Goal: Transaction & Acquisition: Purchase product/service

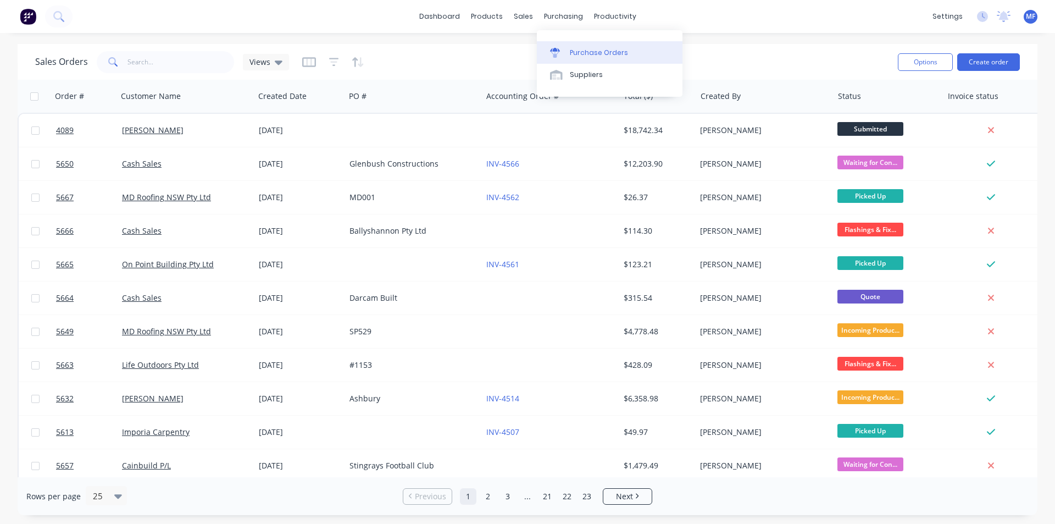
click at [584, 44] on link "Purchase Orders" at bounding box center [610, 52] width 146 height 22
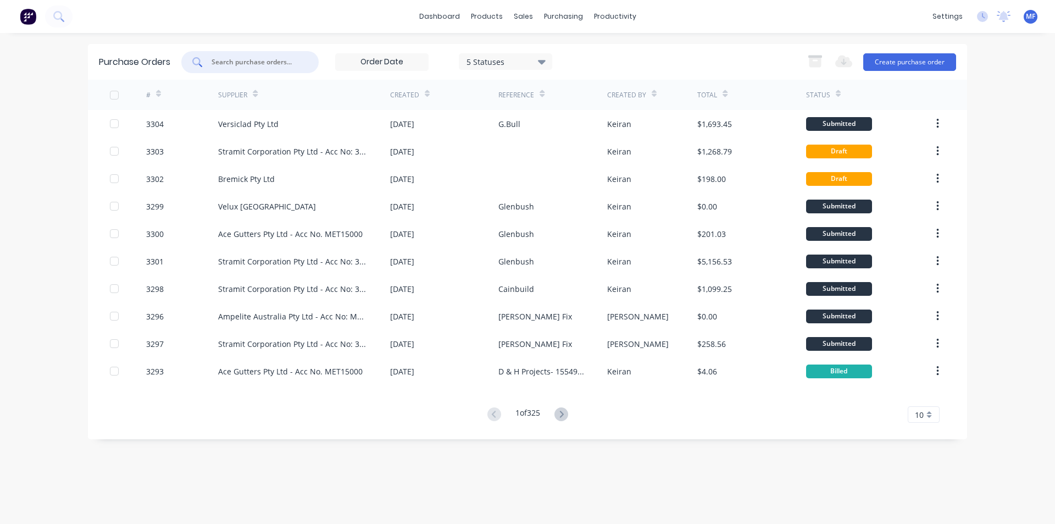
click at [230, 65] on input "text" at bounding box center [256, 62] width 91 height 11
click at [254, 62] on input "text" at bounding box center [256, 62] width 91 height 11
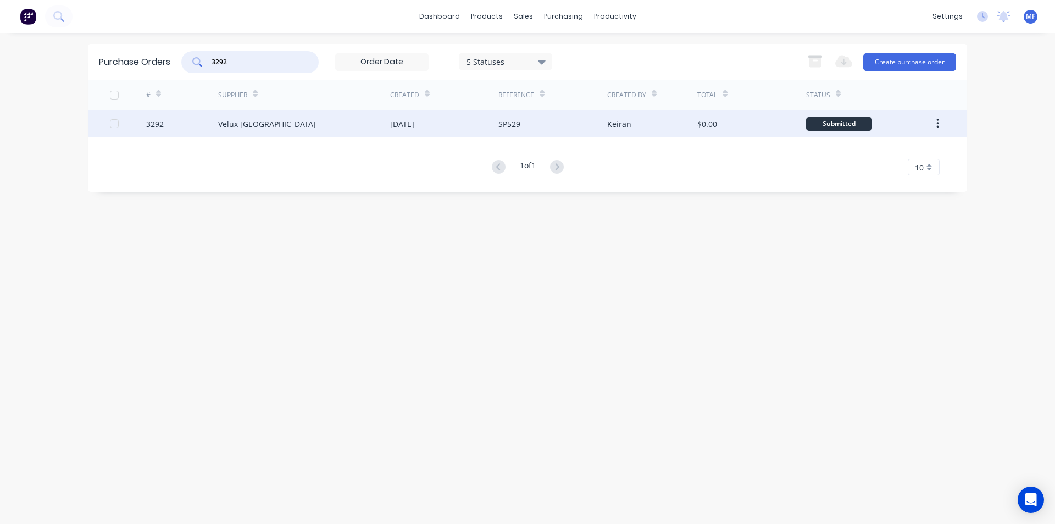
type input "3292"
click at [251, 129] on div "Velux [GEOGRAPHIC_DATA]" at bounding box center [267, 124] width 98 height 12
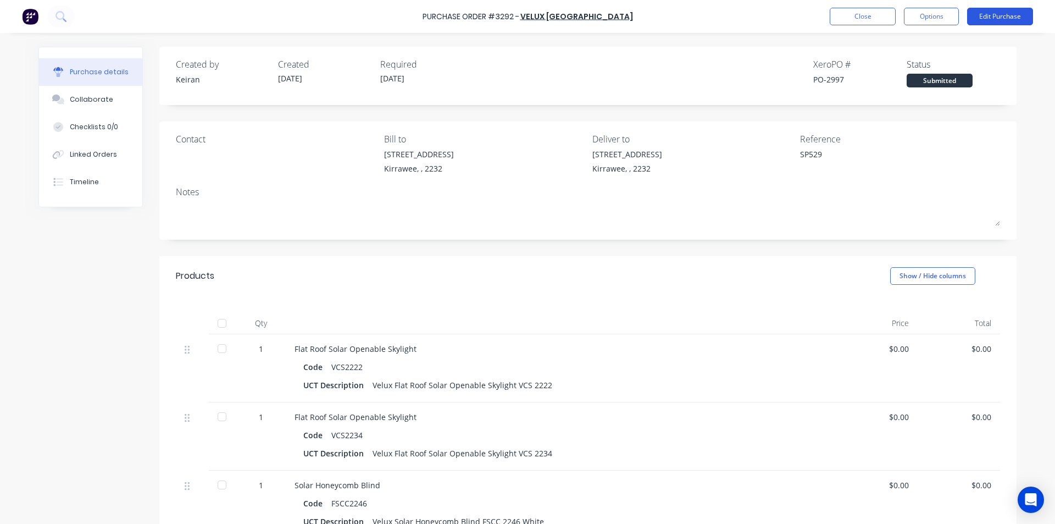
click at [992, 14] on button "Edit Purchase" at bounding box center [1000, 17] width 66 height 18
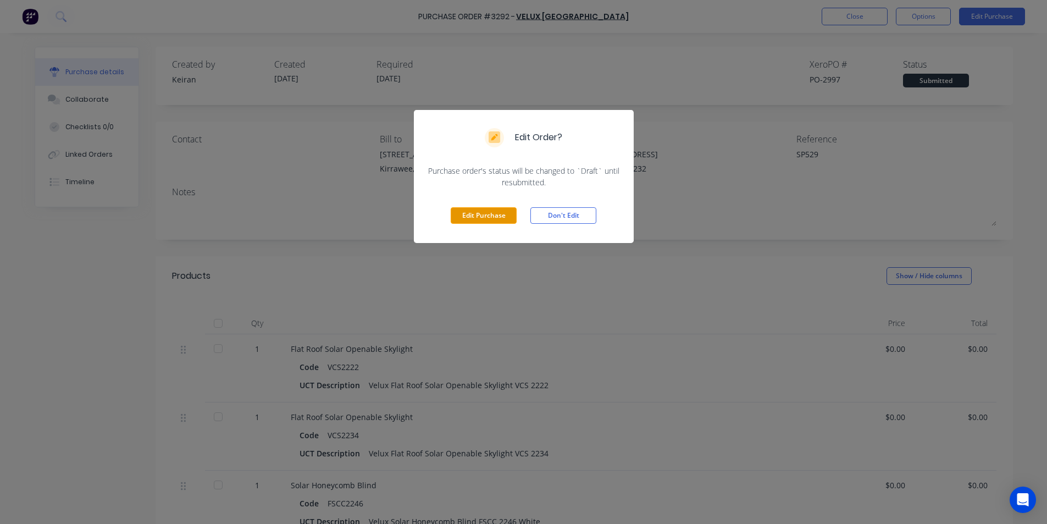
click at [495, 217] on button "Edit Purchase" at bounding box center [484, 215] width 66 height 16
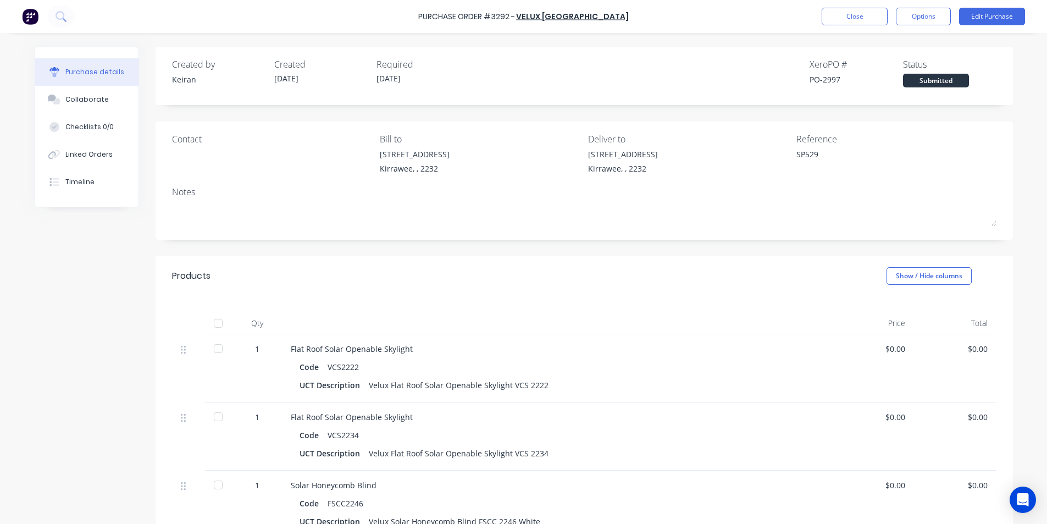
type textarea "x"
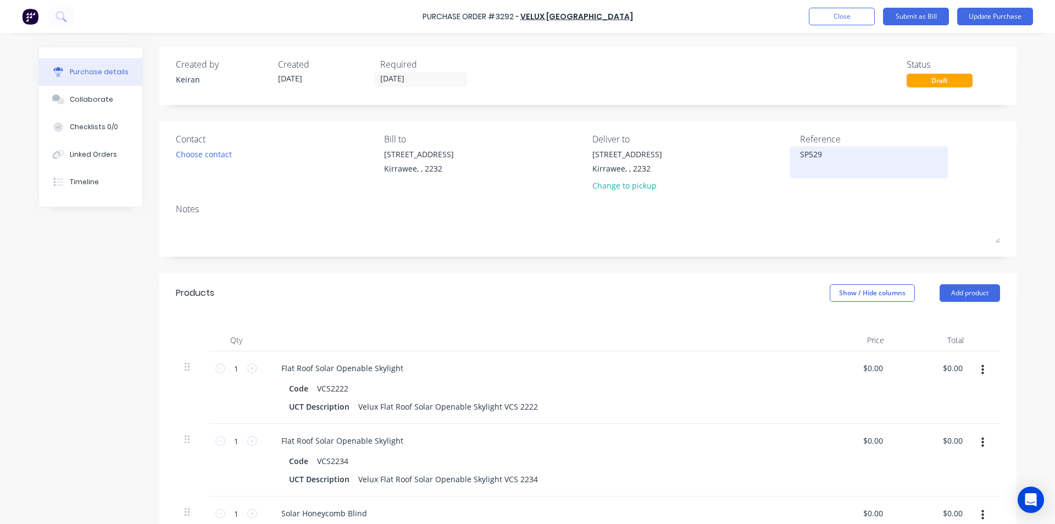
click at [834, 154] on textarea "SP529" at bounding box center [868, 160] width 137 height 25
type textarea "SP529- 13"
type textarea "x"
type textarea "SP529- 135"
type textarea "x"
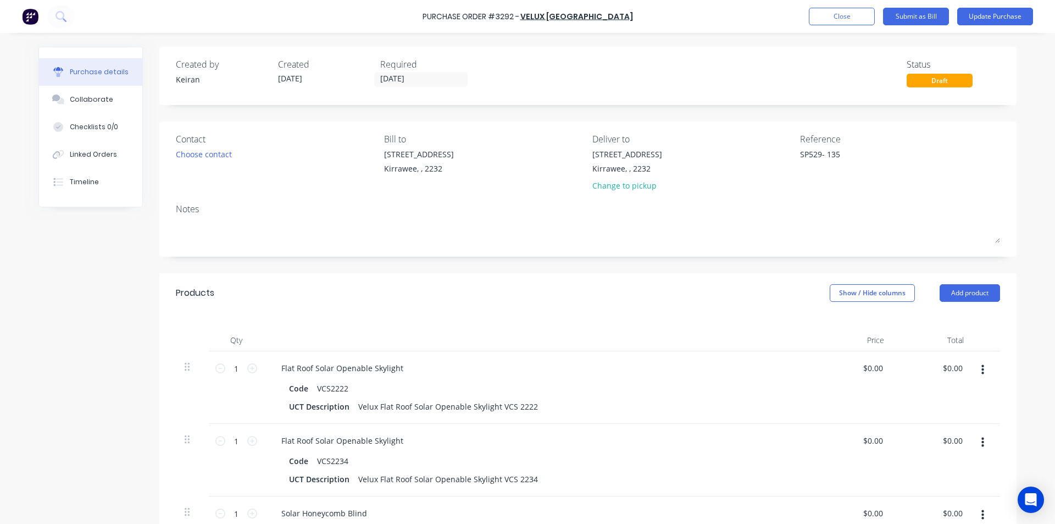
type textarea "SP529- 1350"
type textarea "x"
type textarea "SP529- 13502"
type textarea "x"
type textarea "SP529- 135022"
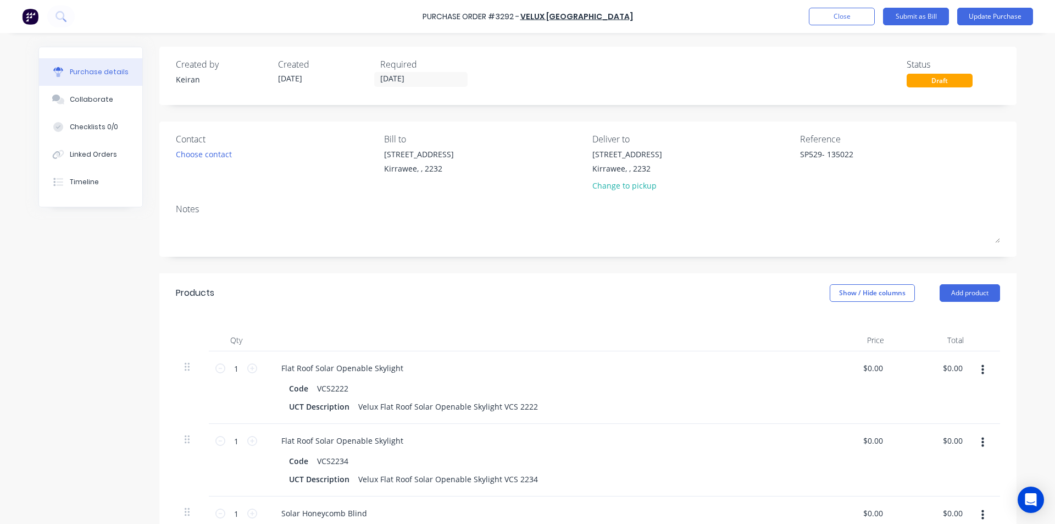
type textarea "x"
type textarea "SP529- 1350224"
type textarea "x"
type textarea "SP529- 13502242"
type textarea "x"
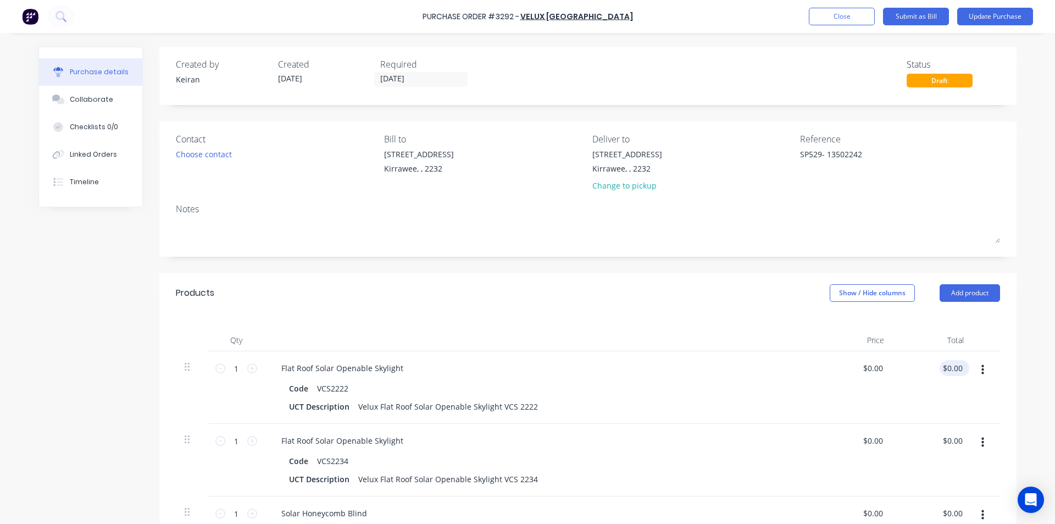
type textarea "SP529- 13502242"
click at [953, 368] on input "0.00" at bounding box center [952, 368] width 25 height 16
type input "0"
type input "1665.73"
type textarea "x"
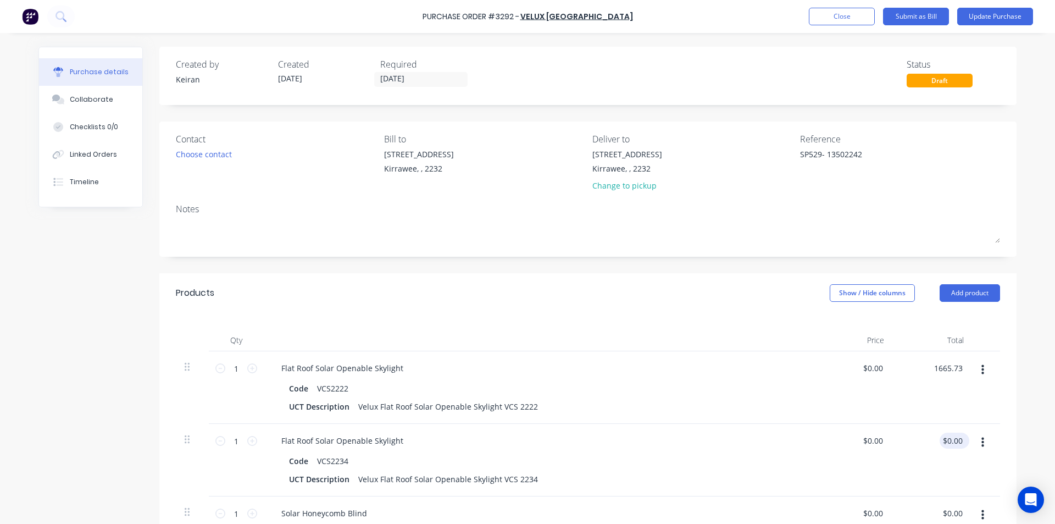
type input "$1,665.73"
type input "0.00"
click at [950, 446] on input "0.00" at bounding box center [954, 441] width 21 height 16
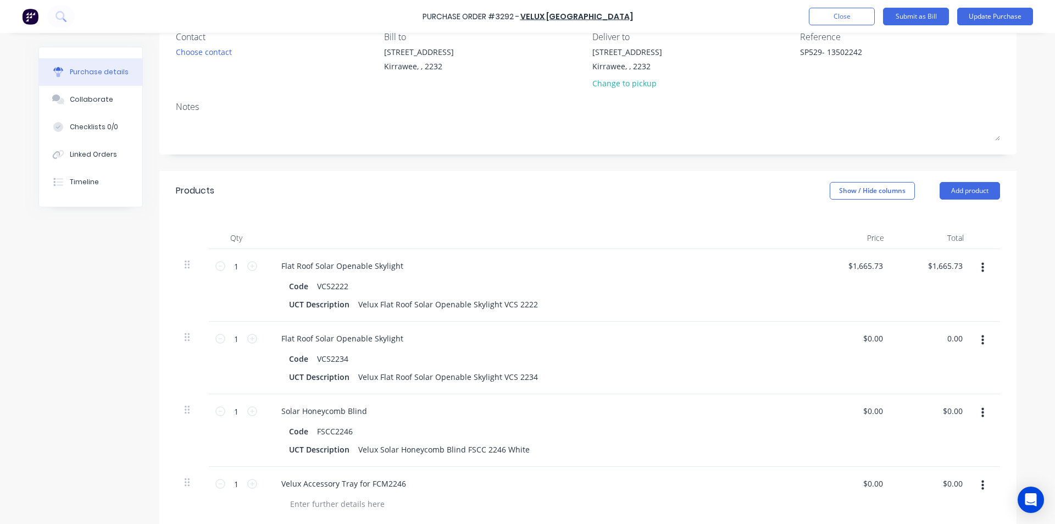
scroll to position [110, 0]
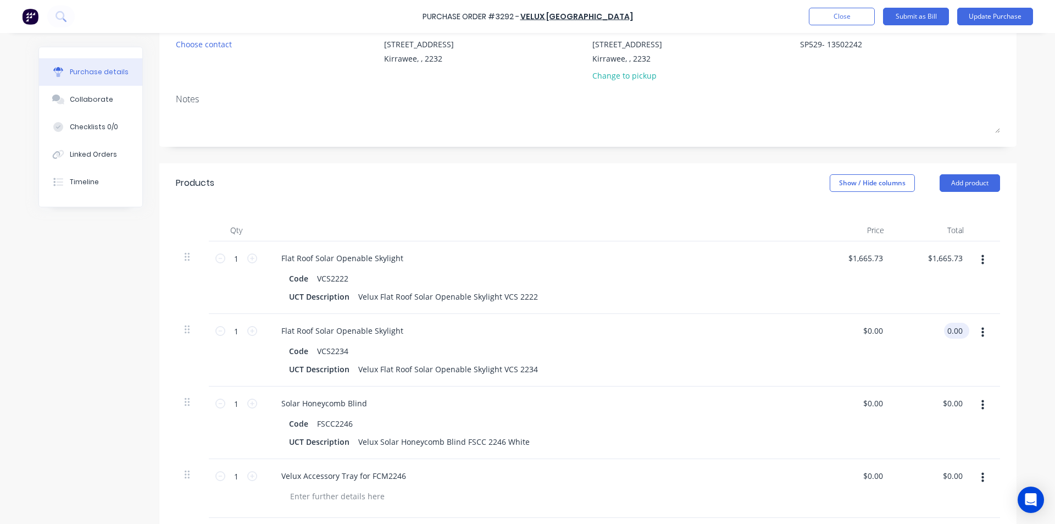
click at [948, 331] on input "0.00" at bounding box center [954, 331] width 21 height 16
type textarea "x"
click at [948, 331] on input "0.00" at bounding box center [954, 331] width 21 height 16
type input "1761.29"
type textarea "x"
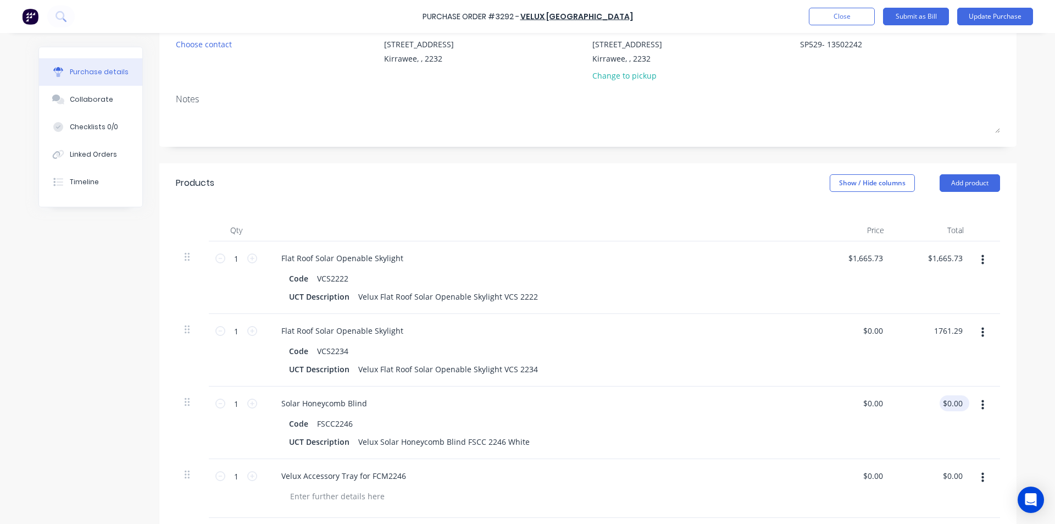
type input "$1,761.29"
type input "0.00"
click at [952, 409] on input "0.00" at bounding box center [952, 403] width 25 height 16
click at [948, 399] on input "0.00" at bounding box center [954, 403] width 21 height 16
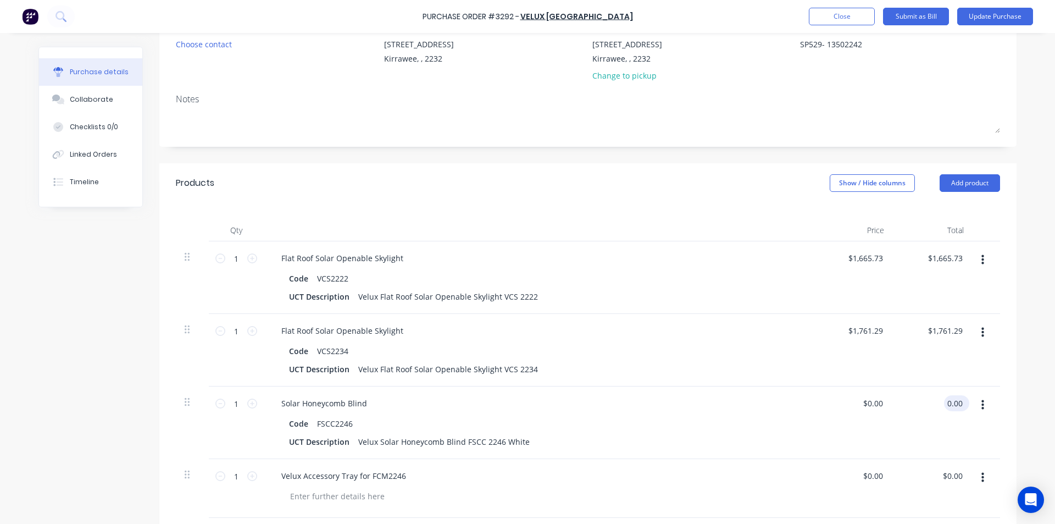
type textarea "x"
click at [948, 399] on input "0.00" at bounding box center [954, 403] width 21 height 16
type input "408.14"
type textarea "x"
type input "$408.14"
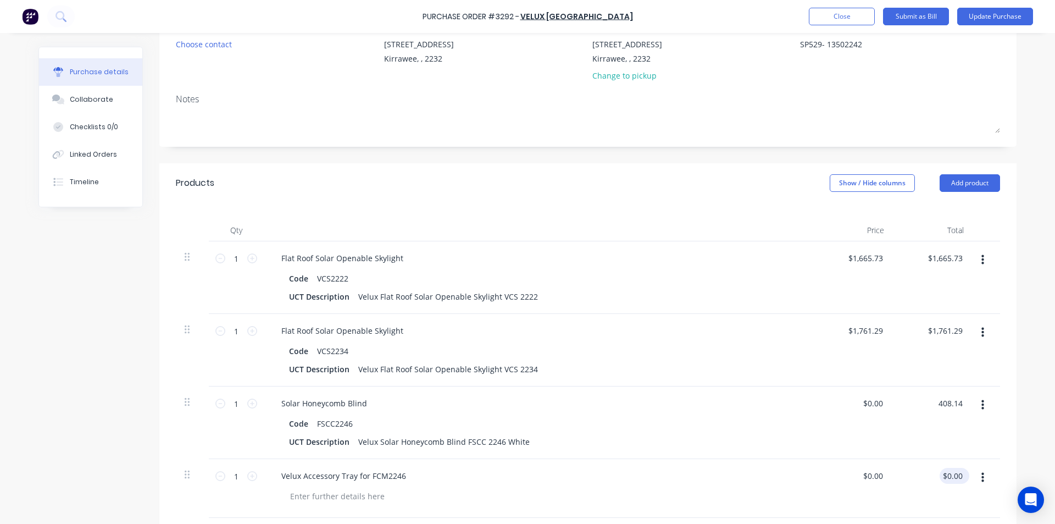
type input "$408.14"
type input "0.00"
click at [959, 474] on input "0.00" at bounding box center [952, 476] width 25 height 16
click at [958, 477] on input "0.00" at bounding box center [954, 476] width 21 height 16
type textarea "x"
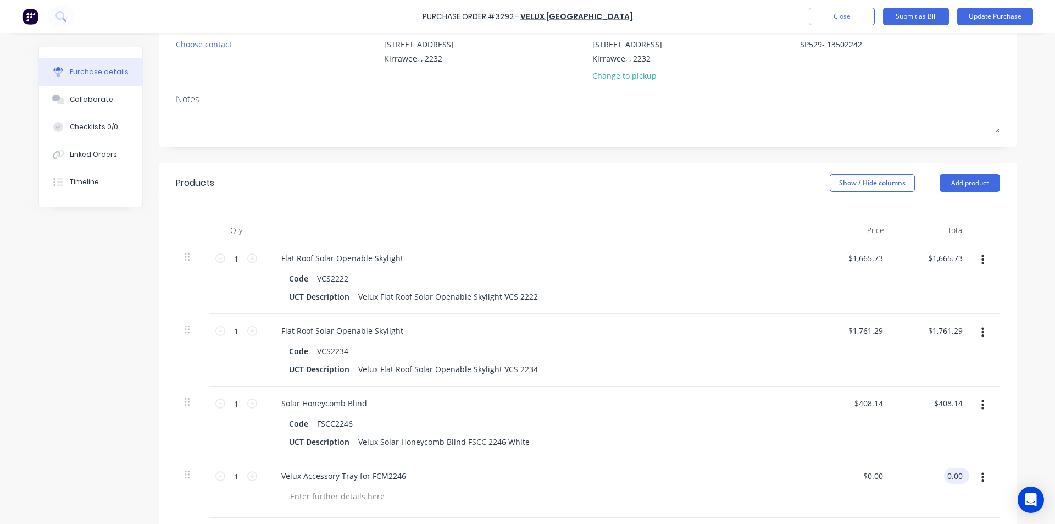
click at [958, 477] on input "0.00" at bounding box center [954, 476] width 21 height 16
type input "63.04"
type textarea "x"
type input "$63.04"
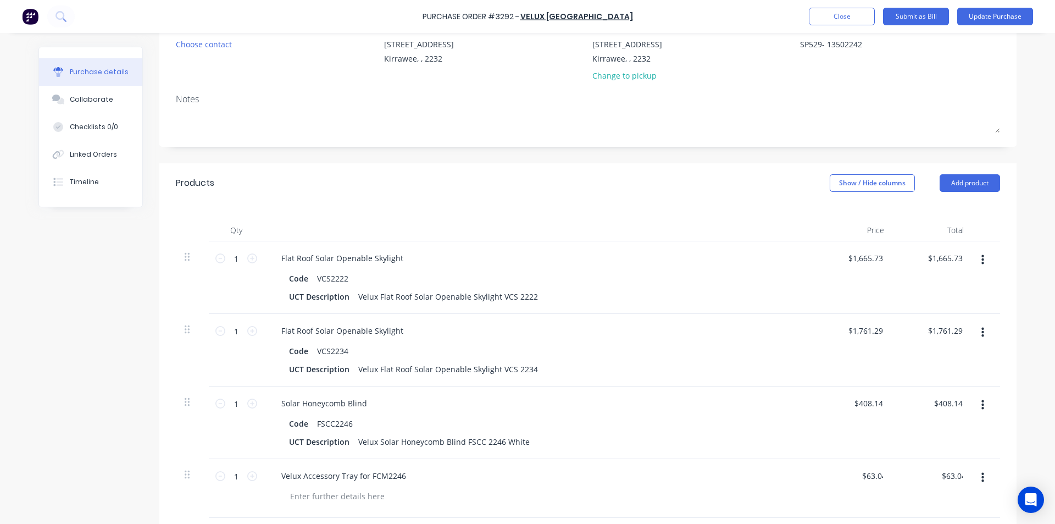
click at [840, 437] on div "$408.14 $408.14" at bounding box center [854, 422] width 80 height 73
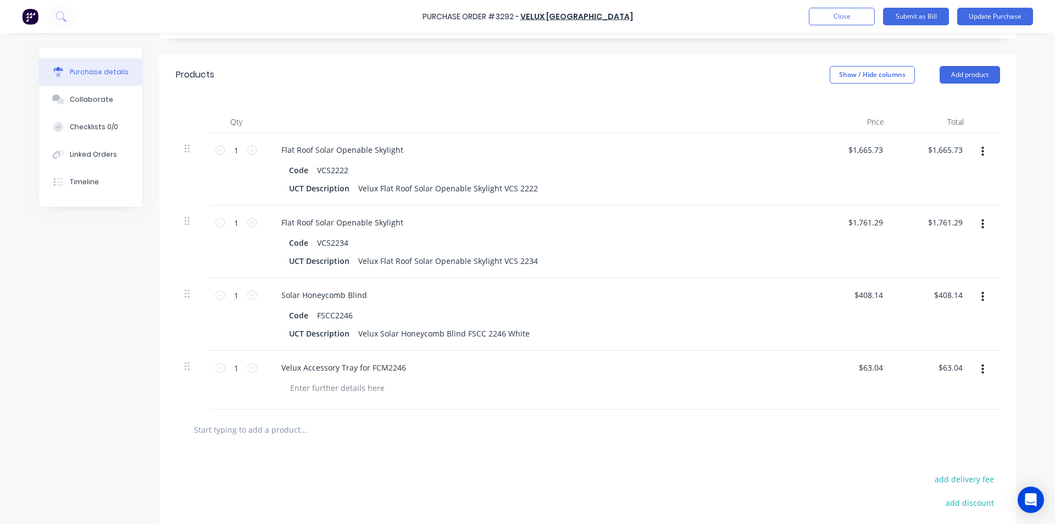
scroll to position [336, 0]
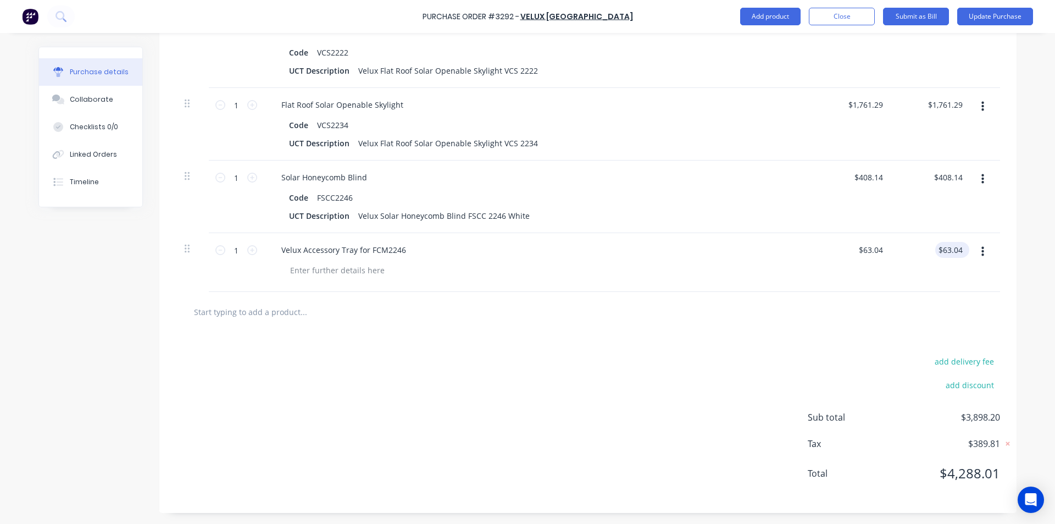
type textarea "x"
type input "63.04"
click at [954, 252] on input "63.04" at bounding box center [951, 250] width 30 height 16
type textarea "x"
click at [954, 251] on input "63.04" at bounding box center [952, 250] width 25 height 16
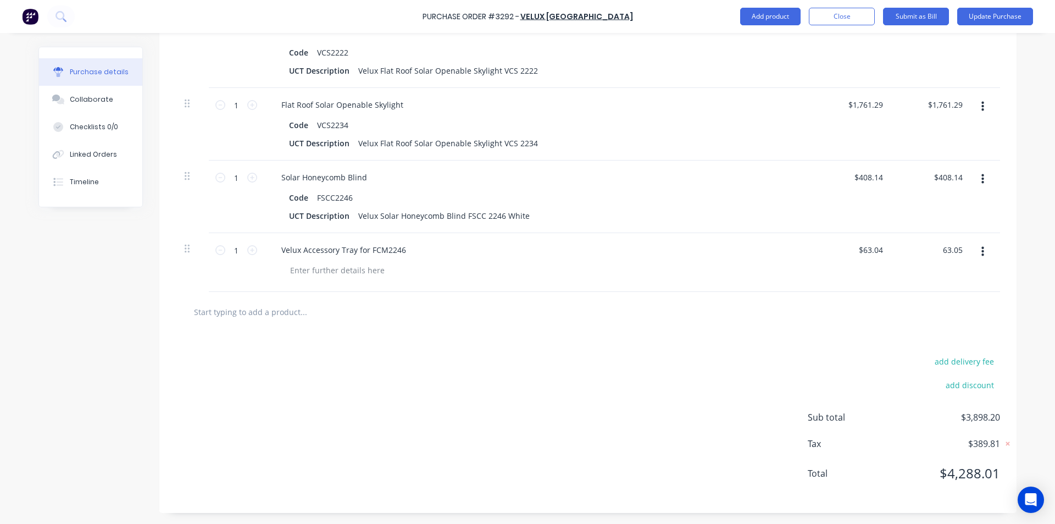
type input "63.05"
type textarea "x"
type input "$63.05"
click at [782, 260] on div "Velux Accessory Tray for FCM2246" at bounding box center [539, 262] width 550 height 59
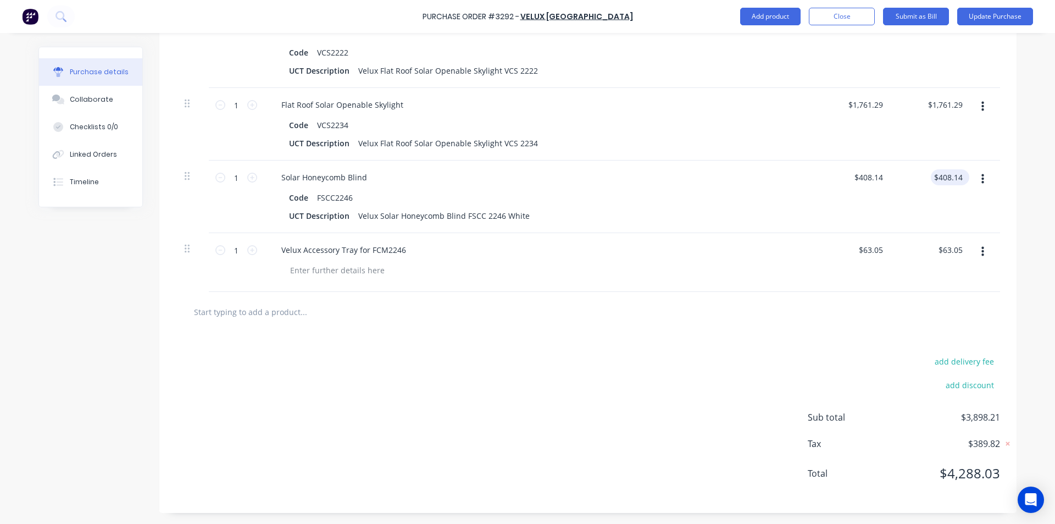
type textarea "x"
type input "408.14"
click at [951, 175] on input "408.14" at bounding box center [948, 177] width 34 height 16
type textarea "x"
click at [961, 176] on input "408.14" at bounding box center [951, 177] width 30 height 16
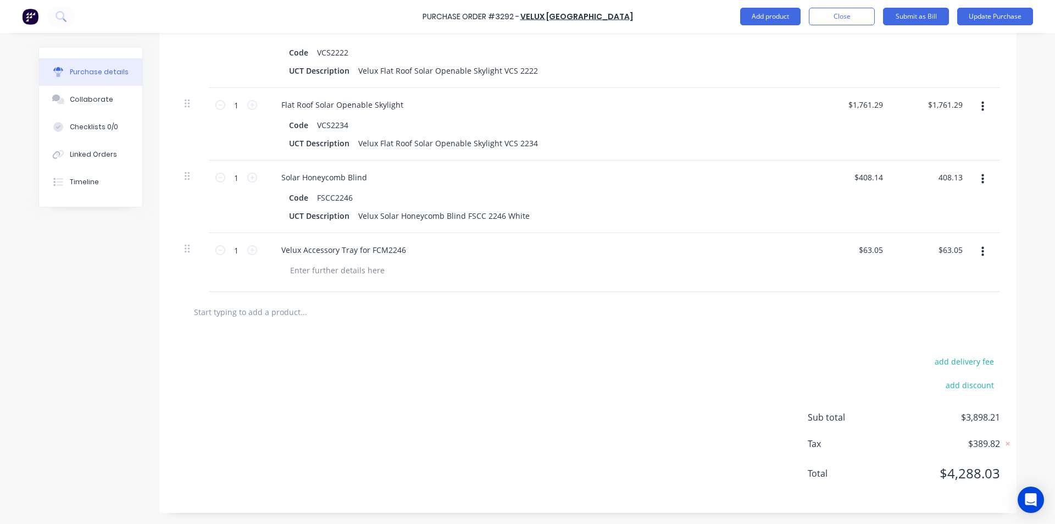
type input "408.13"
type textarea "x"
type input "$408.13"
click at [879, 217] on div "$408.13 $408.13" at bounding box center [854, 197] width 80 height 73
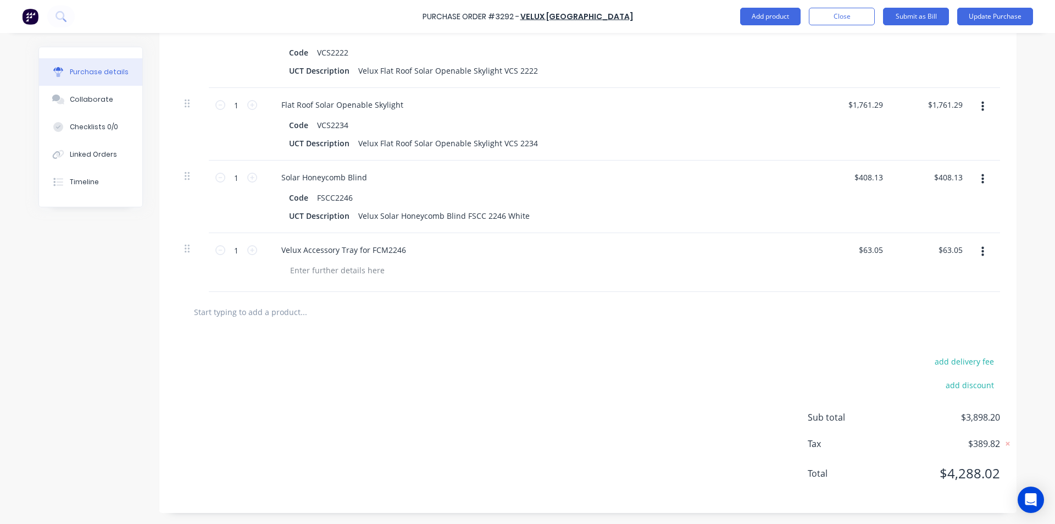
click at [701, 93] on div "Flat Roof Solar Openable Skylight Code VCS2234 UCT Description Velux Flat Roof …" at bounding box center [539, 124] width 550 height 73
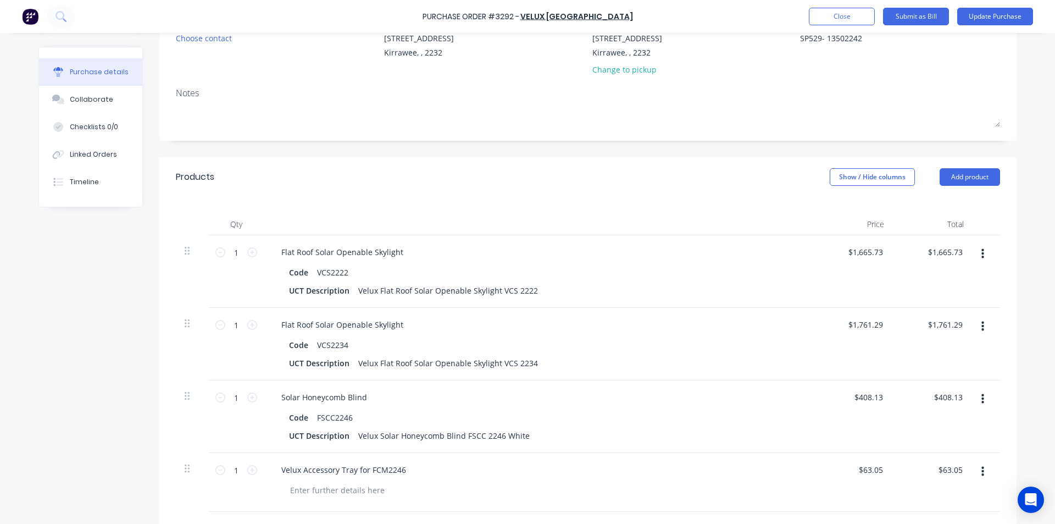
scroll to position [0, 0]
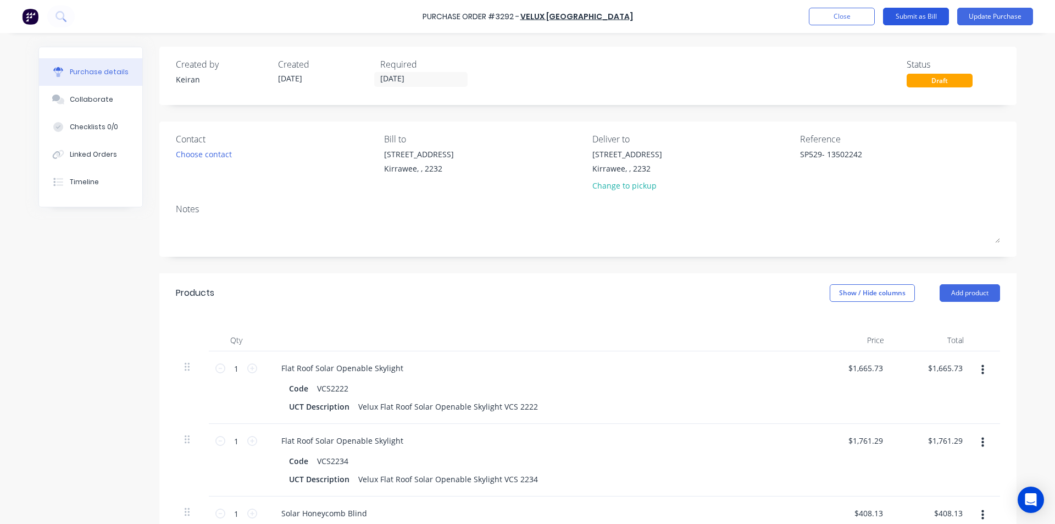
click at [927, 15] on button "Submit as Bill" at bounding box center [916, 17] width 66 height 18
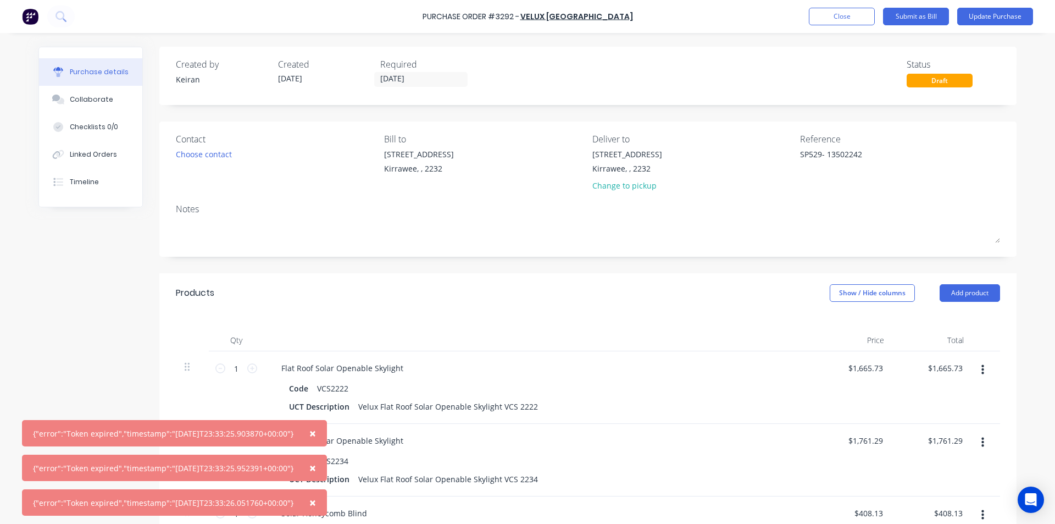
click at [327, 503] on button "×" at bounding box center [312, 502] width 29 height 26
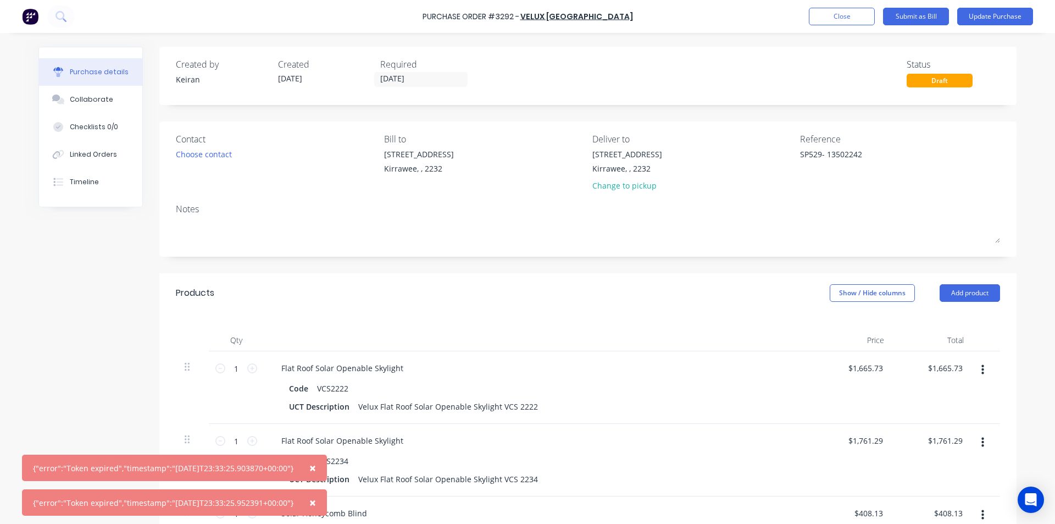
click at [327, 503] on button "×" at bounding box center [312, 502] width 29 height 26
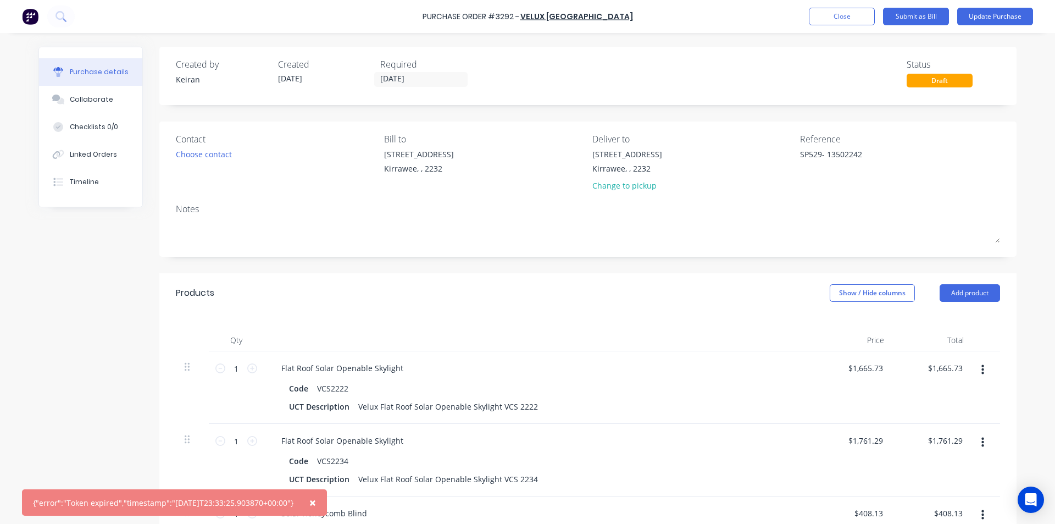
click at [327, 503] on button "×" at bounding box center [312, 502] width 29 height 26
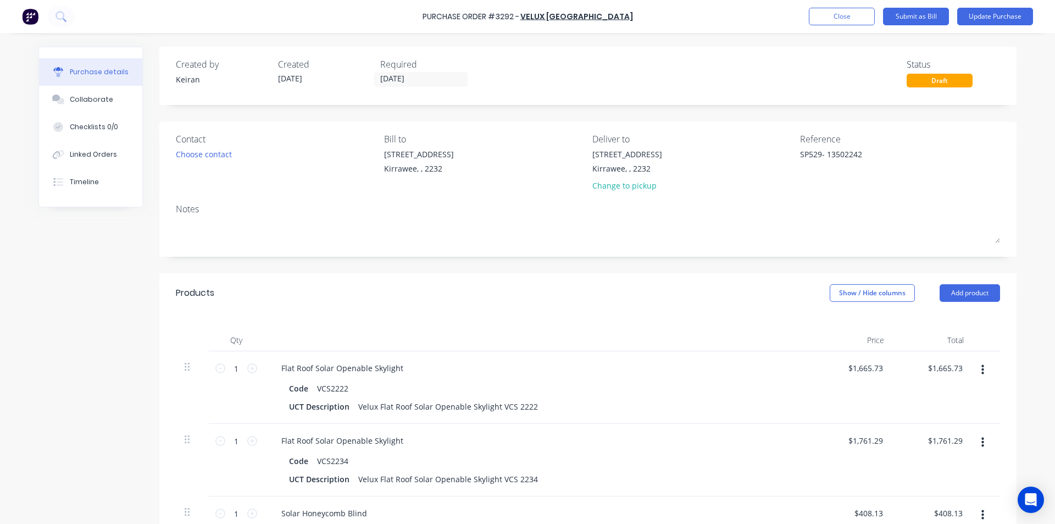
click at [819, 209] on div "Notes" at bounding box center [588, 208] width 825 height 13
click at [921, 19] on button "Submit as Bill" at bounding box center [916, 17] width 66 height 18
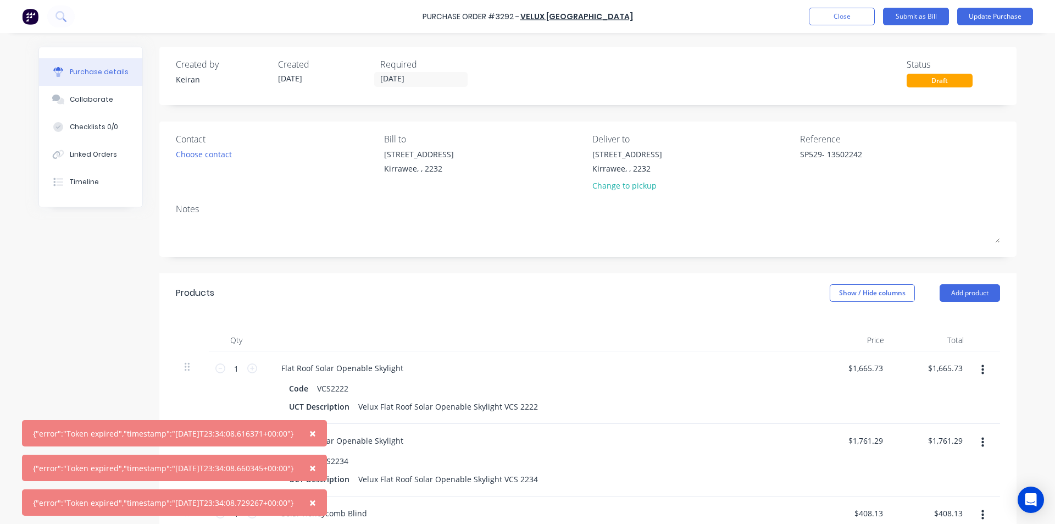
click at [316, 503] on span "×" at bounding box center [312, 502] width 7 height 15
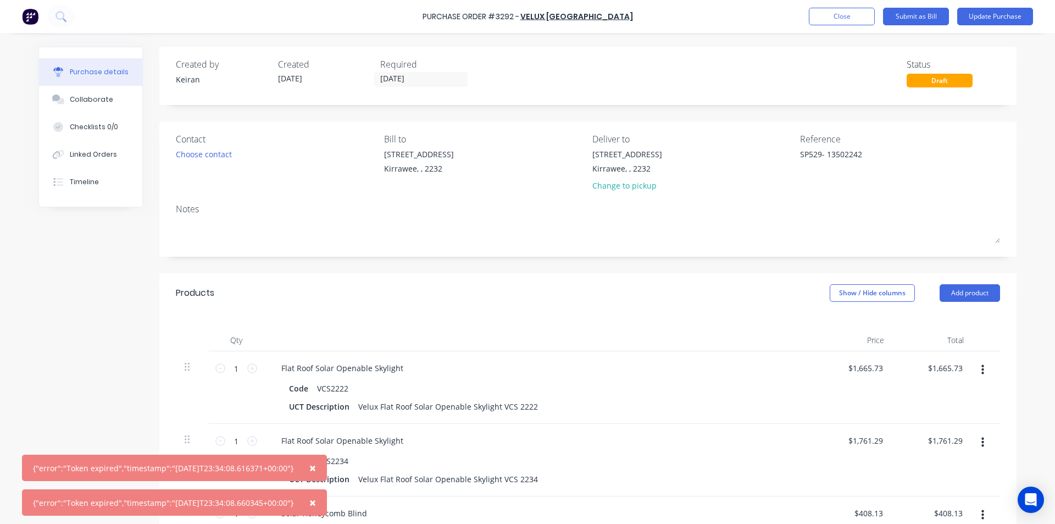
click at [316, 503] on span "×" at bounding box center [312, 502] width 7 height 15
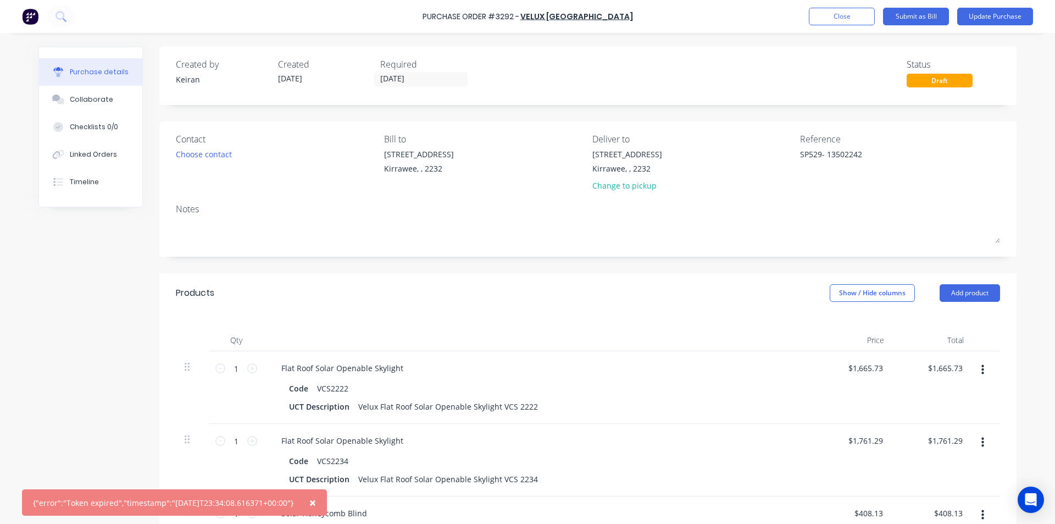
click at [316, 503] on span "×" at bounding box center [312, 502] width 7 height 15
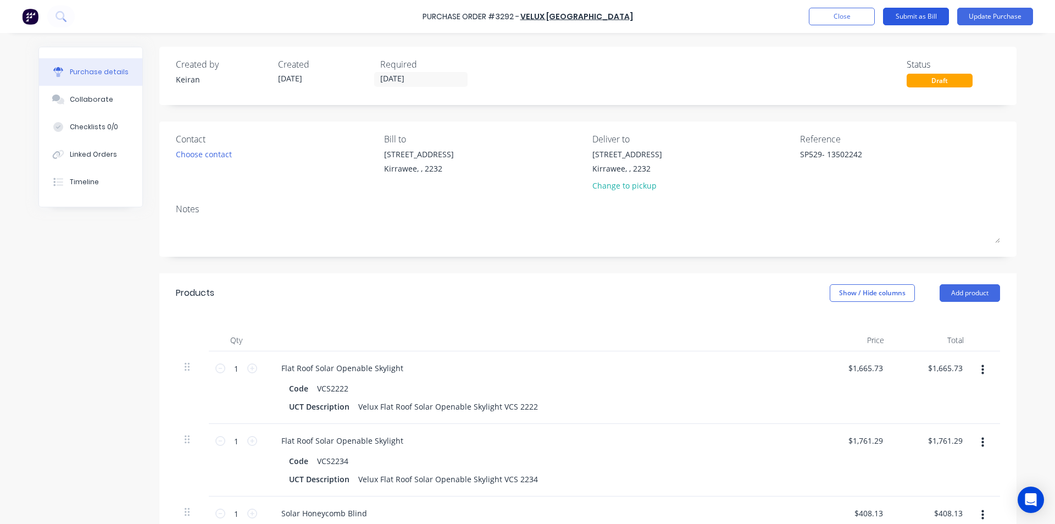
click at [927, 13] on button "Submit as Bill" at bounding box center [916, 17] width 66 height 18
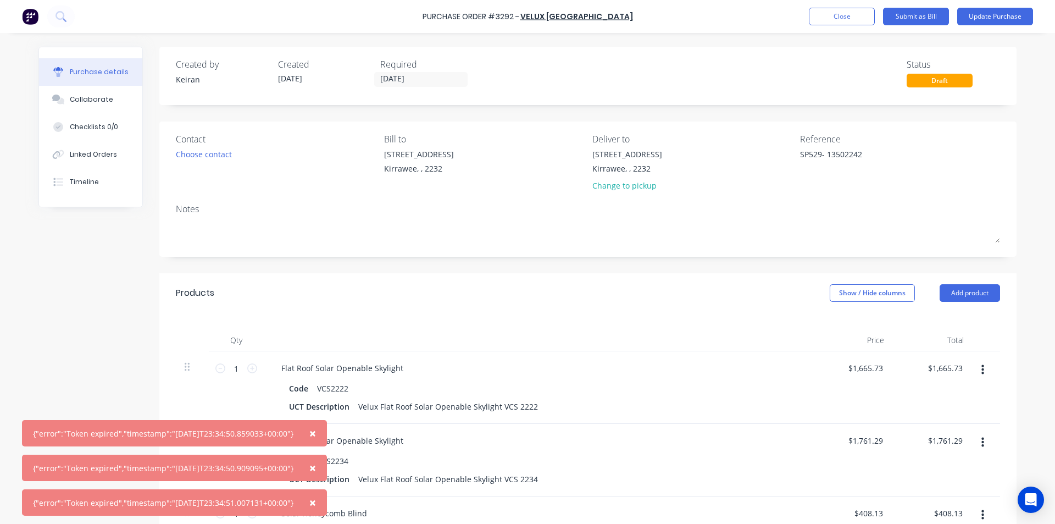
click at [316, 499] on span "×" at bounding box center [312, 502] width 7 height 15
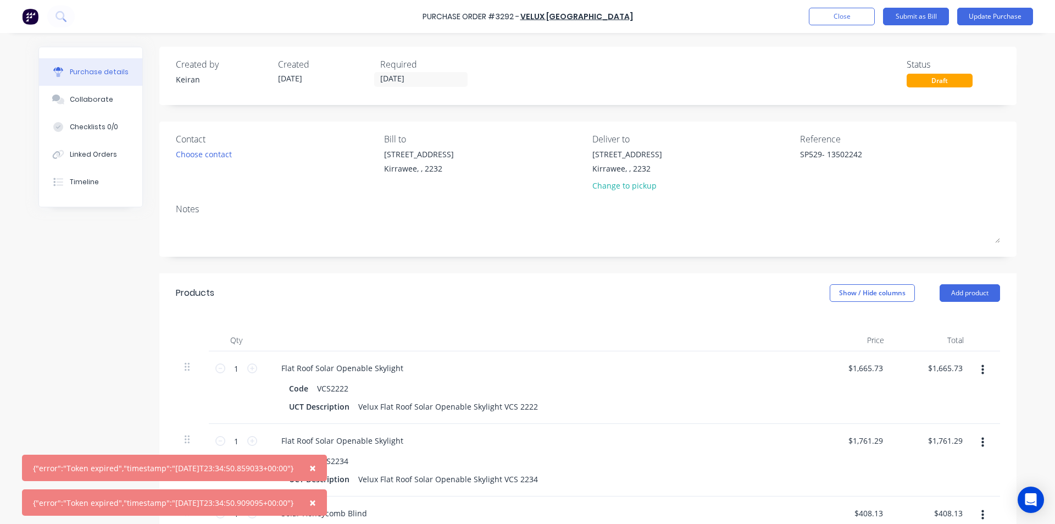
click at [316, 469] on span "×" at bounding box center [312, 467] width 7 height 15
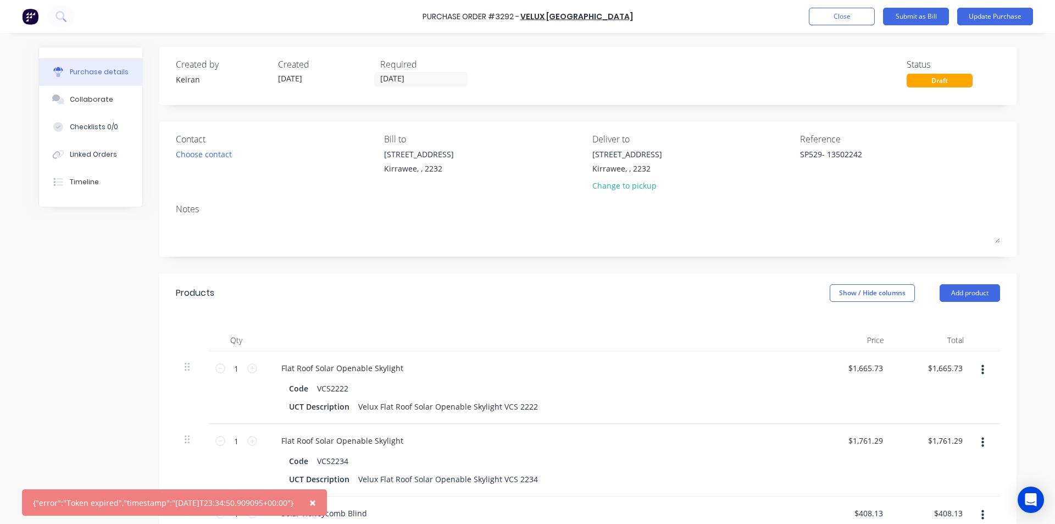
drag, startPoint x: 323, startPoint y: 506, endPoint x: 328, endPoint y: 499, distance: 8.7
click at [327, 502] on button "×" at bounding box center [312, 502] width 29 height 26
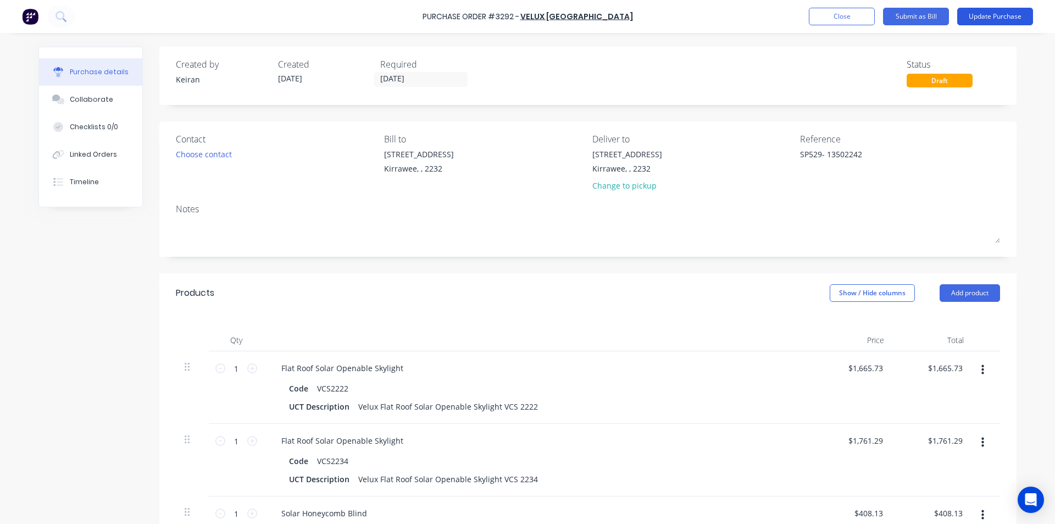
click at [1004, 13] on button "Update Purchase" at bounding box center [996, 17] width 76 height 18
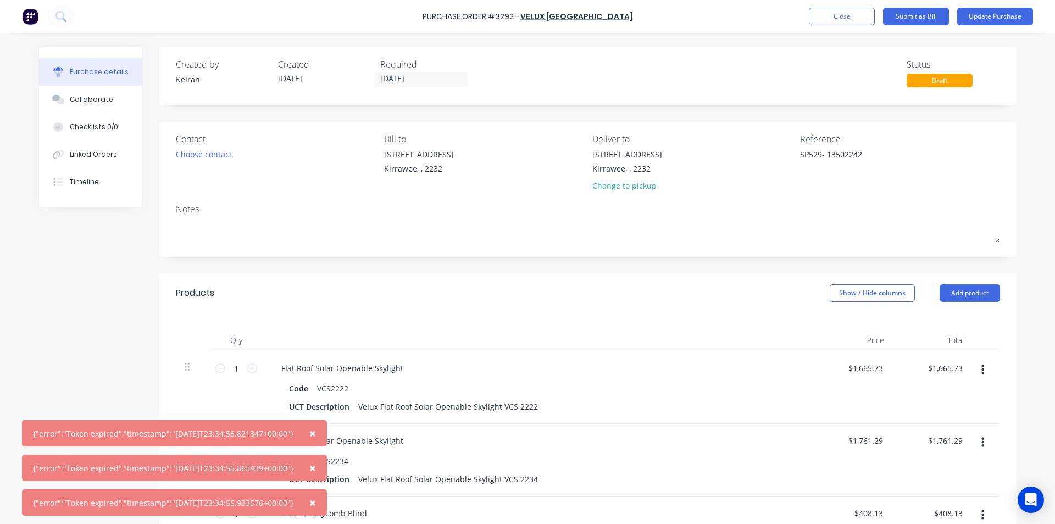
click at [316, 501] on span "×" at bounding box center [312, 502] width 7 height 15
click at [316, 475] on span "×" at bounding box center [312, 467] width 7 height 15
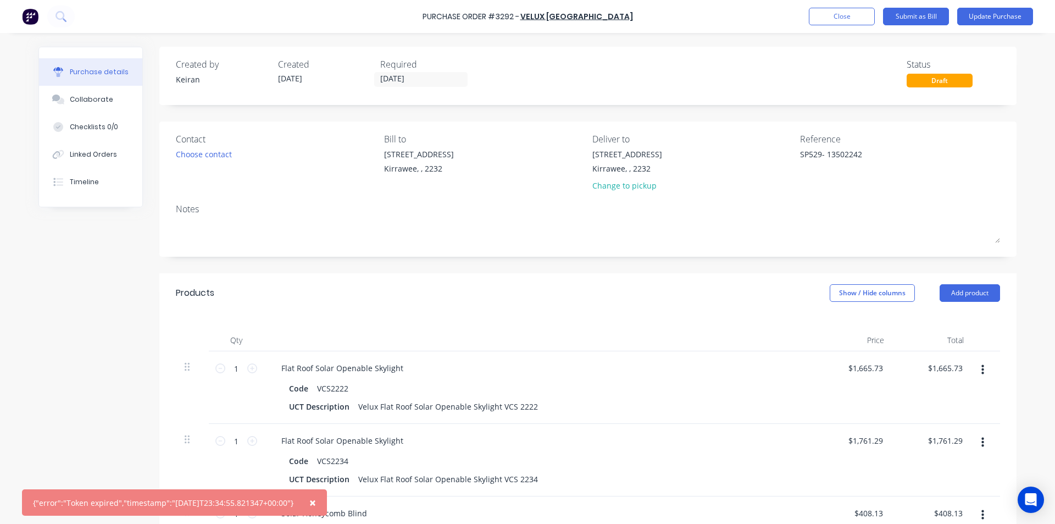
click at [316, 501] on span "×" at bounding box center [312, 502] width 7 height 15
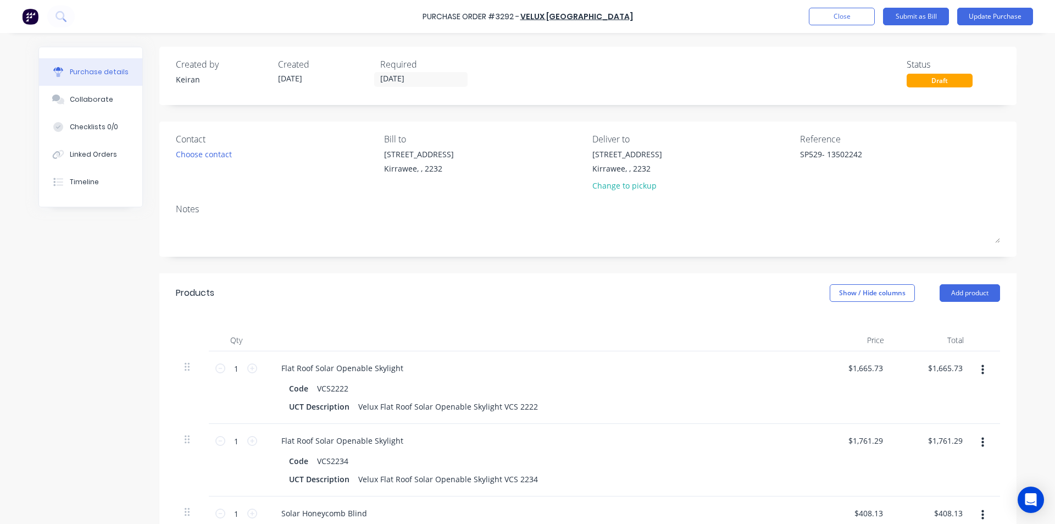
click at [846, 5] on div "Purchase Order #3292 - Velux Australia Add product Close Submit as Bill Update …" at bounding box center [527, 16] width 1055 height 33
click at [843, 9] on button "Close" at bounding box center [842, 17] width 66 height 18
type textarea "x"
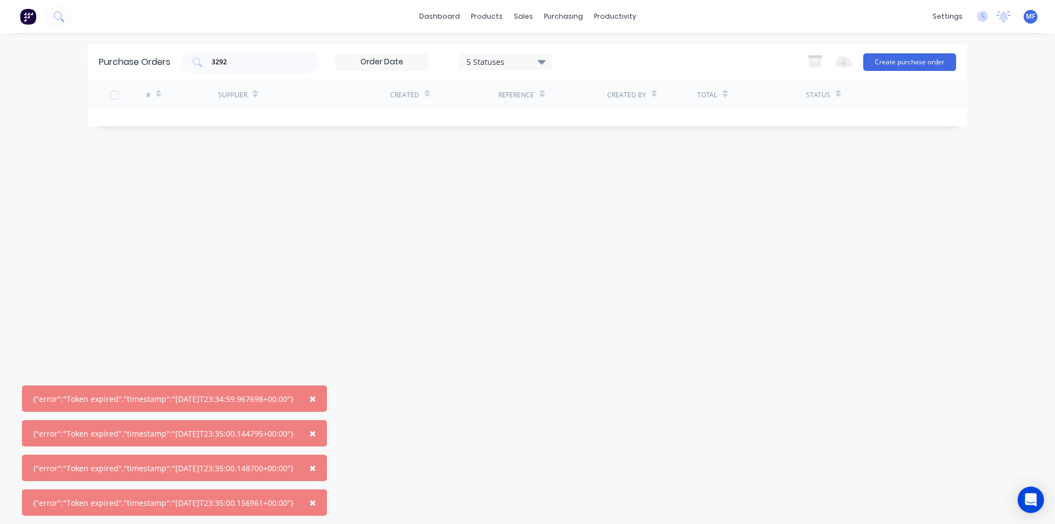
click at [355, 263] on div "Purchase Orders 3292 5 Statuses 5 Statuses Export to Excel (XLSX) Create purcha…" at bounding box center [527, 278] width 879 height 469
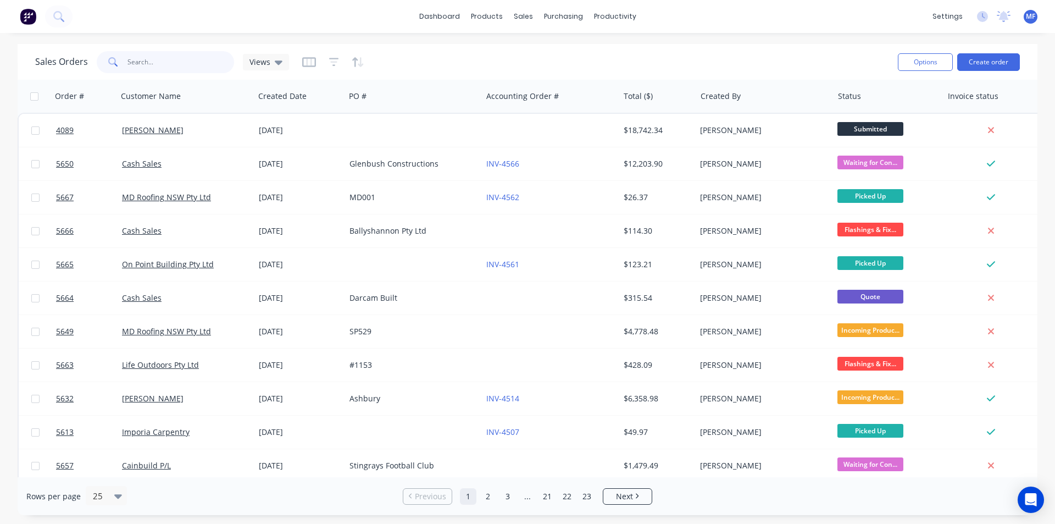
click at [143, 59] on input "text" at bounding box center [181, 62] width 107 height 22
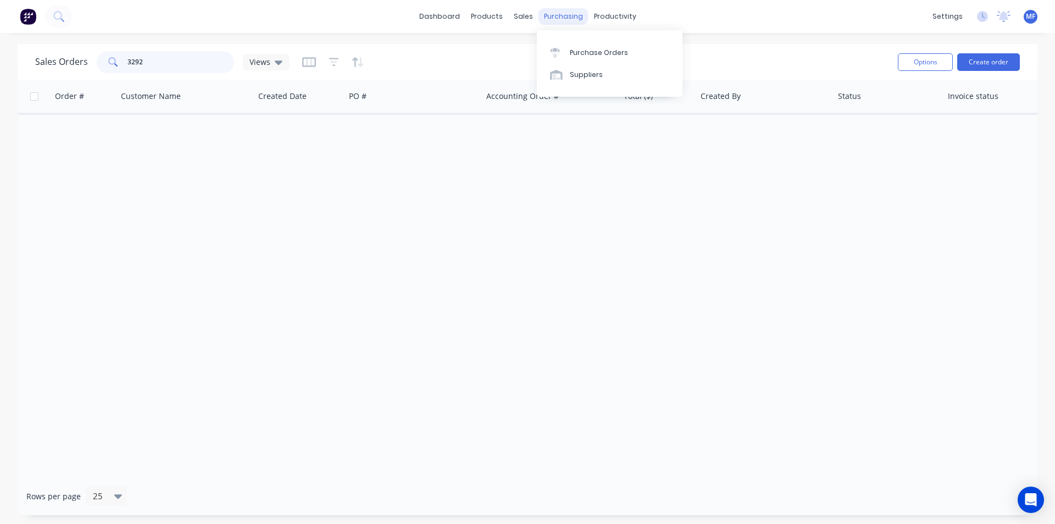
type input "3292"
drag, startPoint x: 560, startPoint y: 15, endPoint x: 572, endPoint y: 39, distance: 26.5
click at [560, 15] on div "purchasing" at bounding box center [564, 16] width 50 height 16
click at [580, 57] on div "Purchase Orders" at bounding box center [599, 53] width 58 height 10
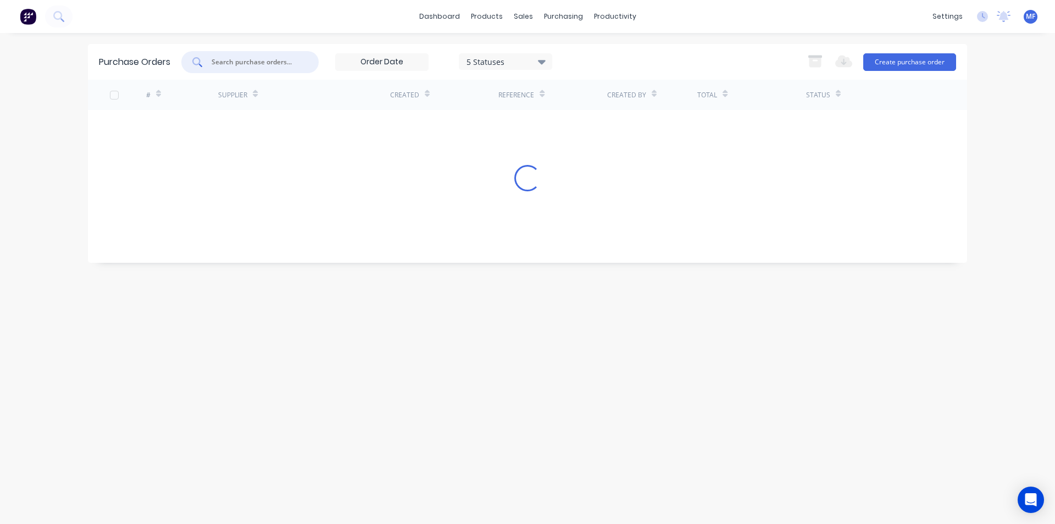
click at [269, 62] on input "text" at bounding box center [256, 62] width 91 height 11
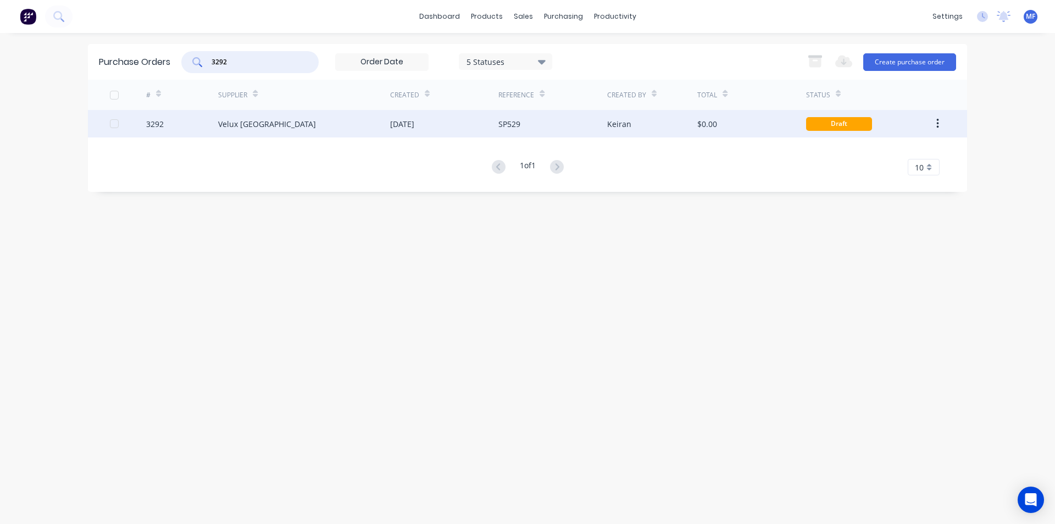
type input "3292"
click at [235, 125] on div "Velux [GEOGRAPHIC_DATA]" at bounding box center [267, 124] width 98 height 12
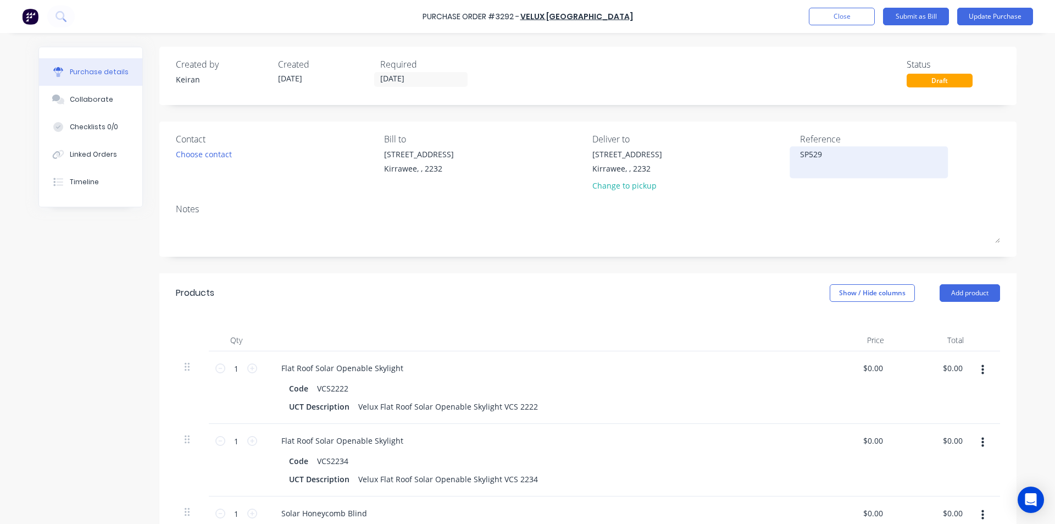
click at [833, 152] on textarea "SP529" at bounding box center [868, 160] width 137 height 25
type textarea "x"
type textarea "SP529-"
type textarea "x"
type textarea "SP529-"
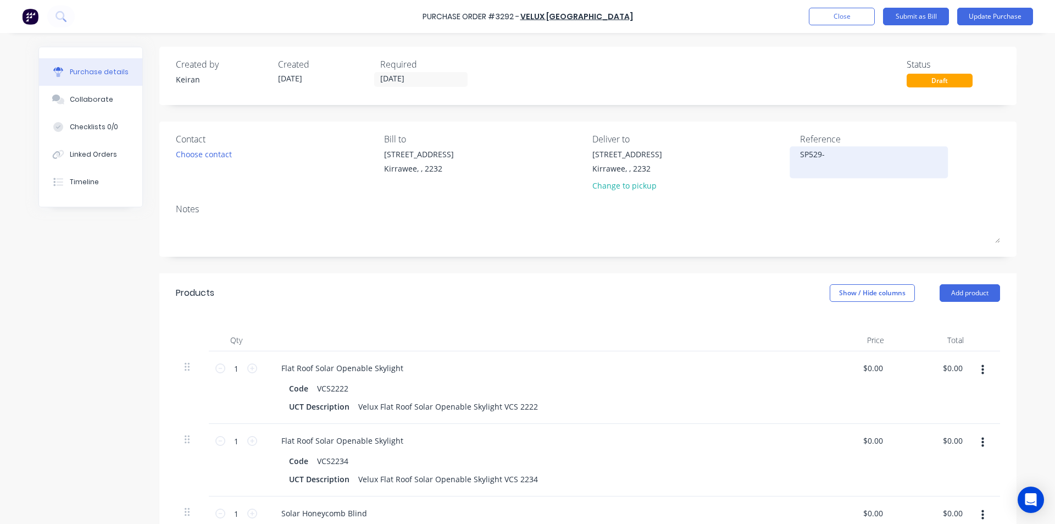
type textarea "x"
type textarea "SP529- 1"
type textarea "x"
type textarea "SP529- 13"
type textarea "x"
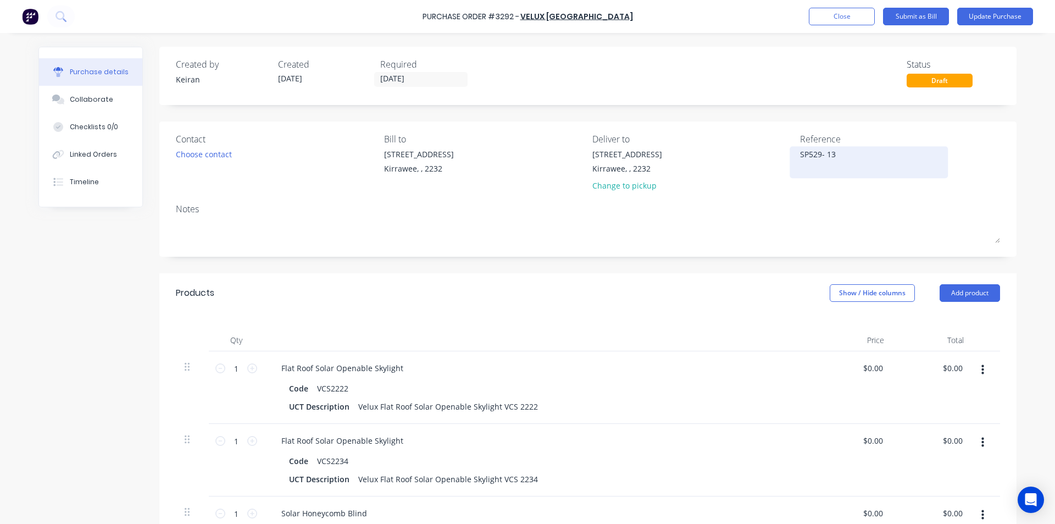
type textarea "SP529- 135"
type textarea "x"
type textarea "SP529- 1350"
type textarea "x"
type textarea "SP529- 13502"
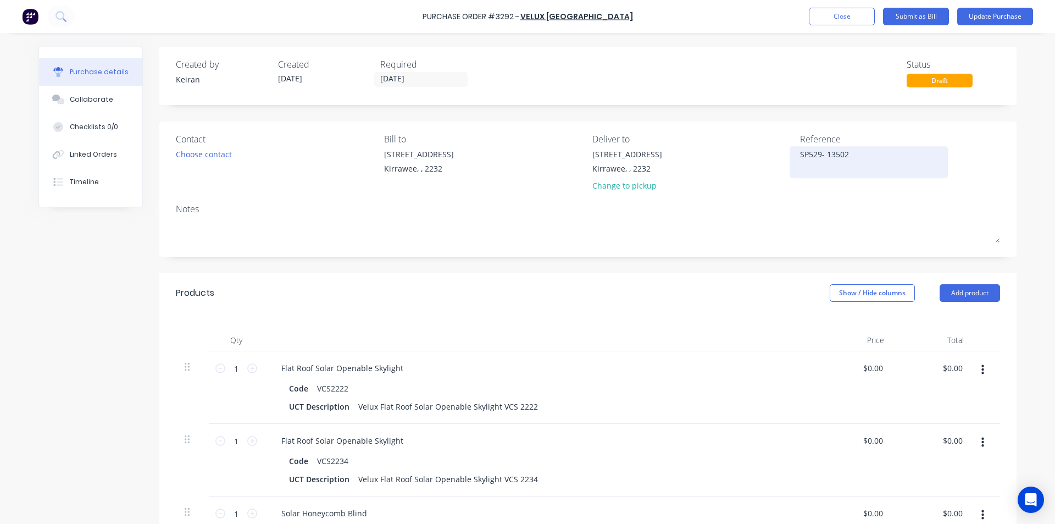
type textarea "x"
type textarea "SP529- 135022"
type textarea "x"
type textarea "SP529- 1350224"
type textarea "x"
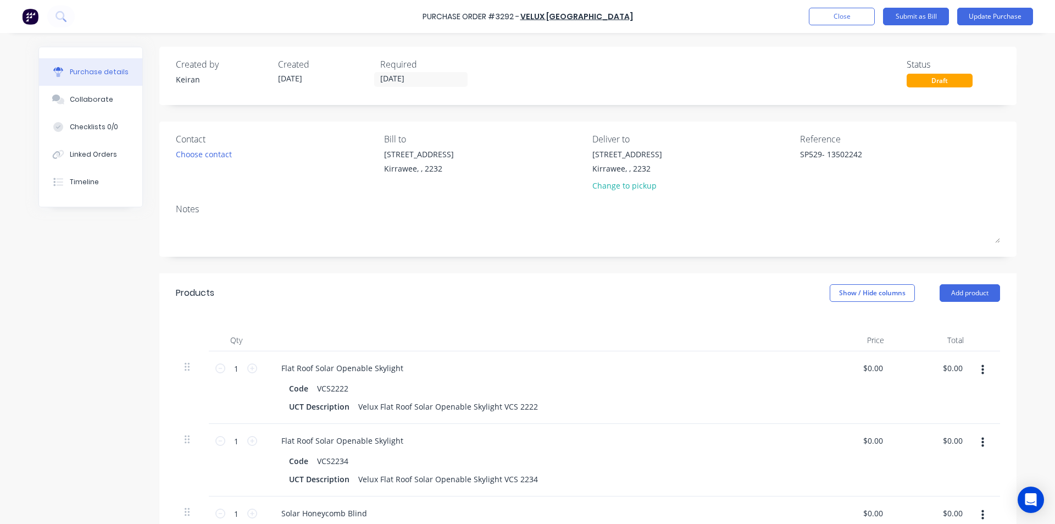
type textarea "SP529- 13502242"
type textarea "x"
type textarea "SP529- 13502242"
click at [711, 292] on div "Products Show / Hide columns Add product" at bounding box center [587, 293] width 857 height 40
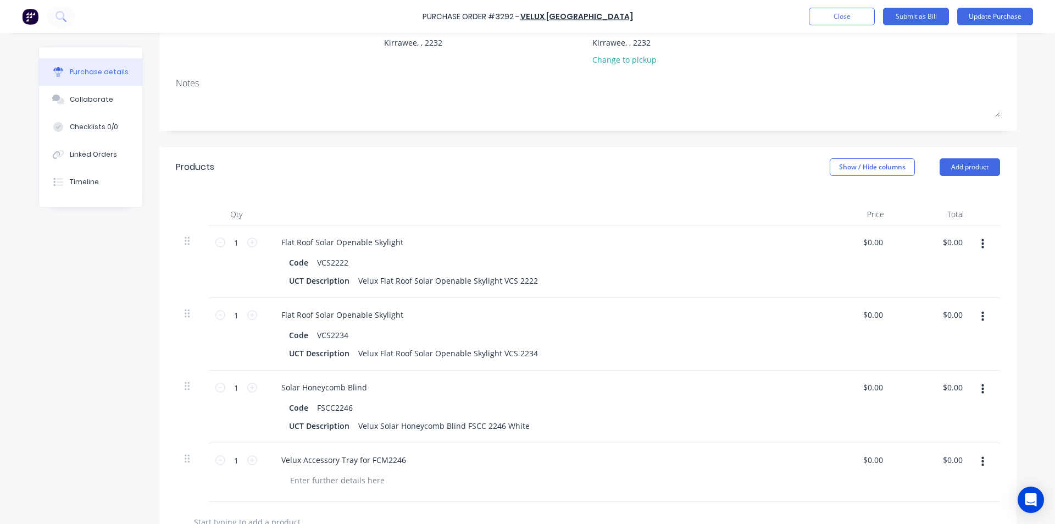
scroll to position [165, 0]
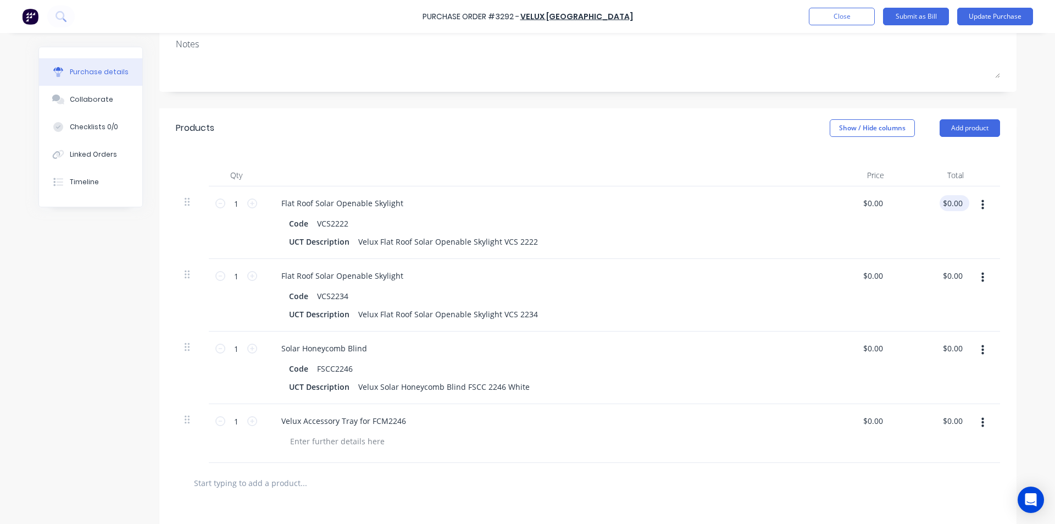
type textarea "x"
type input "0.00"
click at [953, 207] on input "0.00" at bounding box center [954, 203] width 21 height 16
click at [952, 201] on input "0.00" at bounding box center [954, 203] width 21 height 16
type textarea "x"
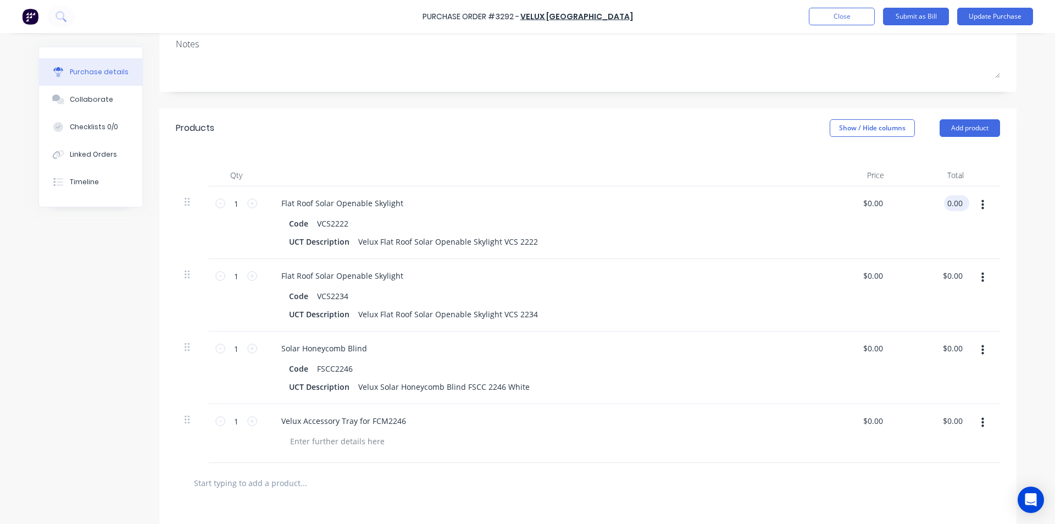
click at [952, 201] on input "0.00" at bounding box center [954, 203] width 21 height 16
type input "1665.73"
type textarea "x"
type input "$1,665.73"
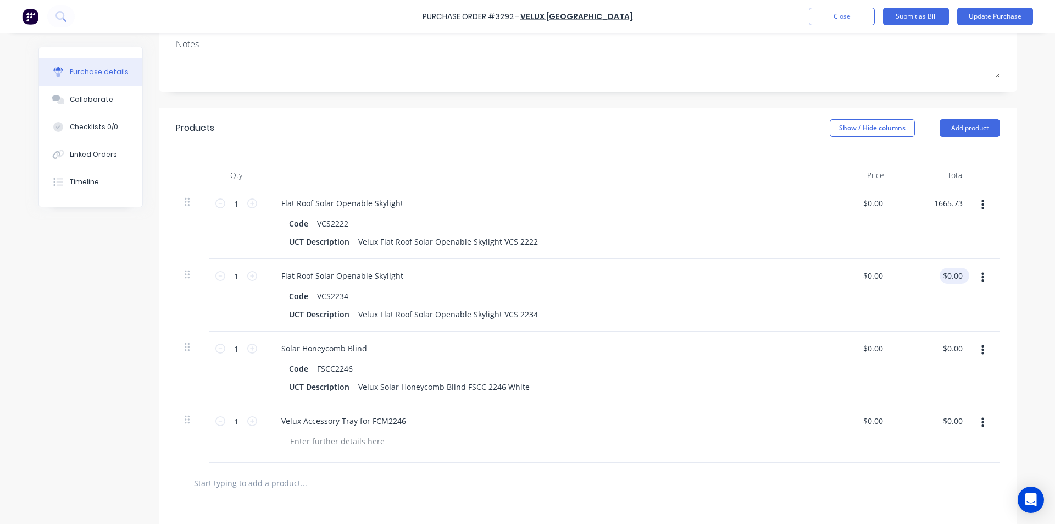
type input "0.00"
click at [950, 273] on input "0.00" at bounding box center [952, 276] width 25 height 16
click at [950, 276] on input "0.00" at bounding box center [954, 276] width 21 height 16
type textarea "x"
click at [950, 276] on input "0.00" at bounding box center [954, 276] width 21 height 16
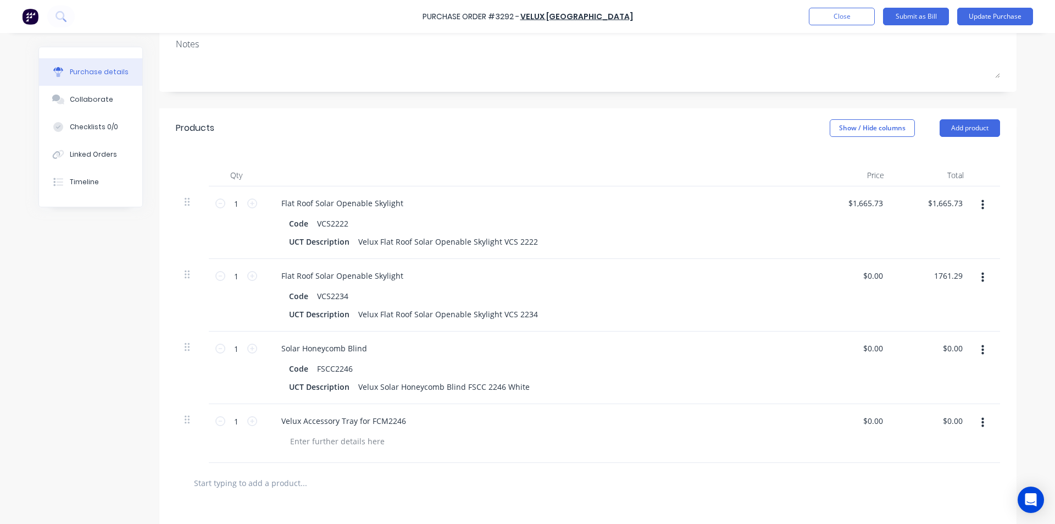
type input "1761.29"
type textarea "x"
type input "$1,761.29"
click at [941, 336] on div "$0.00 $0.00" at bounding box center [933, 367] width 80 height 73
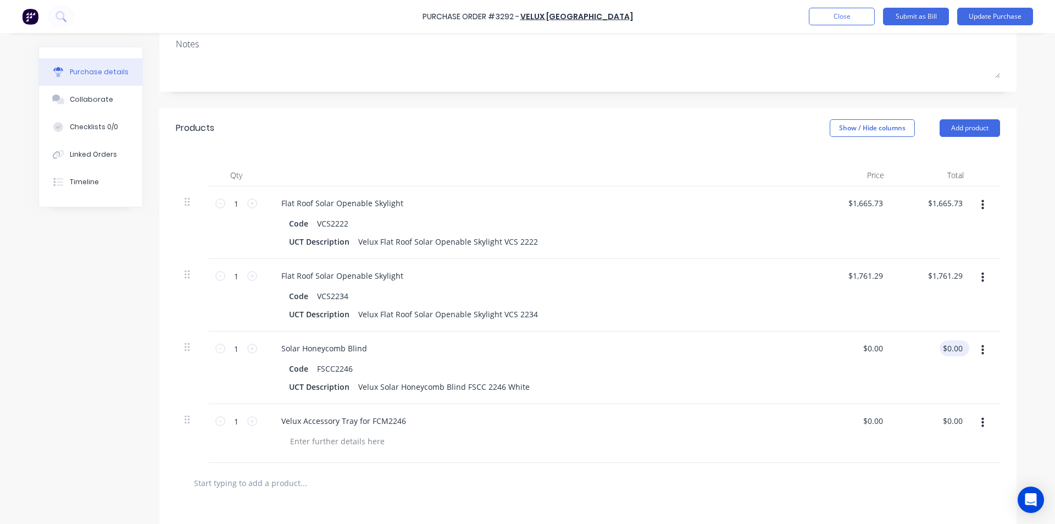
type textarea "x"
type input "0.00"
click at [948, 351] on input "0.00" at bounding box center [954, 348] width 21 height 16
click at [955, 349] on input "0.00" at bounding box center [954, 348] width 21 height 16
type textarea "x"
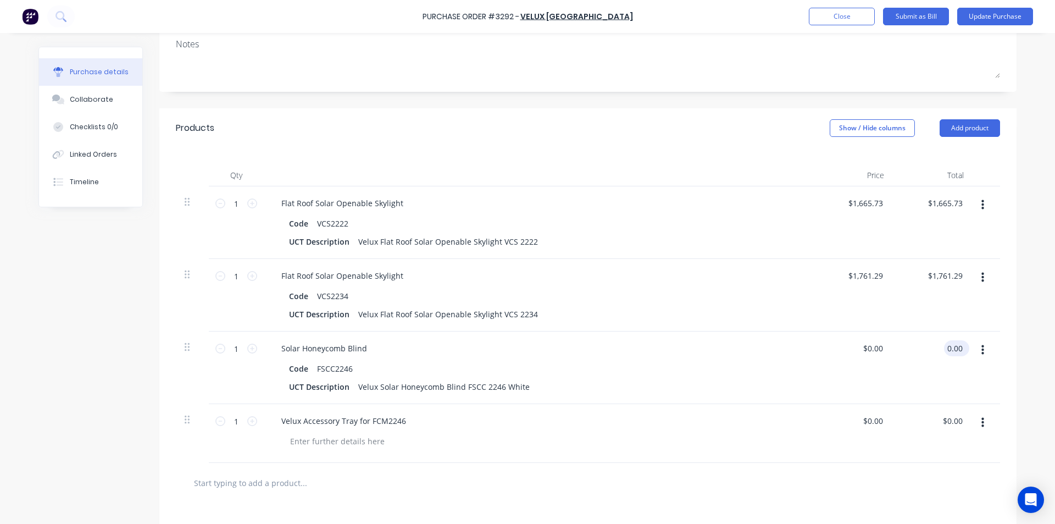
click at [955, 349] on input "0.00" at bounding box center [954, 348] width 21 height 16
type input "408.14"
type textarea "x"
type input "$408.14"
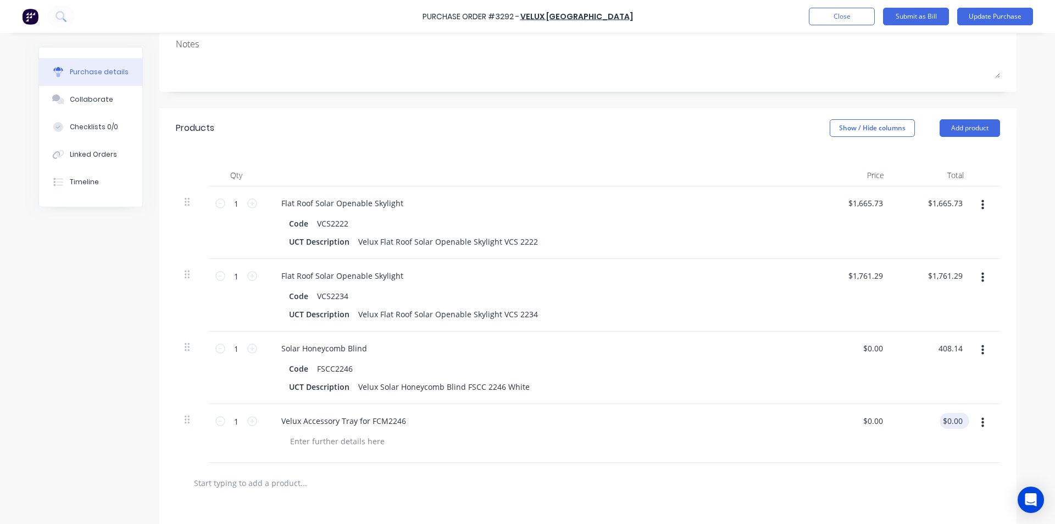
type input "0.00"
click at [952, 422] on input "0.00" at bounding box center [954, 421] width 21 height 16
type textarea "x"
click at [952, 422] on input "0.00" at bounding box center [954, 421] width 21 height 16
type input "0.63.0400"
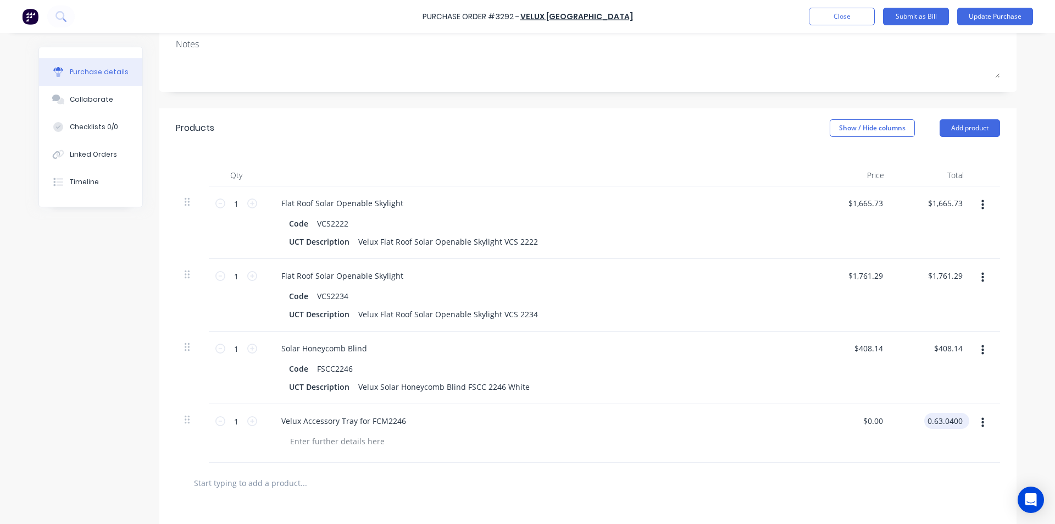
click at [947, 414] on input "0.63.0400" at bounding box center [945, 421] width 41 height 16
type textarea "x"
click at [947, 414] on input "0.63.0400" at bounding box center [945, 421] width 41 height 16
type input "63.04"
type textarea "x"
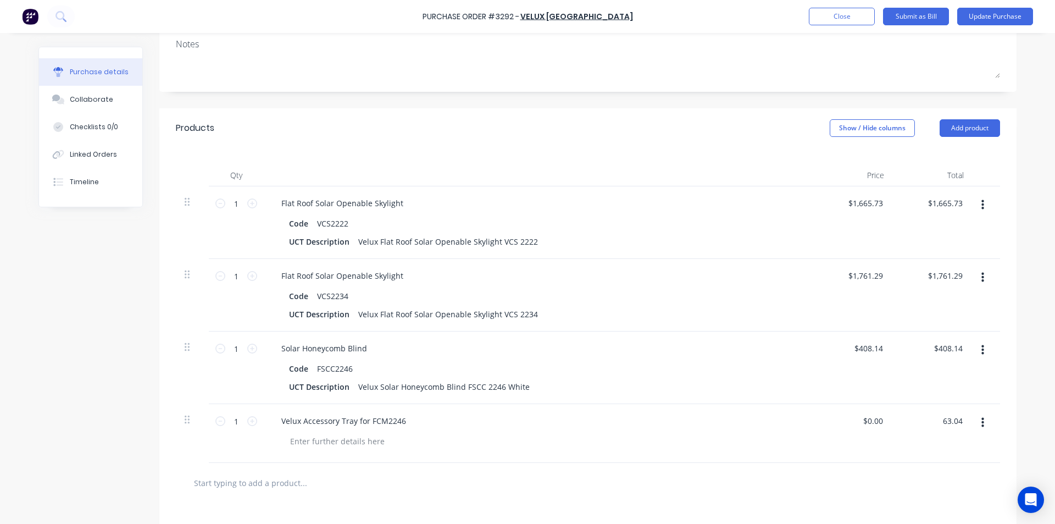
type input "$63.04"
click at [624, 427] on div "Velux Accessory Tray for FCM2246" at bounding box center [539, 421] width 532 height 16
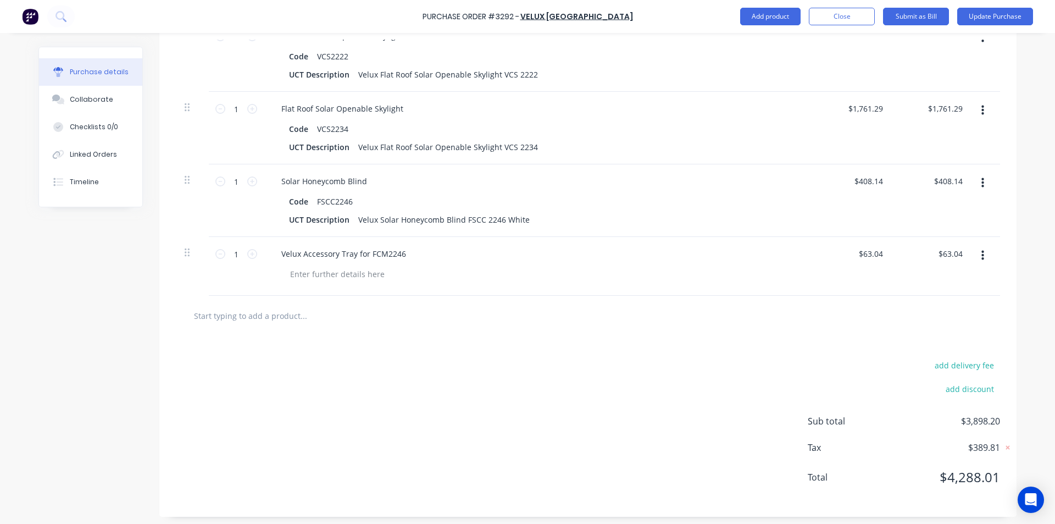
scroll to position [336, 0]
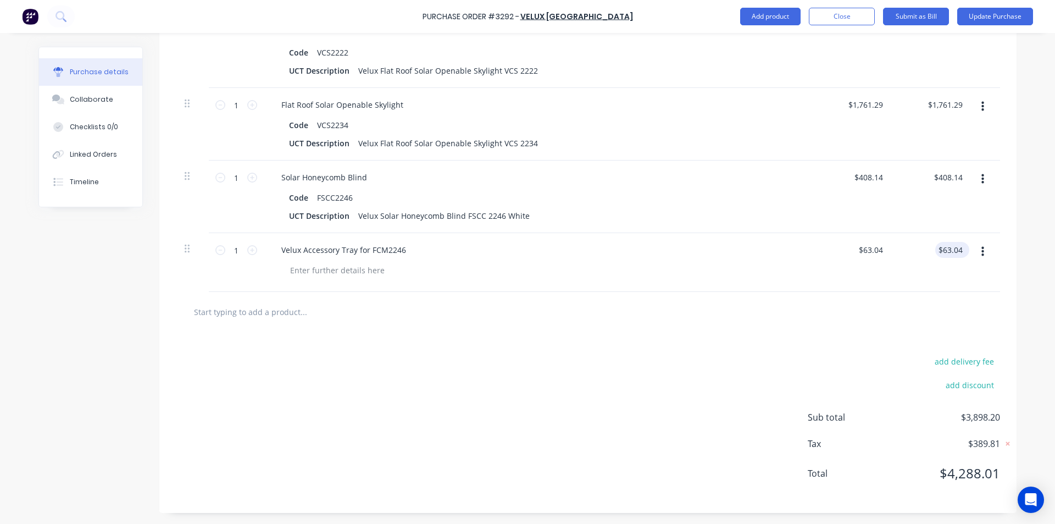
type textarea "x"
type input "63.04"
click at [955, 250] on input "63.04" at bounding box center [951, 250] width 30 height 16
type textarea "x"
click at [955, 250] on input "63.04" at bounding box center [952, 250] width 25 height 16
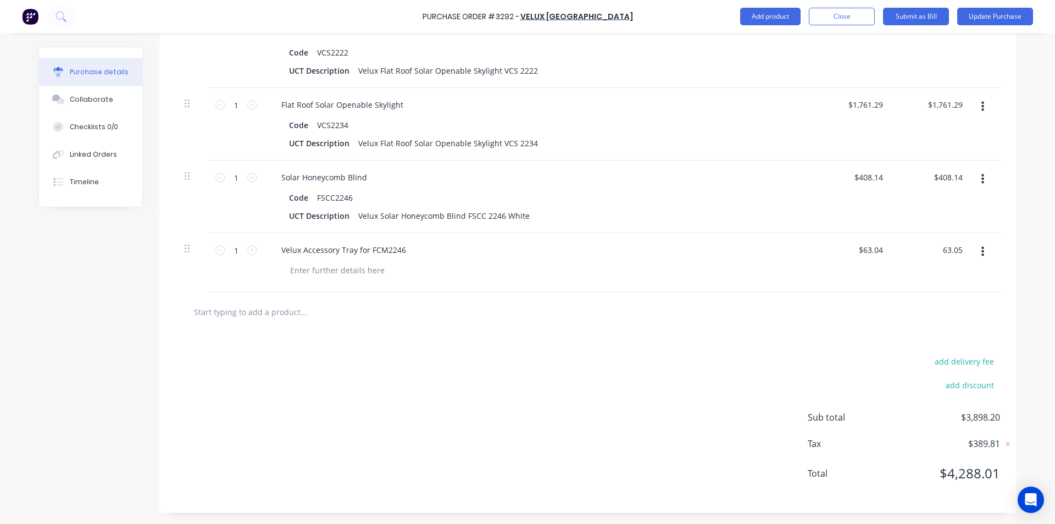
type input "63.05"
type textarea "x"
type input "$63.05"
click at [888, 289] on div "$63.05 $63.05" at bounding box center [854, 262] width 80 height 59
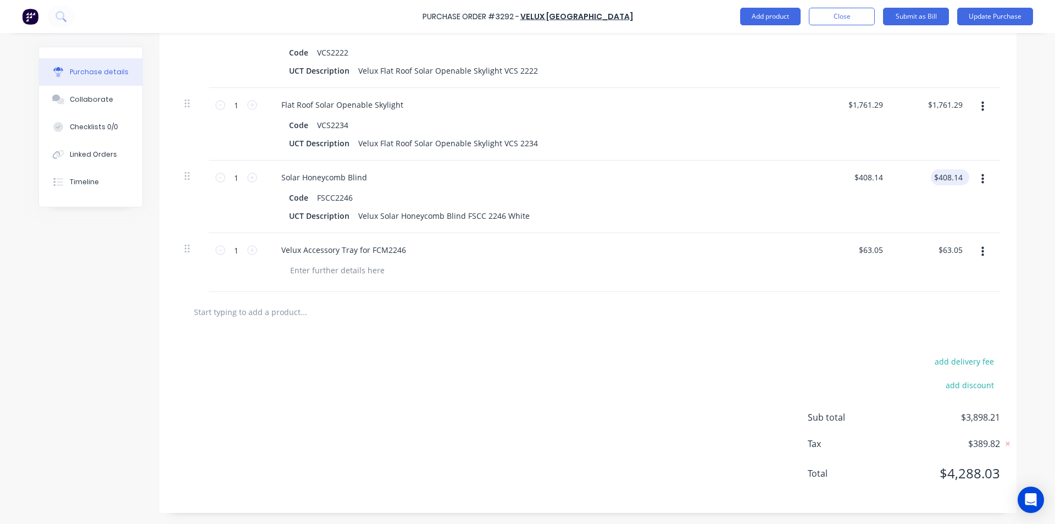
type textarea "x"
type input "408.14"
click at [958, 174] on input "408.14" at bounding box center [948, 177] width 34 height 16
type textarea "x"
click at [958, 175] on input "408.14" at bounding box center [951, 177] width 30 height 16
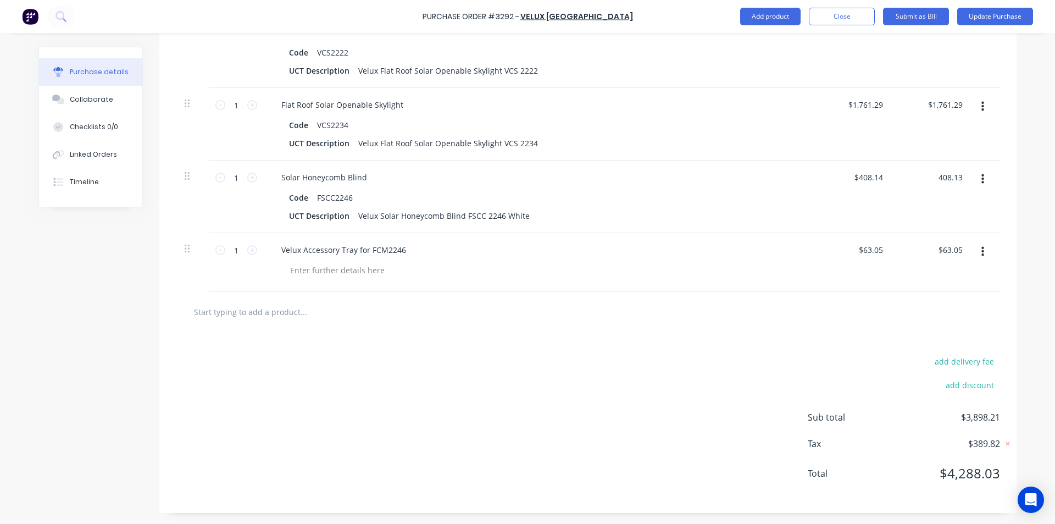
type input "408.13"
type textarea "x"
type input "$408.13"
click at [610, 216] on div "UCT Description Velux Solar Honeycomb Blind FSCC 2246 White" at bounding box center [536, 216] width 503 height 16
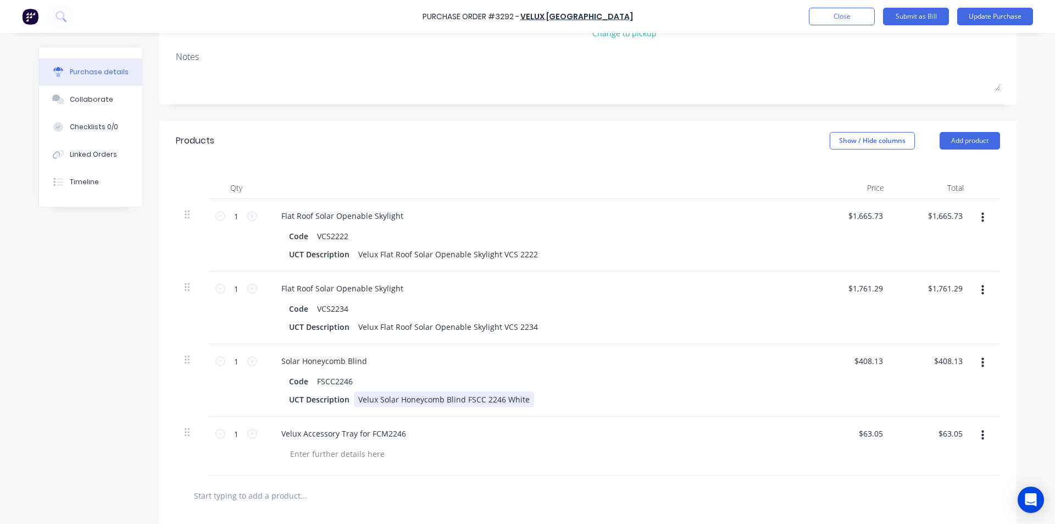
scroll to position [0, 0]
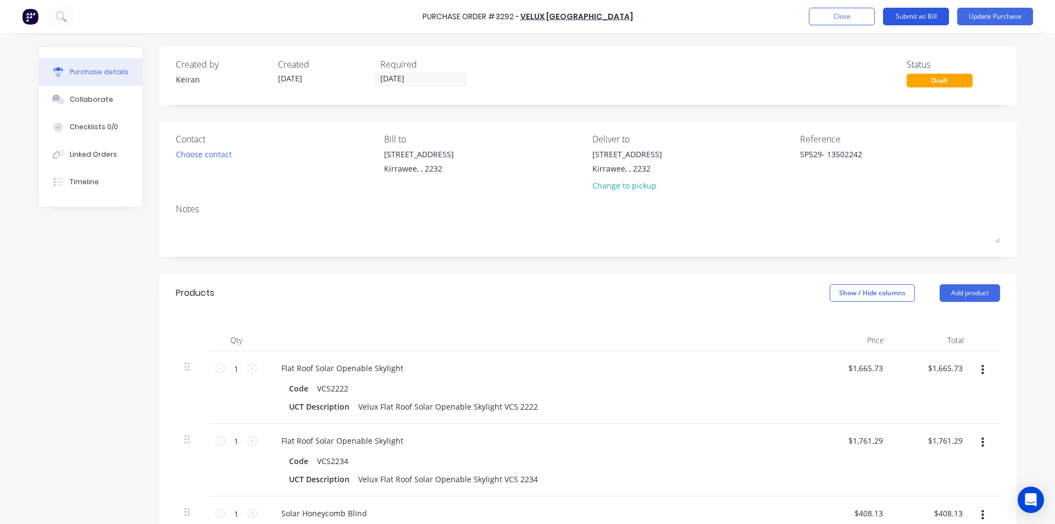
click at [927, 18] on button "Submit as Bill" at bounding box center [916, 17] width 66 height 18
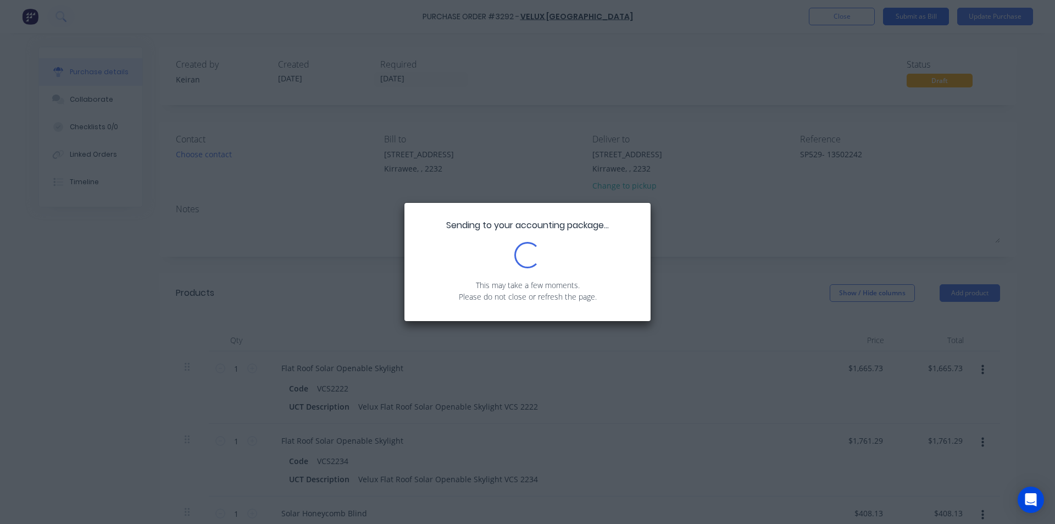
type textarea "x"
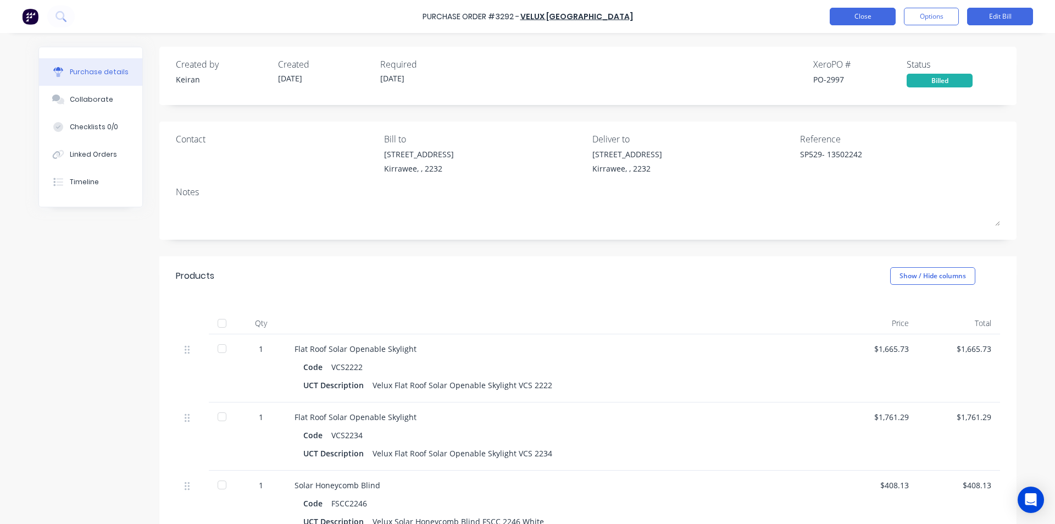
click at [854, 21] on button "Close" at bounding box center [863, 17] width 66 height 18
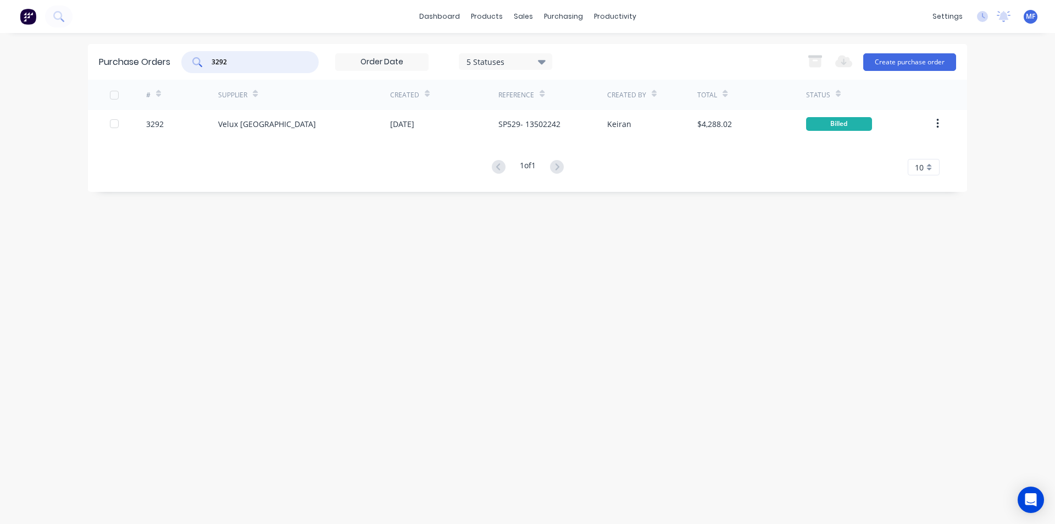
click at [240, 66] on input "3292" at bounding box center [256, 62] width 91 height 11
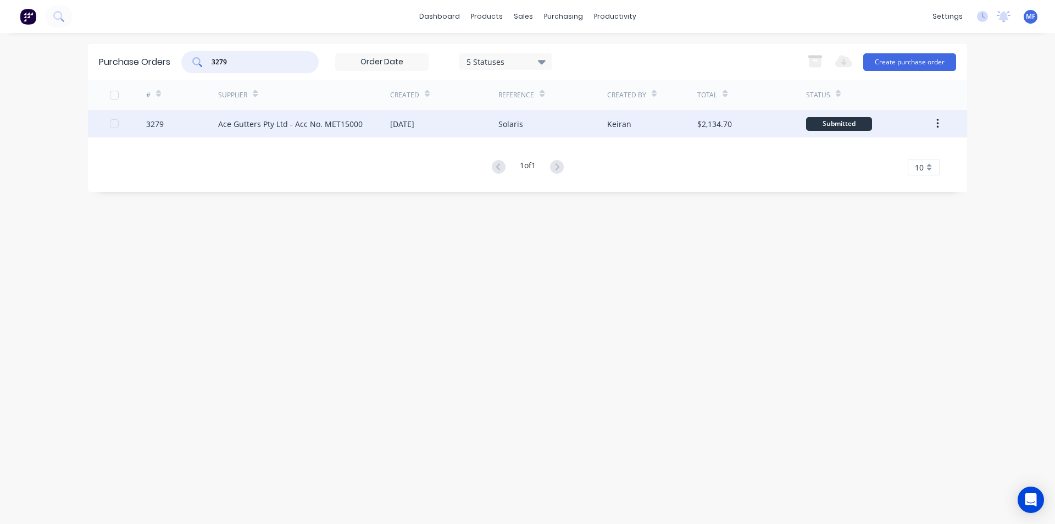
type input "3279"
click at [342, 121] on div "Ace Gutters Pty Ltd - Acc No. MET15000" at bounding box center [290, 124] width 145 height 12
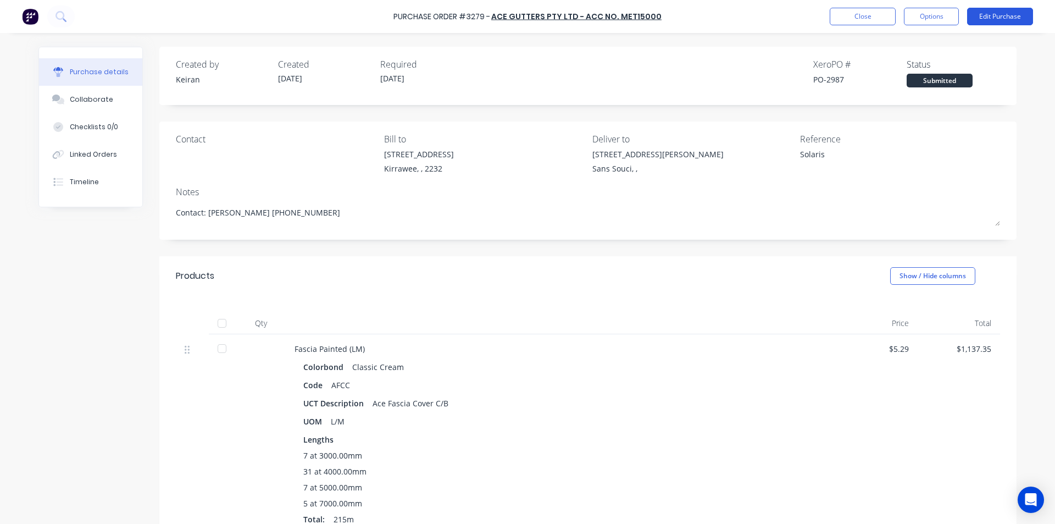
click at [993, 12] on button "Edit Purchase" at bounding box center [1000, 17] width 66 height 18
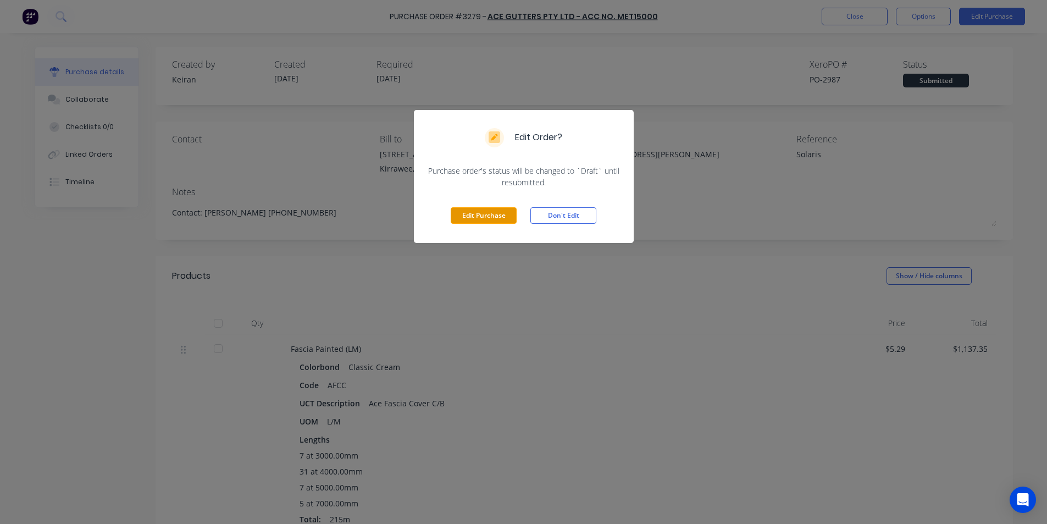
click at [483, 215] on button "Edit Purchase" at bounding box center [484, 215] width 66 height 16
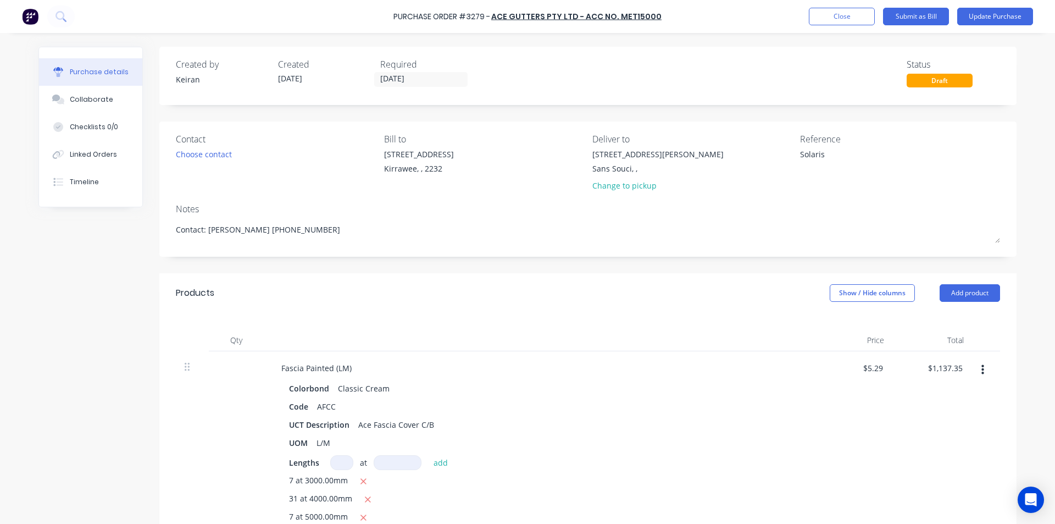
type textarea "x"
click at [844, 156] on textarea "Solaris" at bounding box center [868, 160] width 137 height 25
type textarea "Solaris-"
type textarea "x"
type textarea "Solaris- 1"
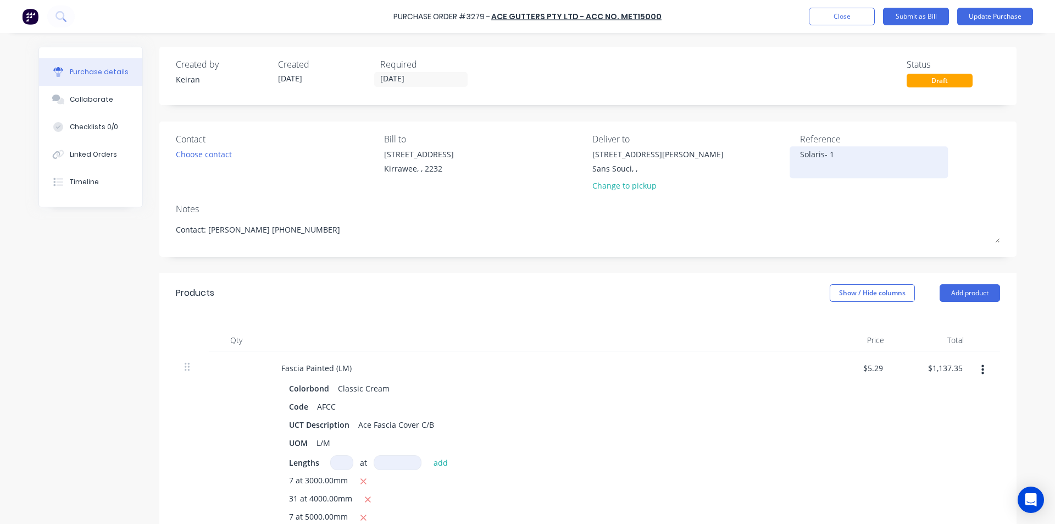
type textarea "x"
type textarea "Solaris- 15"
type textarea "x"
type textarea "Solaris- 155"
type textarea "x"
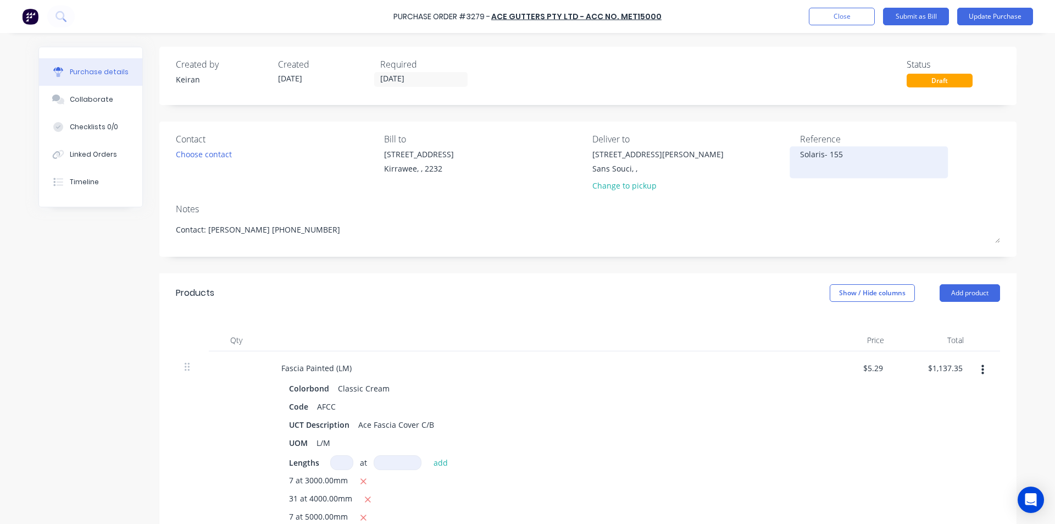
type textarea "Solaris- 1553"
type textarea "x"
type textarea "Solaris- 15539"
type textarea "x"
type textarea "Solaris- 155391"
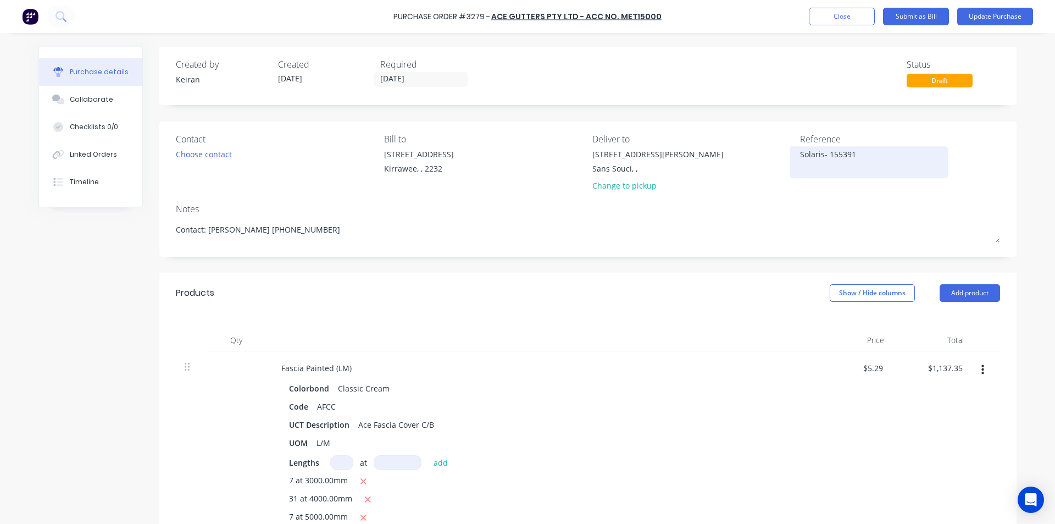
type textarea "x"
type textarea "Solaris- 1553912"
type textarea "x"
type textarea "Solaris- 1553912"
click at [781, 363] on div "Fascia Painted (LM)" at bounding box center [539, 368] width 532 height 16
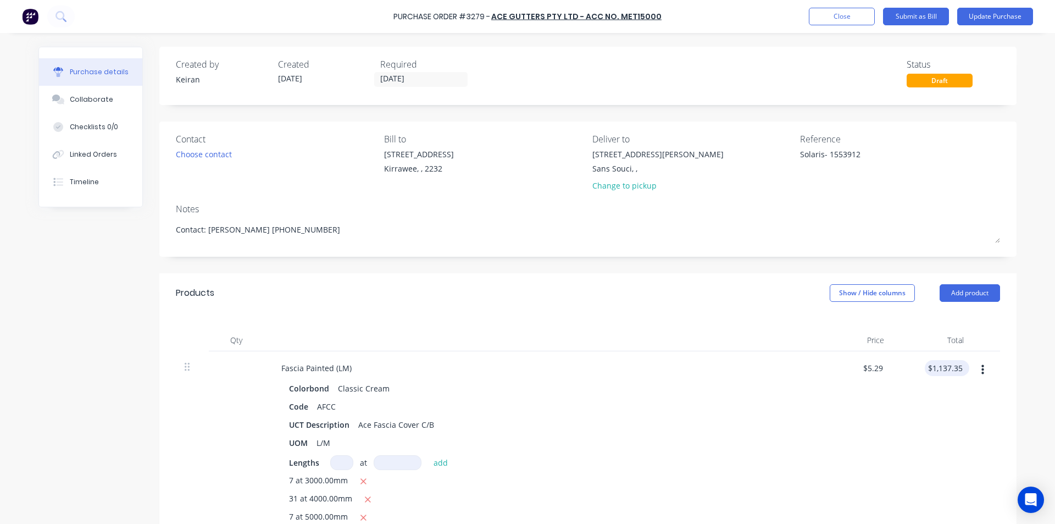
type textarea "x"
type input "1137.35"
click at [937, 368] on input "1137.35" at bounding box center [945, 368] width 40 height 16
click at [944, 366] on input "1137.35" at bounding box center [948, 368] width 34 height 16
type textarea "x"
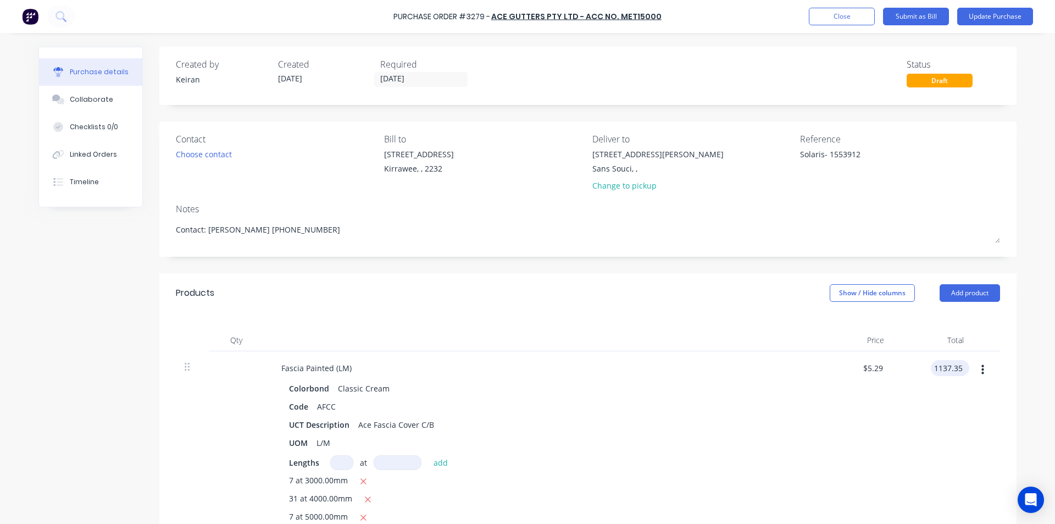
click at [944, 366] on input "1137.35" at bounding box center [948, 368] width 34 height 16
type input "1191.49"
type textarea "x"
type input "$5.5418"
type input "$1,191.49"
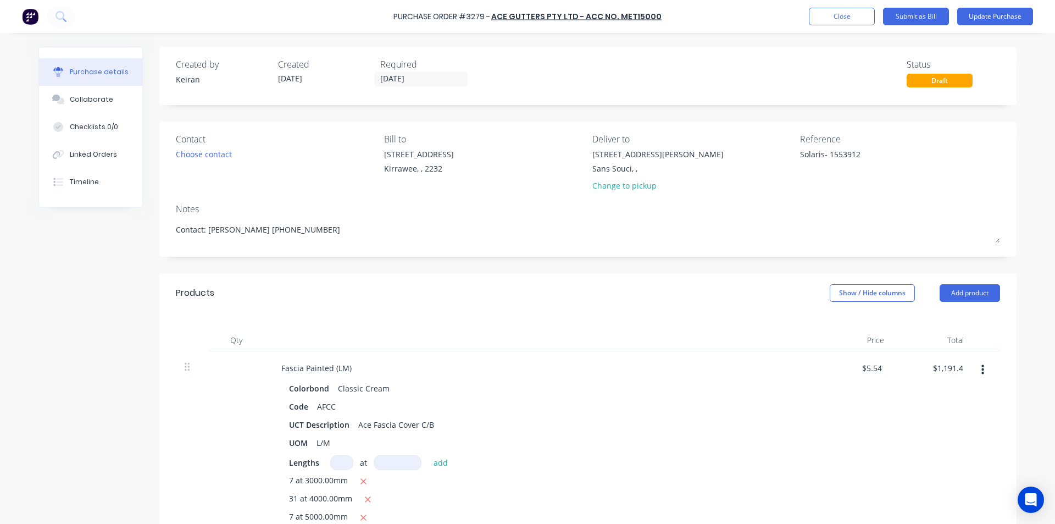
click at [926, 413] on div "$1,191.49 1191.49" at bounding box center [933, 461] width 80 height 221
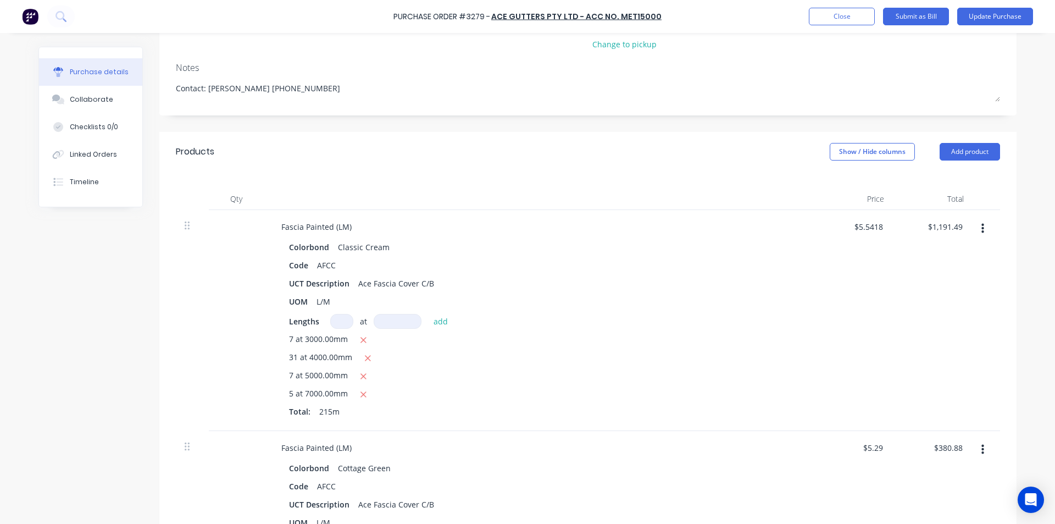
scroll to position [165, 0]
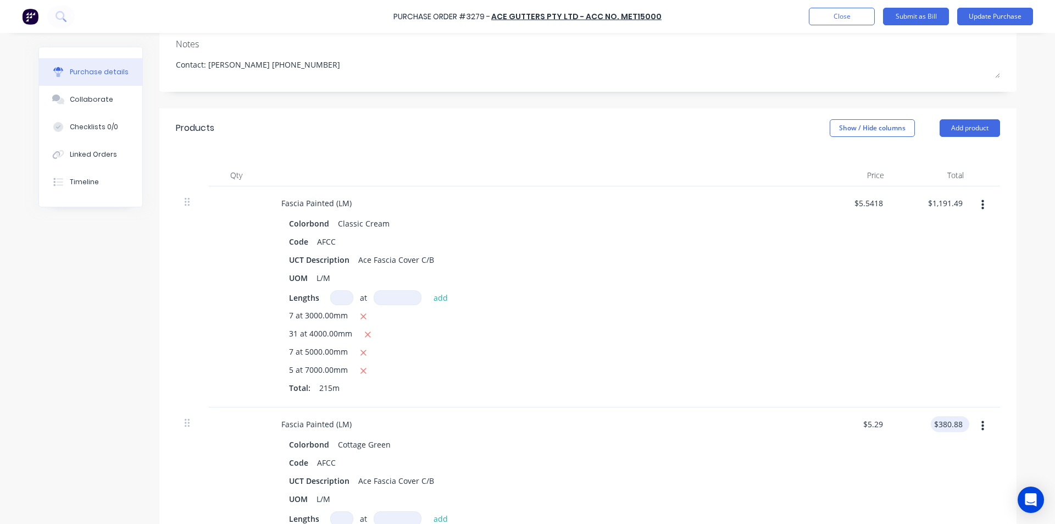
type textarea "x"
type input "380.88"
click at [953, 427] on input "380.88" at bounding box center [948, 424] width 34 height 16
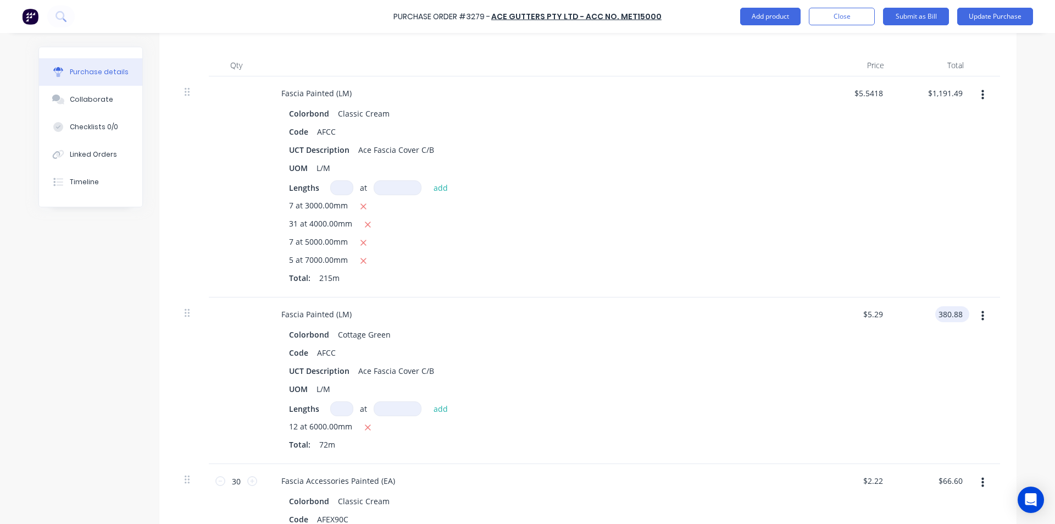
click at [948, 308] on input "380.88" at bounding box center [951, 314] width 30 height 16
type textarea "x"
click at [948, 308] on input "380.88" at bounding box center [951, 314] width 30 height 16
type input "398.99"
type textarea "x"
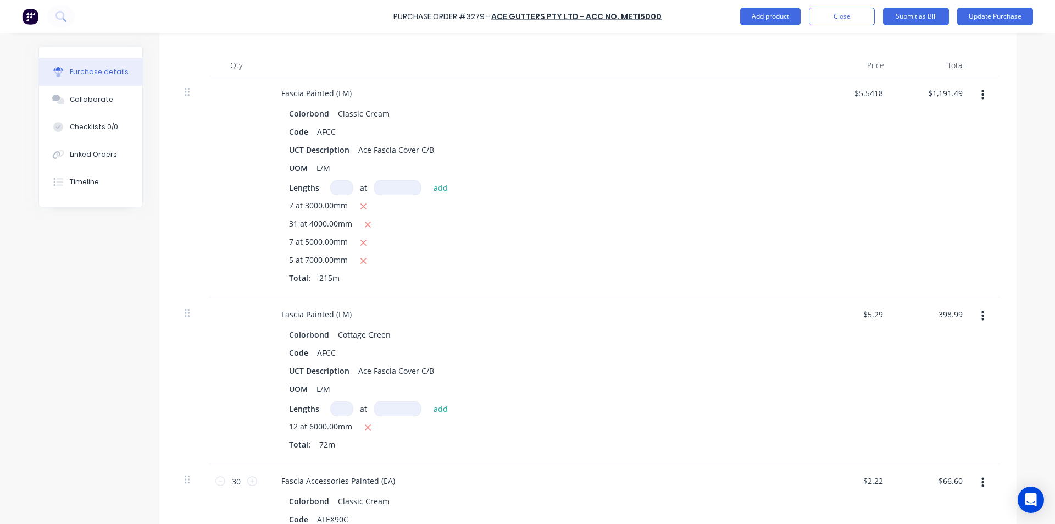
type input "$5.5415"
type input "$398.99"
click at [939, 393] on div "$398.99 $398.99" at bounding box center [933, 380] width 80 height 167
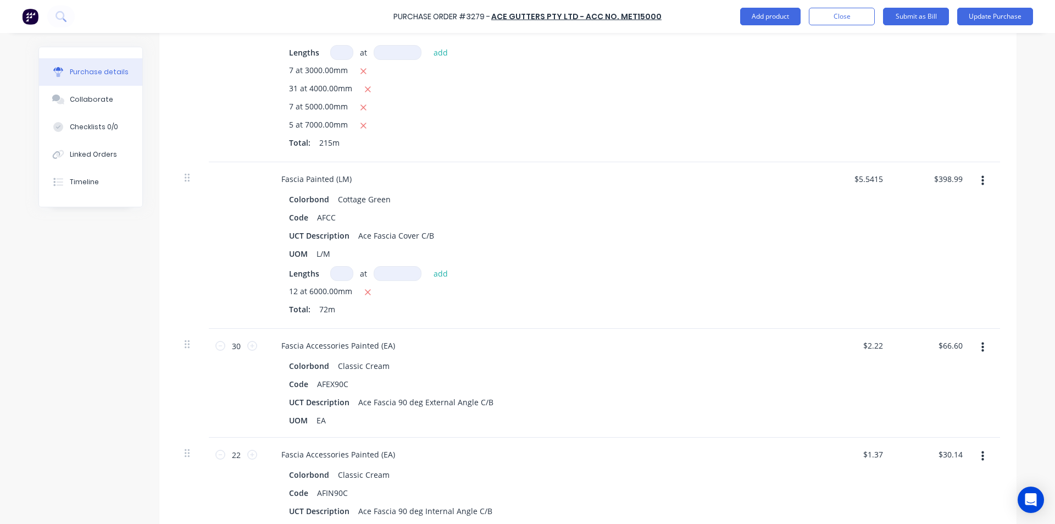
scroll to position [440, 0]
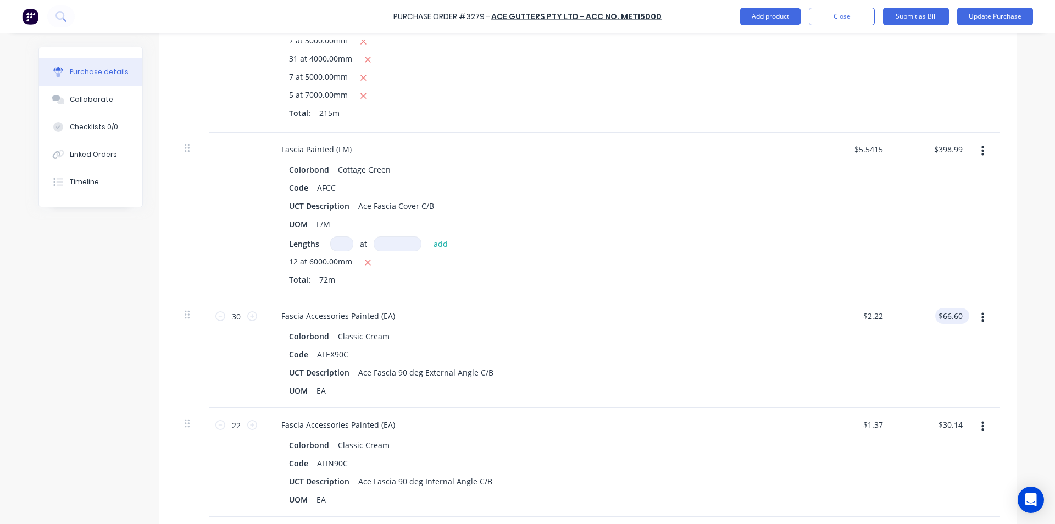
type textarea "x"
type input "66.60"
click at [946, 310] on input "66.60" at bounding box center [952, 316] width 25 height 16
click at [947, 314] on input "66.60" at bounding box center [952, 316] width 25 height 16
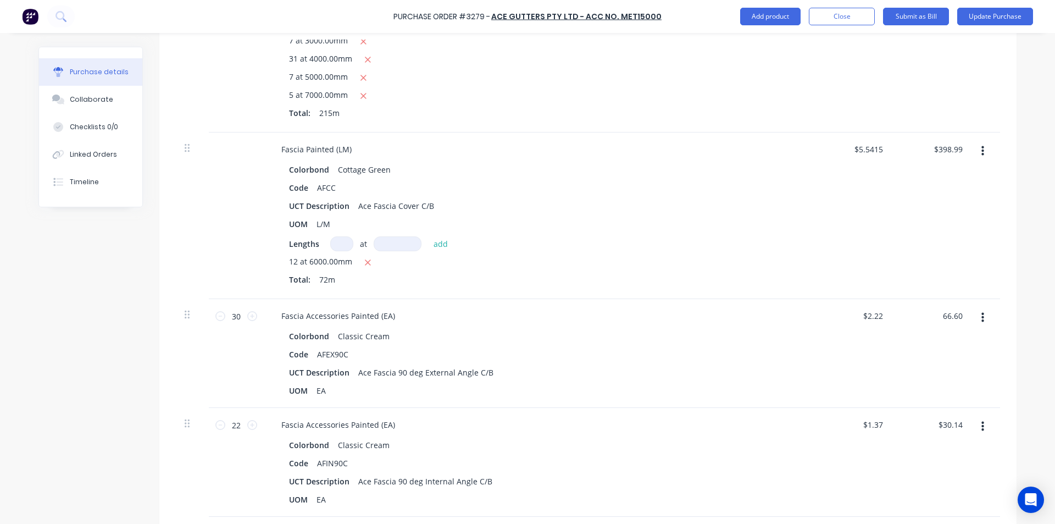
type textarea "x"
type input "$66.60"
type textarea "x"
type input "66.60"
click at [947, 311] on input "66.60" at bounding box center [952, 316] width 25 height 16
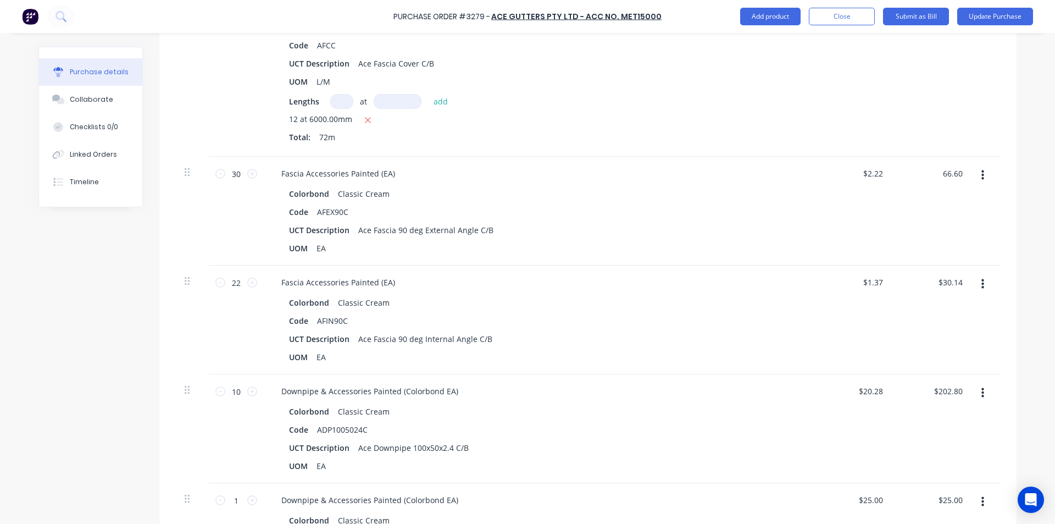
scroll to position [605, 0]
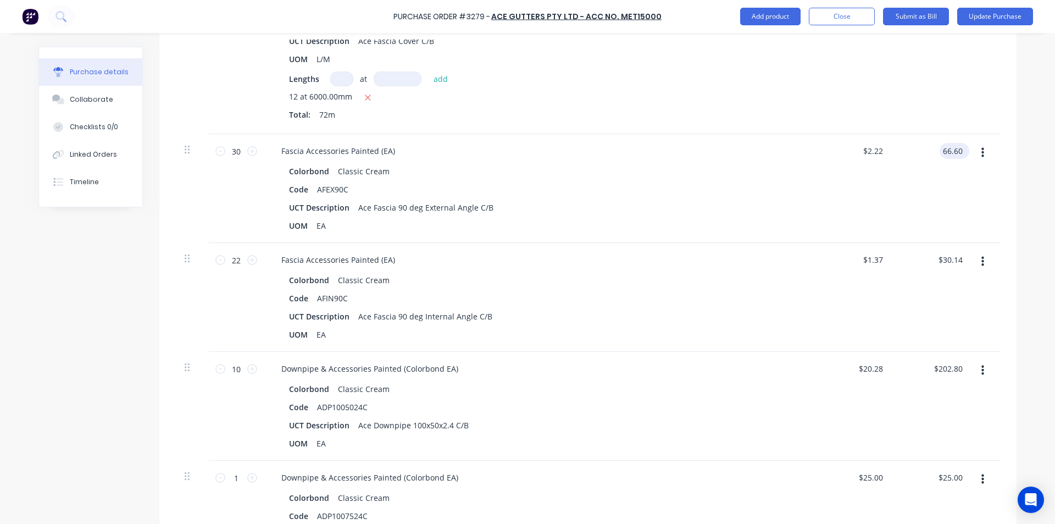
click at [944, 143] on input "66.60" at bounding box center [952, 151] width 25 height 16
click at [959, 153] on input "66.60" at bounding box center [952, 151] width 25 height 16
type textarea "x"
click at [959, 152] on input "66.60" at bounding box center [952, 151] width 25 height 16
type input "69.78"
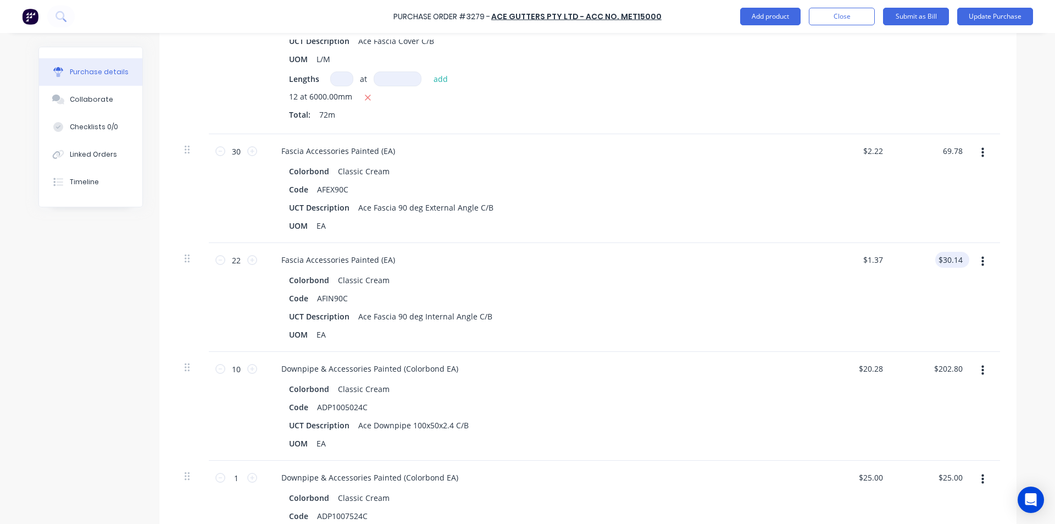
type textarea "x"
type input "$2.326"
type input "$69.78"
type input "30.14"
click at [946, 263] on input "30.14" at bounding box center [951, 260] width 30 height 16
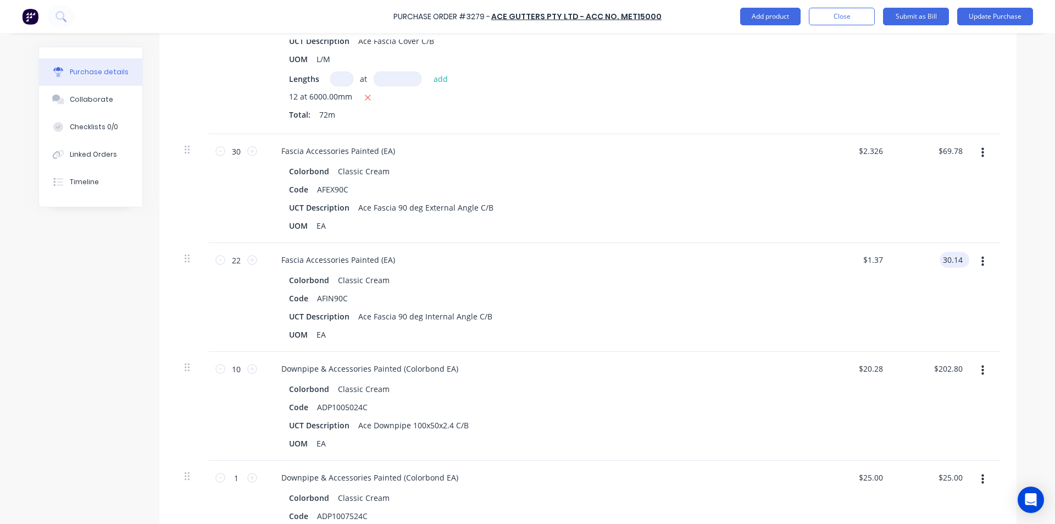
click at [946, 263] on input "30.14" at bounding box center [952, 260] width 25 height 16
type textarea "x"
click at [946, 263] on input "30.14" at bounding box center [952, 260] width 25 height 16
type input "31.71"
type textarea "x"
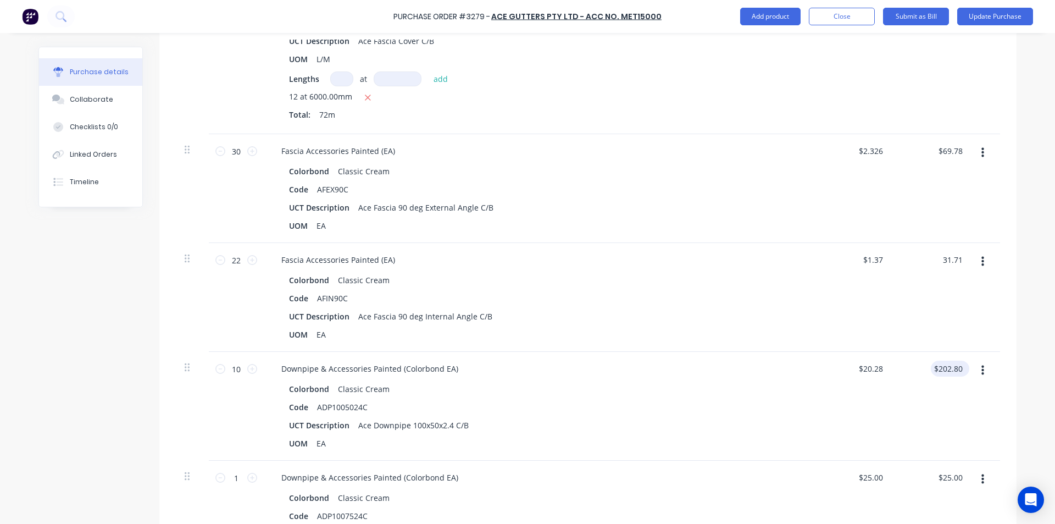
type input "$1.4414"
type input "$31.71"
type input "202.80"
click at [949, 362] on input "202.80" at bounding box center [951, 369] width 30 height 16
click at [952, 367] on input "202.80" at bounding box center [951, 369] width 30 height 16
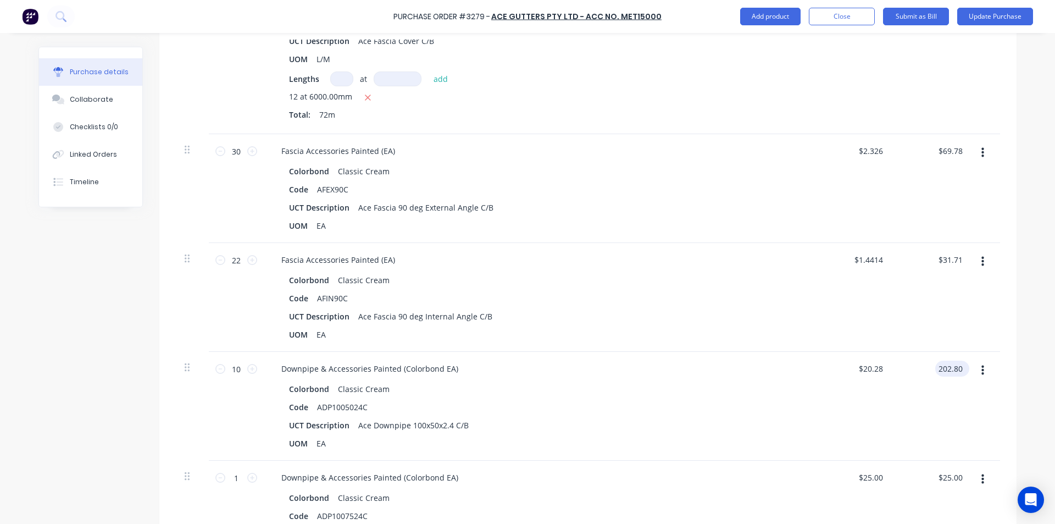
type textarea "x"
click at [953, 367] on input "202.80" at bounding box center [951, 369] width 30 height 16
type input "212.53"
type textarea "x"
type input "$21.253"
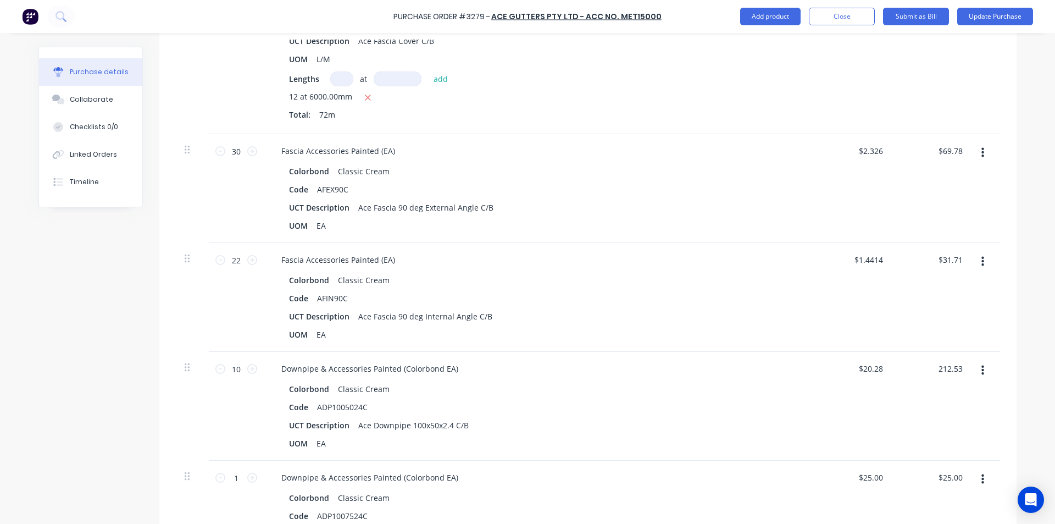
type input "$212.53"
click at [661, 396] on div "Colorbond Classic Cream" at bounding box center [538, 389] width 499 height 16
type textarea "x"
type input "25.00"
click at [946, 474] on input "25.00" at bounding box center [952, 477] width 25 height 16
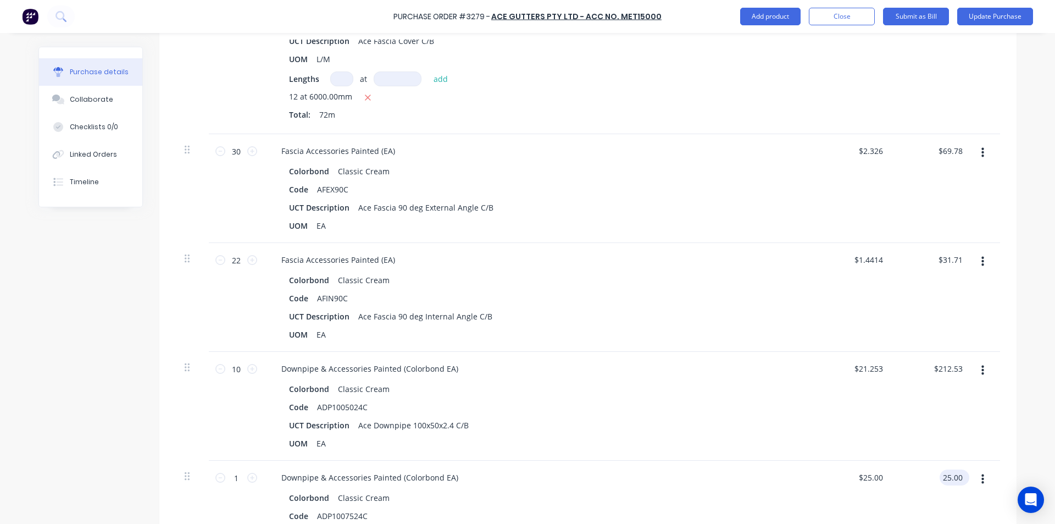
type textarea "x"
click at [946, 474] on input "25.00" at bounding box center [952, 477] width 25 height 16
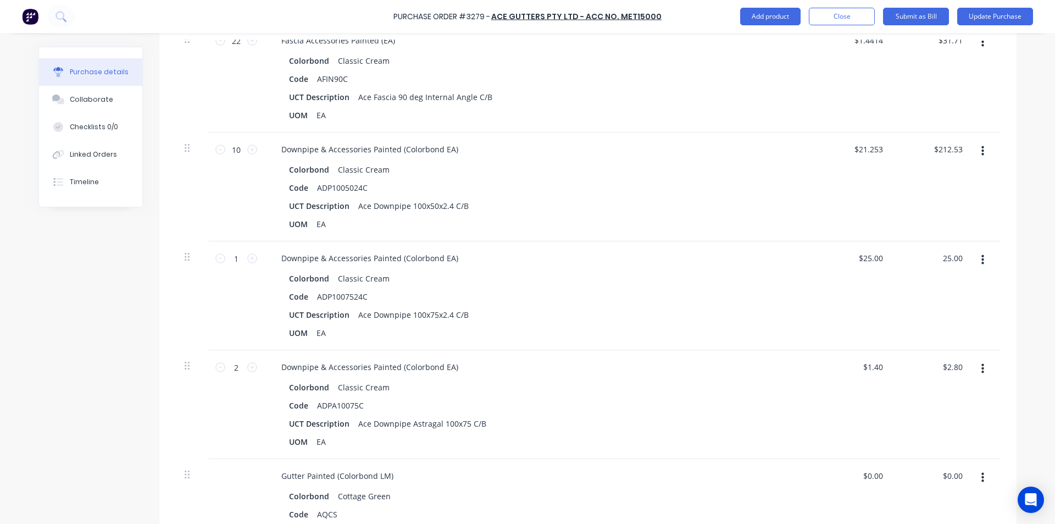
scroll to position [825, 0]
type input "26.20"
type textarea "x"
type input "$26.20"
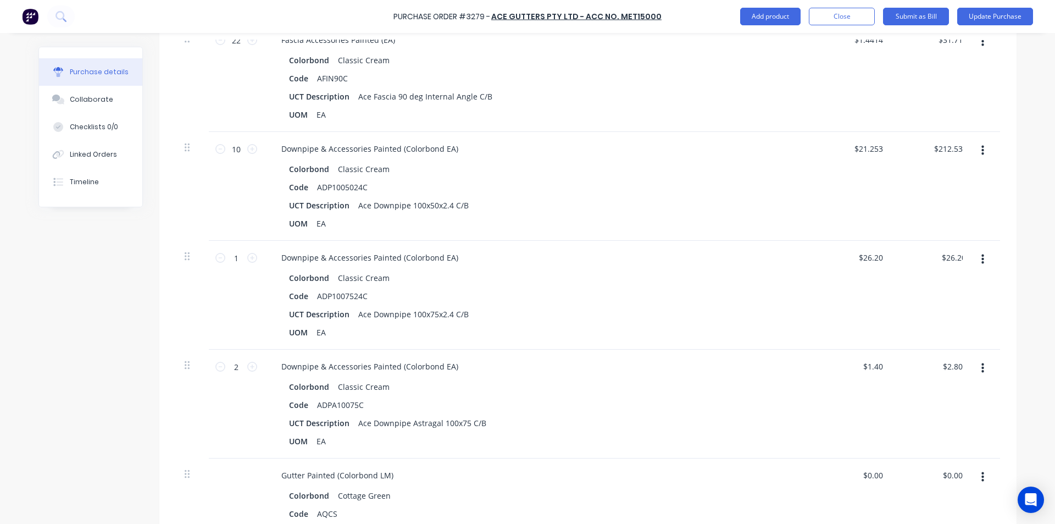
click at [651, 392] on div "Colorbond Classic Cream" at bounding box center [538, 387] width 499 height 16
type textarea "x"
type input "2.80"
click at [943, 364] on input "2.80" at bounding box center [952, 366] width 25 height 16
click at [955, 368] on input "2.80" at bounding box center [954, 366] width 21 height 16
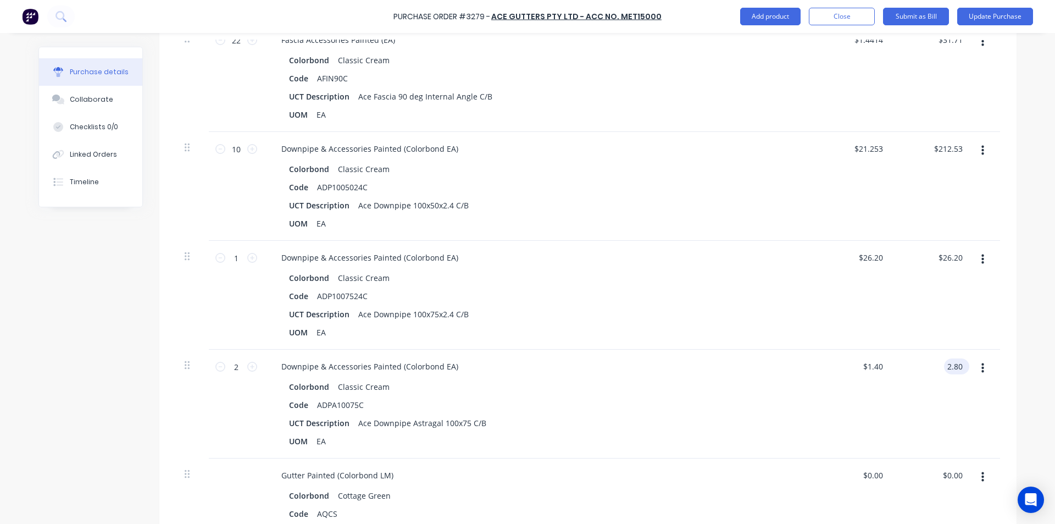
type textarea "x"
click at [955, 368] on input "2.80" at bounding box center [954, 366] width 21 height 16
type input "2.94"
type textarea "x"
type input "$1.47"
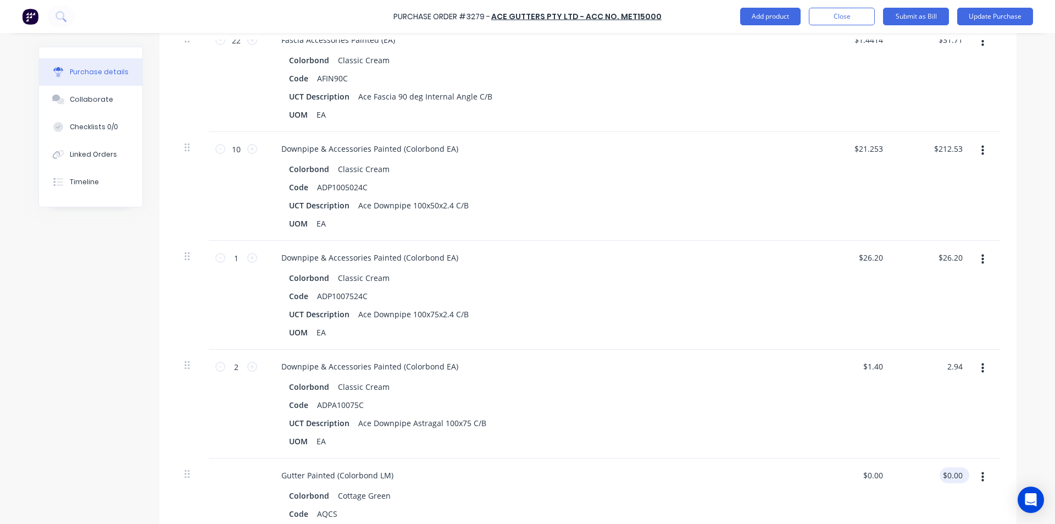
type input "$2.94"
type input "0.00"
click at [959, 477] on input "0.00" at bounding box center [952, 475] width 25 height 16
click at [959, 478] on input "0.00" at bounding box center [954, 475] width 21 height 16
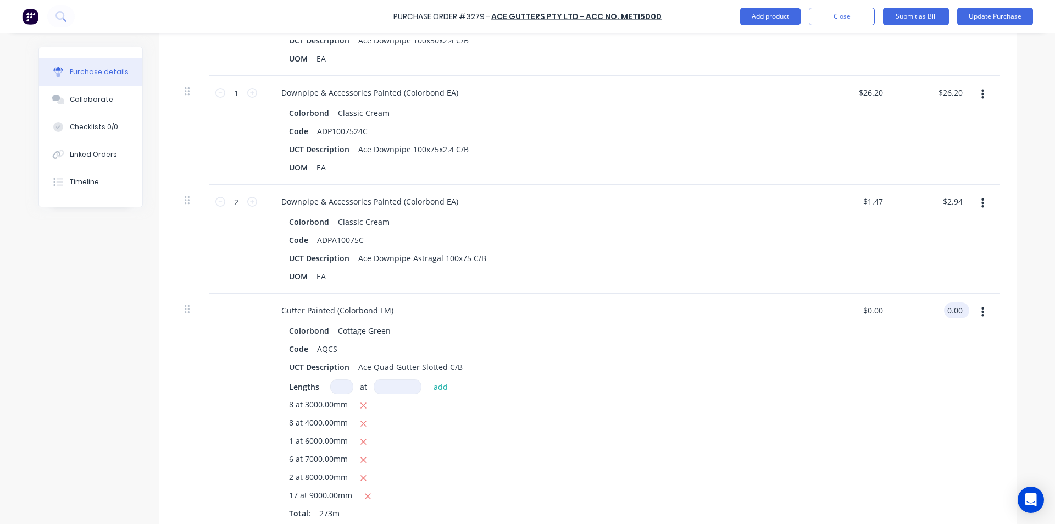
click at [958, 312] on input "0.00" at bounding box center [954, 310] width 21 height 16
type textarea "x"
click at [958, 312] on input "0.00" at bounding box center [954, 310] width 21 height 16
type input "1833.89"
type textarea "x"
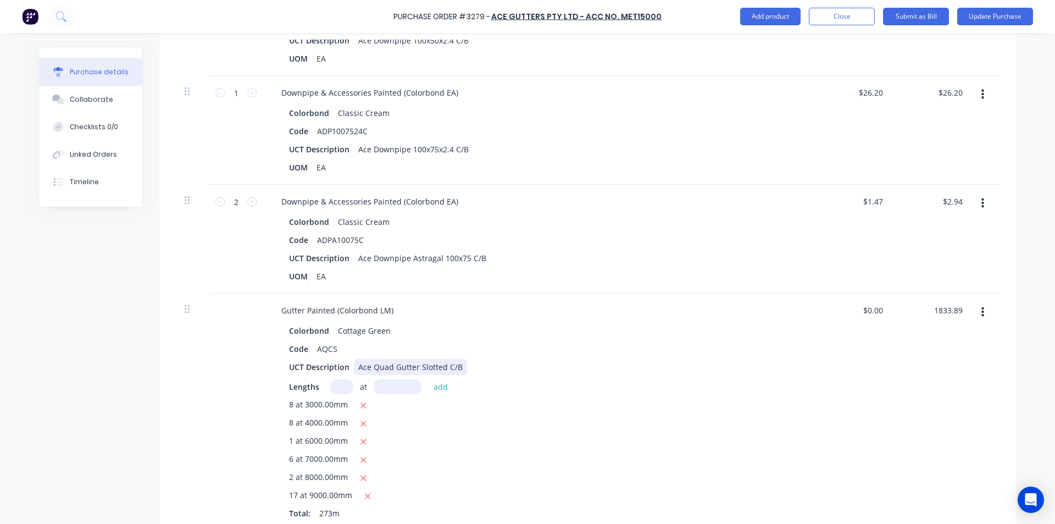
type input "$6.7175"
type input "$1,833.89"
click at [706, 369] on div "UCT Description Ace Quad Gutter Slotted C/B" at bounding box center [536, 367] width 503 height 16
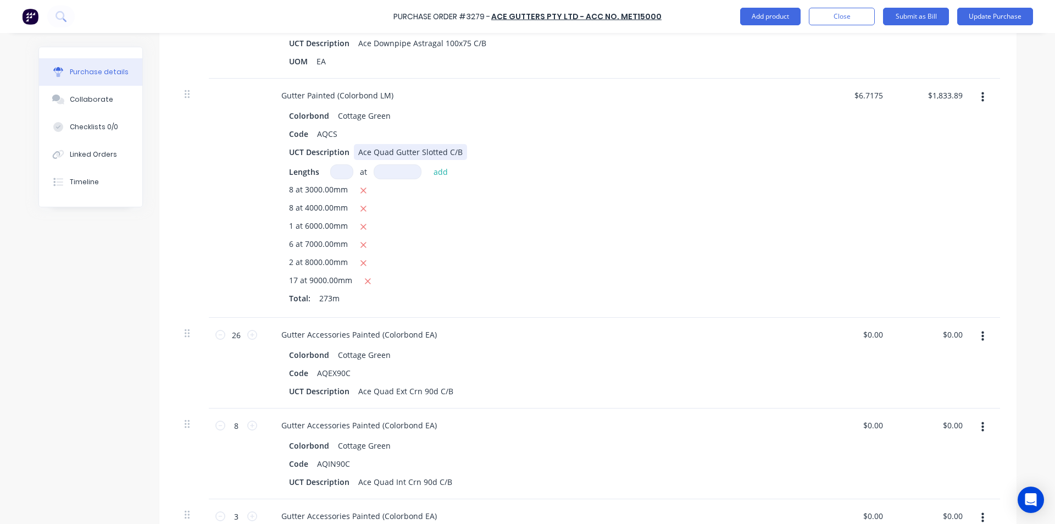
scroll to position [1209, 0]
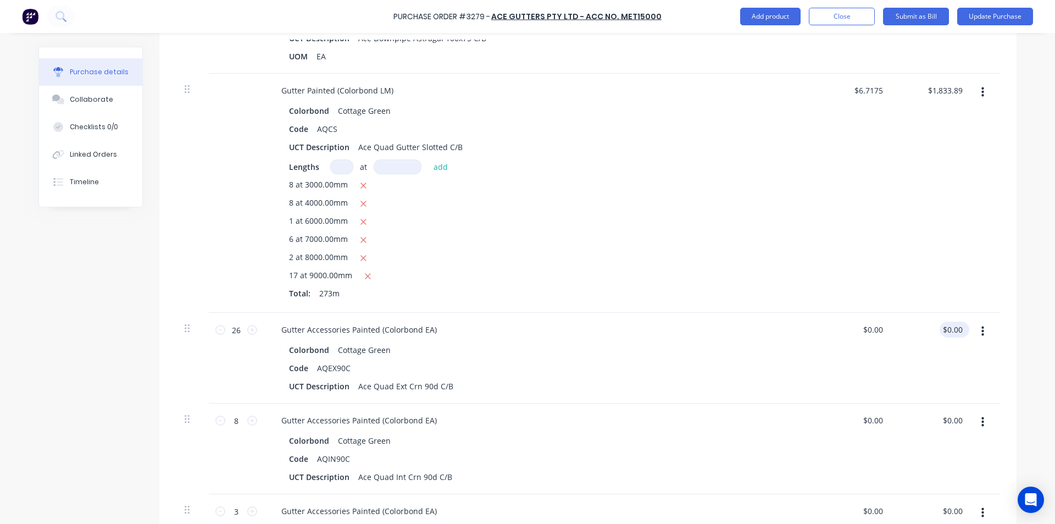
type textarea "x"
type input "0.00"
click at [956, 330] on input "0.00" at bounding box center [952, 330] width 25 height 16
click at [955, 330] on input "0.00" at bounding box center [954, 330] width 21 height 16
type textarea "x"
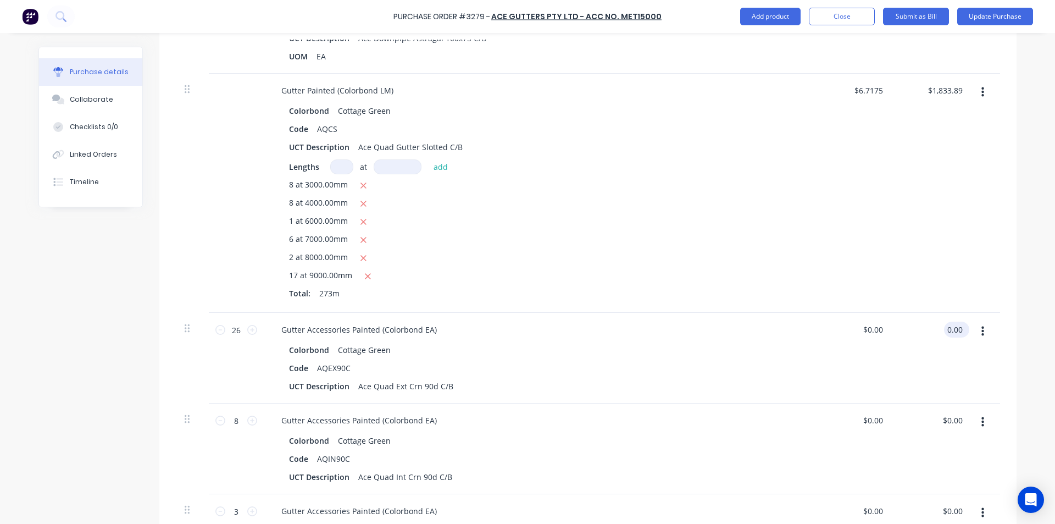
click at [955, 330] on input "0.00" at bounding box center [954, 330] width 21 height 16
type input "322.42"
type textarea "x"
type input "$12.4008"
type input "$322.42"
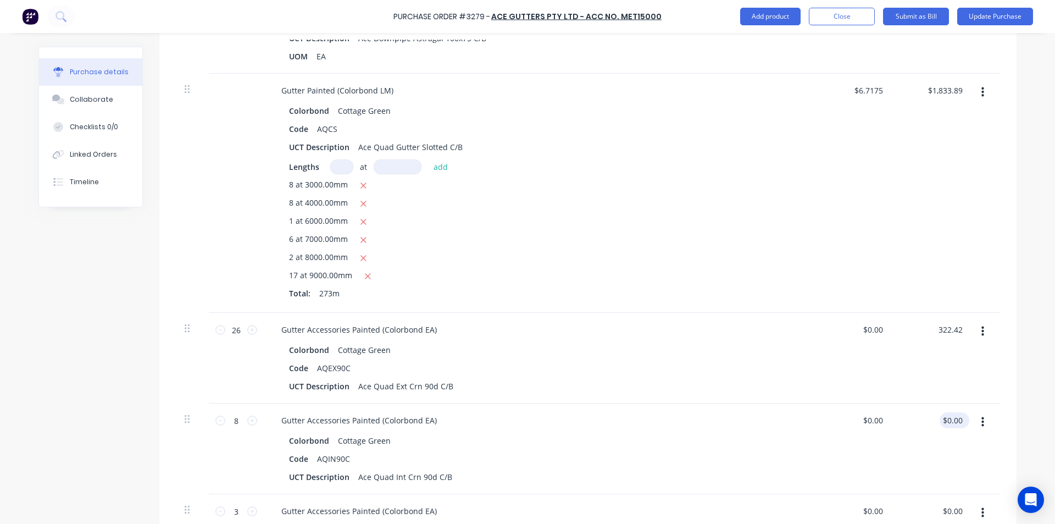
type input "0.00"
click at [955, 423] on input "0.00" at bounding box center [952, 420] width 25 height 16
click at [955, 423] on input "0.00" at bounding box center [954, 420] width 21 height 16
click at [954, 420] on input "0.00" at bounding box center [954, 420] width 21 height 16
type textarea "x"
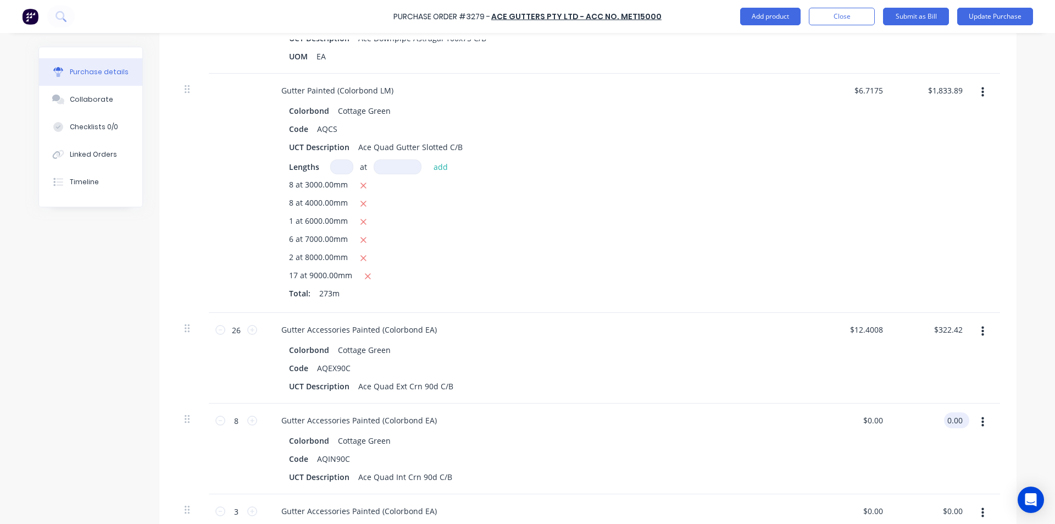
click at [954, 420] on input "0.00" at bounding box center [954, 420] width 21 height 16
type input "99.21"
type textarea "x"
type input "$12.4013"
type input "$99.21"
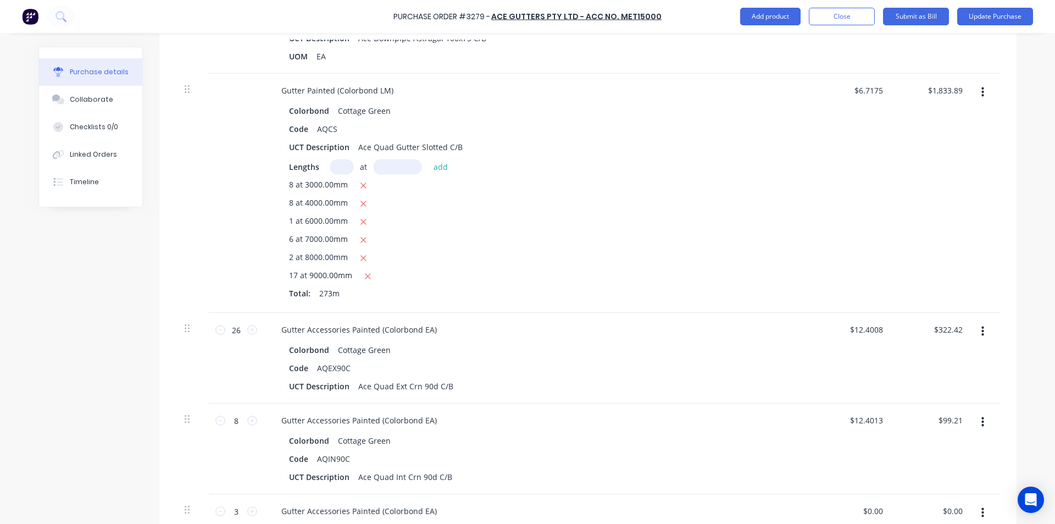
click at [940, 462] on div "$99.21 $99.21" at bounding box center [933, 448] width 80 height 91
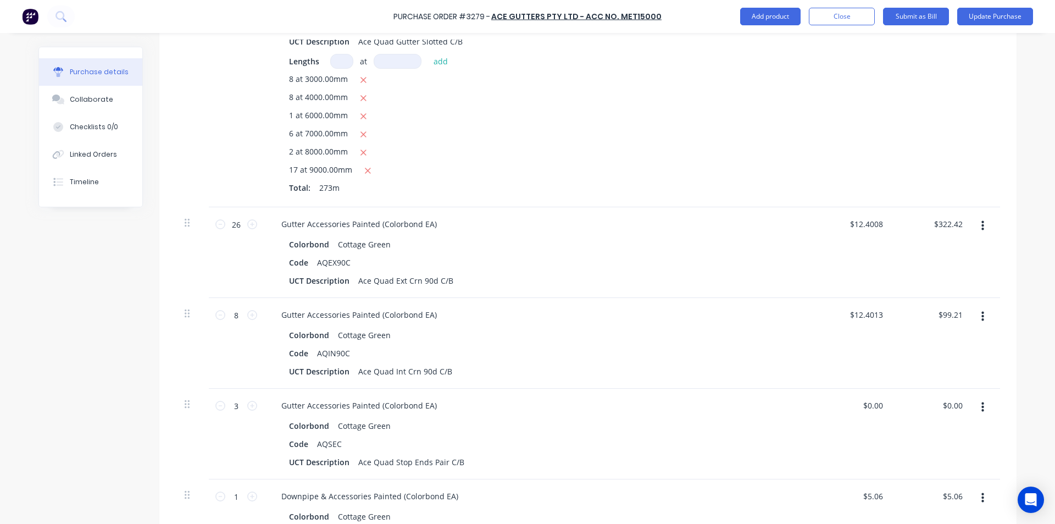
scroll to position [1319, 0]
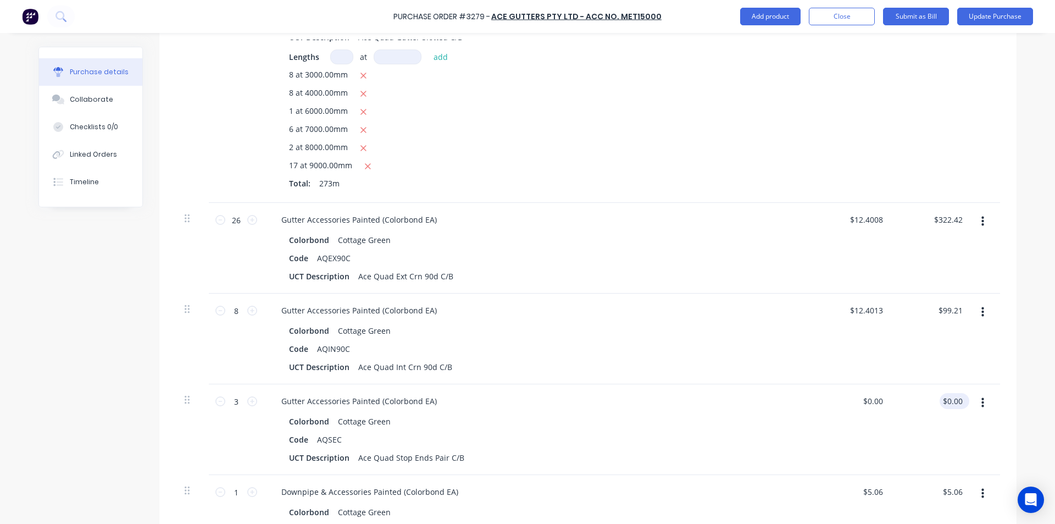
type textarea "x"
type input "0.00"
click at [944, 399] on input "0.00" at bounding box center [954, 401] width 21 height 16
click at [949, 399] on input "0.00" at bounding box center [954, 401] width 21 height 16
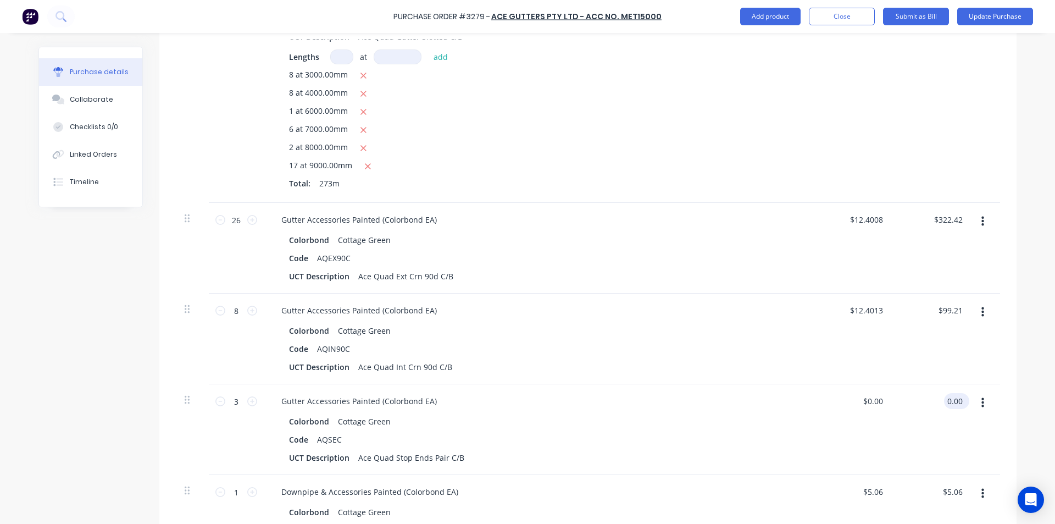
type textarea "x"
click at [949, 399] on input "0.00" at bounding box center [954, 401] width 21 height 16
type input "11.07"
type textarea "x"
type input "$3.69"
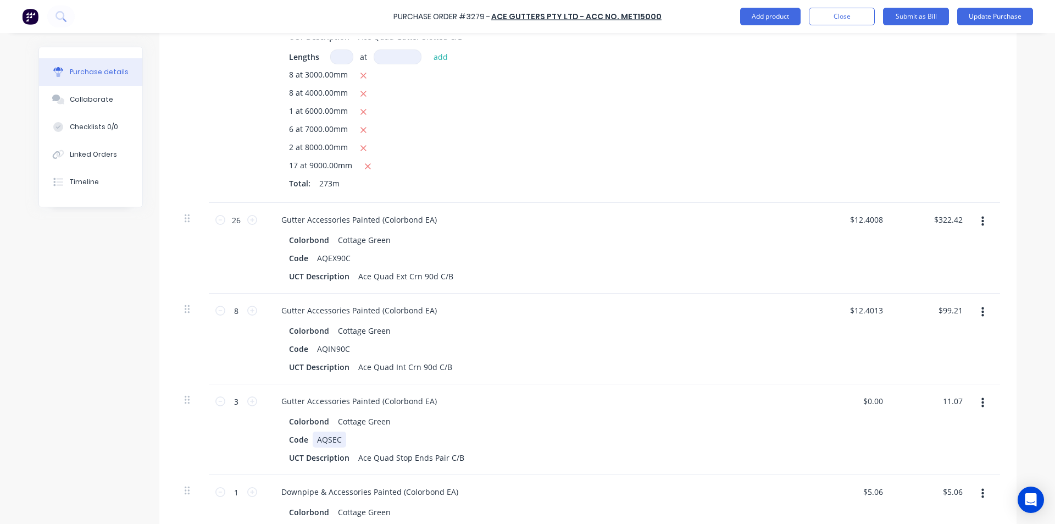
type input "$11.07"
click at [595, 431] on div "Colorbond Cottage Green Code AQSEC UCT Description Ace Quad Stop Ends Pair C/B" at bounding box center [539, 439] width 532 height 52
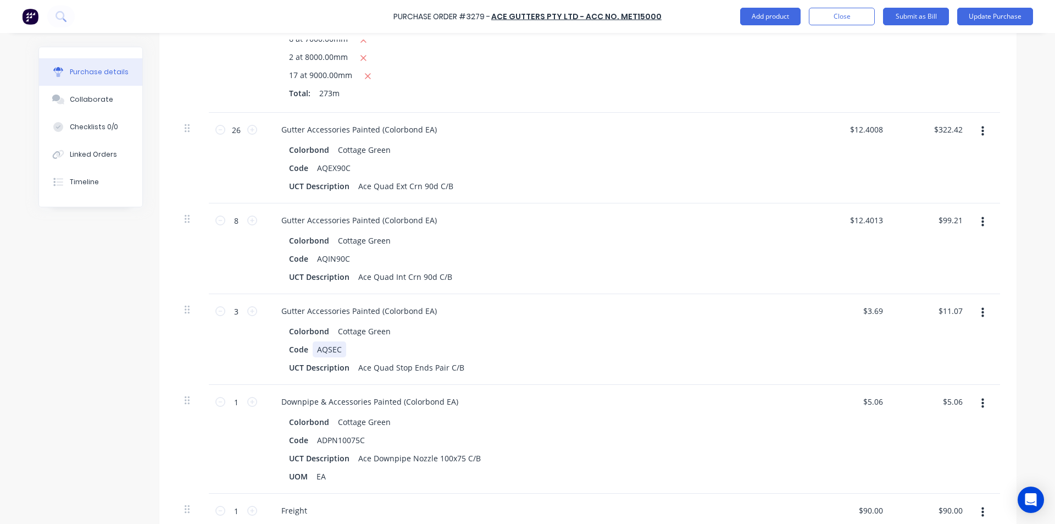
scroll to position [1429, 0]
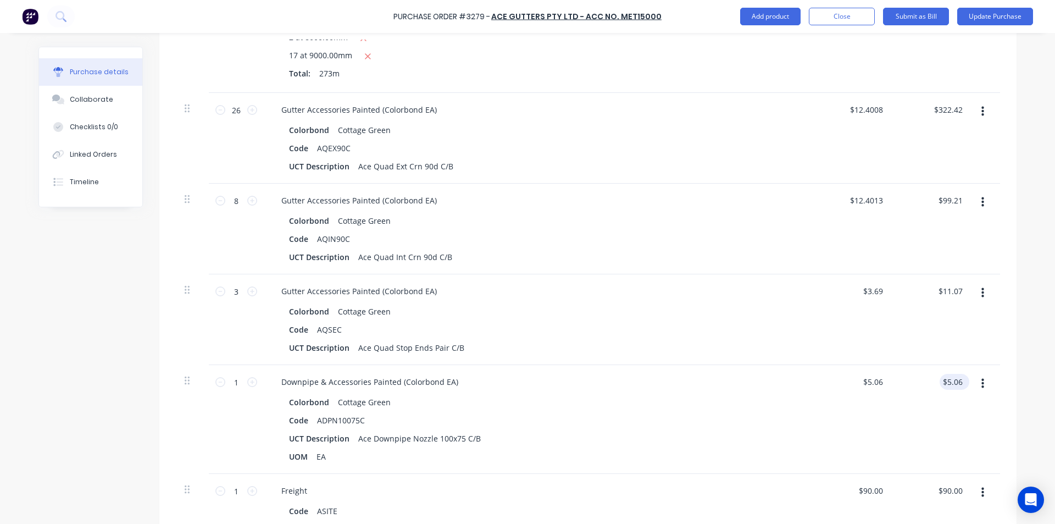
type textarea "x"
type input "5.06"
click at [955, 384] on input "5.06" at bounding box center [952, 382] width 25 height 16
click at [954, 379] on input "5.06" at bounding box center [954, 382] width 21 height 16
type textarea "x"
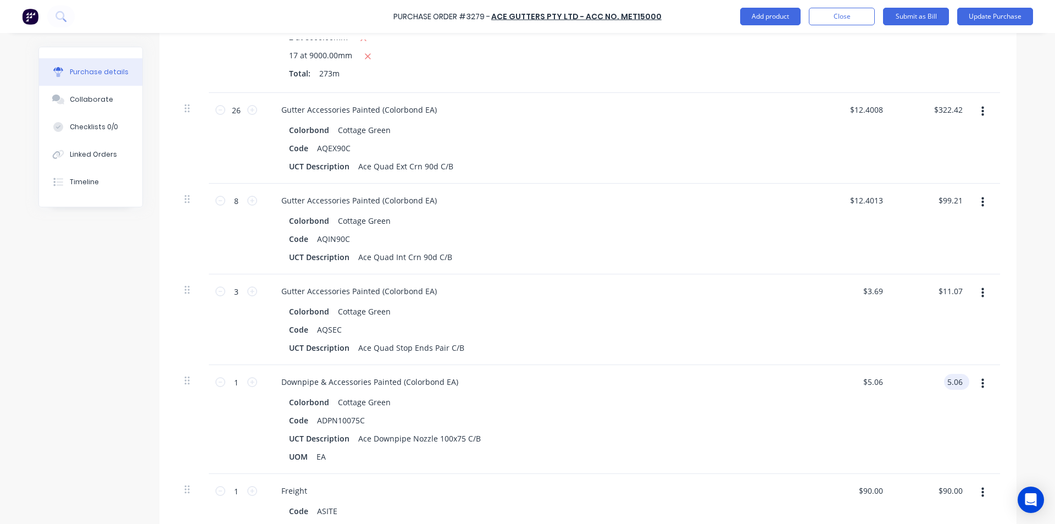
click at [954, 379] on input "5.06" at bounding box center [954, 382] width 21 height 16
type input "5.31"
type textarea "x"
type input "$5.31"
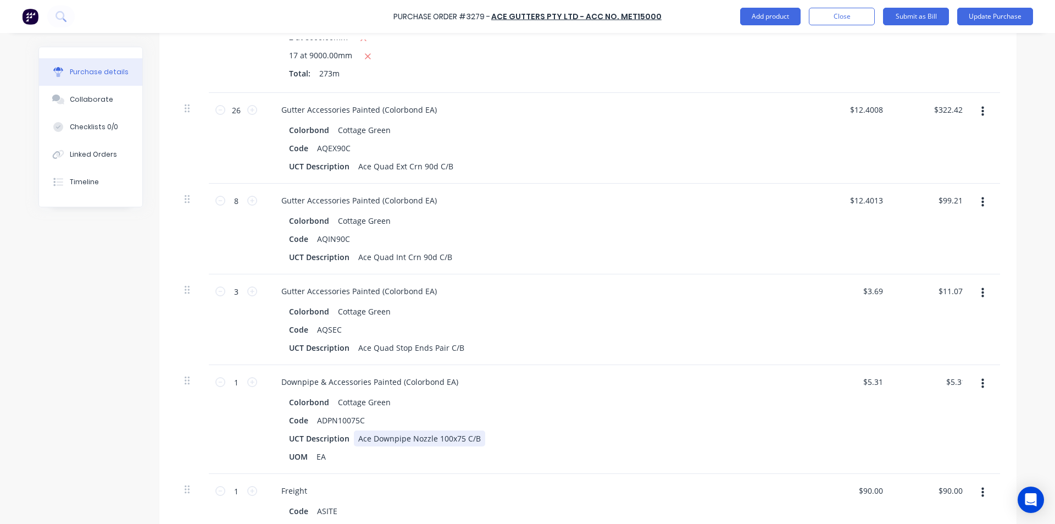
click at [802, 446] on div "Downpipe & Accessories Painted (Colorbond EA) Colorbond Cottage Green Code ADPN…" at bounding box center [539, 419] width 550 height 109
type textarea "x"
type input "90.00"
click at [959, 494] on input "90.00" at bounding box center [951, 491] width 30 height 16
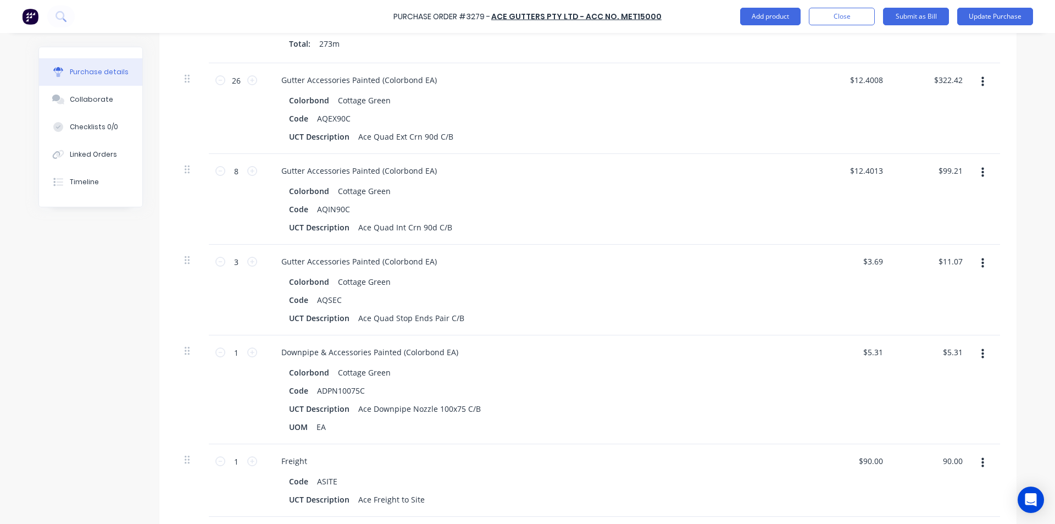
scroll to position [1484, 0]
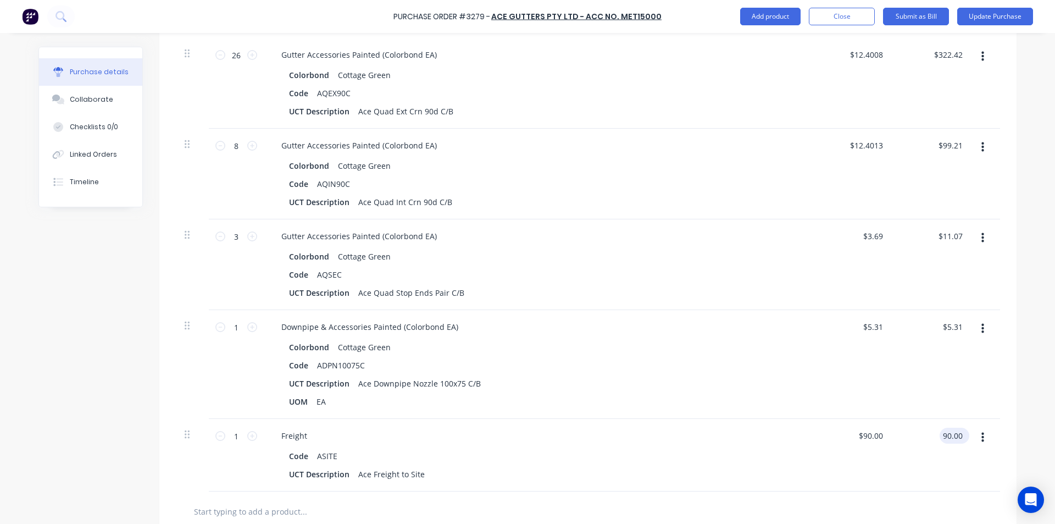
click at [951, 430] on input "90.00" at bounding box center [952, 436] width 25 height 16
type textarea "x"
click at [951, 430] on input "90.00" at bounding box center [952, 436] width 25 height 16
type input "105"
type textarea "x"
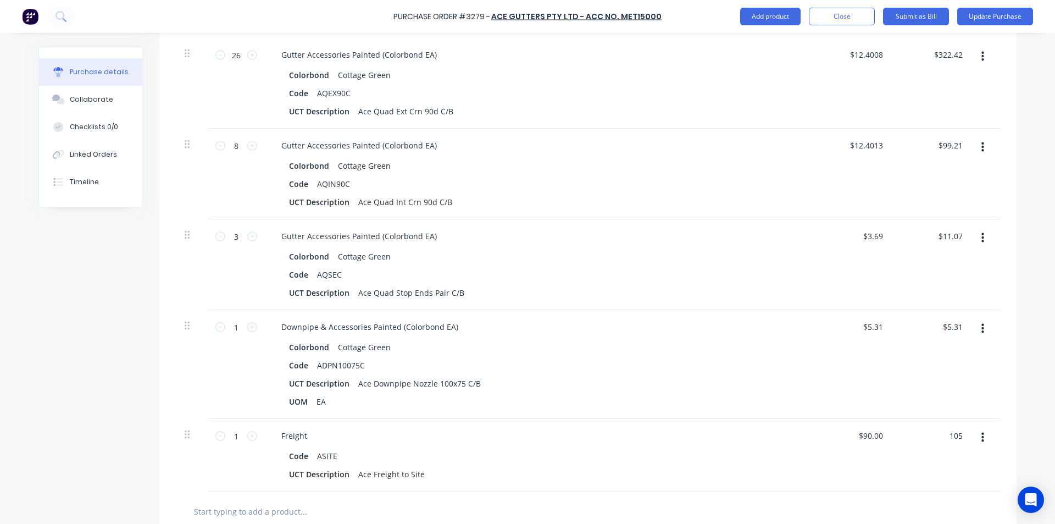
type input "$105.00"
click at [656, 347] on div "Colorbond Cottage Green" at bounding box center [538, 347] width 499 height 16
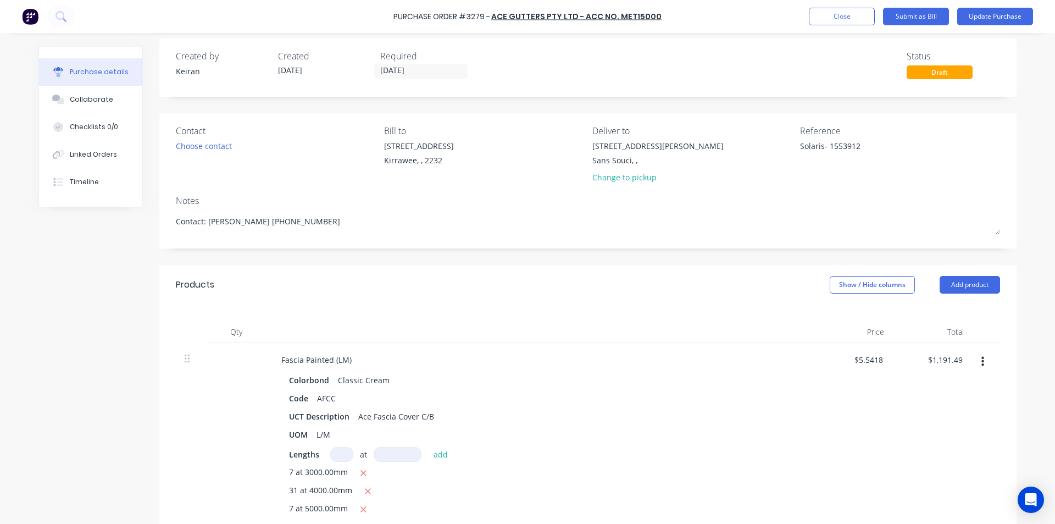
scroll to position [0, 0]
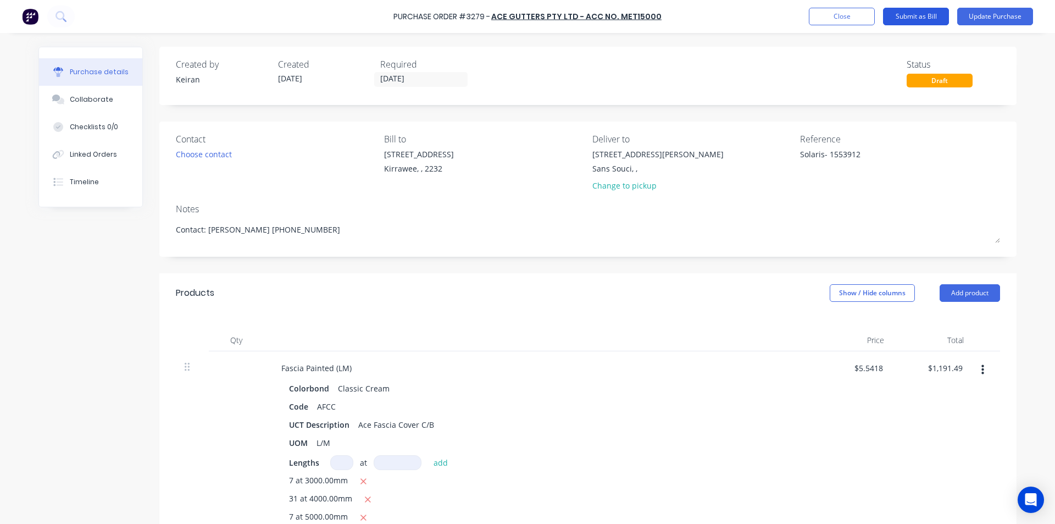
click at [912, 15] on button "Submit as Bill" at bounding box center [916, 17] width 66 height 18
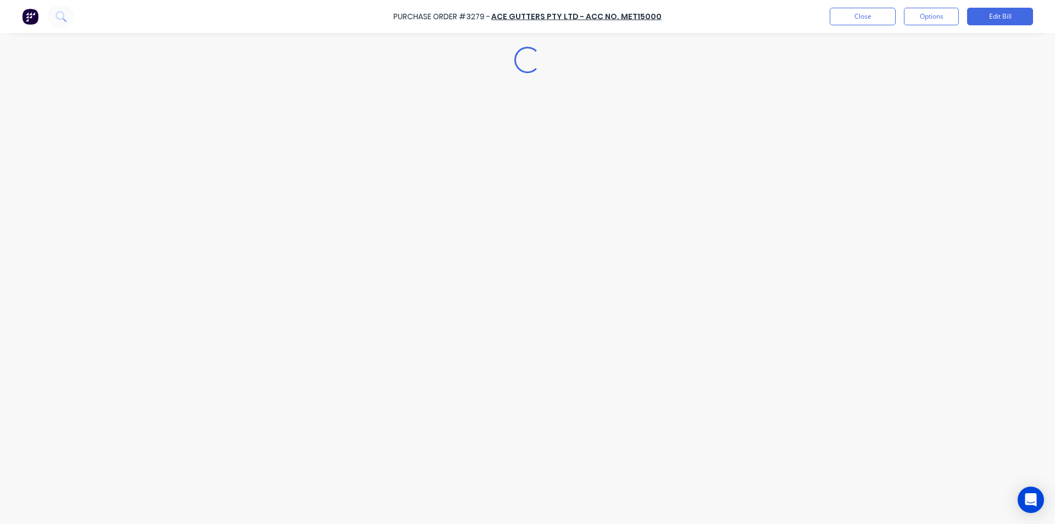
type textarea "x"
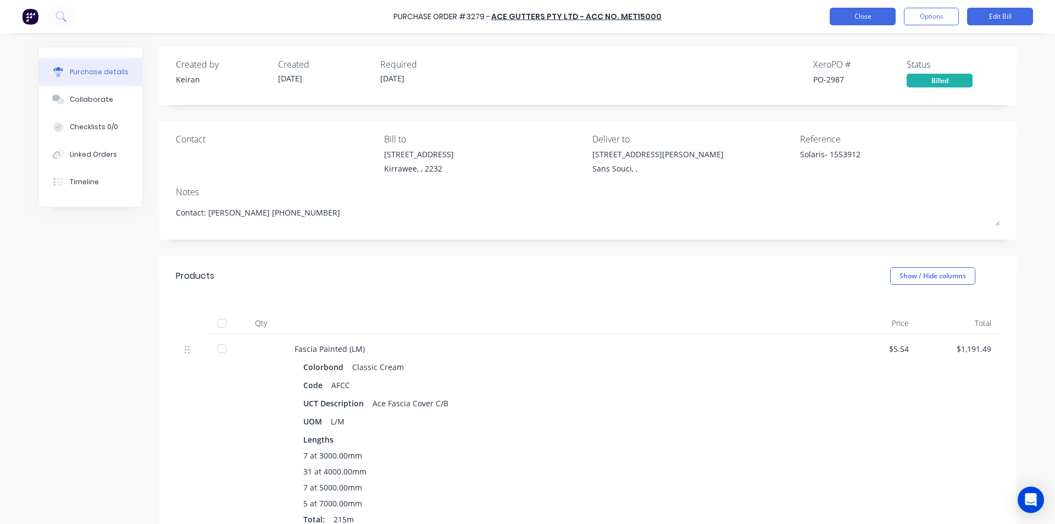
click at [875, 13] on button "Close" at bounding box center [863, 17] width 66 height 18
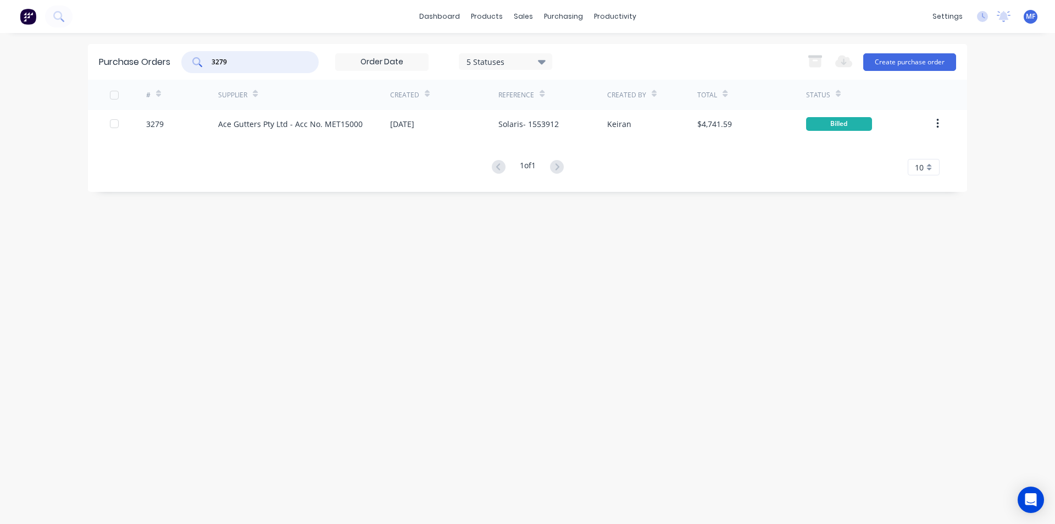
click at [233, 60] on input "3279" at bounding box center [256, 62] width 91 height 11
click at [235, 61] on input "3279" at bounding box center [256, 62] width 91 height 11
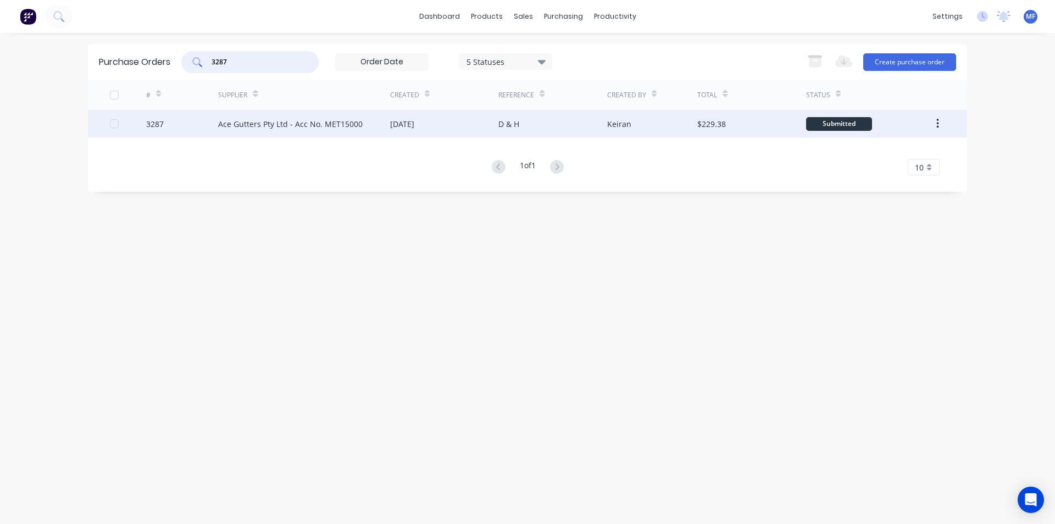
type input "3287"
click at [245, 123] on div "Ace Gutters Pty Ltd - Acc No. MET15000" at bounding box center [290, 124] width 145 height 12
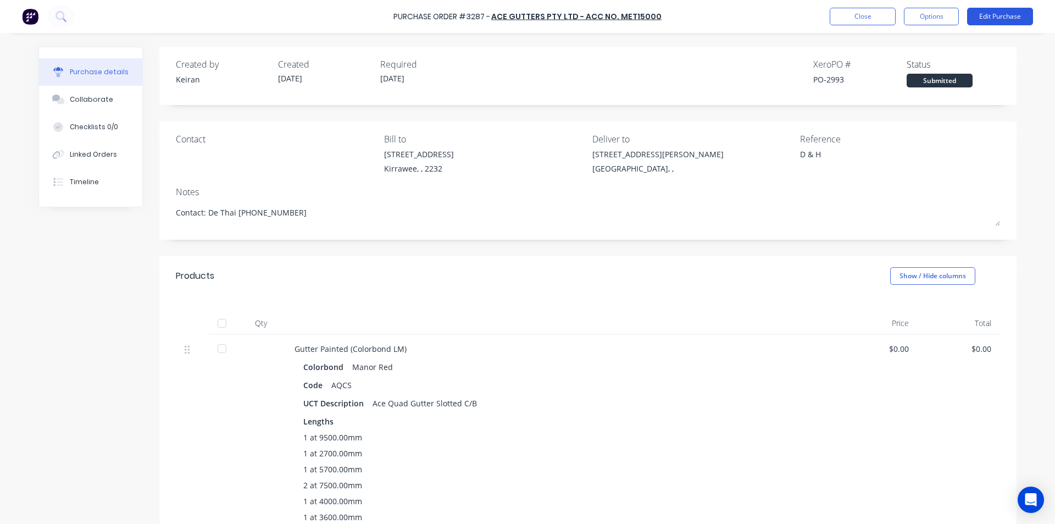
click at [992, 14] on button "Edit Purchase" at bounding box center [1000, 17] width 66 height 18
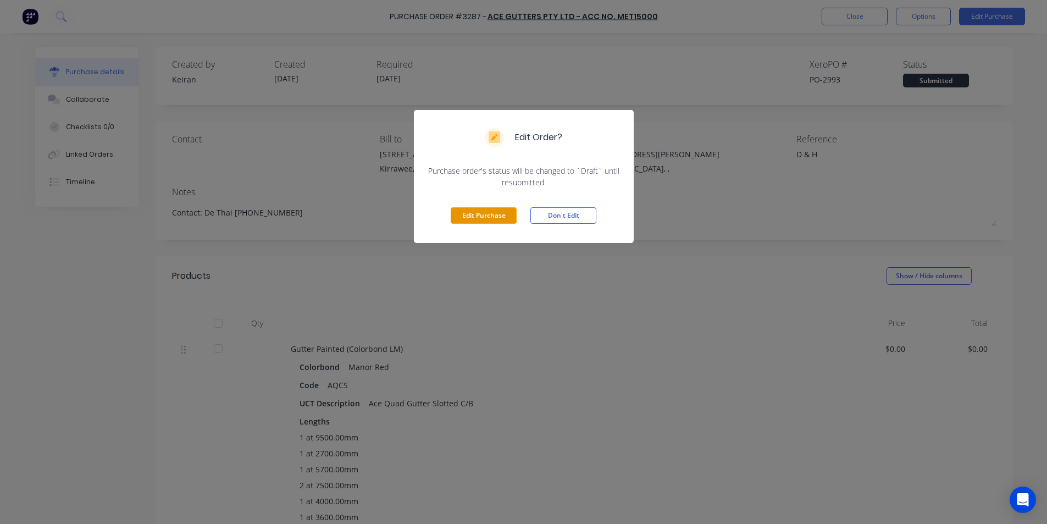
click at [490, 215] on button "Edit Purchase" at bounding box center [484, 215] width 66 height 16
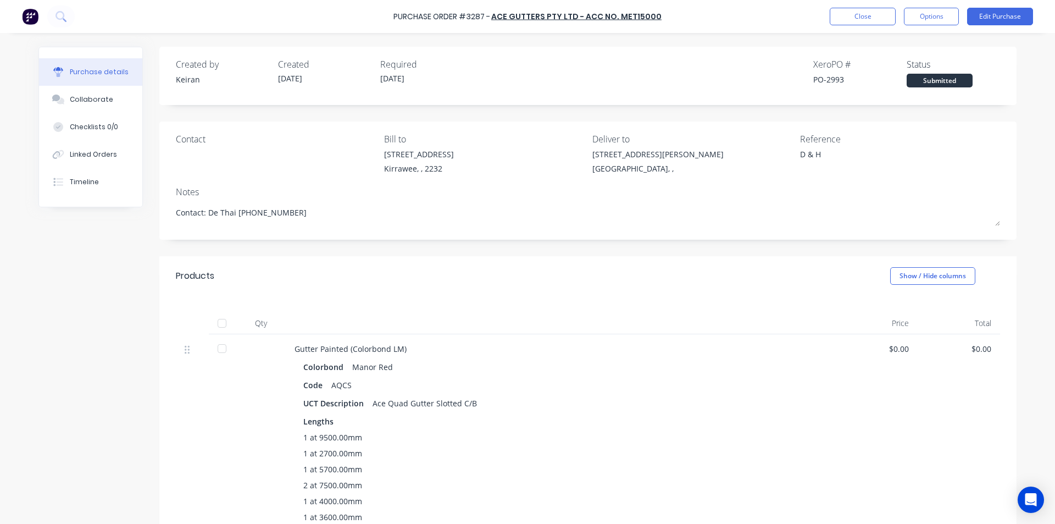
type textarea "x"
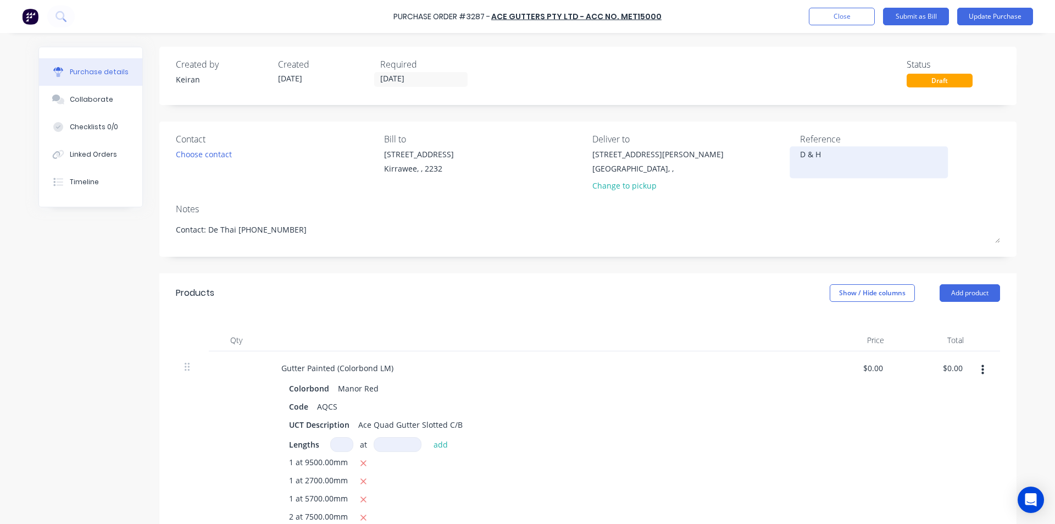
click at [847, 156] on textarea "D & H" at bounding box center [868, 160] width 137 height 25
type textarea "D & H- 1554"
type textarea "x"
type textarea "D & H- 15543"
type textarea "x"
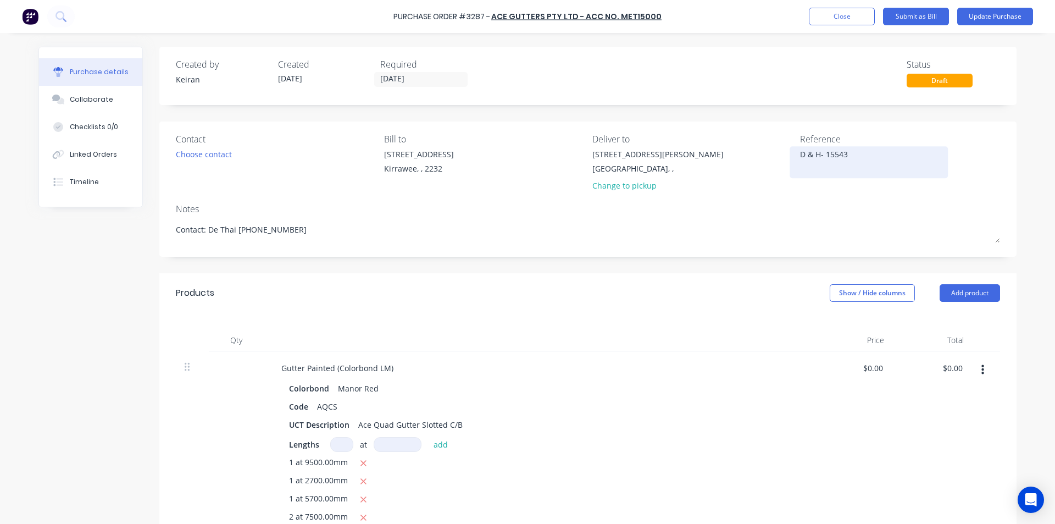
type textarea "D & H- 155431"
type textarea "x"
type textarea "D & H- 1554318"
type textarea "x"
type textarea "D & H- 1554318"
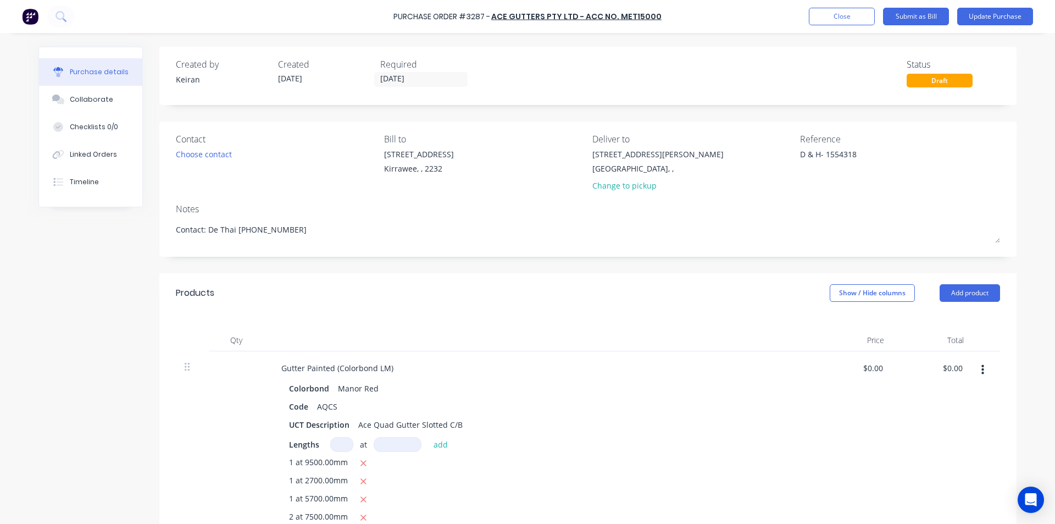
click at [808, 206] on div "Notes" at bounding box center [588, 208] width 825 height 13
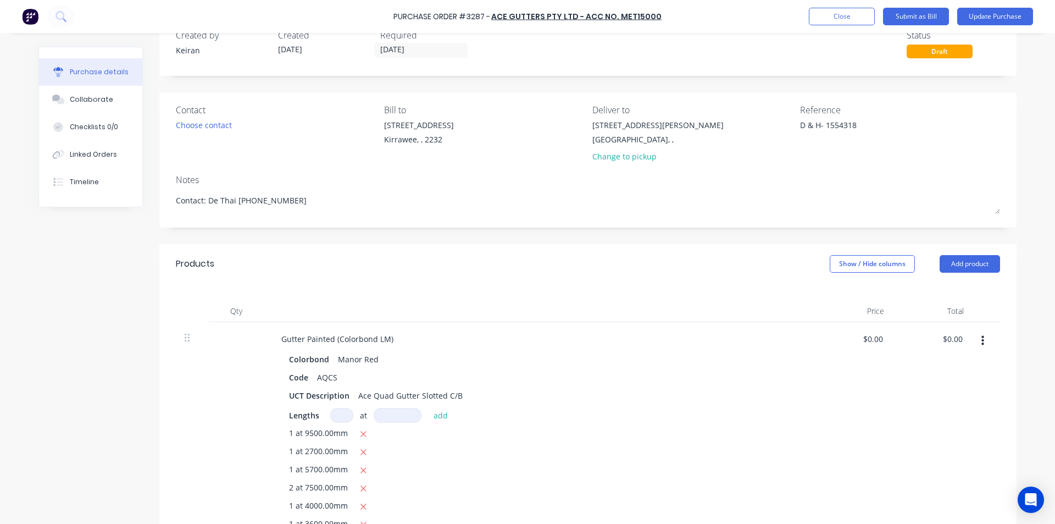
scroll to position [110, 0]
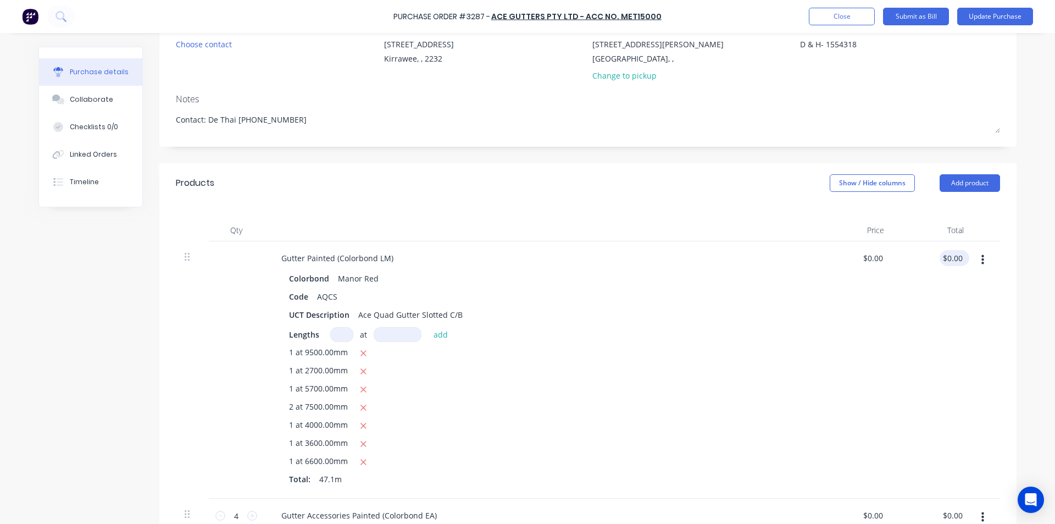
type textarea "x"
type input "0.00"
click at [957, 255] on input "0.00" at bounding box center [954, 258] width 21 height 16
click at [954, 259] on input "0.00" at bounding box center [954, 258] width 21 height 16
type textarea "x"
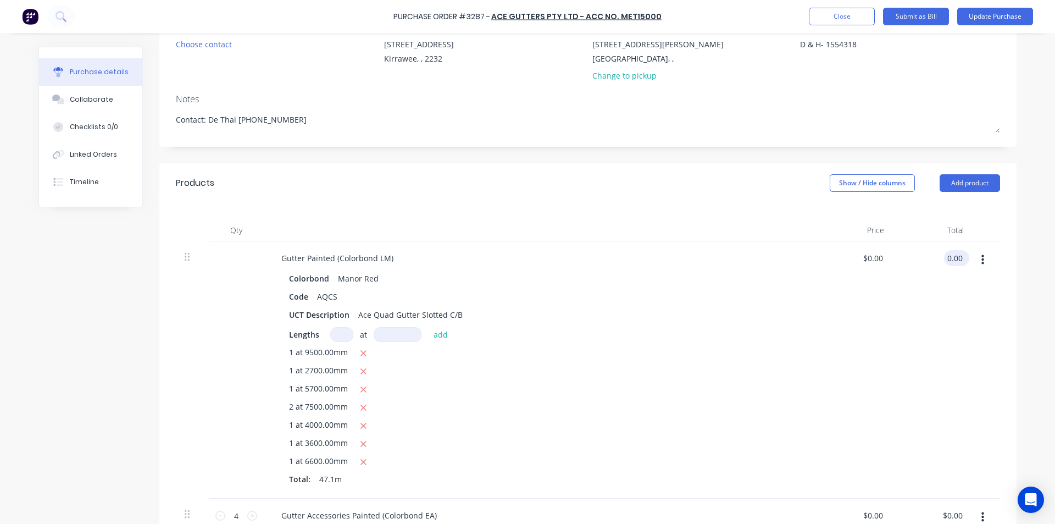
click at [954, 259] on input "0.00" at bounding box center [954, 258] width 21 height 16
type input "316.40"
click at [570, 334] on div "Lengths at add" at bounding box center [538, 334] width 499 height 15
type textarea "x"
type input "$6.7176"
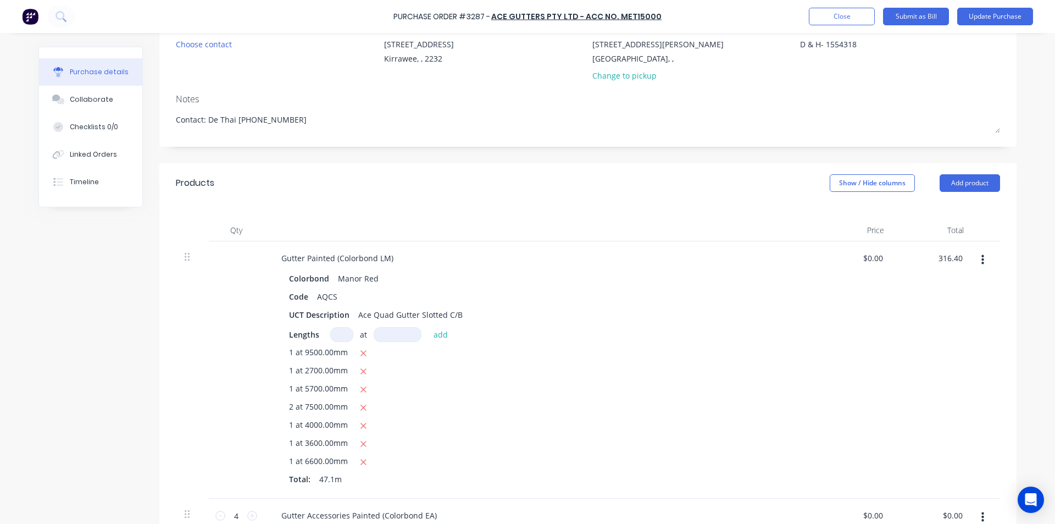
type input "$316.40"
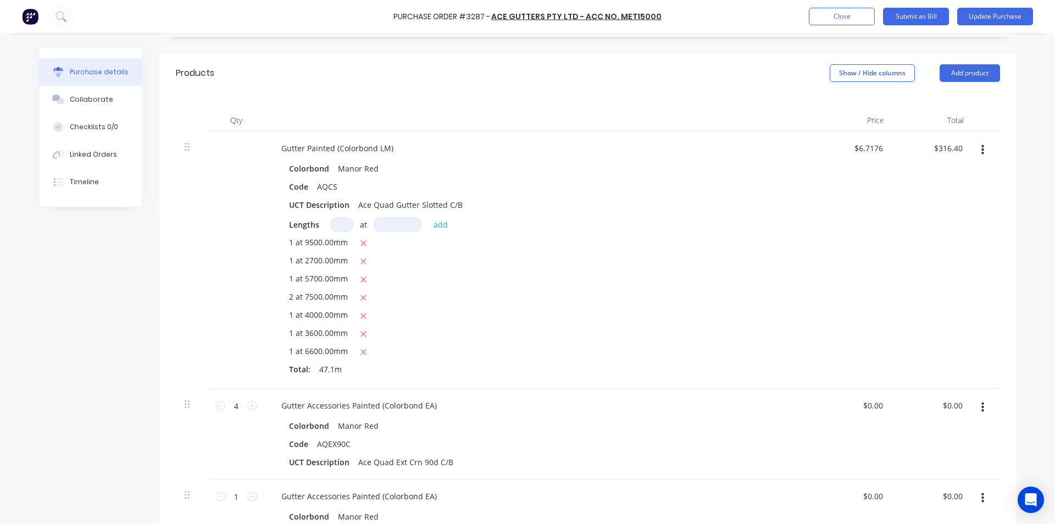
scroll to position [330, 0]
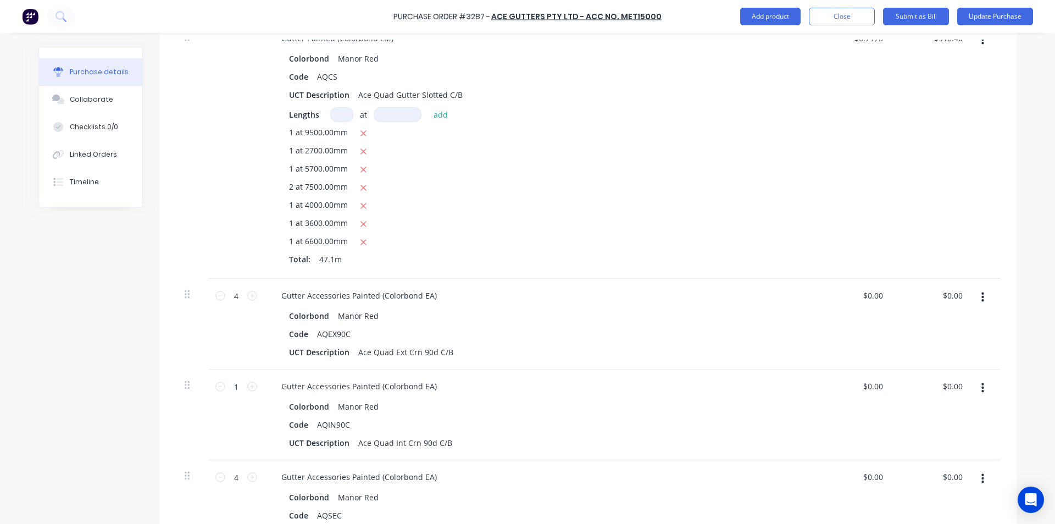
click at [937, 285] on div "$0.00 $0.00" at bounding box center [933, 324] width 80 height 91
type textarea "x"
type input "0.00"
click at [956, 294] on input "0.00" at bounding box center [954, 295] width 21 height 16
type textarea "x"
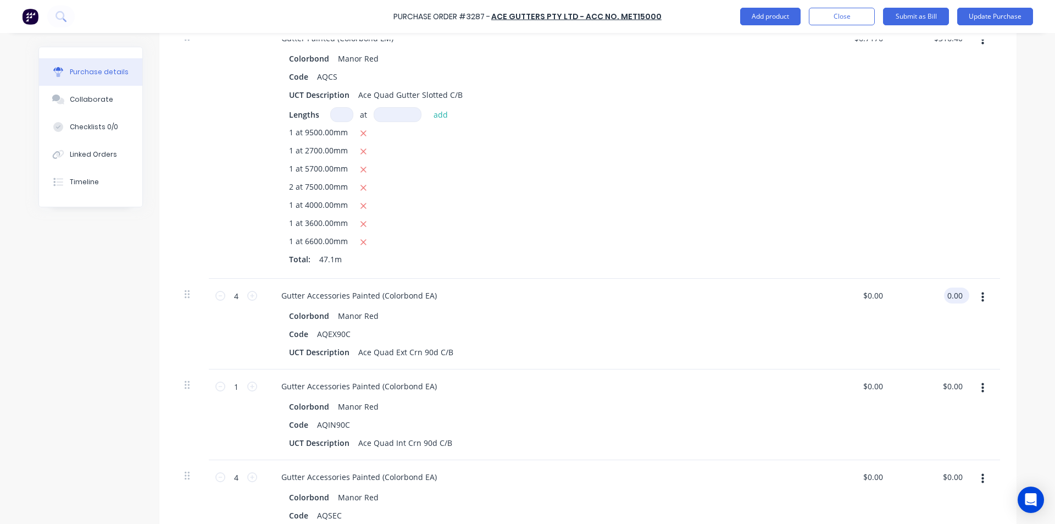
click at [956, 294] on input "0.00" at bounding box center [954, 295] width 21 height 16
type input "49.60"
type textarea "x"
click at [950, 389] on input "0.00" at bounding box center [952, 386] width 25 height 16
click at [950, 389] on input "0.00" at bounding box center [954, 386] width 21 height 16
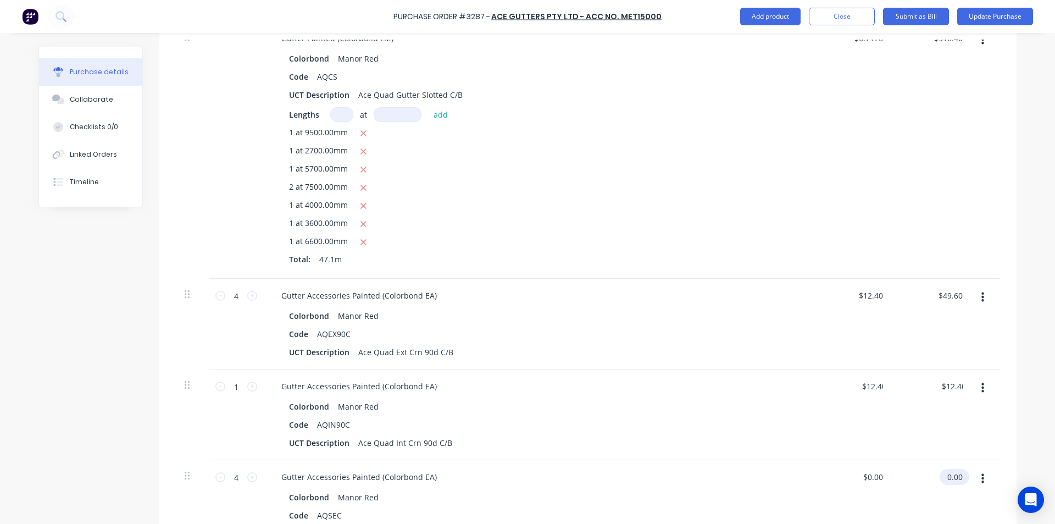
click at [960, 478] on input "0.00" at bounding box center [952, 477] width 25 height 16
click at [960, 479] on input "0.00" at bounding box center [954, 477] width 21 height 16
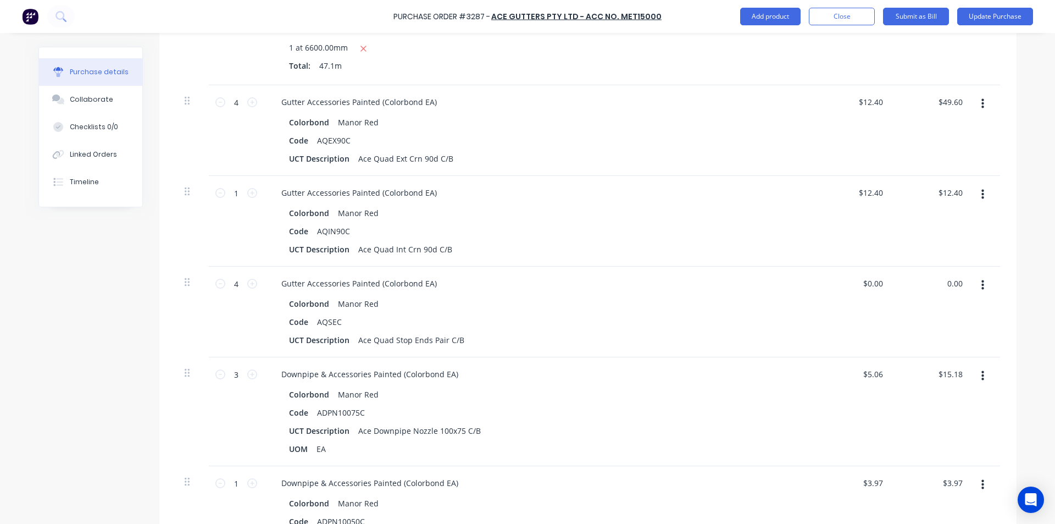
scroll to position [550, 0]
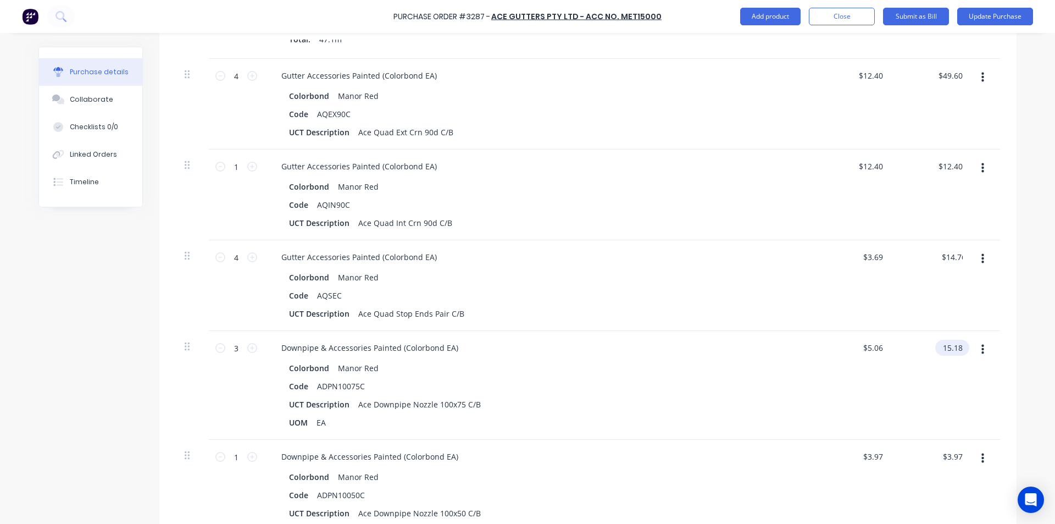
click at [953, 344] on input "15.18" at bounding box center [951, 348] width 30 height 16
click at [953, 344] on input "15.18" at bounding box center [952, 348] width 25 height 16
click at [944, 454] on input "3.97" at bounding box center [952, 457] width 25 height 16
click at [944, 455] on input "3.97" at bounding box center [954, 457] width 21 height 16
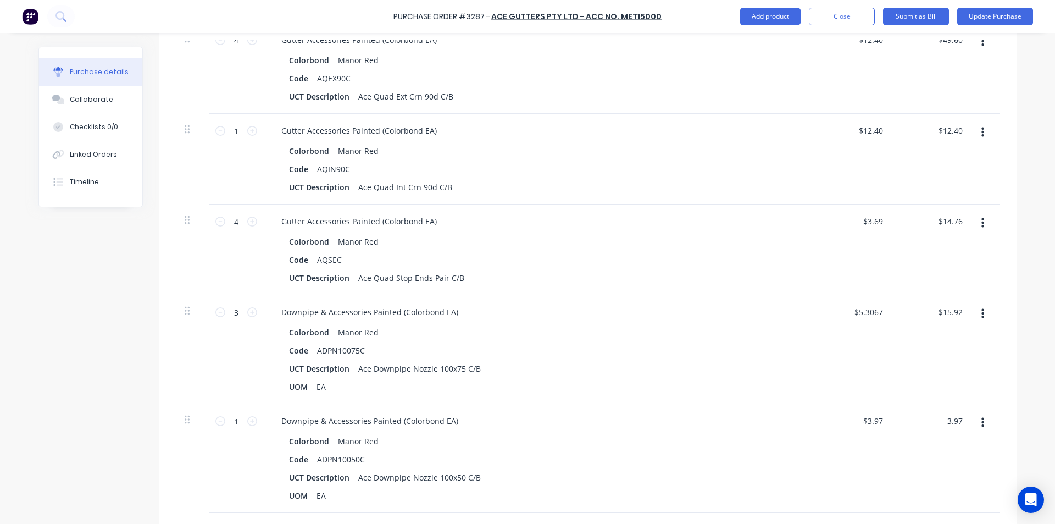
scroll to position [605, 0]
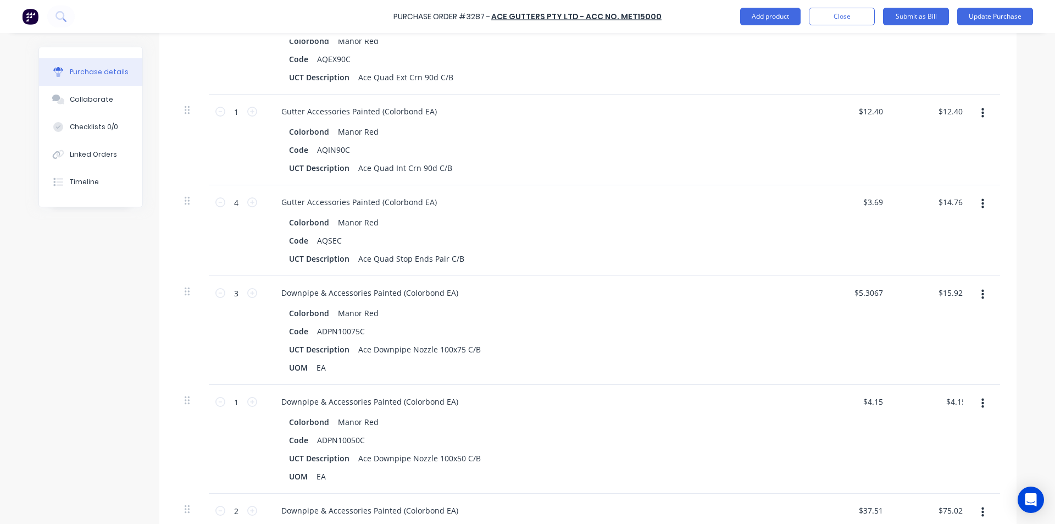
click at [836, 417] on div "$4.15 $3.97" at bounding box center [854, 439] width 80 height 109
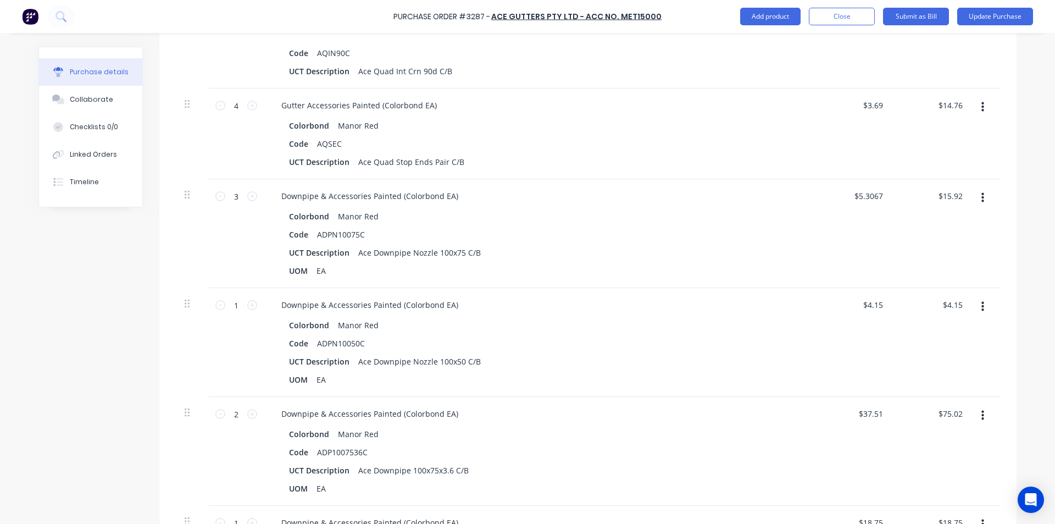
scroll to position [715, 0]
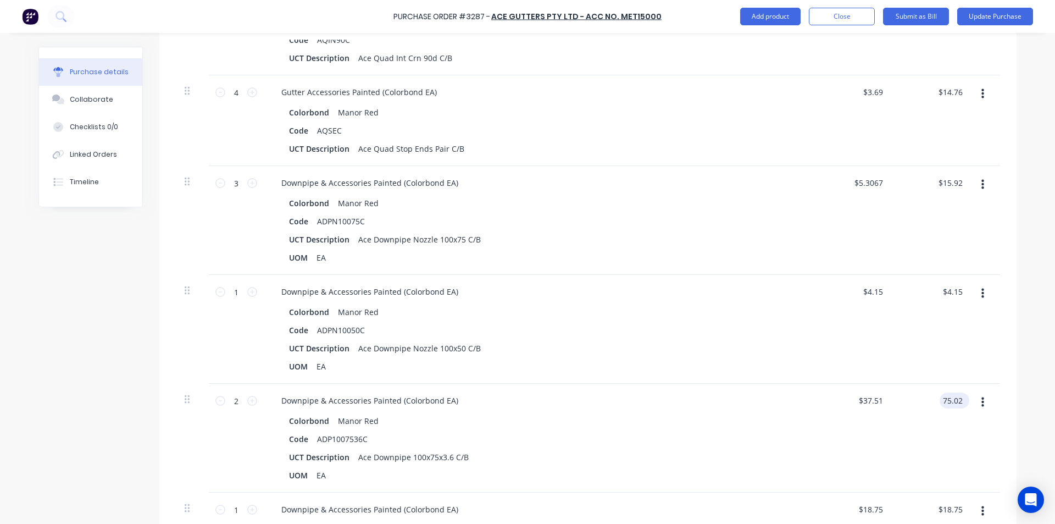
click at [955, 403] on input "75.02" at bounding box center [952, 400] width 25 height 16
click at [945, 402] on input "75.02" at bounding box center [952, 400] width 25 height 16
drag, startPoint x: 899, startPoint y: 420, endPoint x: 893, endPoint y: 421, distance: 6.1
click at [899, 421] on div "$78.63 $78.63" at bounding box center [933, 438] width 80 height 109
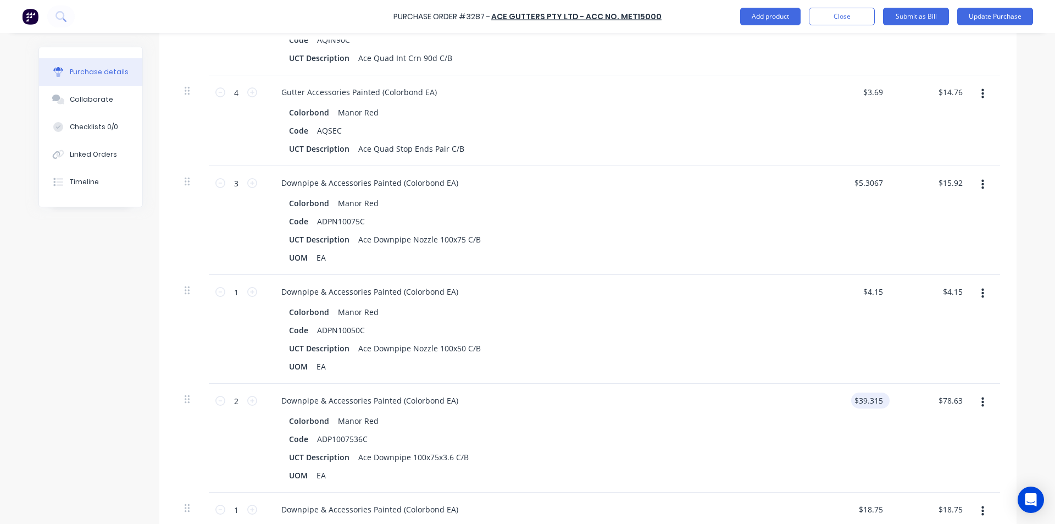
scroll to position [825, 0]
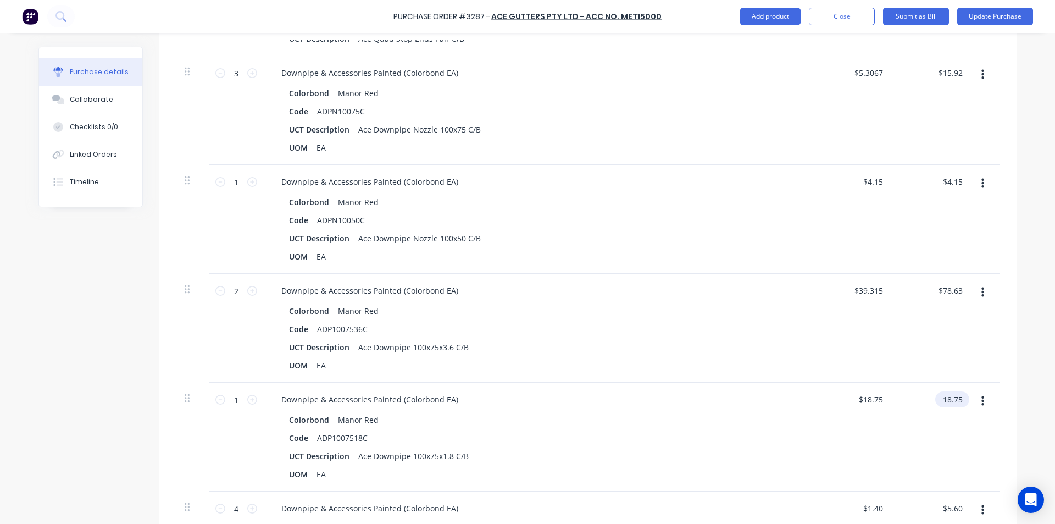
click at [949, 396] on input "18.75" at bounding box center [951, 399] width 30 height 16
click at [953, 398] on input "18.75" at bounding box center [952, 399] width 25 height 16
click at [942, 429] on div "$19.65 $19.65" at bounding box center [933, 437] width 80 height 109
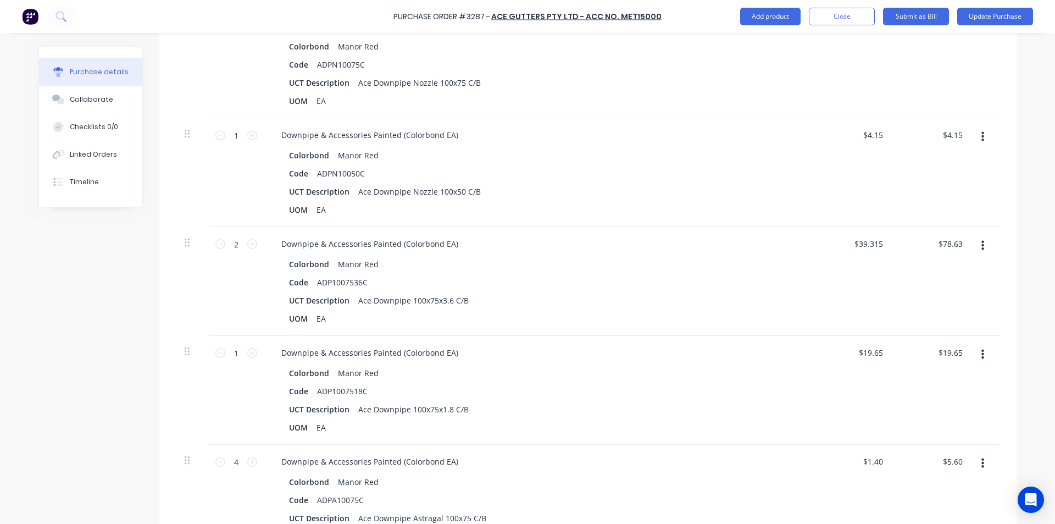
scroll to position [934, 0]
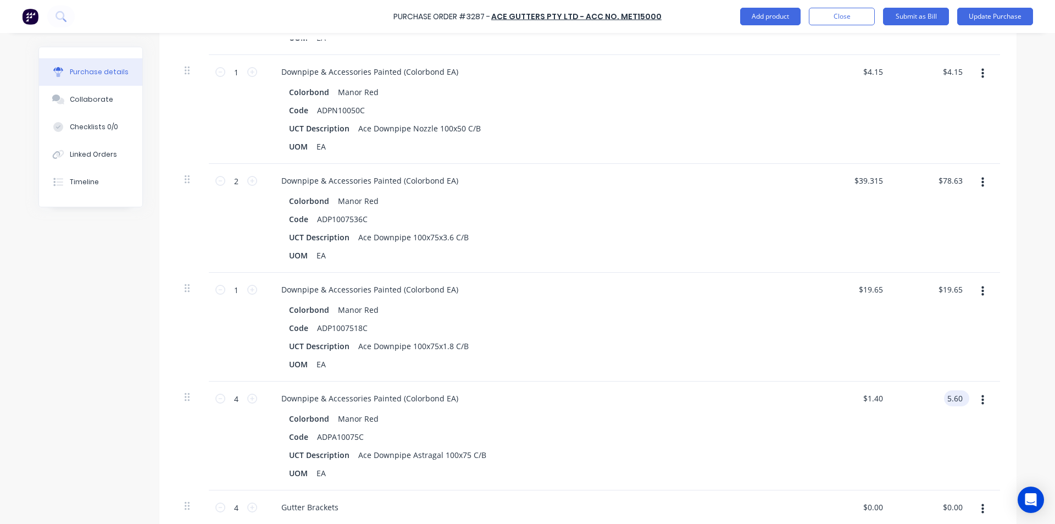
click at [955, 396] on input "5.60" at bounding box center [954, 398] width 21 height 16
click at [616, 403] on div "Downpipe & Accessories Painted (Colorbond EA)" at bounding box center [539, 398] width 532 height 16
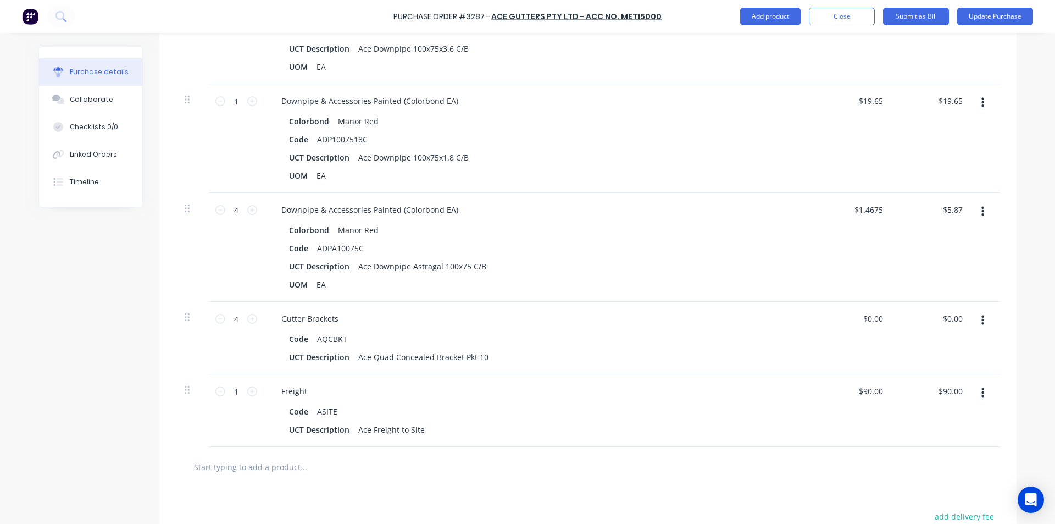
scroll to position [1154, 0]
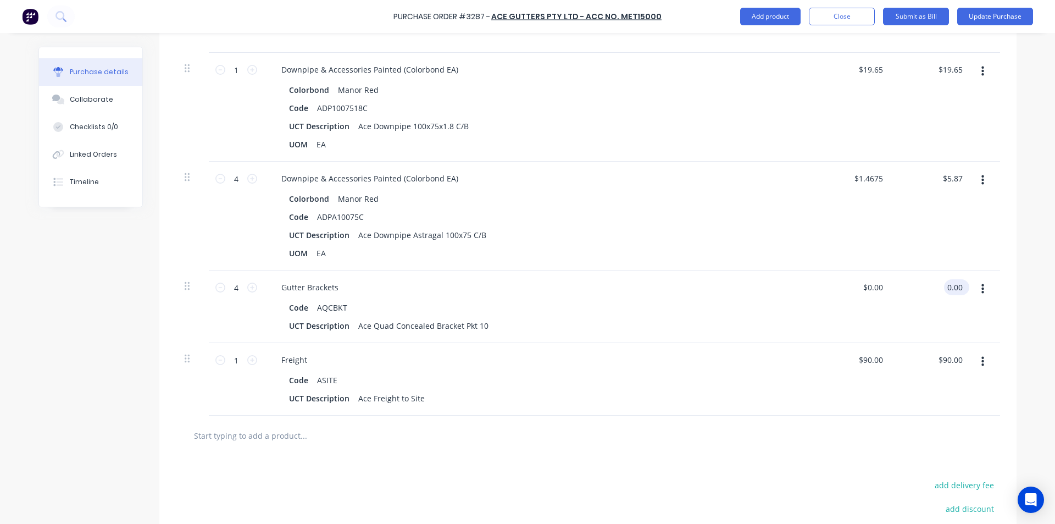
click at [949, 286] on input "0.00" at bounding box center [954, 287] width 21 height 16
click at [950, 286] on input "0.00" at bounding box center [954, 287] width 21 height 16
click at [550, 423] on div at bounding box center [588, 436] width 825 height 40
click at [949, 357] on input "90.00" at bounding box center [951, 360] width 30 height 16
click at [949, 357] on input "90.00" at bounding box center [952, 360] width 25 height 16
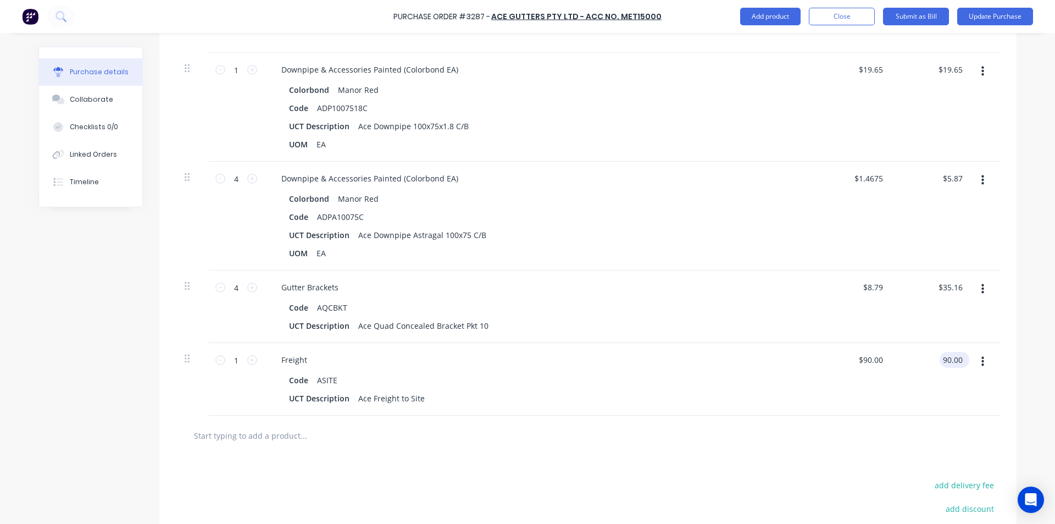
click at [949, 357] on input "90.00" at bounding box center [952, 360] width 25 height 16
click at [870, 408] on div "$105.00 $90.00" at bounding box center [854, 379] width 80 height 73
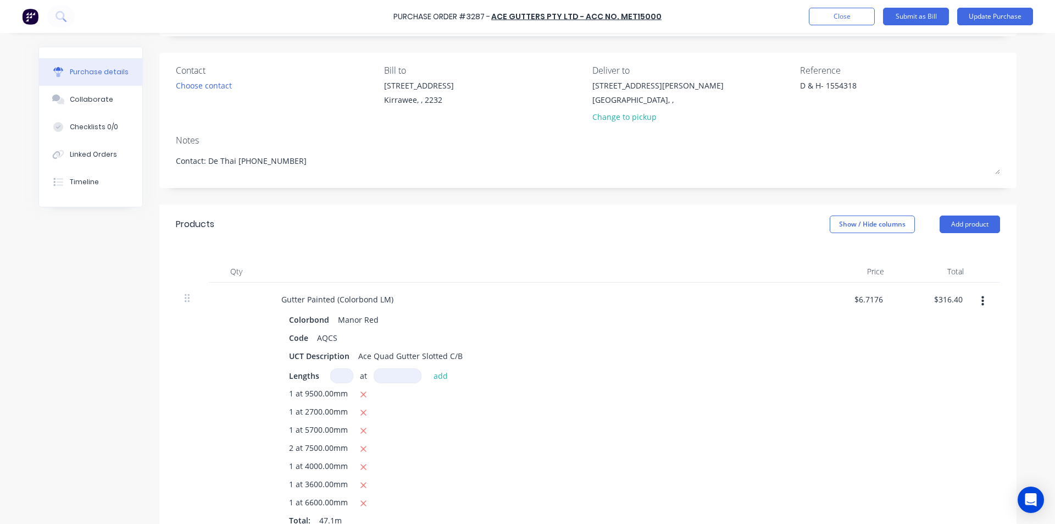
scroll to position [0, 0]
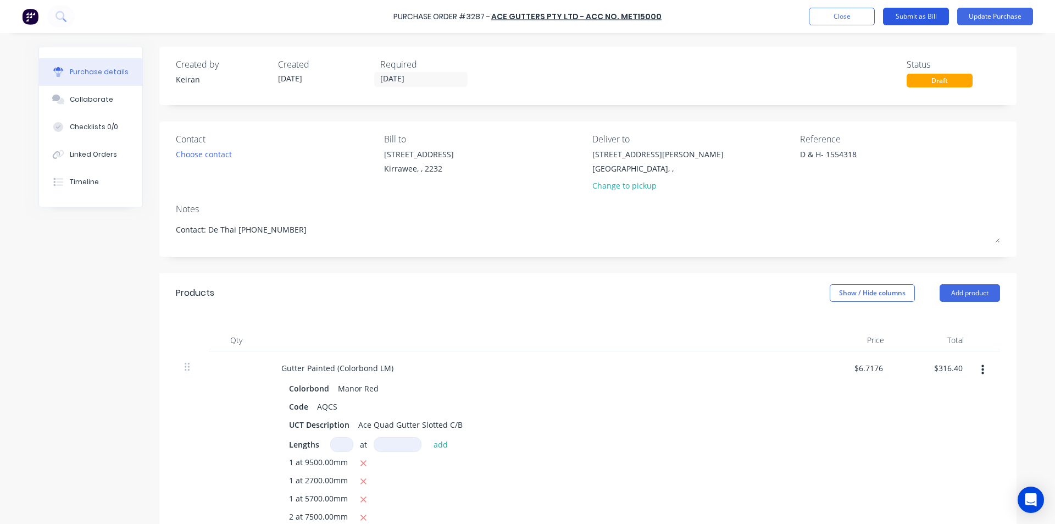
click at [917, 15] on button "Submit as Bill" at bounding box center [916, 17] width 66 height 18
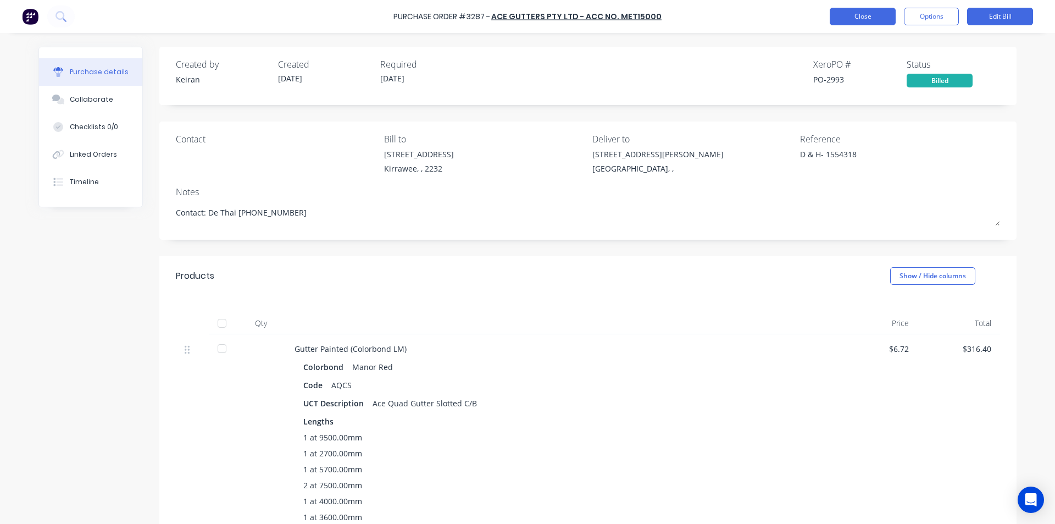
click at [858, 9] on button "Close" at bounding box center [863, 17] width 66 height 18
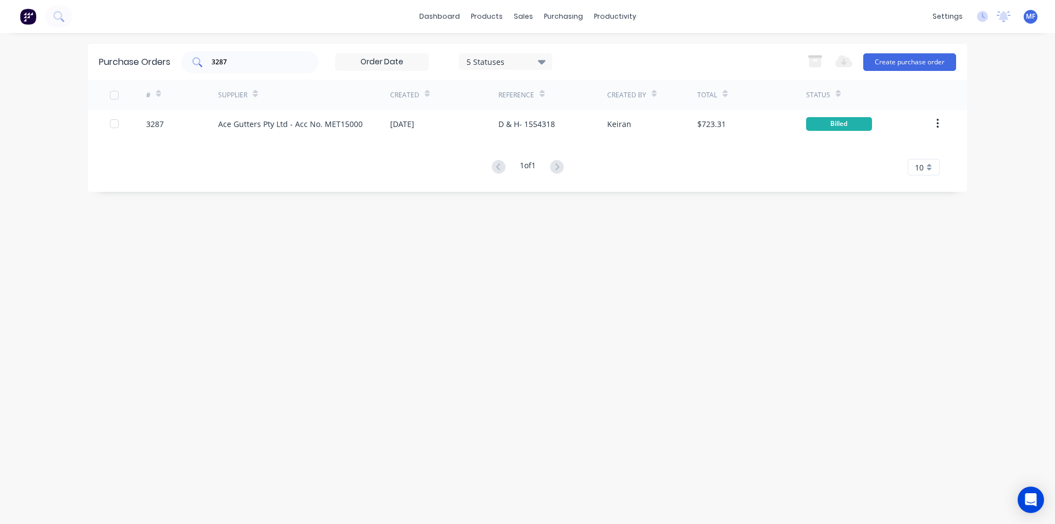
click at [231, 60] on input "3287" at bounding box center [256, 62] width 91 height 11
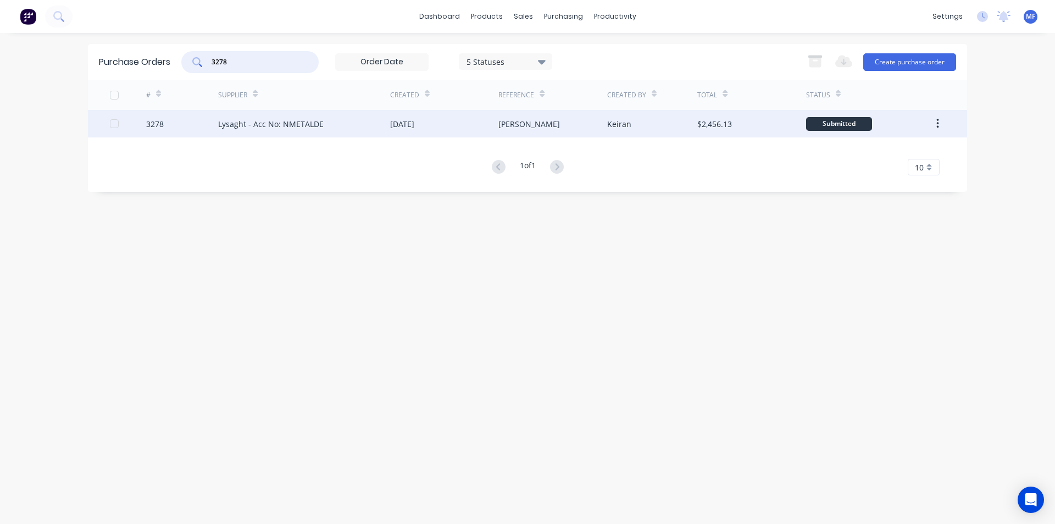
click at [272, 122] on div "Lysaght - Acc No: NMETALDE" at bounding box center [271, 124] width 106 height 12
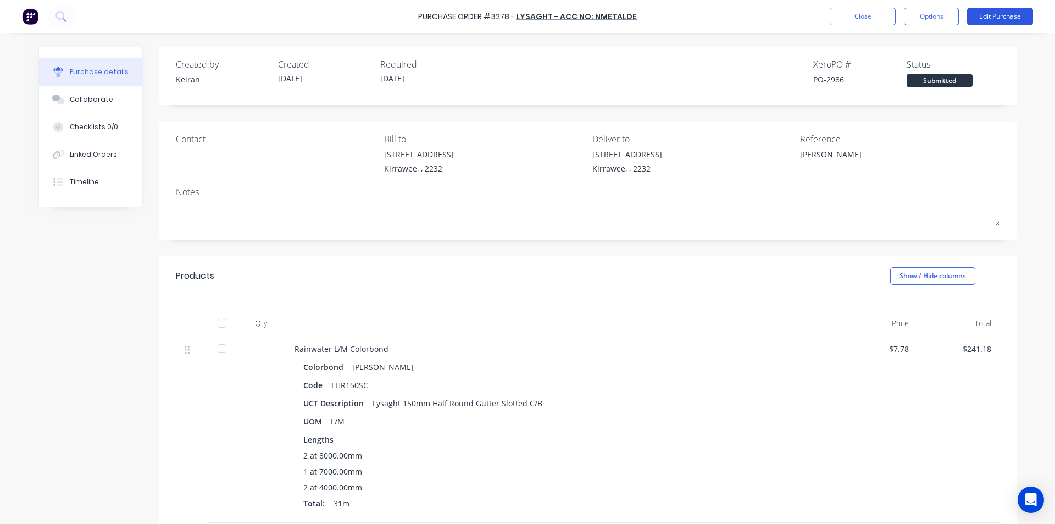
click at [999, 18] on button "Edit Purchase" at bounding box center [1000, 17] width 66 height 18
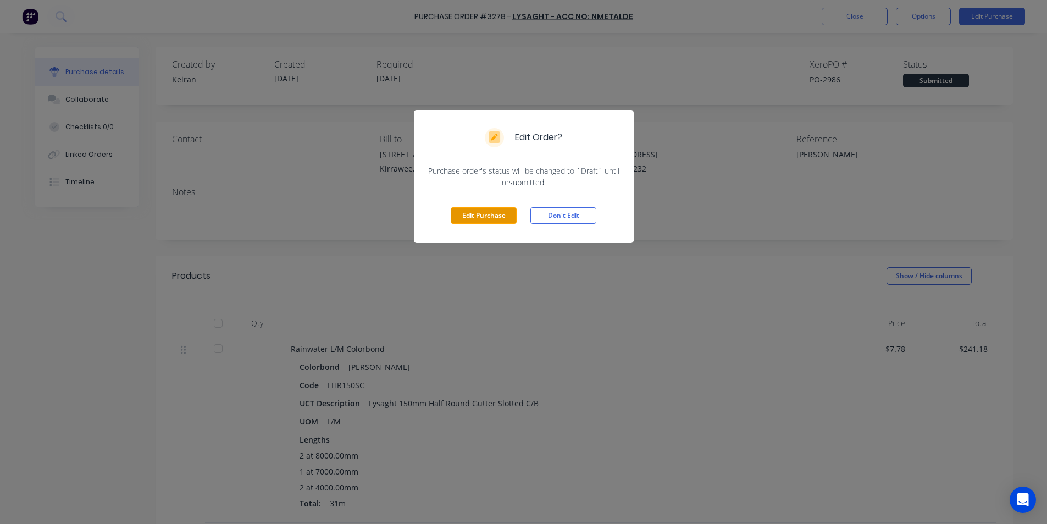
click at [491, 218] on button "Edit Purchase" at bounding box center [484, 215] width 66 height 16
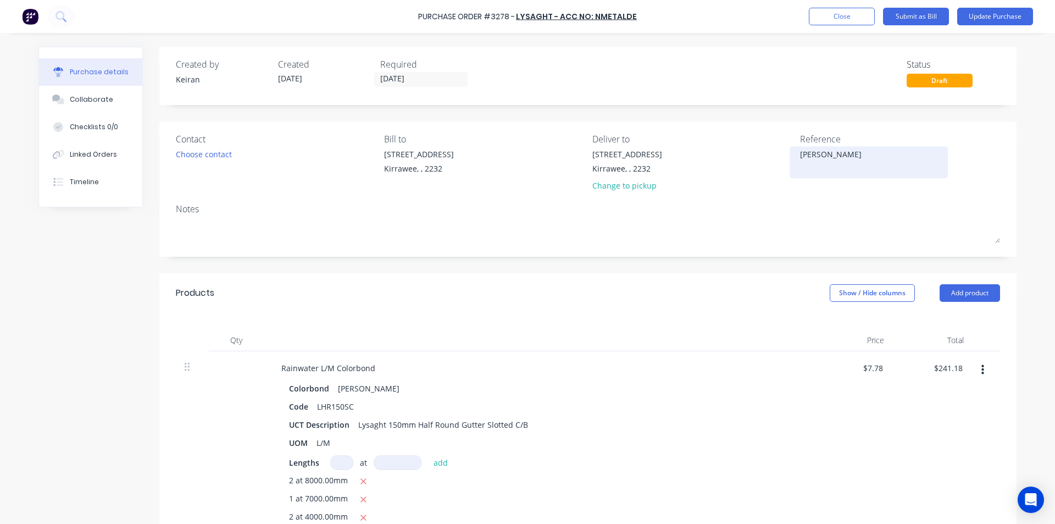
click at [860, 155] on textarea "D.Swingler" at bounding box center [868, 160] width 137 height 25
click at [801, 312] on div "Products Show / Hide columns Add product" at bounding box center [587, 293] width 857 height 40
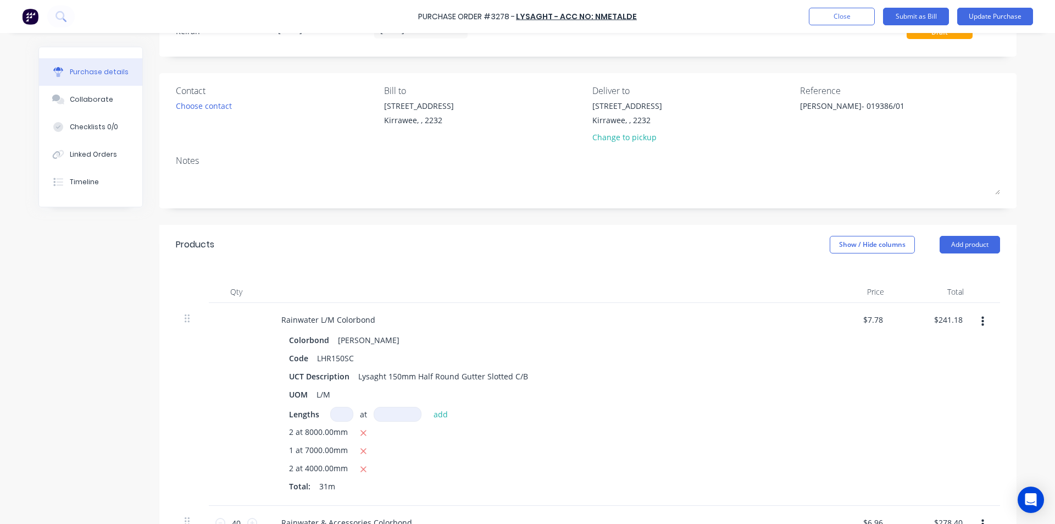
scroll to position [110, 0]
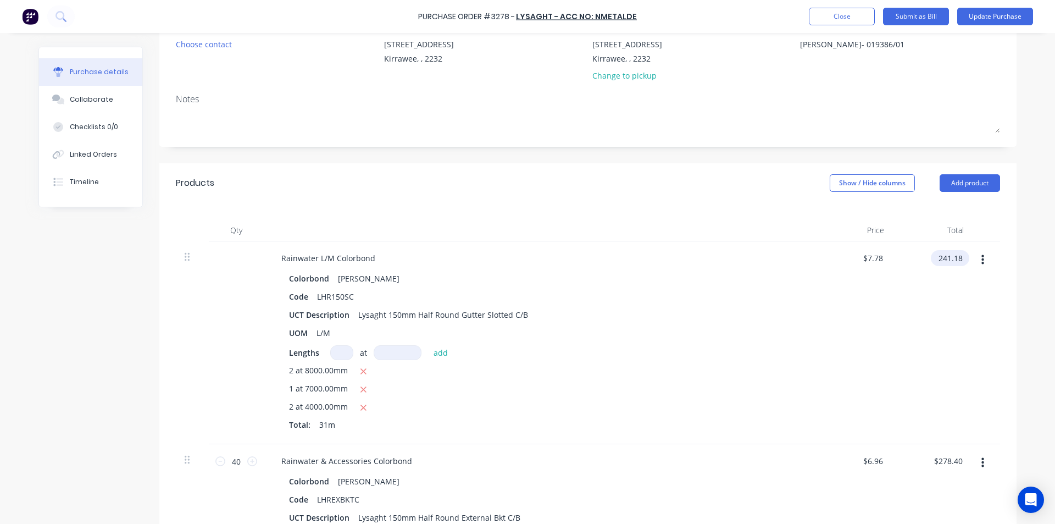
click at [949, 258] on input "241.18" at bounding box center [948, 258] width 34 height 16
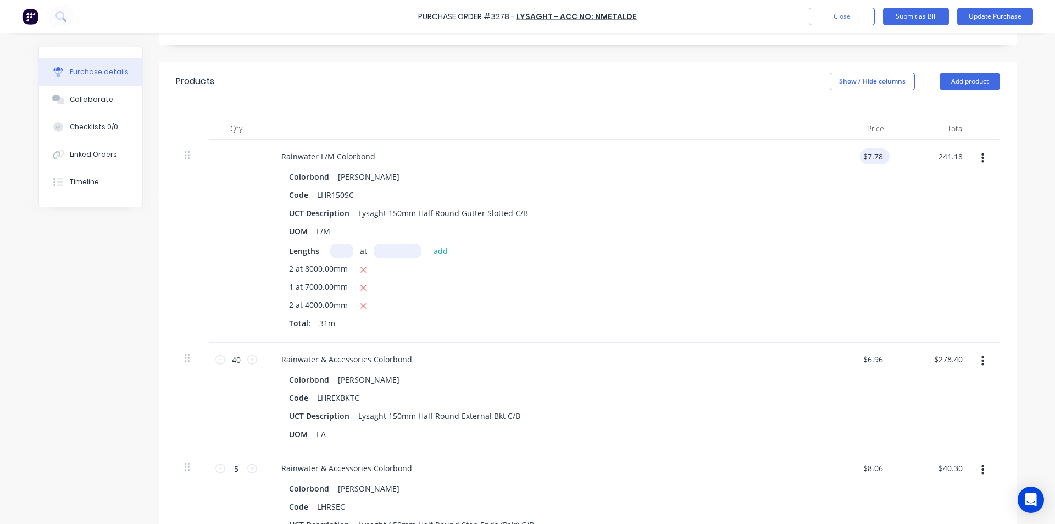
scroll to position [220, 0]
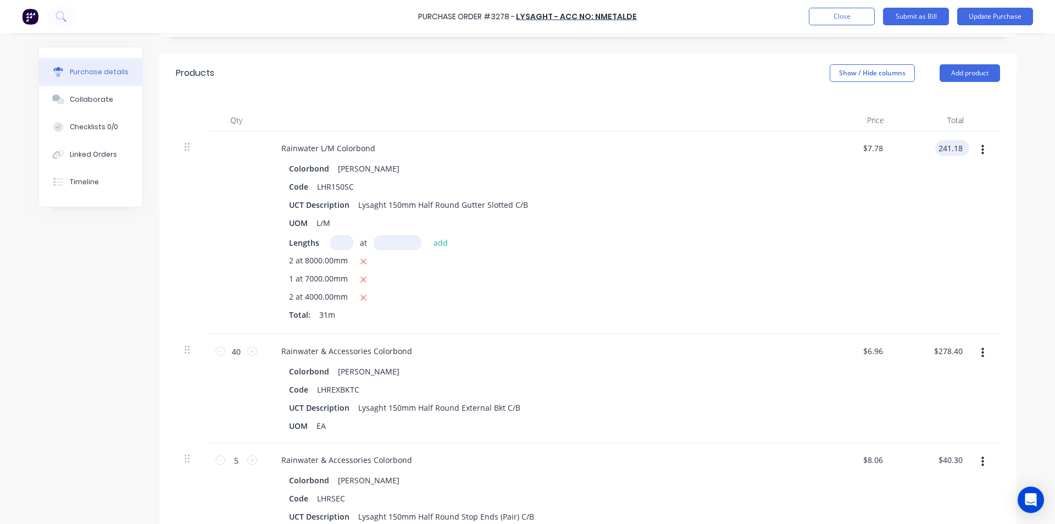
click at [953, 150] on input "241.18" at bounding box center [951, 148] width 30 height 16
click at [937, 341] on div "$278.40 $278.40" at bounding box center [933, 388] width 80 height 109
click at [943, 345] on input "278.40" at bounding box center [951, 351] width 30 height 16
click at [945, 347] on input "278.40" at bounding box center [951, 351] width 30 height 16
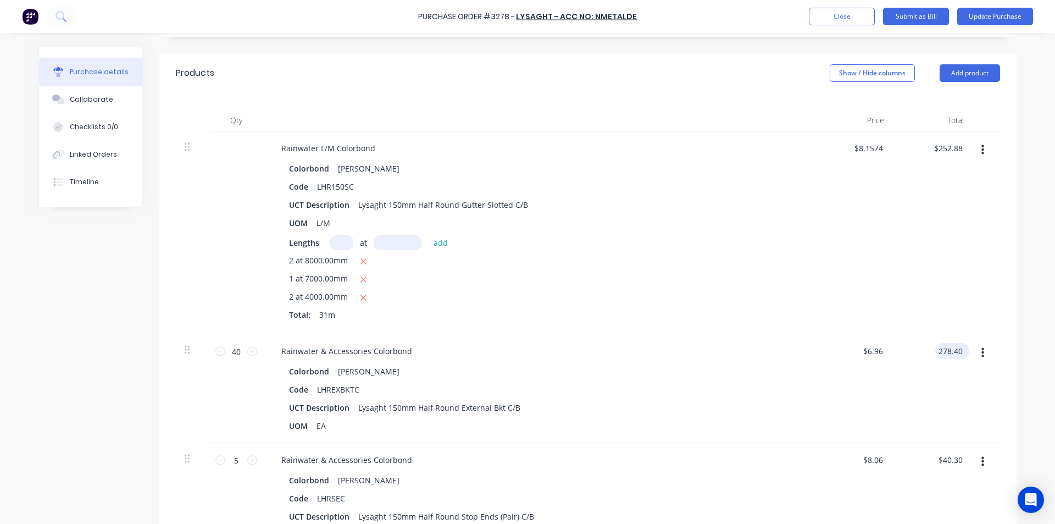
click at [945, 347] on input "278.40" at bounding box center [951, 351] width 30 height 16
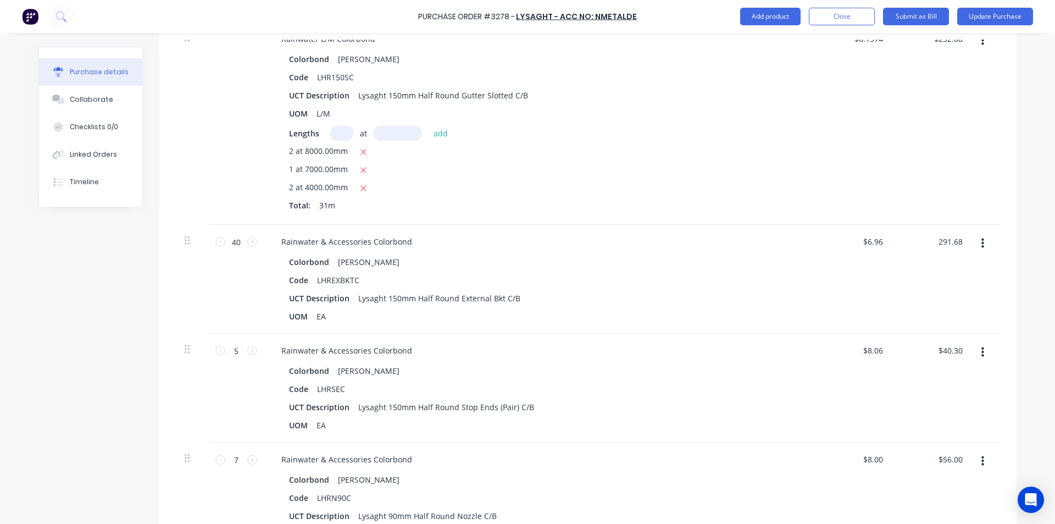
scroll to position [330, 0]
click at [952, 347] on input "40.30" at bounding box center [952, 350] width 25 height 16
click at [947, 352] on input "40.30" at bounding box center [952, 350] width 25 height 16
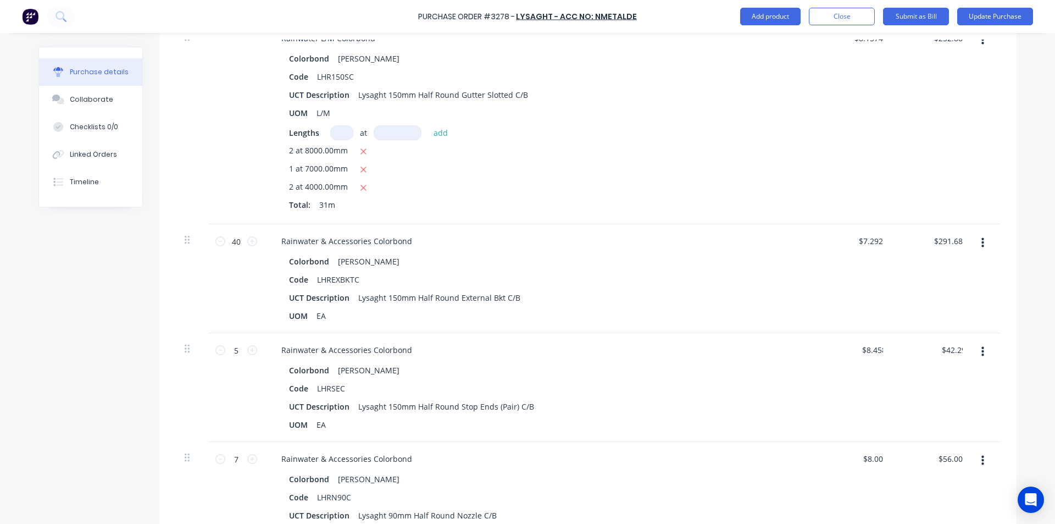
click at [933, 380] on div "$42.29 42.29" at bounding box center [933, 387] width 80 height 109
click at [948, 460] on input "56.00" at bounding box center [951, 459] width 30 height 16
click at [948, 460] on input "56.00" at bounding box center [952, 459] width 25 height 16
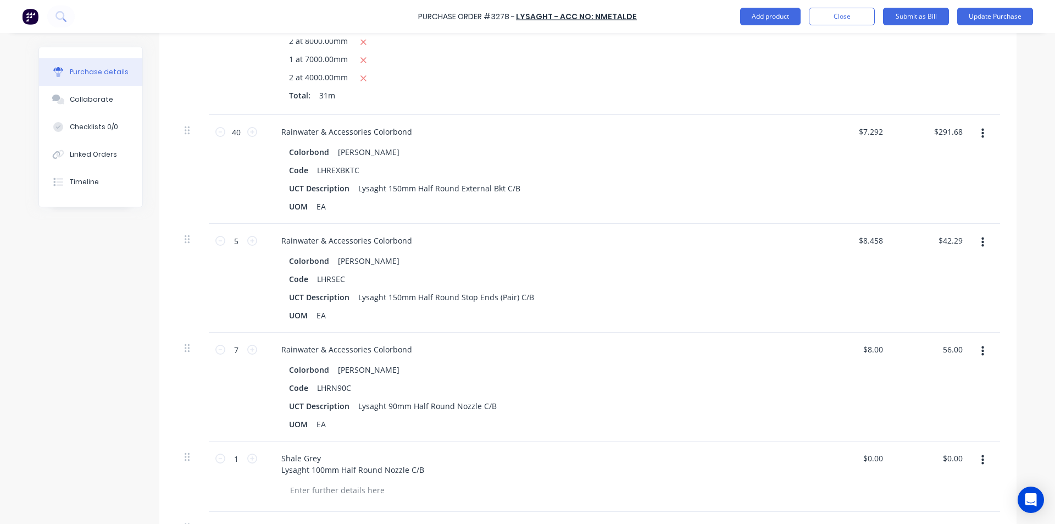
scroll to position [440, 0]
click at [954, 454] on input "0.00" at bounding box center [952, 458] width 25 height 16
click at [954, 454] on input "0.00" at bounding box center [954, 458] width 21 height 16
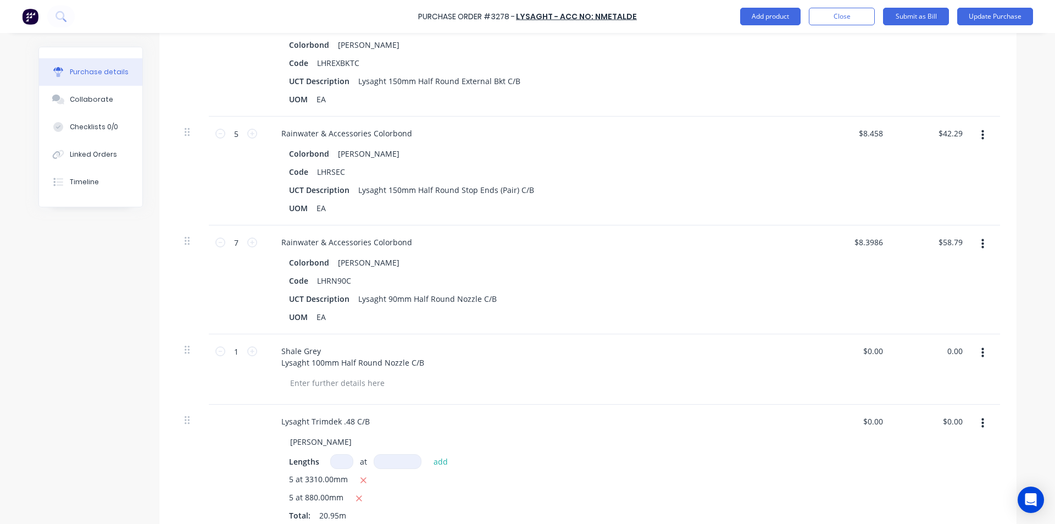
scroll to position [550, 0]
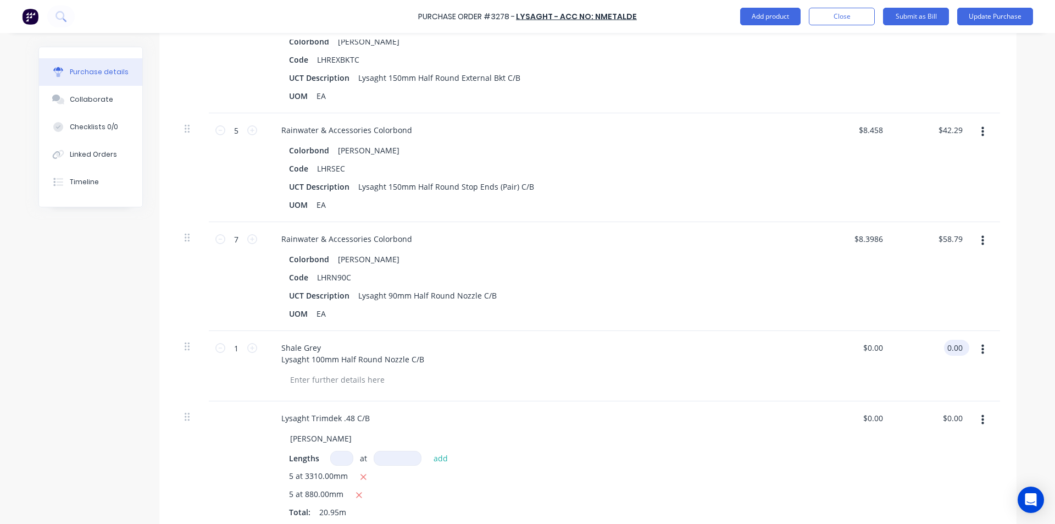
click at [961, 345] on input "0.00" at bounding box center [954, 348] width 21 height 16
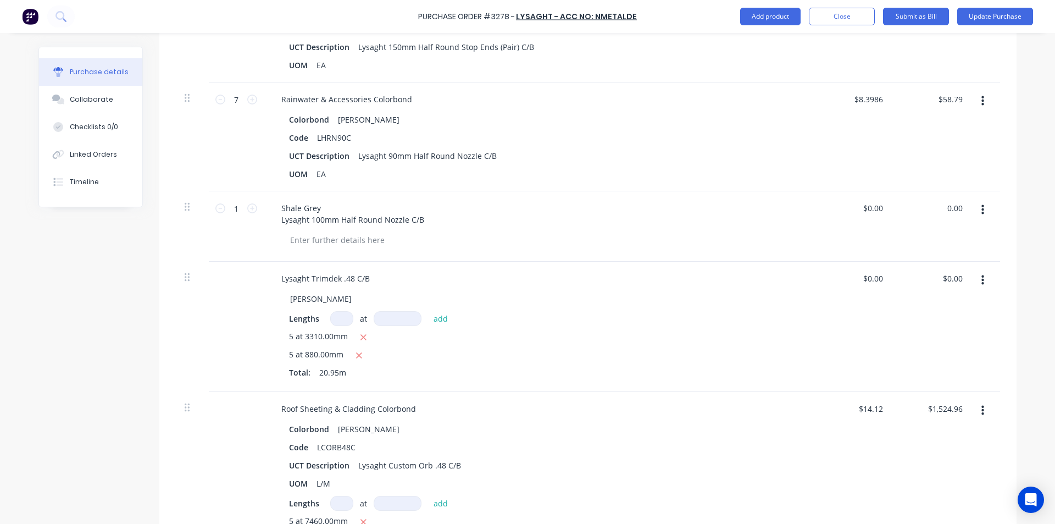
scroll to position [715, 0]
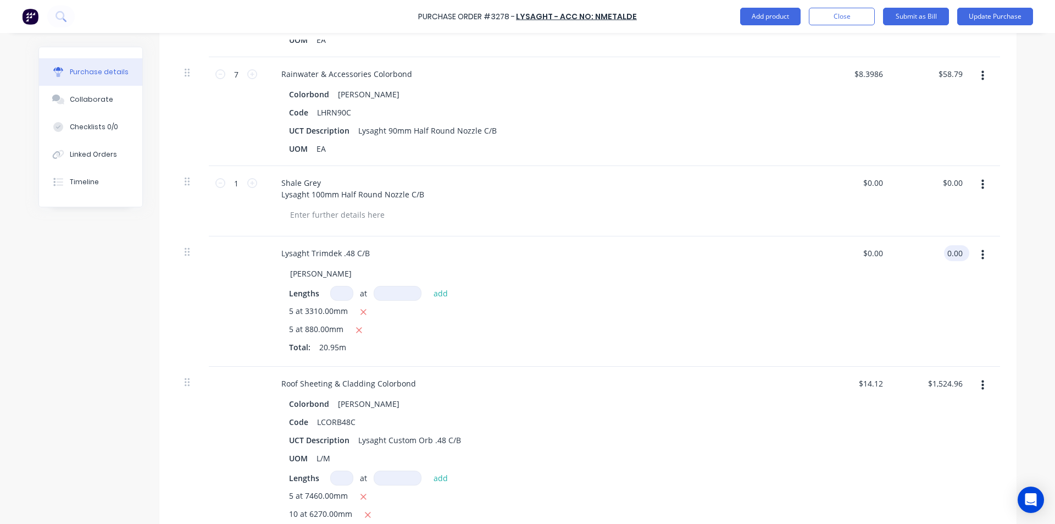
click at [947, 250] on input "0.00" at bounding box center [954, 253] width 21 height 16
click at [950, 253] on input "0.00" at bounding box center [954, 253] width 21 height 16
click at [944, 381] on input "1524.96" at bounding box center [948, 383] width 34 height 16
click at [949, 380] on input "1524.96" at bounding box center [948, 383] width 34 height 16
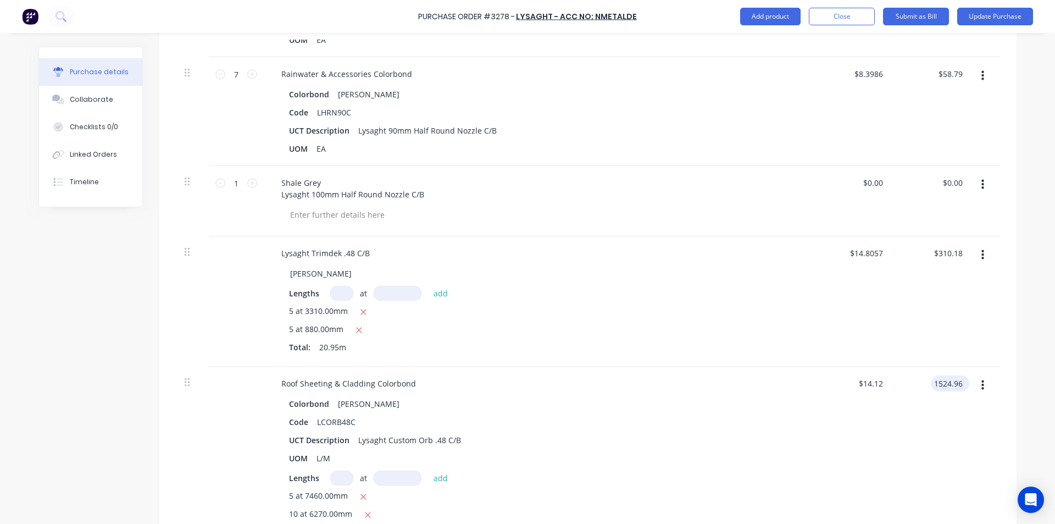
click at [949, 380] on input "1524.96" at bounding box center [948, 383] width 34 height 16
click at [910, 418] on div "$1,599.02 $1,599.02" at bounding box center [933, 468] width 80 height 203
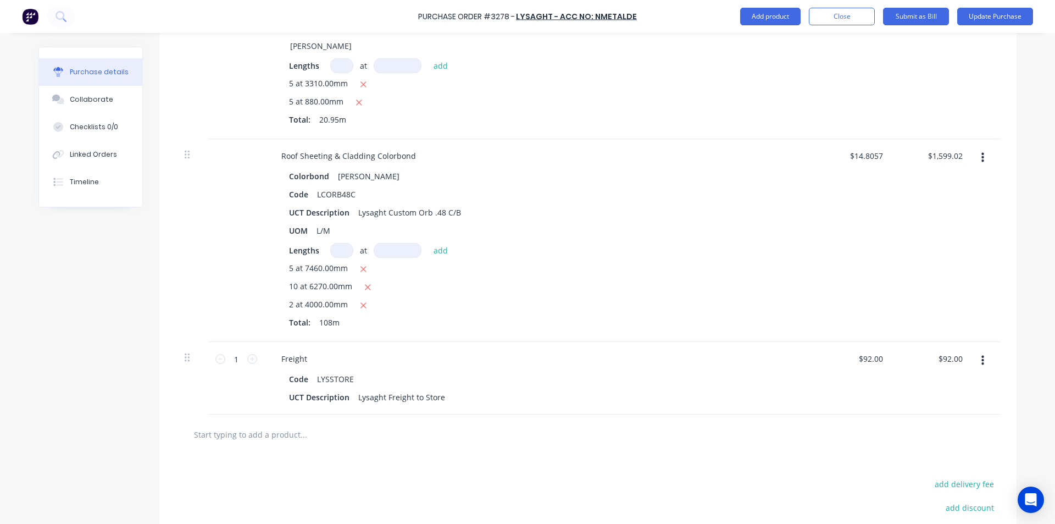
scroll to position [1065, 0]
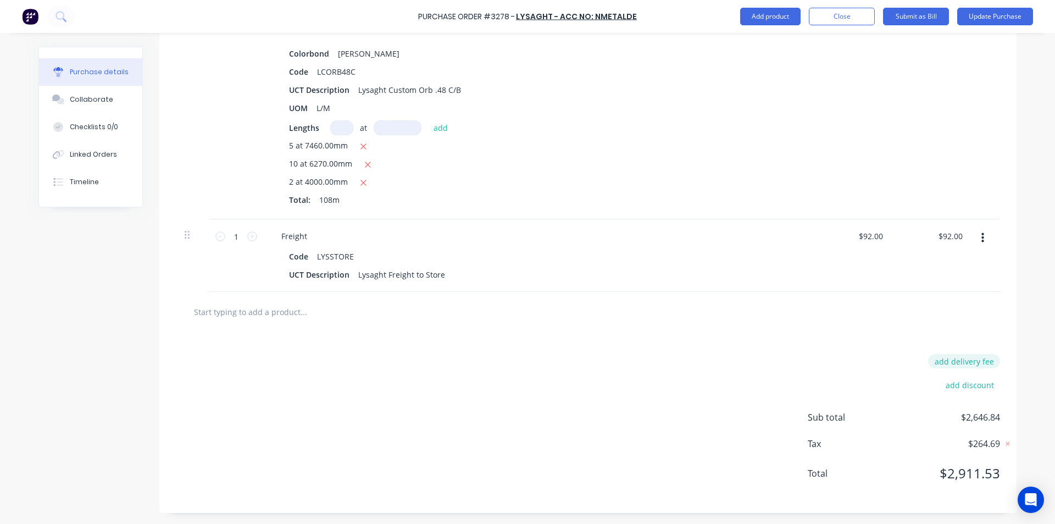
click at [959, 361] on button "add delivery fee" at bounding box center [964, 361] width 72 height 14
click at [927, 324] on div at bounding box center [588, 312] width 825 height 40
click at [582, 420] on div "Delivery fee $107.00 add discount Sub total $2,753.84 Tax $275.39 Total $3,029.…" at bounding box center [587, 423] width 857 height 183
click at [949, 235] on input "92.00" at bounding box center [952, 236] width 25 height 16
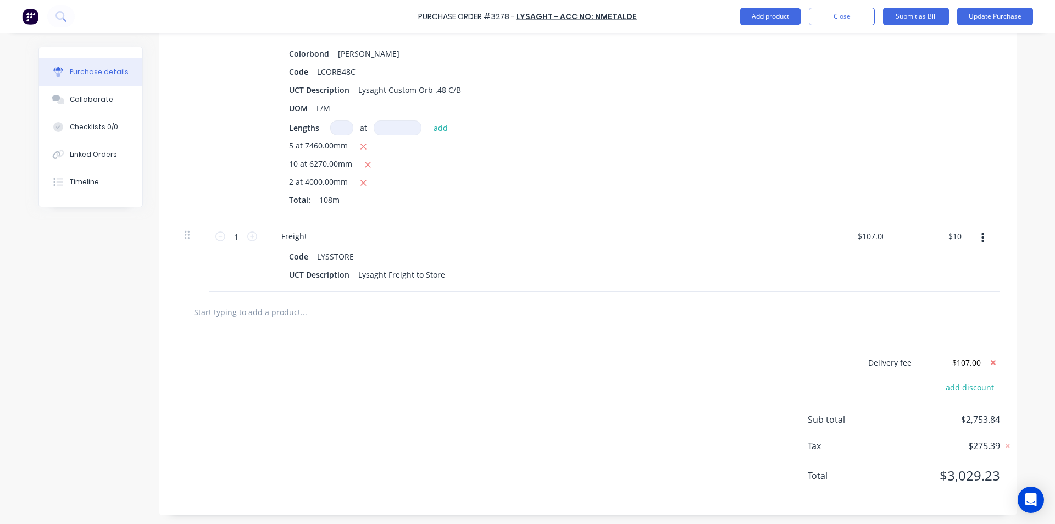
click at [902, 282] on div "$107.00 107" at bounding box center [933, 255] width 80 height 73
click at [992, 364] on icon at bounding box center [994, 363] width 14 height 14
click at [482, 389] on div "add delivery fee add discount Sub total $2,661.84 Tax $266.19 Total $2,928.03" at bounding box center [587, 422] width 857 height 181
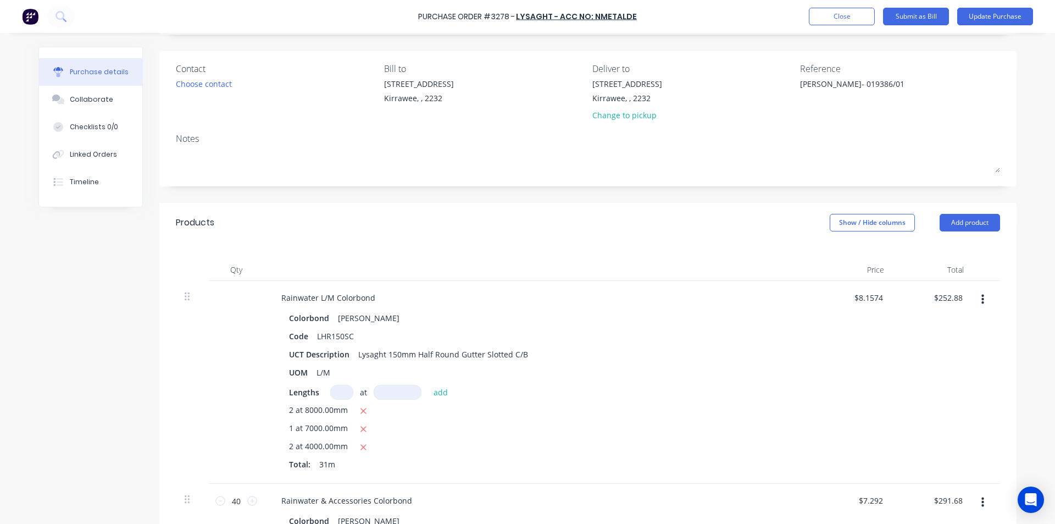
scroll to position [0, 0]
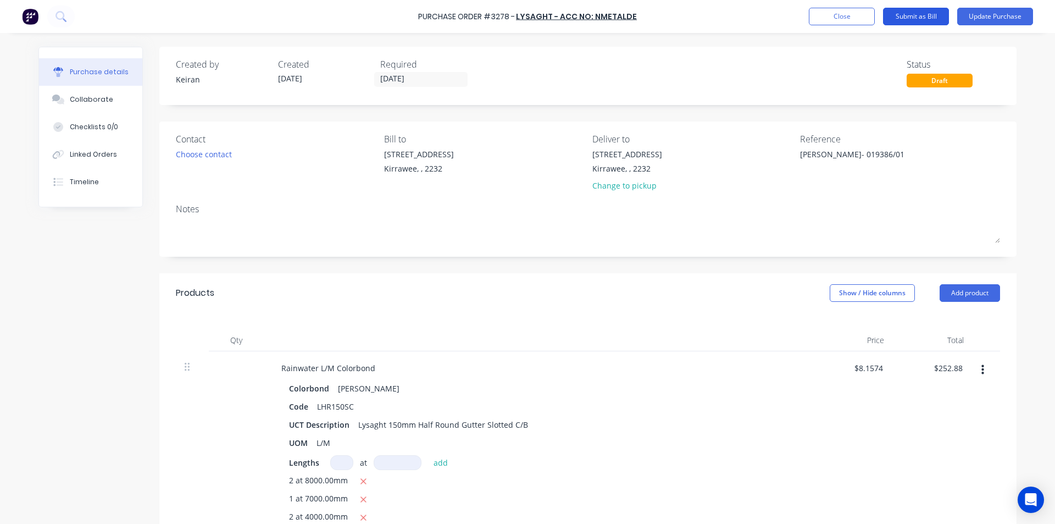
click at [908, 14] on button "Submit as Bill" at bounding box center [916, 17] width 66 height 18
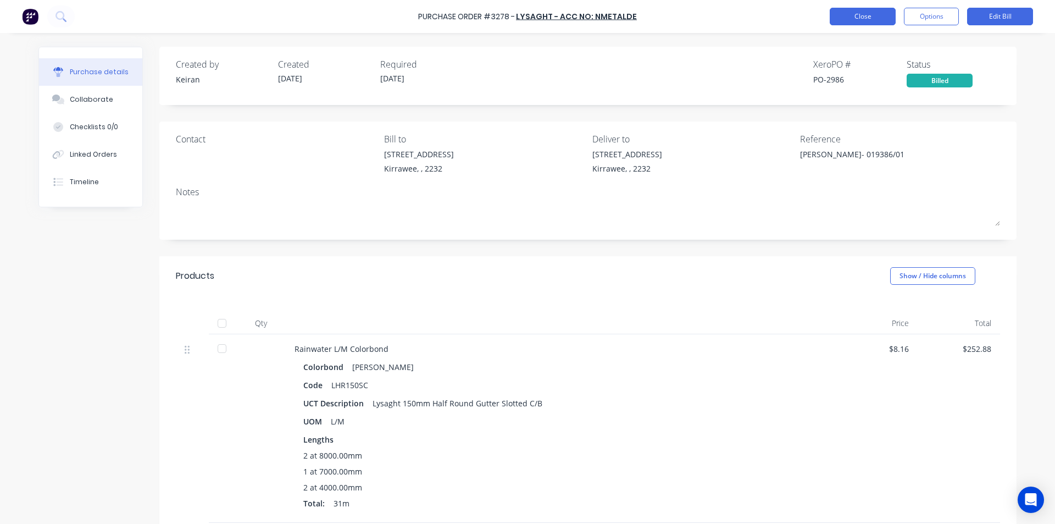
click at [853, 11] on button "Close" at bounding box center [863, 17] width 66 height 18
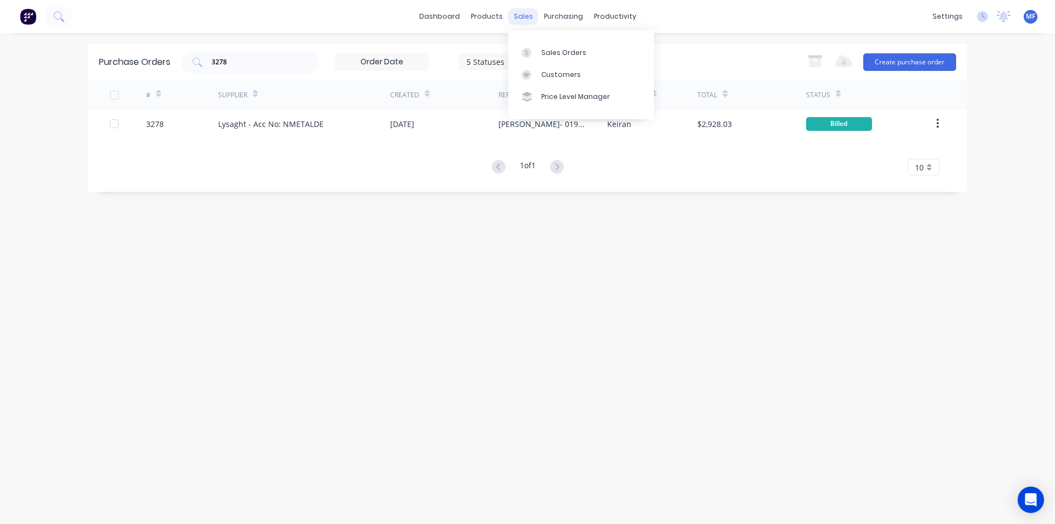
click at [522, 12] on div "sales" at bounding box center [523, 16] width 30 height 16
click at [554, 54] on div "Sales Orders" at bounding box center [563, 53] width 45 height 10
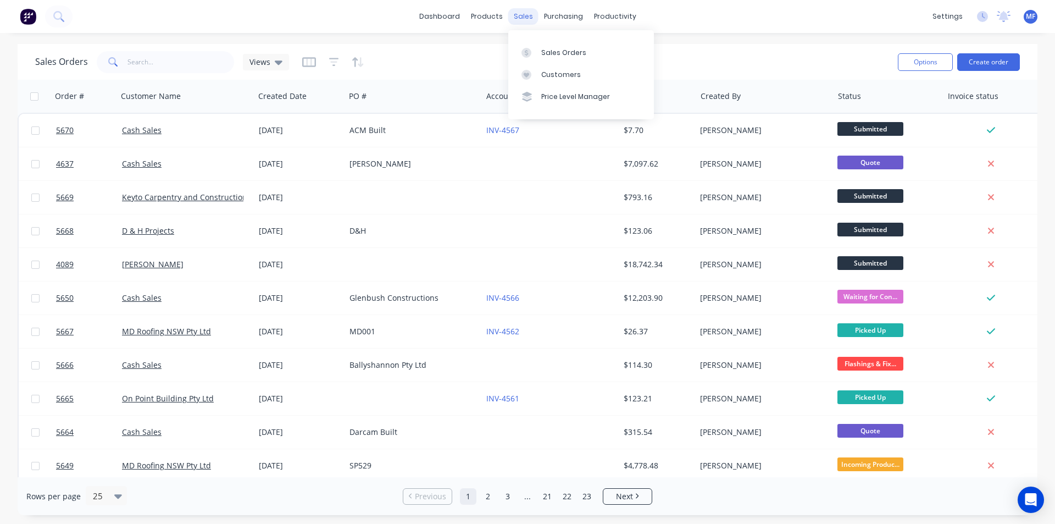
click at [524, 18] on div "sales" at bounding box center [523, 16] width 30 height 16
click at [565, 53] on div "Sales Orders" at bounding box center [563, 53] width 45 height 10
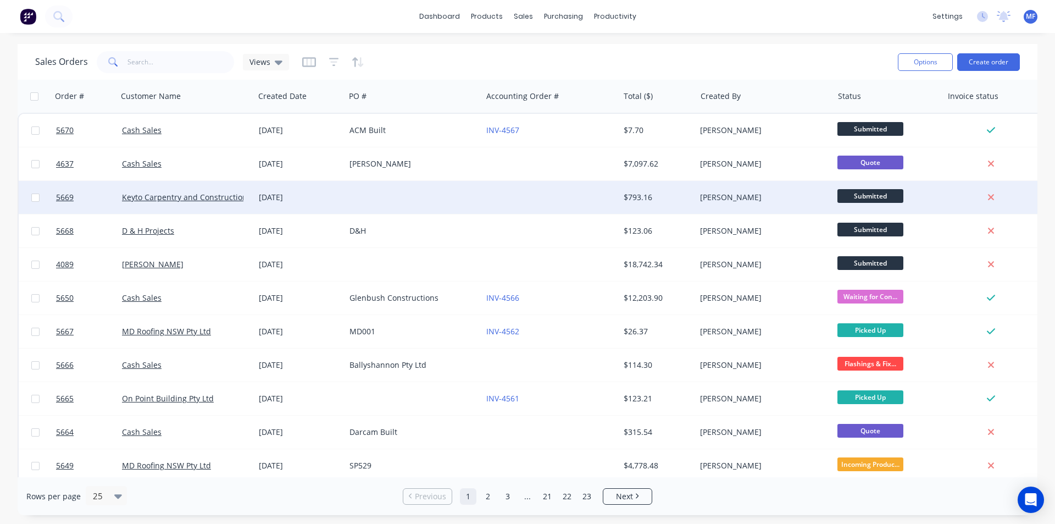
click at [285, 192] on div "[DATE]" at bounding box center [300, 197] width 82 height 11
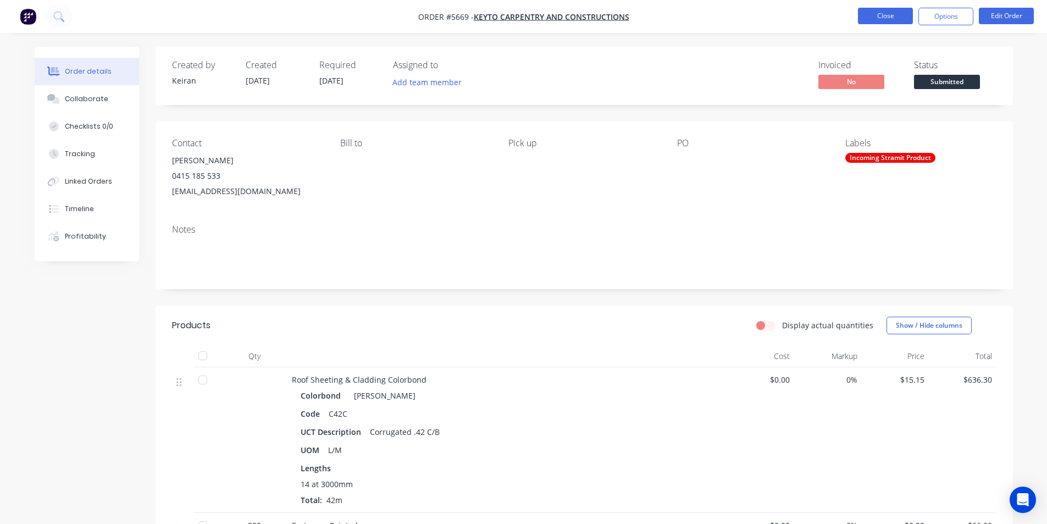
click at [884, 13] on button "Close" at bounding box center [885, 16] width 55 height 16
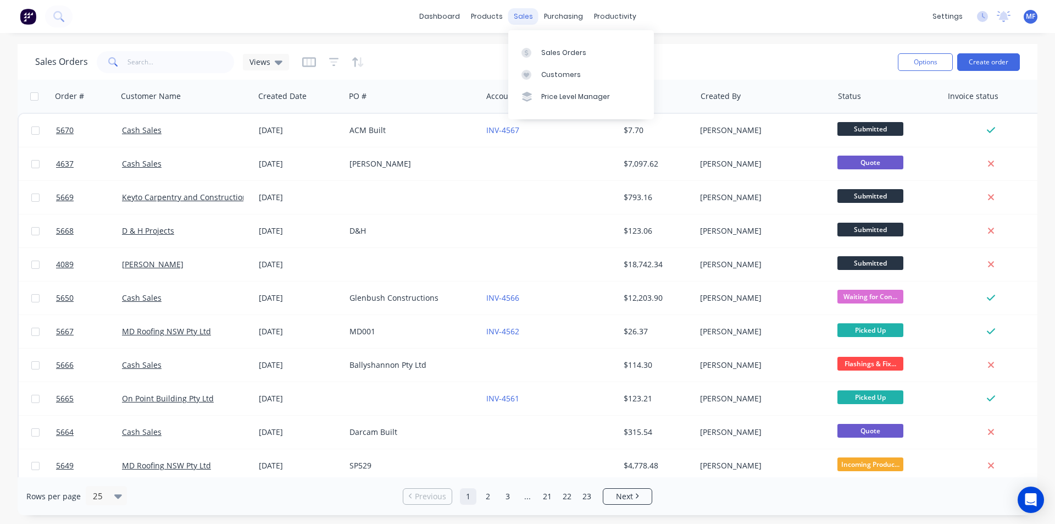
click at [529, 14] on div "sales" at bounding box center [523, 16] width 30 height 16
click at [558, 75] on div "Customers" at bounding box center [561, 75] width 40 height 10
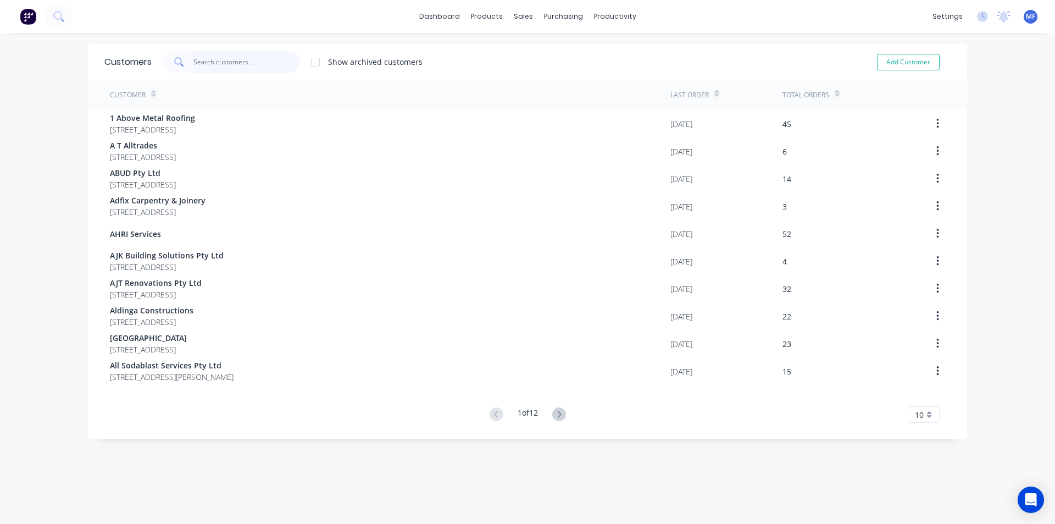
click at [208, 69] on input "text" at bounding box center [246, 62] width 107 height 22
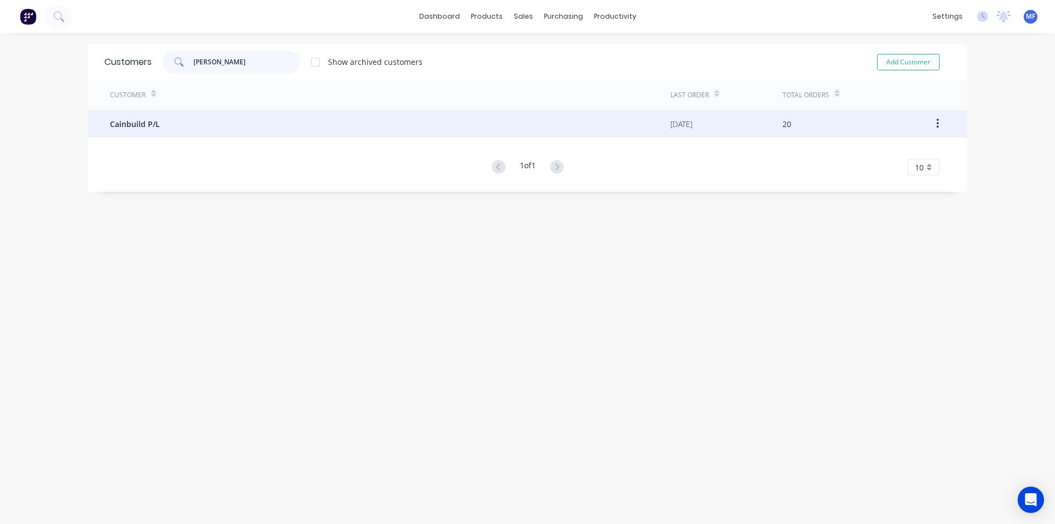
type input "[PERSON_NAME]"
click at [154, 122] on span "Cainbuild P/L" at bounding box center [135, 124] width 50 height 12
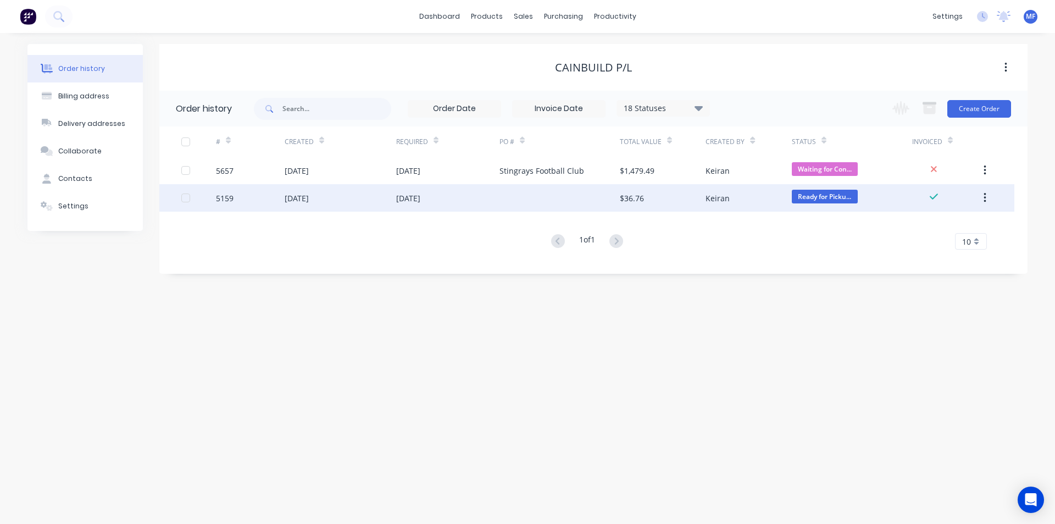
click at [644, 199] on div "$36.76" at bounding box center [663, 197] width 86 height 27
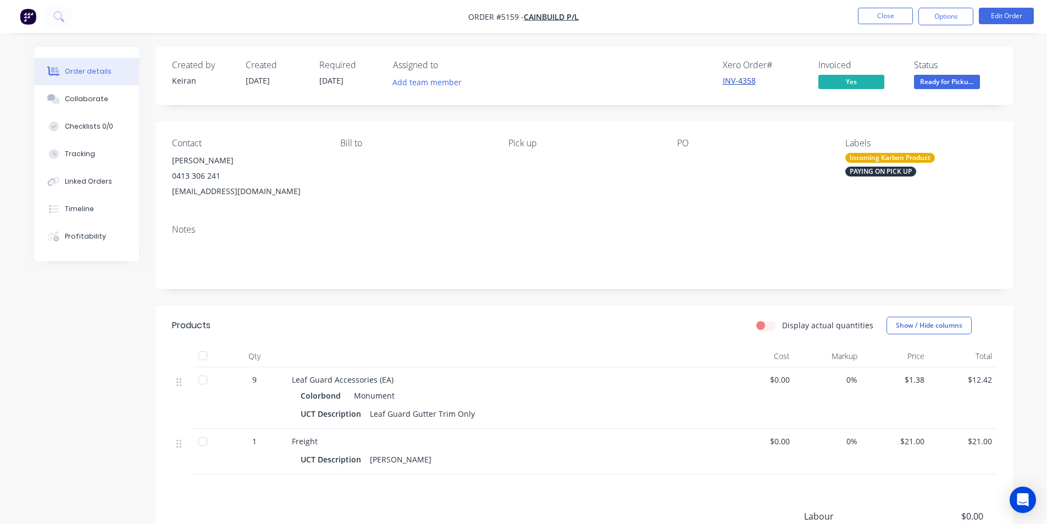
click at [743, 81] on link "INV-4358" at bounding box center [739, 80] width 33 height 10
click at [99, 186] on div "Linked Orders" at bounding box center [88, 181] width 47 height 10
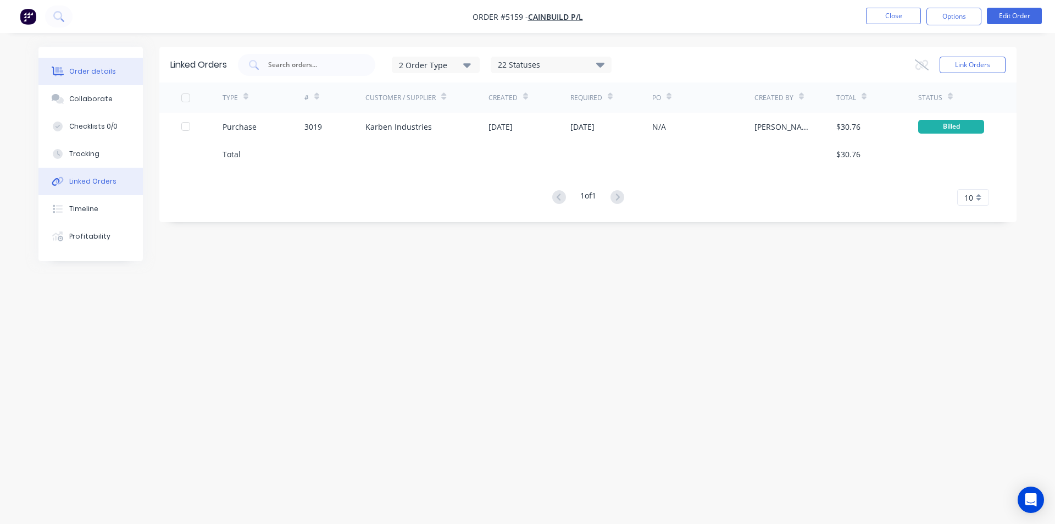
click at [91, 70] on div "Order details" at bounding box center [92, 72] width 47 height 10
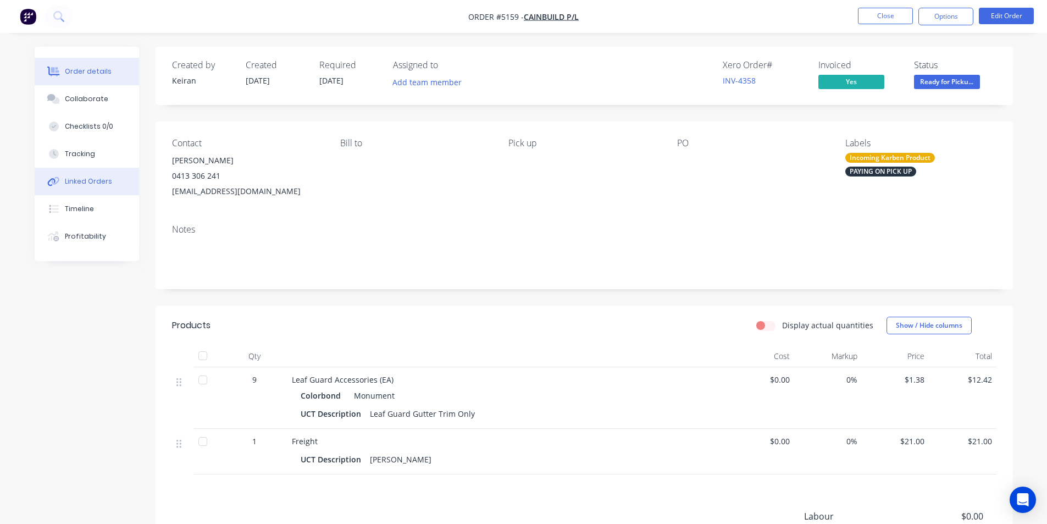
click at [90, 181] on div "Linked Orders" at bounding box center [88, 181] width 47 height 10
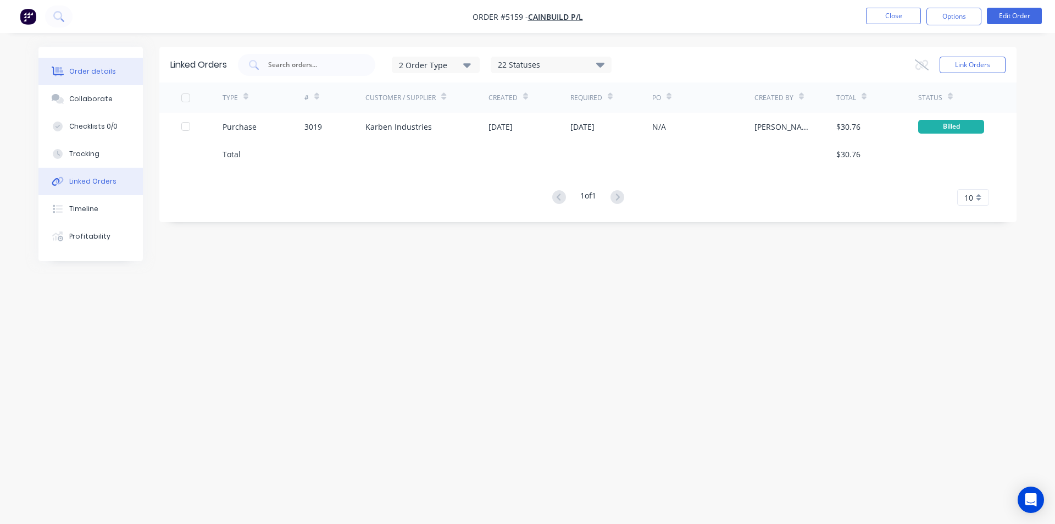
drag, startPoint x: 90, startPoint y: 75, endPoint x: 134, endPoint y: 64, distance: 46.0
click at [90, 76] on div "Order details" at bounding box center [92, 72] width 47 height 10
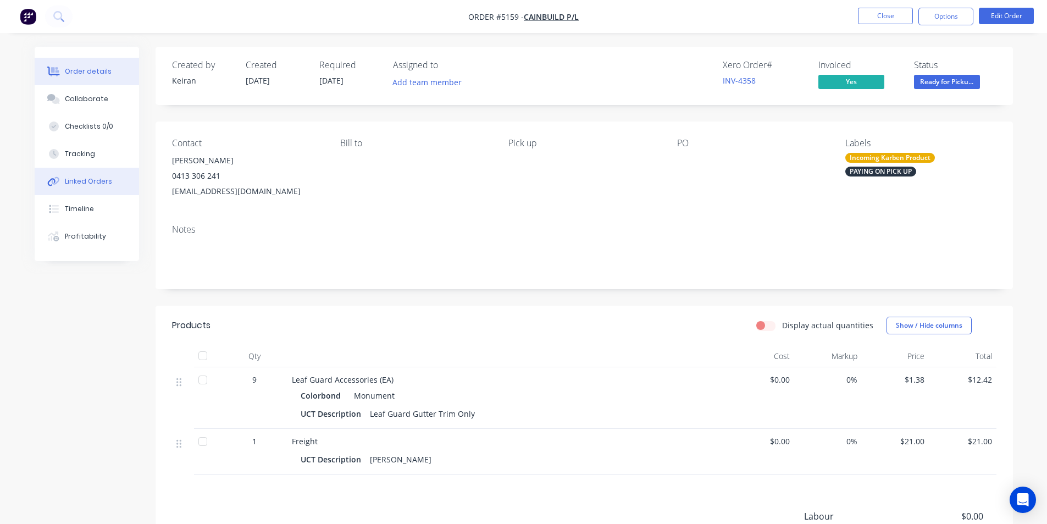
click at [95, 180] on div "Linked Orders" at bounding box center [88, 181] width 47 height 10
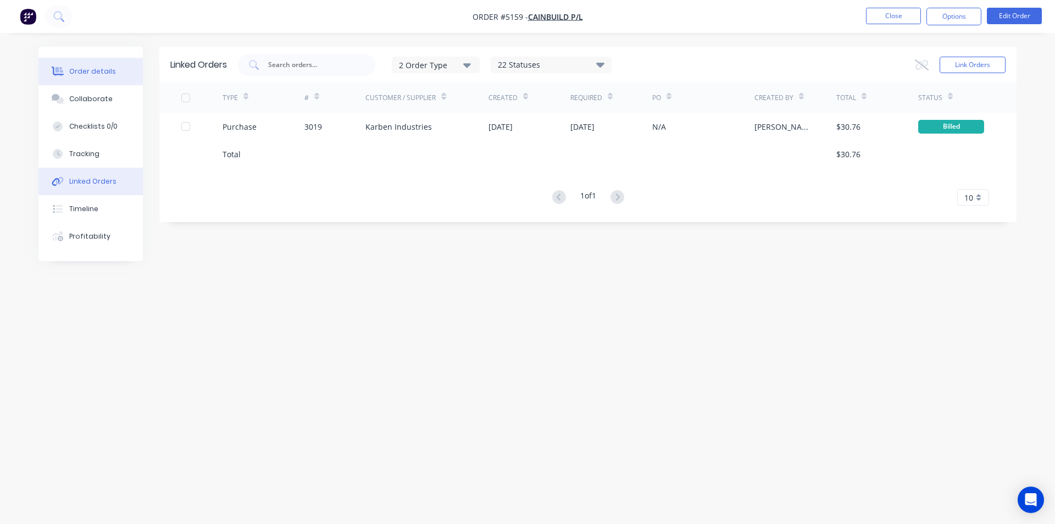
click at [90, 67] on div "Order details" at bounding box center [92, 72] width 47 height 10
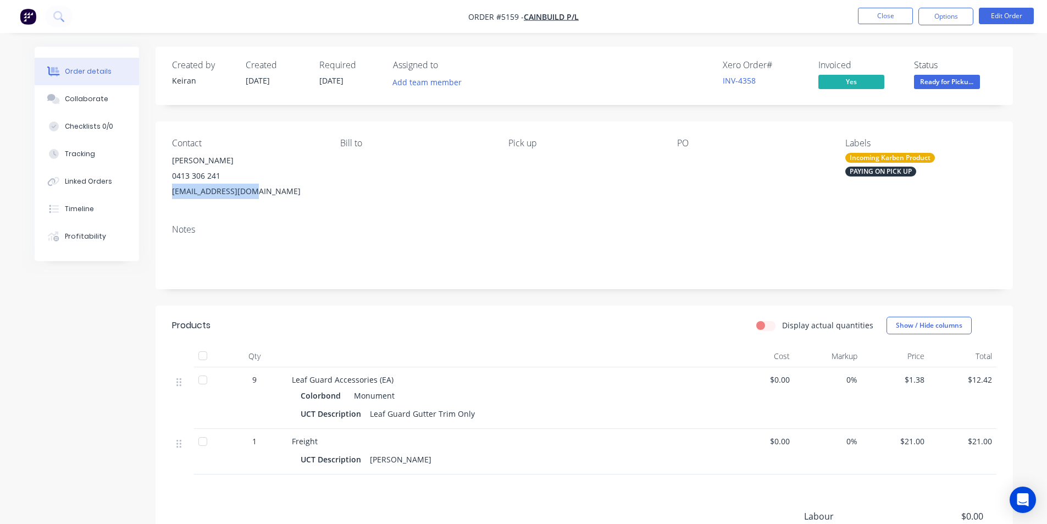
drag, startPoint x: 251, startPoint y: 192, endPoint x: 164, endPoint y: 206, distance: 87.4
click at [164, 206] on div "Contact Jason 0413 306 241 cainbuild@gmail.com Bill to Pick up PO Labels Incomi…" at bounding box center [584, 168] width 857 height 94
copy div "cainbuild@gmail.com"
click at [99, 179] on div "Linked Orders" at bounding box center [88, 181] width 47 height 10
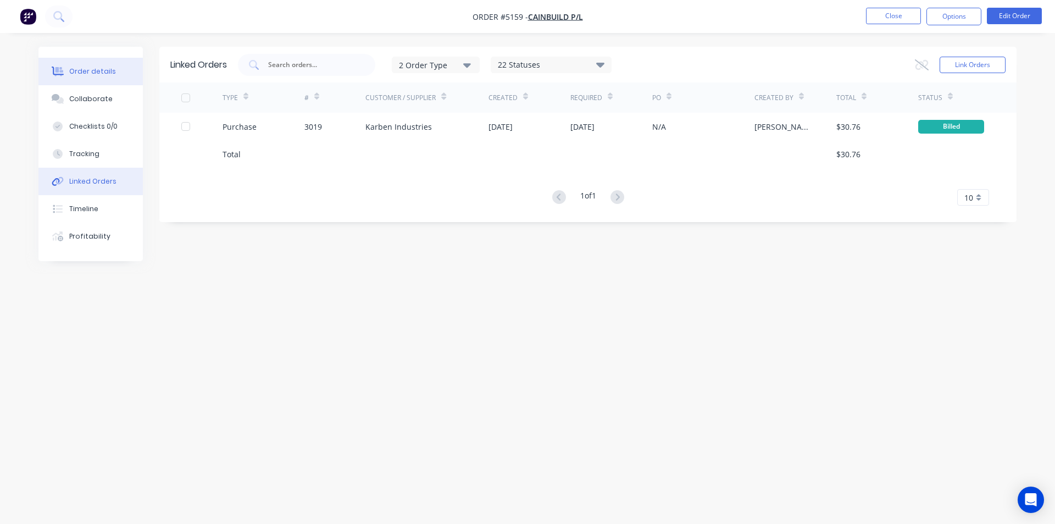
click at [96, 72] on div "Order details" at bounding box center [92, 72] width 47 height 10
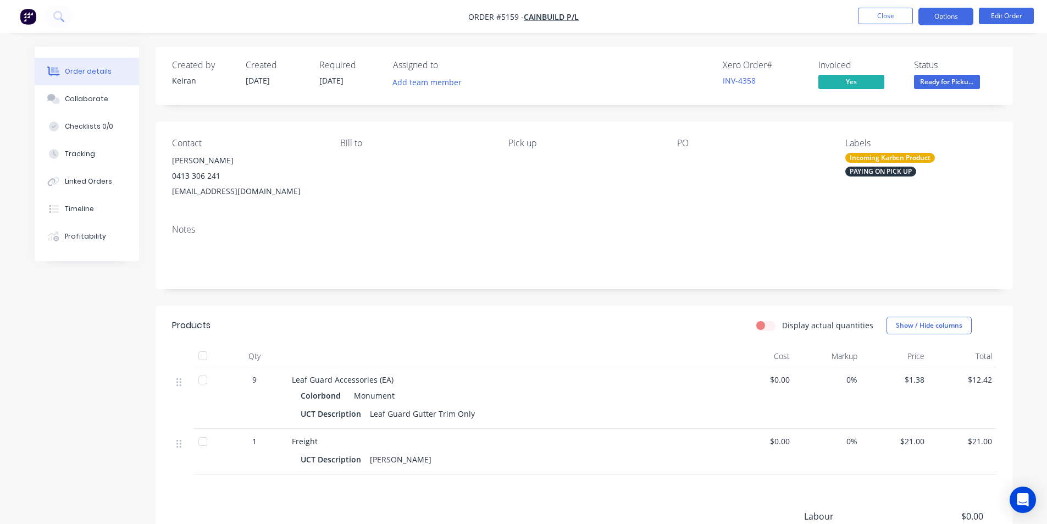
click at [943, 13] on button "Options" at bounding box center [946, 17] width 55 height 18
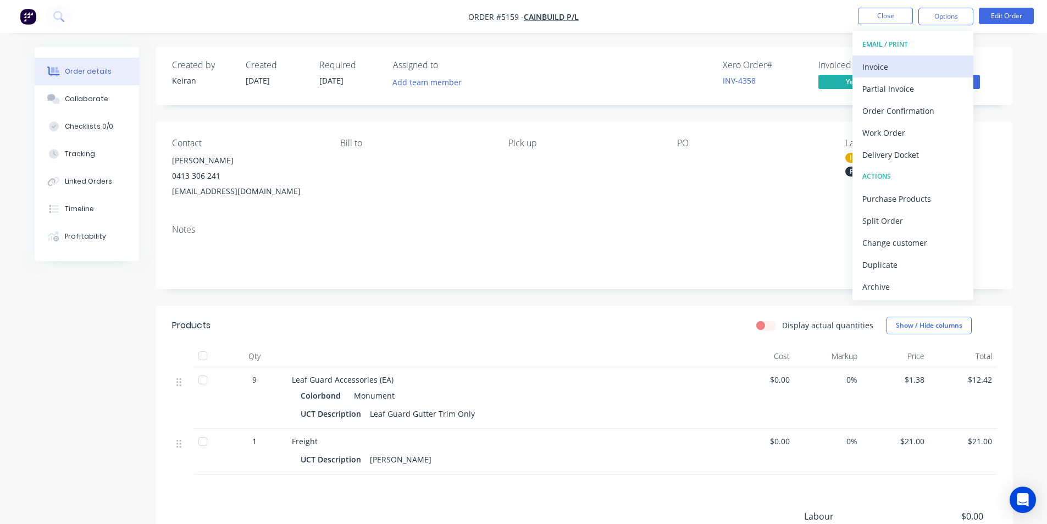
click at [879, 64] on div "Invoice" at bounding box center [912, 67] width 101 height 16
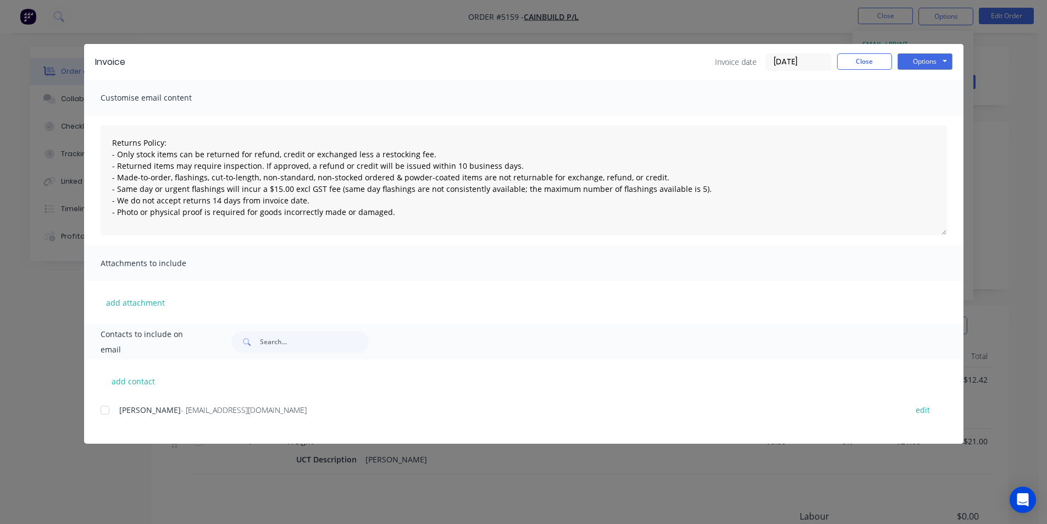
click at [102, 411] on div at bounding box center [105, 410] width 22 height 22
click at [927, 62] on button "Options" at bounding box center [925, 61] width 55 height 16
click at [936, 120] on button "Email" at bounding box center [933, 117] width 70 height 18
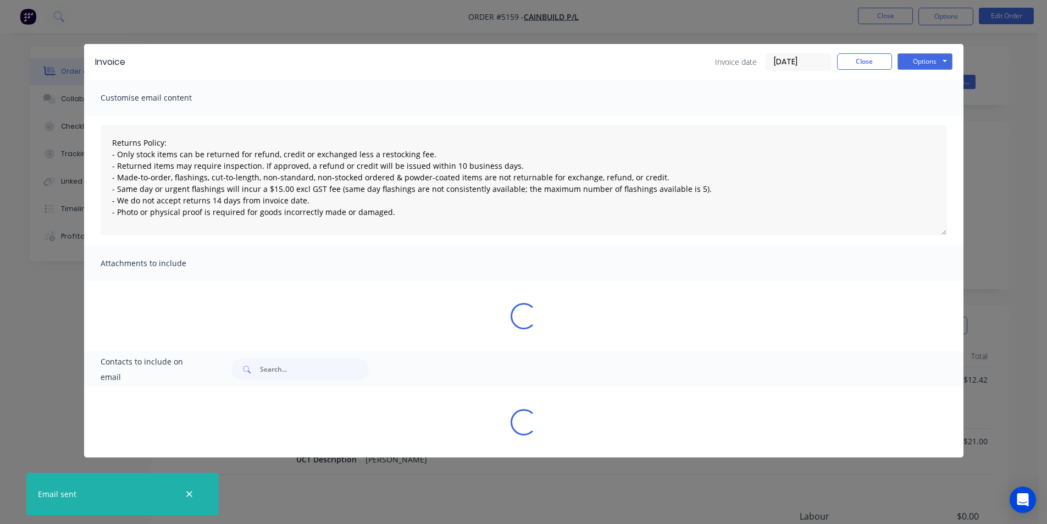
type textarea "Returns Policy: - Only stock items can be returned for refund, credit or exchan…"
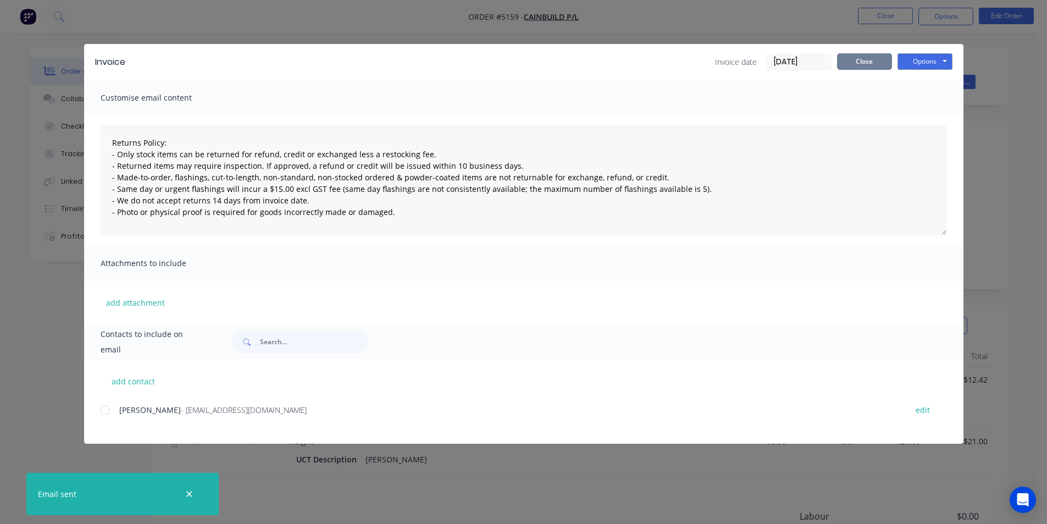
click at [875, 68] on button "Close" at bounding box center [864, 61] width 55 height 16
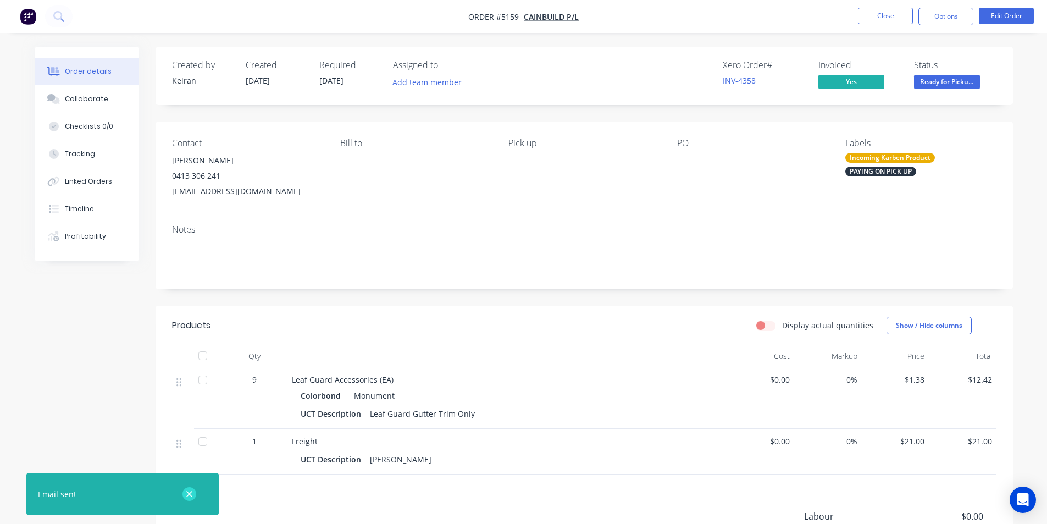
click at [184, 494] on button "button" at bounding box center [189, 494] width 14 height 14
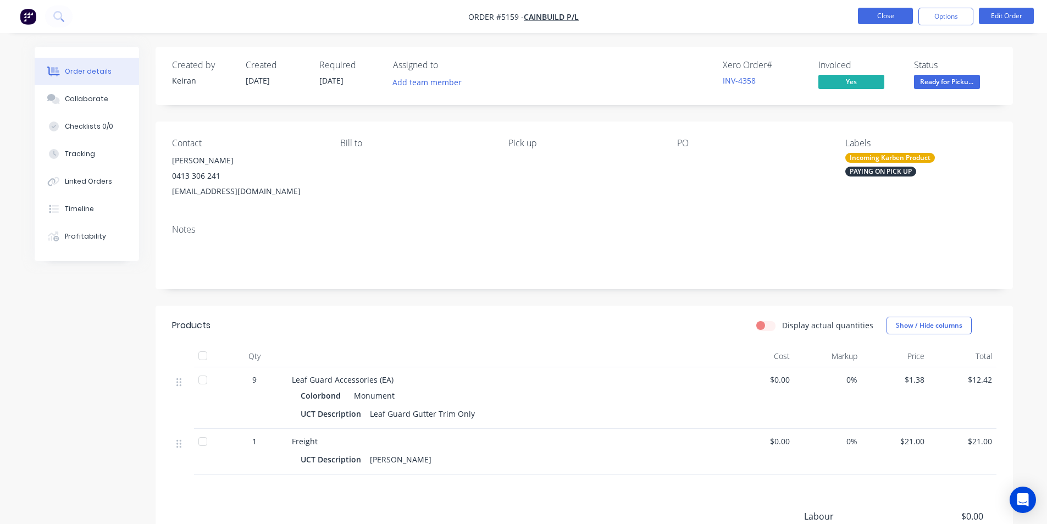
click at [892, 16] on button "Close" at bounding box center [885, 16] width 55 height 16
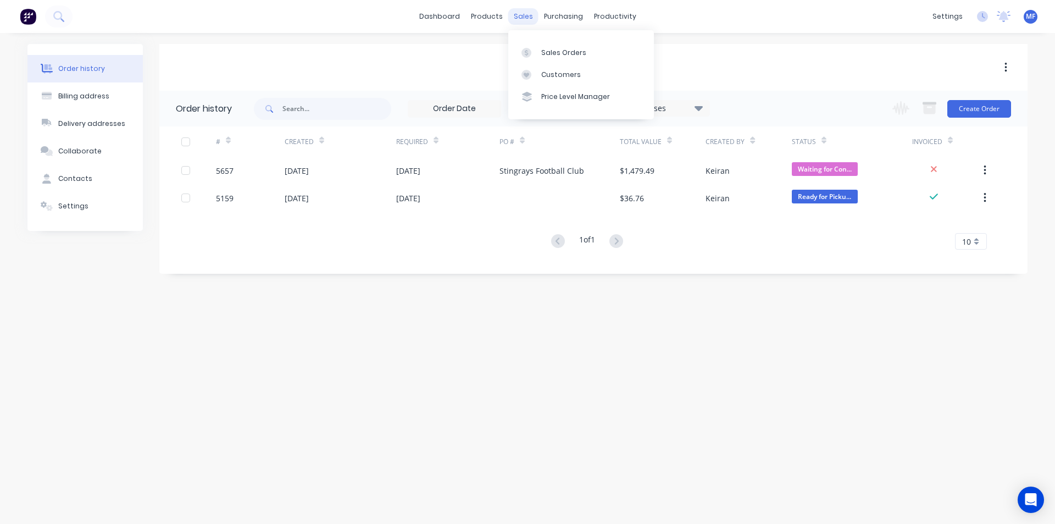
click at [530, 12] on div "sales" at bounding box center [523, 16] width 30 height 16
click at [575, 75] on div "Customers" at bounding box center [561, 75] width 40 height 10
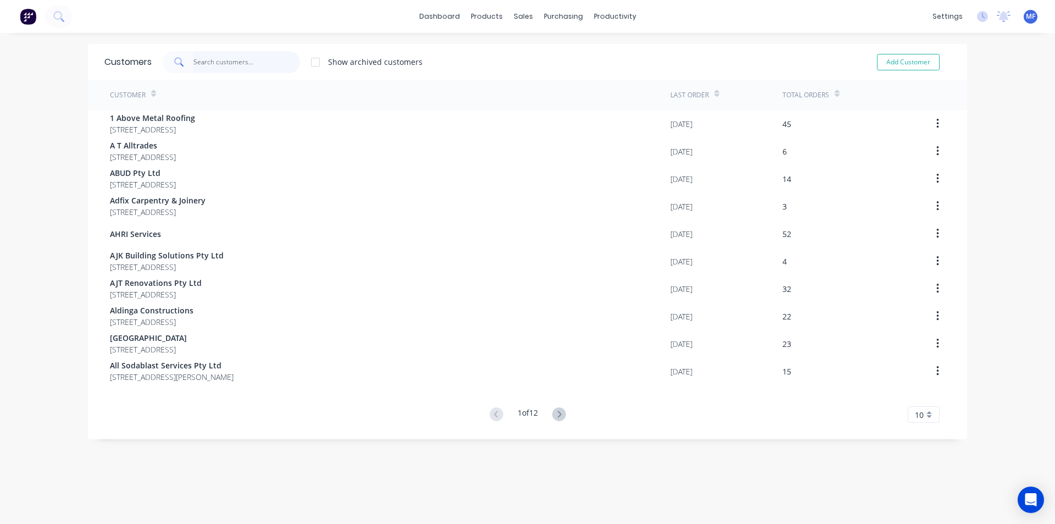
click at [202, 58] on input "text" at bounding box center [246, 62] width 107 height 22
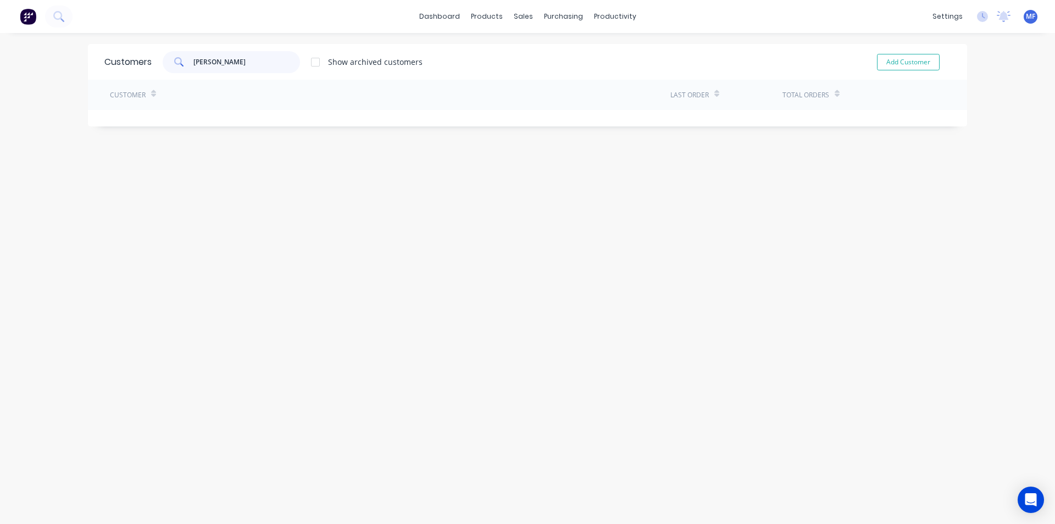
click at [204, 63] on input "[PERSON_NAME]" at bounding box center [246, 62] width 107 height 22
type input "[PERSON_NAME]"
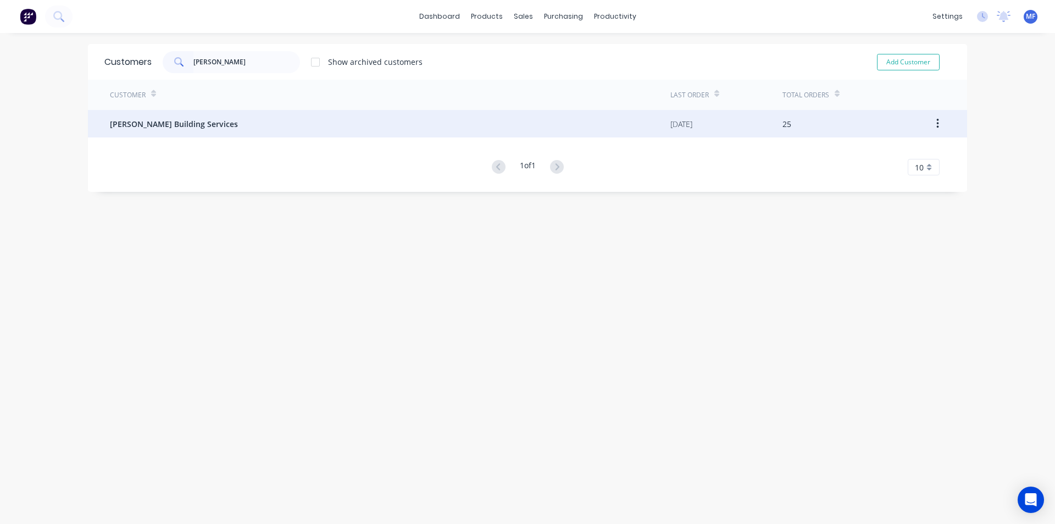
click at [182, 118] on span "[PERSON_NAME] Building Services" at bounding box center [174, 124] width 128 height 12
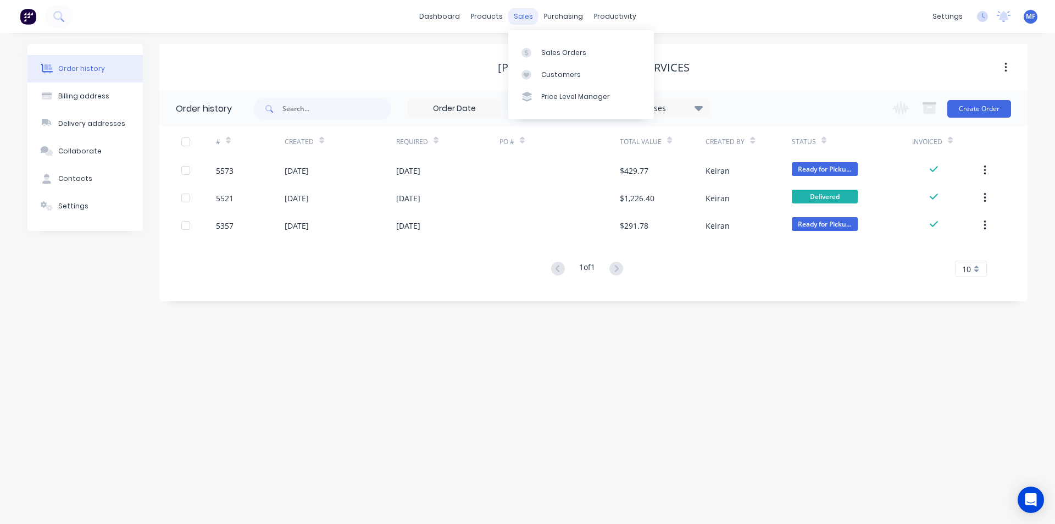
click at [530, 18] on div "sales" at bounding box center [523, 16] width 30 height 16
click at [562, 71] on div "Customers" at bounding box center [561, 75] width 40 height 10
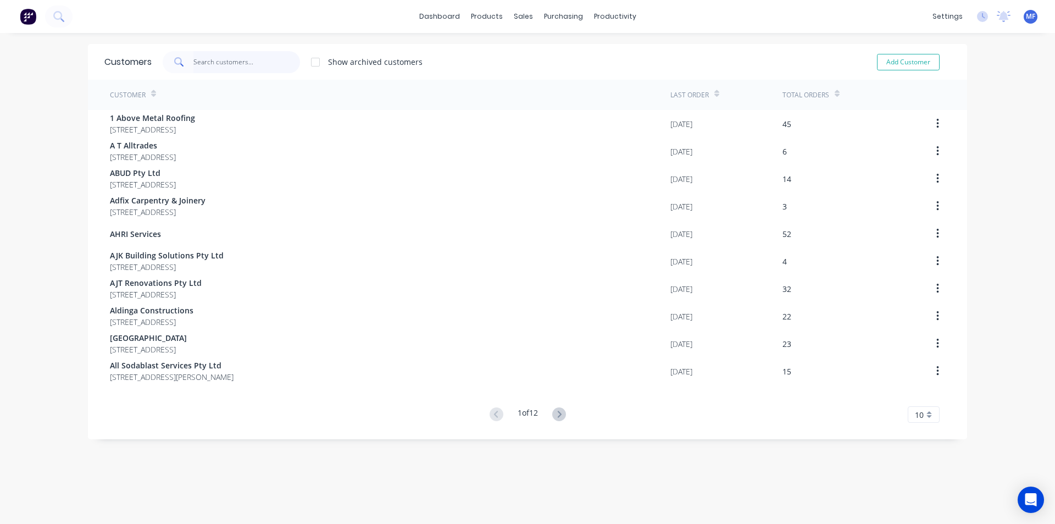
click at [200, 63] on input "text" at bounding box center [246, 62] width 107 height 22
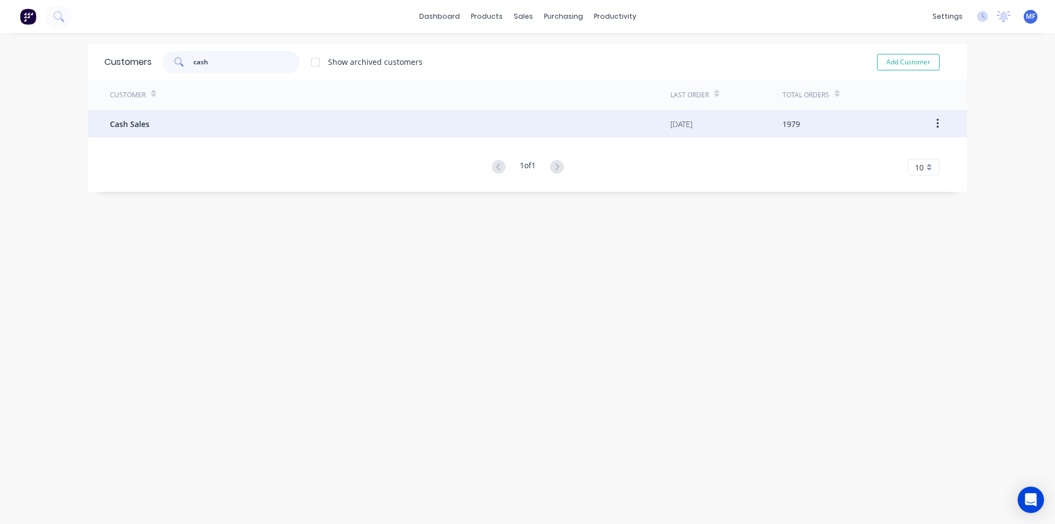
type input "cash"
click at [147, 130] on div "Cash Sales" at bounding box center [390, 123] width 561 height 27
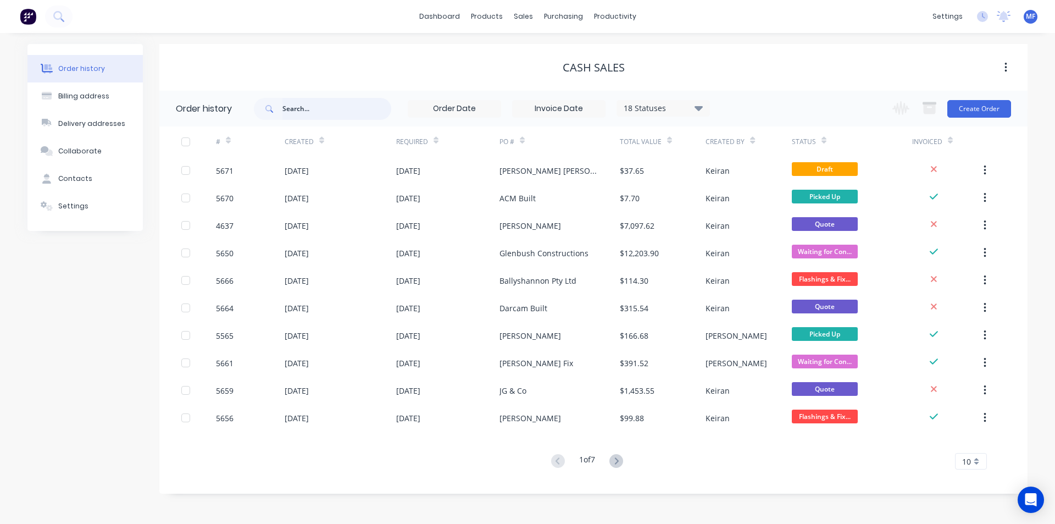
click at [320, 105] on input "text" at bounding box center [337, 109] width 109 height 22
type input "Ben reid"
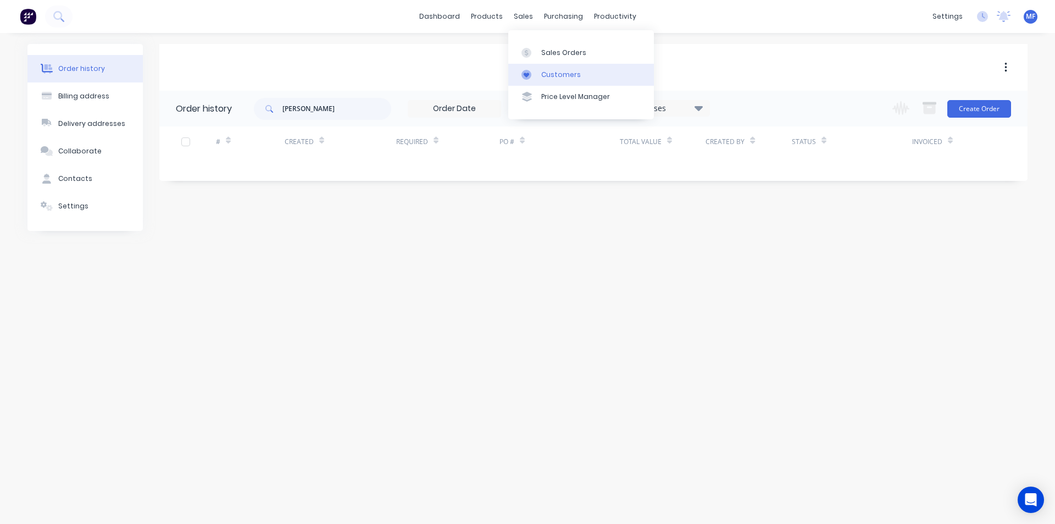
click at [549, 69] on link "Customers" at bounding box center [581, 75] width 146 height 22
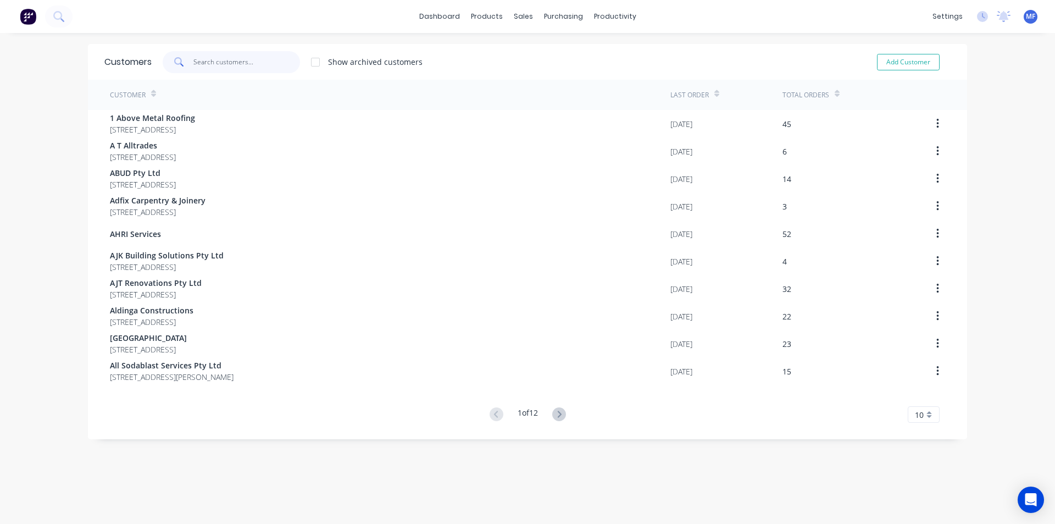
click at [216, 60] on input "text" at bounding box center [246, 62] width 107 height 22
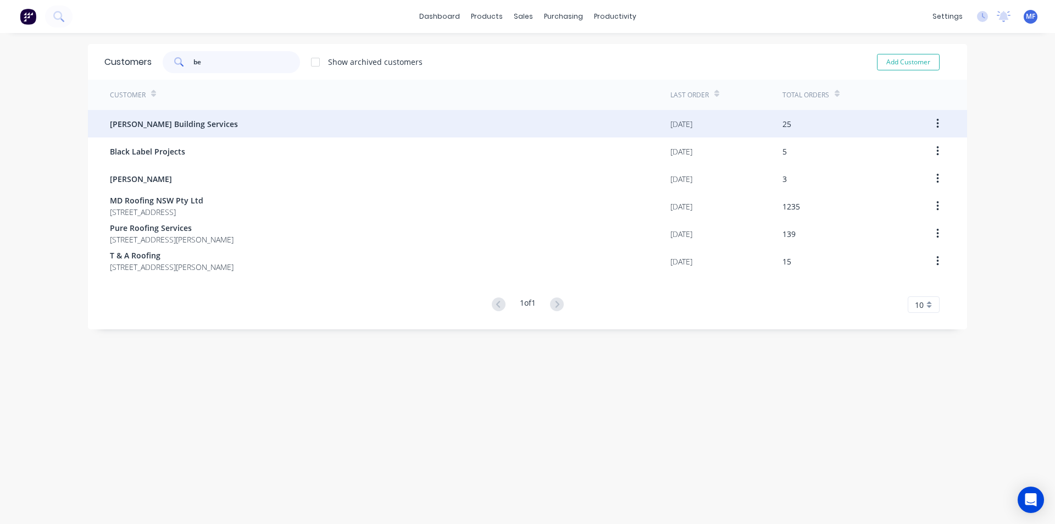
type input "be"
click at [175, 125] on span "[PERSON_NAME] Building Services" at bounding box center [174, 124] width 128 height 12
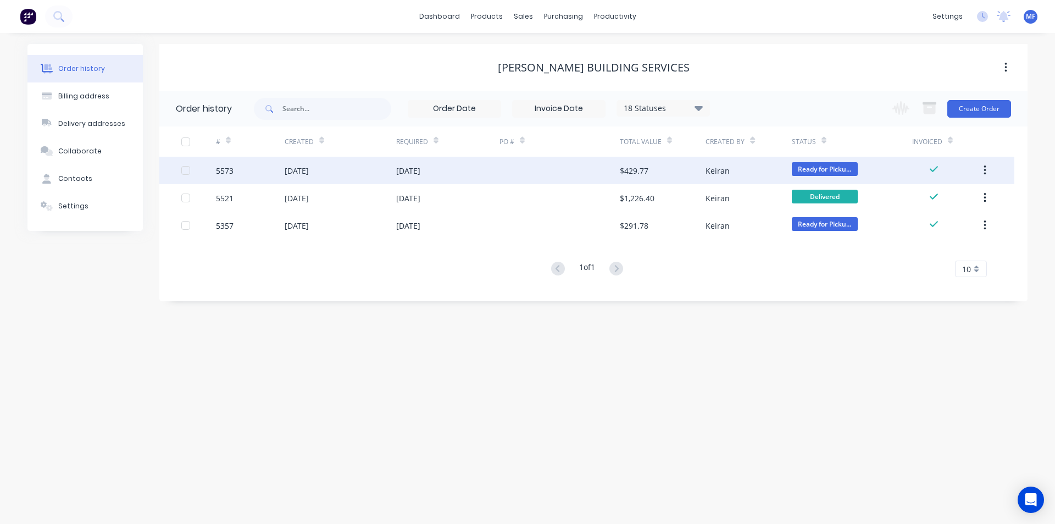
click at [984, 169] on icon "button" at bounding box center [985, 170] width 3 height 12
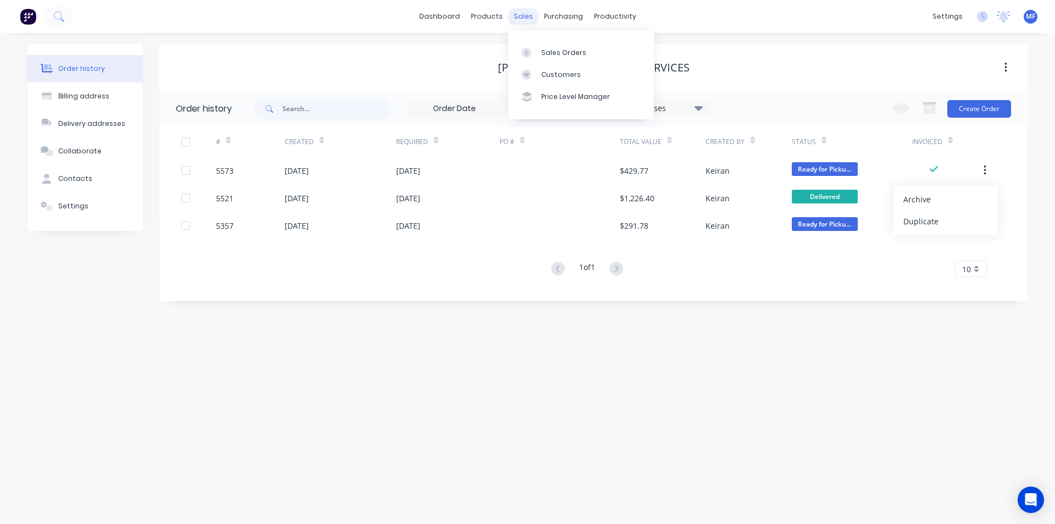
click at [528, 17] on div "sales" at bounding box center [523, 16] width 30 height 16
click at [560, 70] on div "Customers" at bounding box center [561, 75] width 40 height 10
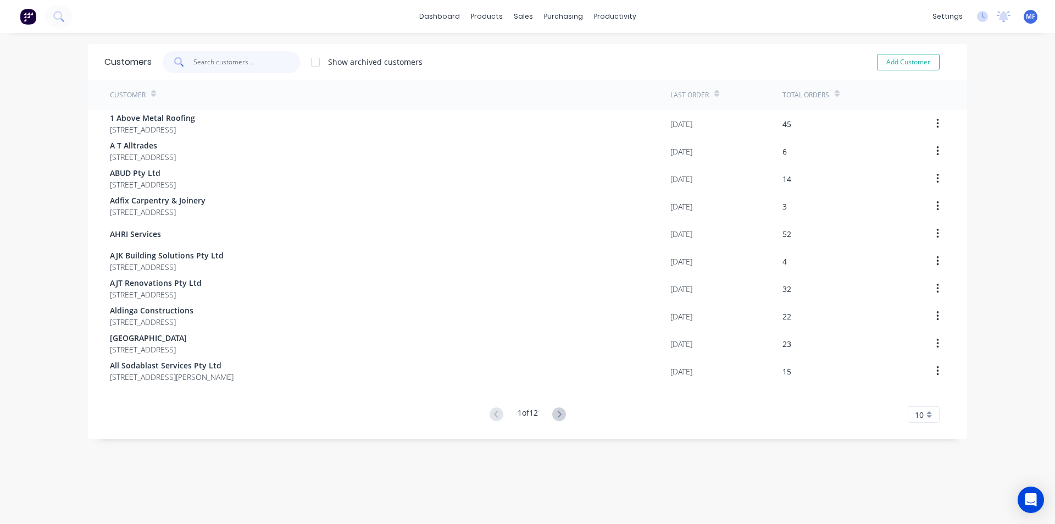
click at [211, 63] on input "text" at bounding box center [246, 62] width 107 height 22
click at [198, 57] on input "text" at bounding box center [246, 62] width 107 height 22
click at [201, 59] on input "text" at bounding box center [246, 62] width 107 height 22
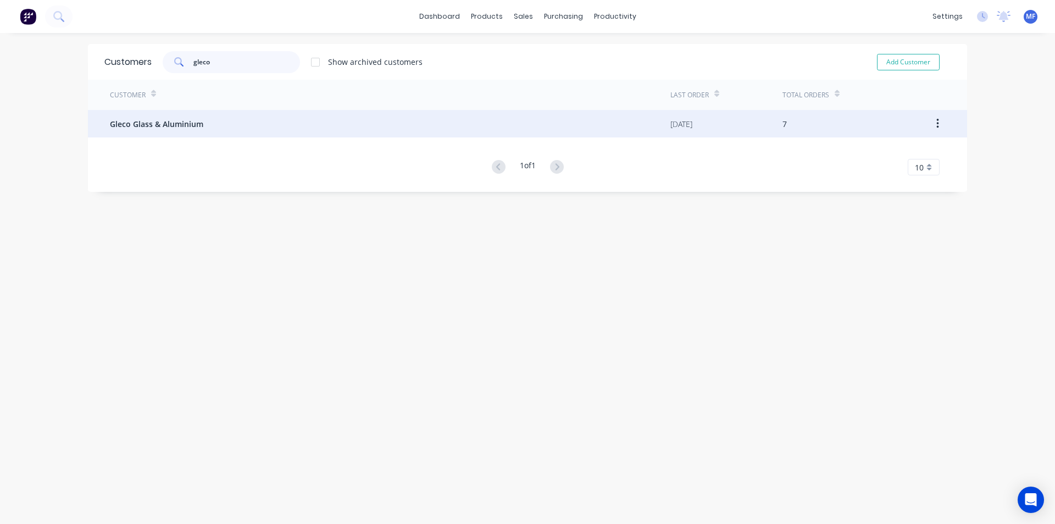
type input "gleco"
click at [153, 125] on span "Gleco Glass & Aluminium" at bounding box center [156, 124] width 93 height 12
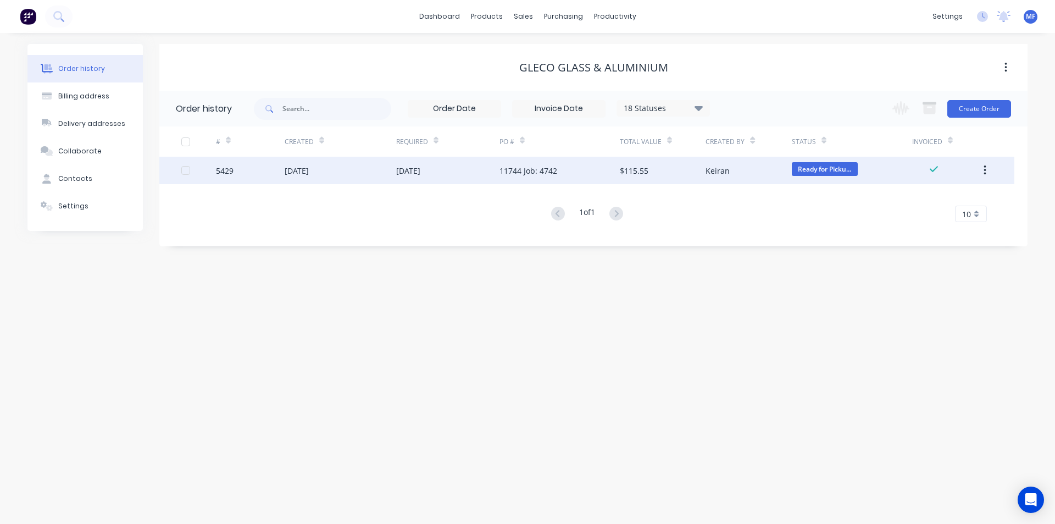
click at [722, 173] on div "Keiran" at bounding box center [718, 171] width 24 height 12
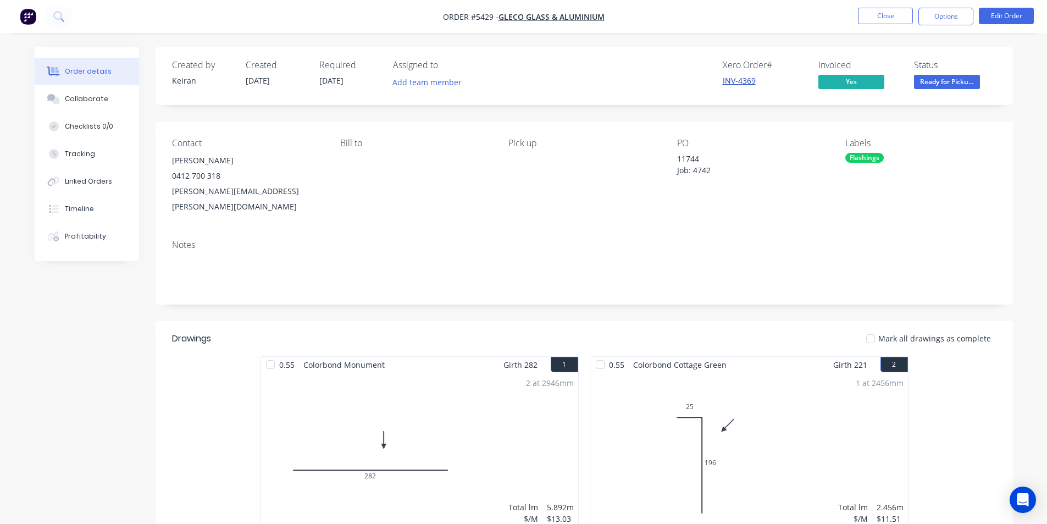
click at [737, 77] on link "INV-4369" at bounding box center [739, 80] width 33 height 10
click at [877, 14] on button "Close" at bounding box center [885, 16] width 55 height 16
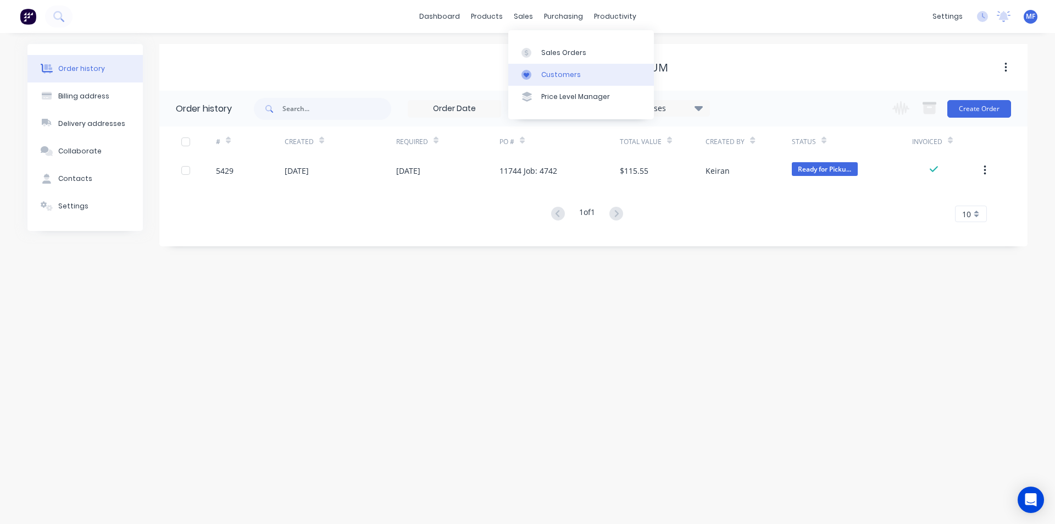
click at [565, 71] on div "Customers" at bounding box center [561, 75] width 40 height 10
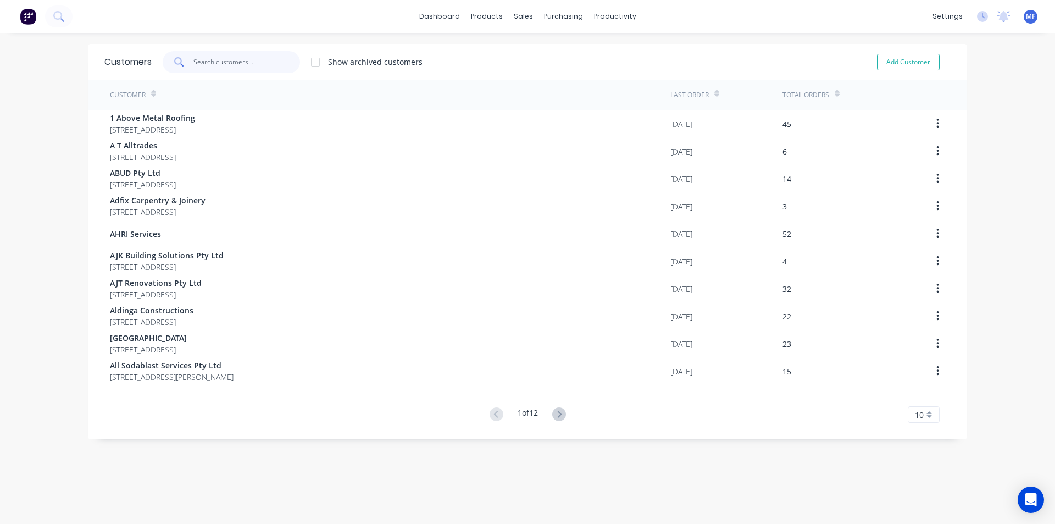
click at [247, 56] on input "text" at bounding box center [246, 62] width 107 height 22
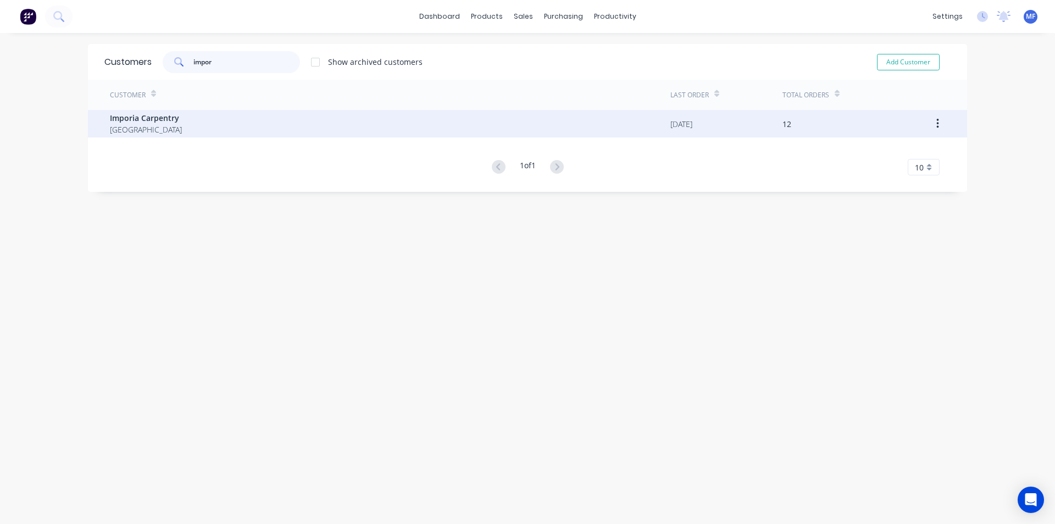
type input "impor"
click at [181, 125] on div "Imporia Carpentry Australia" at bounding box center [390, 123] width 561 height 27
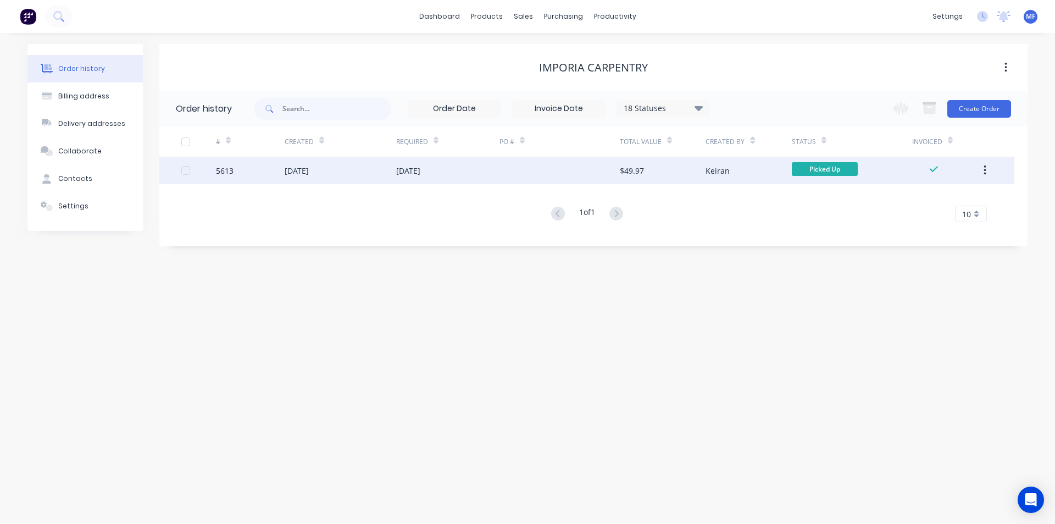
click at [674, 174] on div "$49.97" at bounding box center [663, 170] width 86 height 27
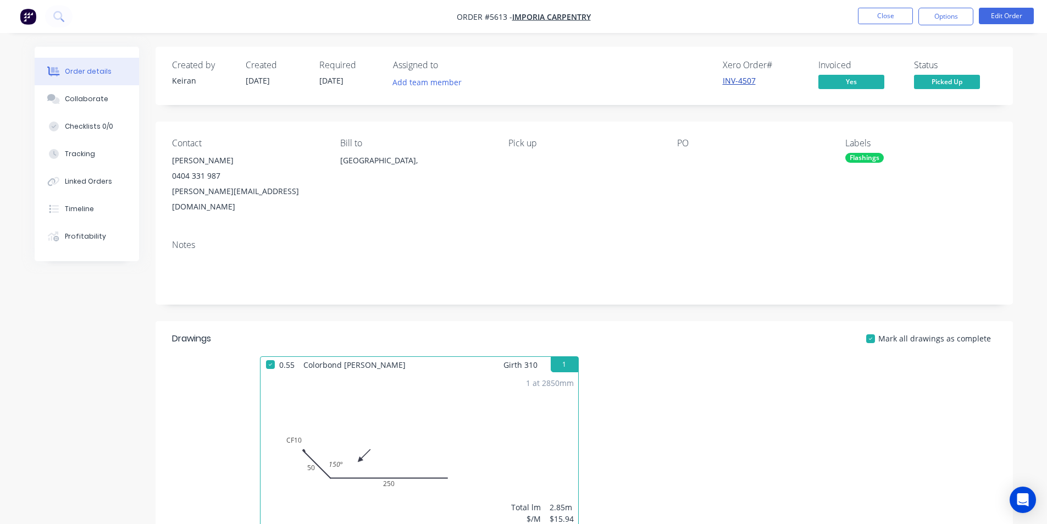
click at [745, 82] on link "INV-4507" at bounding box center [739, 80] width 33 height 10
drag, startPoint x: 279, startPoint y: 190, endPoint x: 172, endPoint y: 203, distance: 107.5
click at [172, 203] on div "Contact Daniel 0404 331 987 daniel_nethery@hotmail.com Bill to Australia, Pick …" at bounding box center [584, 175] width 857 height 109
copy div "daniel_nethery@hotmail.com"
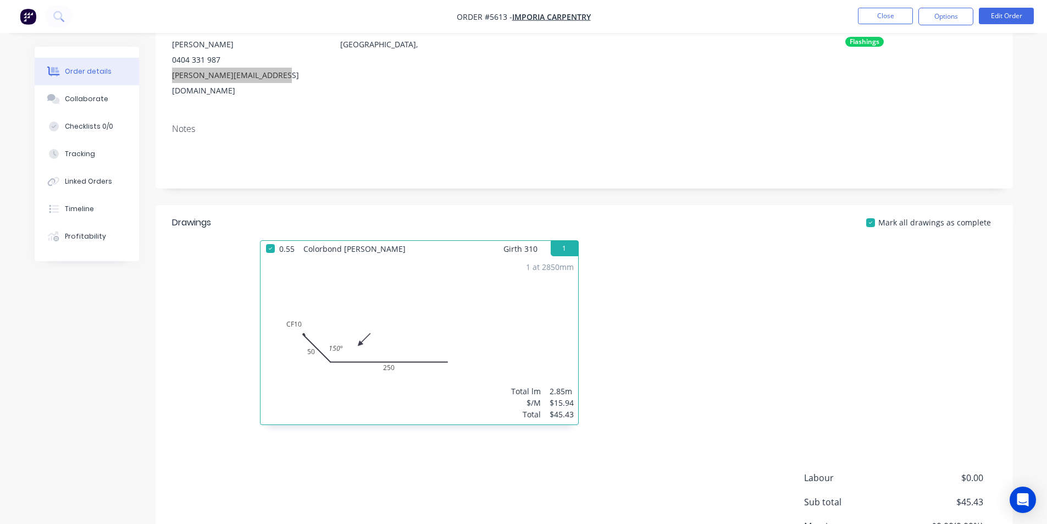
scroll to position [208, 0]
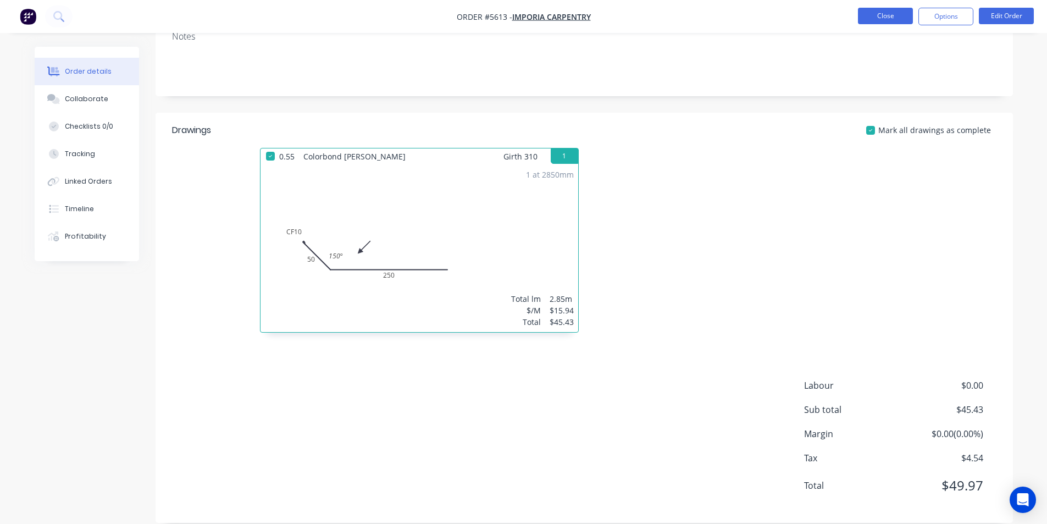
click at [877, 13] on button "Close" at bounding box center [885, 16] width 55 height 16
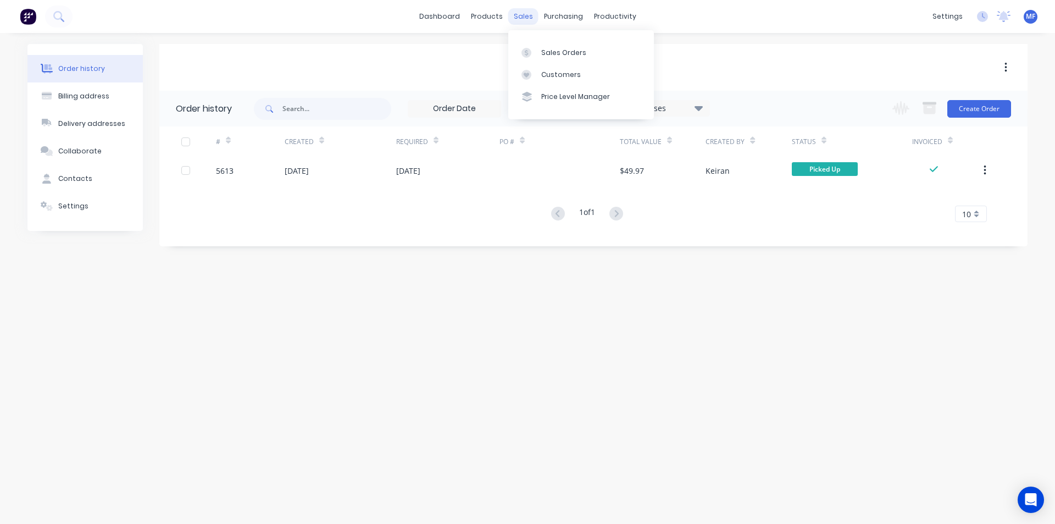
click at [528, 12] on div "sales" at bounding box center [523, 16] width 30 height 16
click at [554, 75] on div "Customers" at bounding box center [561, 75] width 40 height 10
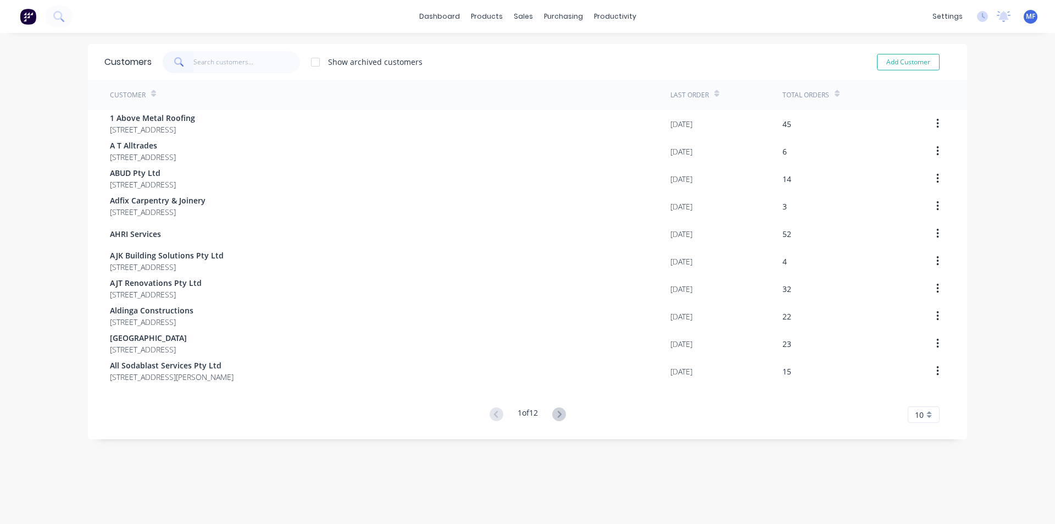
click at [244, 60] on input "text" at bounding box center [246, 62] width 107 height 22
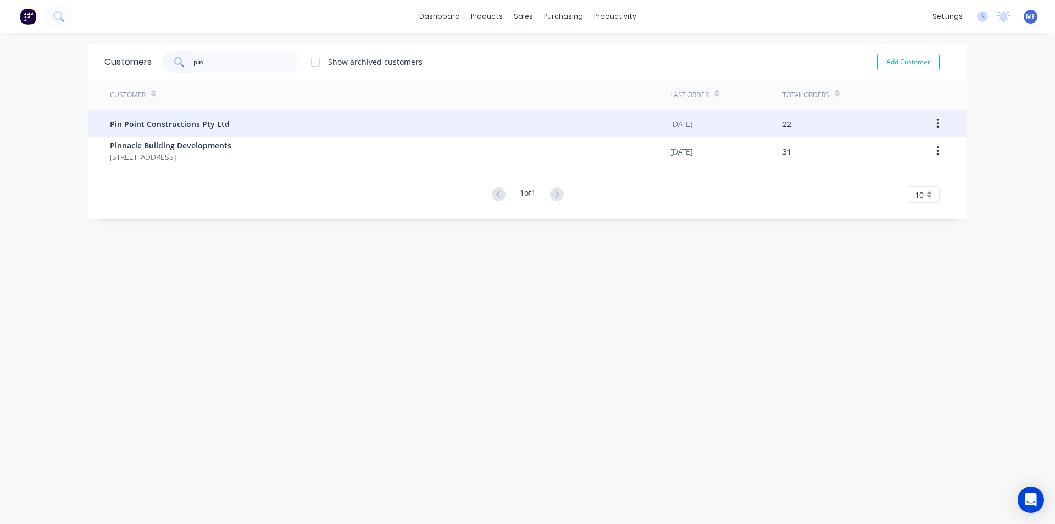
type input "pin"
click at [208, 120] on span "Pin Point Constructions Pty Ltd" at bounding box center [170, 124] width 120 height 12
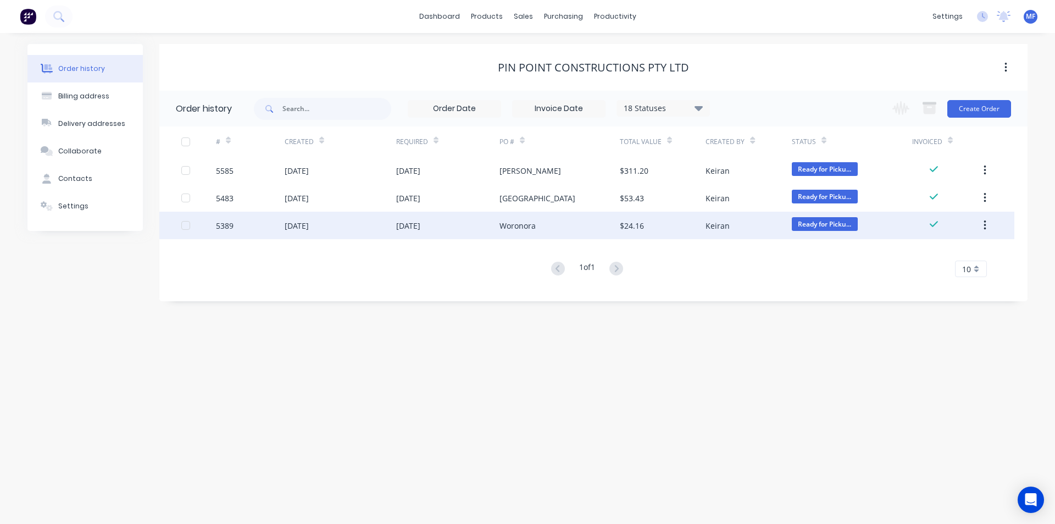
click at [711, 226] on div "Keiran" at bounding box center [718, 226] width 24 height 12
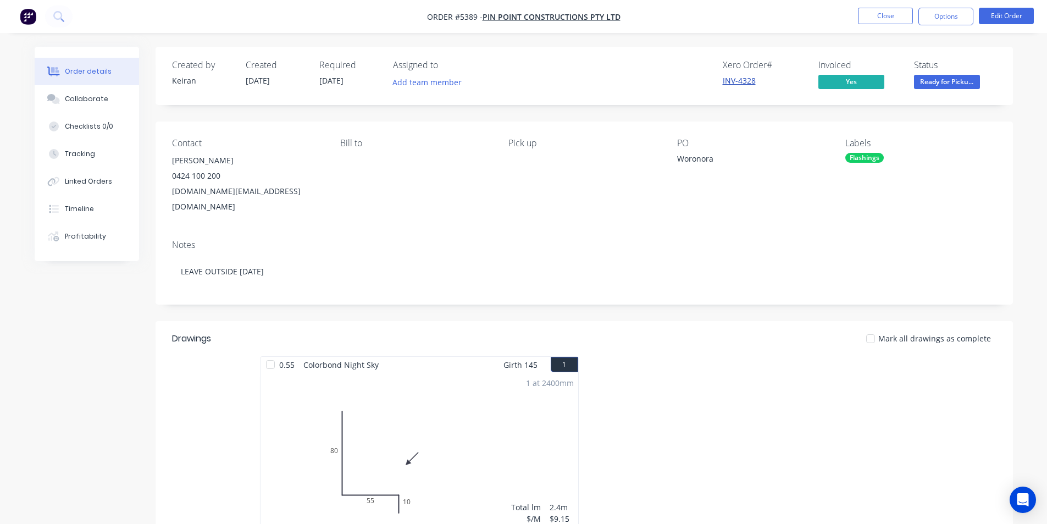
click at [737, 81] on link "INV-4328" at bounding box center [739, 80] width 33 height 10
click at [882, 12] on button "Close" at bounding box center [885, 16] width 55 height 16
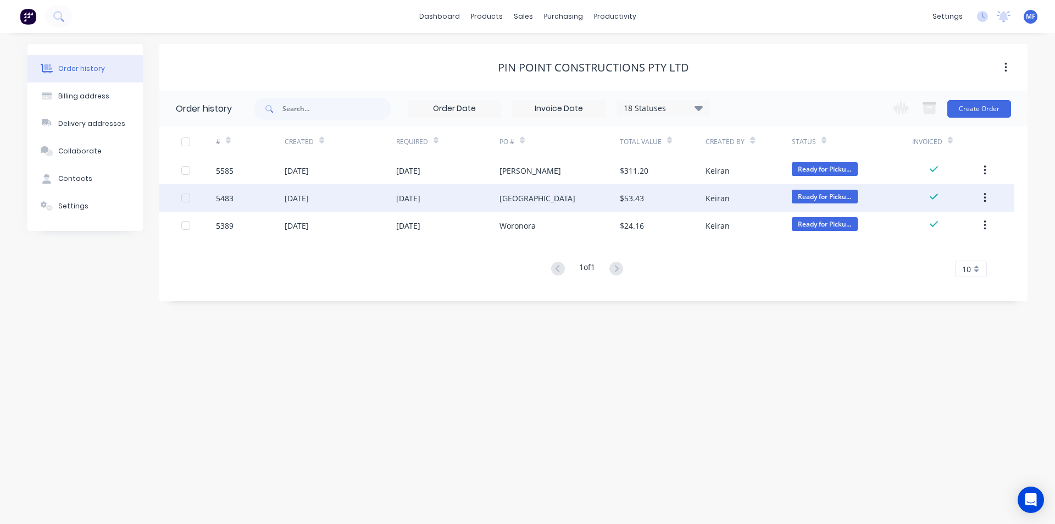
click at [563, 192] on div "Alexandria" at bounding box center [560, 197] width 120 height 27
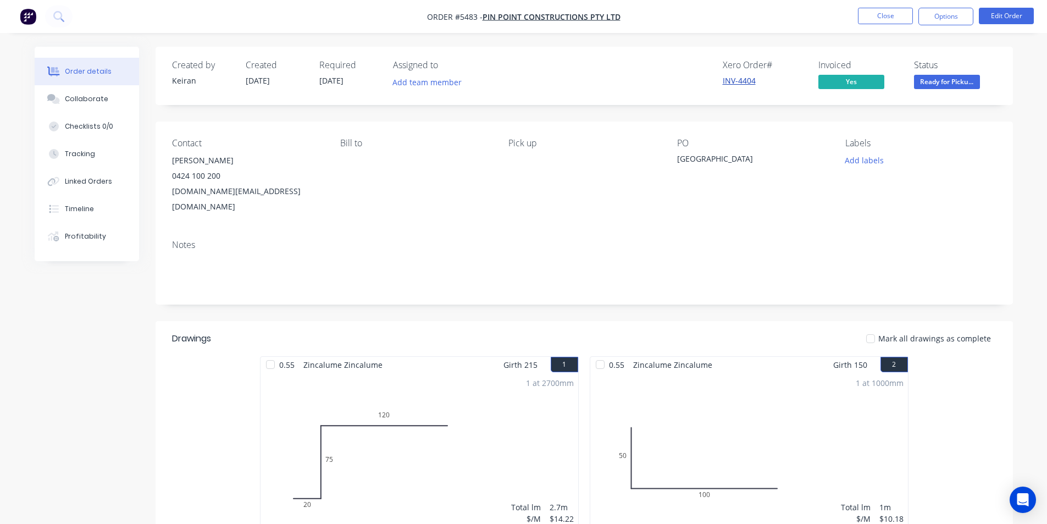
click at [737, 84] on link "INV-4404" at bounding box center [739, 80] width 33 height 10
click at [880, 15] on button "Close" at bounding box center [885, 16] width 55 height 16
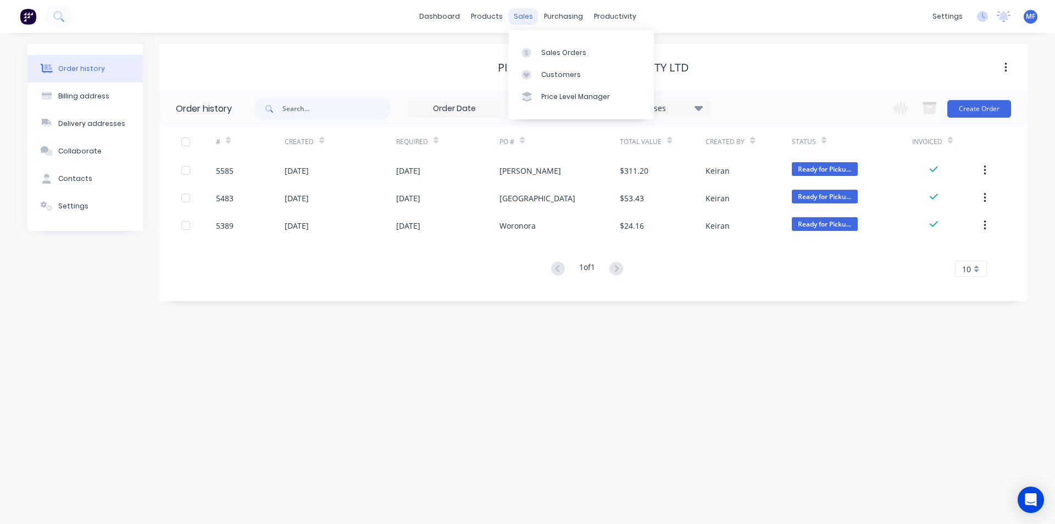
click at [525, 16] on div "sales" at bounding box center [523, 16] width 30 height 16
click at [553, 47] on link "Sales Orders" at bounding box center [581, 52] width 146 height 22
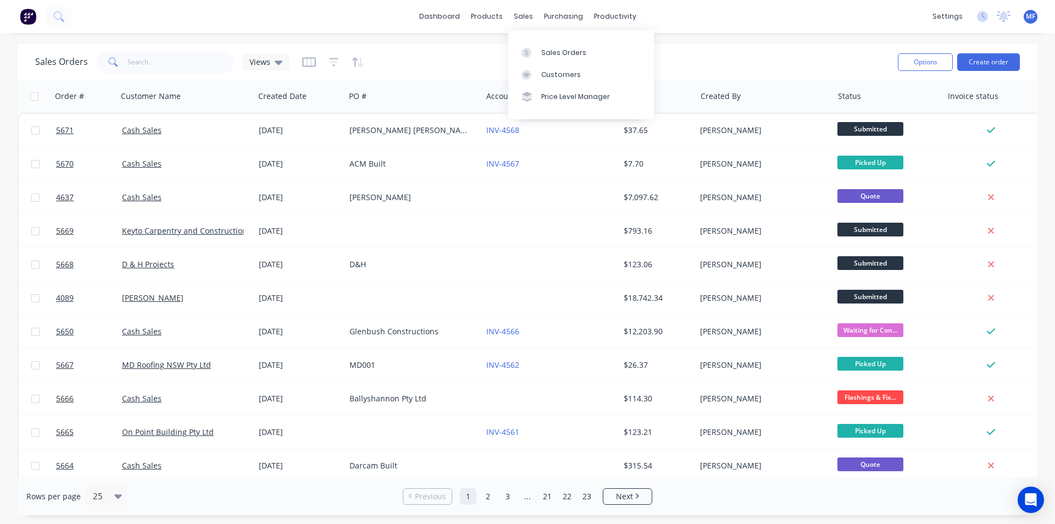
drag, startPoint x: 524, startPoint y: 9, endPoint x: 536, endPoint y: 29, distance: 23.2
click at [525, 10] on div "sales" at bounding box center [523, 16] width 30 height 16
click at [547, 76] on div "Customers" at bounding box center [561, 75] width 40 height 10
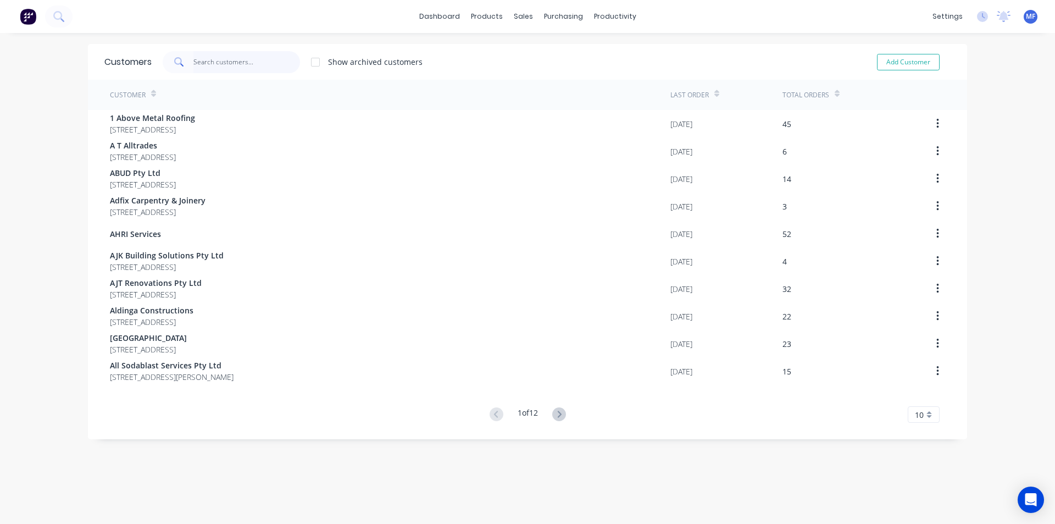
click at [220, 67] on input "text" at bounding box center [246, 62] width 107 height 22
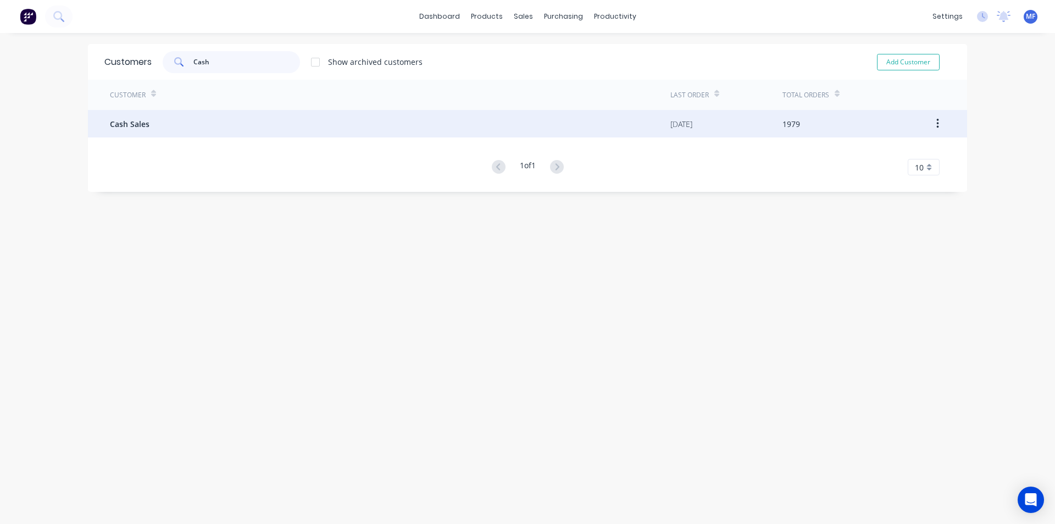
type input "Cash"
click at [156, 125] on div "Cash Sales" at bounding box center [390, 123] width 561 height 27
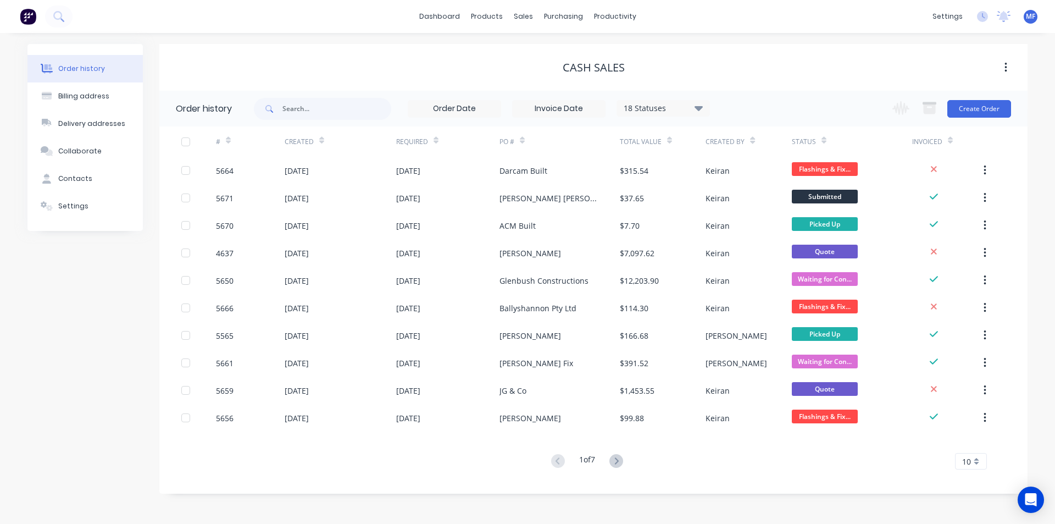
click at [969, 460] on span "10" at bounding box center [966, 462] width 9 height 12
click at [981, 444] on div "35" at bounding box center [971, 442] width 31 height 19
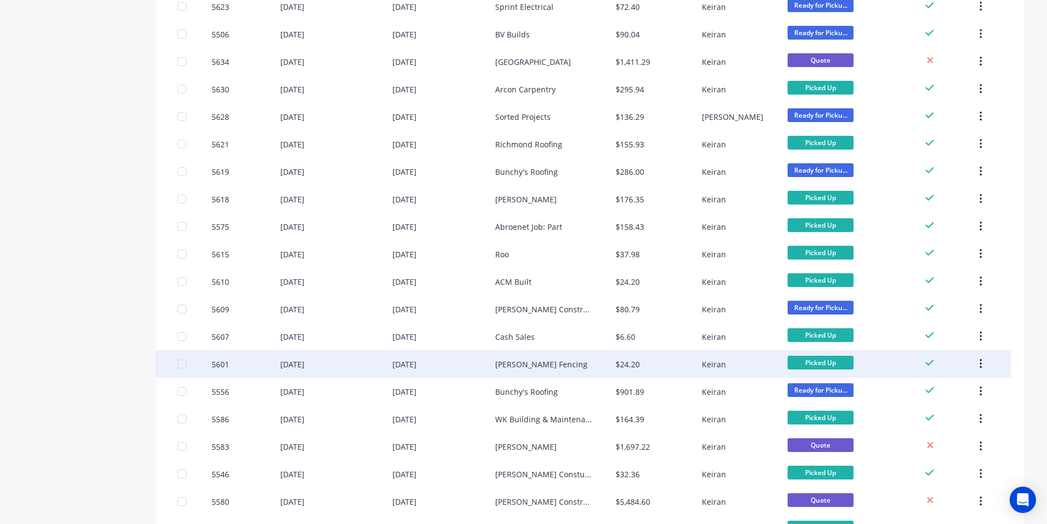
scroll to position [668, 0]
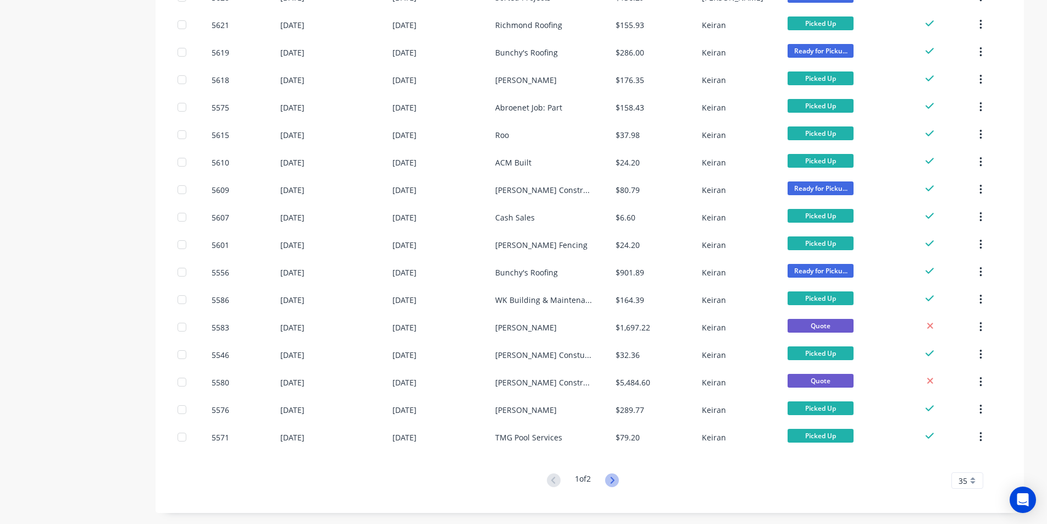
click at [615, 480] on icon at bounding box center [612, 480] width 14 height 14
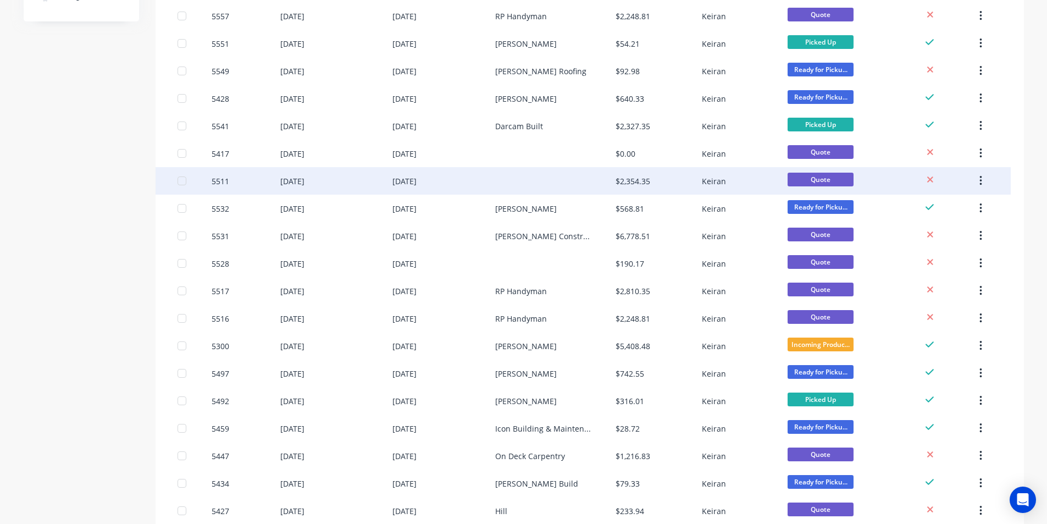
scroll to position [275, 0]
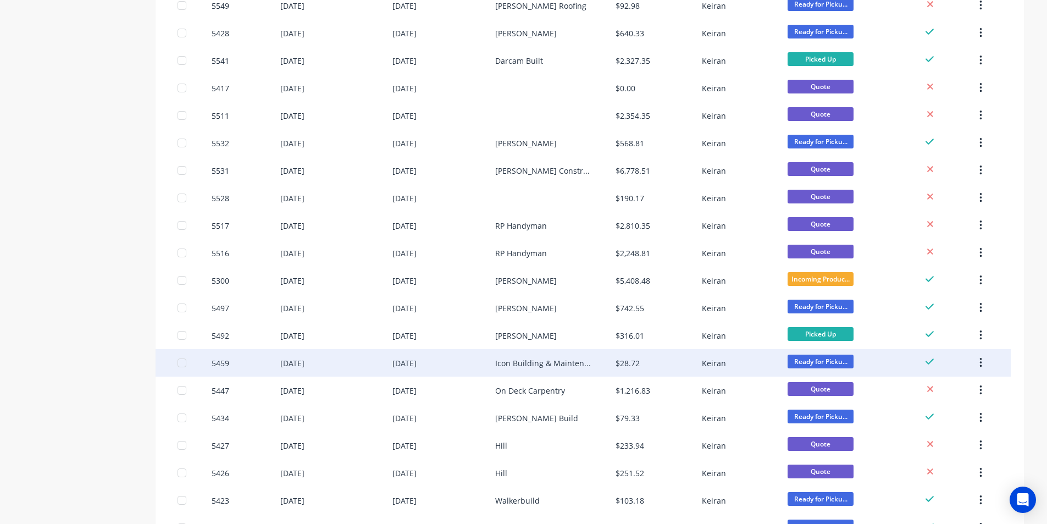
click at [596, 359] on div "Icon Building & Maintenance Services" at bounding box center [555, 362] width 120 height 27
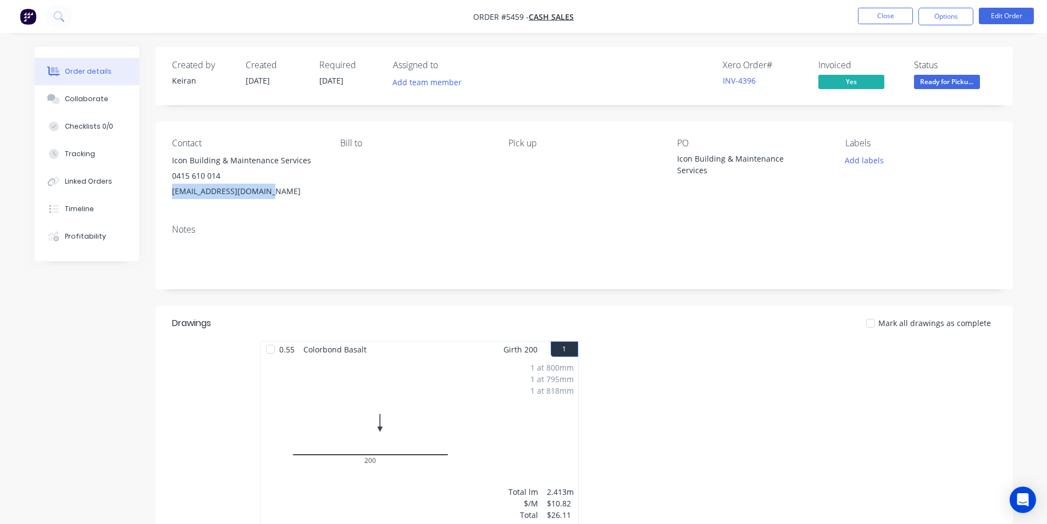
drag, startPoint x: 265, startPoint y: 189, endPoint x: 180, endPoint y: 194, distance: 85.3
click at [165, 197] on div "Contact Icon Building & Maintenance Services 0415 610 014 info@ibmservices.com.…" at bounding box center [584, 168] width 857 height 94
copy div "info@ibmservices.com.au"
click at [910, 206] on div "Contact Icon Building & Maintenance Services 0415 610 014 info@ibmservices.com.…" at bounding box center [584, 168] width 857 height 94
click at [881, 20] on button "Close" at bounding box center [885, 16] width 55 height 16
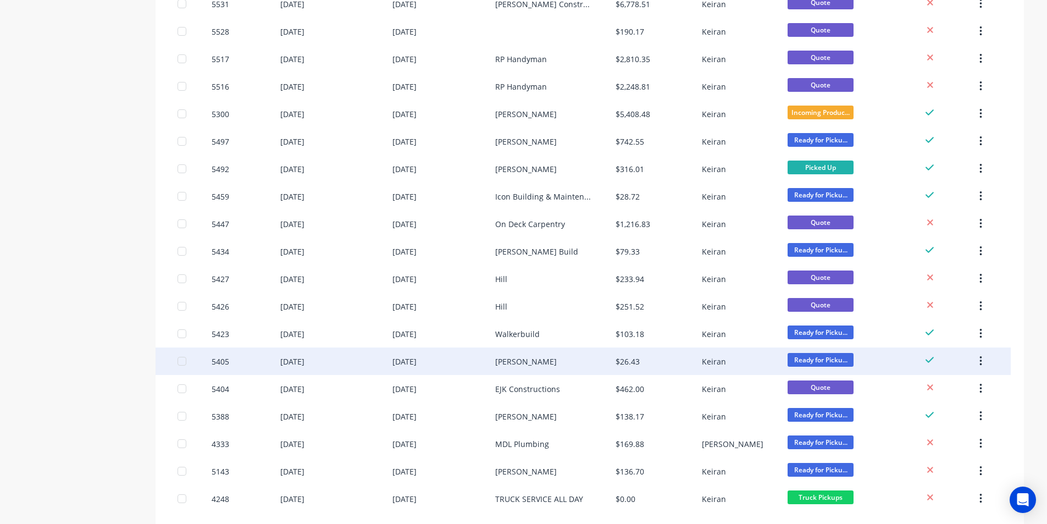
scroll to position [503, 0]
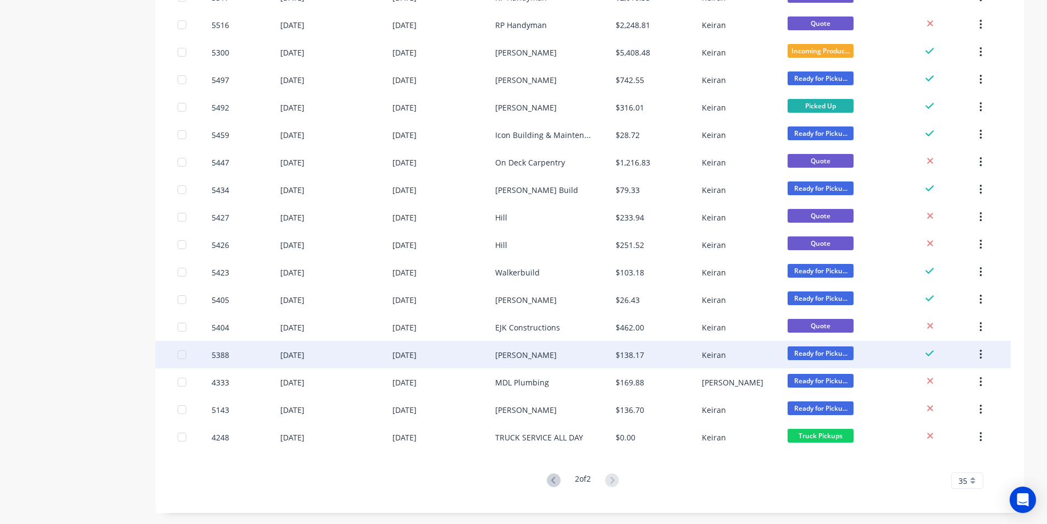
click at [661, 354] on div "$138.17" at bounding box center [659, 354] width 86 height 27
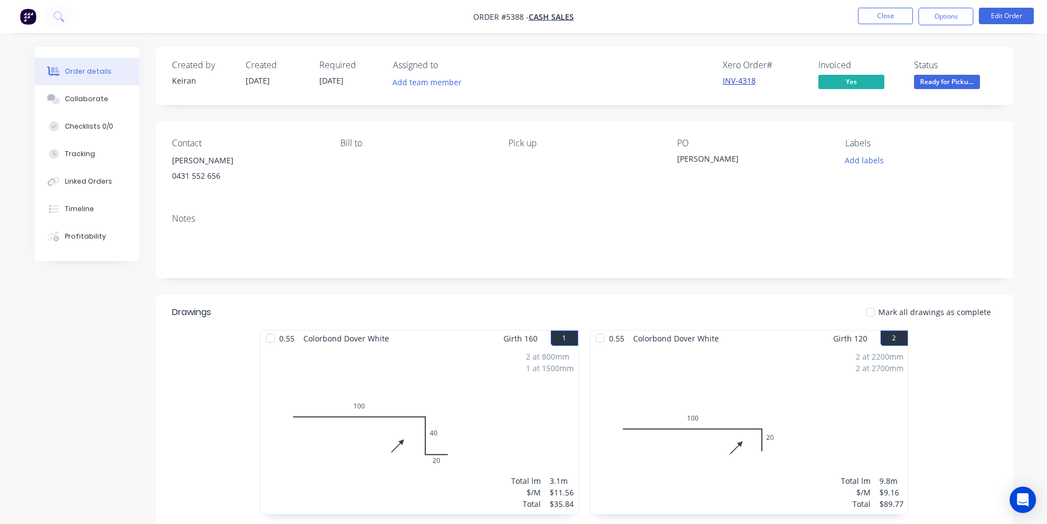
click at [732, 81] on link "INV-4318" at bounding box center [739, 80] width 33 height 10
click at [955, 19] on button "Options" at bounding box center [946, 17] width 55 height 18
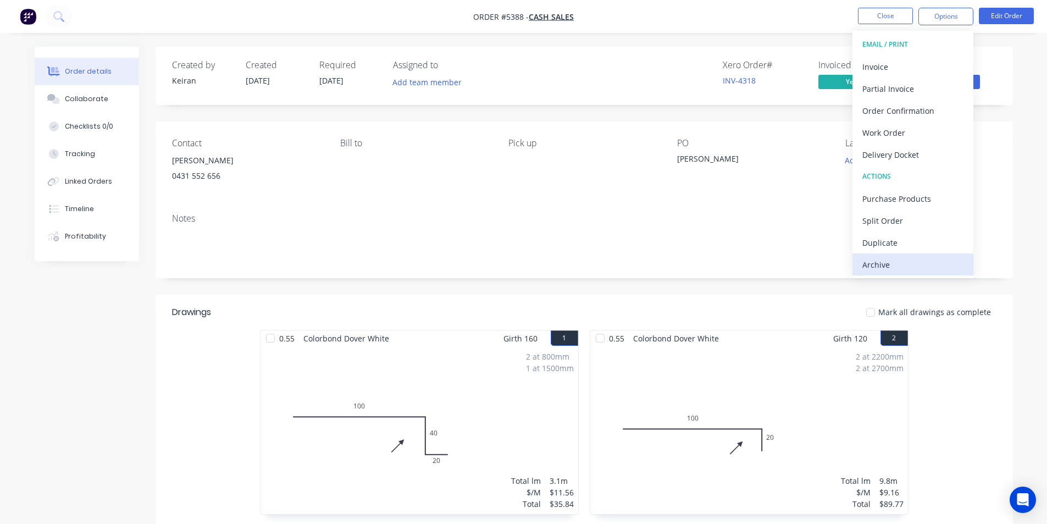
click at [905, 261] on div "Archive" at bounding box center [912, 265] width 101 height 16
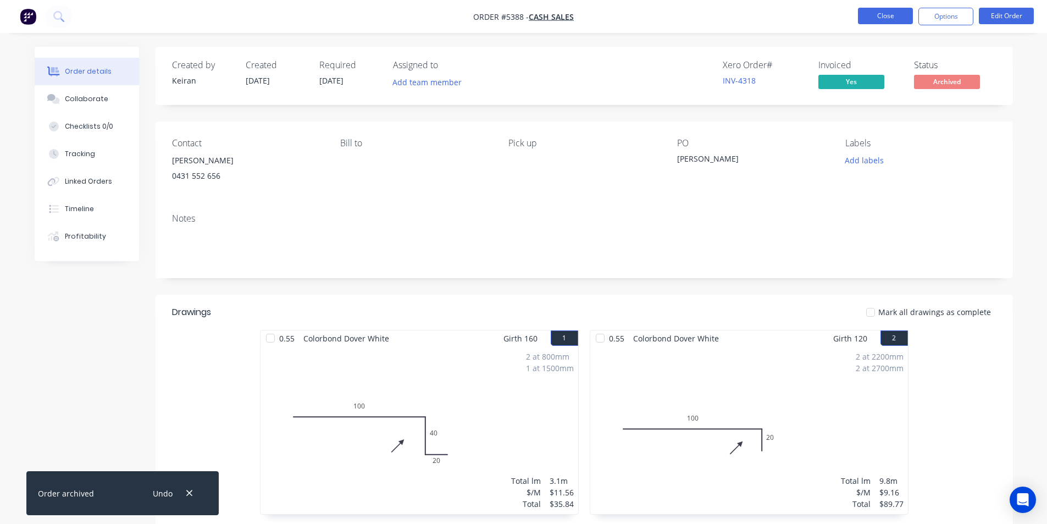
click at [889, 14] on button "Close" at bounding box center [885, 16] width 55 height 16
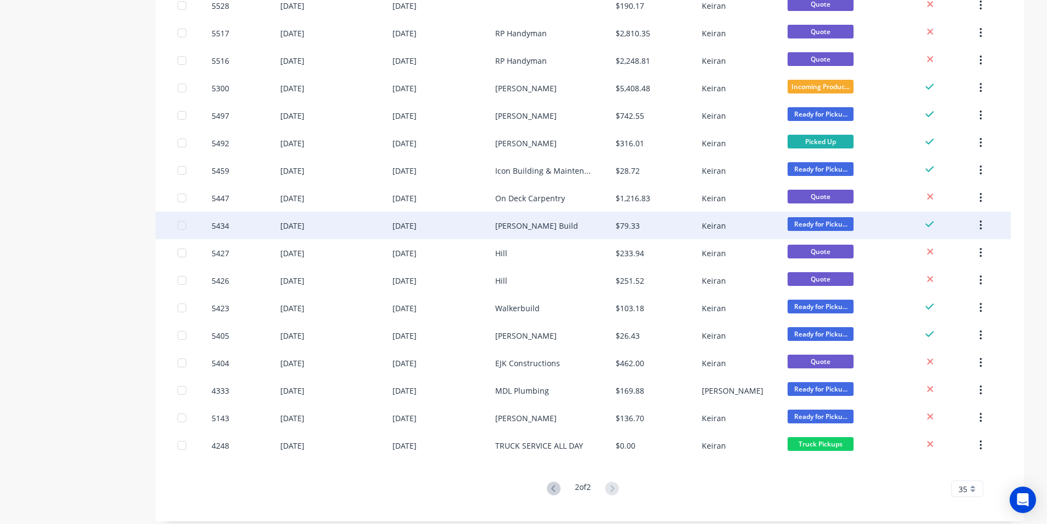
scroll to position [475, 0]
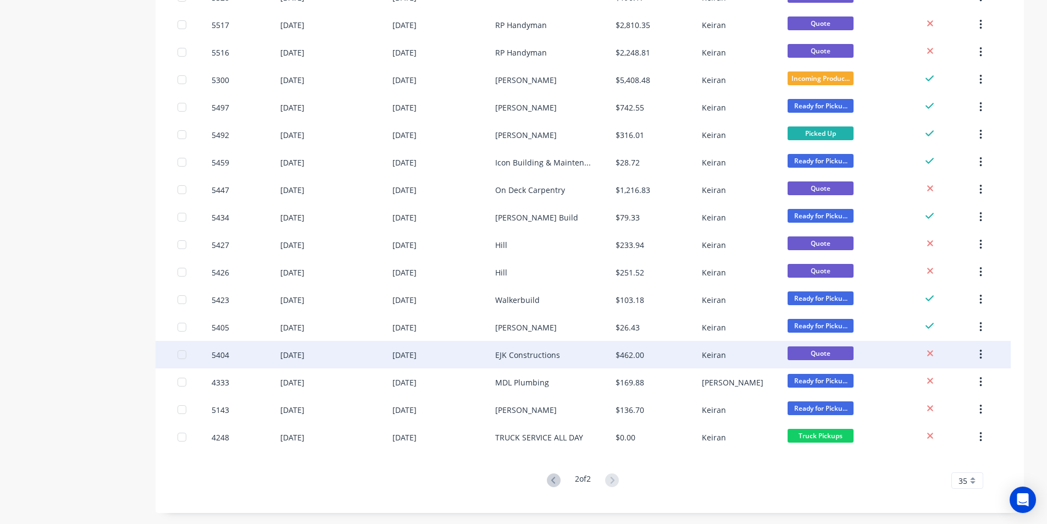
click at [982, 352] on icon "button" at bounding box center [981, 354] width 3 height 12
click at [948, 379] on div "Archive" at bounding box center [941, 383] width 85 height 16
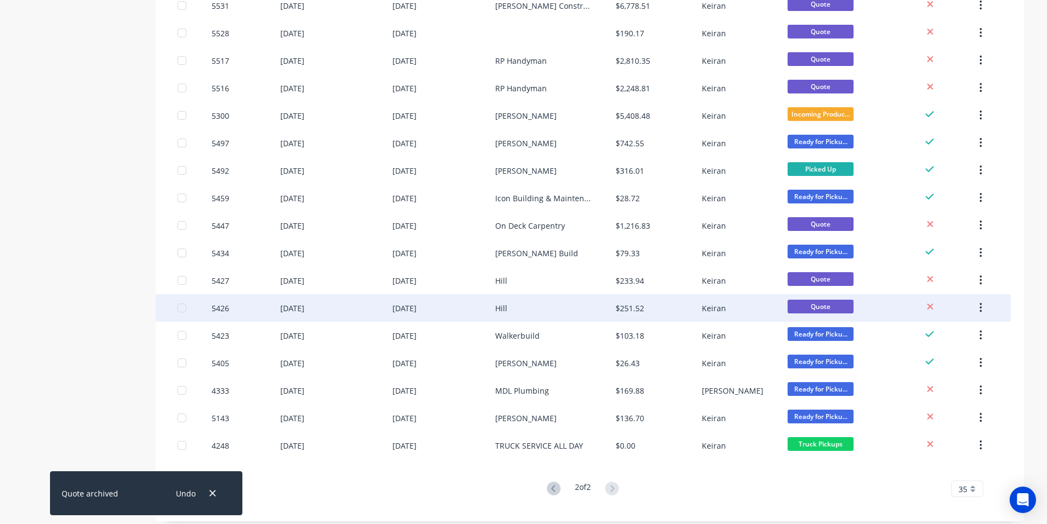
scroll to position [448, 0]
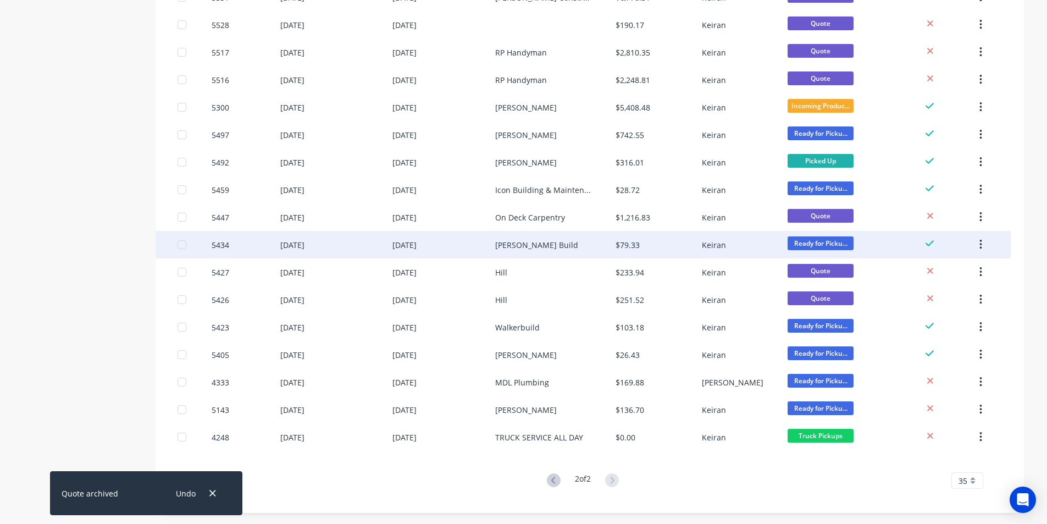
click at [753, 243] on div "Keiran" at bounding box center [745, 244] width 86 height 27
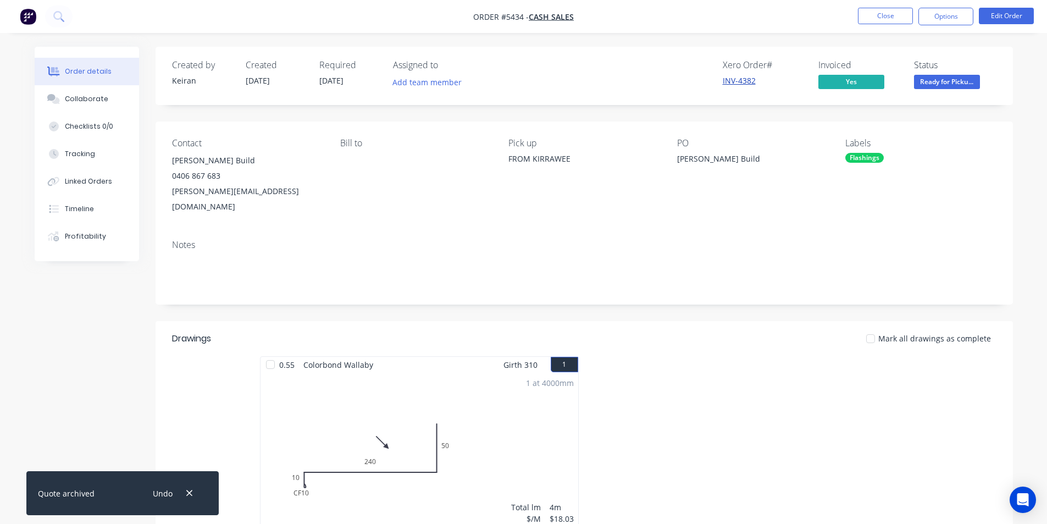
click at [735, 76] on link "INV-4382" at bounding box center [739, 80] width 33 height 10
click at [891, 13] on button "Close" at bounding box center [885, 16] width 55 height 16
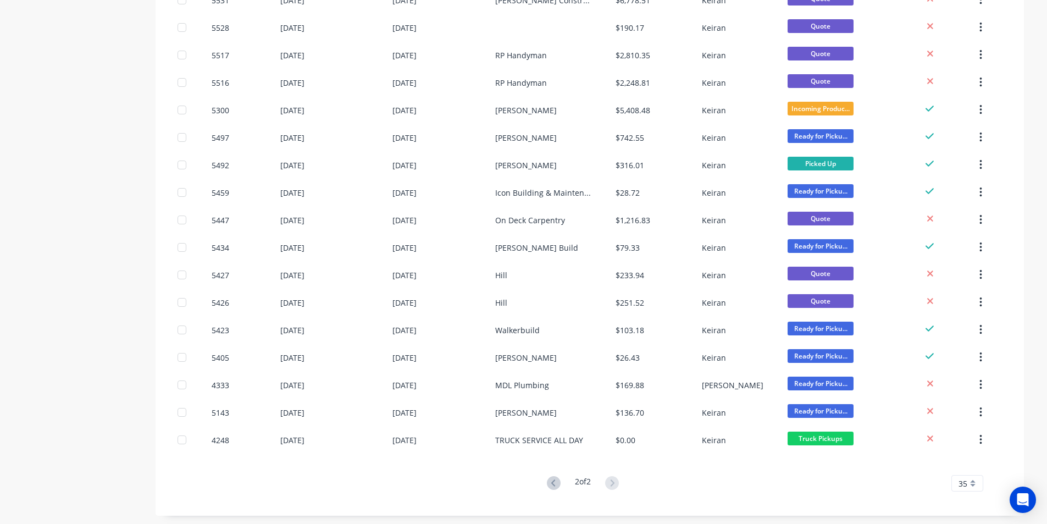
scroll to position [448, 0]
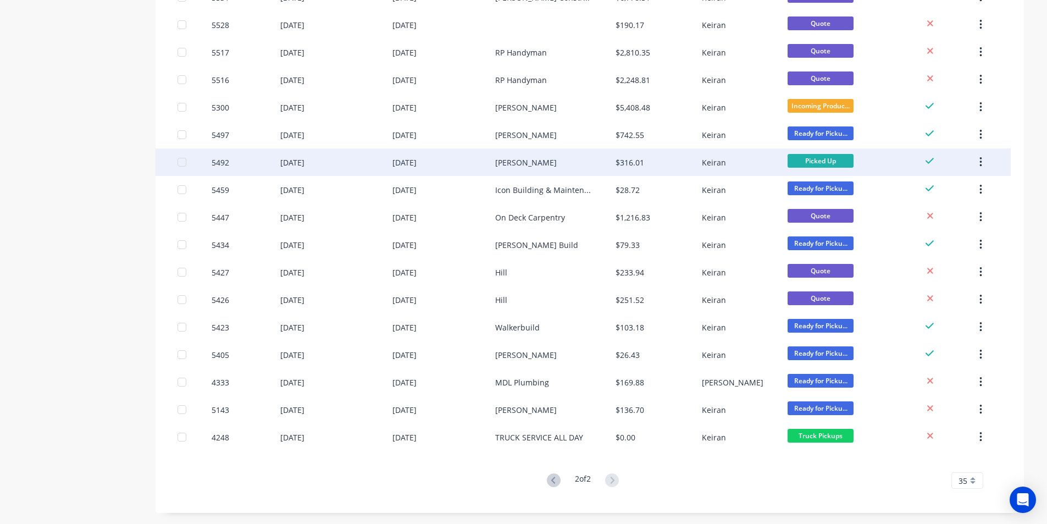
click at [885, 162] on div "Picked Up" at bounding box center [848, 161] width 120 height 27
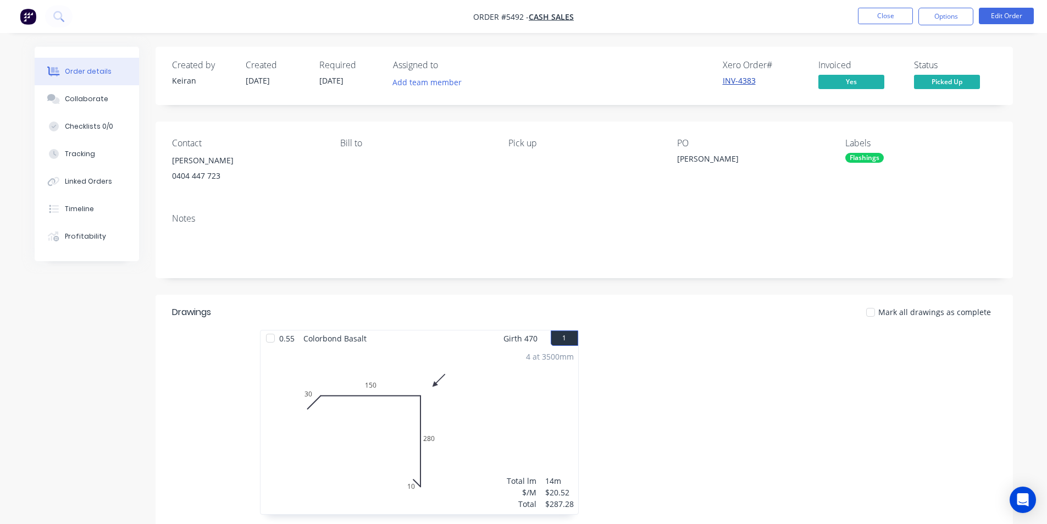
click at [740, 79] on link "INV-4383" at bounding box center [739, 80] width 33 height 10
click at [953, 12] on button "Options" at bounding box center [946, 17] width 55 height 18
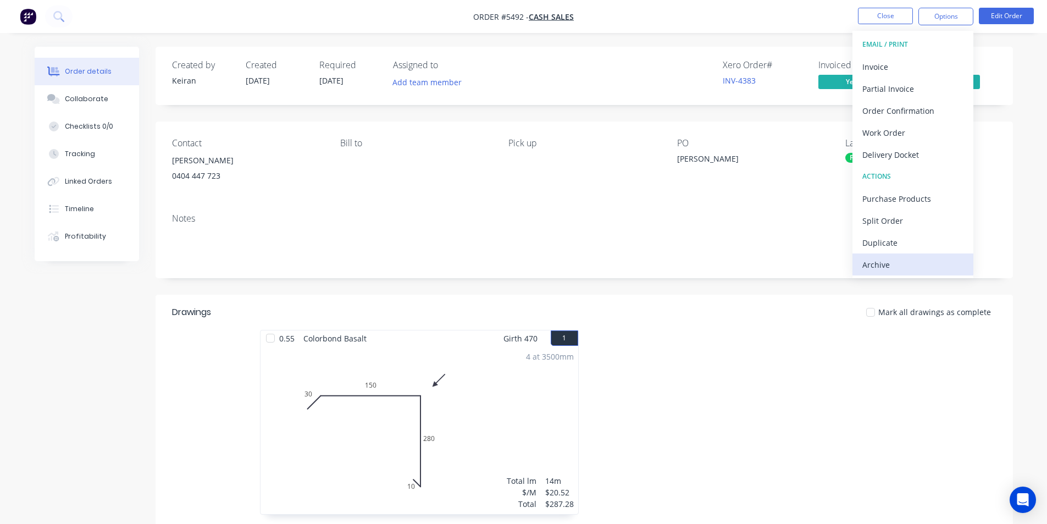
click at [910, 261] on div "Archive" at bounding box center [912, 265] width 101 height 16
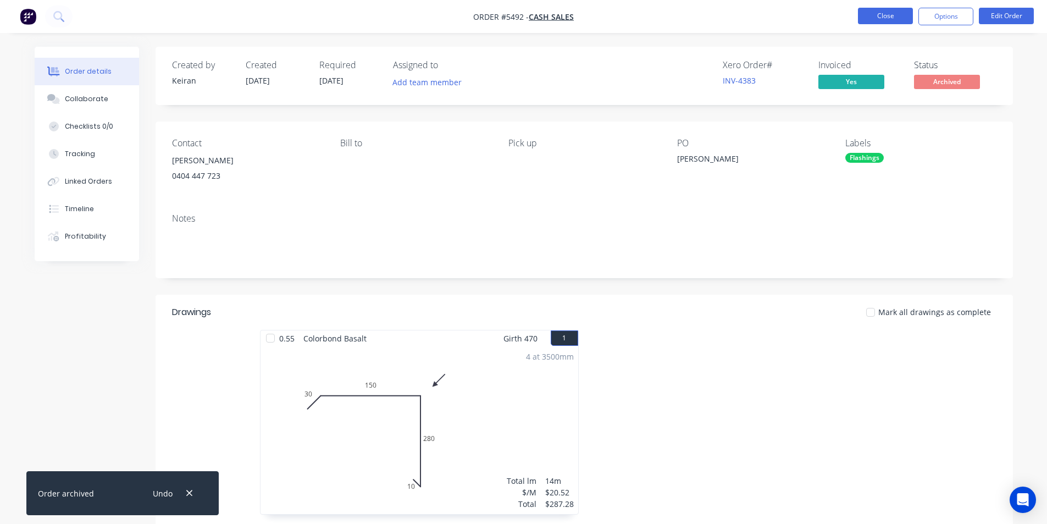
click at [890, 12] on button "Close" at bounding box center [885, 16] width 55 height 16
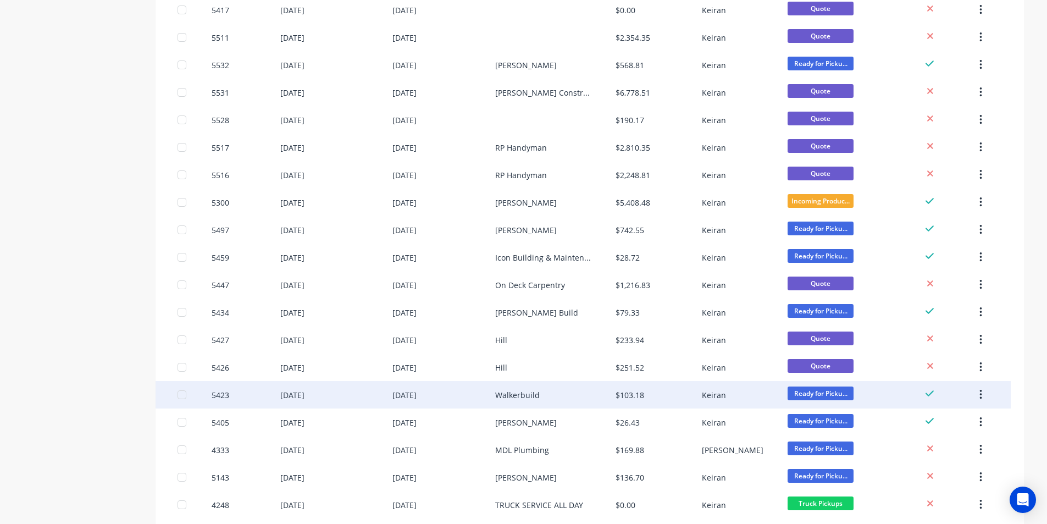
scroll to position [385, 0]
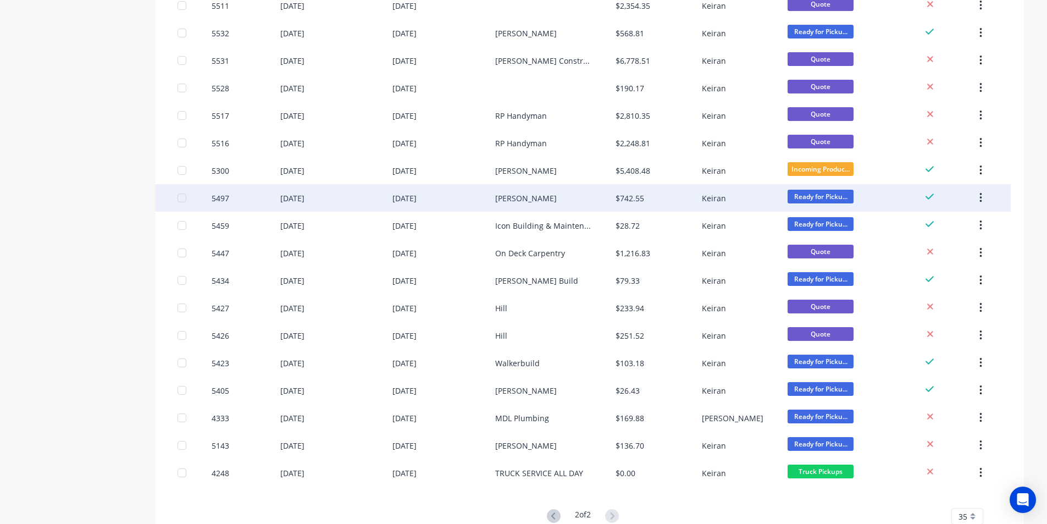
click at [517, 198] on div "D.A Heffernan" at bounding box center [526, 198] width 62 height 12
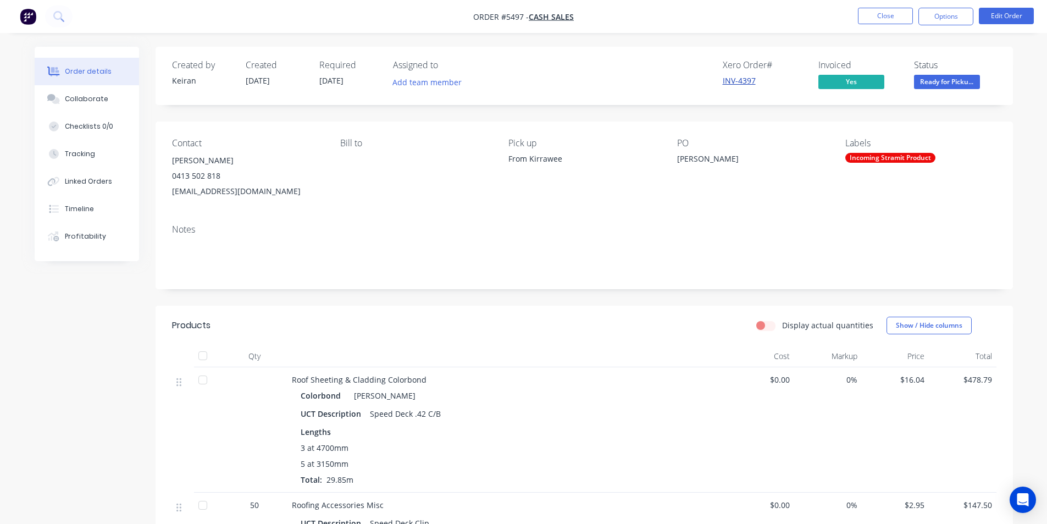
click at [750, 80] on link "INV-4397" at bounding box center [739, 80] width 33 height 10
click at [877, 17] on button "Close" at bounding box center [885, 16] width 55 height 16
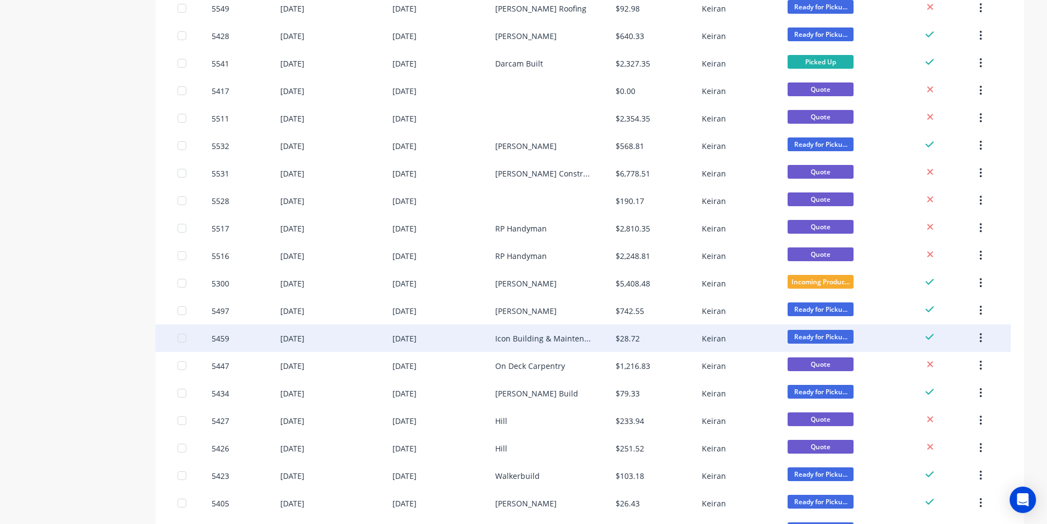
scroll to position [220, 0]
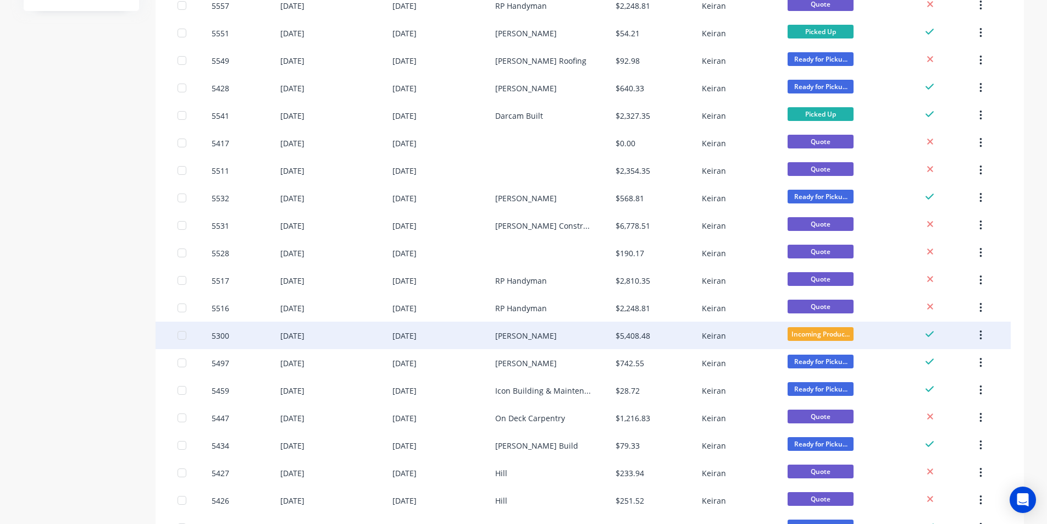
click at [724, 334] on div "Keiran" at bounding box center [714, 336] width 24 height 12
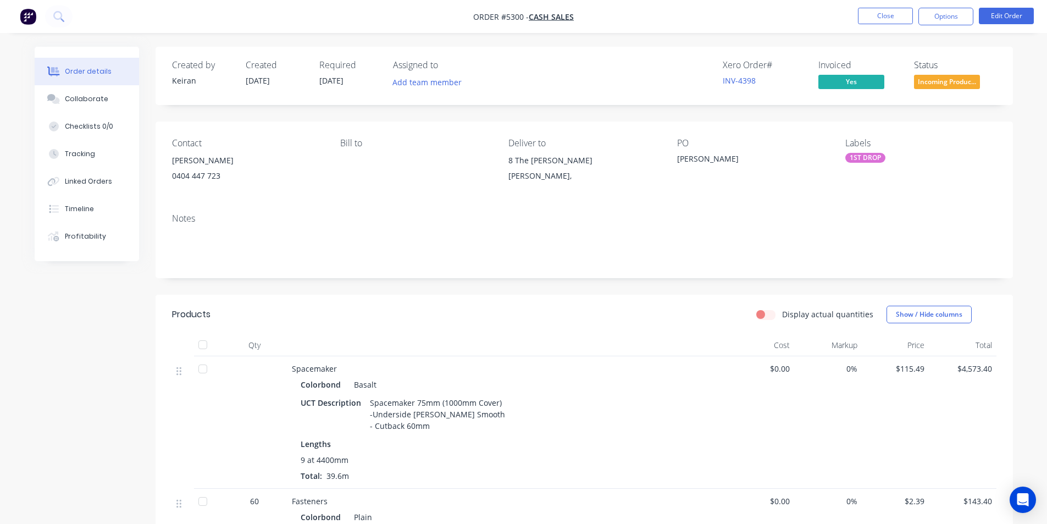
click at [745, 73] on div "Xero Order # INV-4398" at bounding box center [764, 76] width 82 height 32
click at [733, 81] on link "INV-4398" at bounding box center [739, 80] width 33 height 10
click at [883, 14] on button "Close" at bounding box center [885, 16] width 55 height 16
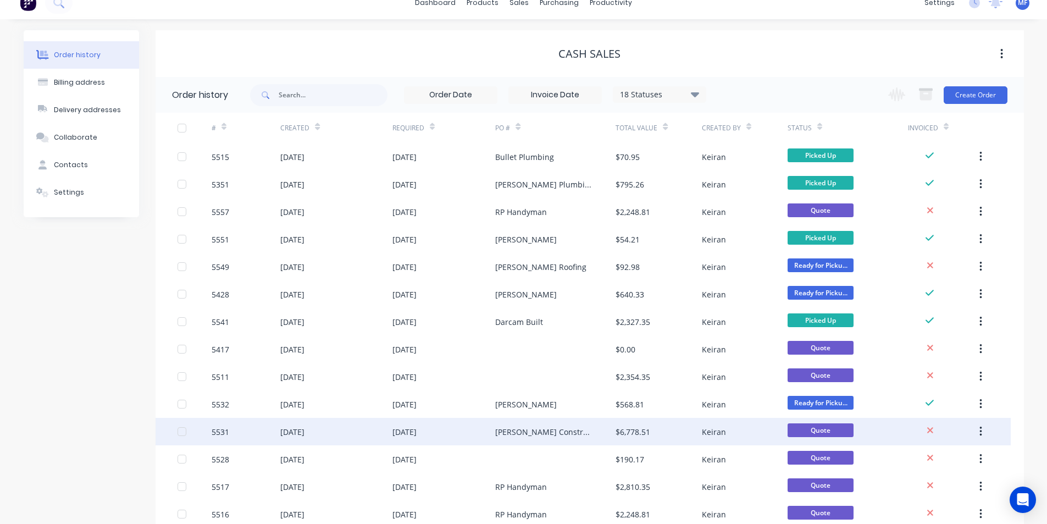
scroll to position [55, 0]
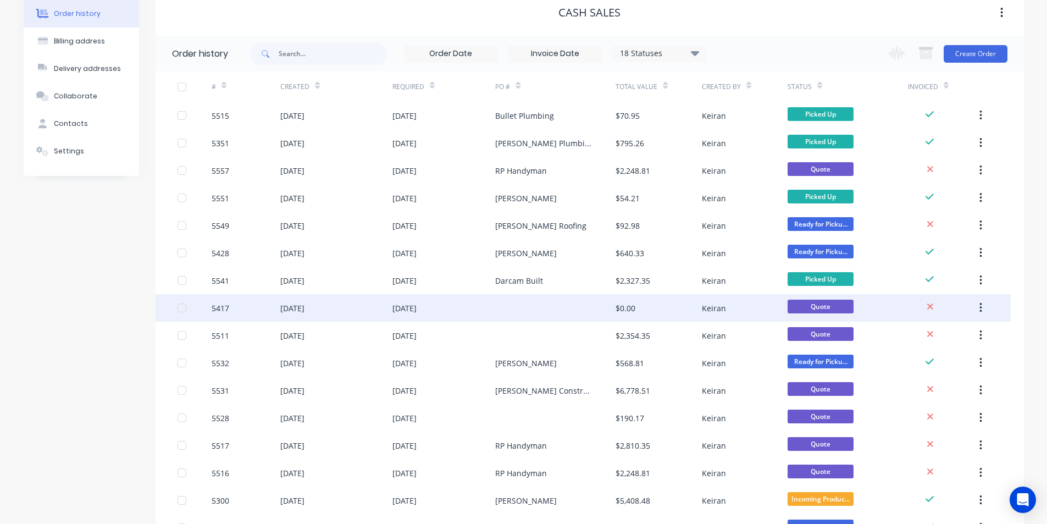
click at [980, 309] on icon "button" at bounding box center [981, 308] width 3 height 12
click at [940, 331] on div "Archive" at bounding box center [941, 337] width 85 height 16
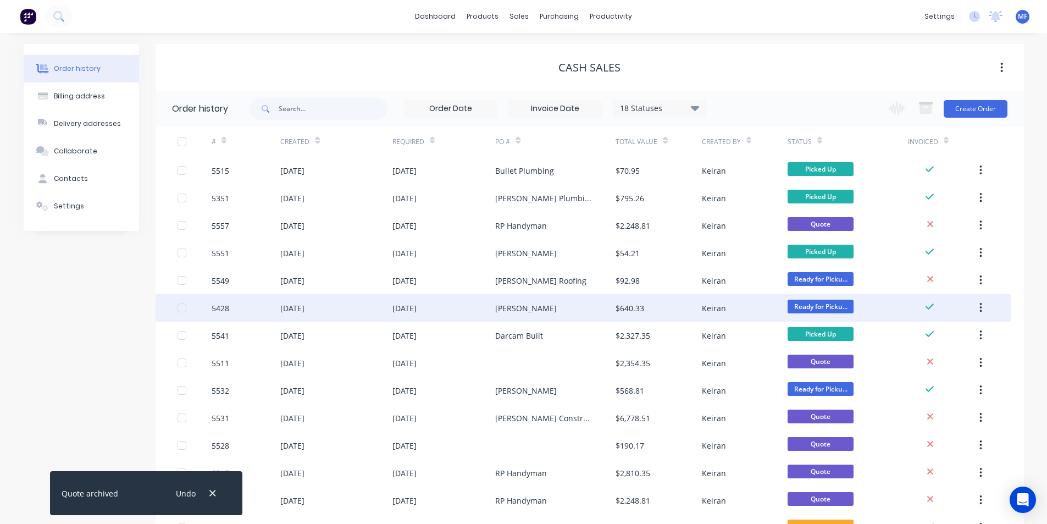
click at [623, 306] on div "$640.33" at bounding box center [630, 308] width 29 height 12
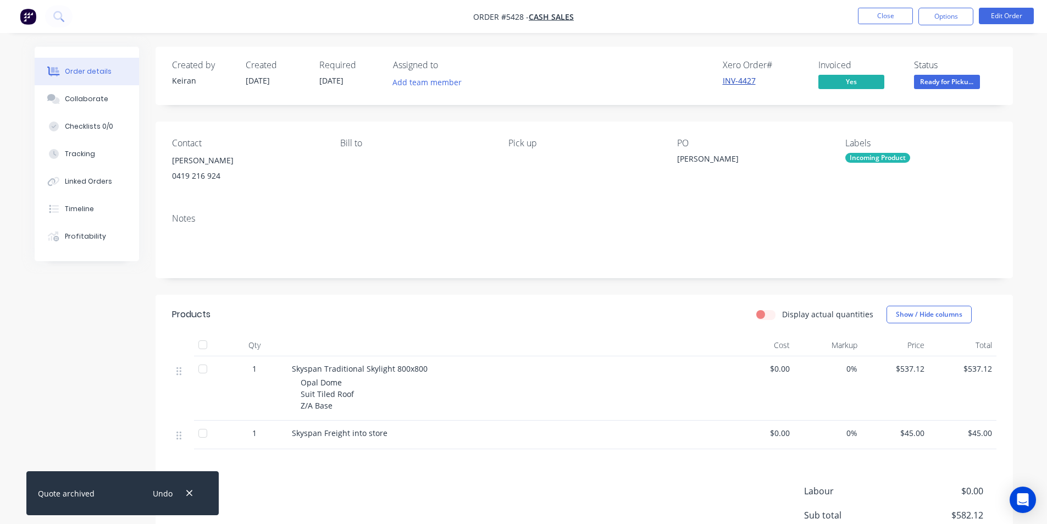
click at [747, 80] on link "INV-4427" at bounding box center [739, 80] width 33 height 10
click at [880, 19] on button "Close" at bounding box center [885, 16] width 55 height 16
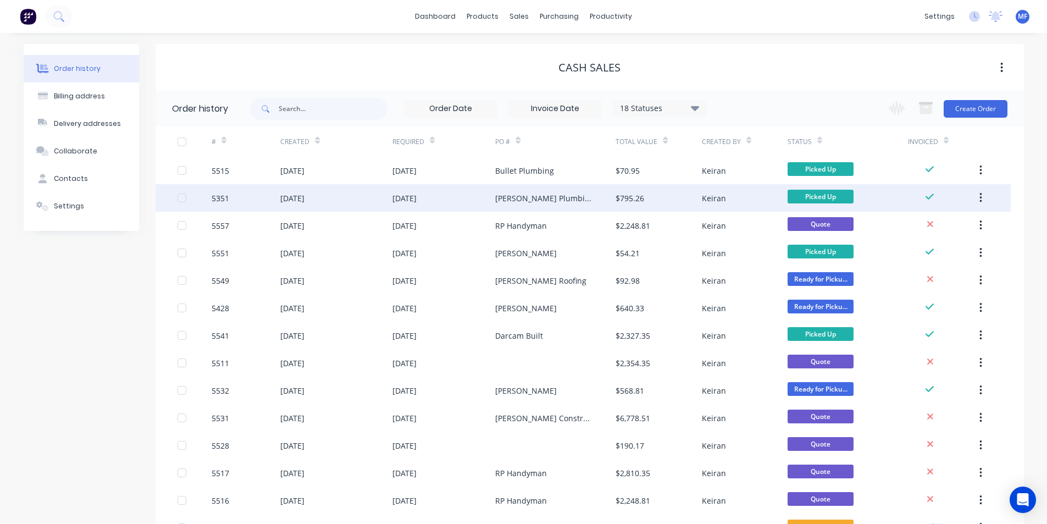
click at [688, 199] on div "$795.26" at bounding box center [659, 197] width 86 height 27
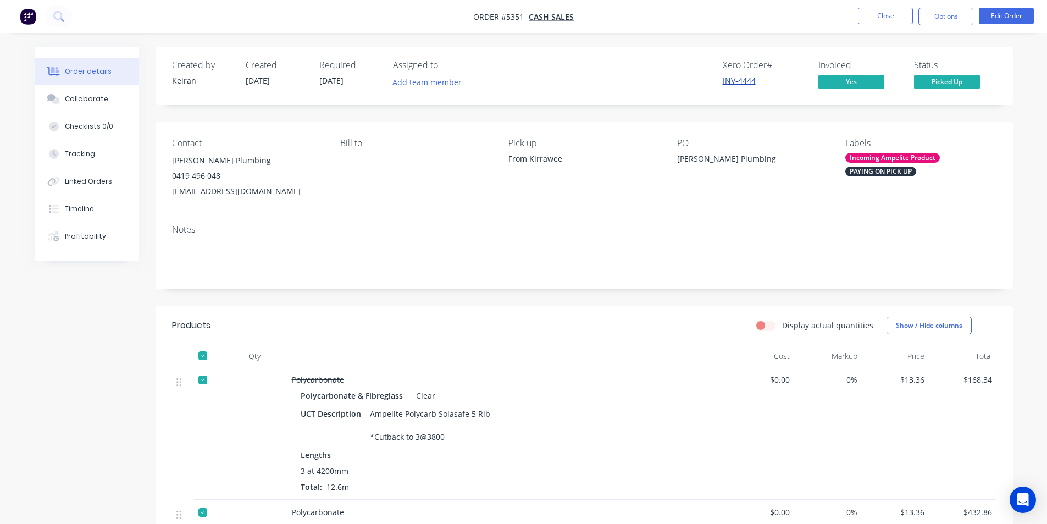
click at [731, 75] on link "INV-4444" at bounding box center [739, 80] width 33 height 10
click at [952, 16] on button "Options" at bounding box center [946, 17] width 55 height 18
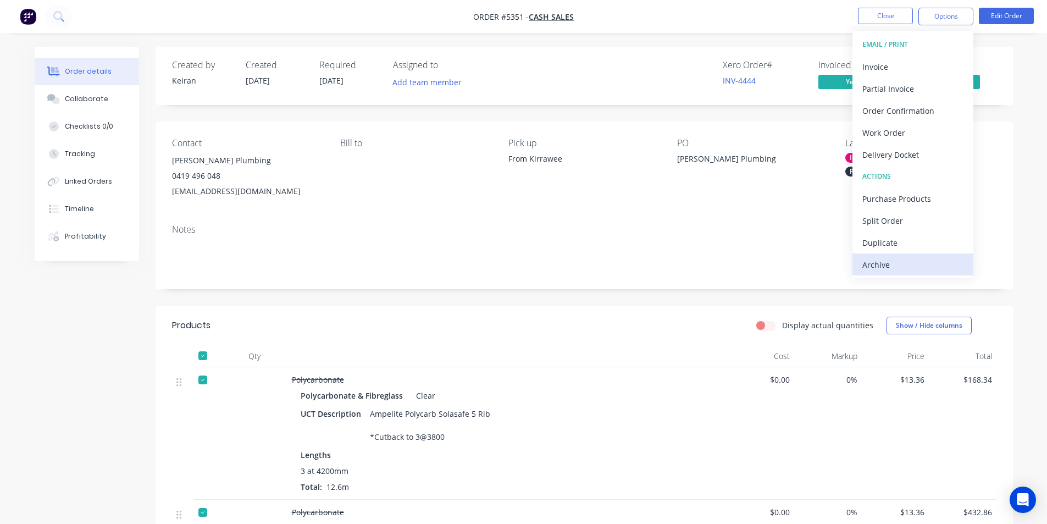
click at [895, 267] on div "Archive" at bounding box center [912, 265] width 101 height 16
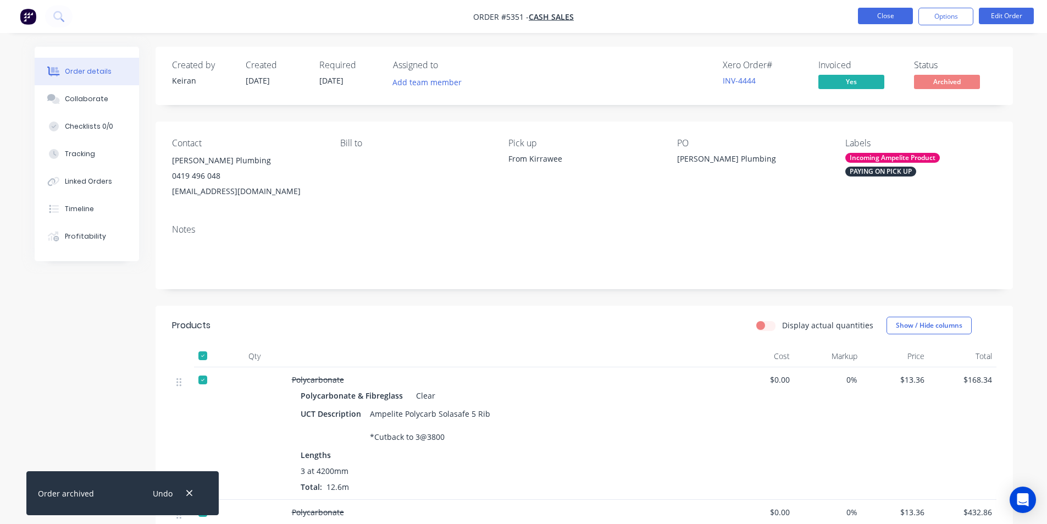
click at [888, 18] on button "Close" at bounding box center [885, 16] width 55 height 16
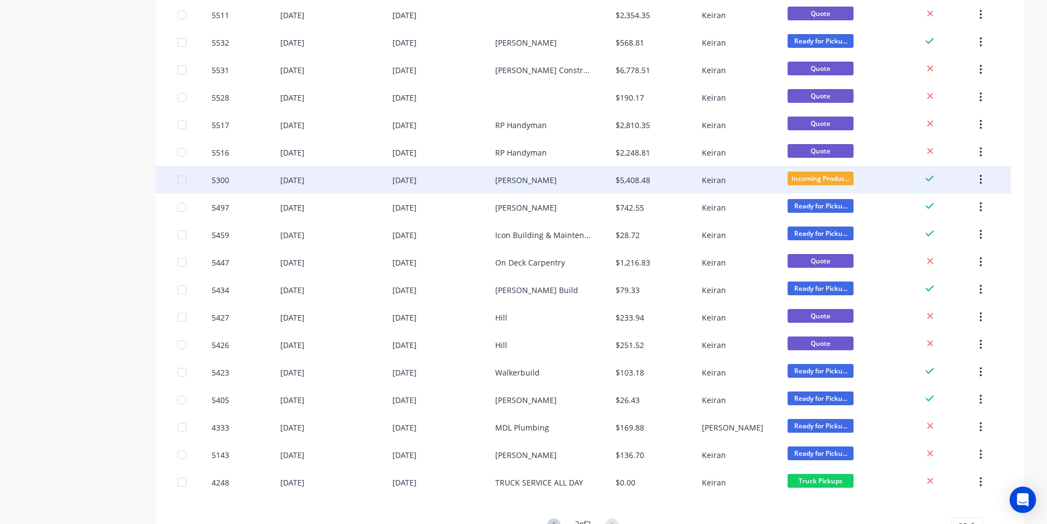
scroll to position [366, 0]
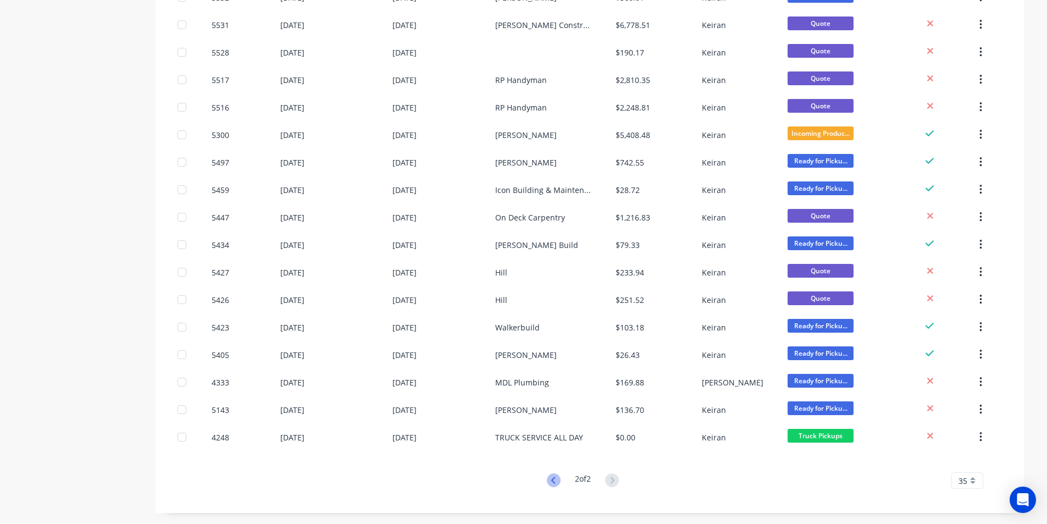
click at [552, 479] on icon at bounding box center [554, 480] width 14 height 14
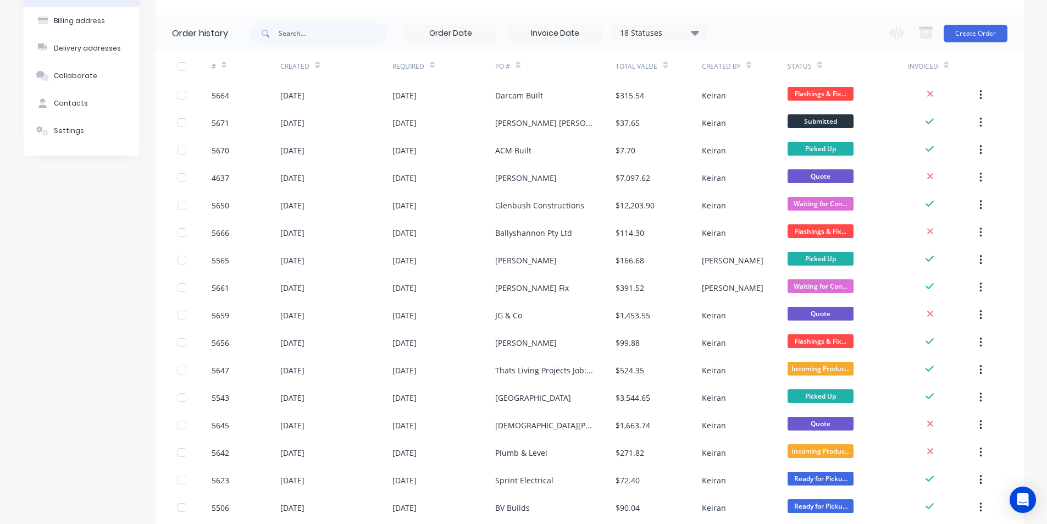
scroll to position [63, 0]
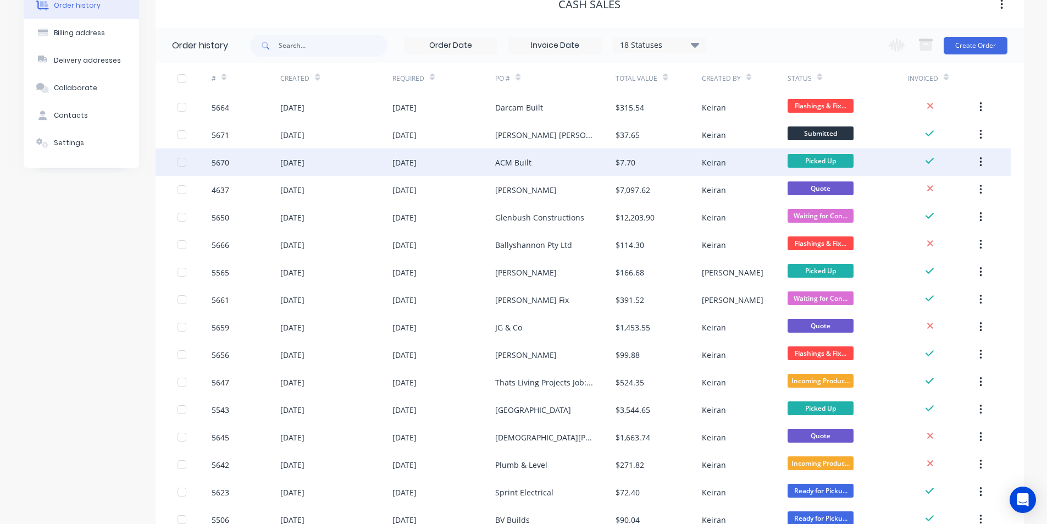
click at [980, 158] on button "button" at bounding box center [981, 162] width 26 height 20
click at [936, 182] on button "Archive" at bounding box center [941, 191] width 104 height 22
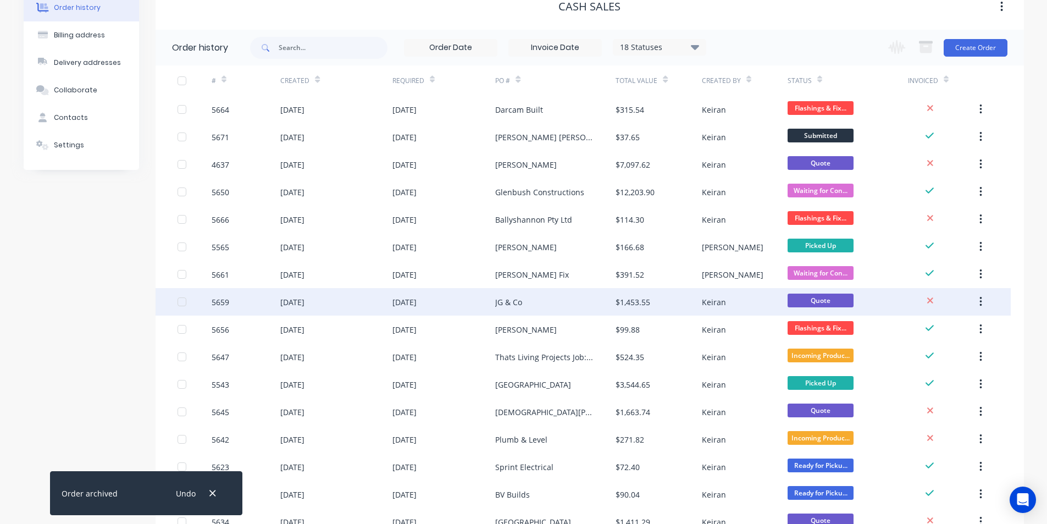
scroll to position [110, 0]
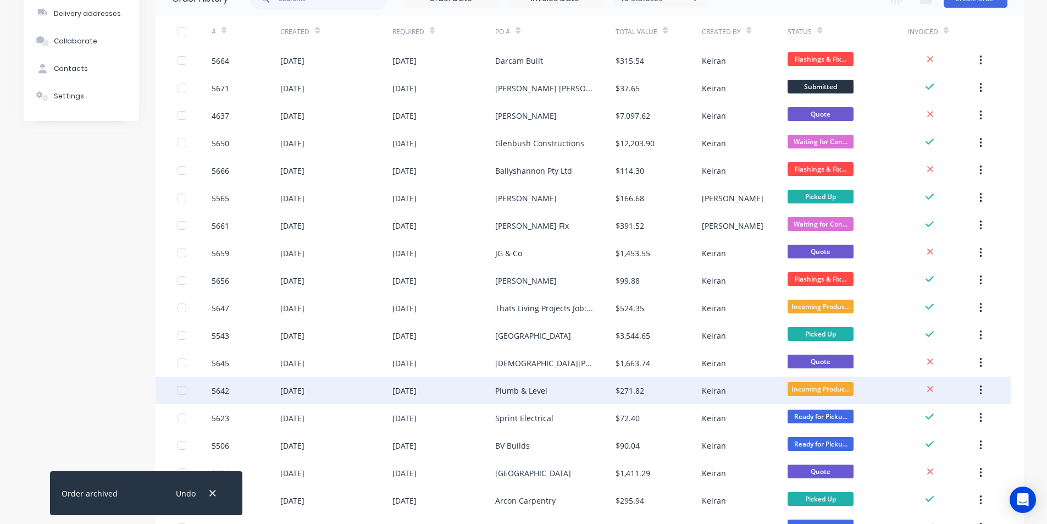
click at [560, 389] on div "Plumb & Level" at bounding box center [555, 390] width 120 height 27
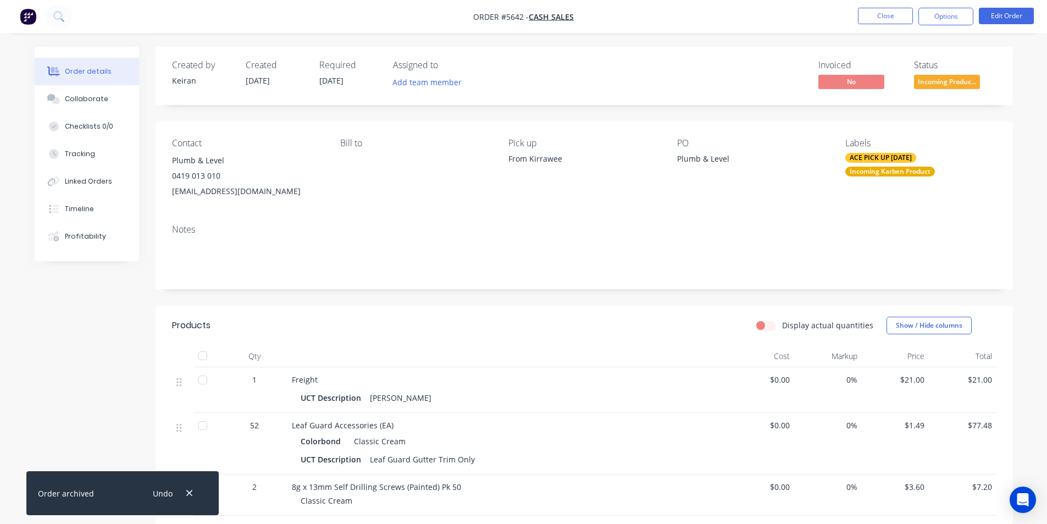
drag, startPoint x: 889, startPoint y: 168, endPoint x: 901, endPoint y: 158, distance: 15.3
click at [901, 158] on div "ACE PICK UP TUESDAY" at bounding box center [880, 158] width 71 height 10
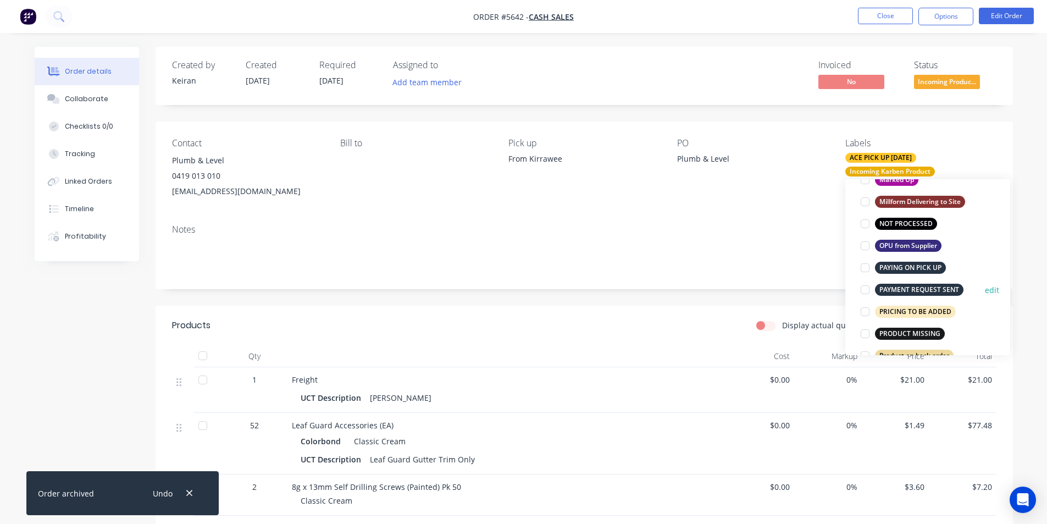
scroll to position [660, 0]
click at [867, 266] on div at bounding box center [865, 267] width 22 height 22
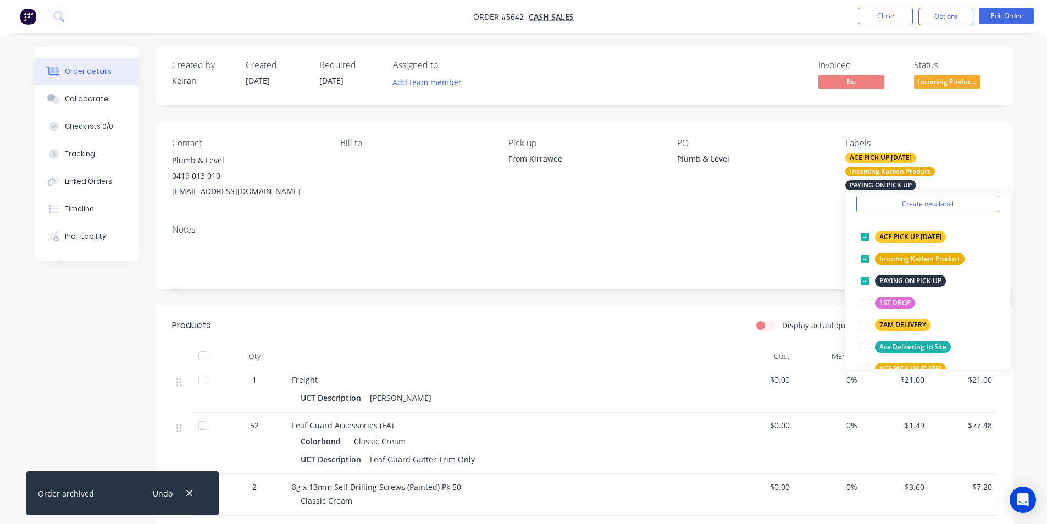
drag, startPoint x: 785, startPoint y: 214, endPoint x: 807, endPoint y: 179, distance: 41.2
click at [785, 212] on div "Contact Plumb & Level 0419 013 010 owensutton001@gmail.com Bill to Pick up From…" at bounding box center [584, 168] width 857 height 94
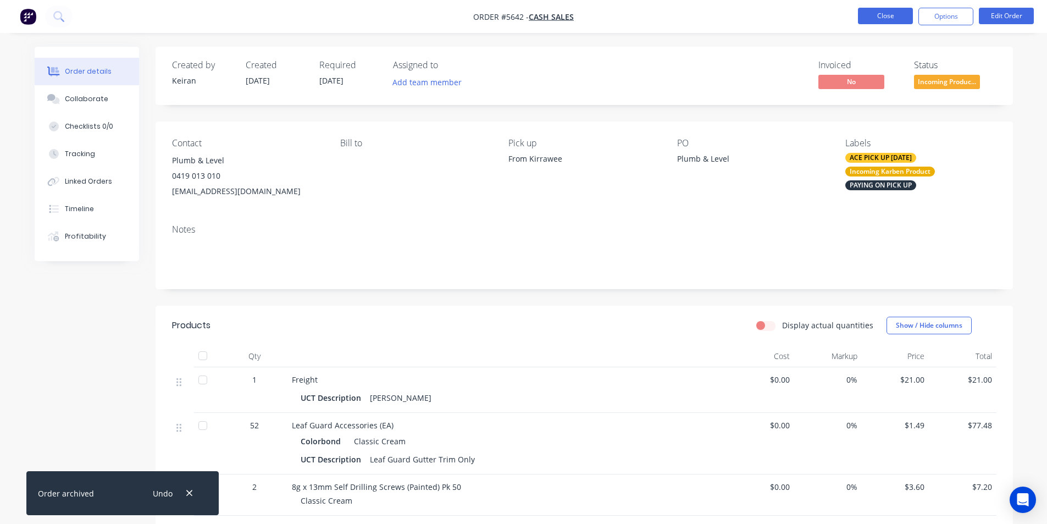
click at [893, 15] on button "Close" at bounding box center [885, 16] width 55 height 16
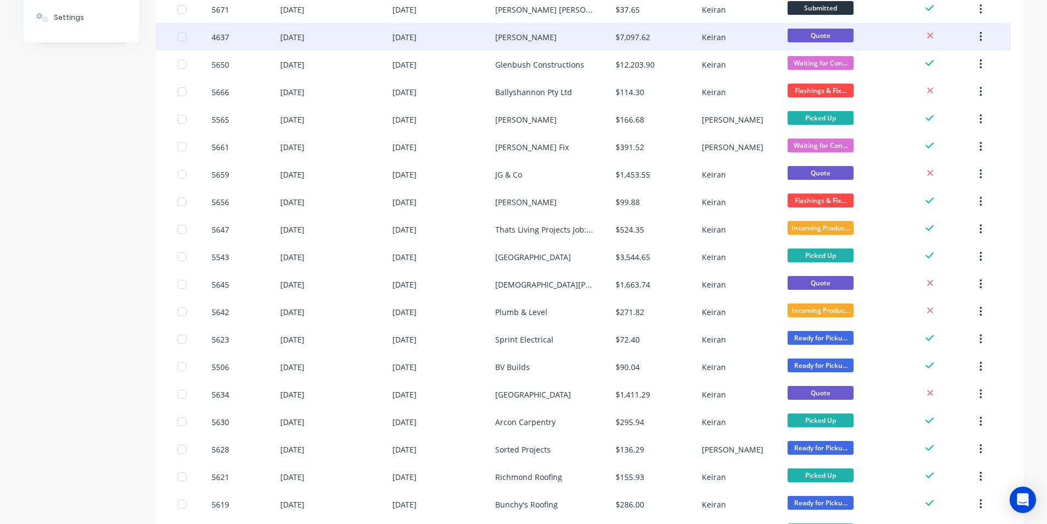
scroll to position [220, 0]
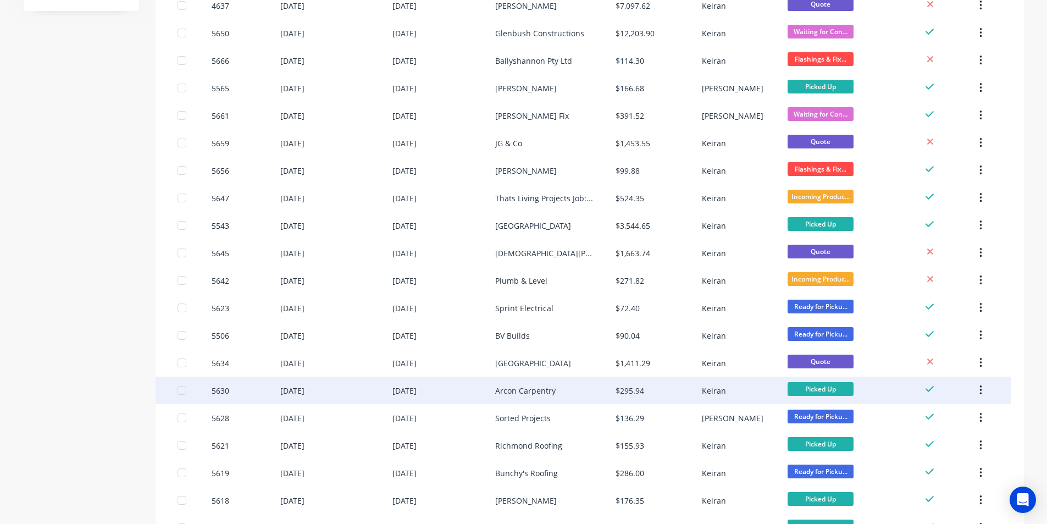
click at [645, 388] on div "$295.94" at bounding box center [659, 390] width 86 height 27
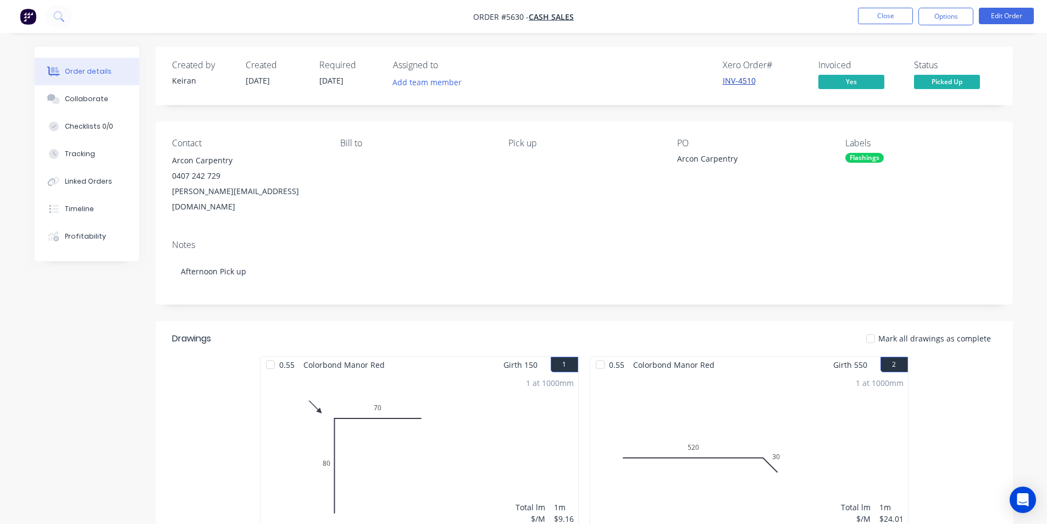
click at [738, 81] on link "INV-4510" at bounding box center [739, 80] width 33 height 10
click at [958, 17] on button "Options" at bounding box center [946, 17] width 55 height 18
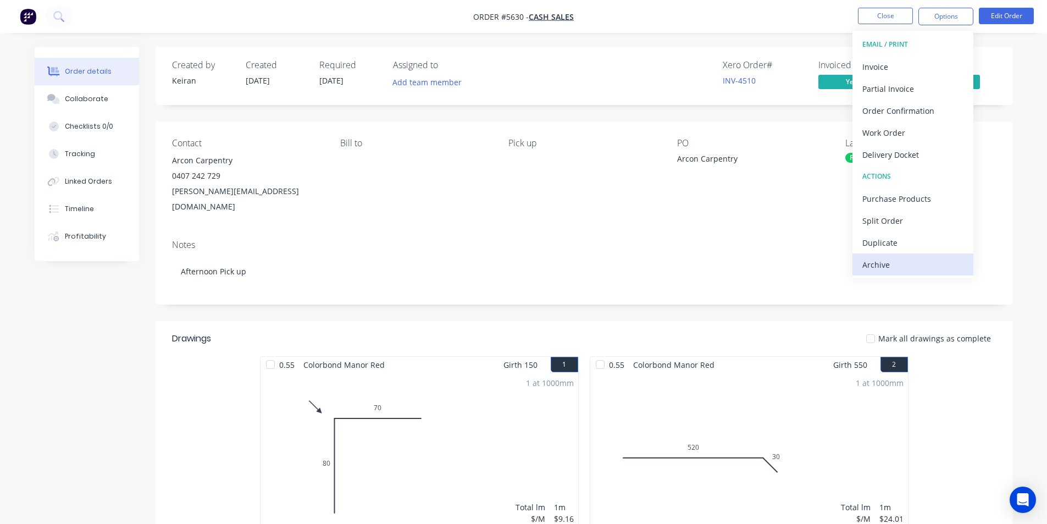
click at [904, 266] on div "Archive" at bounding box center [912, 265] width 101 height 16
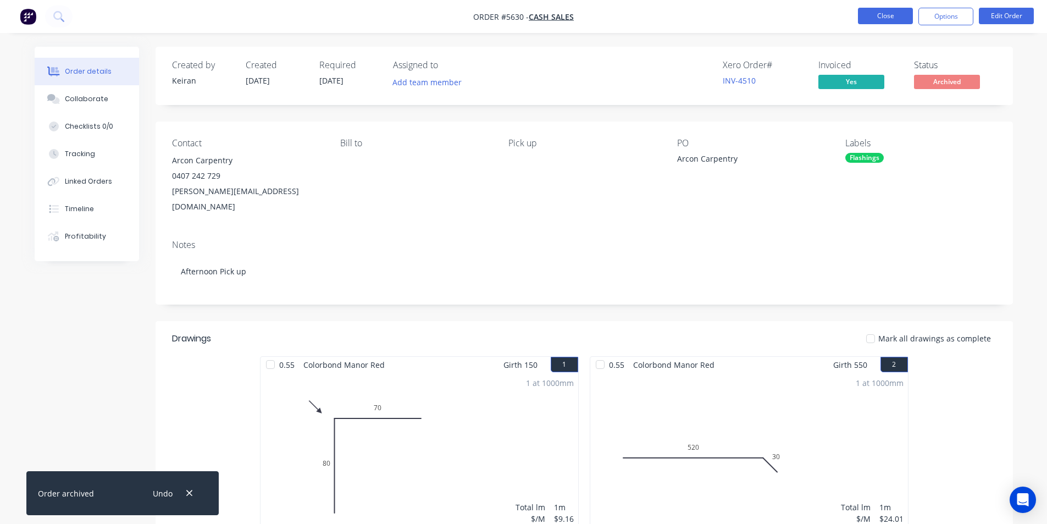
click at [885, 18] on button "Close" at bounding box center [885, 16] width 55 height 16
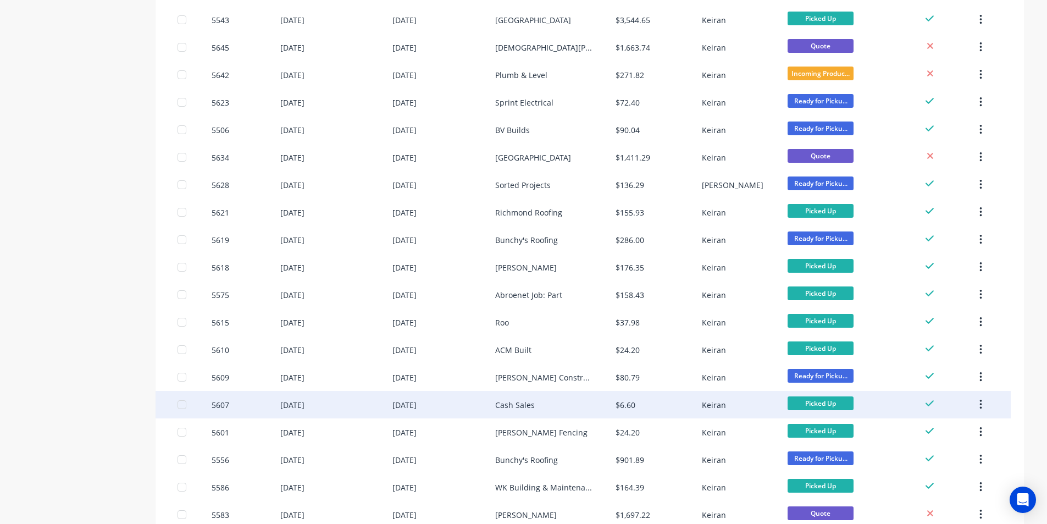
scroll to position [440, 0]
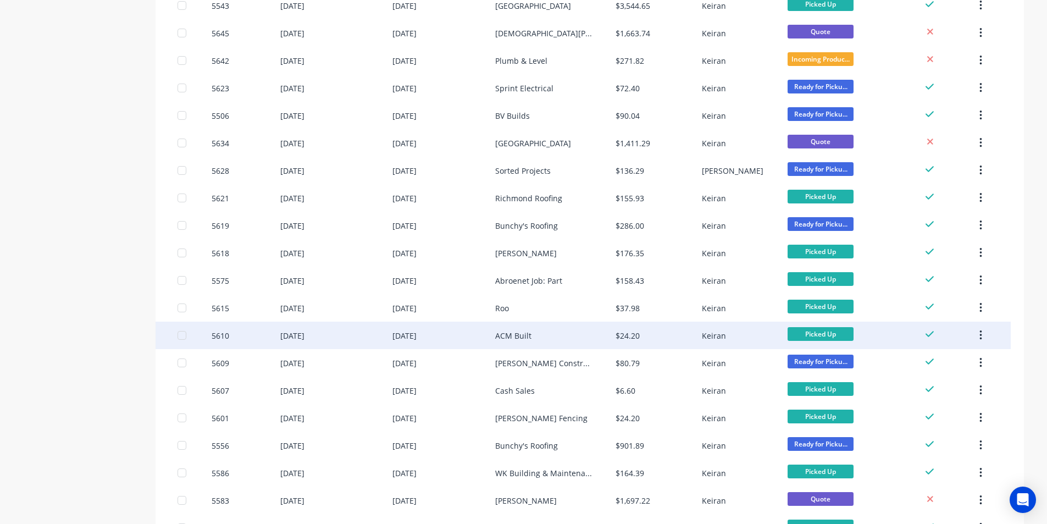
click at [587, 337] on div "ACM Built" at bounding box center [555, 335] width 120 height 27
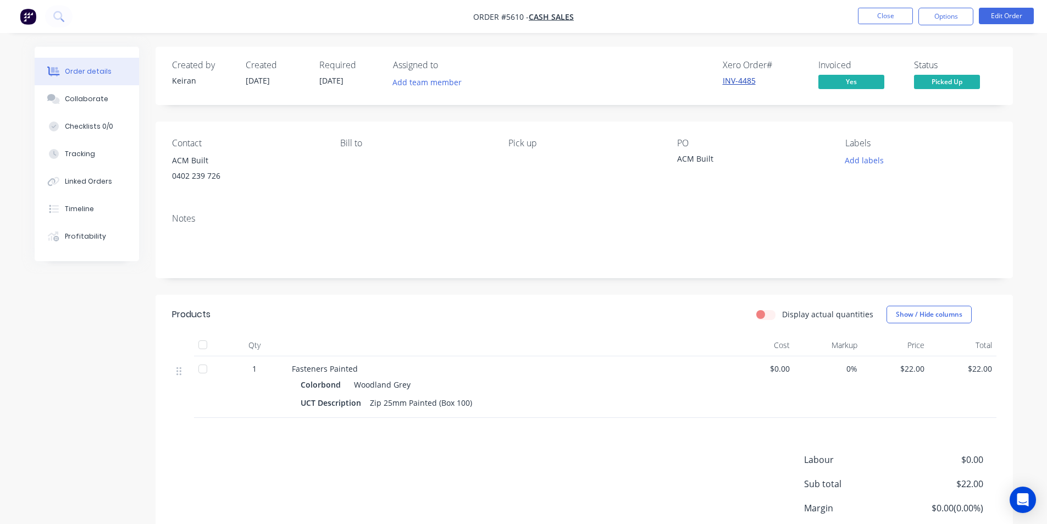
click at [742, 81] on link "INV-4485" at bounding box center [739, 80] width 33 height 10
click at [950, 14] on button "Options" at bounding box center [946, 17] width 55 height 18
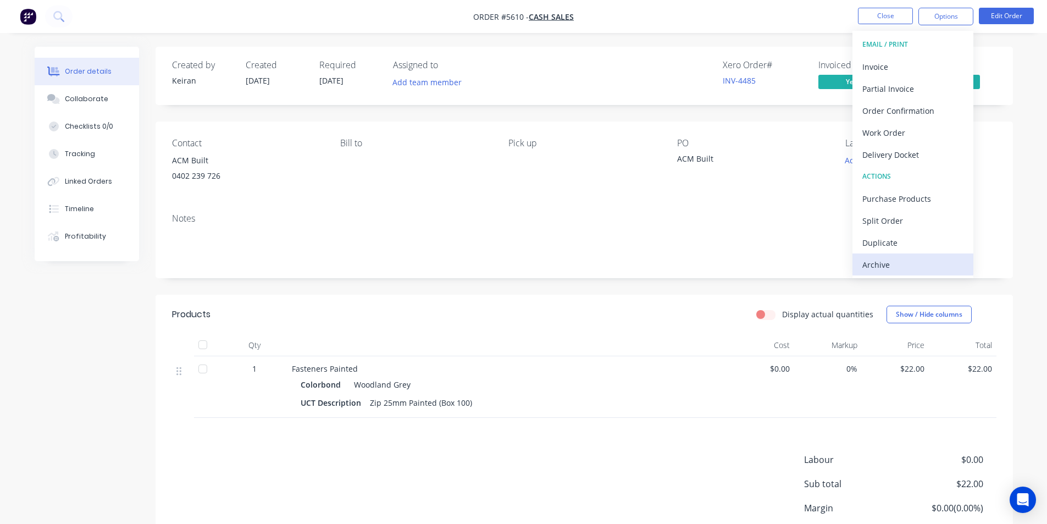
click at [891, 263] on div "Archive" at bounding box center [912, 265] width 101 height 16
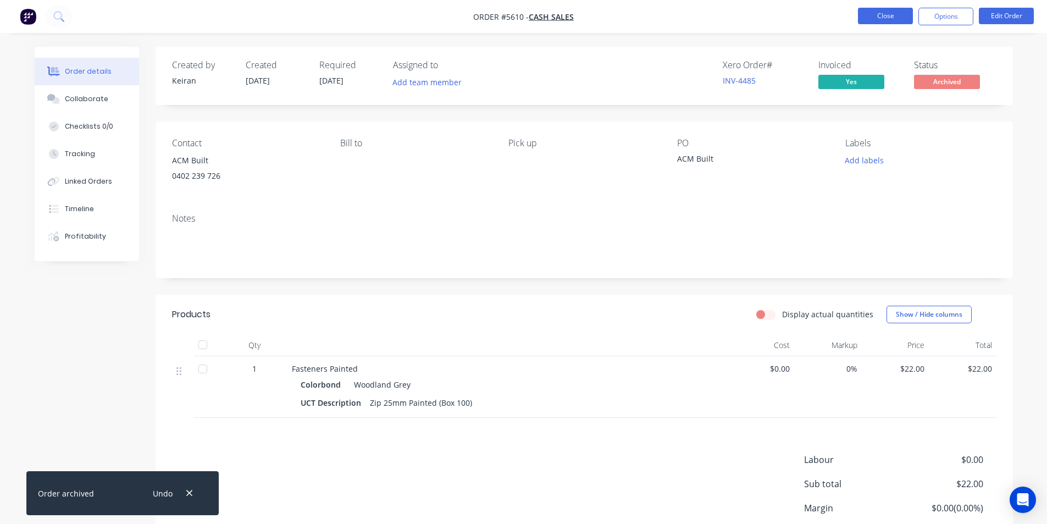
click at [891, 19] on button "Close" at bounding box center [885, 16] width 55 height 16
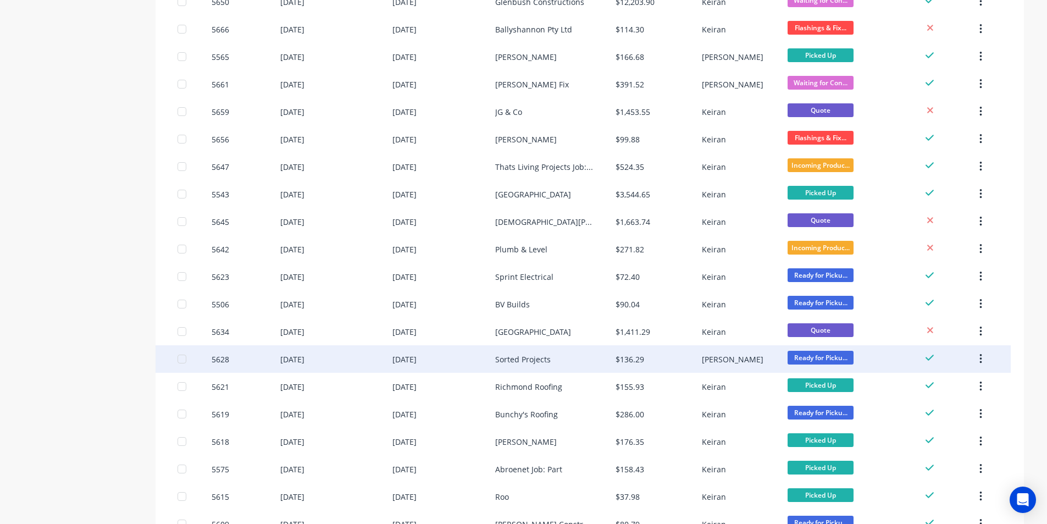
scroll to position [385, 0]
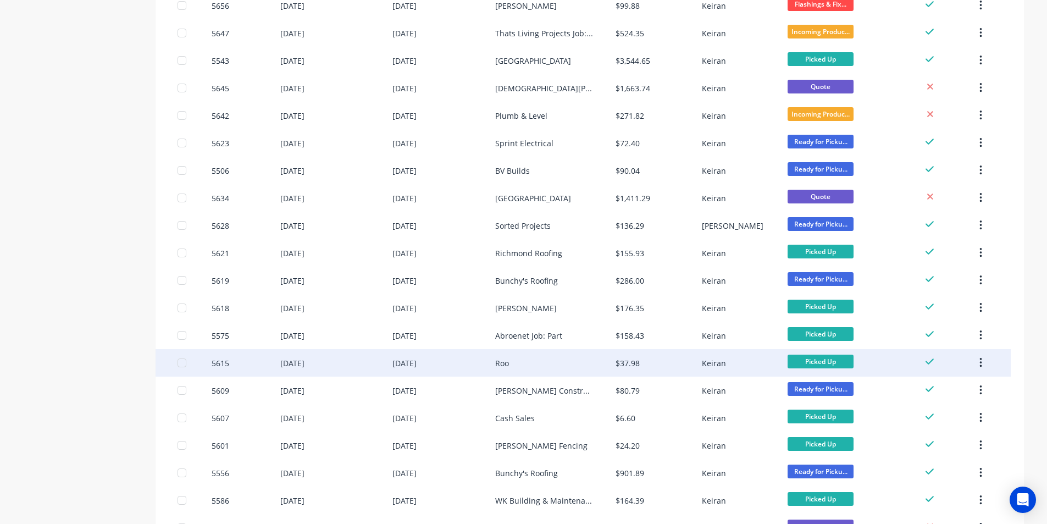
click at [574, 363] on div "Roo" at bounding box center [555, 362] width 120 height 27
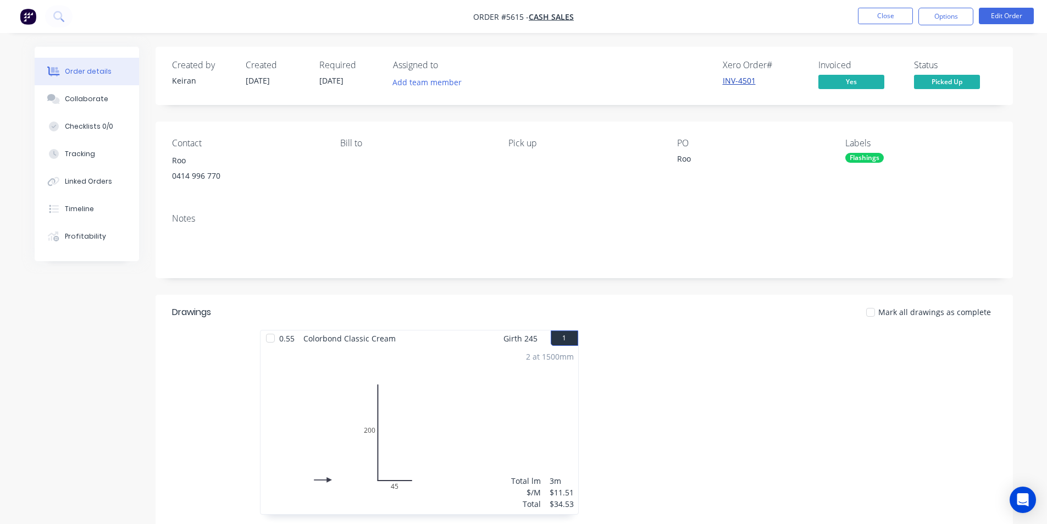
click at [744, 81] on link "INV-4501" at bounding box center [739, 80] width 33 height 10
click at [928, 16] on button "Options" at bounding box center [946, 17] width 55 height 18
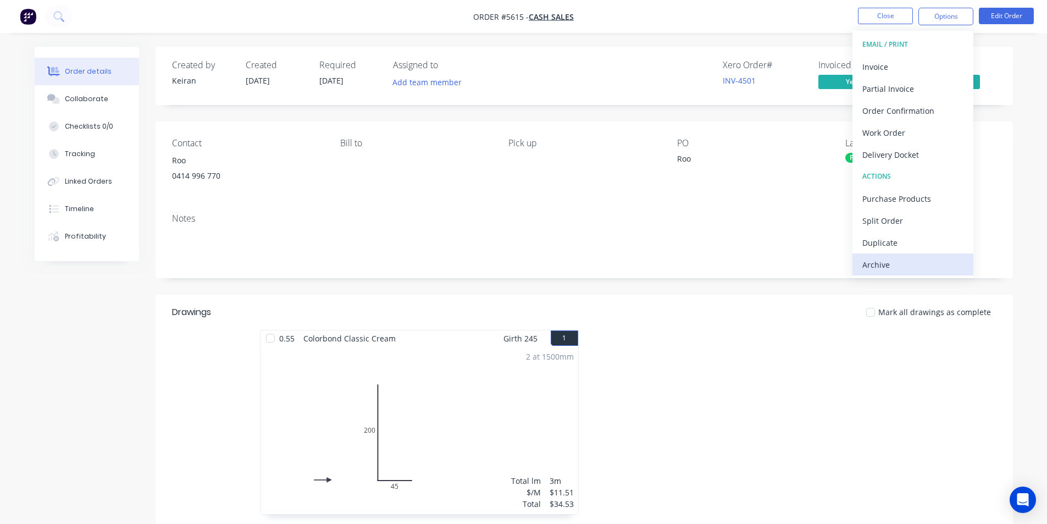
click at [912, 270] on div "Archive" at bounding box center [912, 265] width 101 height 16
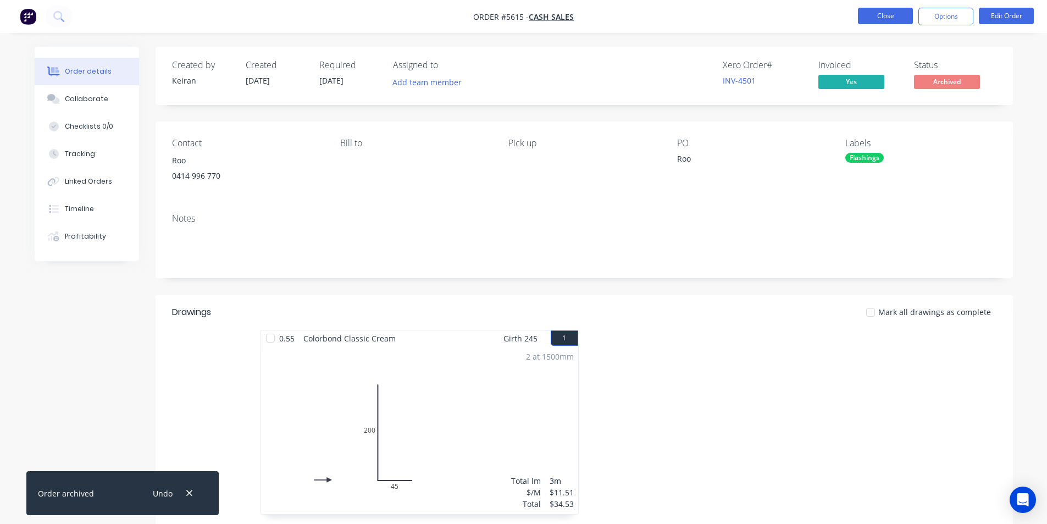
click at [879, 16] on button "Close" at bounding box center [885, 16] width 55 height 16
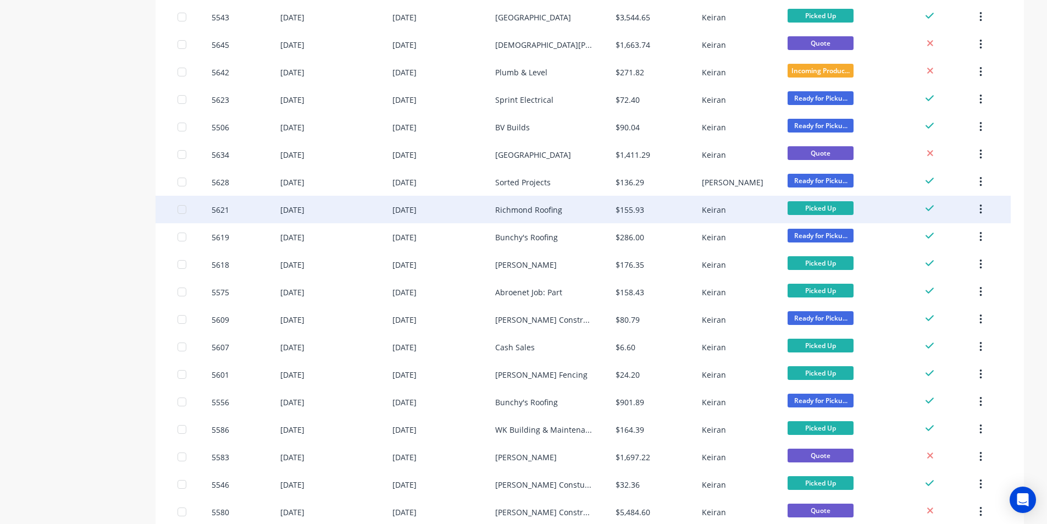
scroll to position [440, 0]
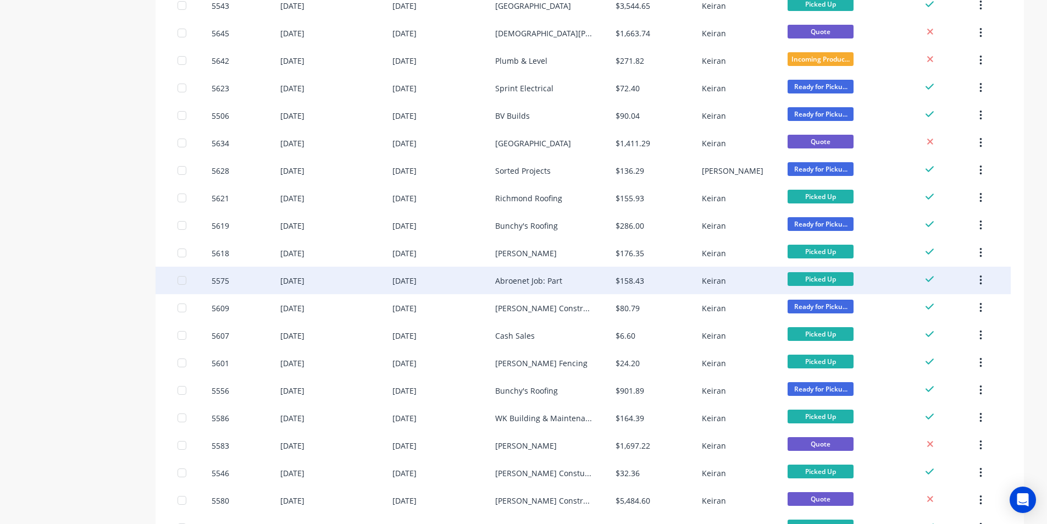
click at [567, 284] on div "Abroenet Job: Part" at bounding box center [555, 280] width 120 height 27
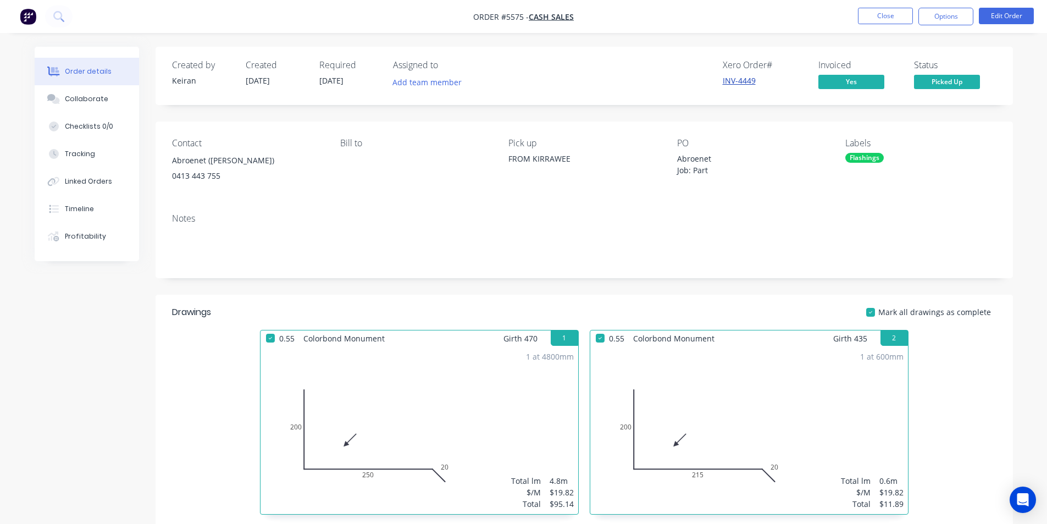
click at [745, 79] on link "INV-4449" at bounding box center [739, 80] width 33 height 10
click at [959, 15] on button "Options" at bounding box center [946, 17] width 55 height 18
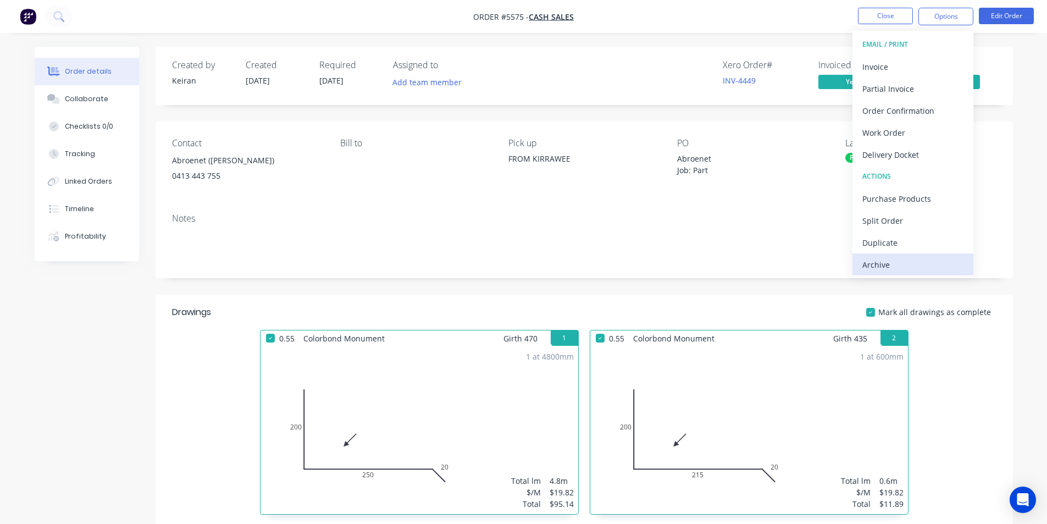
click at [918, 265] on div "Archive" at bounding box center [912, 265] width 101 height 16
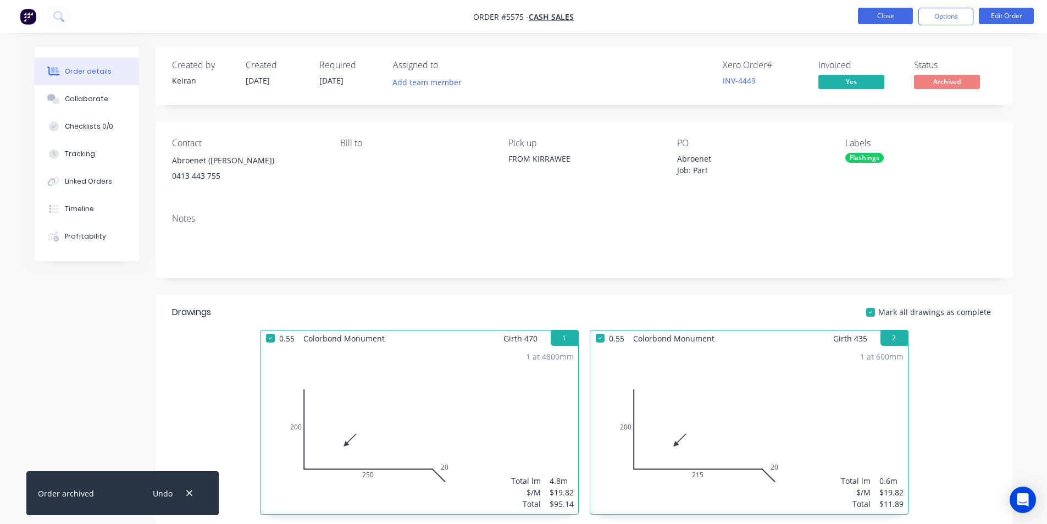
click at [889, 18] on button "Close" at bounding box center [885, 16] width 55 height 16
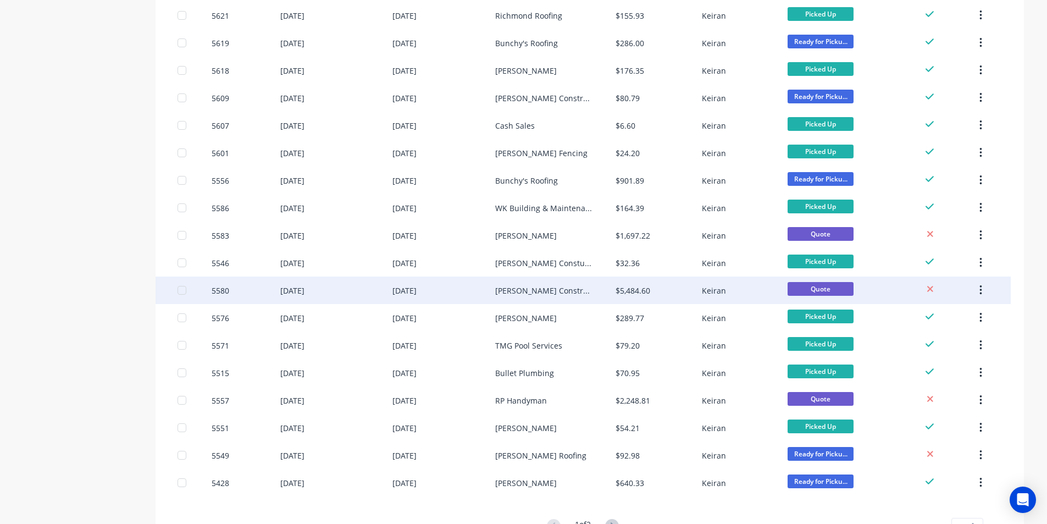
scroll to position [660, 0]
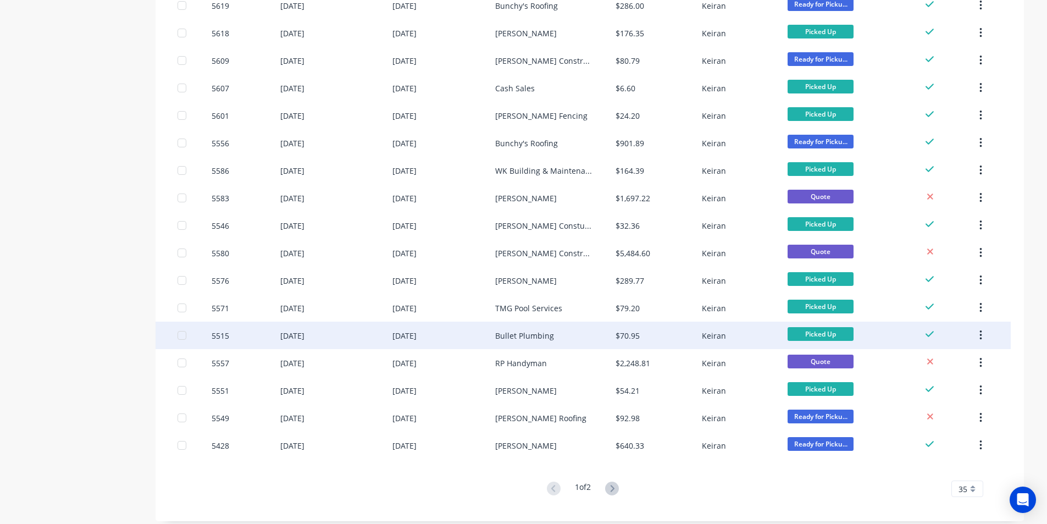
click at [561, 332] on div "Bullet Plumbing" at bounding box center [555, 335] width 120 height 27
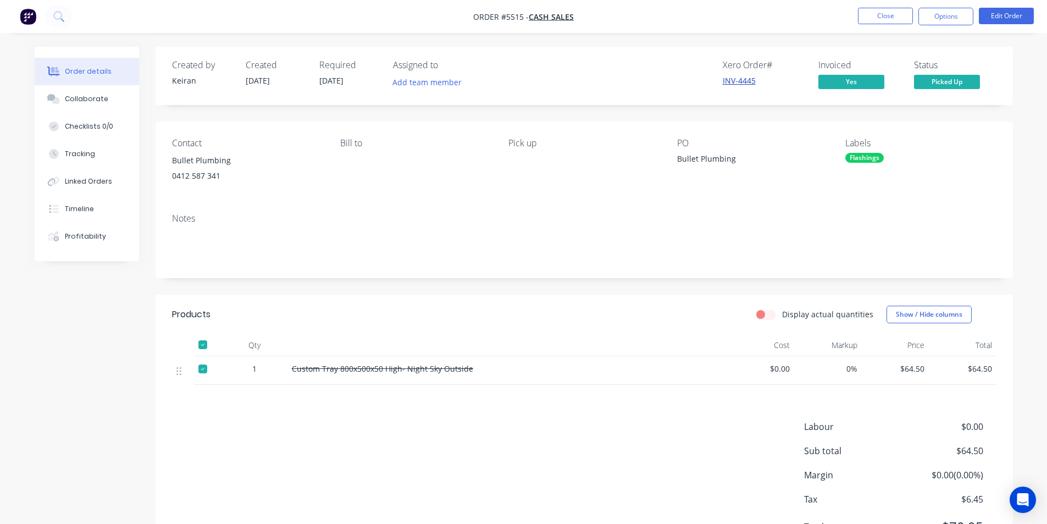
click at [743, 82] on link "INV-4445" at bounding box center [739, 80] width 33 height 10
click at [936, 22] on button "Options" at bounding box center [946, 17] width 55 height 18
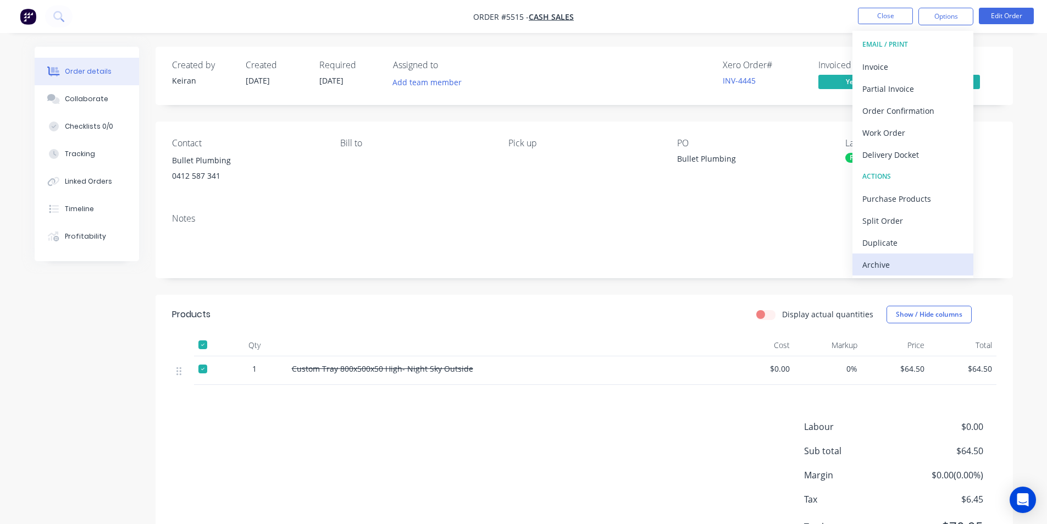
click at [895, 263] on div "Archive" at bounding box center [912, 265] width 101 height 16
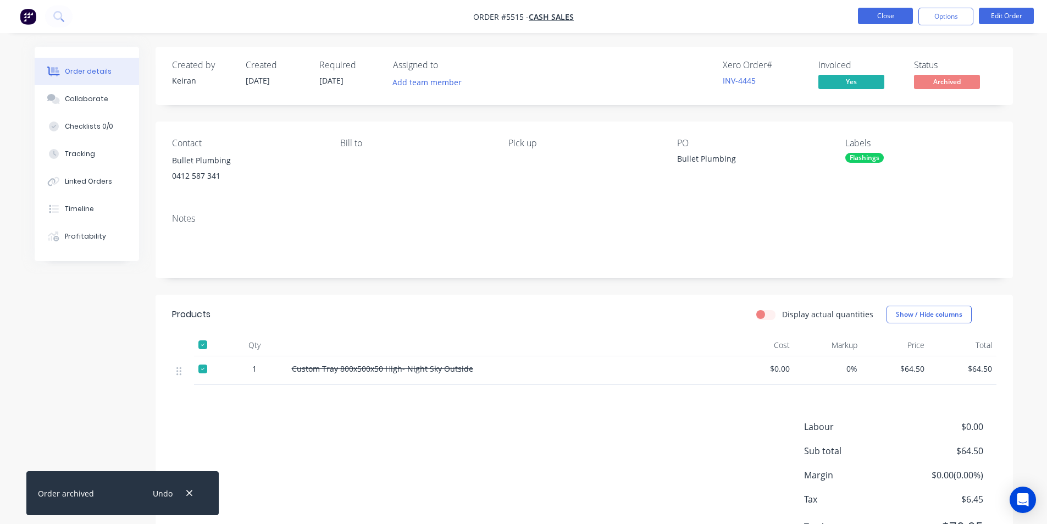
click at [879, 16] on button "Close" at bounding box center [885, 16] width 55 height 16
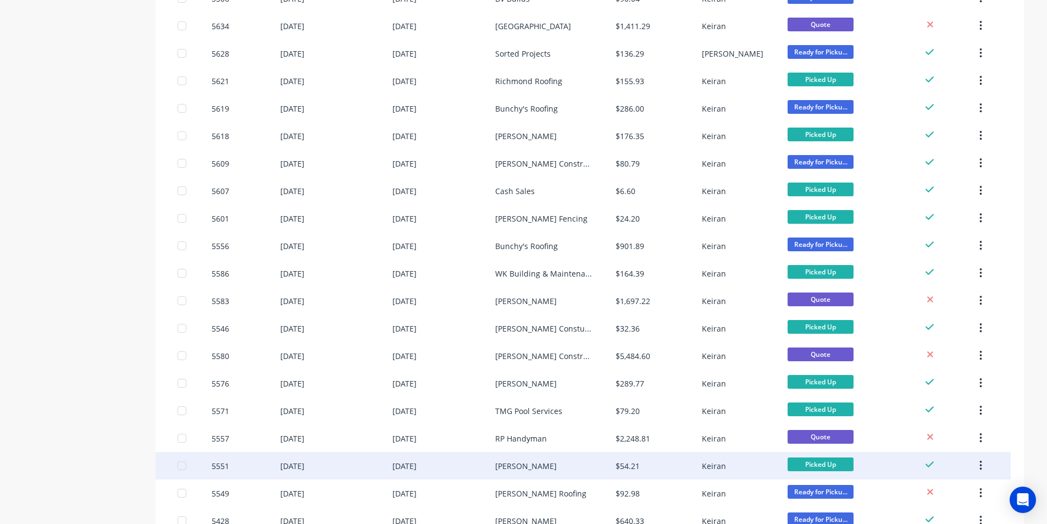
scroll to position [668, 0]
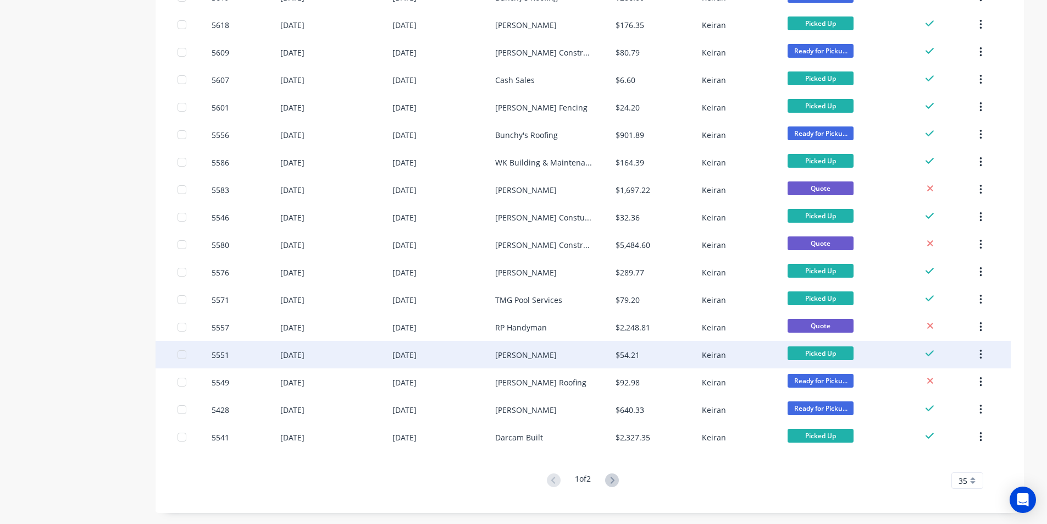
click at [540, 353] on div "Aaron" at bounding box center [555, 354] width 120 height 27
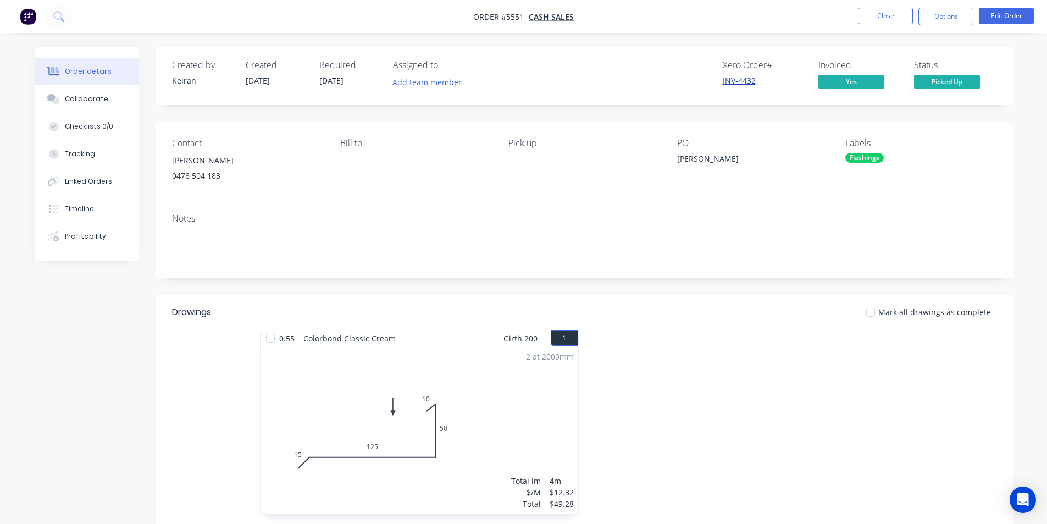
click at [739, 81] on link "INV-4432" at bounding box center [739, 80] width 33 height 10
click at [947, 16] on button "Options" at bounding box center [946, 17] width 55 height 18
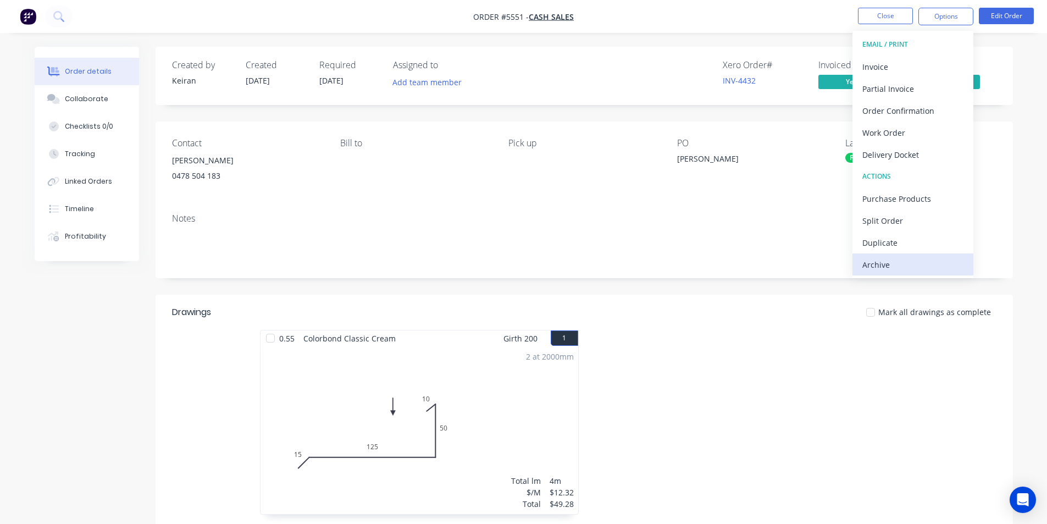
click at [891, 262] on div "Archive" at bounding box center [912, 265] width 101 height 16
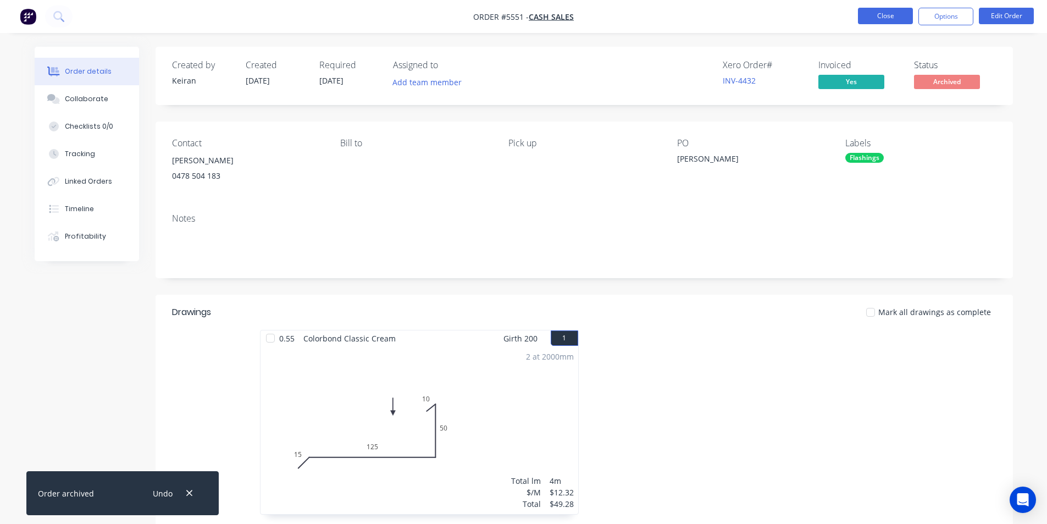
click at [896, 18] on button "Close" at bounding box center [885, 16] width 55 height 16
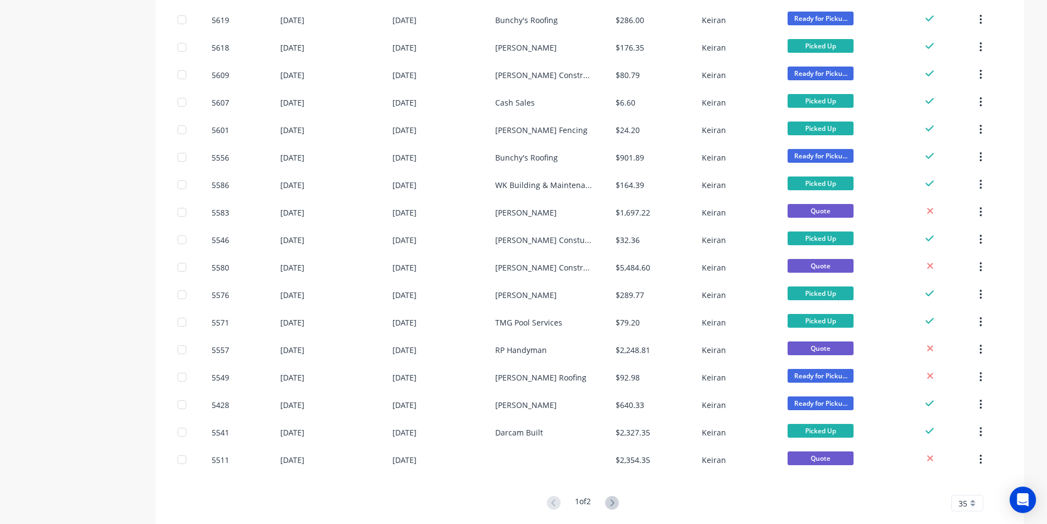
scroll to position [660, 0]
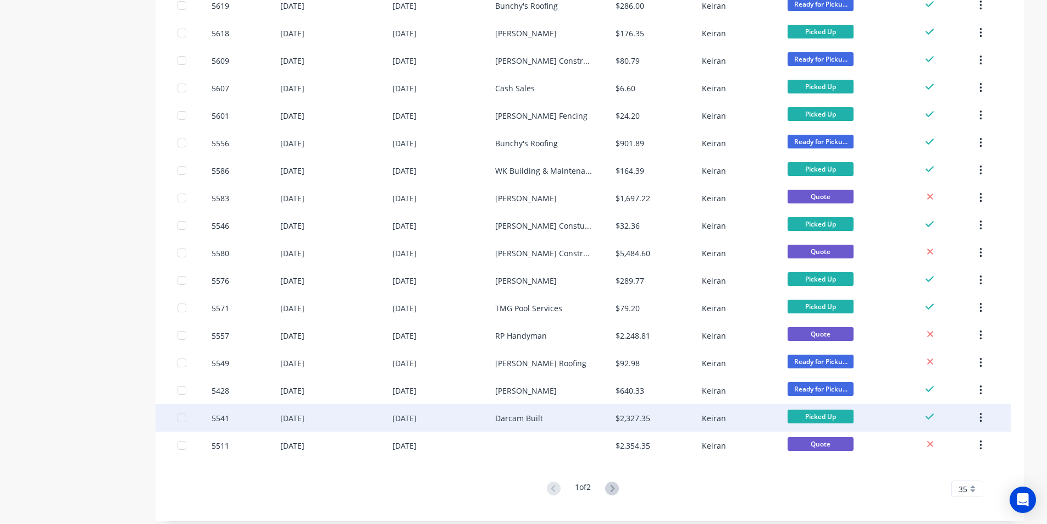
click at [643, 417] on div "$2,327.35" at bounding box center [633, 418] width 35 height 12
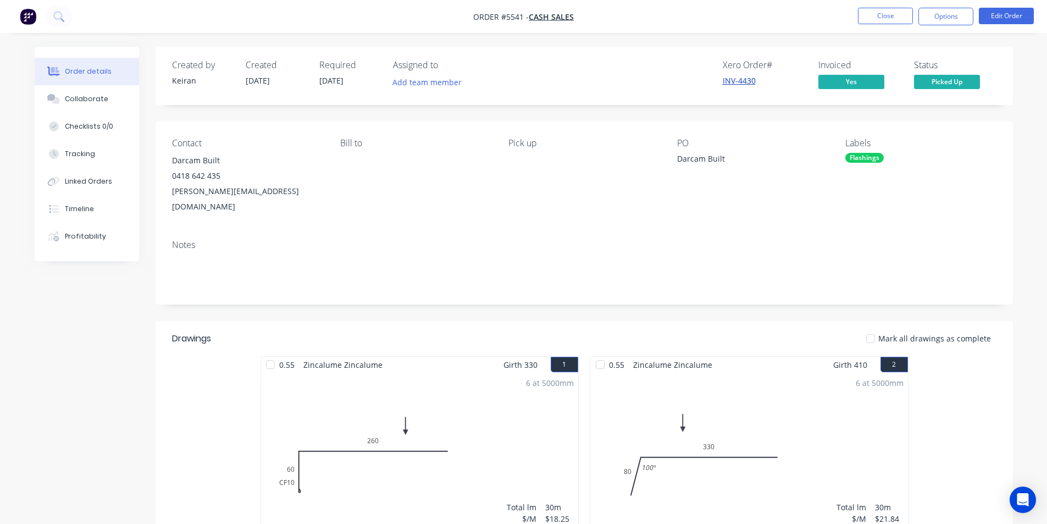
click at [745, 81] on link "INV-4430" at bounding box center [739, 80] width 33 height 10
click at [954, 13] on button "Options" at bounding box center [946, 17] width 55 height 18
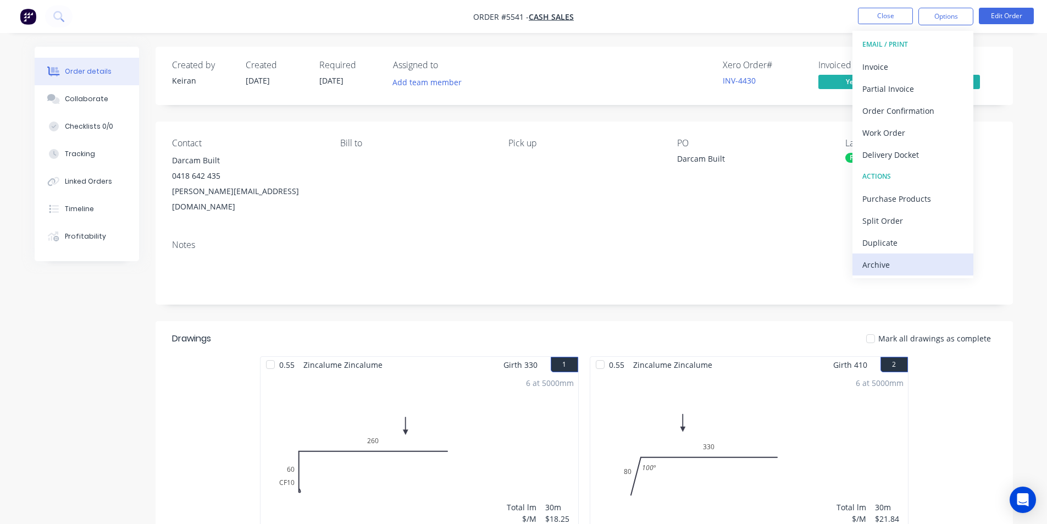
click at [910, 263] on div "Archive" at bounding box center [912, 265] width 101 height 16
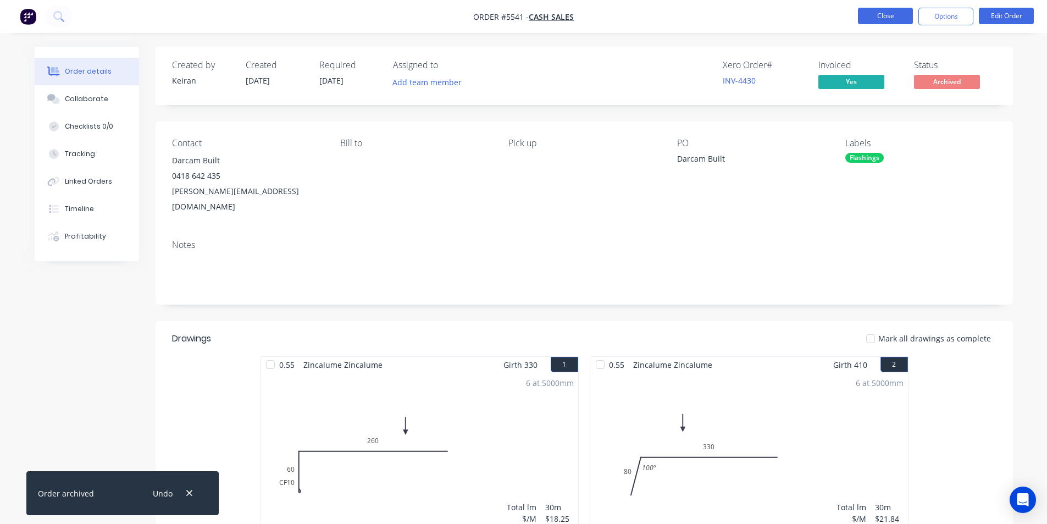
click at [883, 16] on button "Close" at bounding box center [885, 16] width 55 height 16
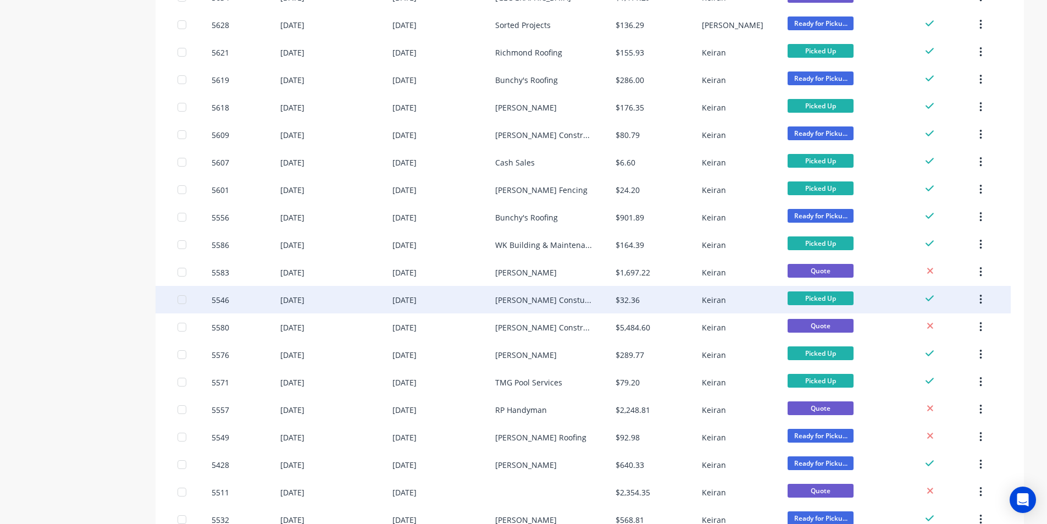
scroll to position [668, 0]
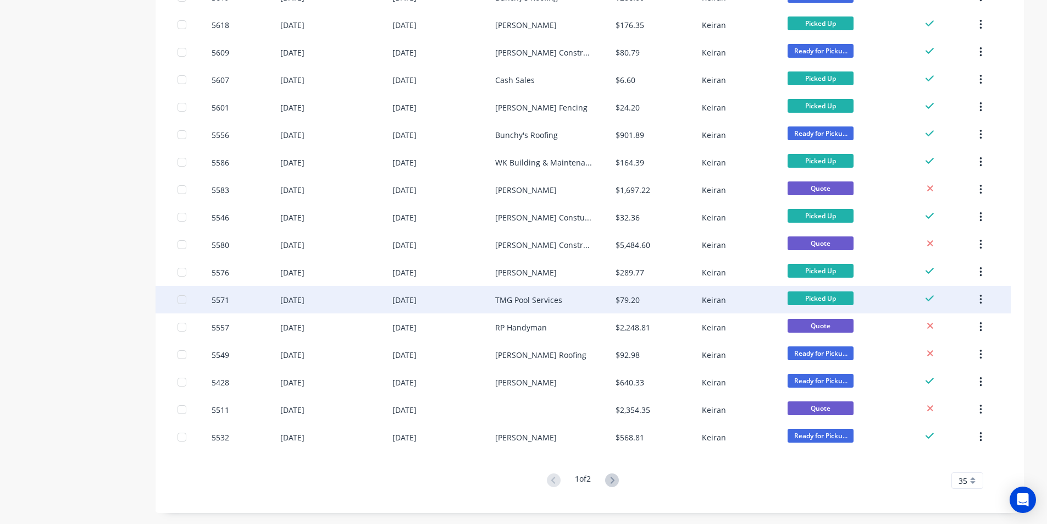
click at [657, 303] on div "$79.20" at bounding box center [659, 299] width 86 height 27
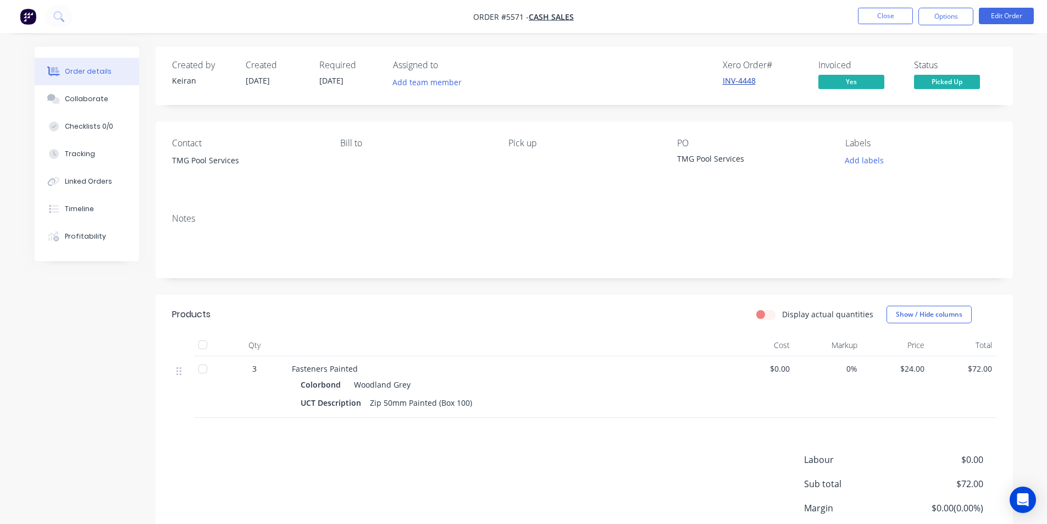
click at [742, 81] on link "INV-4448" at bounding box center [739, 80] width 33 height 10
click at [937, 10] on button "Options" at bounding box center [946, 17] width 55 height 18
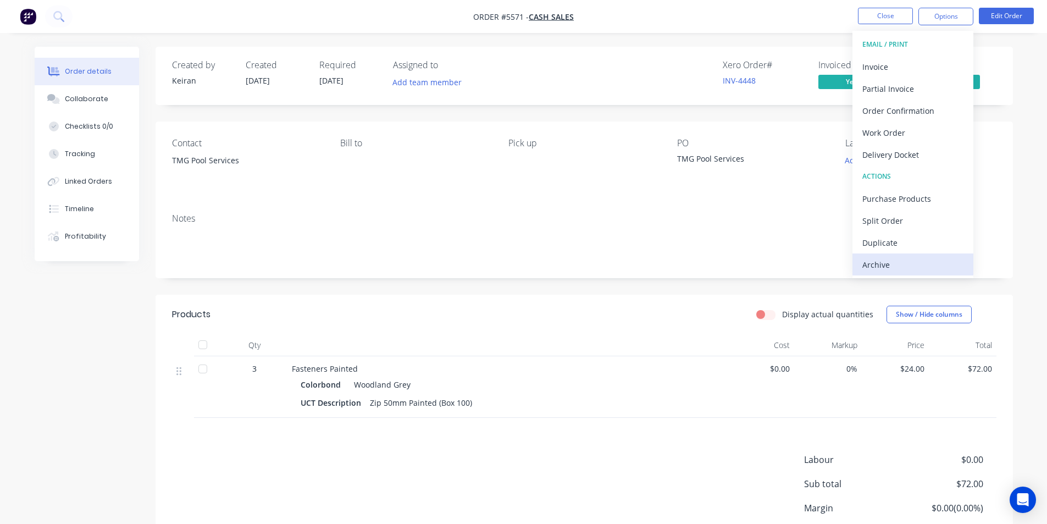
click at [875, 268] on div "Archive" at bounding box center [912, 265] width 101 height 16
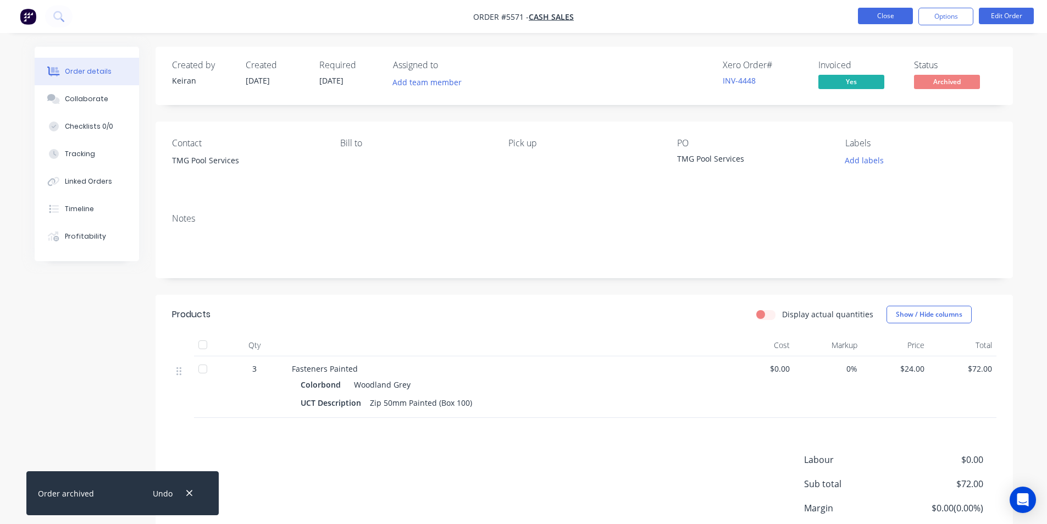
click at [887, 22] on button "Close" at bounding box center [885, 16] width 55 height 16
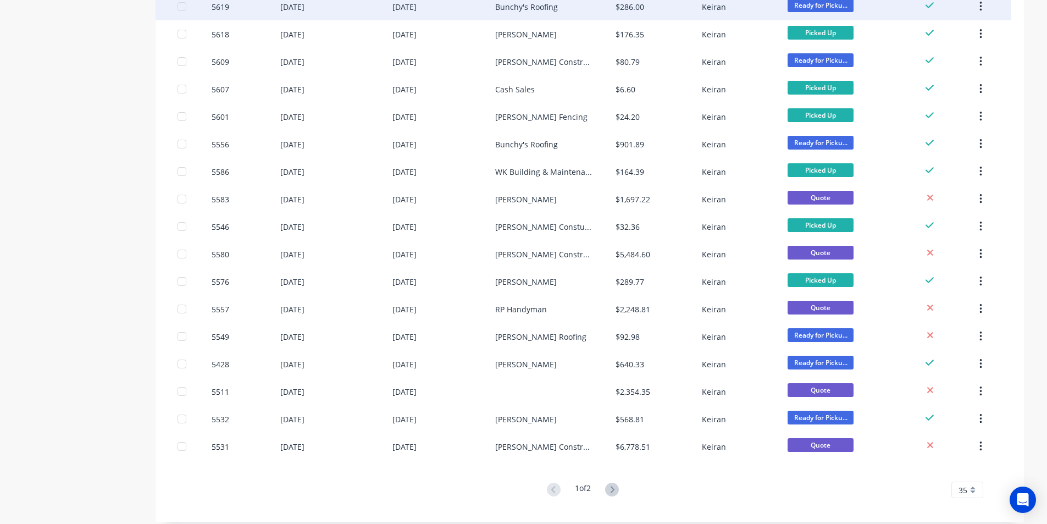
scroll to position [660, 0]
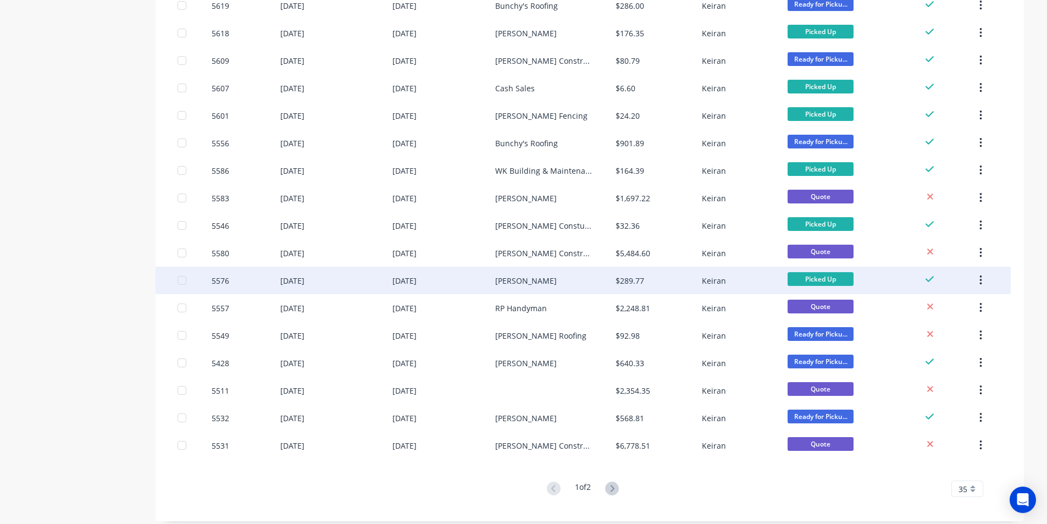
click at [589, 278] on div "Malcolm Robertson" at bounding box center [555, 280] width 120 height 27
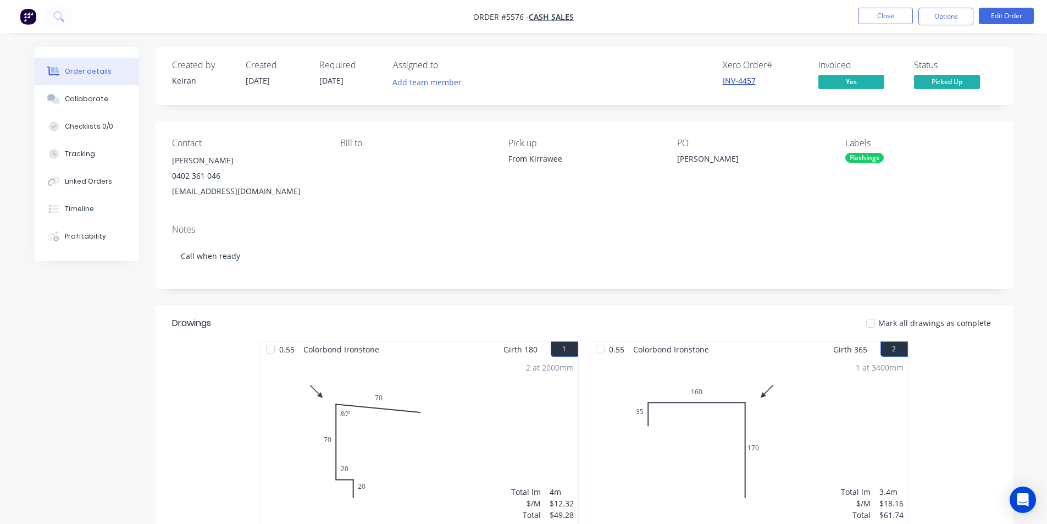
click at [739, 81] on link "INV-4457" at bounding box center [739, 80] width 33 height 10
click at [941, 13] on button "Options" at bounding box center [946, 17] width 55 height 18
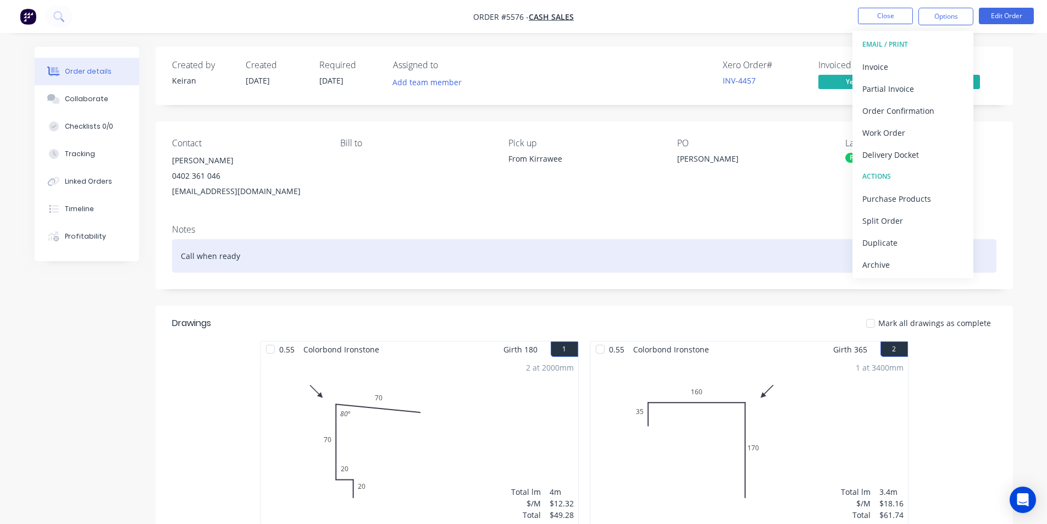
click at [921, 261] on div "Archive" at bounding box center [912, 265] width 101 height 16
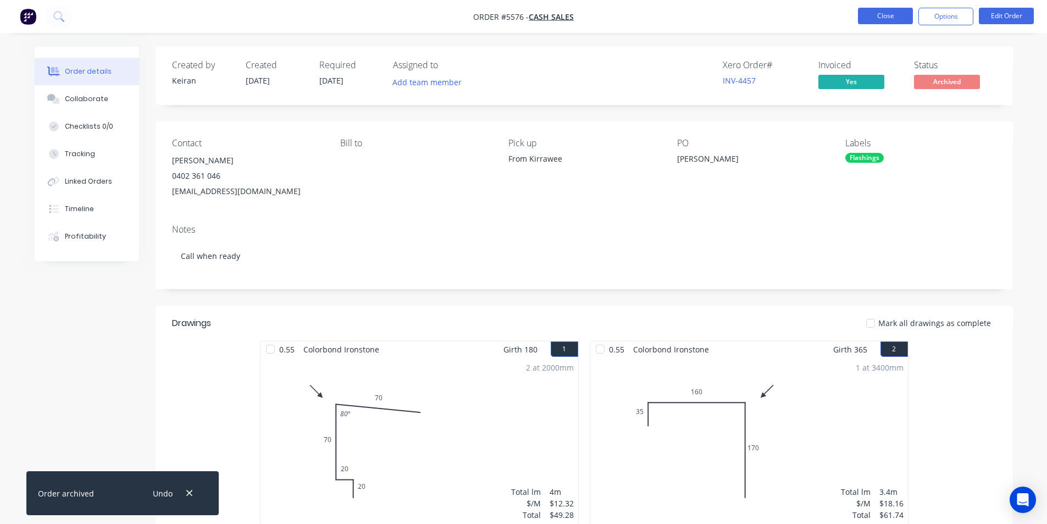
click at [891, 16] on button "Close" at bounding box center [885, 16] width 55 height 16
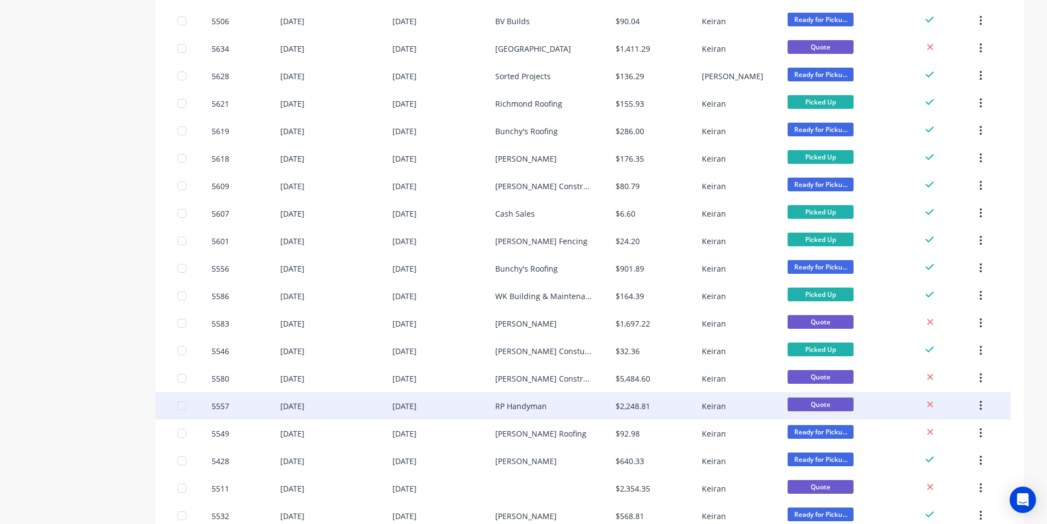
scroll to position [668, 0]
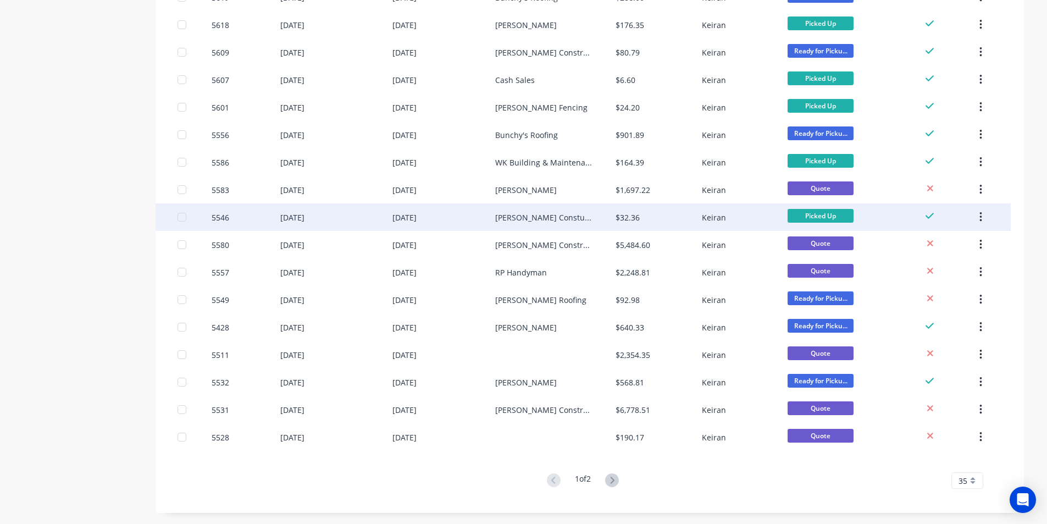
click at [573, 217] on div "Paul Cootes Constuctions" at bounding box center [544, 218] width 98 height 12
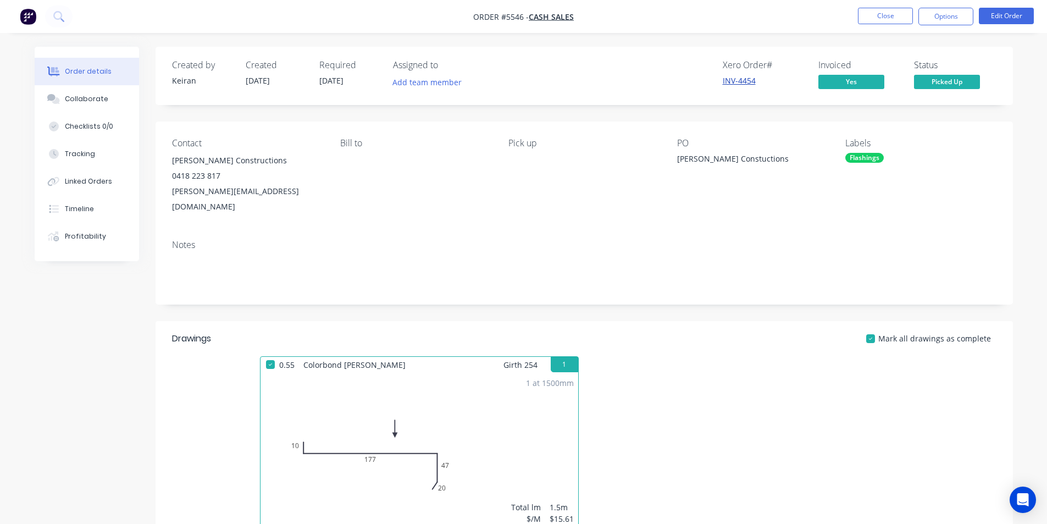
click at [739, 79] on link "INV-4454" at bounding box center [739, 80] width 33 height 10
click at [955, 19] on button "Options" at bounding box center [946, 17] width 55 height 18
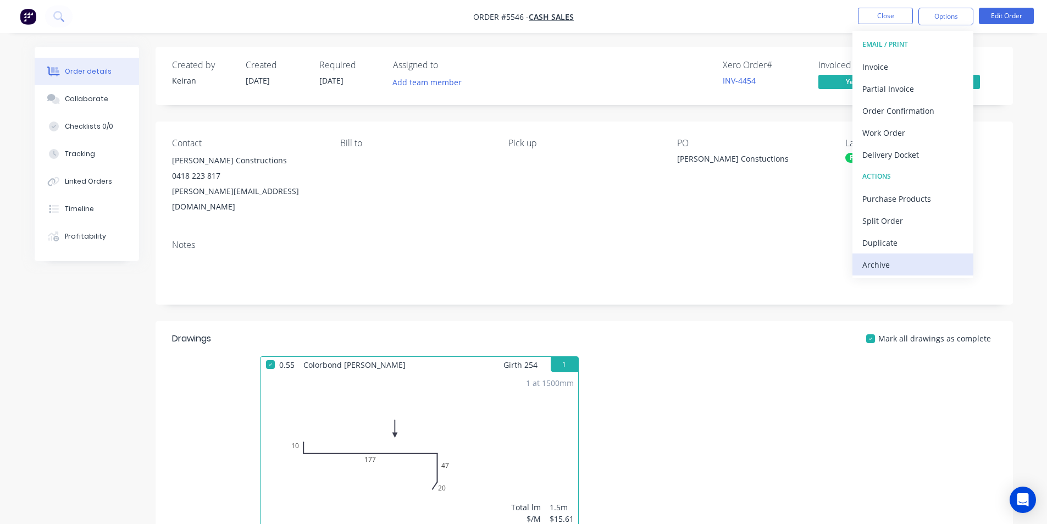
click at [916, 265] on div "Archive" at bounding box center [912, 265] width 101 height 16
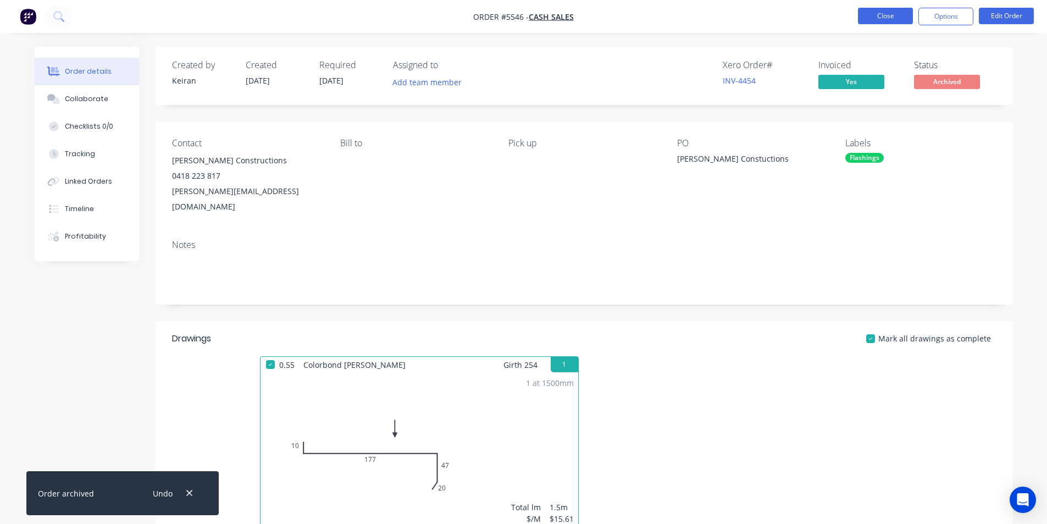
click at [889, 11] on button "Close" at bounding box center [885, 16] width 55 height 16
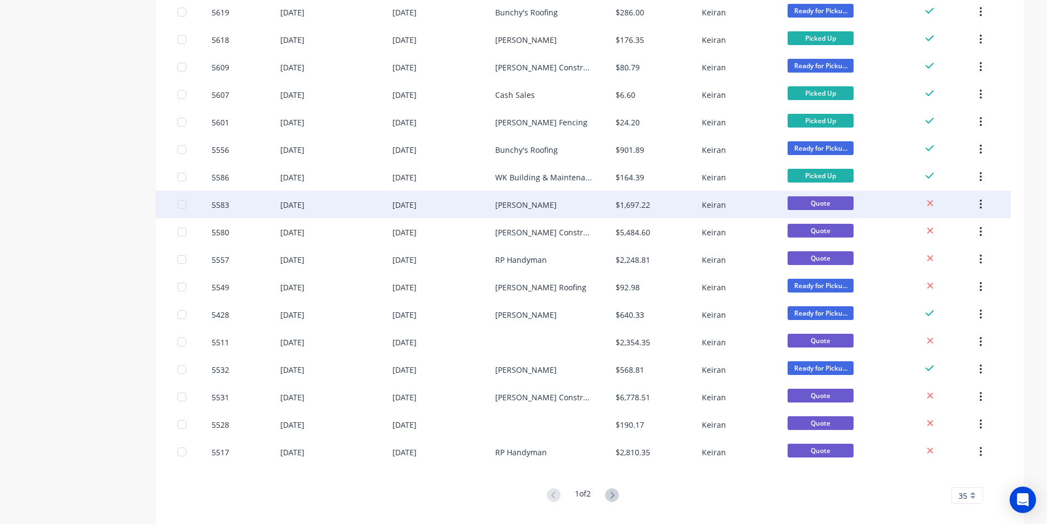
scroll to position [660, 0]
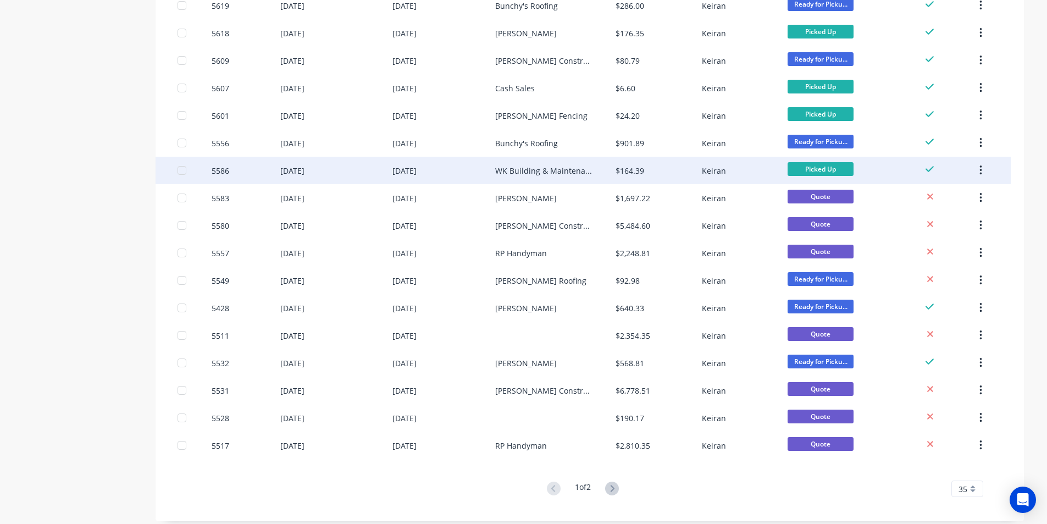
click at [682, 168] on div "$164.39" at bounding box center [659, 170] width 86 height 27
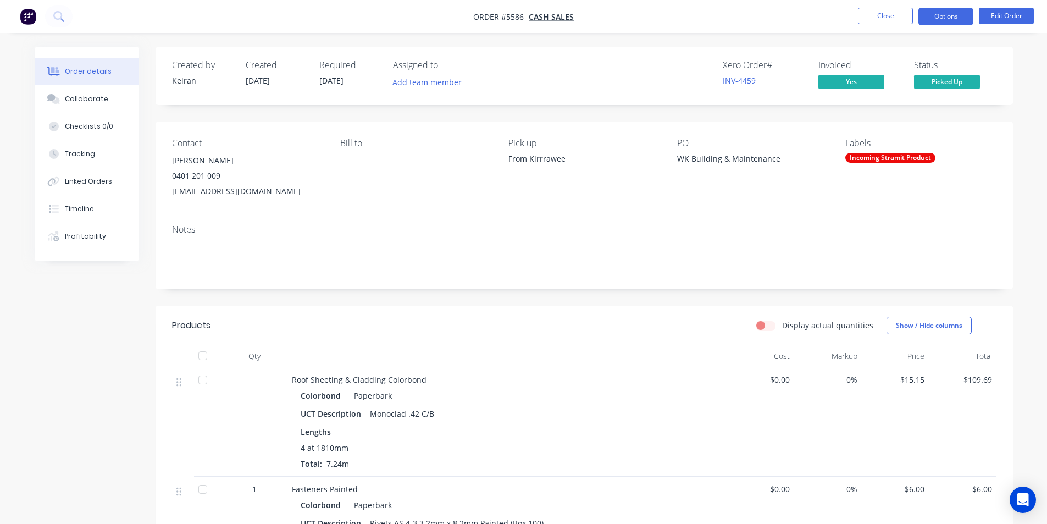
click at [956, 18] on button "Options" at bounding box center [946, 17] width 55 height 18
click at [1027, 209] on div "Order details Collaborate Checklists 0/0 Tracking Linked Orders Timeline Profit…" at bounding box center [523, 395] width 1047 height 791
click at [746, 81] on link "INV-4459" at bounding box center [739, 80] width 33 height 10
click at [942, 17] on button "Options" at bounding box center [946, 17] width 55 height 18
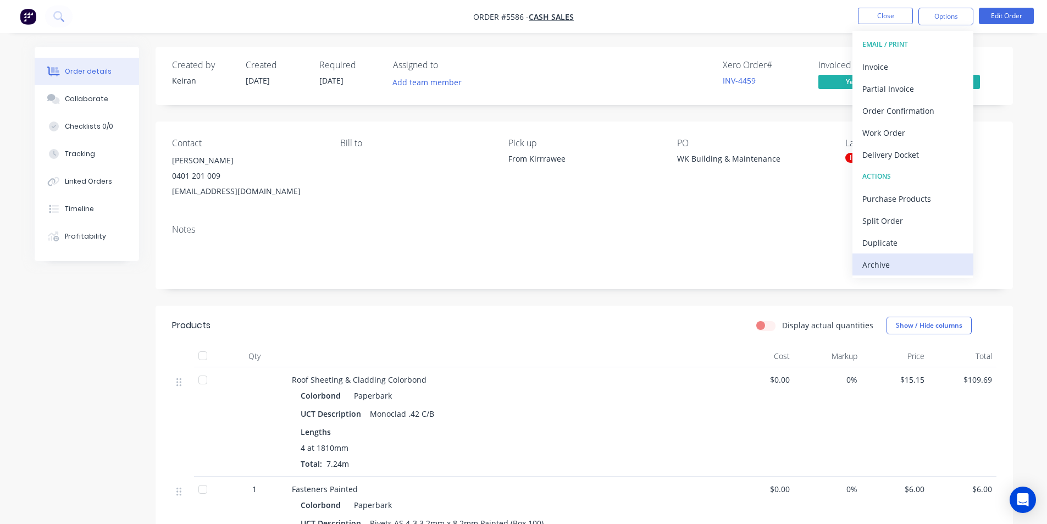
click at [897, 264] on div "Archive" at bounding box center [912, 265] width 101 height 16
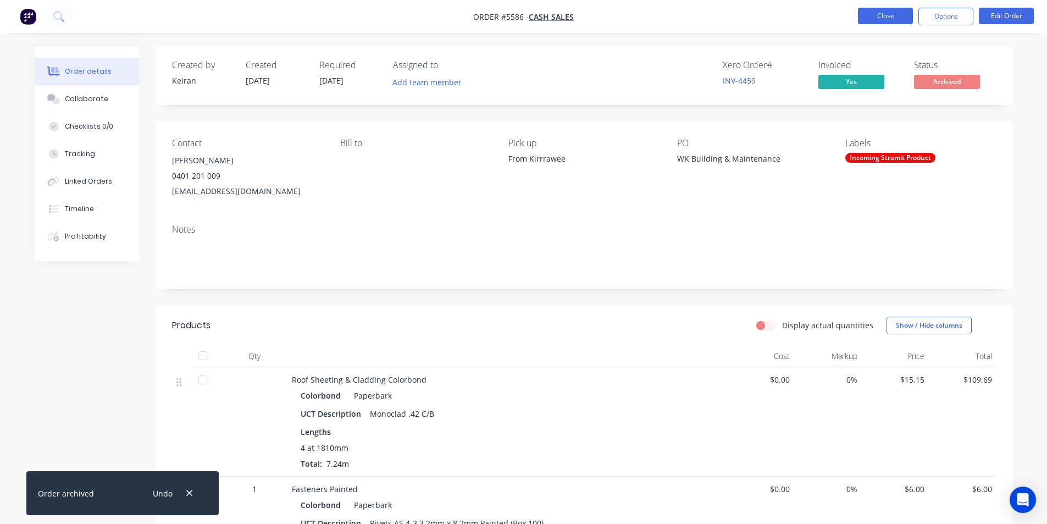
click at [884, 15] on button "Close" at bounding box center [885, 16] width 55 height 16
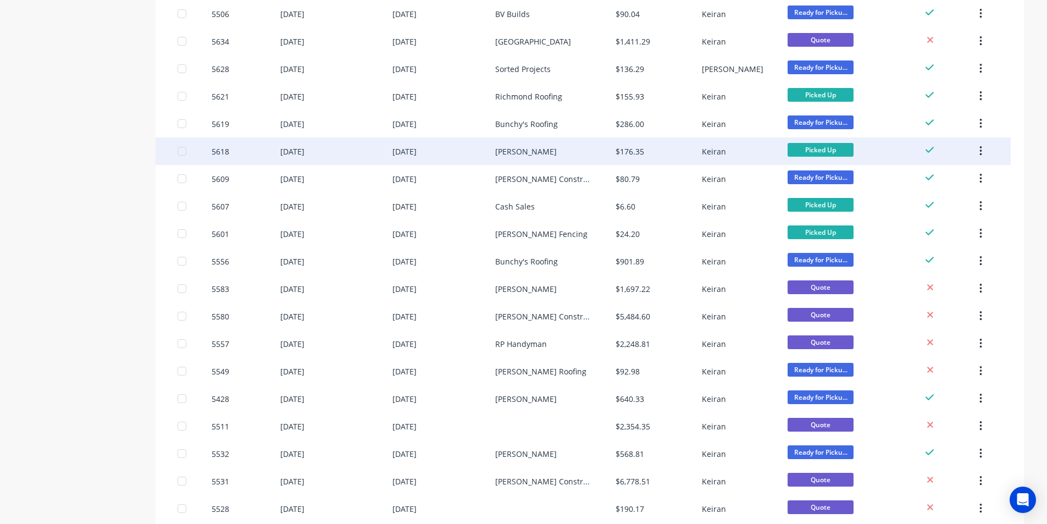
scroll to position [550, 0]
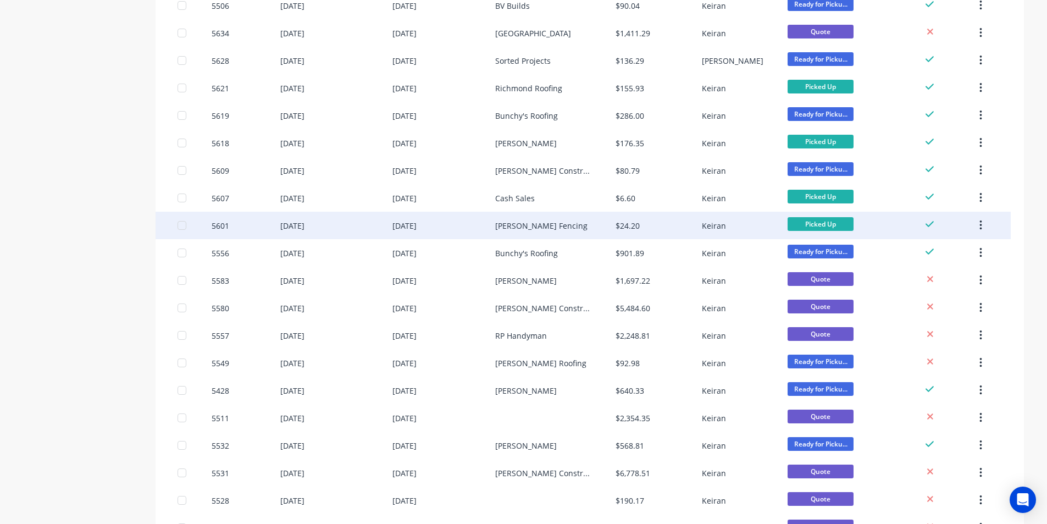
click at [624, 222] on div "$24.20" at bounding box center [628, 226] width 24 height 12
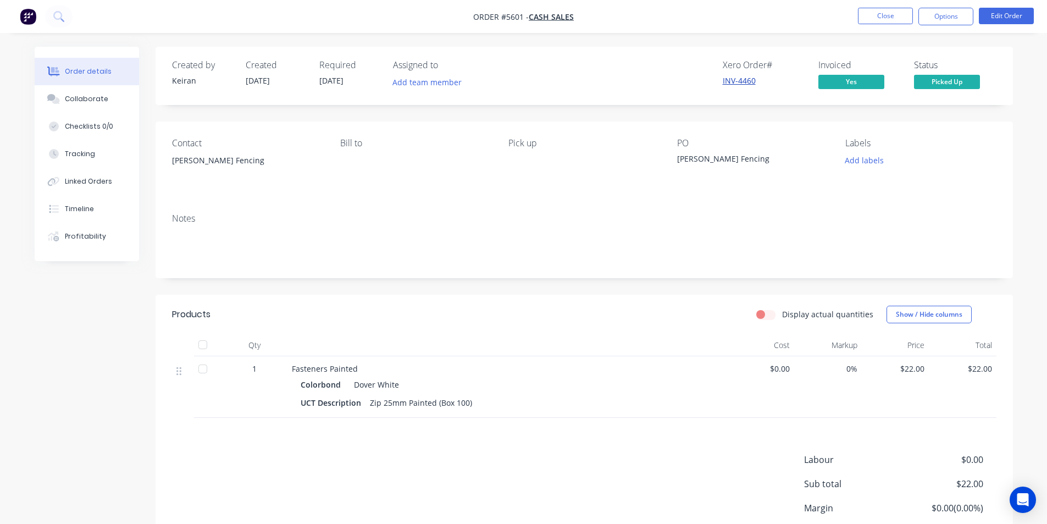
click at [738, 75] on link "INV-4460" at bounding box center [739, 80] width 33 height 10
click at [947, 16] on button "Options" at bounding box center [946, 17] width 55 height 18
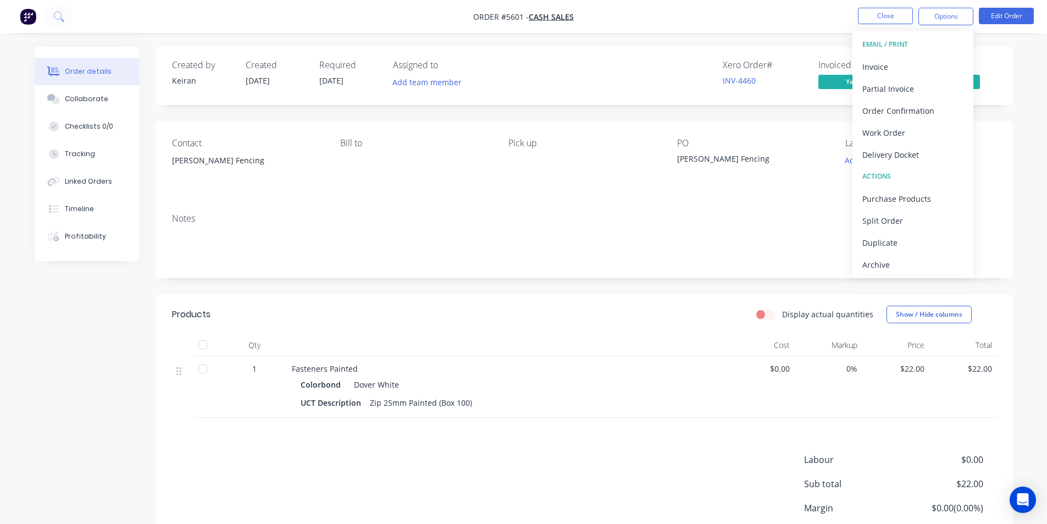
click at [892, 264] on div "Archive" at bounding box center [912, 265] width 101 height 16
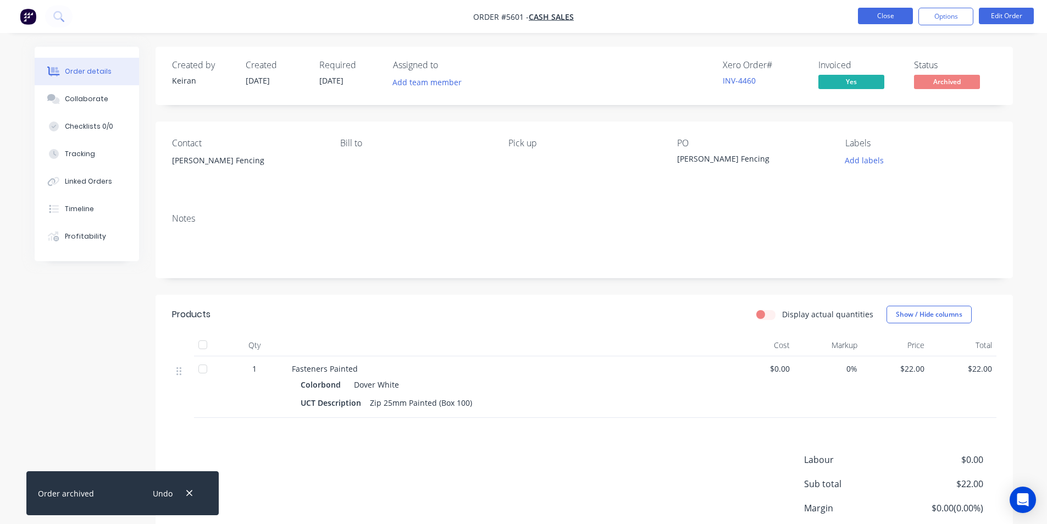
click at [893, 14] on button "Close" at bounding box center [885, 16] width 55 height 16
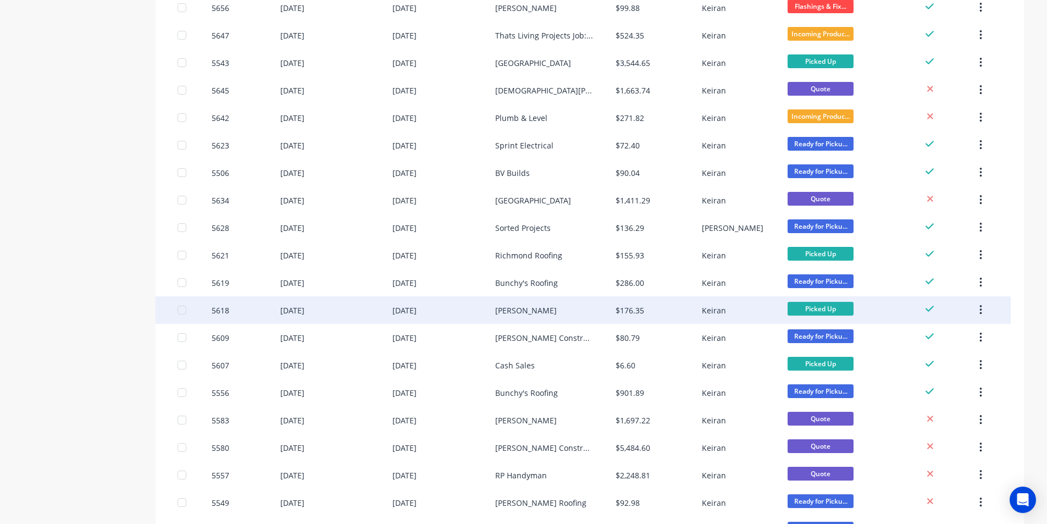
scroll to position [385, 0]
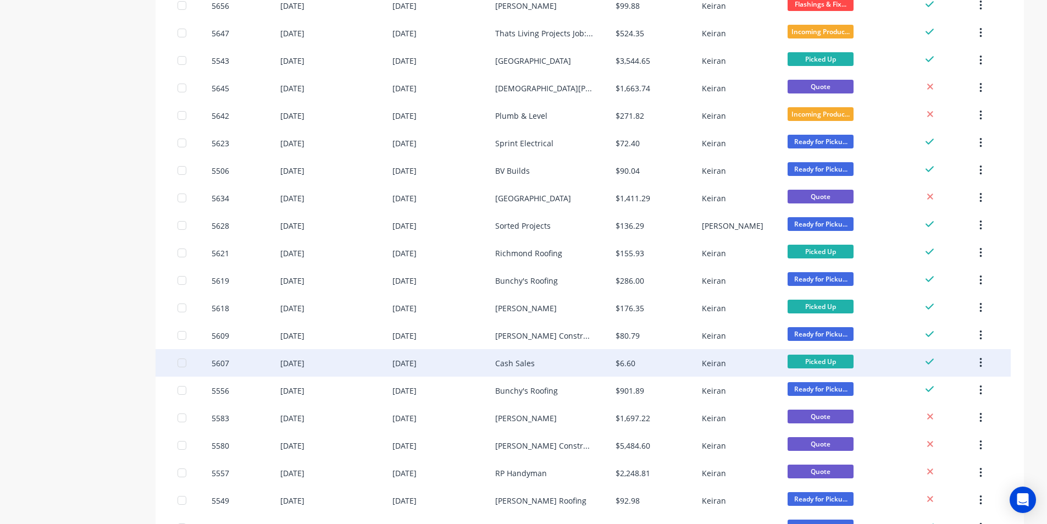
click at [563, 357] on div "Cash Sales" at bounding box center [555, 362] width 120 height 27
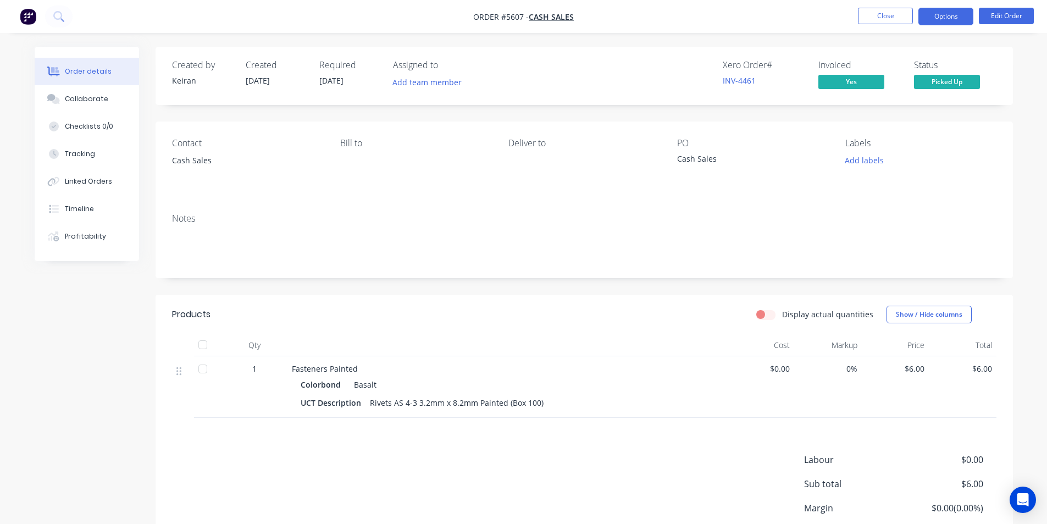
click at [960, 19] on button "Options" at bounding box center [946, 17] width 55 height 18
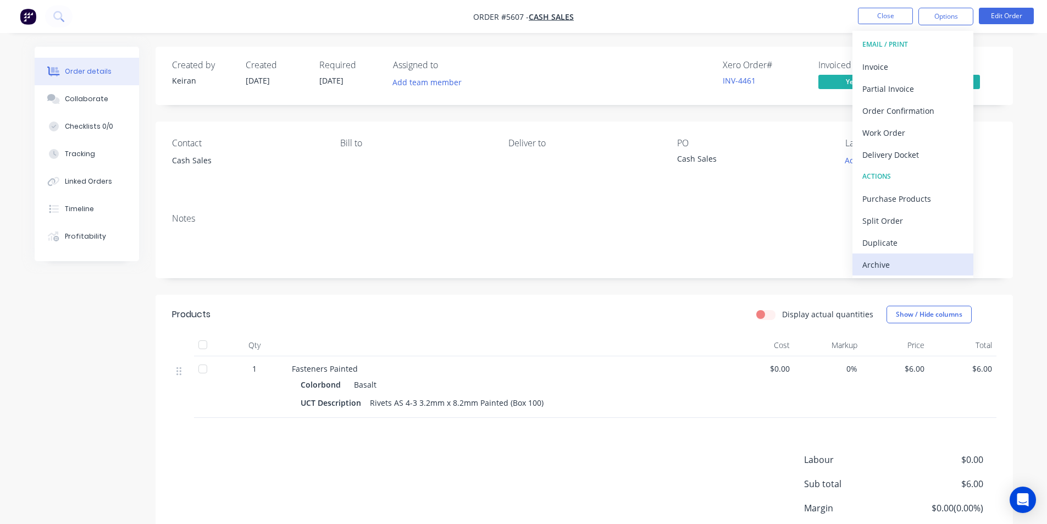
click at [926, 269] on div "Archive" at bounding box center [912, 265] width 101 height 16
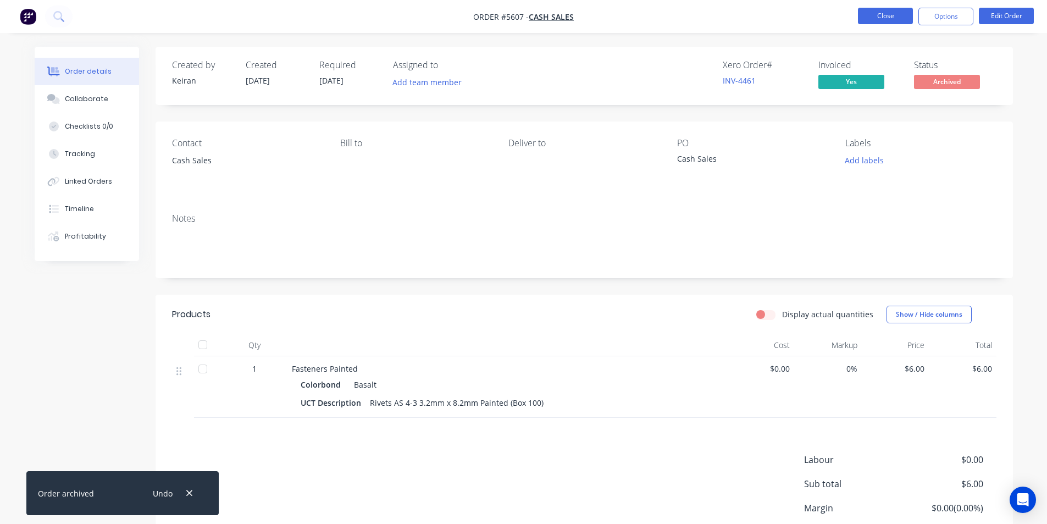
click at [882, 15] on button "Close" at bounding box center [885, 16] width 55 height 16
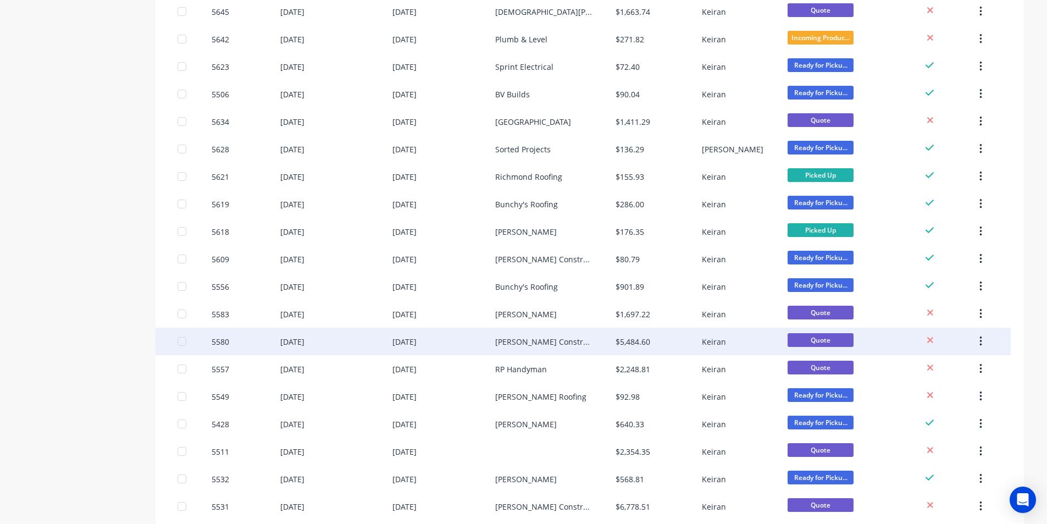
scroll to position [495, 0]
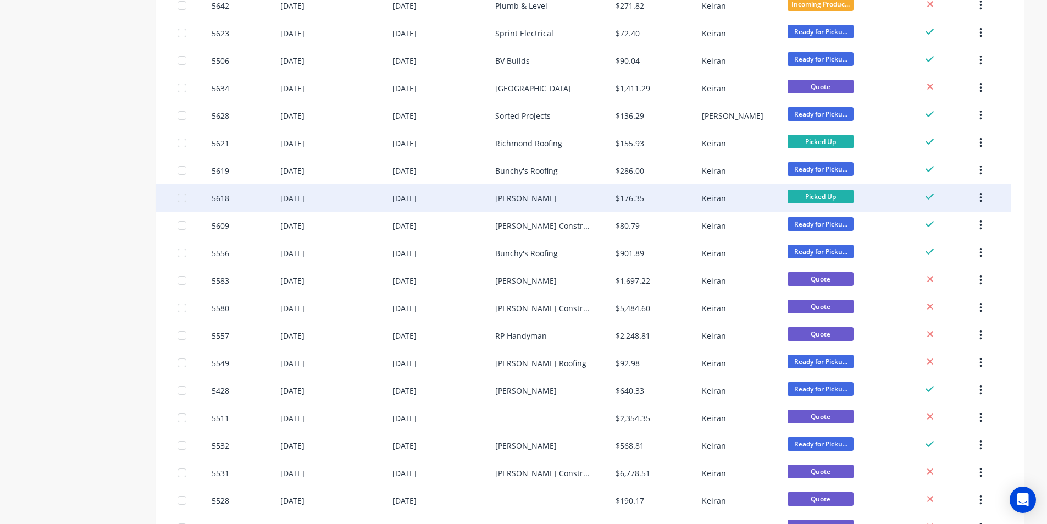
click at [571, 201] on div "Liam" at bounding box center [555, 197] width 120 height 27
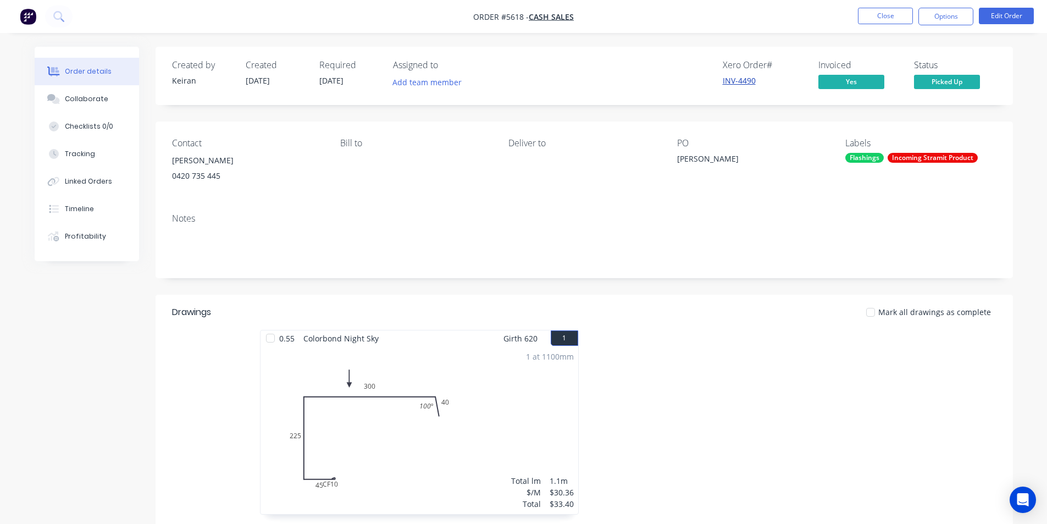
click at [730, 80] on link "INV-4490" at bounding box center [739, 80] width 33 height 10
click at [934, 11] on button "Options" at bounding box center [946, 17] width 55 height 18
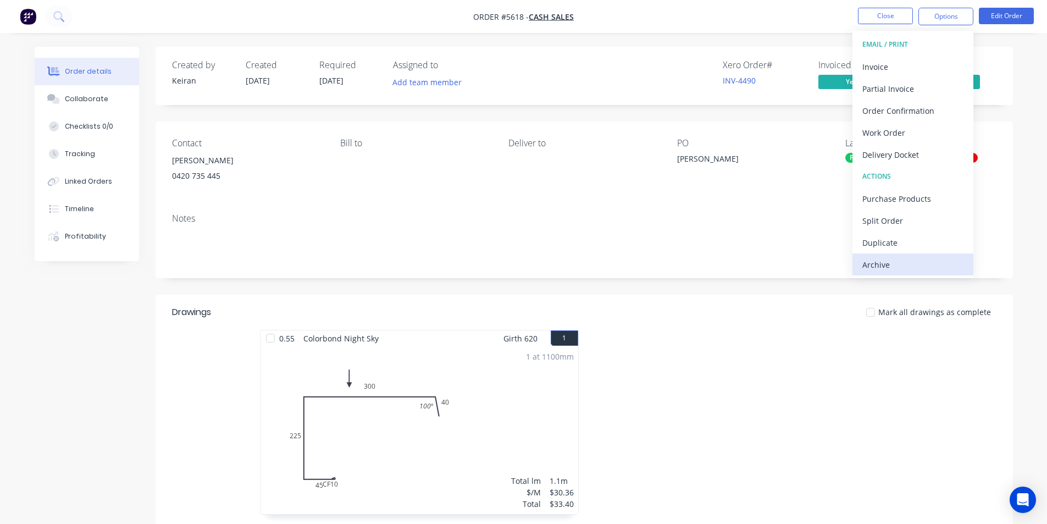
click at [888, 261] on div "Archive" at bounding box center [912, 265] width 101 height 16
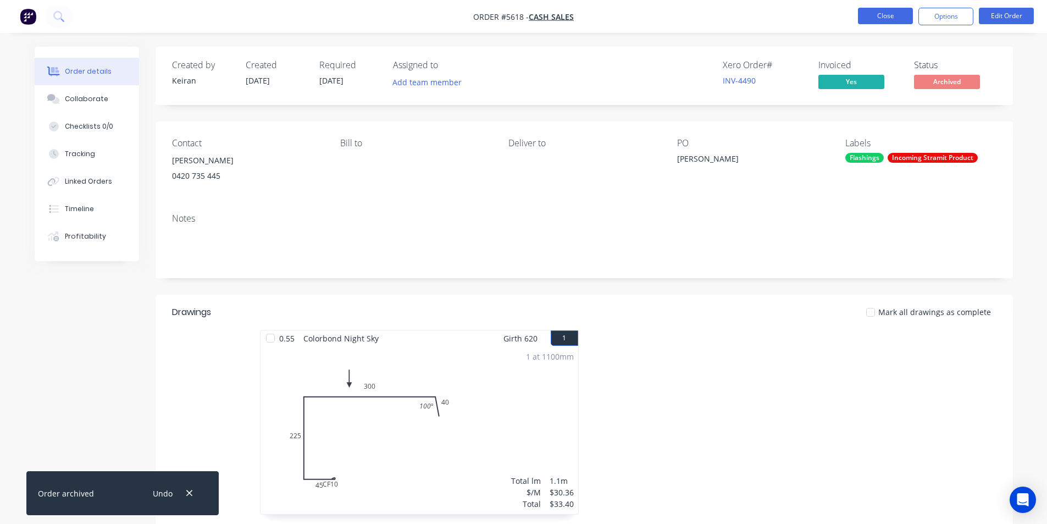
click at [881, 20] on button "Close" at bounding box center [885, 16] width 55 height 16
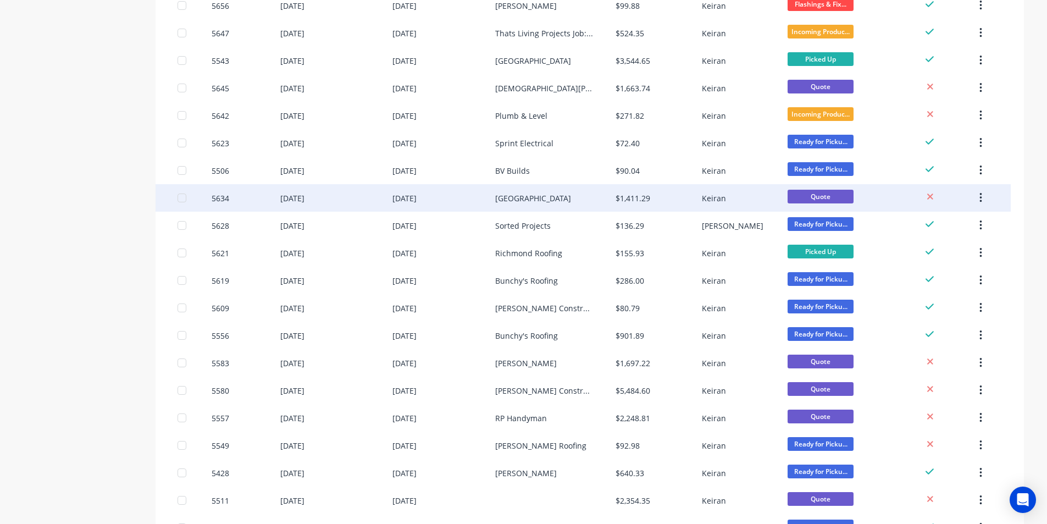
scroll to position [440, 0]
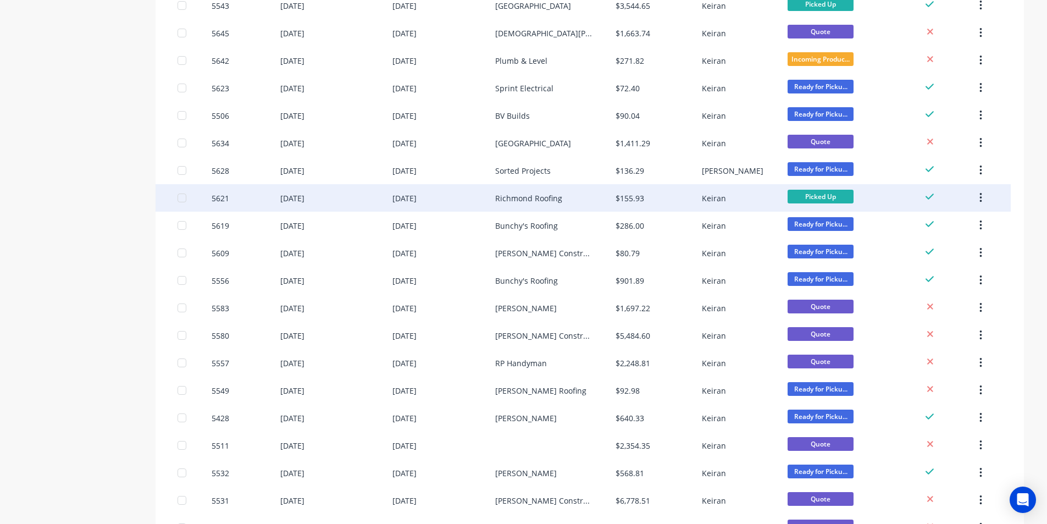
click at [659, 198] on div "$155.93" at bounding box center [659, 197] width 86 height 27
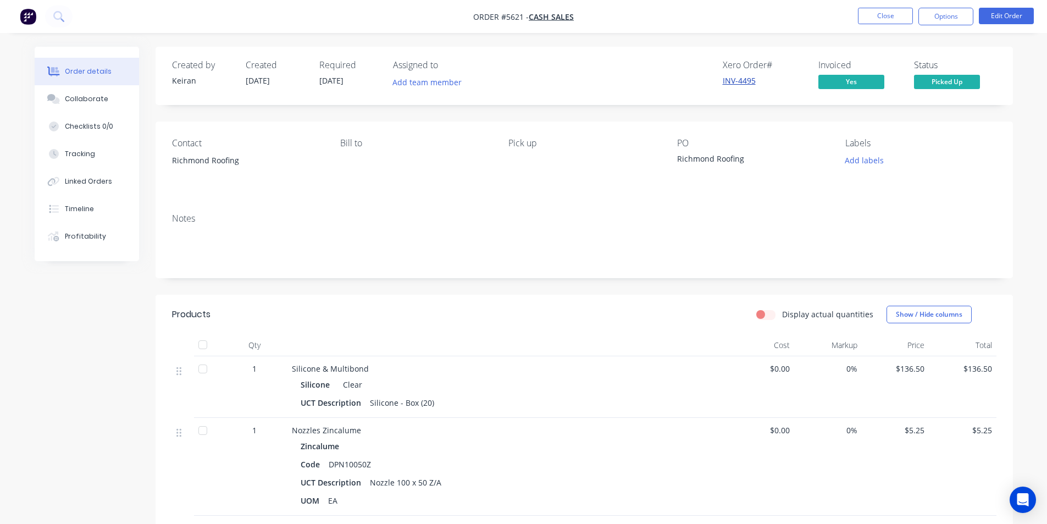
click at [736, 80] on link "INV-4495" at bounding box center [739, 80] width 33 height 10
click at [943, 16] on button "Options" at bounding box center [946, 17] width 55 height 18
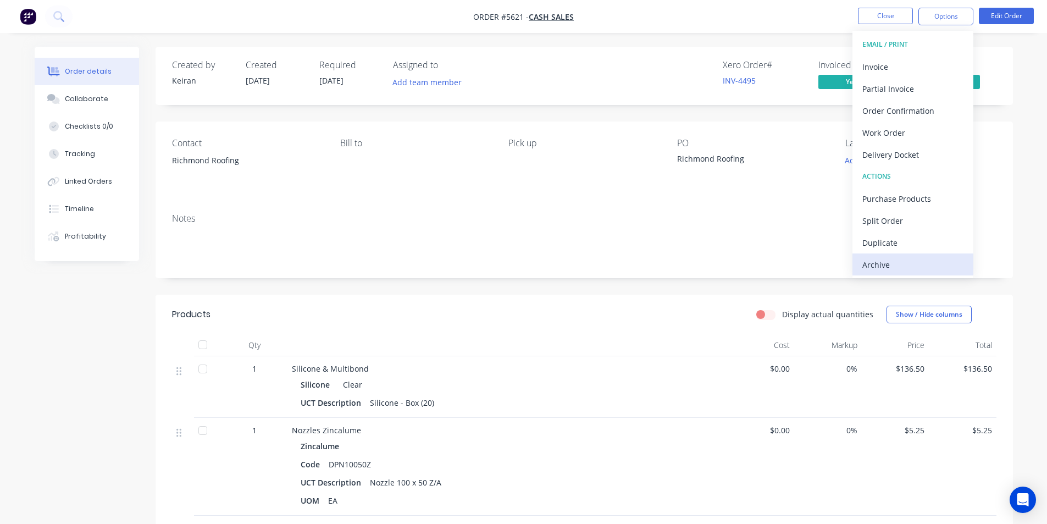
click at [898, 264] on div "Archive" at bounding box center [912, 265] width 101 height 16
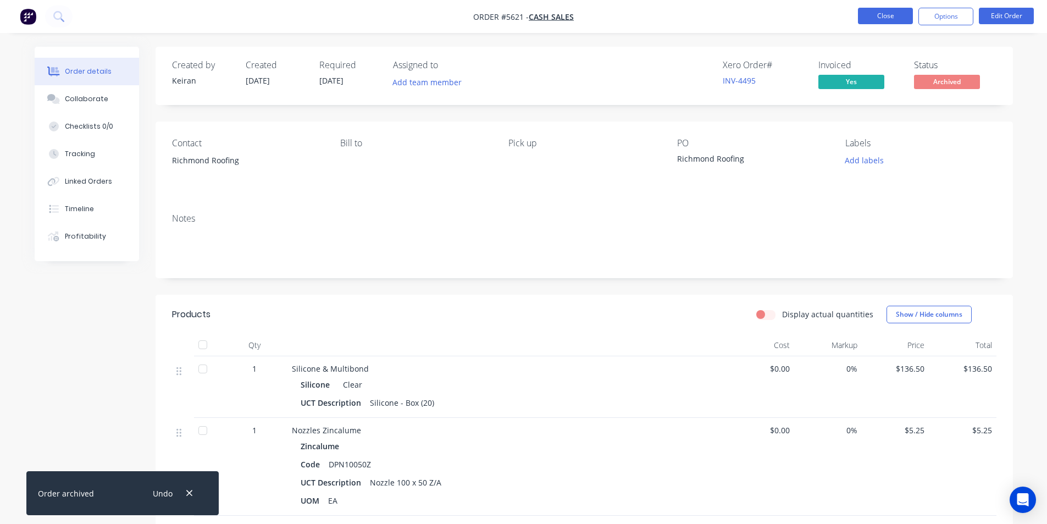
click at [886, 15] on button "Close" at bounding box center [885, 16] width 55 height 16
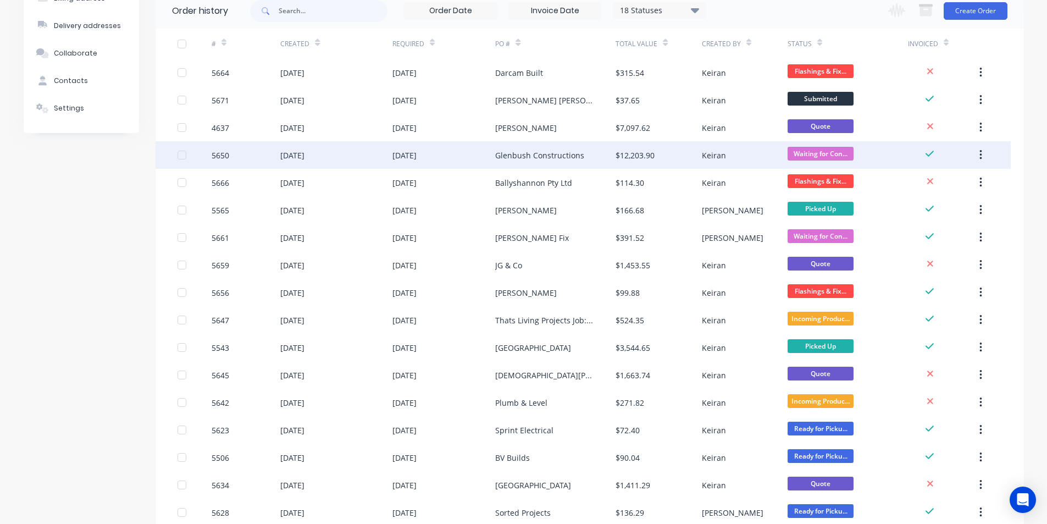
scroll to position [275, 0]
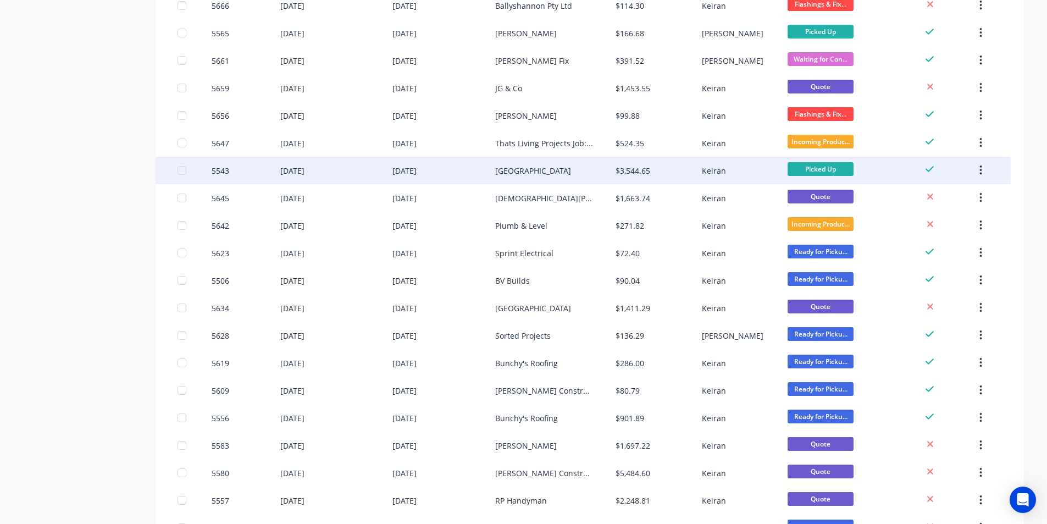
click at [660, 166] on div "$3,544.65" at bounding box center [659, 170] width 86 height 27
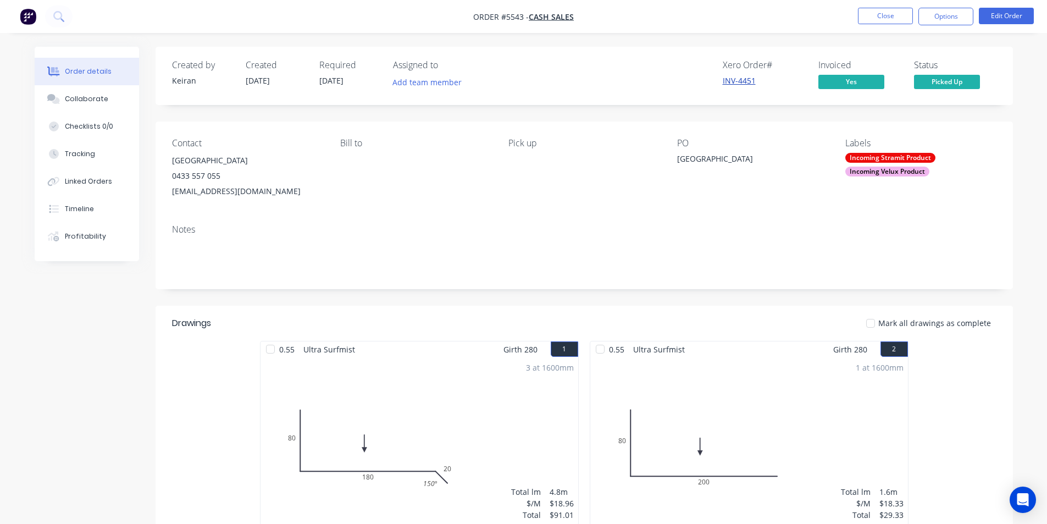
click at [743, 80] on link "INV-4451" at bounding box center [739, 80] width 33 height 10
click at [881, 13] on button "Close" at bounding box center [885, 16] width 55 height 16
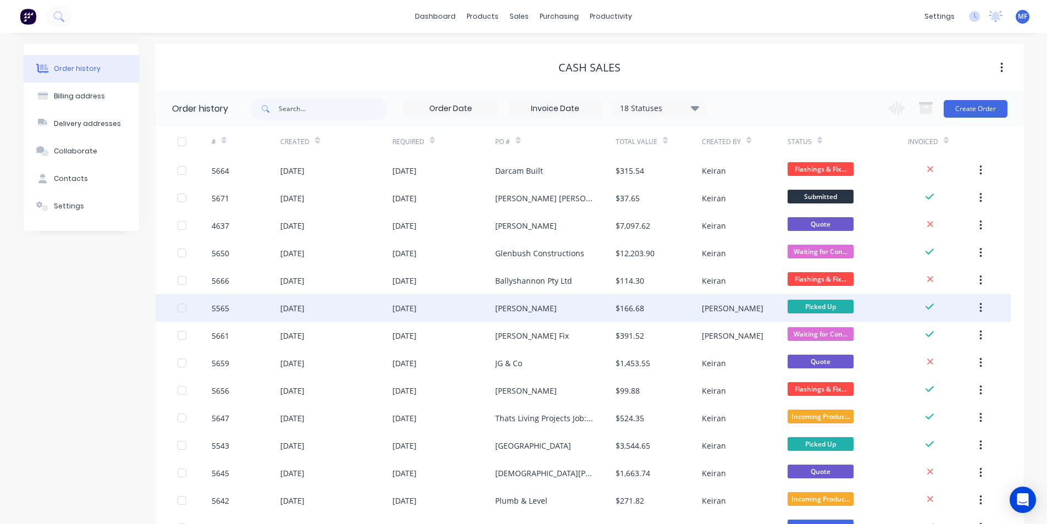
click at [559, 306] on div "Dave Patterson" at bounding box center [555, 307] width 120 height 27
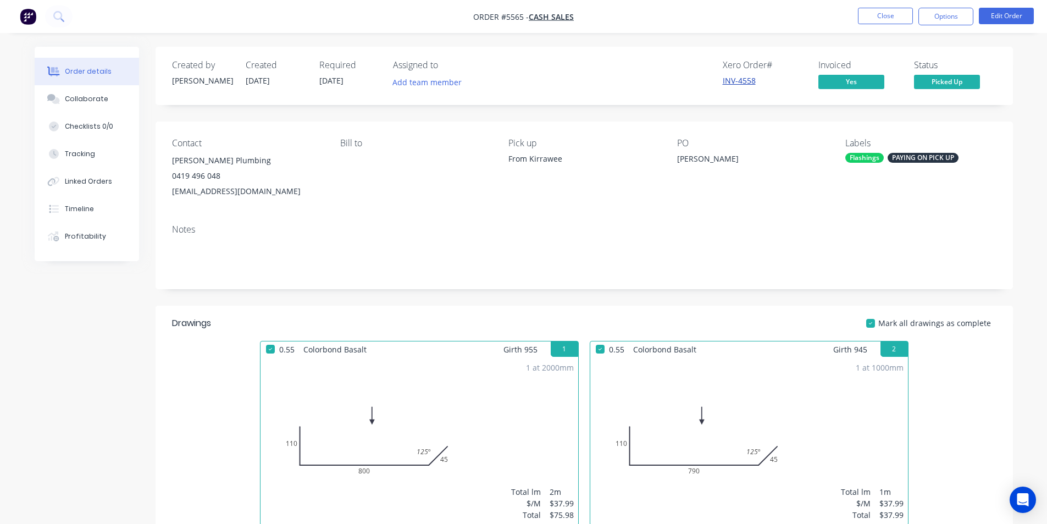
click at [743, 77] on link "INV-4558" at bounding box center [739, 80] width 33 height 10
click at [948, 18] on button "Options" at bounding box center [946, 17] width 55 height 18
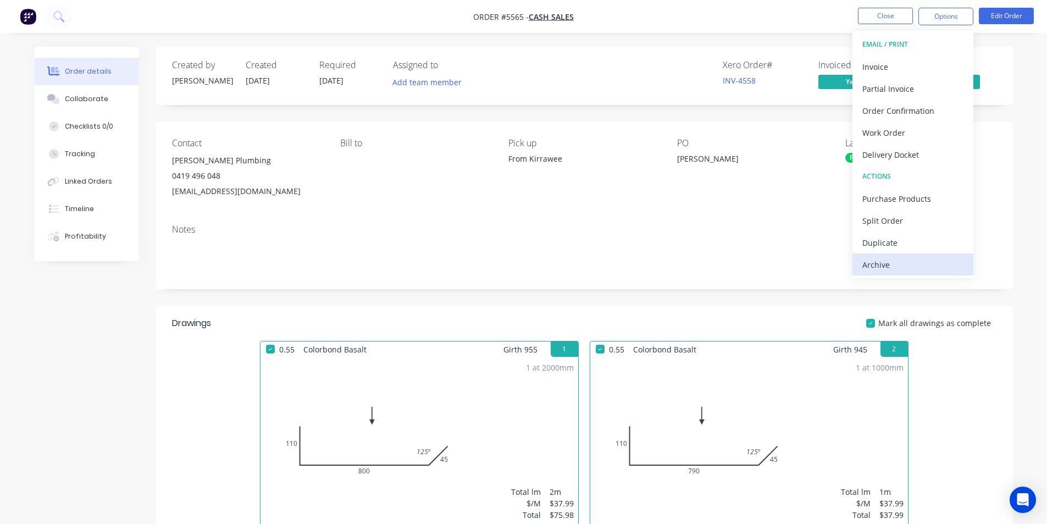
click at [904, 262] on div "Archive" at bounding box center [912, 265] width 101 height 16
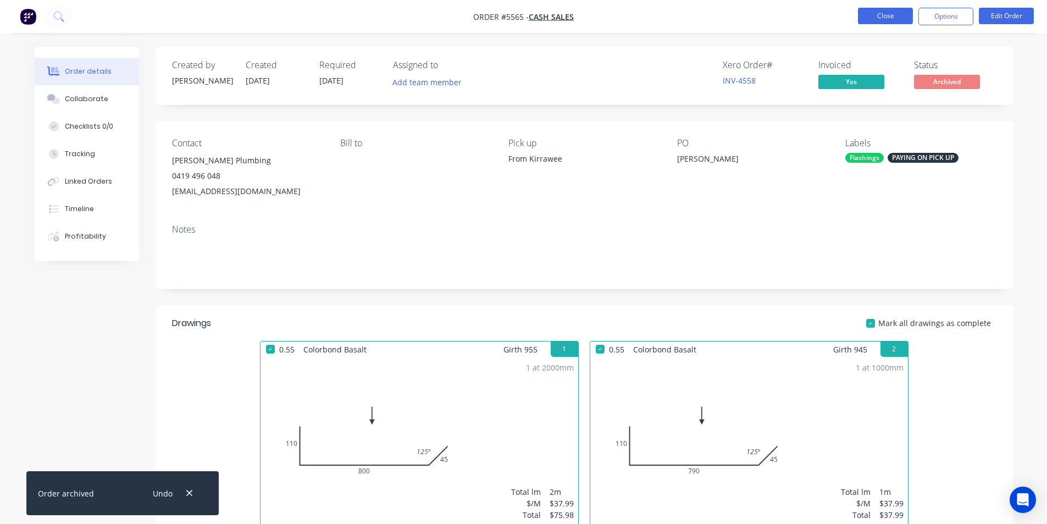
click at [882, 13] on button "Close" at bounding box center [885, 16] width 55 height 16
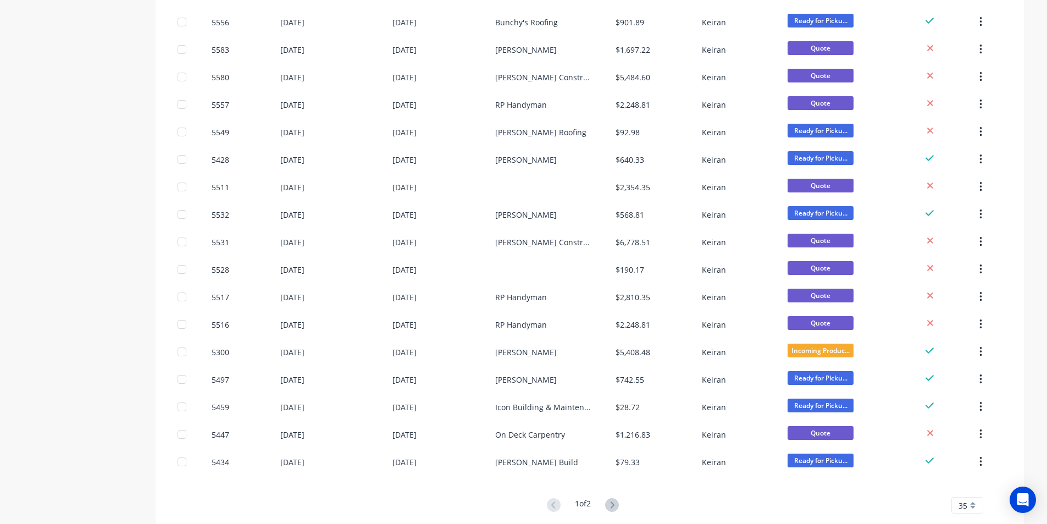
scroll to position [668, 0]
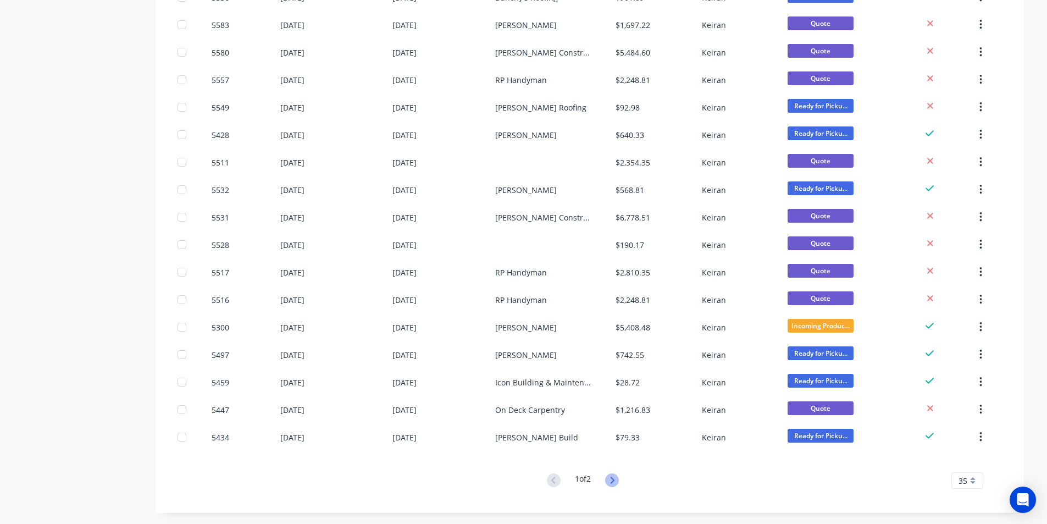
click at [617, 480] on icon at bounding box center [612, 480] width 14 height 14
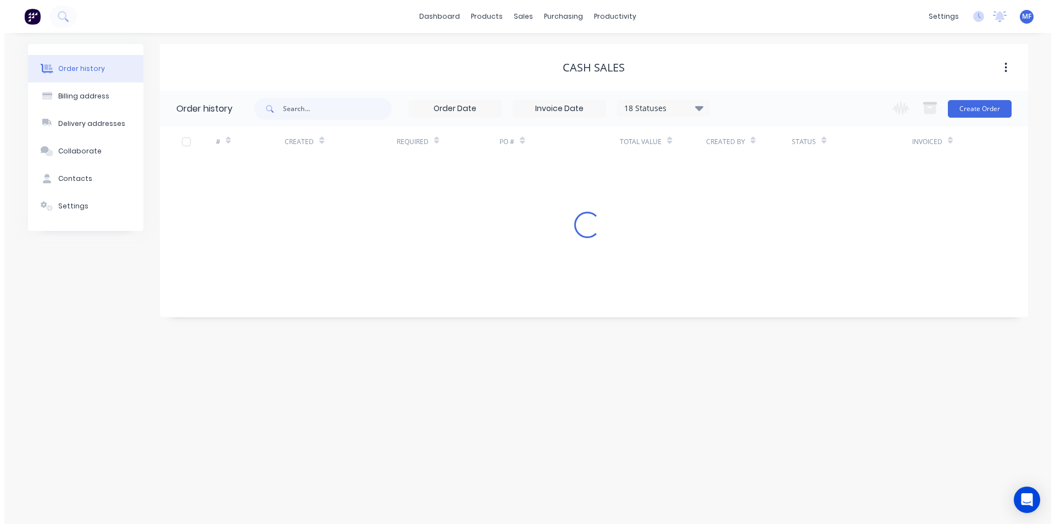
scroll to position [0, 0]
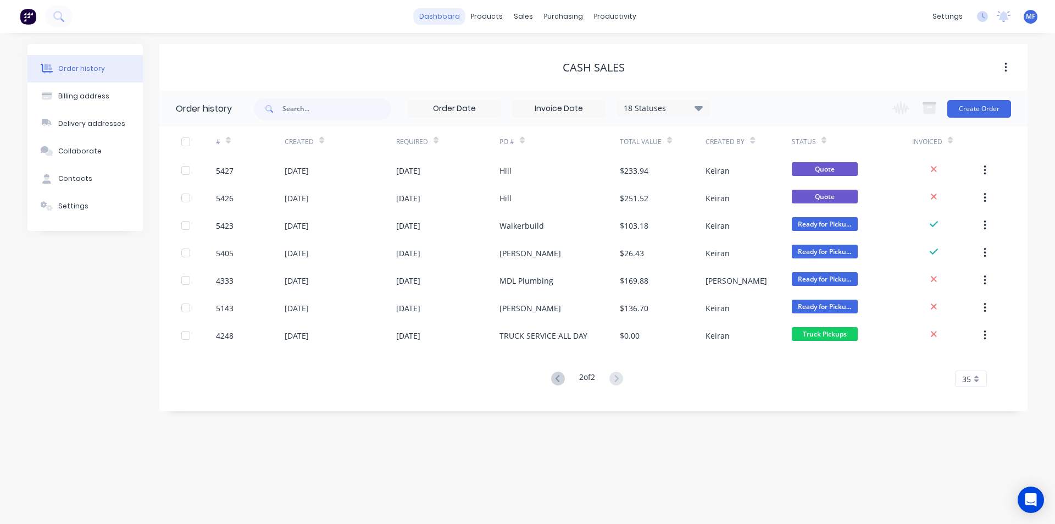
click at [463, 16] on link "dashboard" at bounding box center [440, 16] width 52 height 16
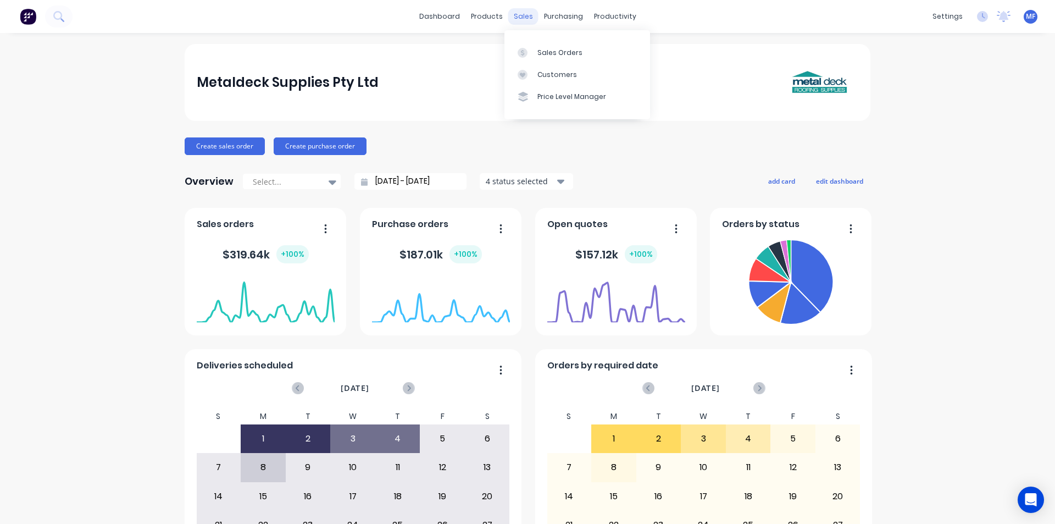
click at [524, 14] on div "sales" at bounding box center [523, 16] width 30 height 16
click at [566, 55] on div "Sales Orders" at bounding box center [560, 53] width 45 height 10
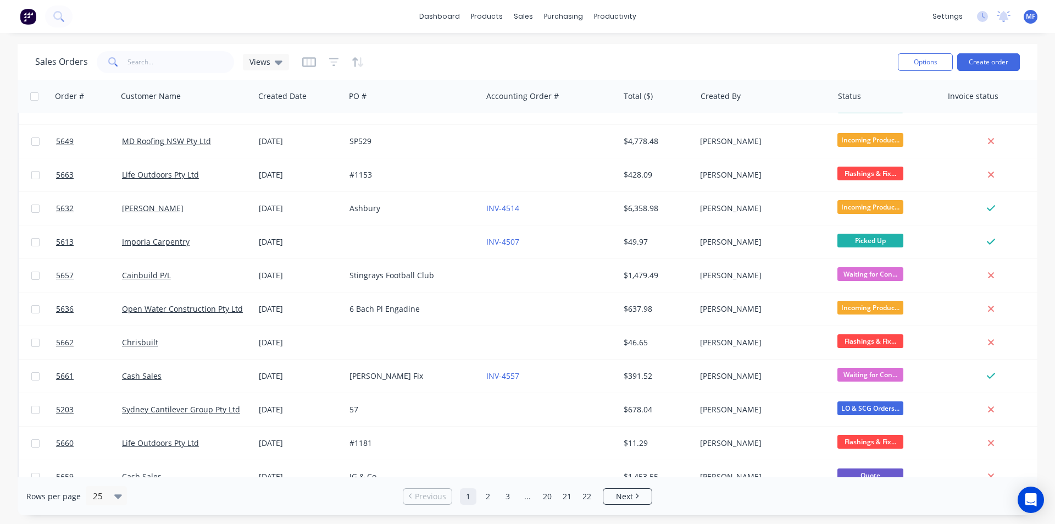
scroll to position [479, 0]
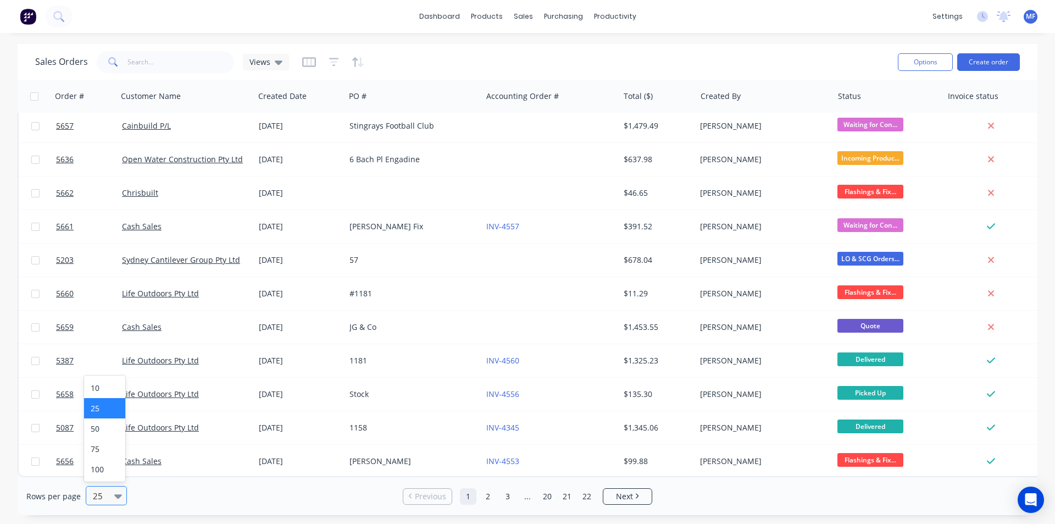
click at [111, 499] on div "25" at bounding box center [101, 495] width 26 height 18
click at [107, 475] on div "100" at bounding box center [104, 469] width 41 height 20
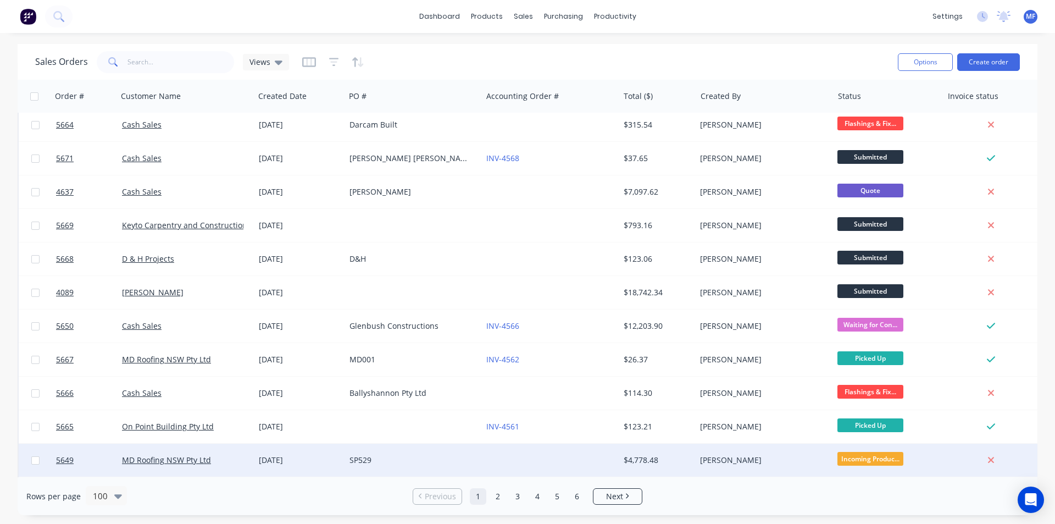
scroll to position [0, 0]
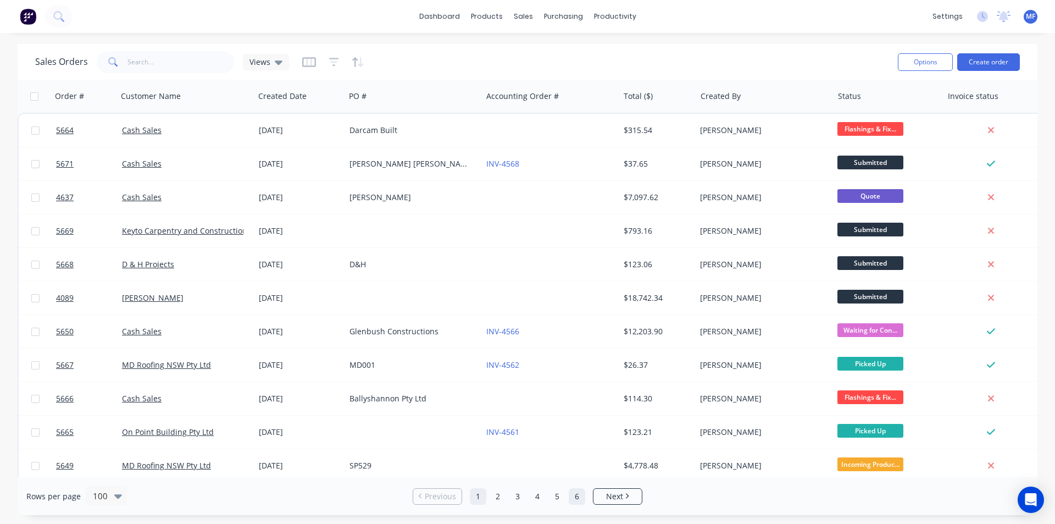
click at [577, 499] on link "6" at bounding box center [577, 496] width 16 height 16
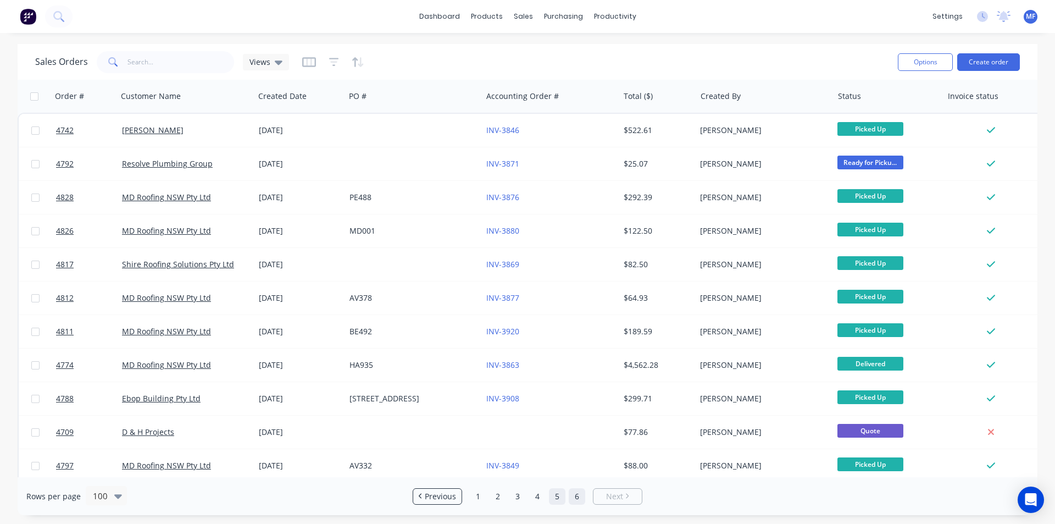
click at [562, 497] on link "5" at bounding box center [557, 496] width 16 height 16
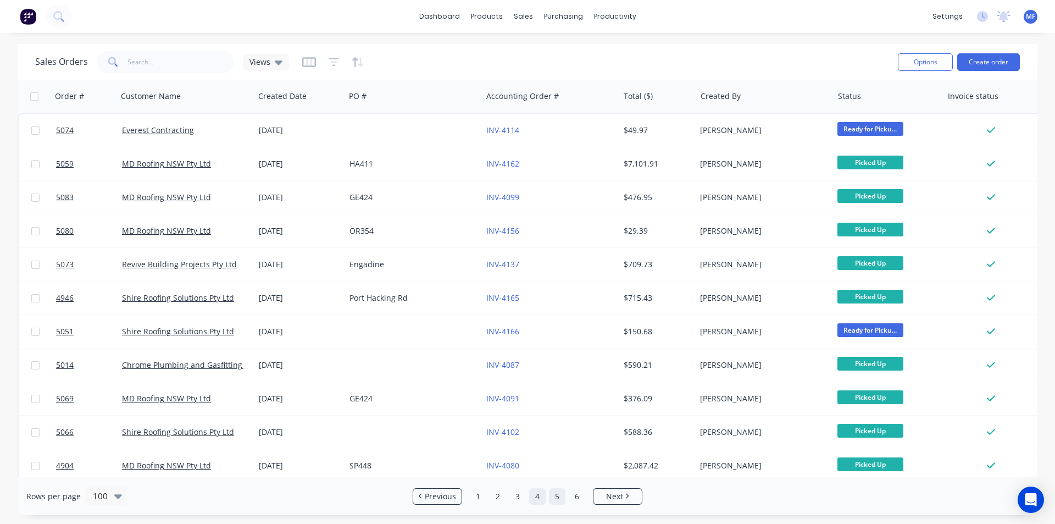
click at [540, 499] on link "4" at bounding box center [537, 496] width 16 height 16
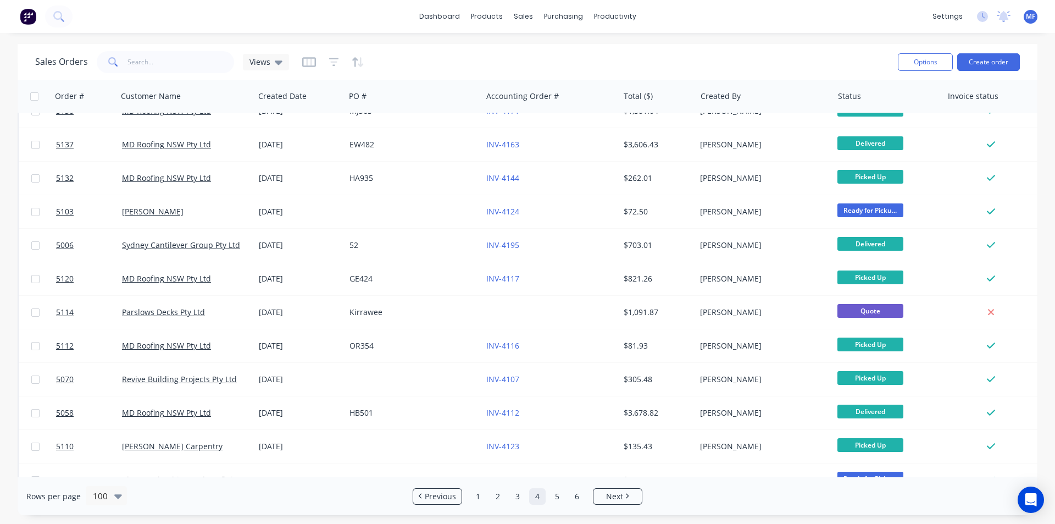
scroll to position [2994, 0]
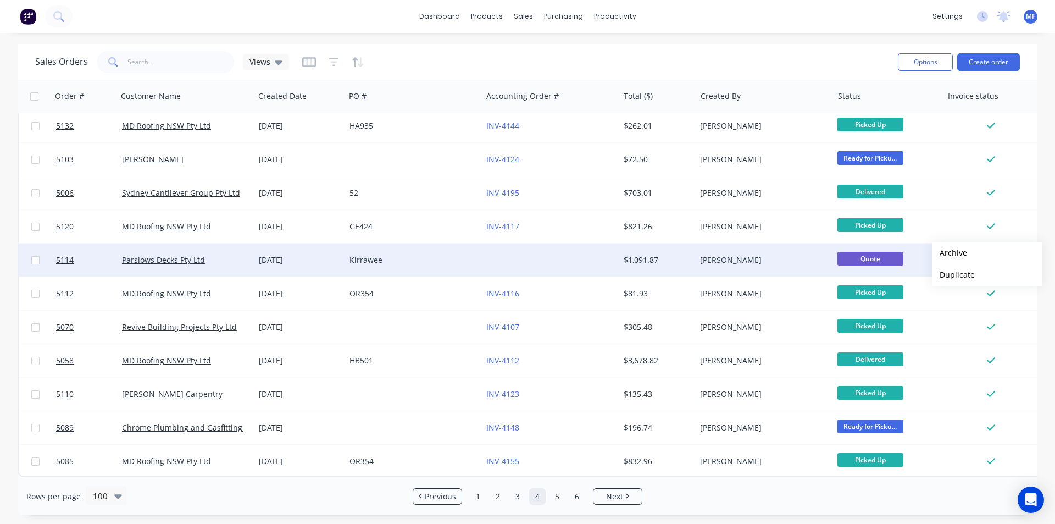
click at [950, 252] on button "Archive" at bounding box center [987, 253] width 110 height 22
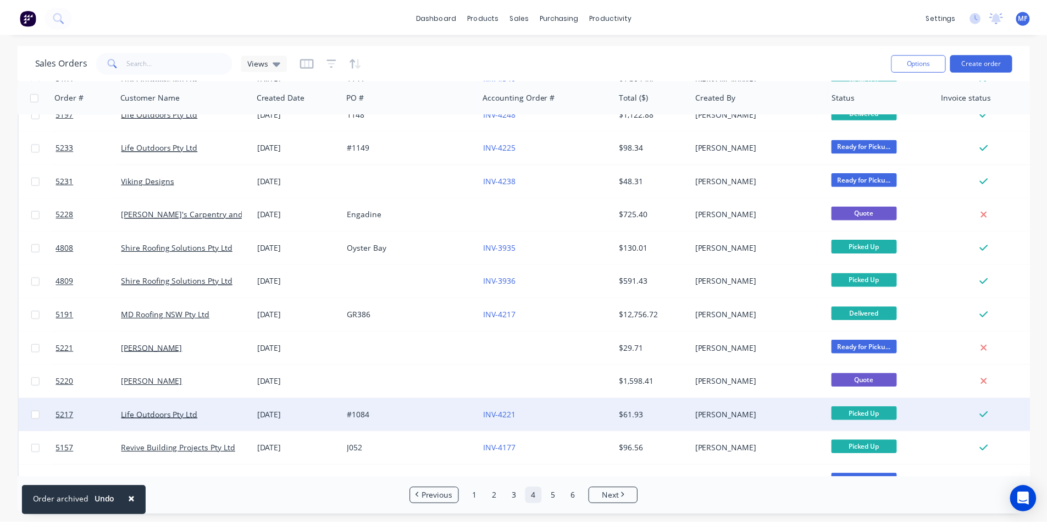
scroll to position [1594, 0]
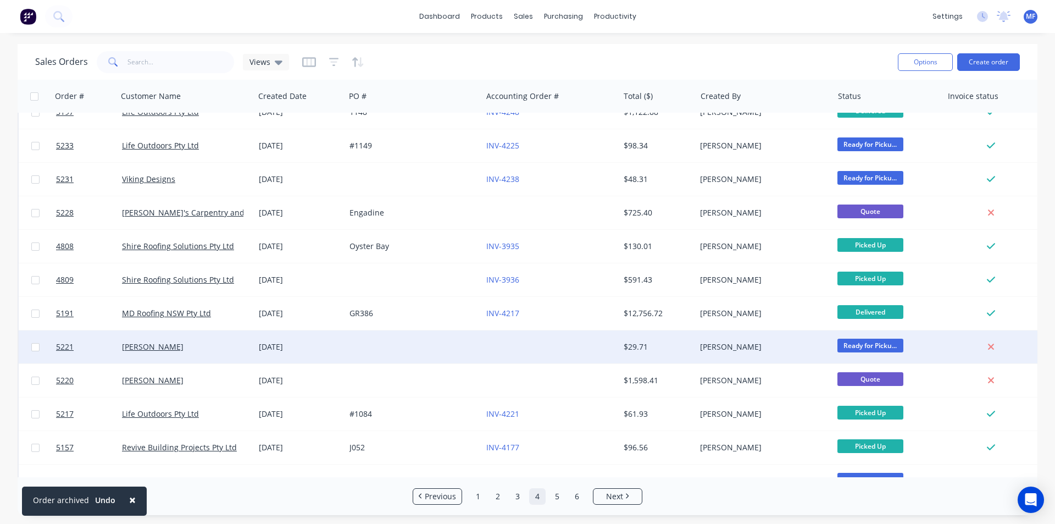
click at [681, 348] on div "$29.71" at bounding box center [656, 346] width 64 height 11
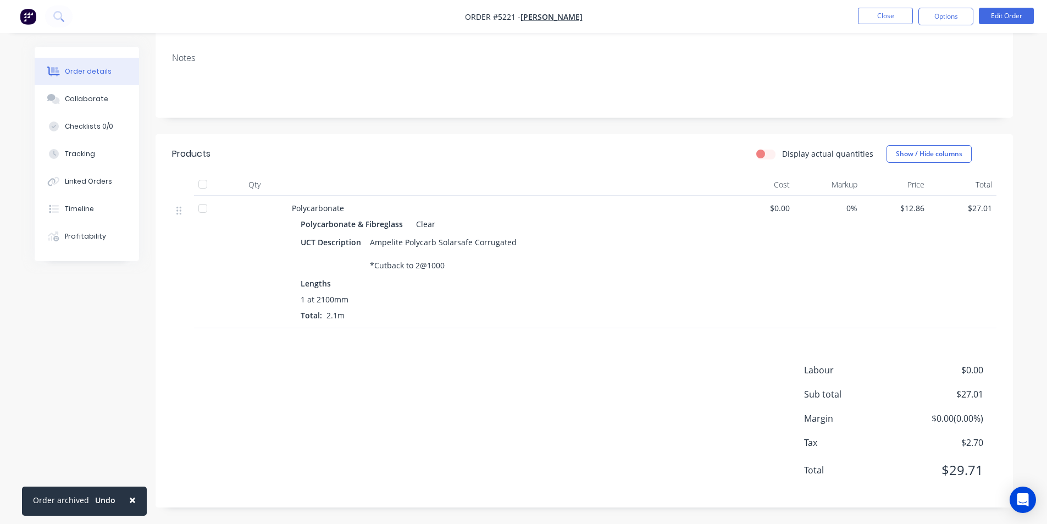
scroll to position [183, 0]
click at [82, 180] on div "Linked Orders" at bounding box center [88, 181] width 47 height 10
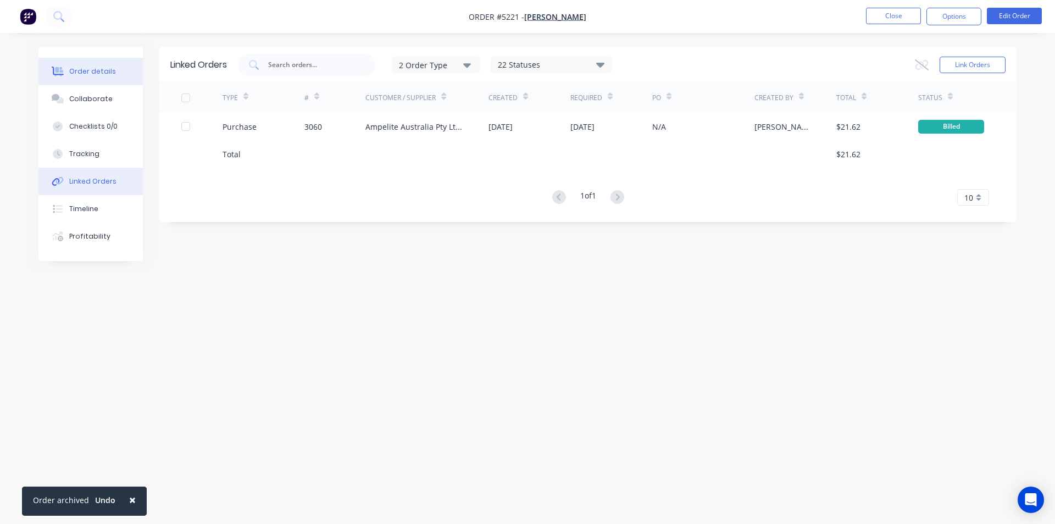
click at [78, 70] on div "Order details" at bounding box center [92, 72] width 47 height 10
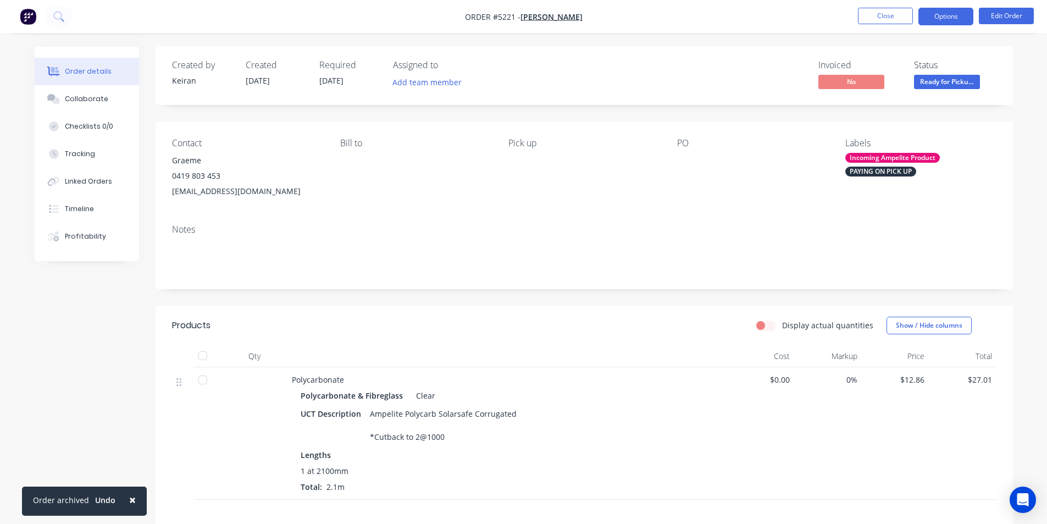
click at [949, 15] on button "Options" at bounding box center [946, 17] width 55 height 18
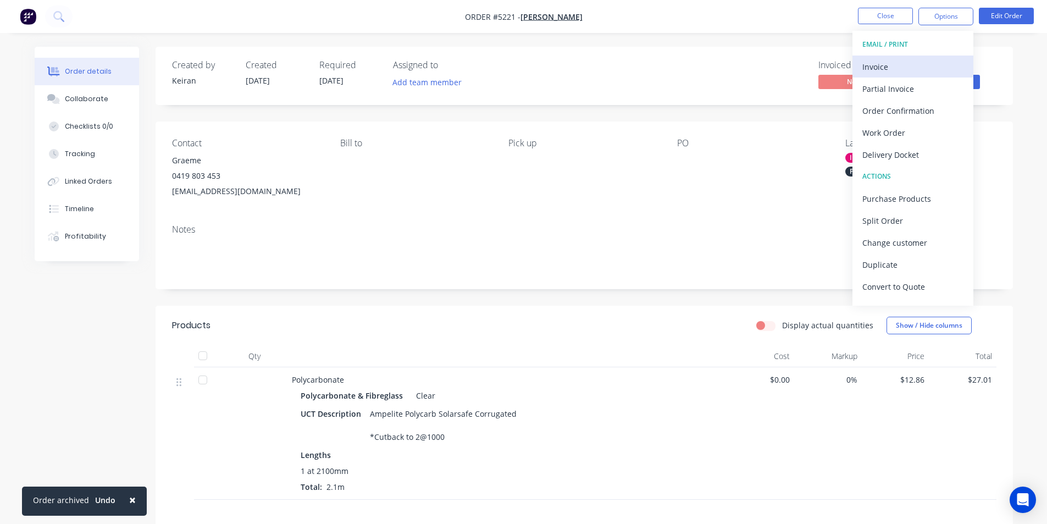
click at [884, 62] on div "Invoice" at bounding box center [912, 67] width 101 height 16
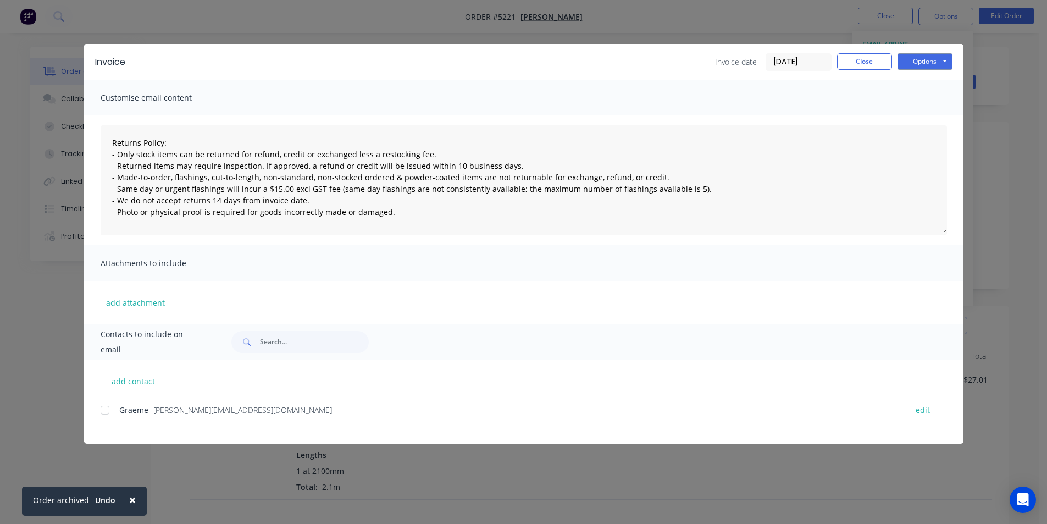
click at [105, 411] on div at bounding box center [105, 410] width 22 height 22
click at [931, 64] on button "Options" at bounding box center [925, 61] width 55 height 16
click at [945, 118] on button "Email" at bounding box center [933, 117] width 70 height 18
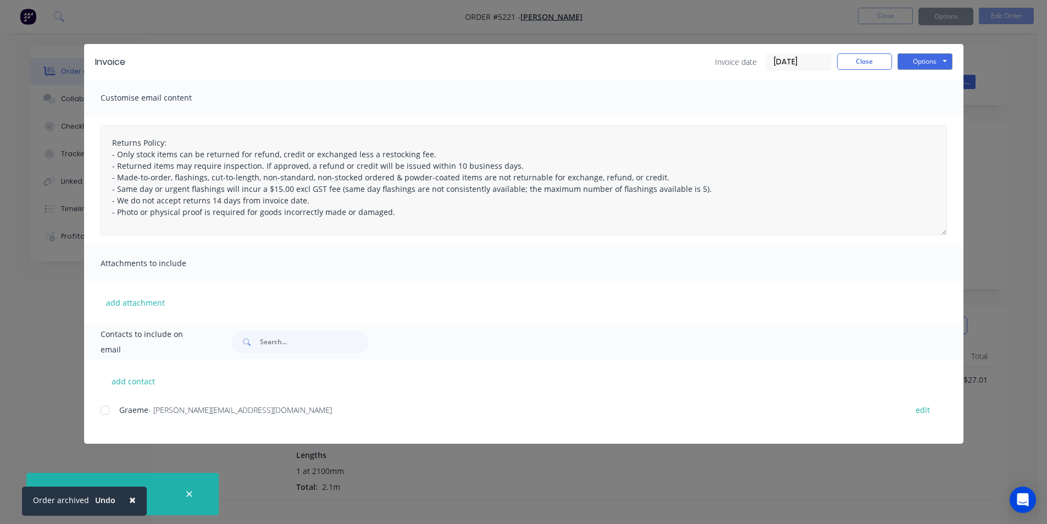
type textarea "Returns Policy: - Only stock items can be returned for refund, credit or exchan…"
click at [869, 65] on button "Close" at bounding box center [864, 61] width 55 height 16
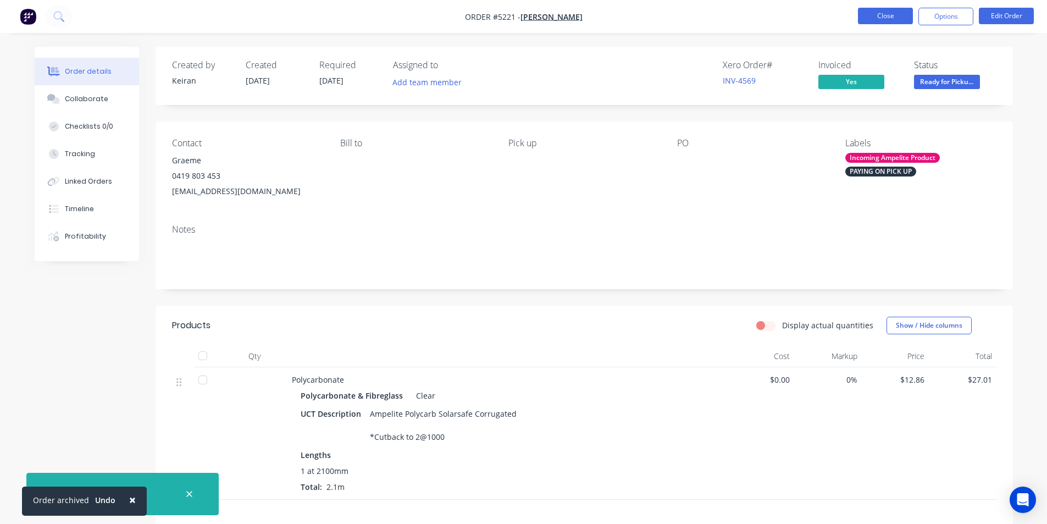
click at [883, 15] on button "Close" at bounding box center [885, 16] width 55 height 16
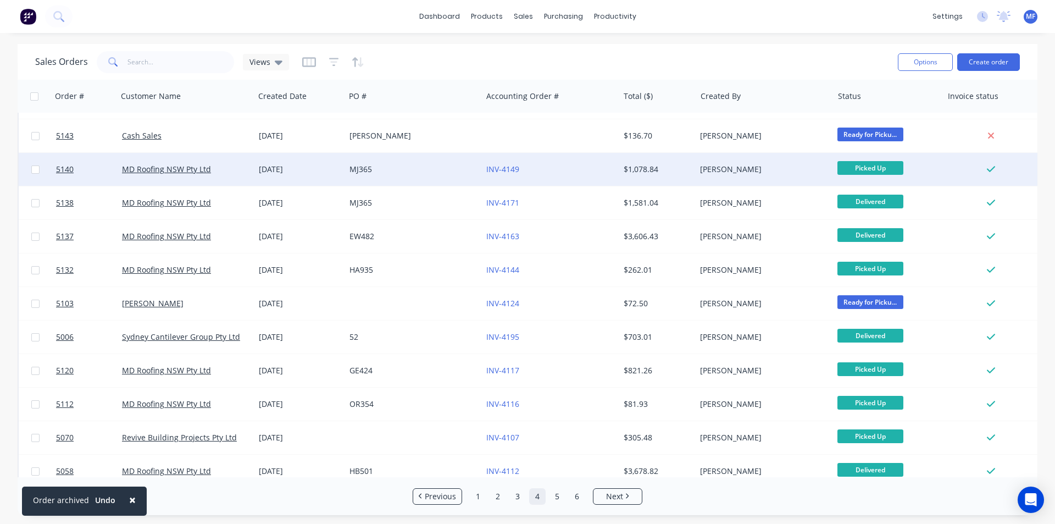
scroll to position [2994, 0]
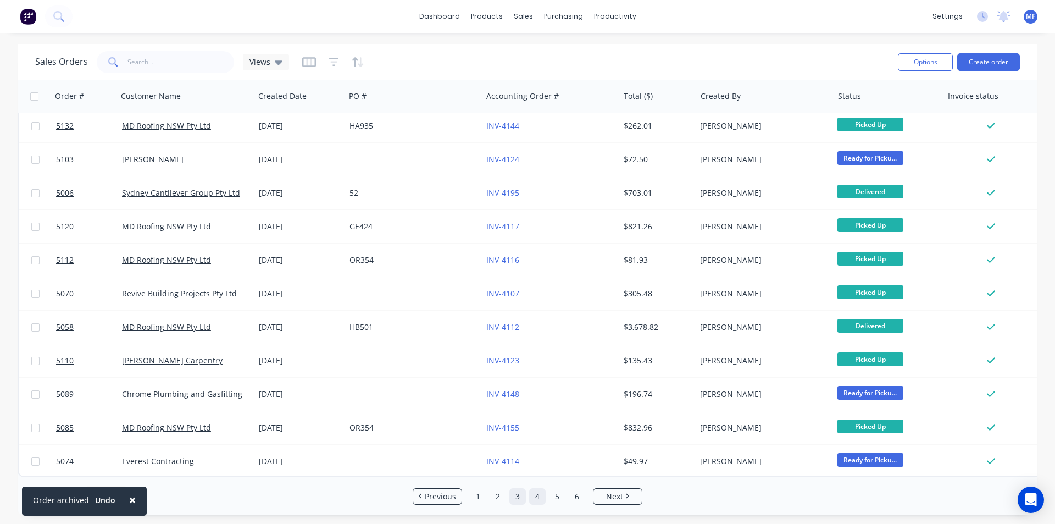
click at [519, 496] on link "3" at bounding box center [518, 496] width 16 height 16
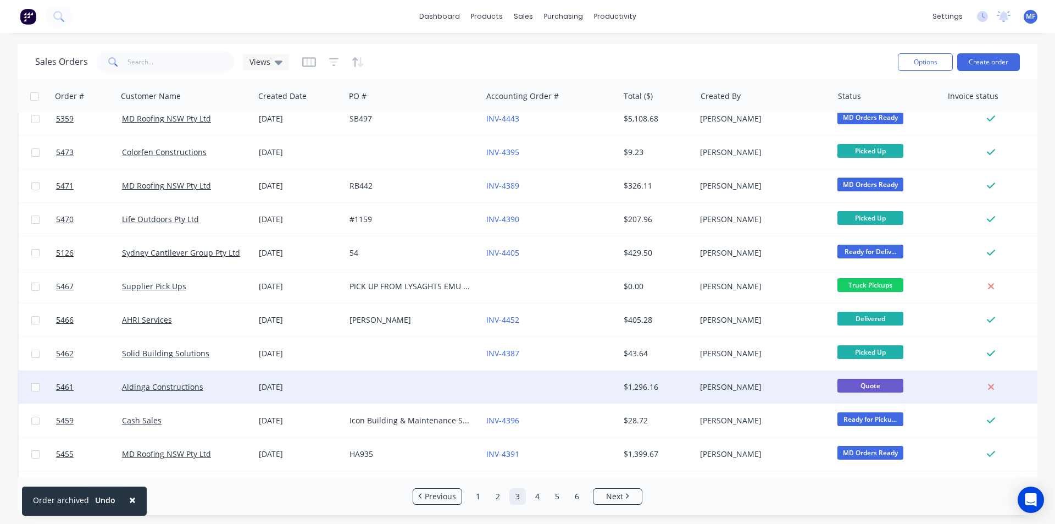
scroll to position [0, 0]
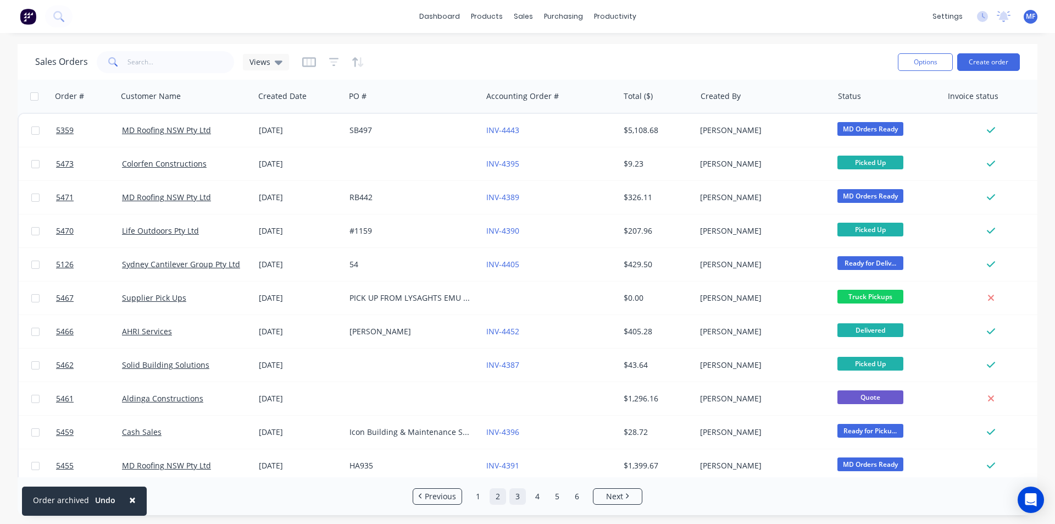
click at [498, 496] on link "2" at bounding box center [498, 496] width 16 height 16
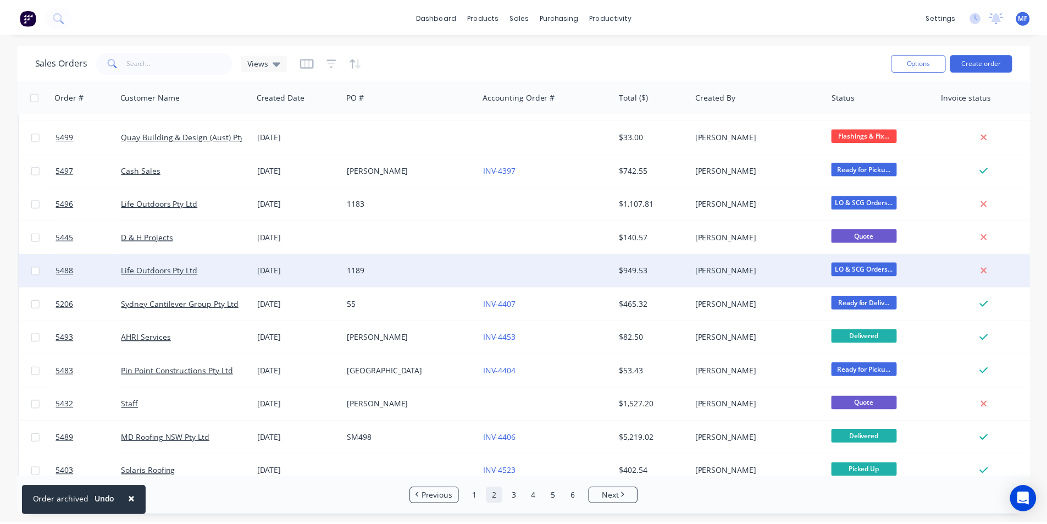
scroll to position [2554, 0]
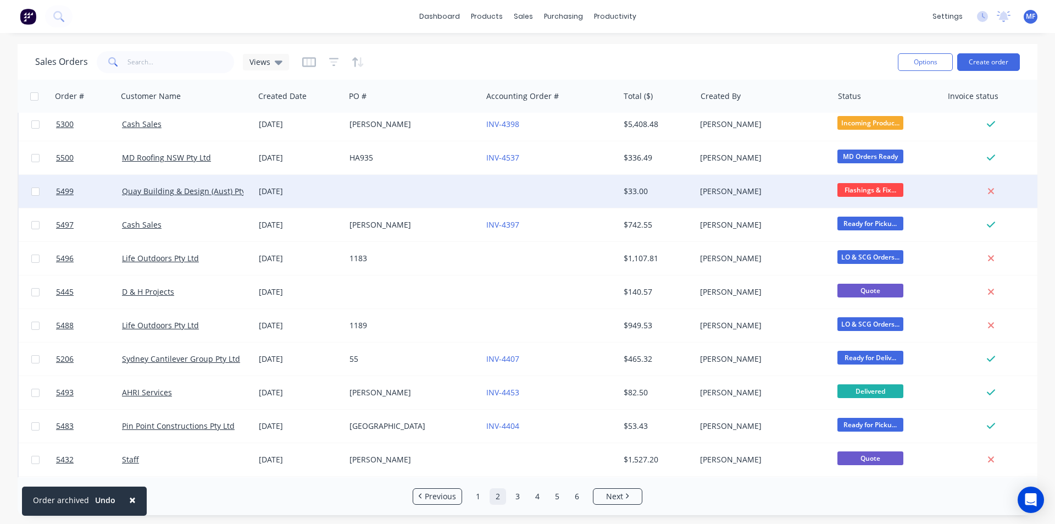
click at [797, 187] on div "Keiran Fenwick" at bounding box center [761, 191] width 122 height 11
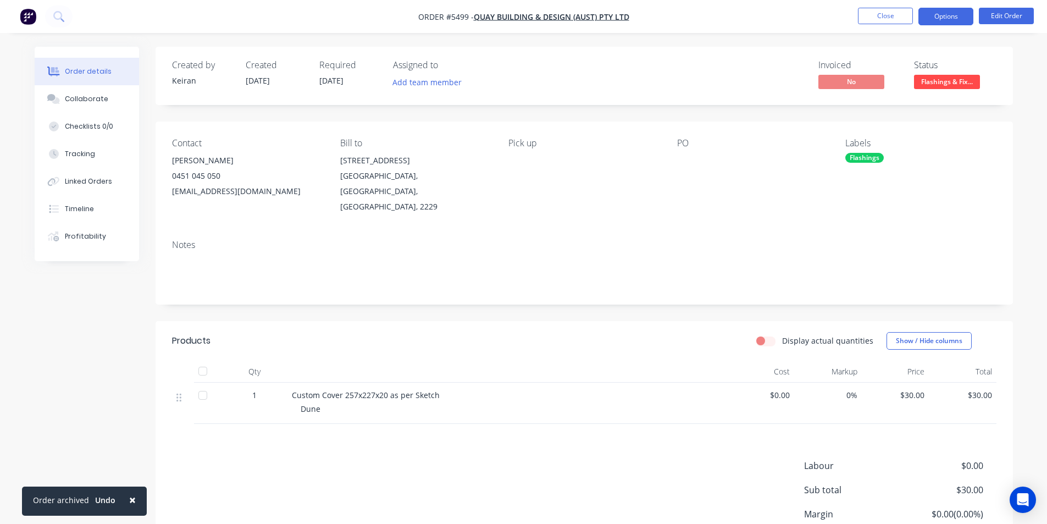
click at [954, 18] on button "Options" at bounding box center [946, 17] width 55 height 18
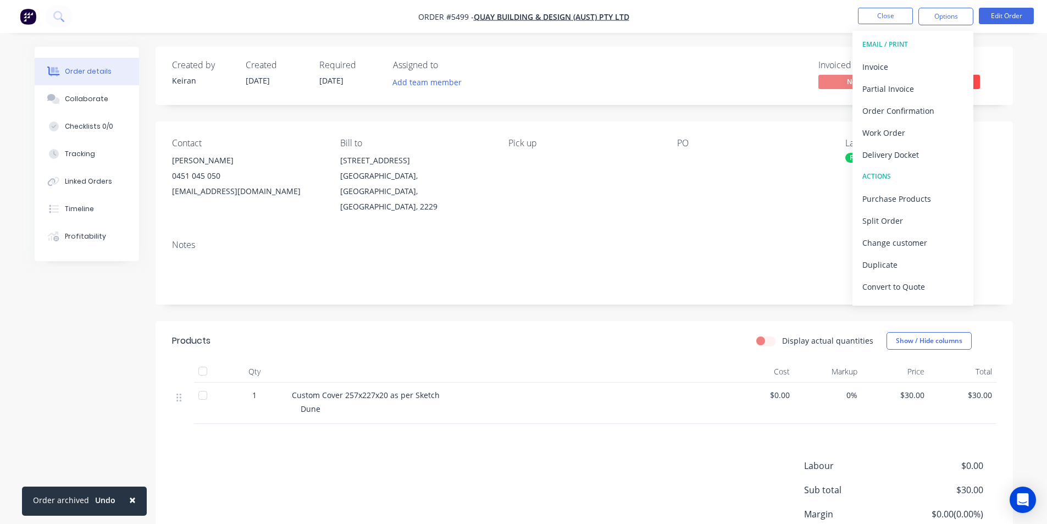
click at [687, 78] on div "Invoiced No Status Flashings & Fix..." at bounding box center [750, 76] width 494 height 32
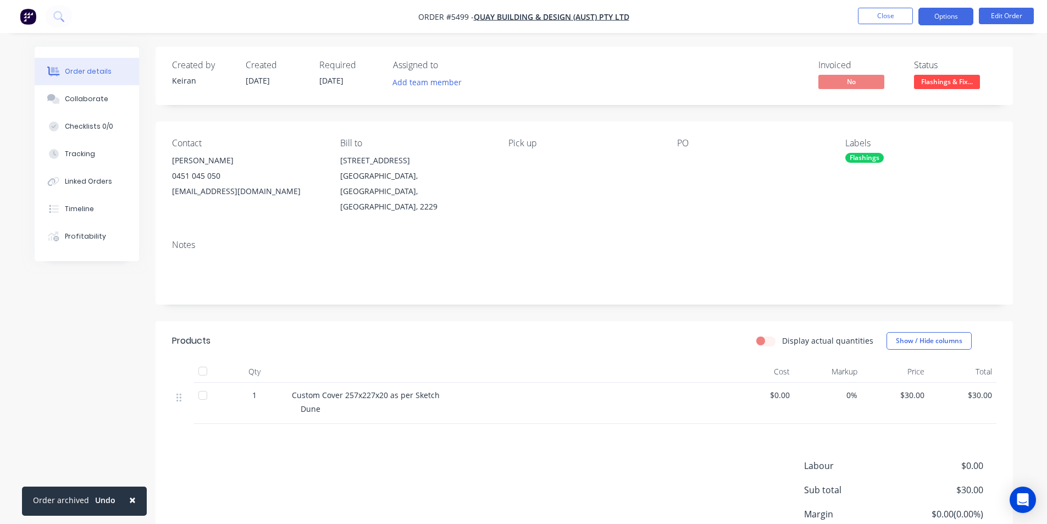
click at [952, 19] on button "Options" at bounding box center [946, 17] width 55 height 18
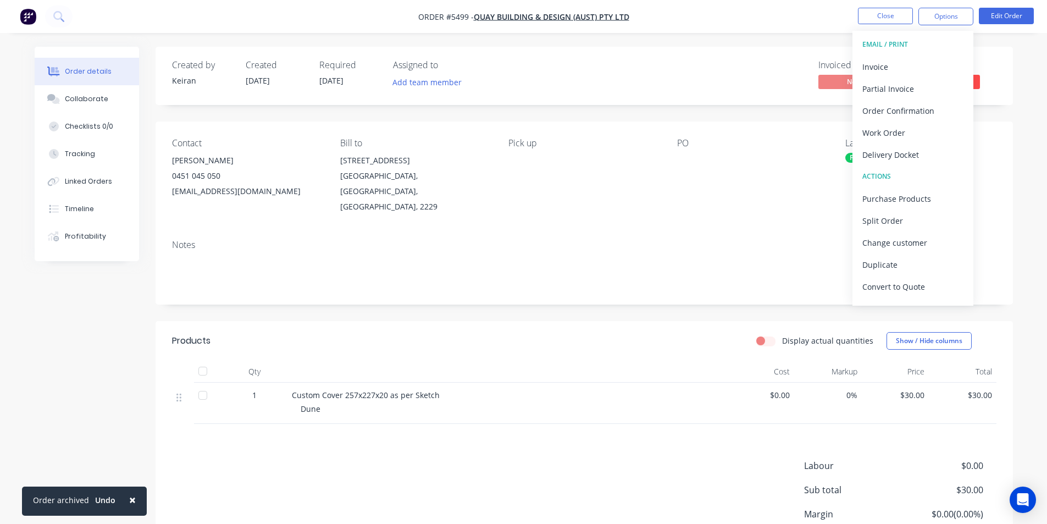
click at [546, 459] on div "Labour $0.00 Sub total $30.00 Margin $0.00 ( 0.00 %) Tax $3.00 Total $33.00" at bounding box center [584, 523] width 825 height 128
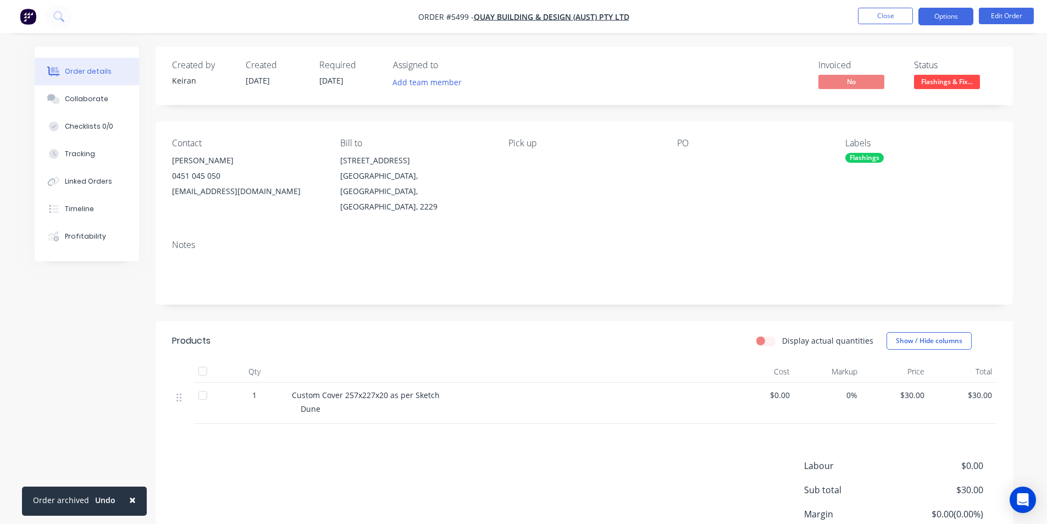
click at [945, 16] on button "Options" at bounding box center [946, 17] width 55 height 18
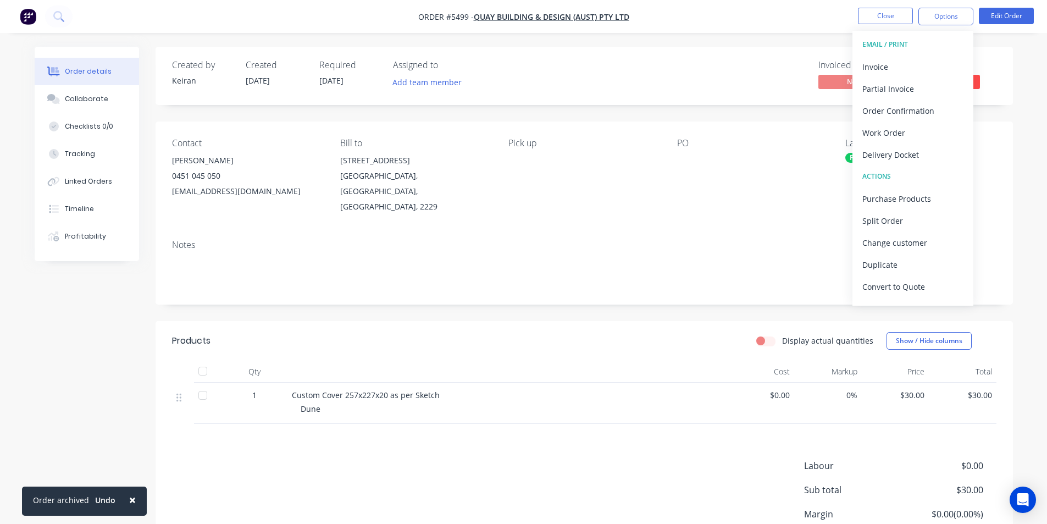
click at [1007, 59] on div "Created by Keiran Created 21/08/25 Required 25/08/25 Assigned to Add team membe…" at bounding box center [584, 76] width 857 height 58
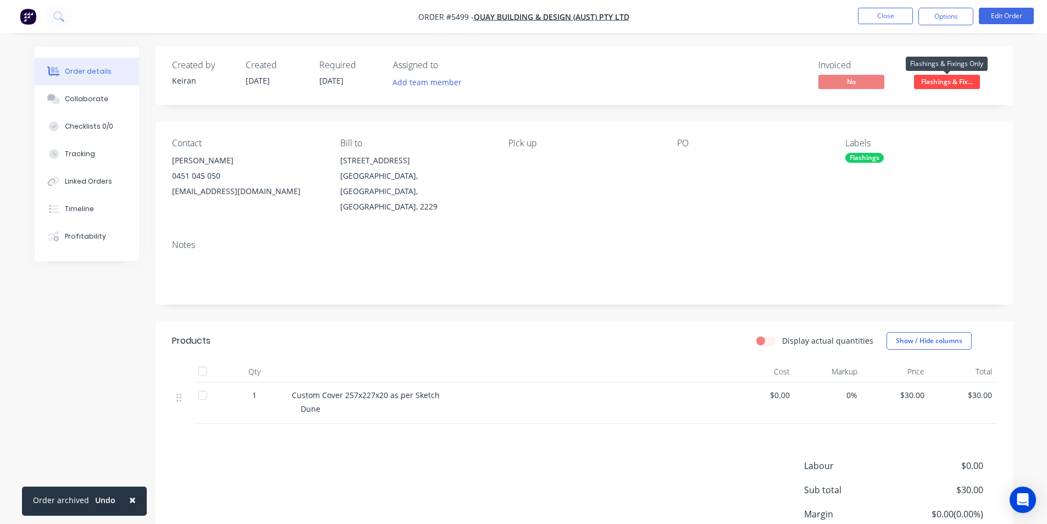
click at [960, 79] on span "Flashings & Fix..." at bounding box center [947, 82] width 66 height 14
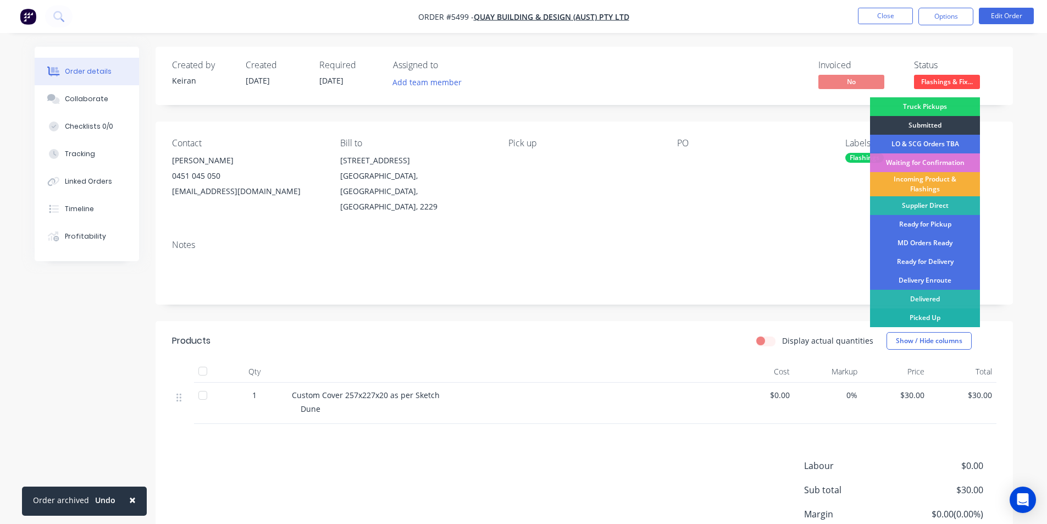
click at [923, 316] on div "Picked Up" at bounding box center [925, 317] width 110 height 19
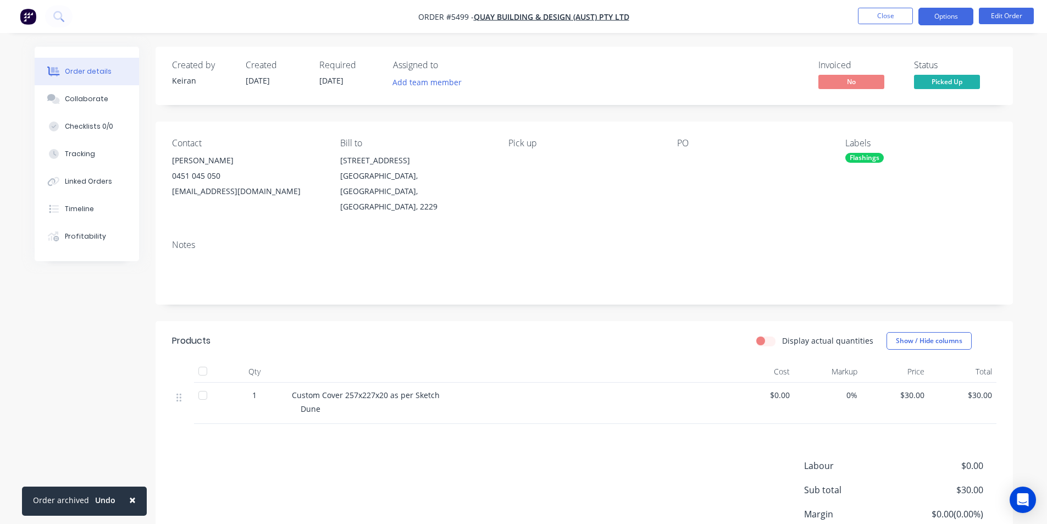
click at [940, 17] on button "Options" at bounding box center [946, 17] width 55 height 18
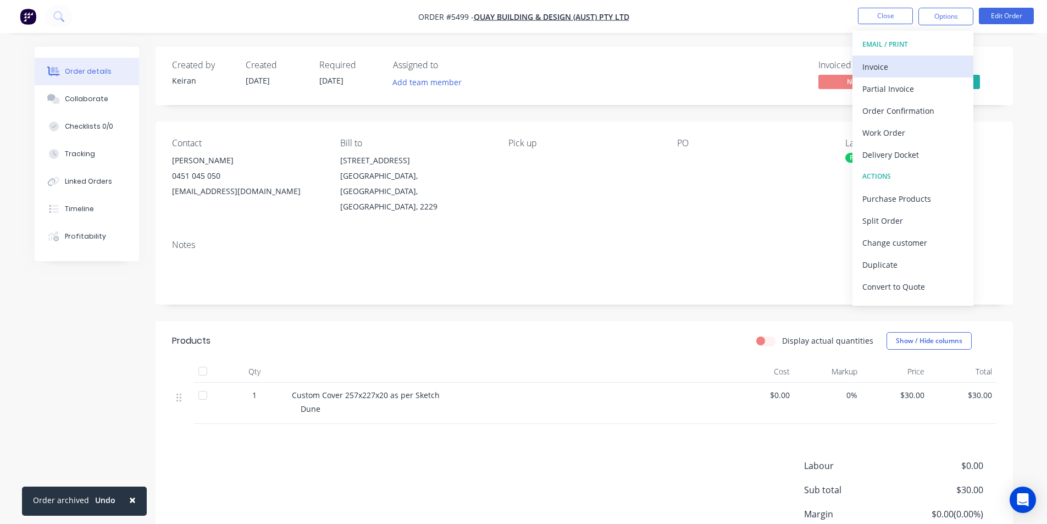
click at [874, 63] on div "Invoice" at bounding box center [912, 67] width 101 height 16
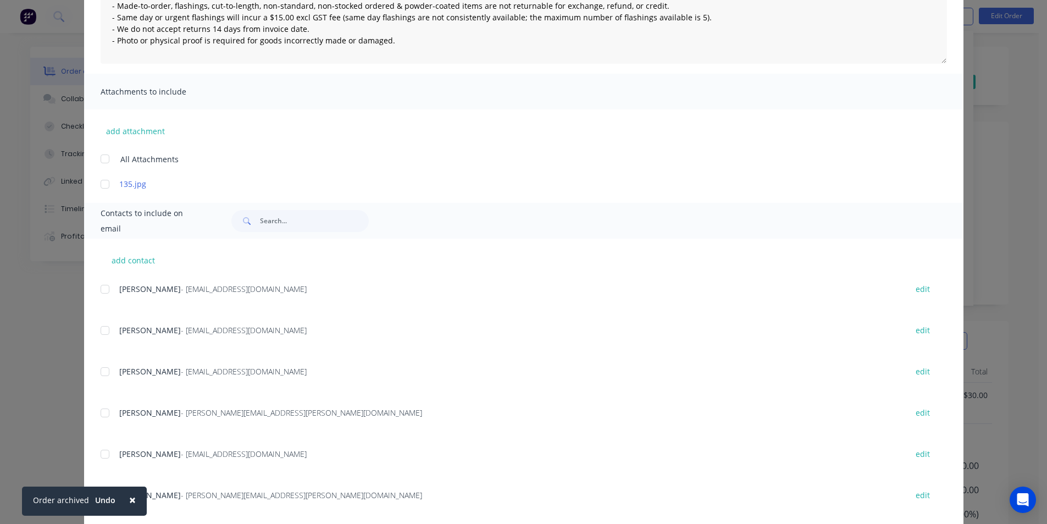
scroll to position [192, 0]
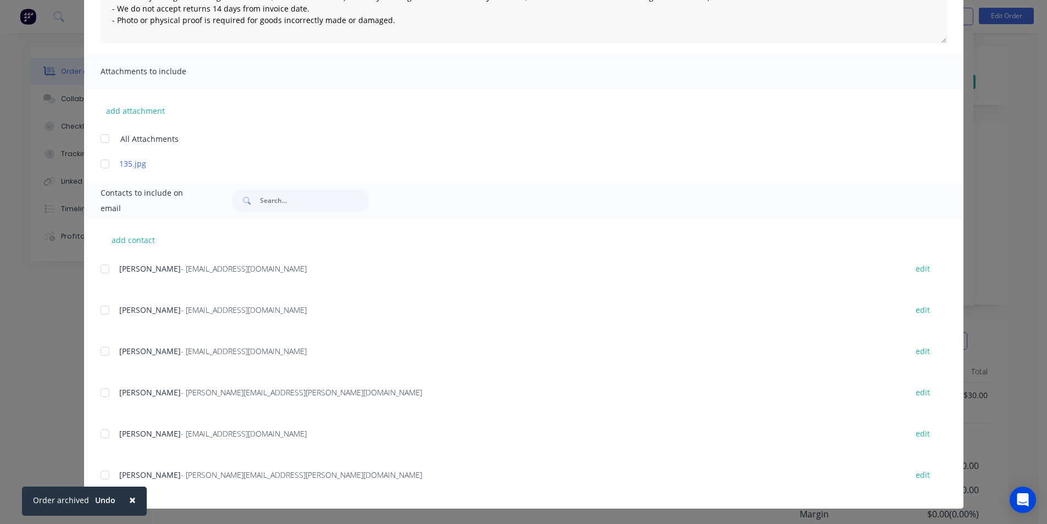
click at [102, 268] on div at bounding box center [105, 269] width 22 height 22
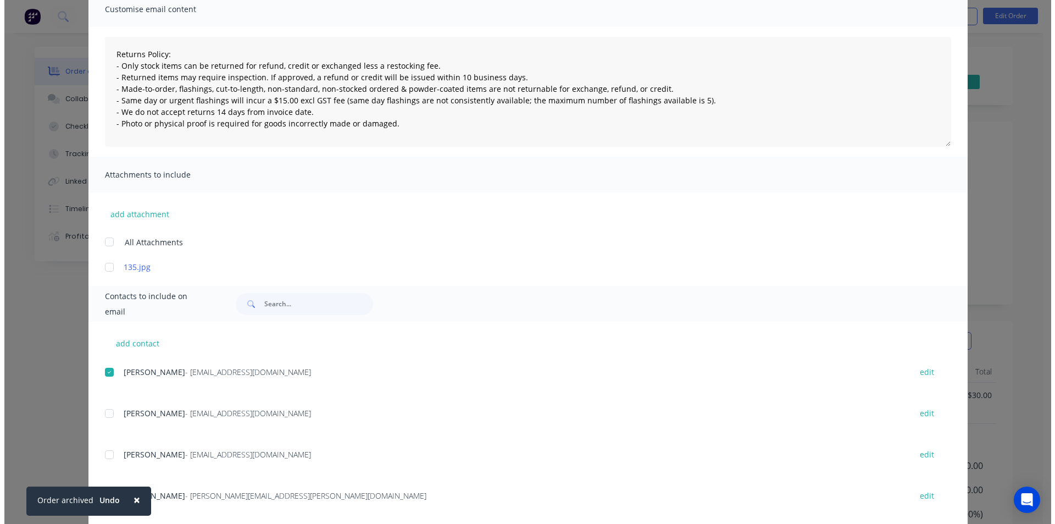
scroll to position [0, 0]
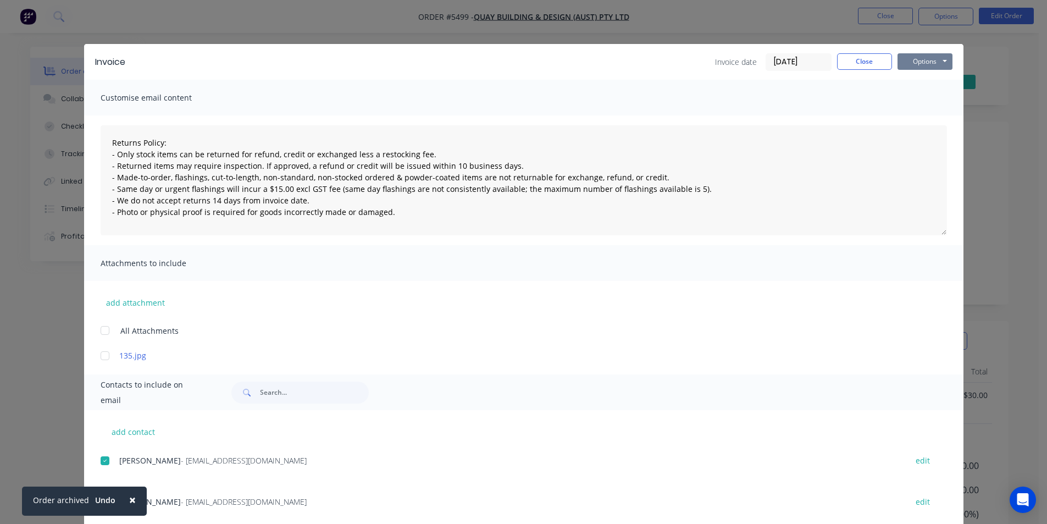
click at [919, 58] on button "Options" at bounding box center [925, 61] width 55 height 16
click at [936, 123] on button "Email" at bounding box center [933, 117] width 70 height 18
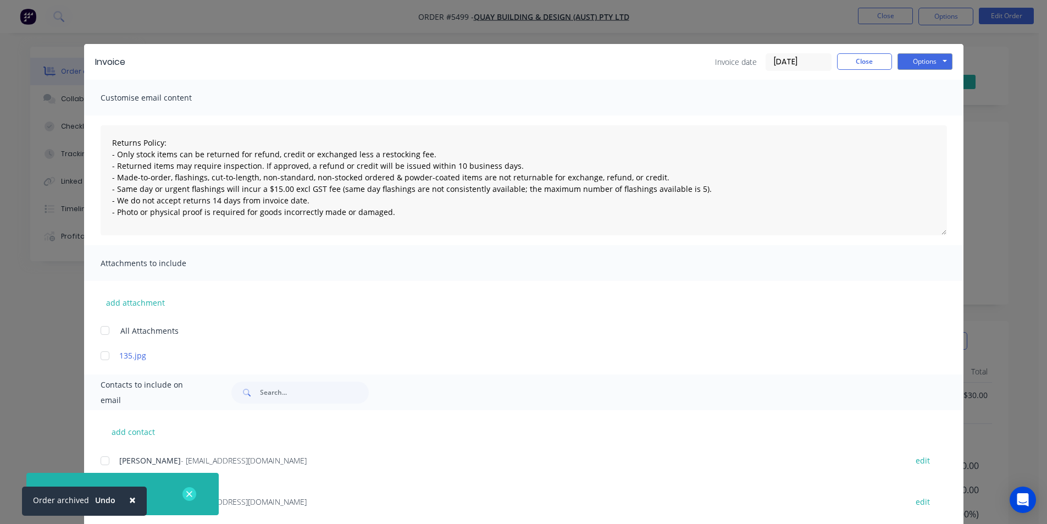
click at [184, 495] on button "button" at bounding box center [189, 494] width 14 height 14
type textarea "Returns Policy: - Only stock items can be returned for refund, credit or exchan…"
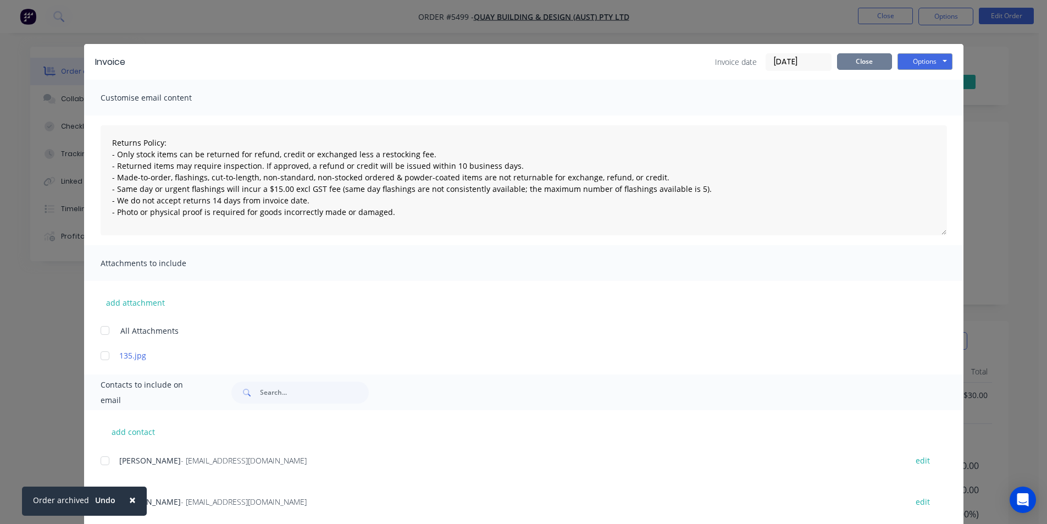
click at [856, 56] on button "Close" at bounding box center [864, 61] width 55 height 16
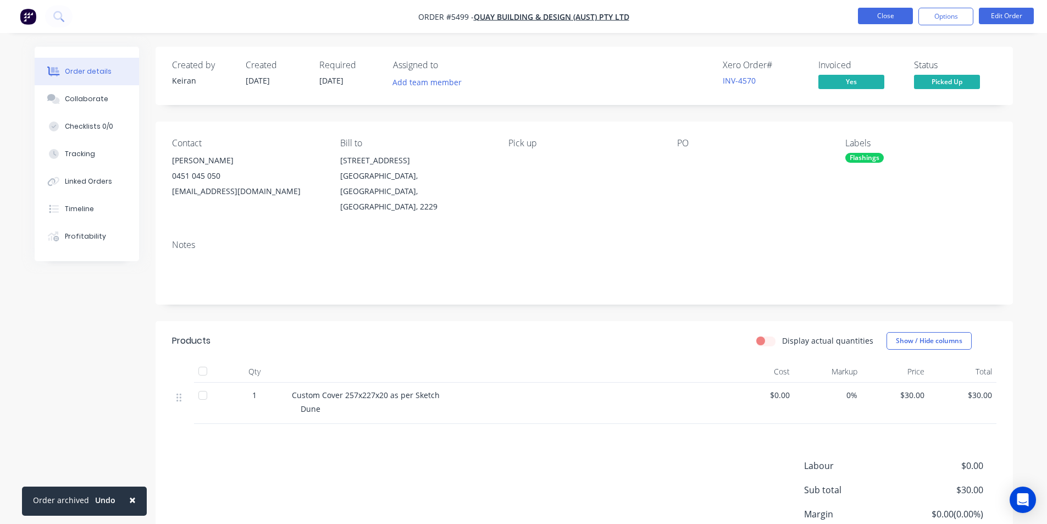
click at [898, 13] on button "Close" at bounding box center [885, 16] width 55 height 16
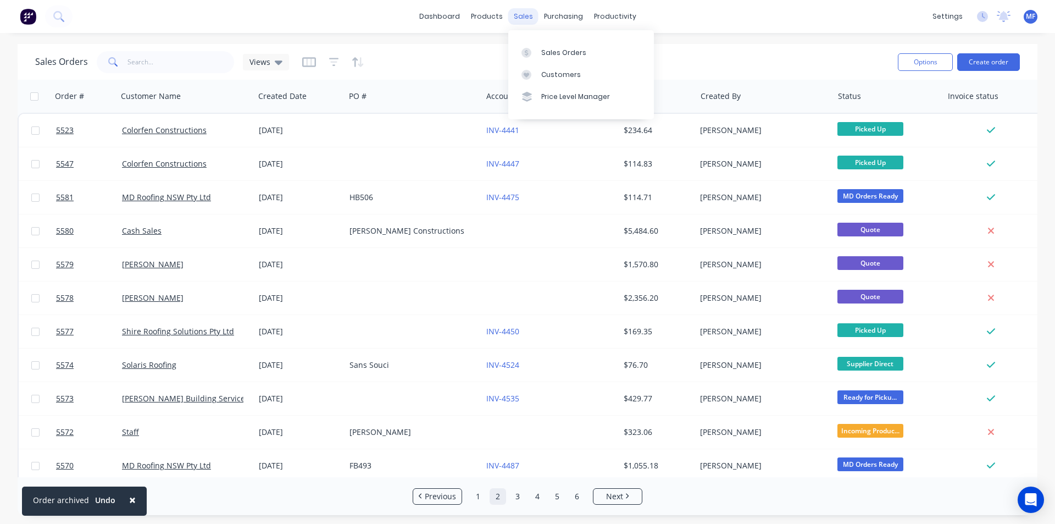
click at [523, 14] on div "sales" at bounding box center [523, 16] width 30 height 16
click at [555, 49] on div "Sales Orders" at bounding box center [563, 53] width 45 height 10
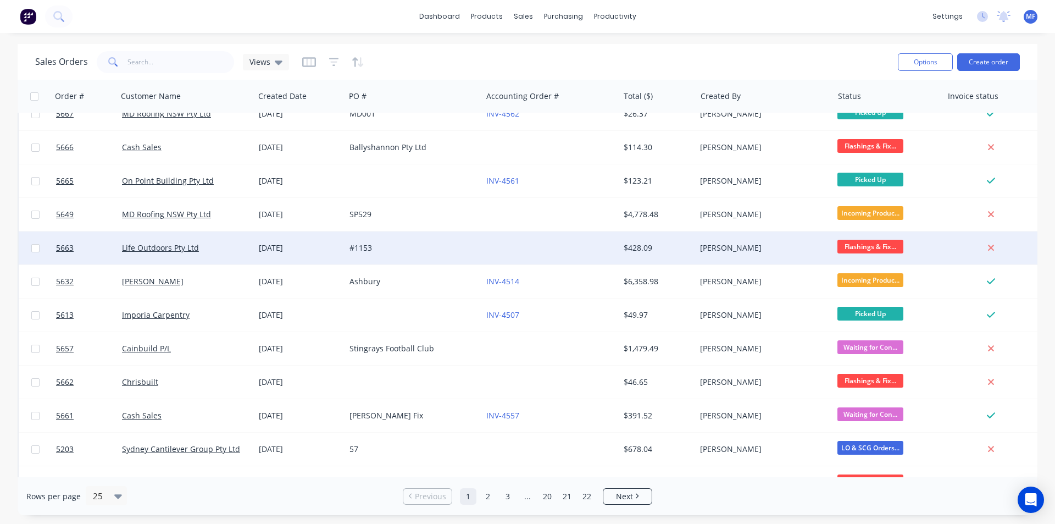
scroll to position [259, 0]
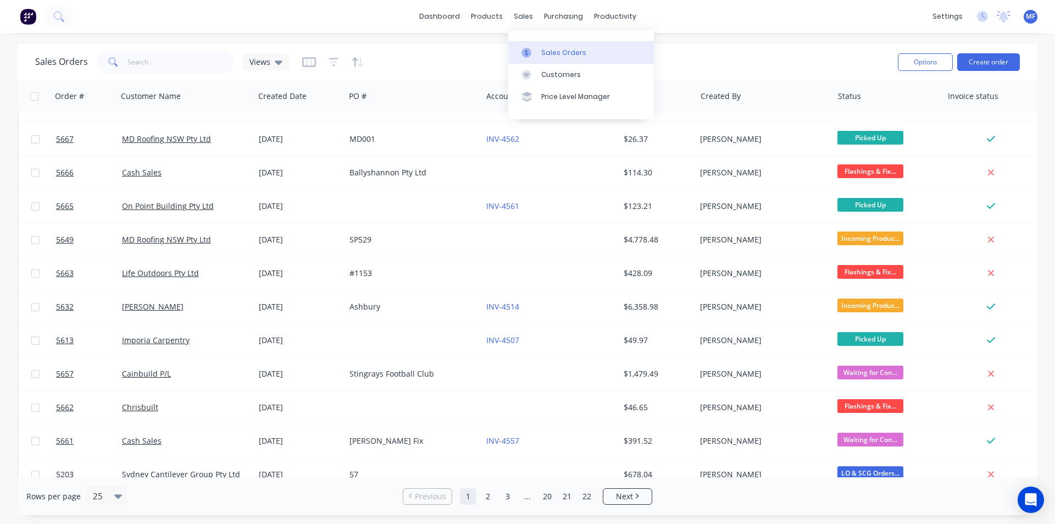
click at [552, 52] on div "Sales Orders" at bounding box center [563, 53] width 45 height 10
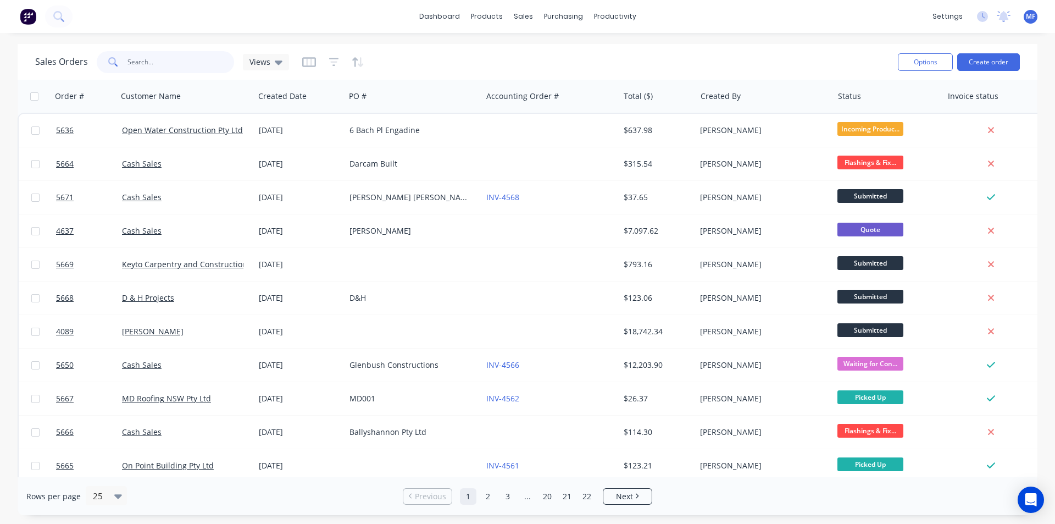
click at [192, 62] on input "text" at bounding box center [181, 62] width 107 height 22
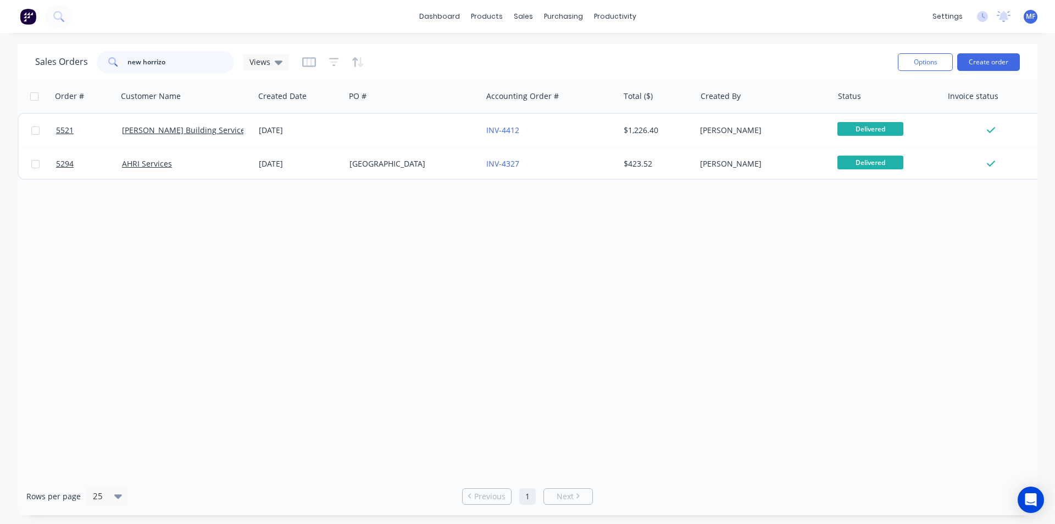
type input "new horrizon"
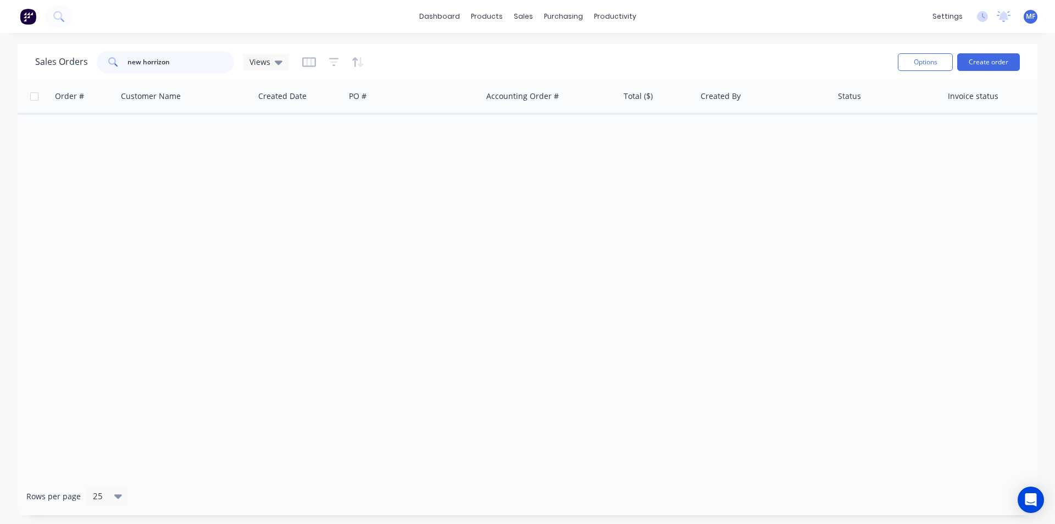
click at [206, 63] on input "new horrizon" at bounding box center [181, 62] width 107 height 22
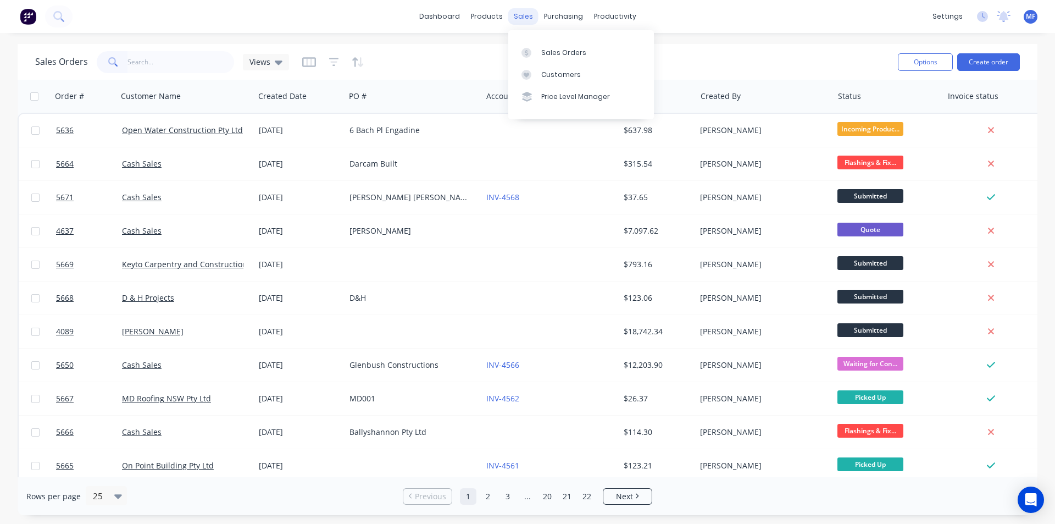
click at [523, 12] on div "sales" at bounding box center [523, 16] width 30 height 16
click at [551, 54] on div "Sales Orders" at bounding box center [563, 53] width 45 height 10
click at [275, 64] on icon at bounding box center [279, 62] width 8 height 12
click at [311, 65] on icon "button" at bounding box center [309, 62] width 14 height 10
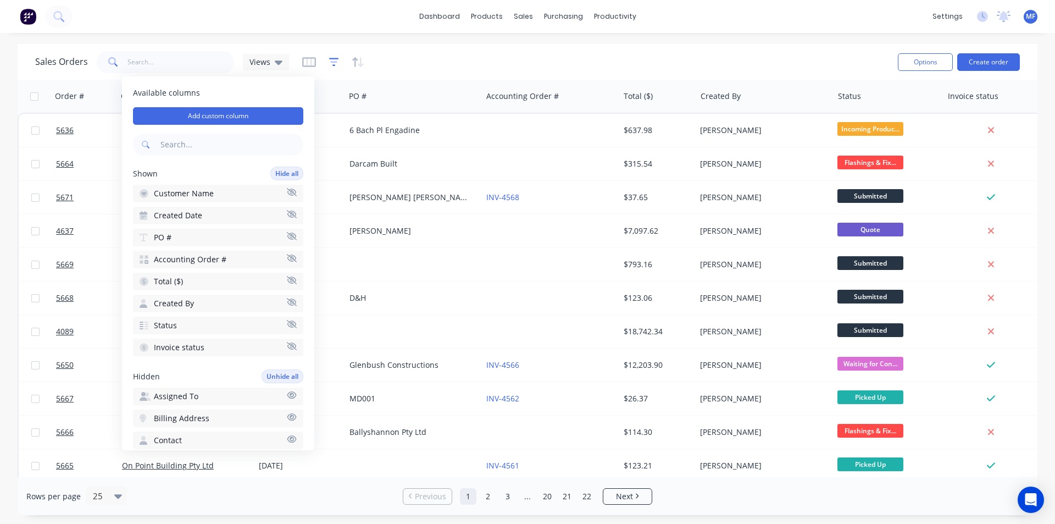
click at [331, 62] on icon "button" at bounding box center [333, 62] width 7 height 2
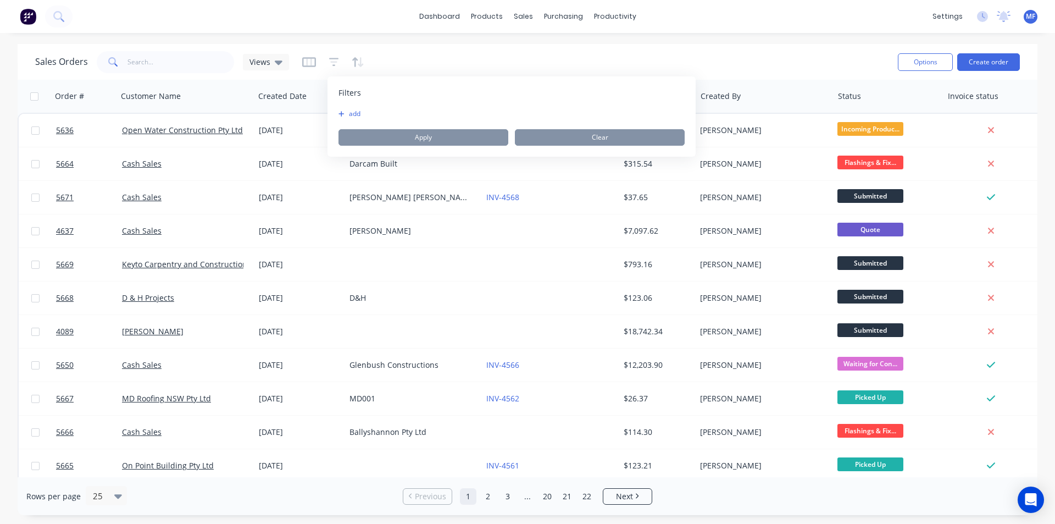
click at [342, 111] on icon "button" at bounding box center [342, 113] width 6 height 7
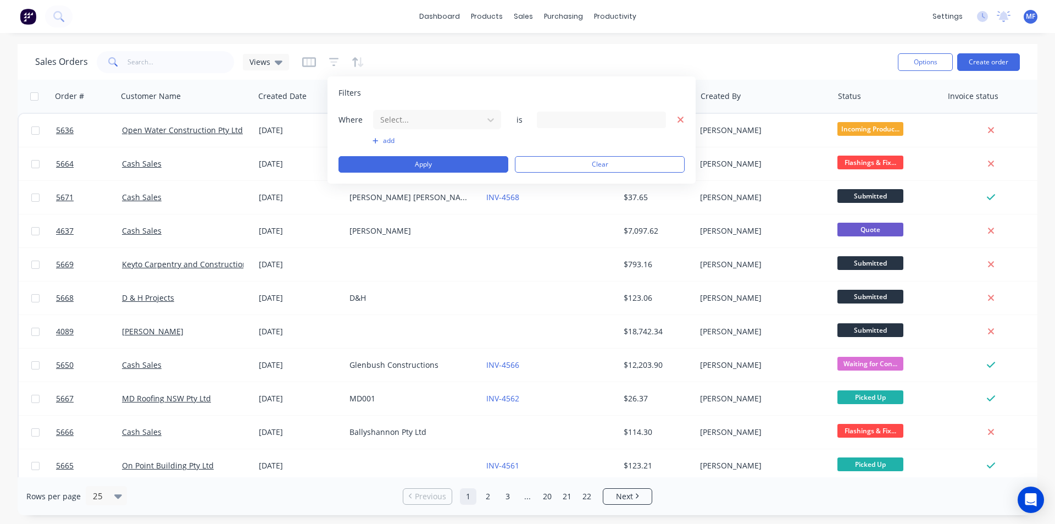
drag, startPoint x: 681, startPoint y: 118, endPoint x: 580, endPoint y: 99, distance: 102.2
click at [680, 118] on icon "button" at bounding box center [681, 120] width 8 height 10
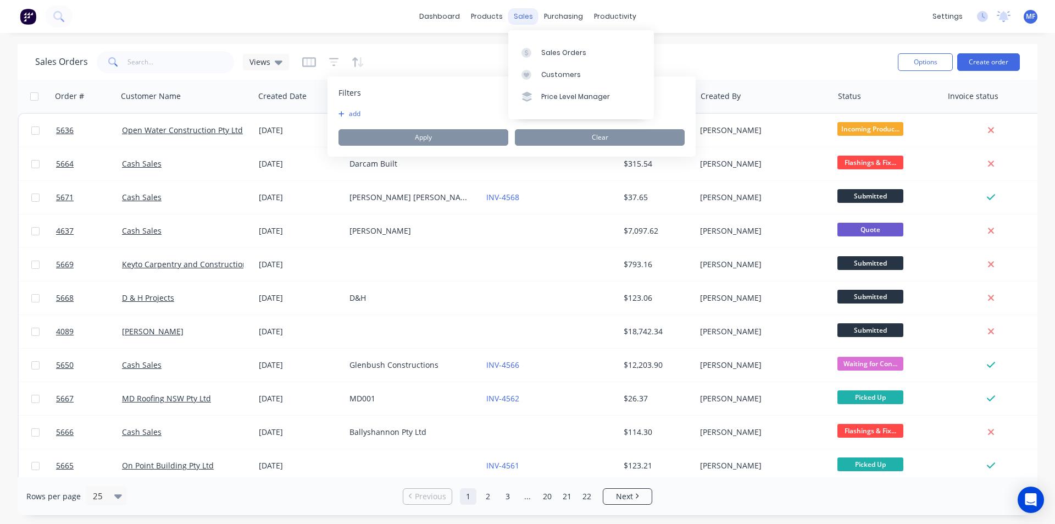
click at [520, 18] on div "sales" at bounding box center [523, 16] width 30 height 16
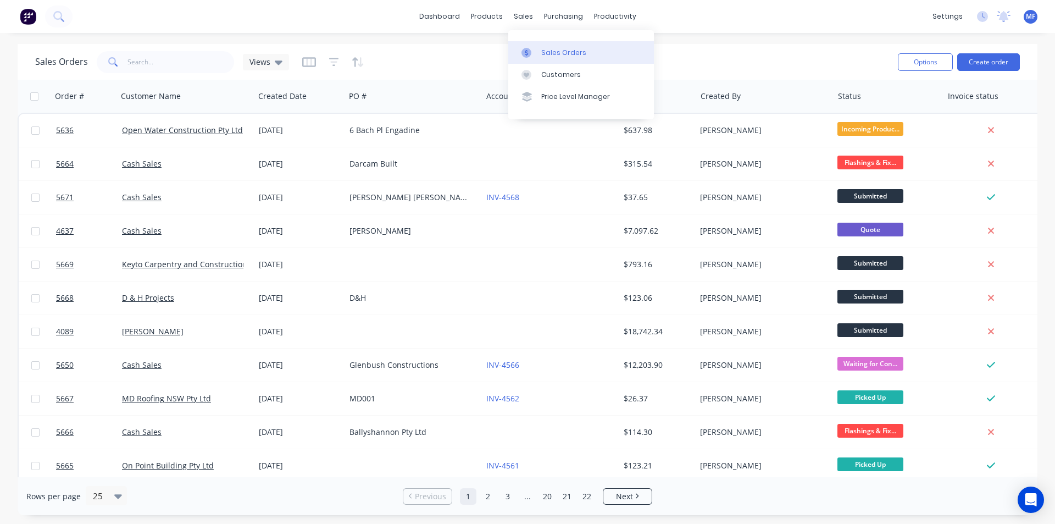
click at [558, 52] on div "Sales Orders" at bounding box center [563, 53] width 45 height 10
click at [528, 16] on div "sales" at bounding box center [523, 16] width 30 height 16
click at [562, 70] on div "Customers" at bounding box center [561, 75] width 40 height 10
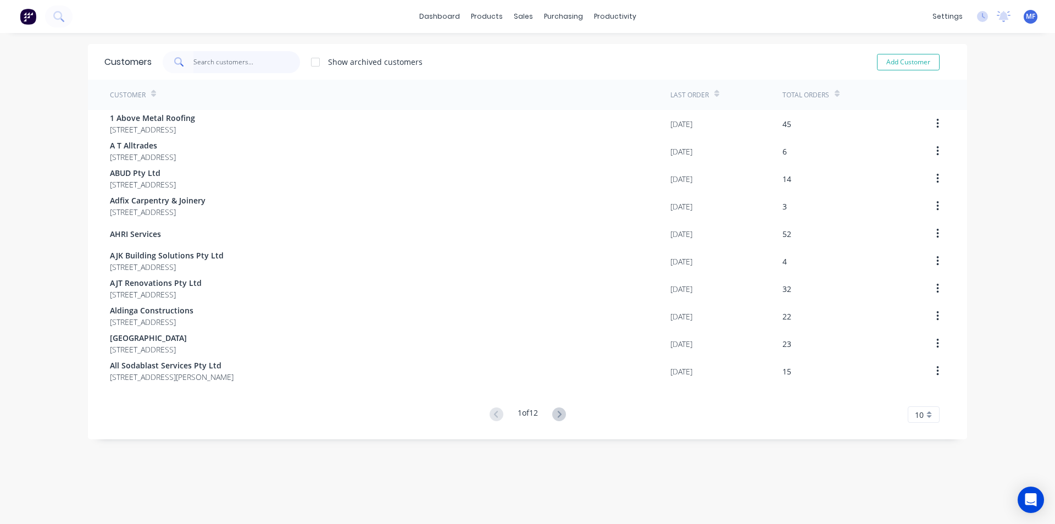
click at [225, 63] on input "text" at bounding box center [246, 62] width 107 height 22
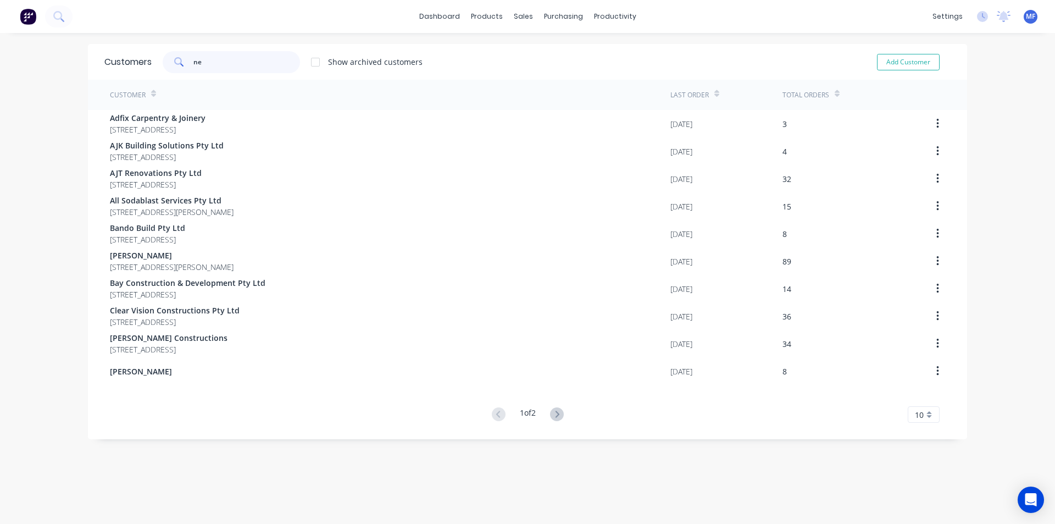
type input "n"
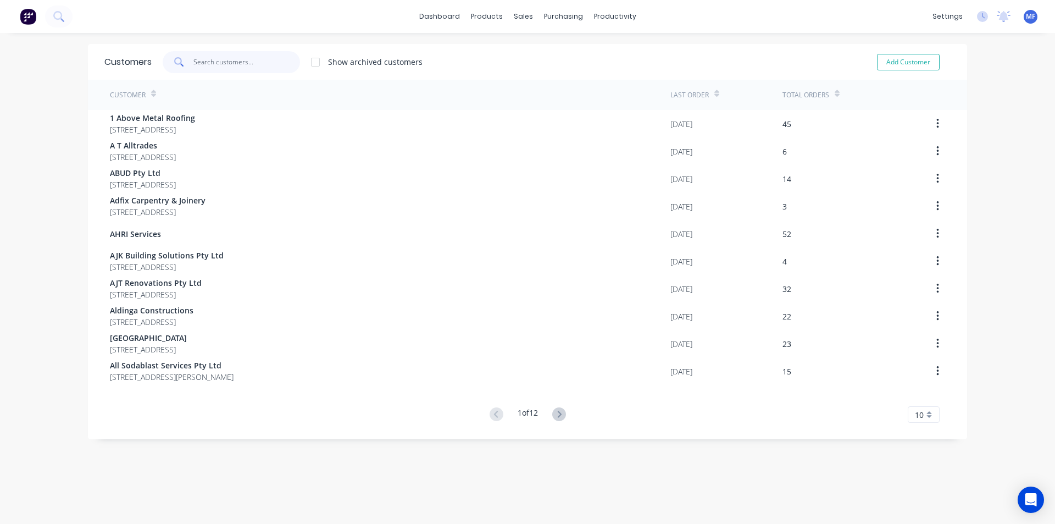
click at [214, 61] on input "text" at bounding box center [246, 62] width 107 height 22
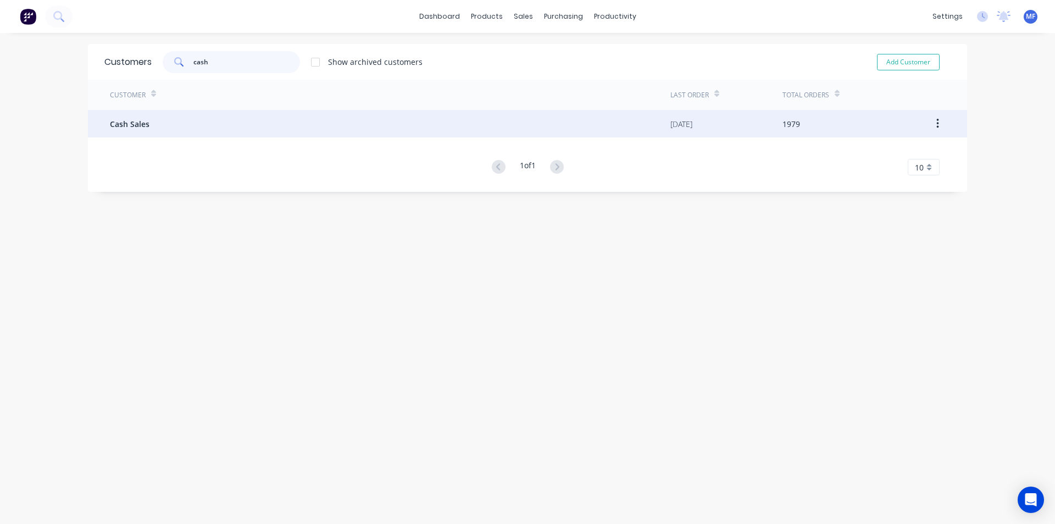
type input "cash"
click at [151, 124] on div "Cash Sales" at bounding box center [390, 123] width 561 height 27
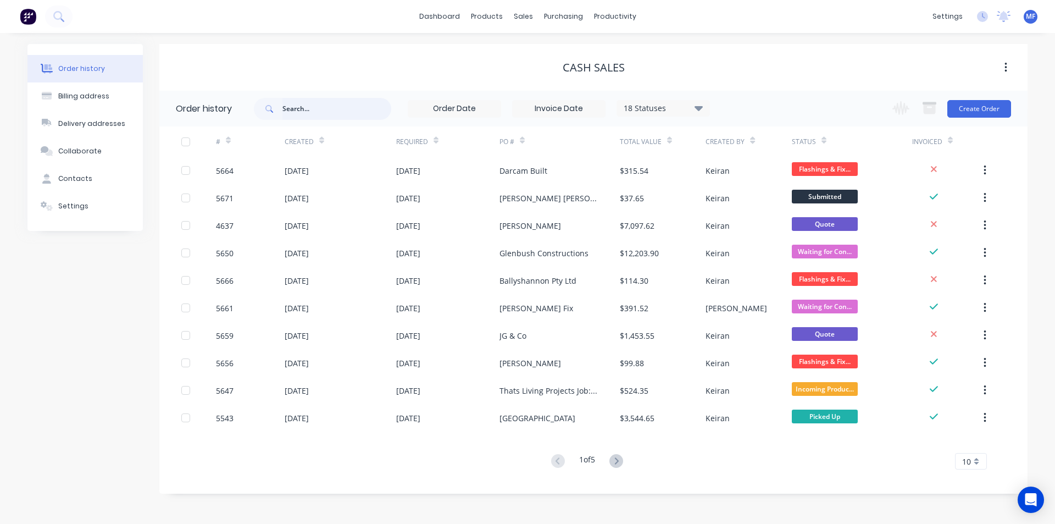
click at [309, 103] on input "text" at bounding box center [337, 109] width 109 height 22
click at [698, 108] on icon at bounding box center [699, 108] width 8 height 5
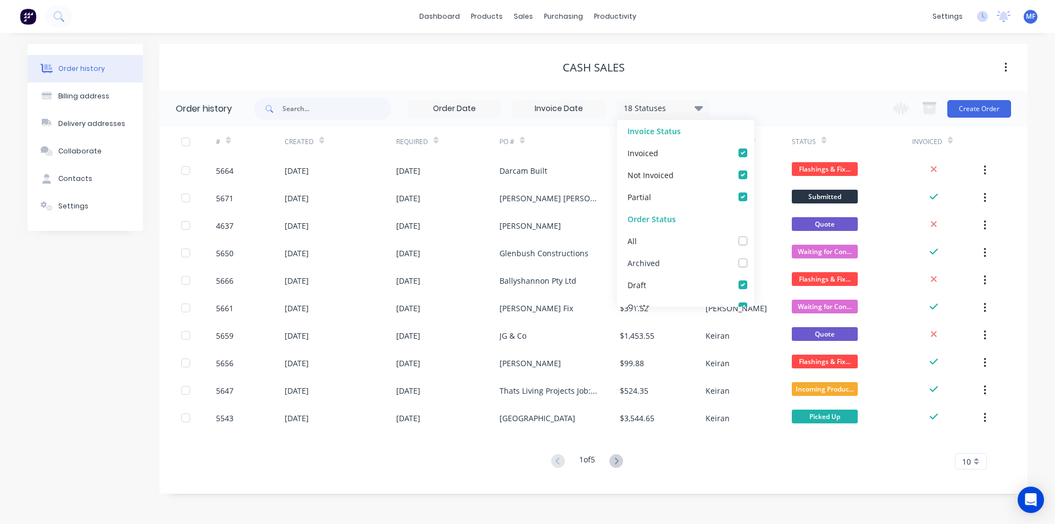
click at [754, 257] on label at bounding box center [754, 257] width 0 height 0
click at [754, 264] on input "checkbox" at bounding box center [758, 262] width 9 height 10
checkbox input "true"
click at [310, 117] on input "text" at bounding box center [337, 109] width 109 height 22
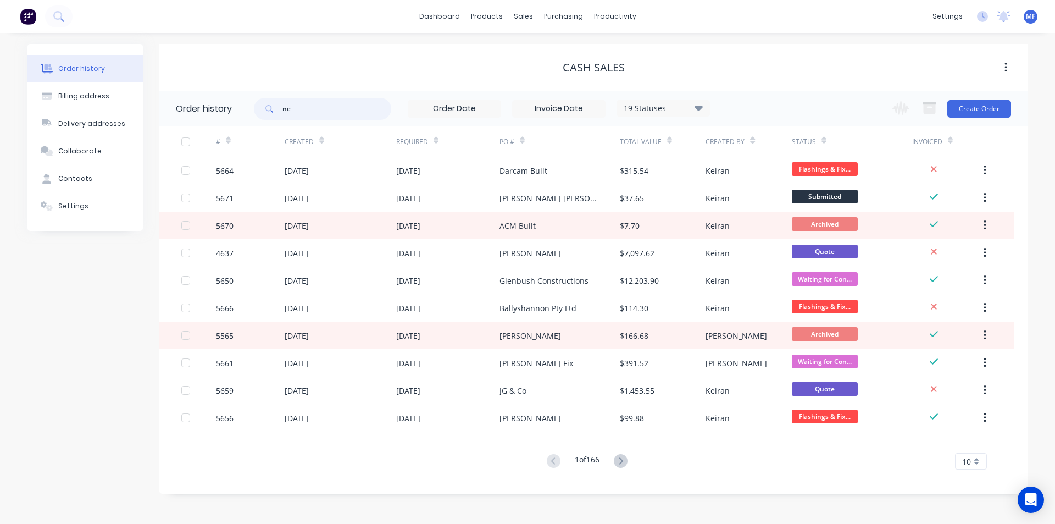
type input "new"
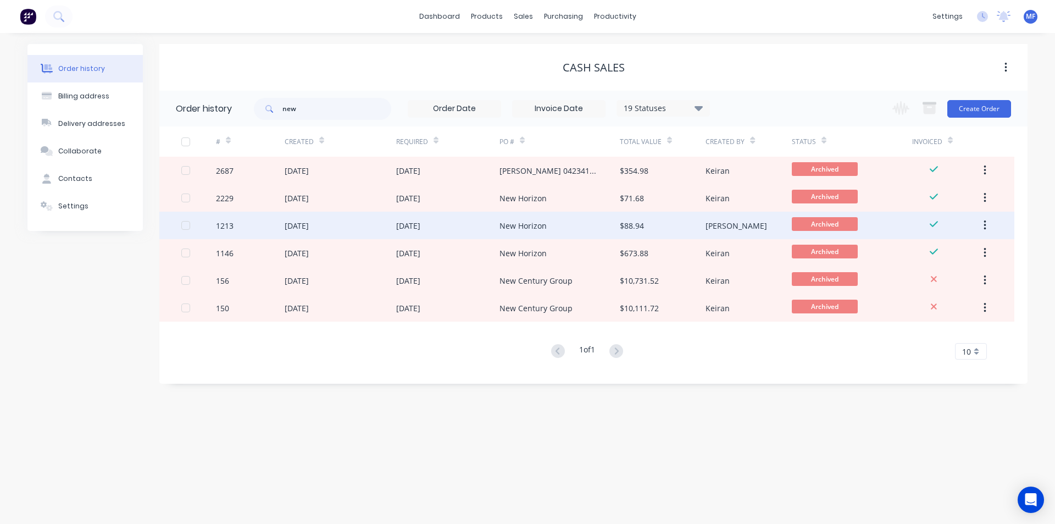
click at [552, 225] on div "New Horizon" at bounding box center [560, 225] width 120 height 27
click at [532, 221] on div "New Horizon" at bounding box center [523, 226] width 47 height 12
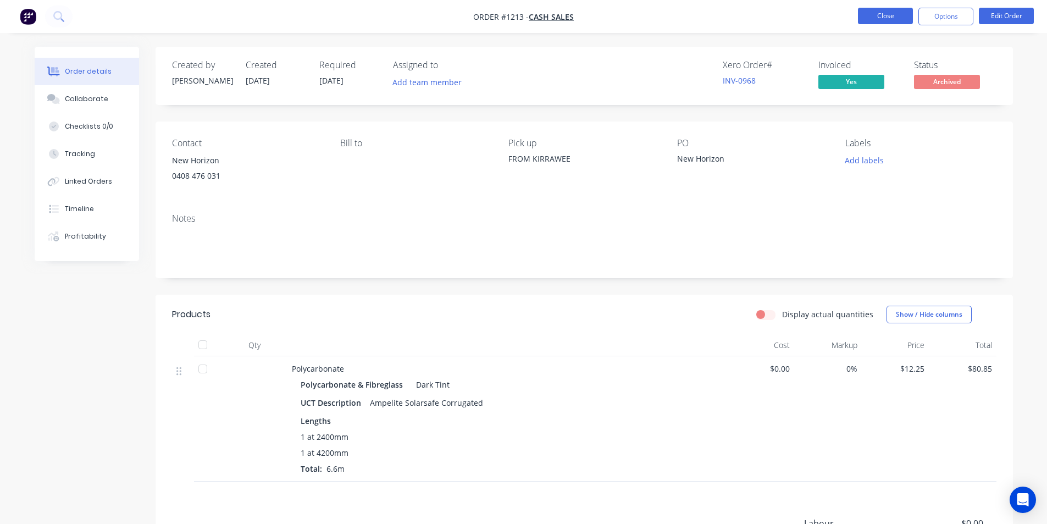
click at [875, 14] on button "Close" at bounding box center [885, 16] width 55 height 16
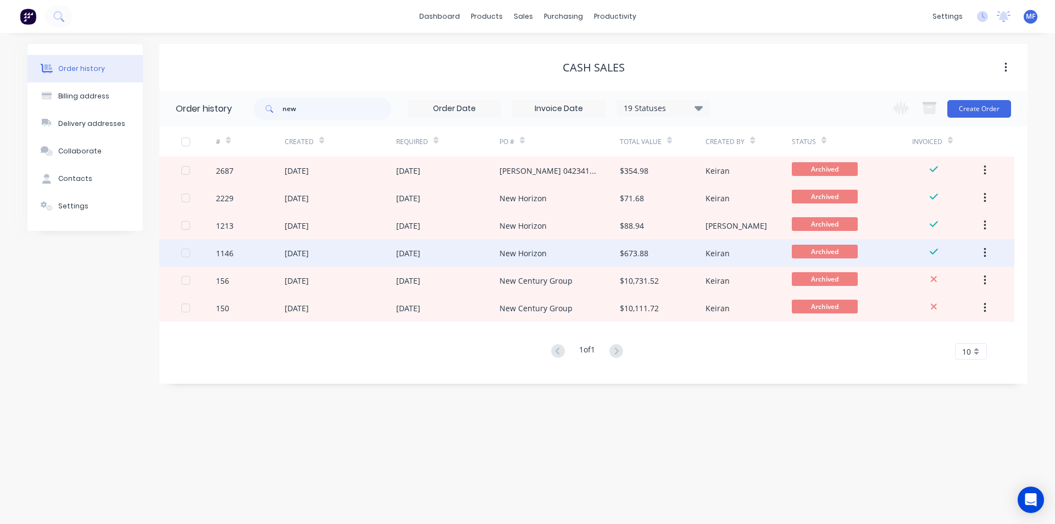
click at [668, 249] on div "$673.88" at bounding box center [663, 252] width 86 height 27
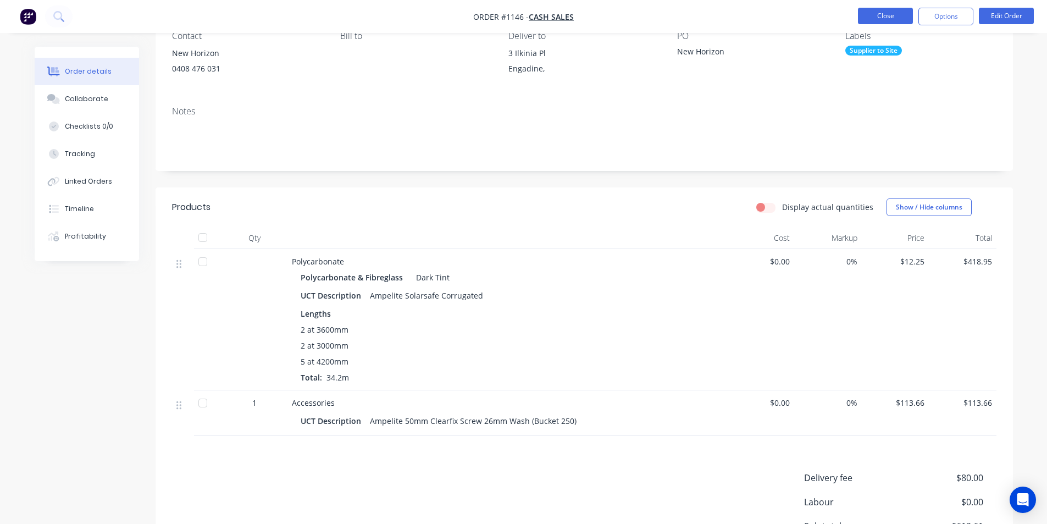
scroll to position [220, 0]
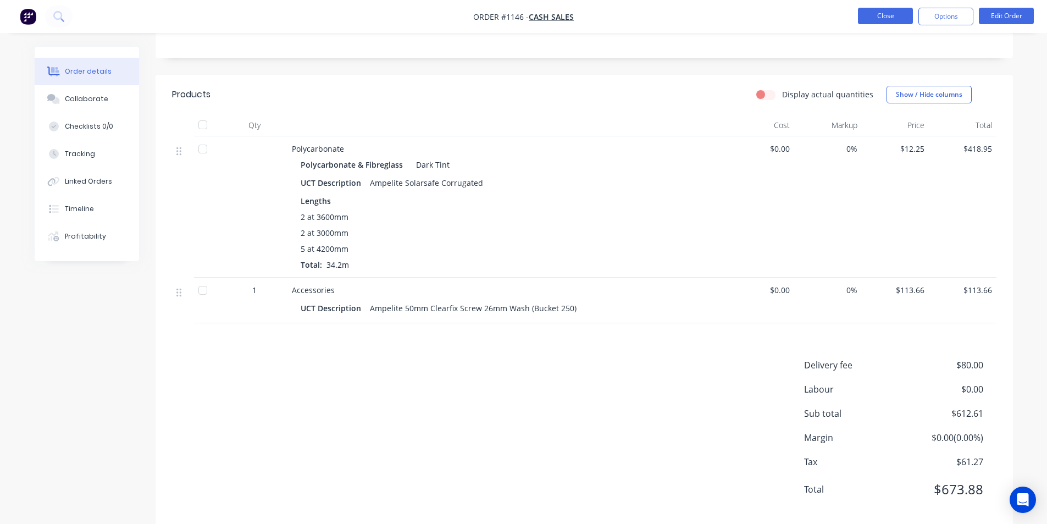
click at [886, 15] on button "Close" at bounding box center [885, 16] width 55 height 16
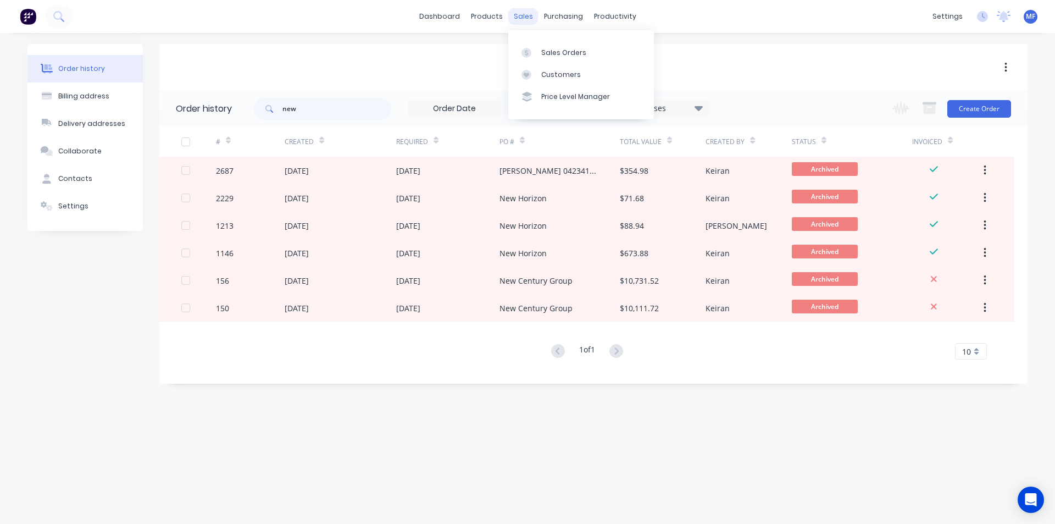
click at [520, 10] on div "sales" at bounding box center [523, 16] width 30 height 16
click at [552, 69] on link "Customers" at bounding box center [581, 75] width 146 height 22
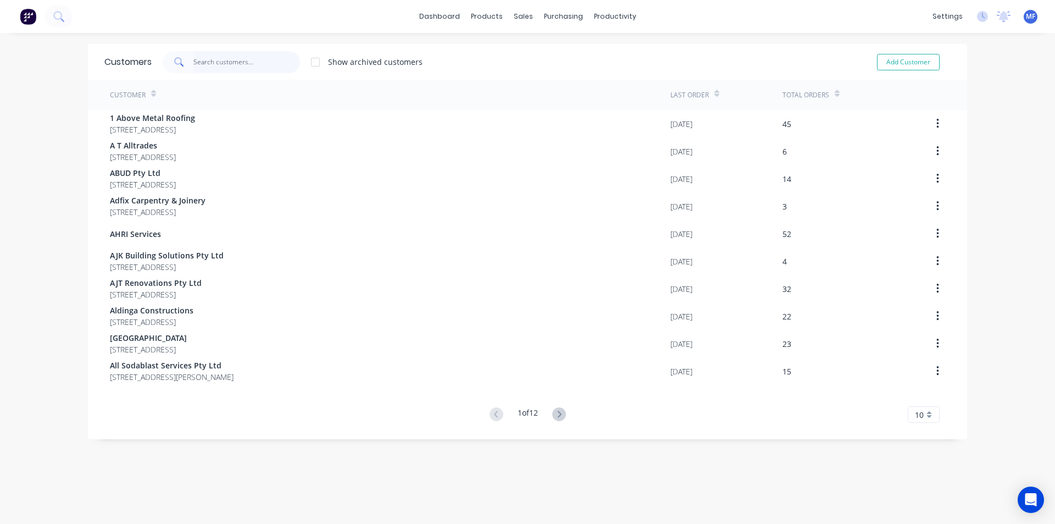
click at [209, 68] on input "text" at bounding box center [246, 62] width 107 height 22
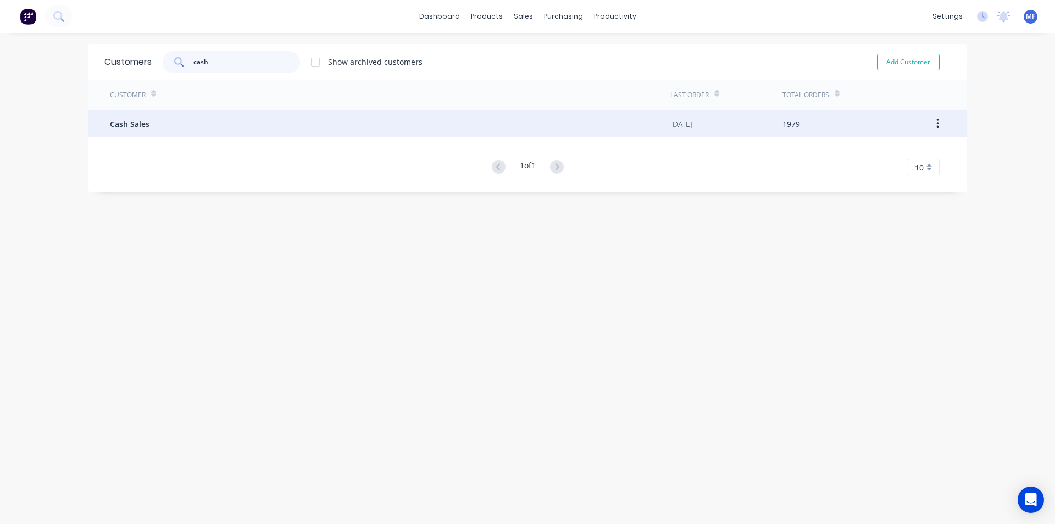
type input "cash"
click at [153, 124] on div "Cash Sales" at bounding box center [390, 123] width 561 height 27
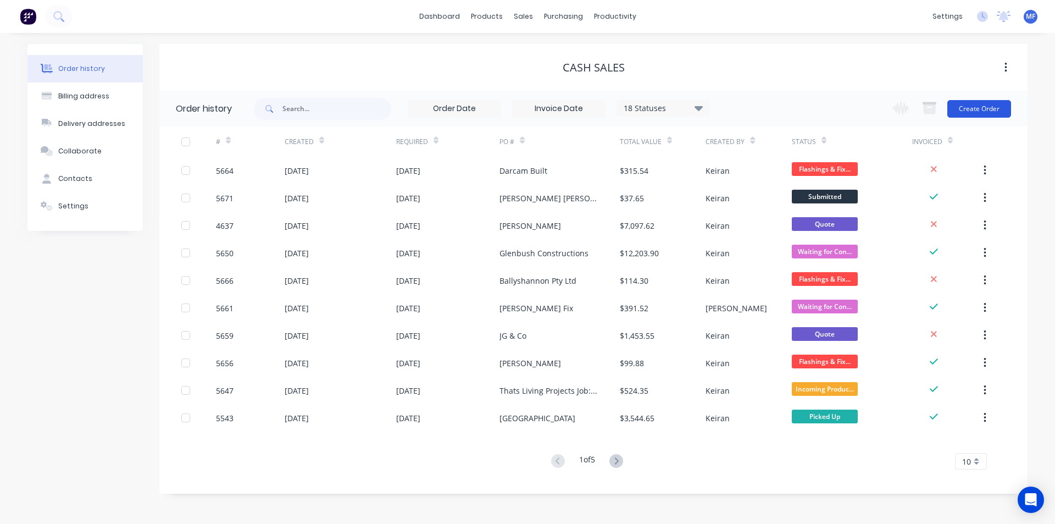
click at [982, 111] on button "Create Order" at bounding box center [980, 109] width 64 height 18
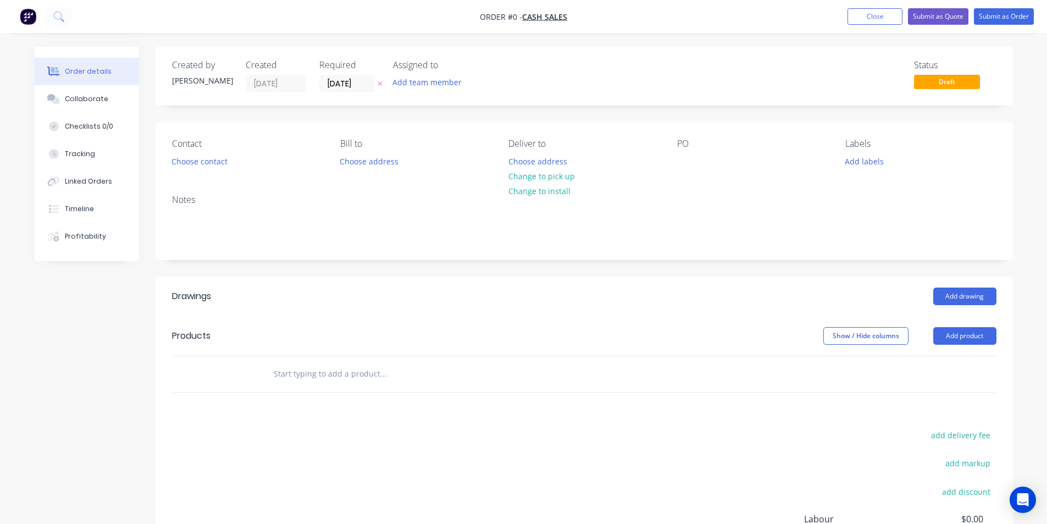
click at [713, 168] on div "PO" at bounding box center [752, 154] width 151 height 31
click at [554, 179] on button "Change to pick up" at bounding box center [541, 176] width 78 height 15
click at [691, 156] on div at bounding box center [686, 161] width 18 height 16
click at [180, 161] on button "Choose contact" at bounding box center [199, 160] width 68 height 15
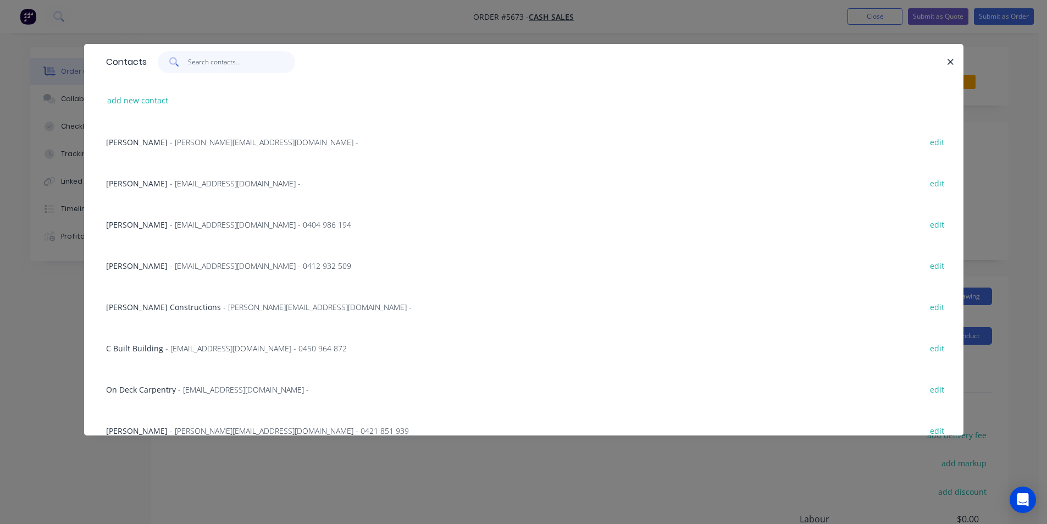
click at [206, 60] on input "text" at bounding box center [241, 62] width 107 height 22
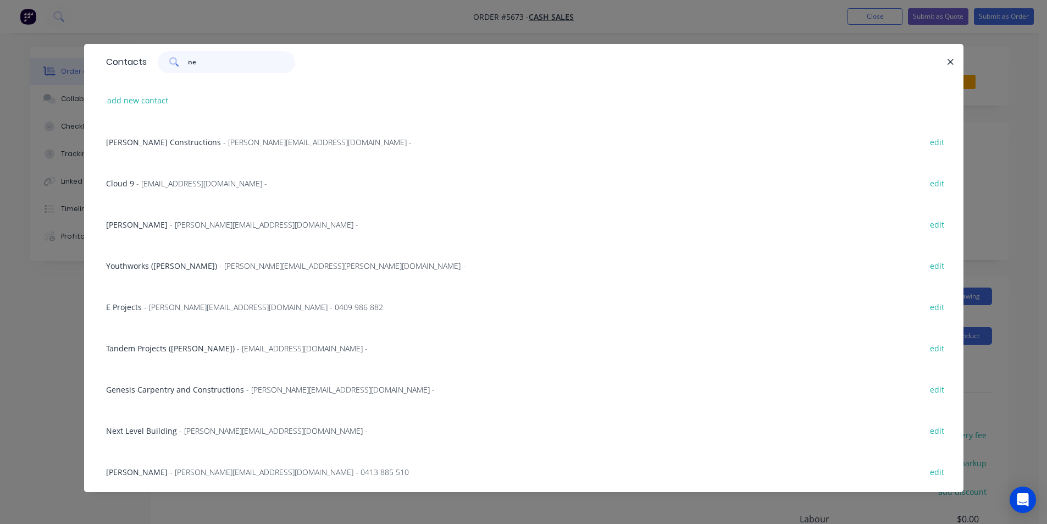
type input "n"
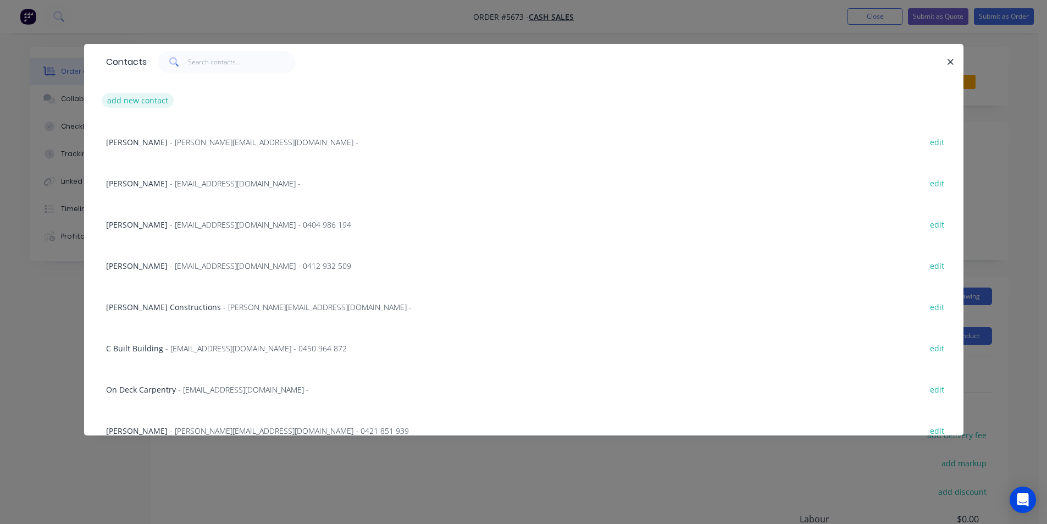
click at [148, 99] on button "add new contact" at bounding box center [138, 100] width 73 height 15
select select "AU"
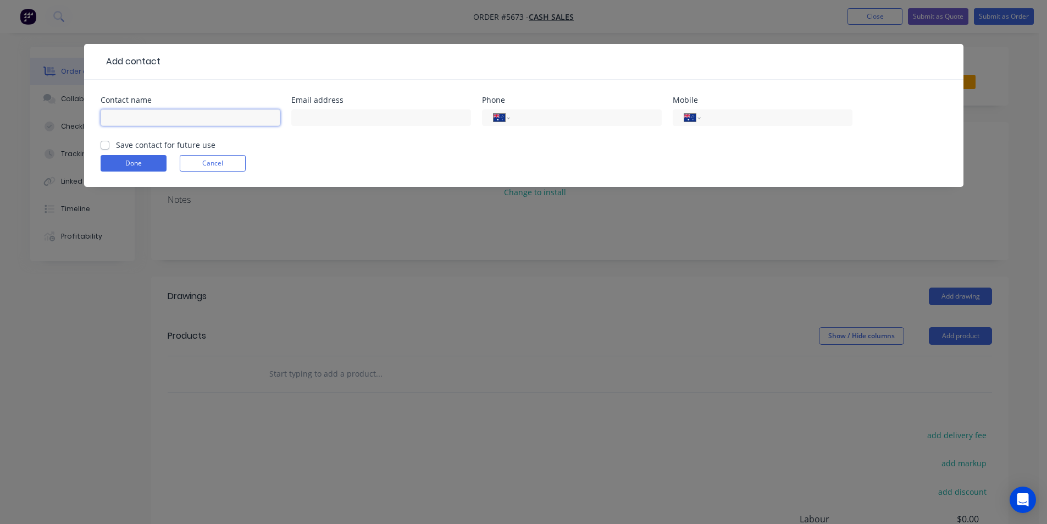
click at [195, 118] on input "text" at bounding box center [191, 117] width 180 height 16
type input "[PERSON_NAME] New Horizon"
type input "[PERSON_NAME][EMAIL_ADDRESS][DOMAIN_NAME]"
type input "0408 476 031"
click at [116, 145] on label "Save contact for future use" at bounding box center [165, 145] width 99 height 12
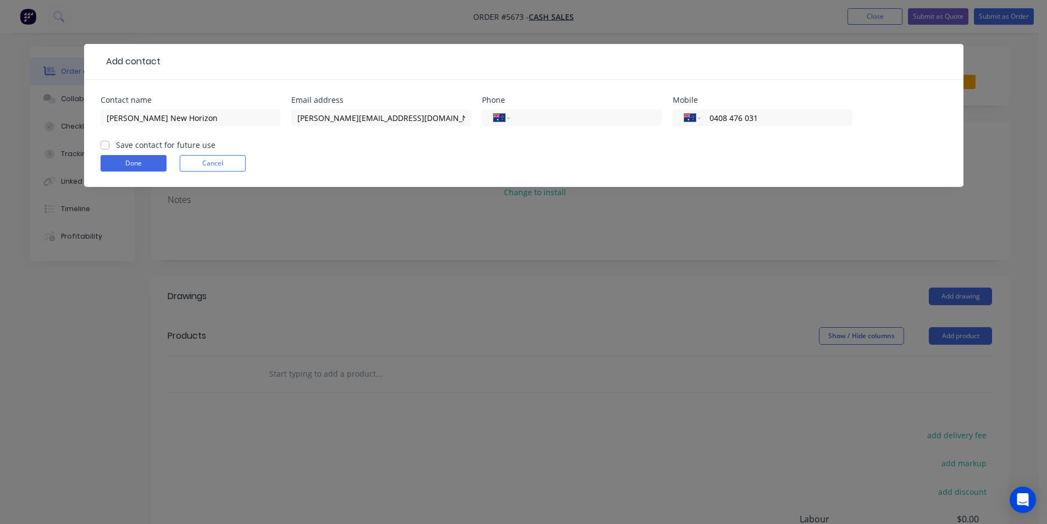
click at [102, 145] on input "Save contact for future use" at bounding box center [105, 144] width 9 height 10
checkbox input "true"
click at [134, 118] on input "[PERSON_NAME] New Horizon" at bounding box center [191, 117] width 180 height 16
type input "[PERSON_NAME] @ New Horizon"
click at [145, 165] on button "Done" at bounding box center [134, 163] width 66 height 16
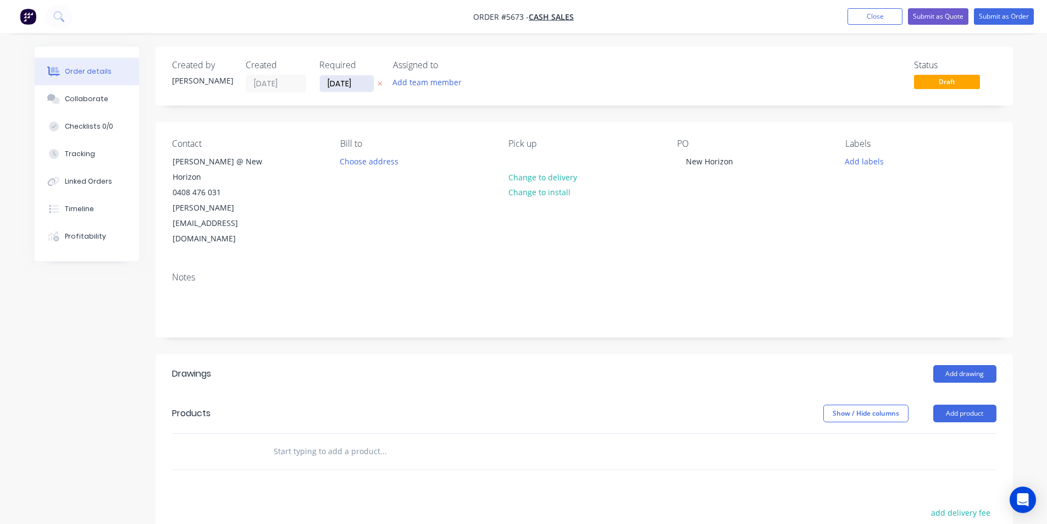
click at [352, 84] on input "[DATE]" at bounding box center [347, 83] width 54 height 16
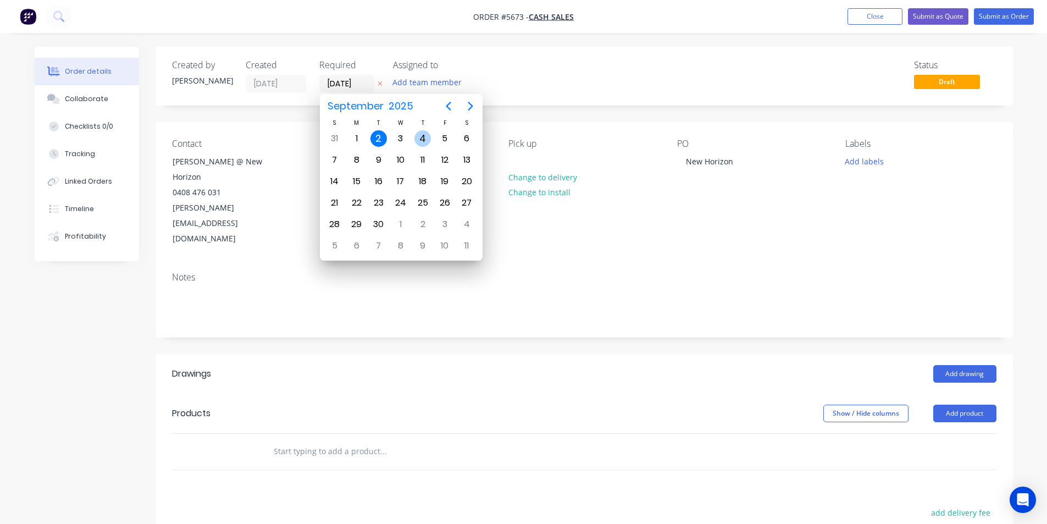
click at [427, 136] on div "4" at bounding box center [422, 138] width 16 height 16
type input "[DATE]"
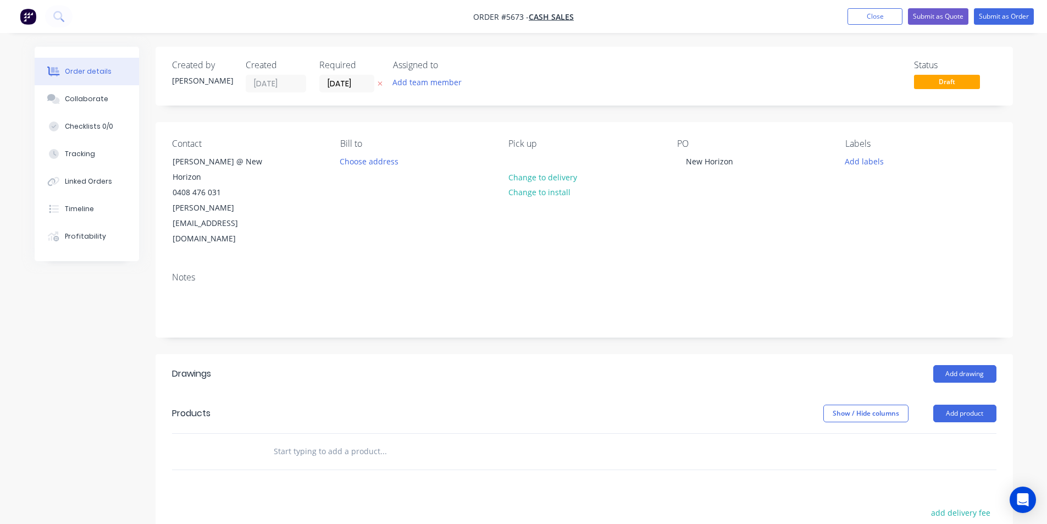
click at [334, 440] on input "text" at bounding box center [383, 451] width 220 height 22
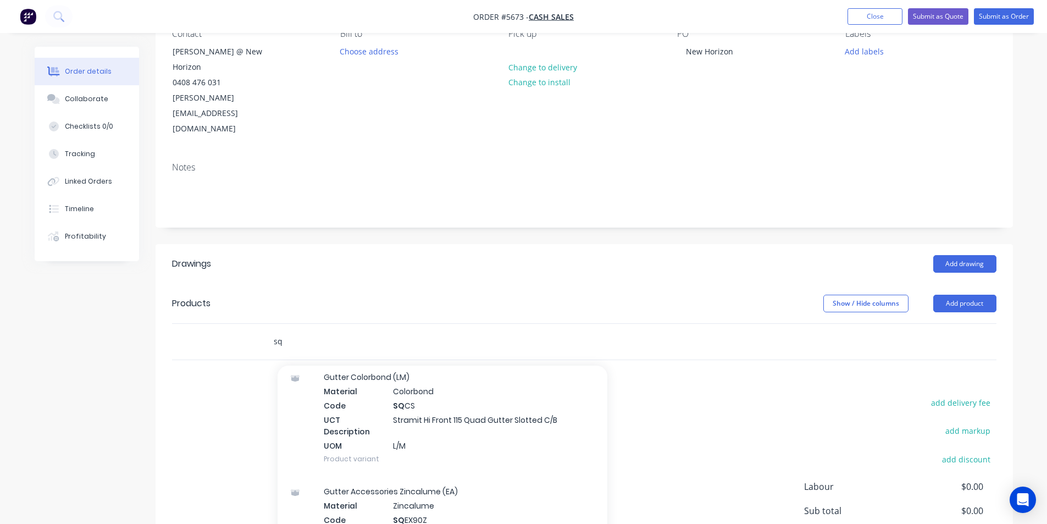
scroll to position [770, 0]
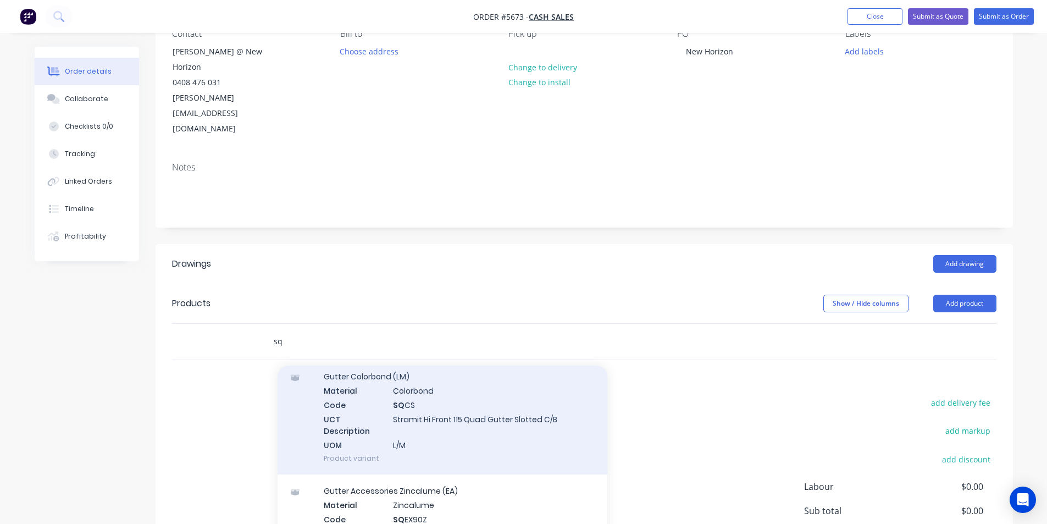
type input "sq"
click at [436, 370] on div "Gutter Colorbond (LM) Material Colorbond Code SQ CS UCT Description Stramit Hi …" at bounding box center [443, 417] width 330 height 114
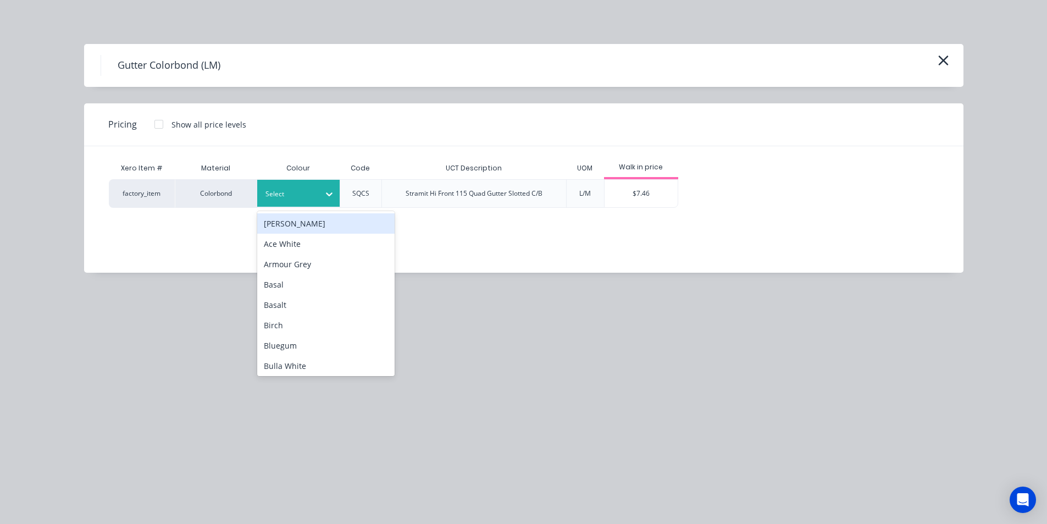
click at [312, 197] on div at bounding box center [289, 194] width 49 height 12
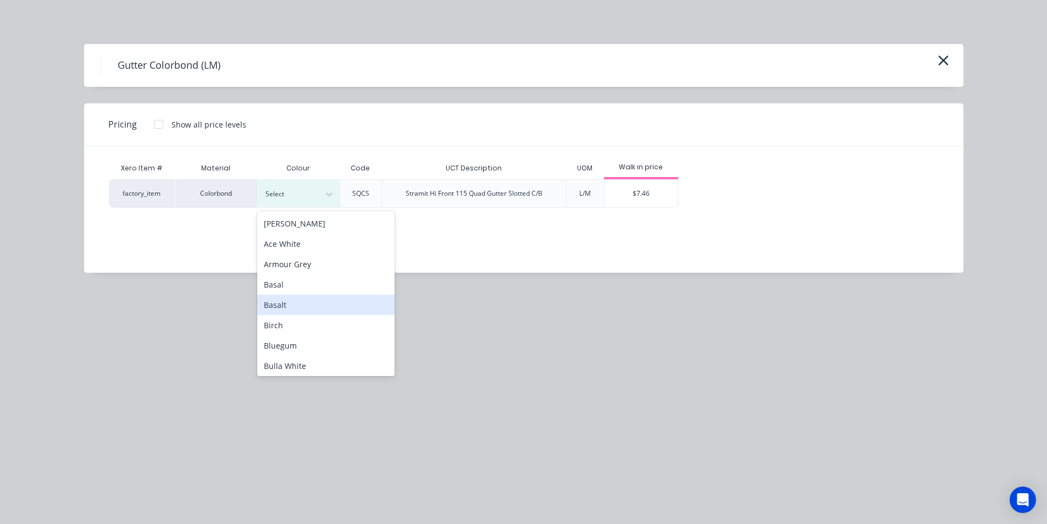
click at [302, 301] on div "Basalt" at bounding box center [325, 305] width 137 height 20
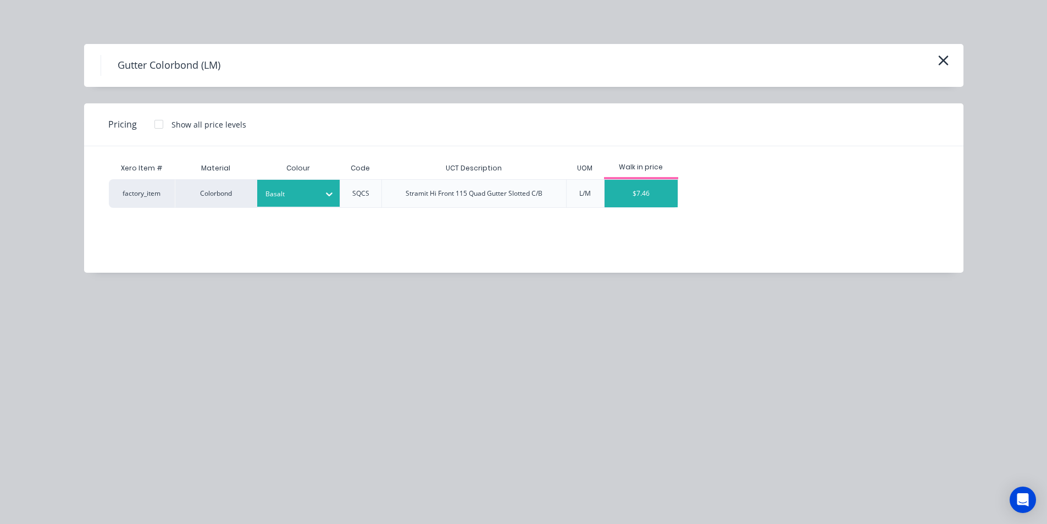
click at [648, 186] on div "$7.46" at bounding box center [641, 193] width 73 height 27
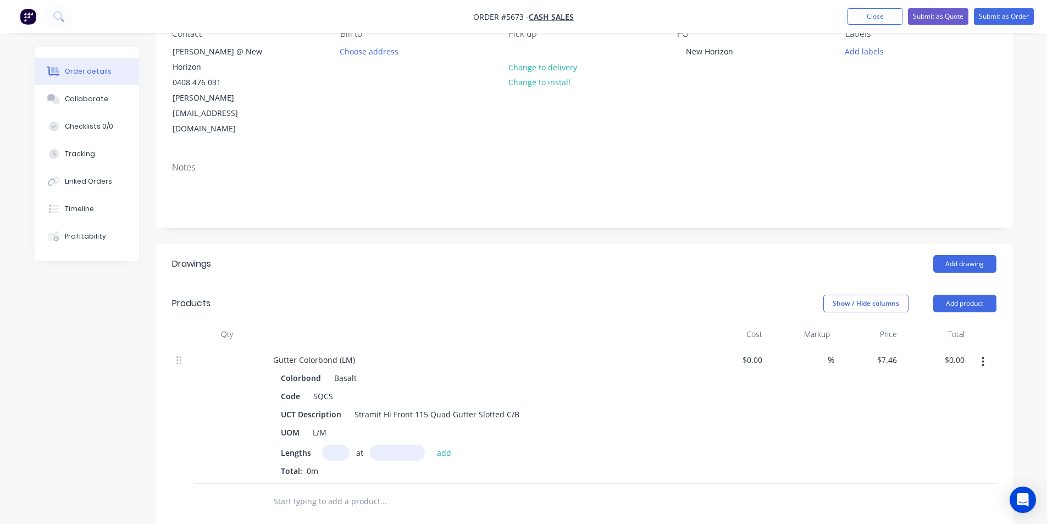
click at [335, 445] on input "text" at bounding box center [335, 453] width 27 height 16
type input "1"
type input "2250mm"
click at [449, 445] on button "add" at bounding box center [444, 452] width 26 height 15
type input "$16.79"
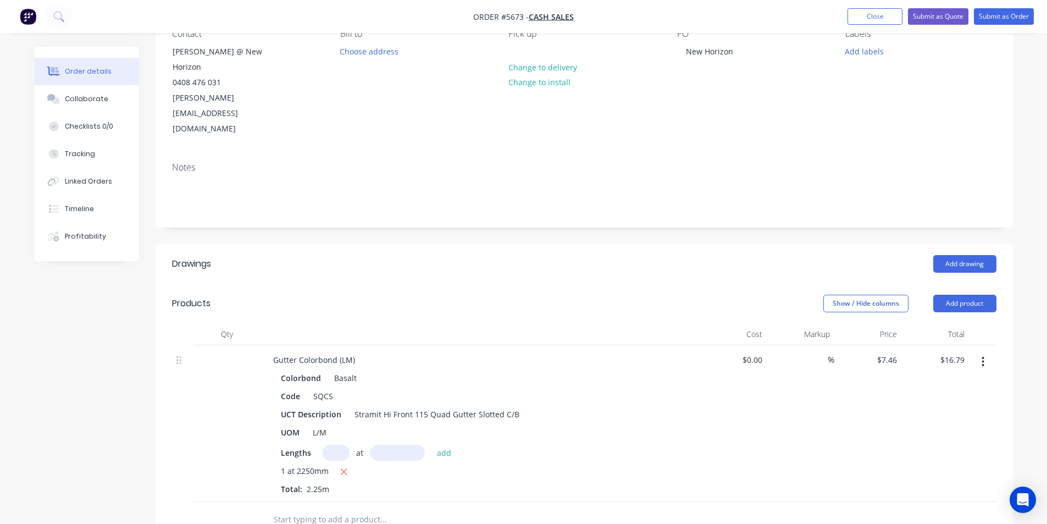
click at [432, 508] on input "text" at bounding box center [383, 519] width 220 height 22
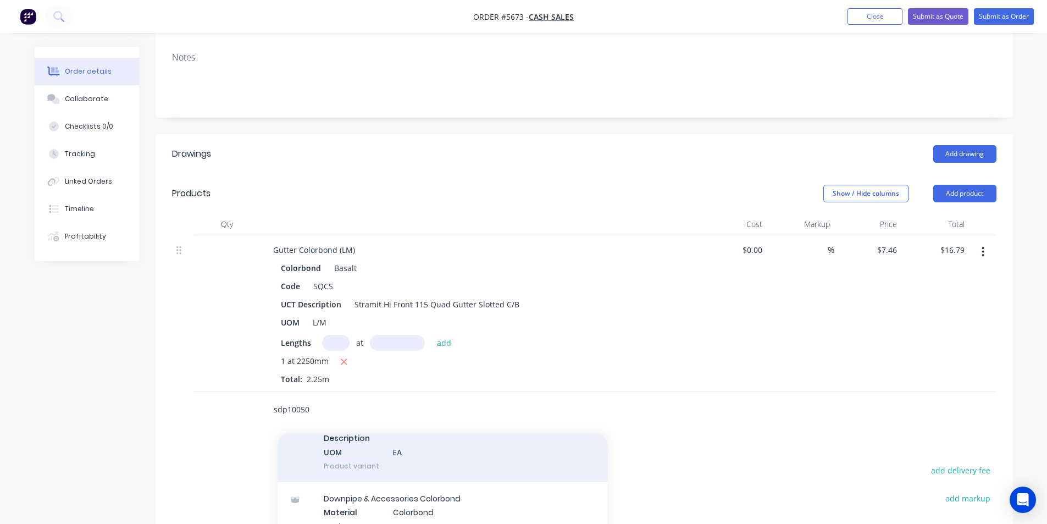
scroll to position [385, 0]
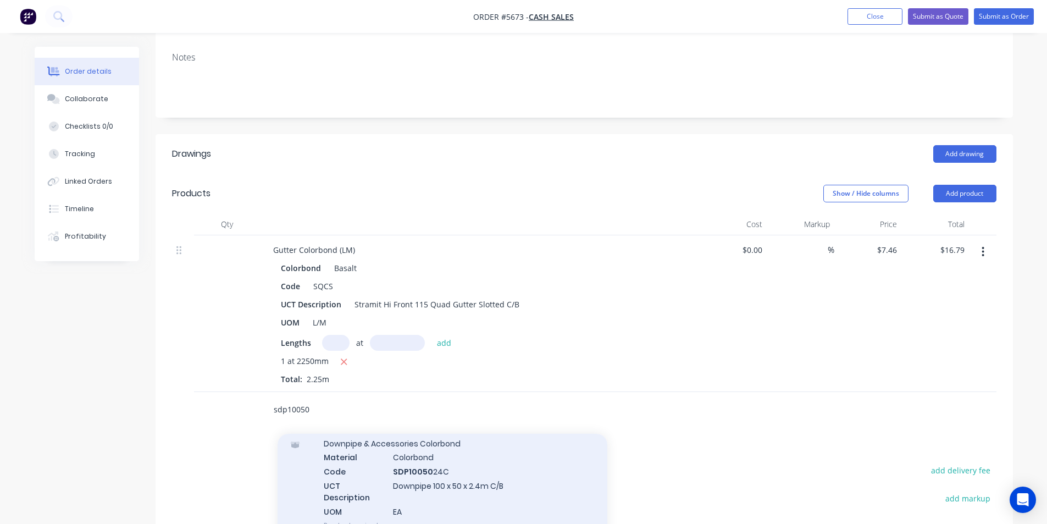
type input "sdp10050"
click at [446, 436] on div "Downpipe & Accessories Colorbond Material Colorbond Code SDP10050 24C UCT Descr…" at bounding box center [443, 484] width 330 height 114
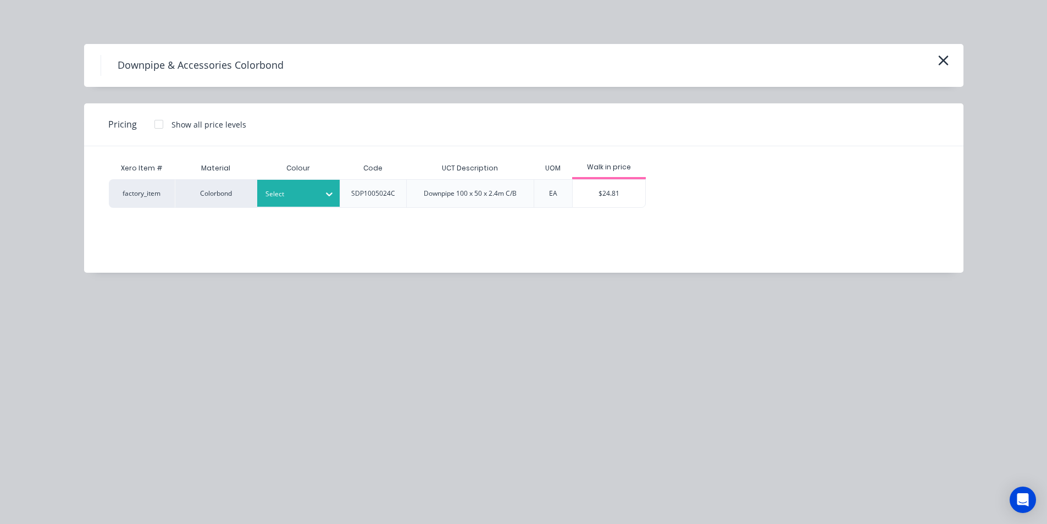
click at [307, 193] on div at bounding box center [289, 194] width 49 height 12
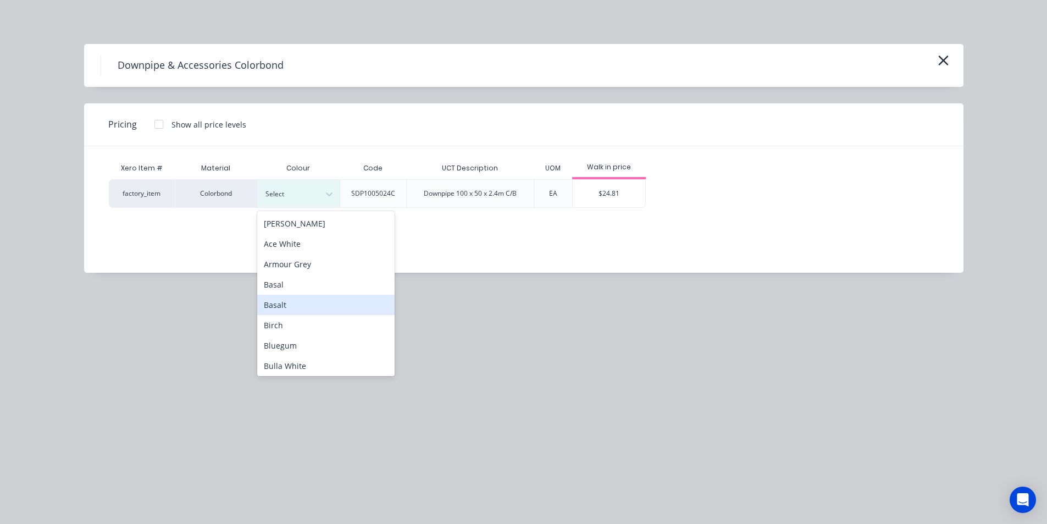
click at [293, 302] on div "Basalt" at bounding box center [325, 305] width 137 height 20
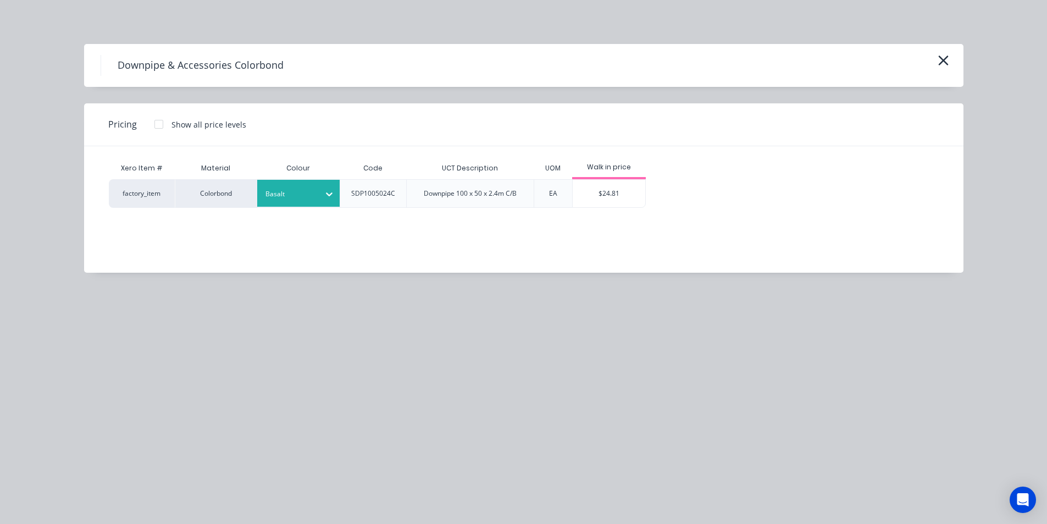
click at [614, 204] on div "$24.81" at bounding box center [609, 193] width 73 height 27
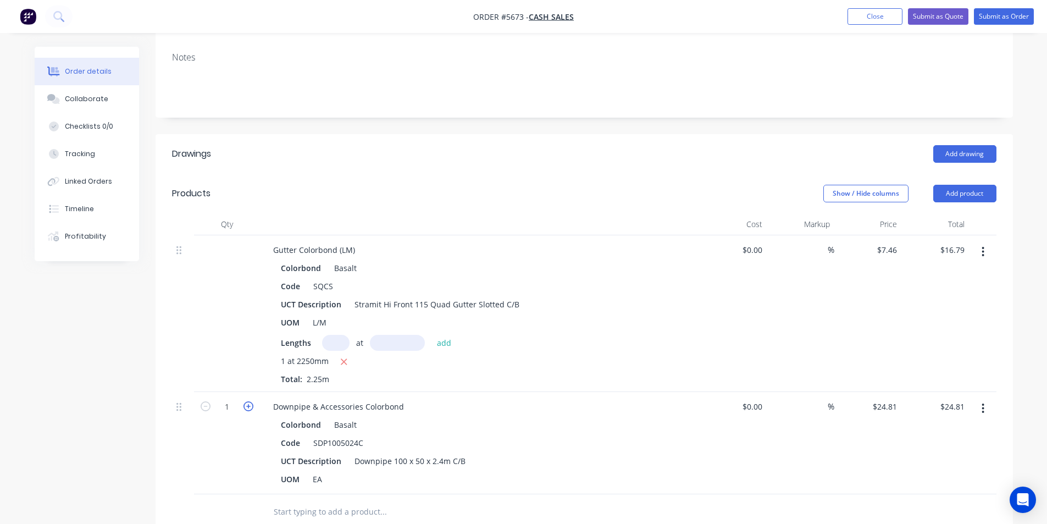
click at [251, 401] on icon "button" at bounding box center [249, 406] width 10 height 10
type input "2"
type input "$49.62"
click at [251, 401] on icon "button" at bounding box center [249, 406] width 10 height 10
type input "3"
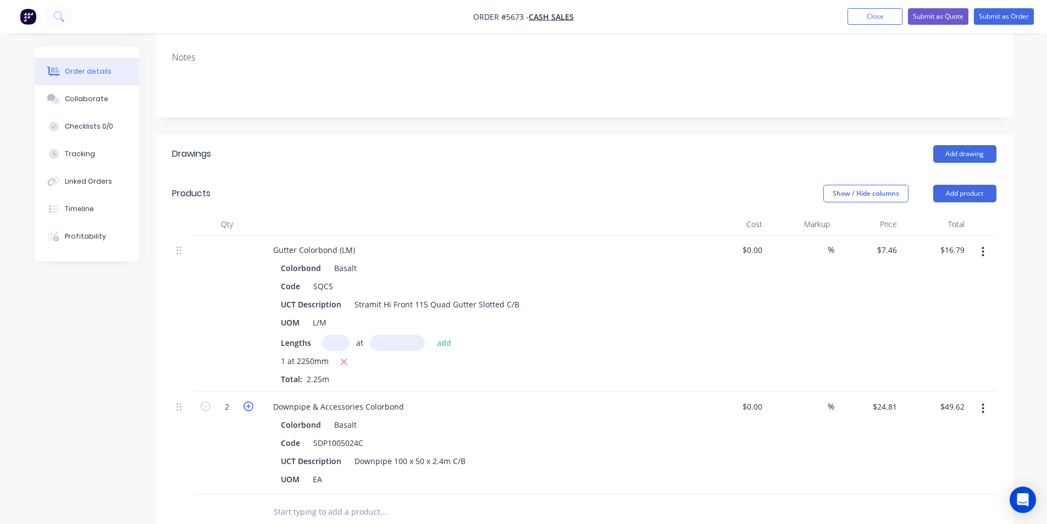
type input "$74.43"
click at [251, 401] on icon "button" at bounding box center [249, 406] width 10 height 10
type input "4"
type input "$99.24"
click at [341, 501] on input "text" at bounding box center [383, 512] width 220 height 22
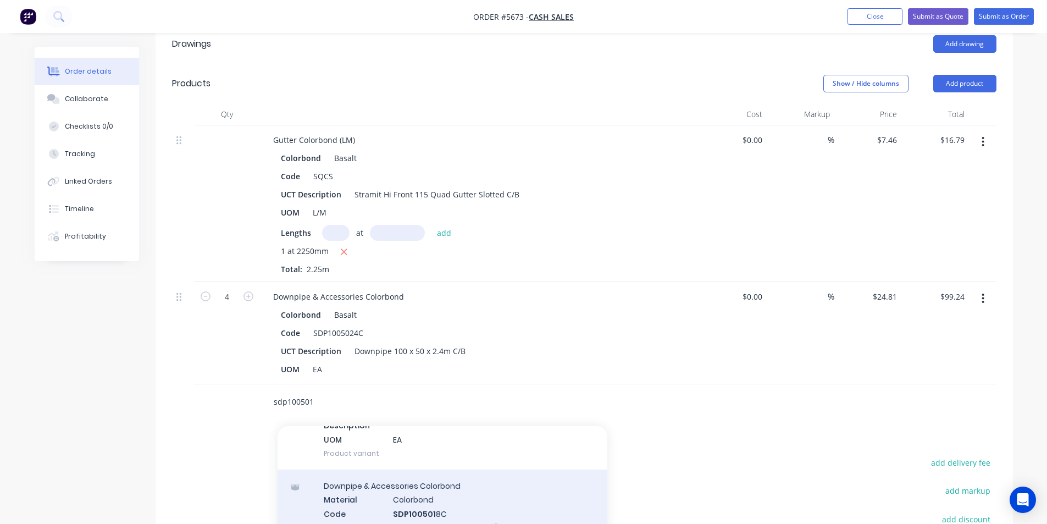
scroll to position [110, 0]
type input "sdp100501"
click at [480, 474] on div "Downpipe & Accessories Colorbond Material Colorbond Code SDP100501 8C UCT Descr…" at bounding box center [443, 523] width 330 height 114
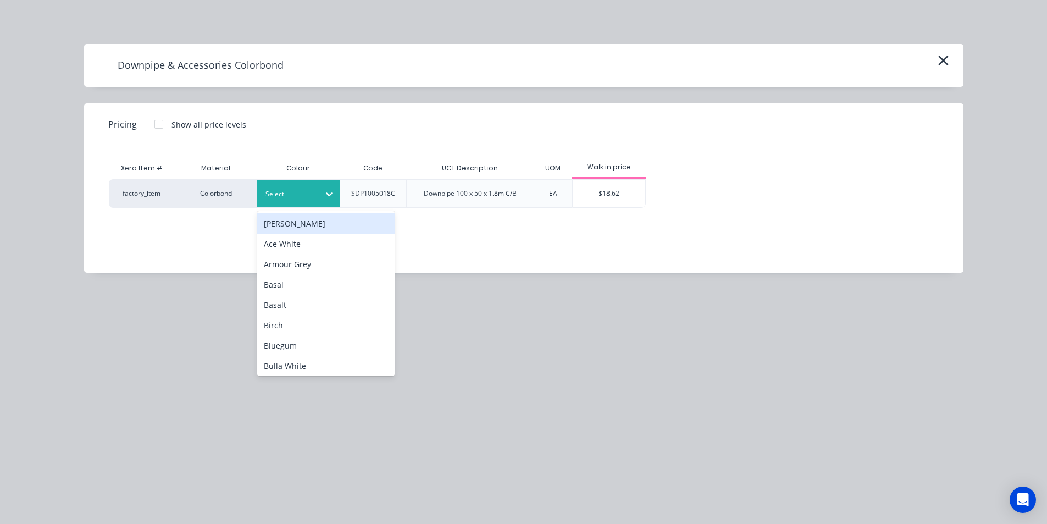
click at [320, 190] on div at bounding box center [329, 194] width 20 height 18
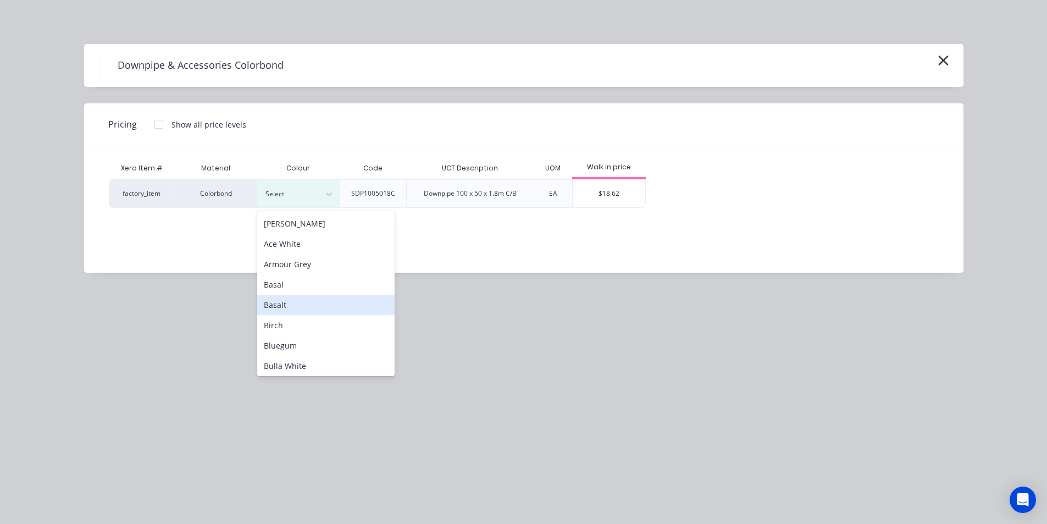
click at [303, 306] on div "Basalt" at bounding box center [325, 305] width 137 height 20
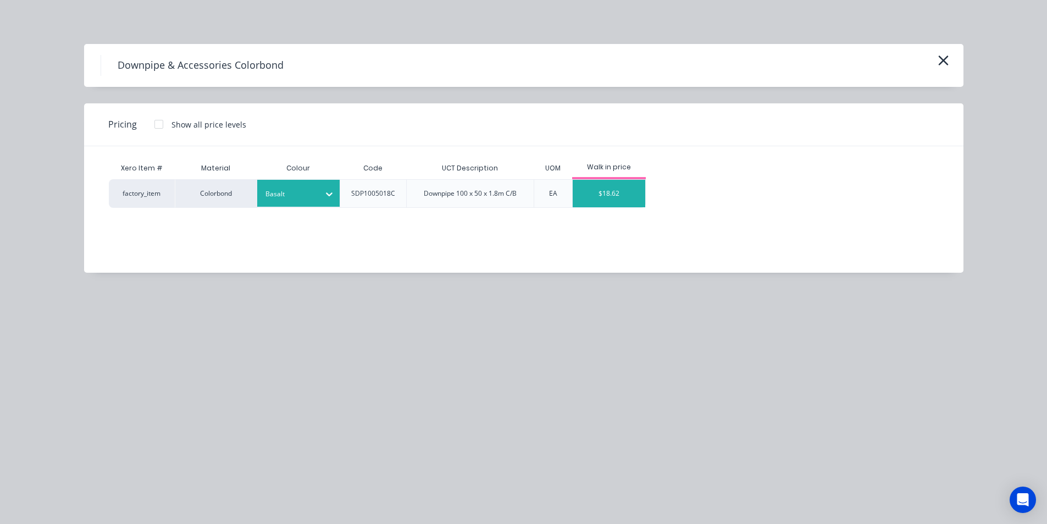
click at [623, 200] on div "$18.62" at bounding box center [609, 193] width 73 height 27
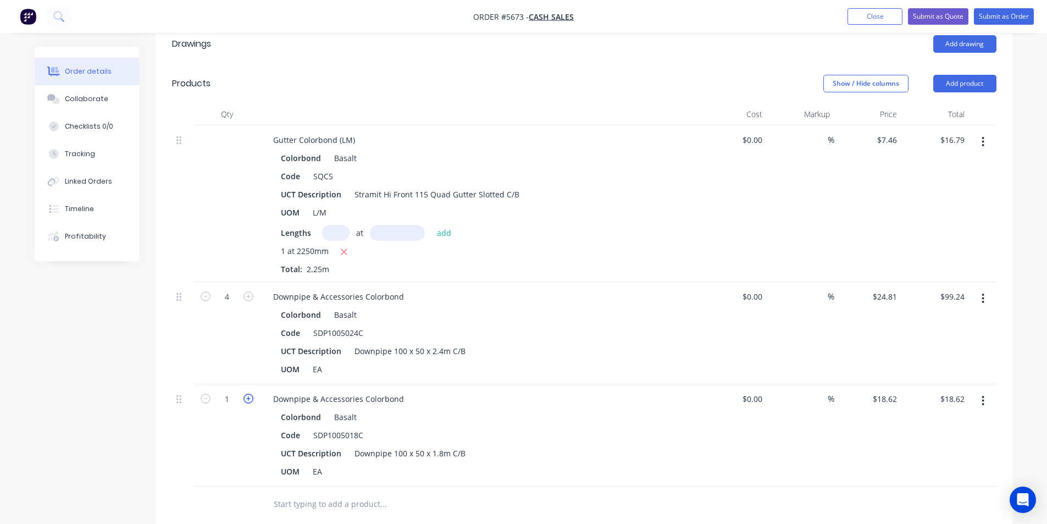
click at [250, 394] on icon "button" at bounding box center [249, 399] width 10 height 10
type input "2"
type input "$37.24"
click at [317, 493] on input "text" at bounding box center [383, 504] width 220 height 22
type input "s"
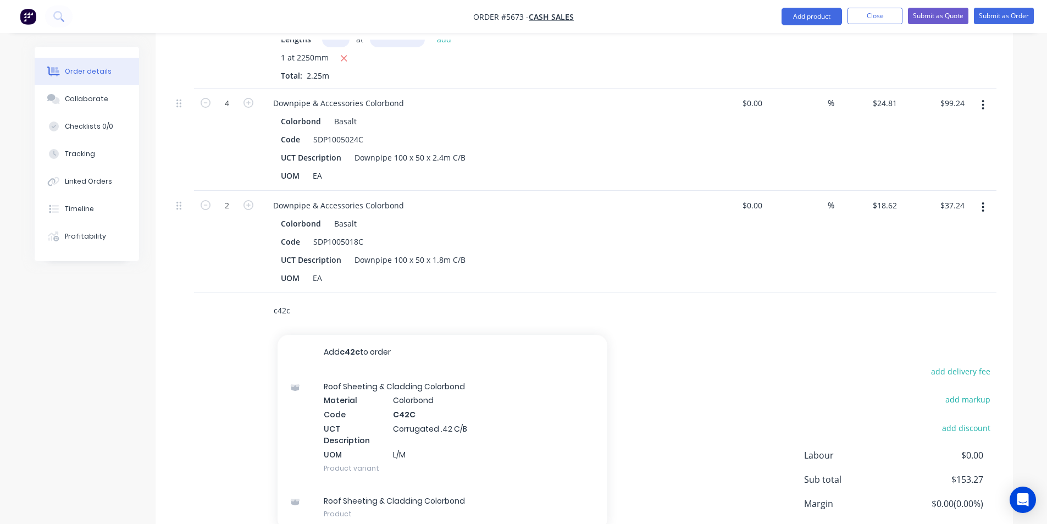
scroll to position [550, 0]
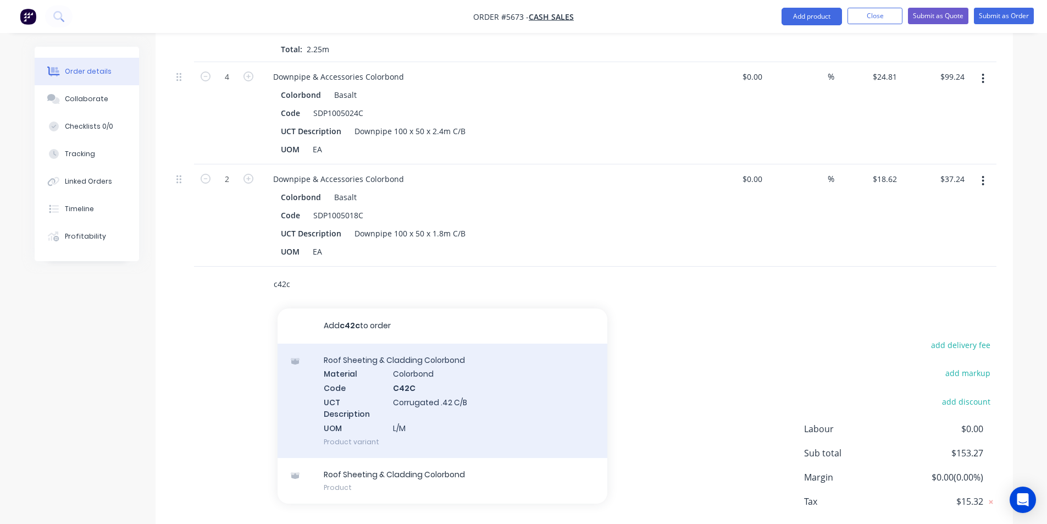
type input "c42c"
click at [487, 350] on div "Roof Sheeting & Cladding Colorbond Material Colorbond Code C42C UCT Description…" at bounding box center [443, 401] width 330 height 114
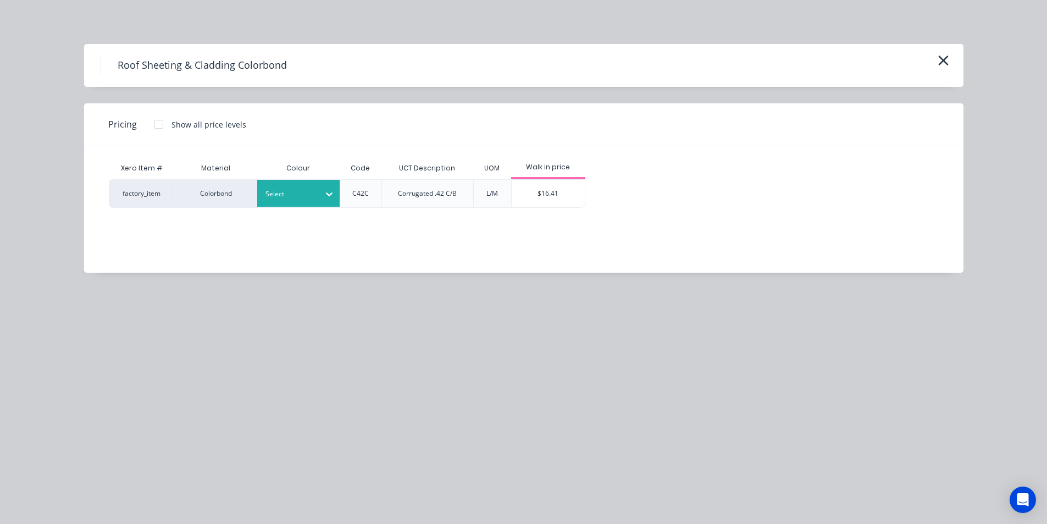
click at [290, 202] on div "Select" at bounding box center [298, 193] width 82 height 27
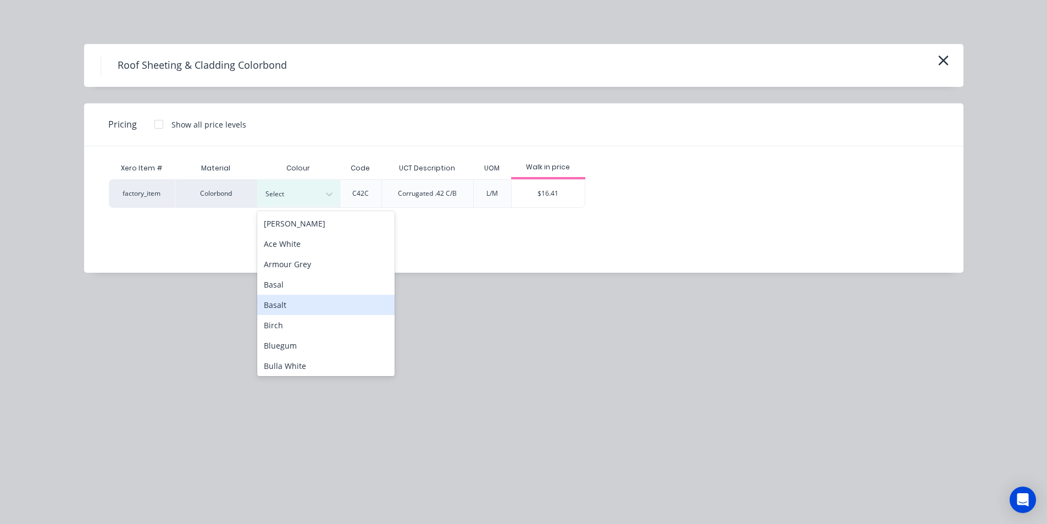
click at [305, 300] on div "Basalt" at bounding box center [325, 305] width 137 height 20
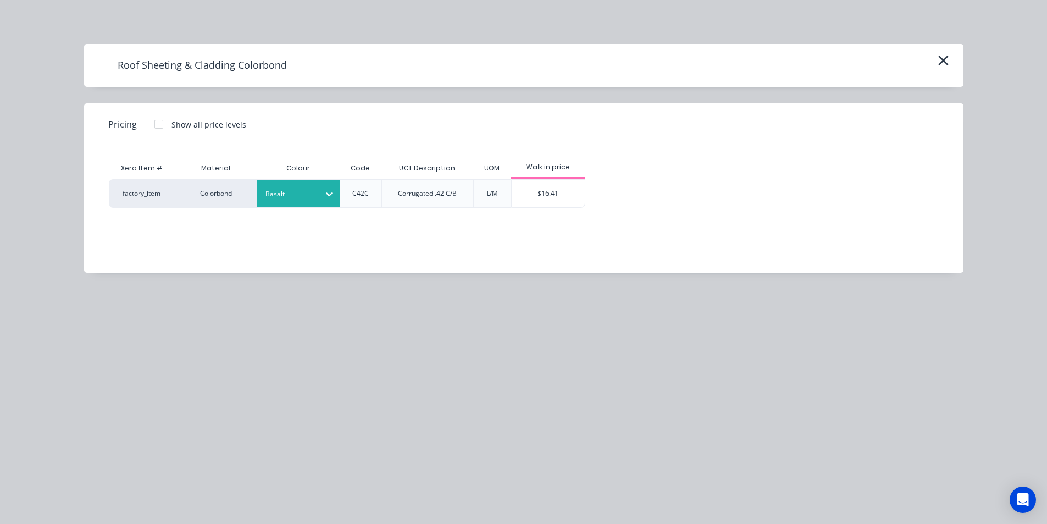
click at [558, 194] on div "$16.41" at bounding box center [548, 193] width 73 height 27
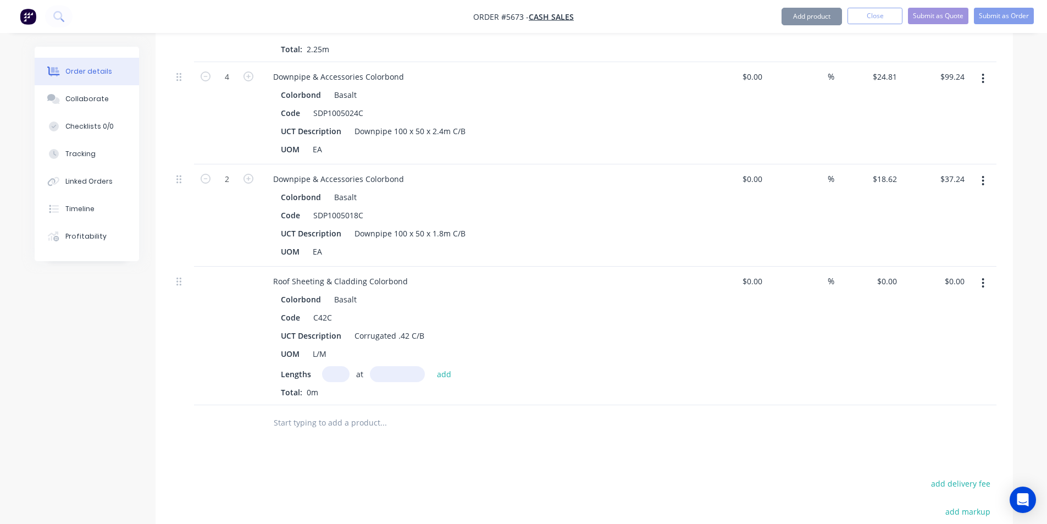
type input "$16.41"
click at [337, 366] on input "text" at bounding box center [335, 374] width 27 height 16
type input "3"
click at [389, 366] on input "text" at bounding box center [397, 374] width 55 height 16
type input "1615mm"
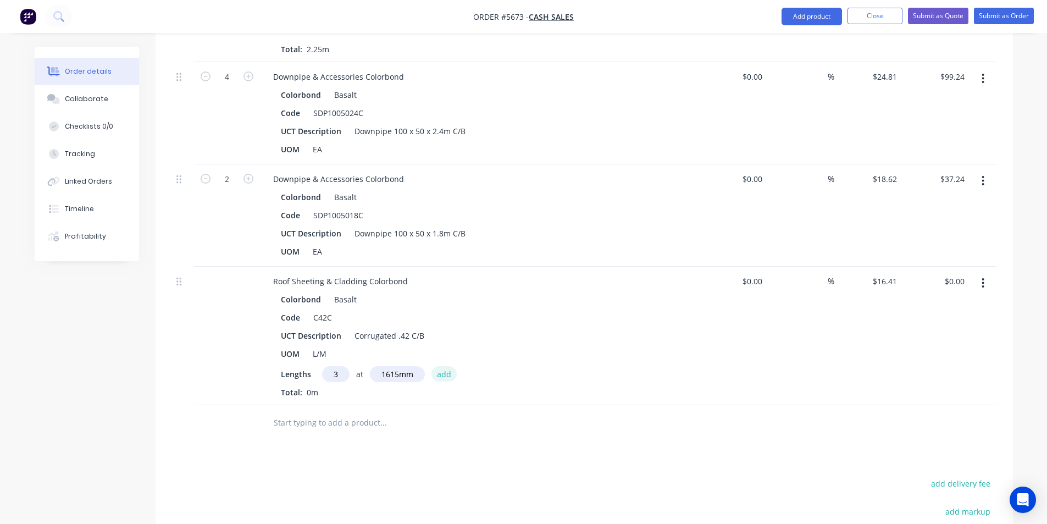
click at [442, 366] on button "add" at bounding box center [444, 373] width 26 height 15
type input "$79.51"
click at [298, 430] on input "text" at bounding box center [383, 441] width 220 height 22
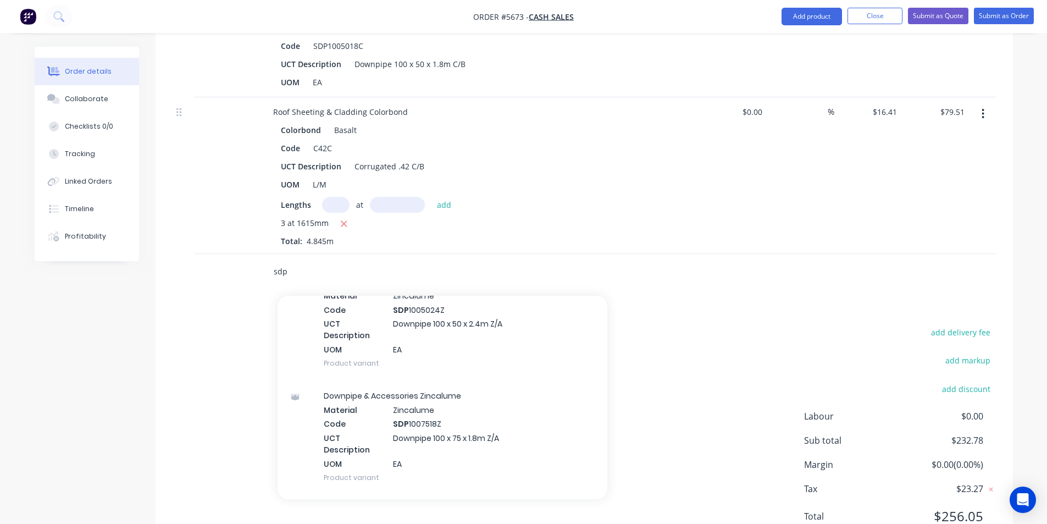
scroll to position [110, 0]
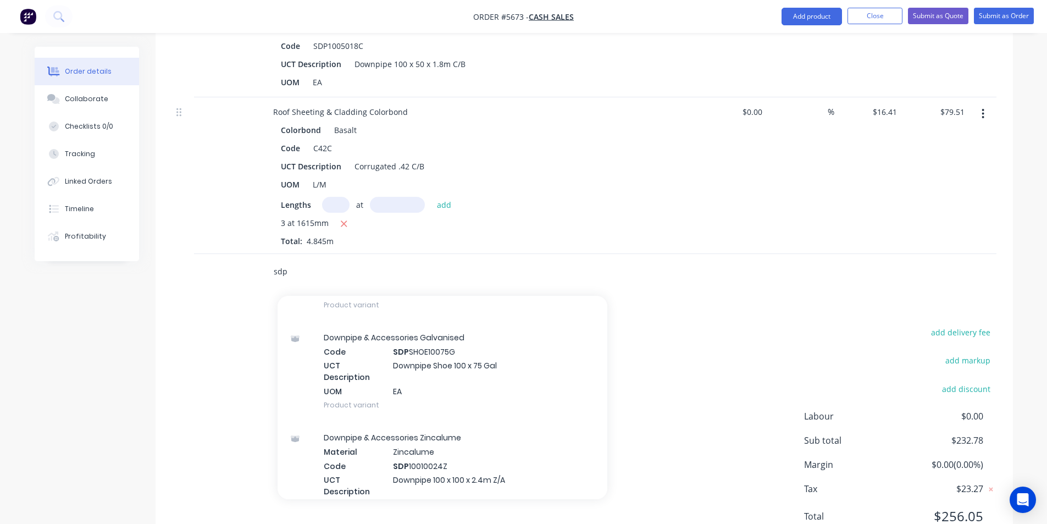
click at [311, 261] on input "sdp" at bounding box center [383, 272] width 220 height 22
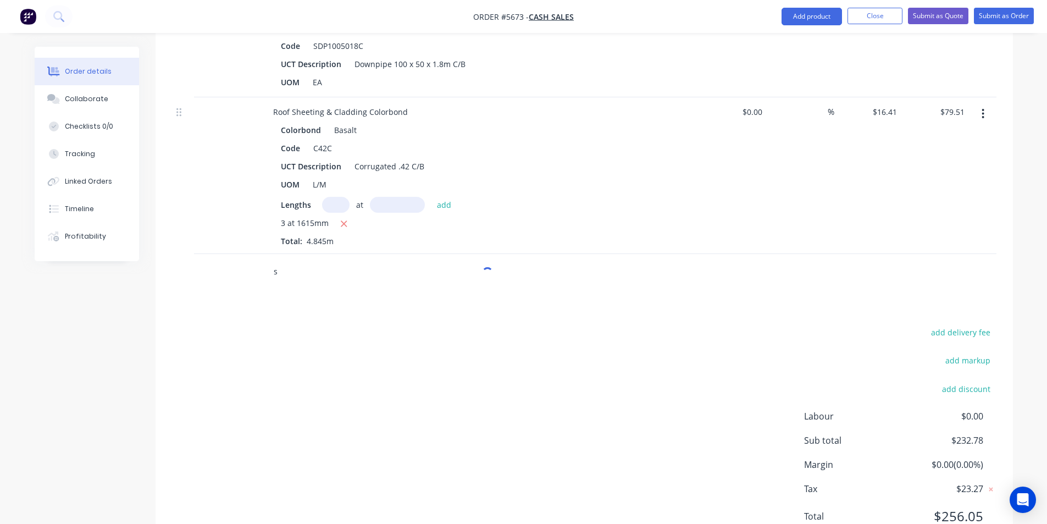
type input "s"
click at [279, 261] on input "sdjustable" at bounding box center [383, 272] width 220 height 22
click at [330, 261] on input "adjustable" at bounding box center [383, 272] width 220 height 22
type input "a"
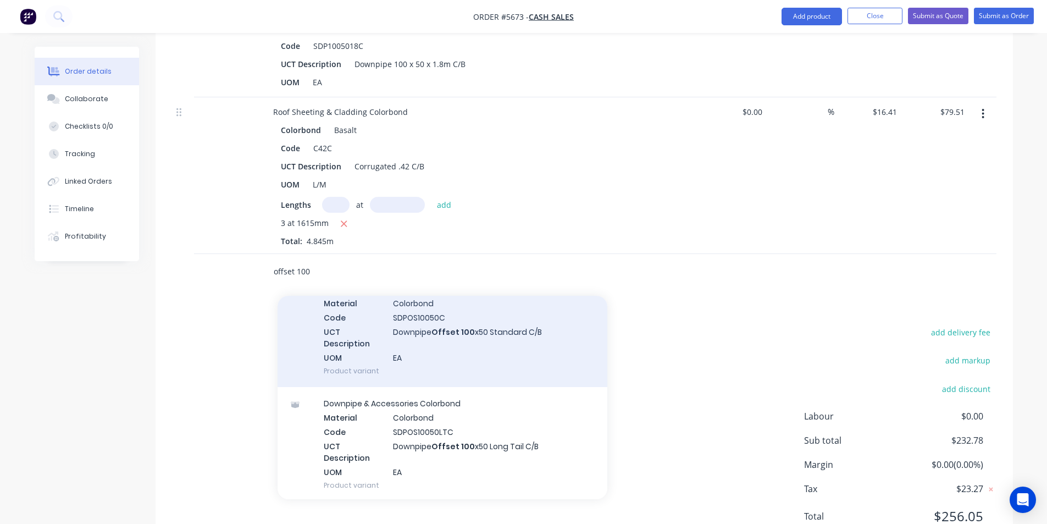
scroll to position [1519, 0]
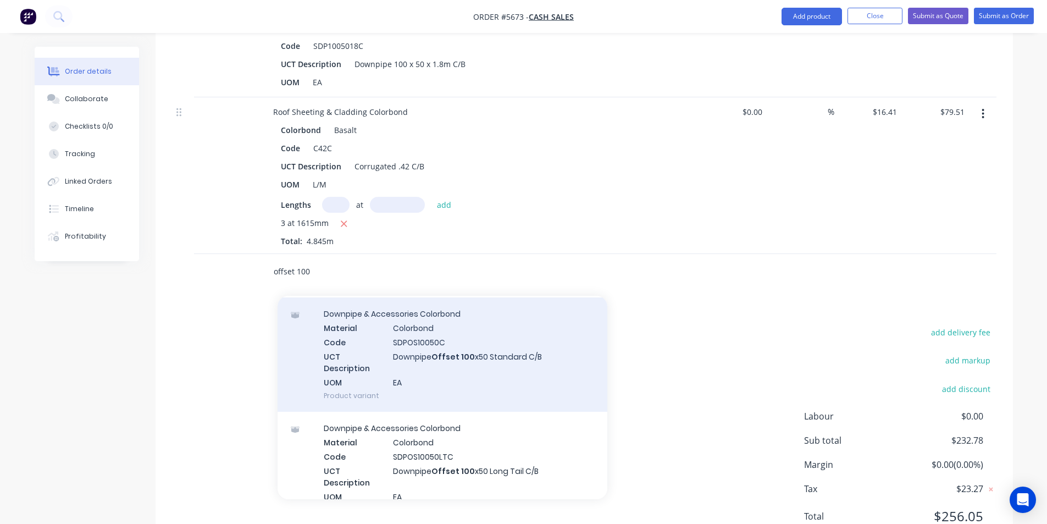
type input "offset 100"
click at [511, 308] on div "Downpipe & Accessories Colorbond Material Colorbond Code SDPOS10050C UCT Descri…" at bounding box center [443, 354] width 330 height 114
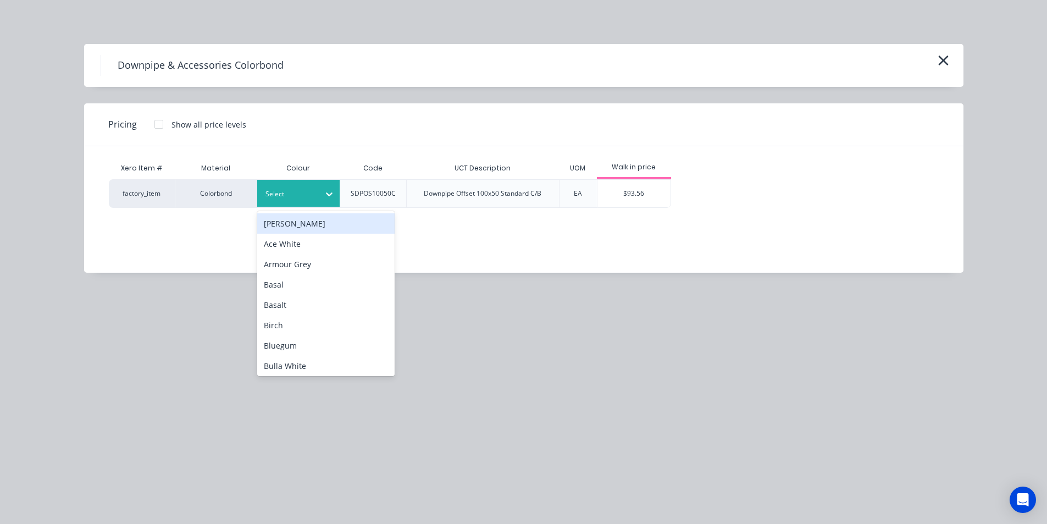
click at [316, 193] on div "Select" at bounding box center [289, 194] width 62 height 14
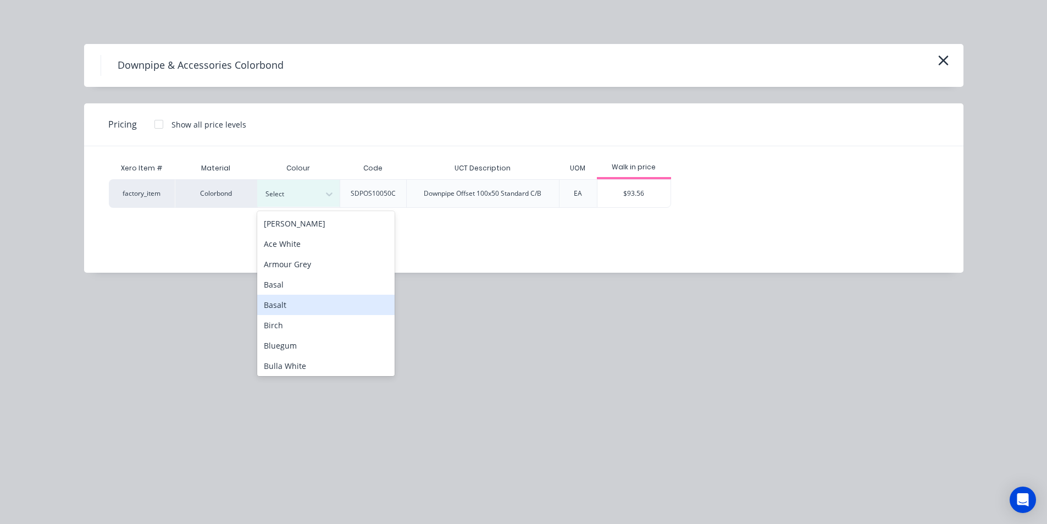
click at [307, 308] on div "Basalt" at bounding box center [325, 305] width 137 height 20
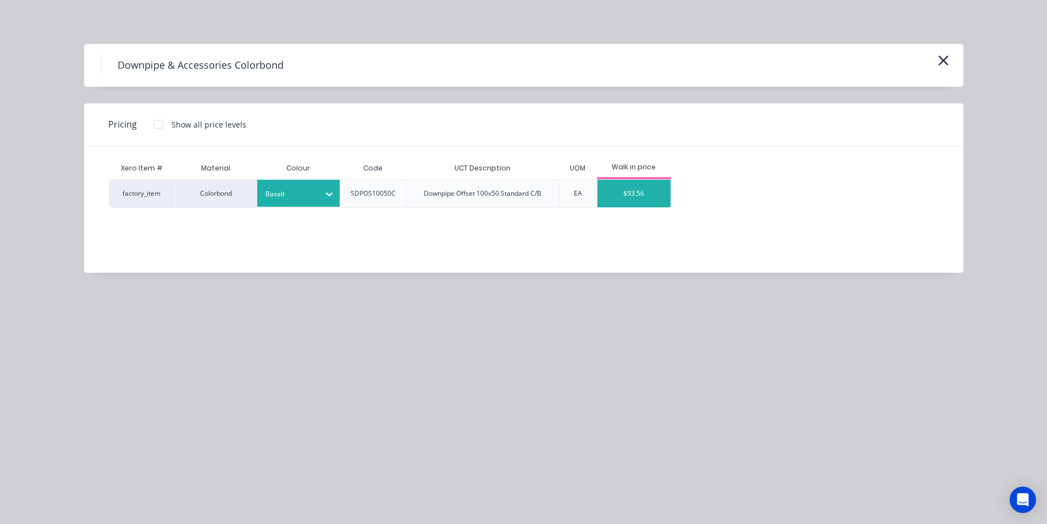
click at [640, 190] on div "$93.56" at bounding box center [633, 193] width 73 height 27
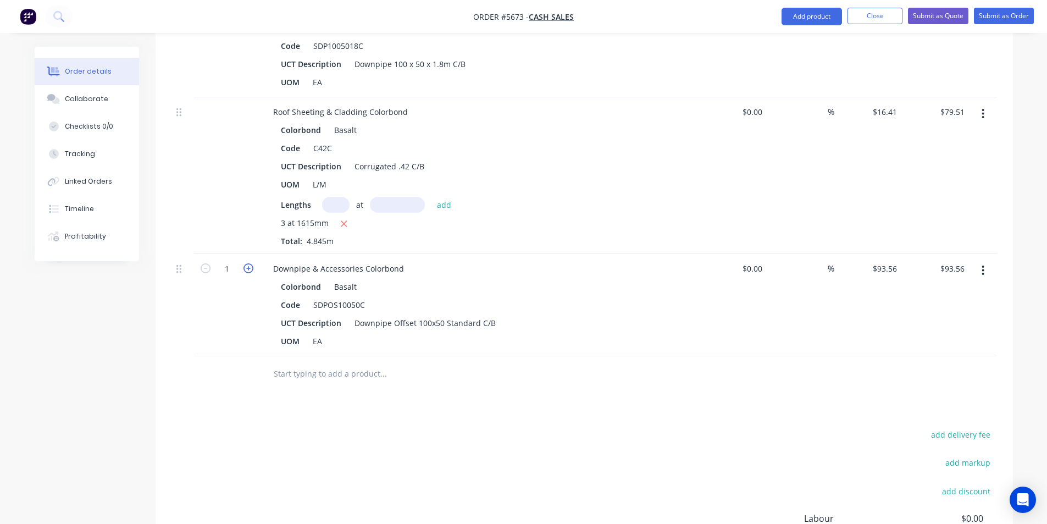
click at [250, 263] on icon "button" at bounding box center [249, 268] width 10 height 10
type input "2"
type input "$187.12"
click at [350, 363] on input "text" at bounding box center [383, 374] width 220 height 22
click at [361, 363] on input "text" at bounding box center [383, 374] width 220 height 22
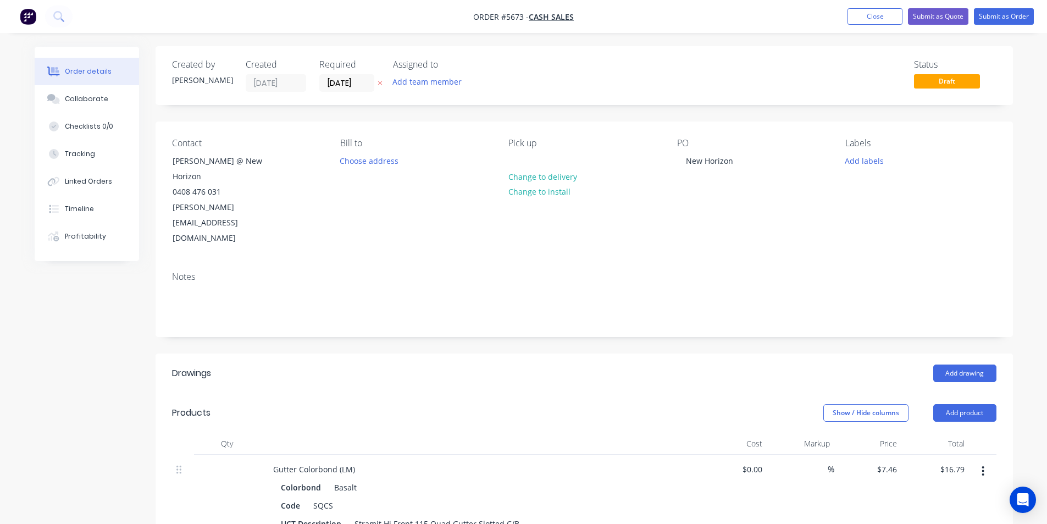
scroll to position [0, 0]
click at [953, 365] on button "Add drawing" at bounding box center [964, 374] width 63 height 18
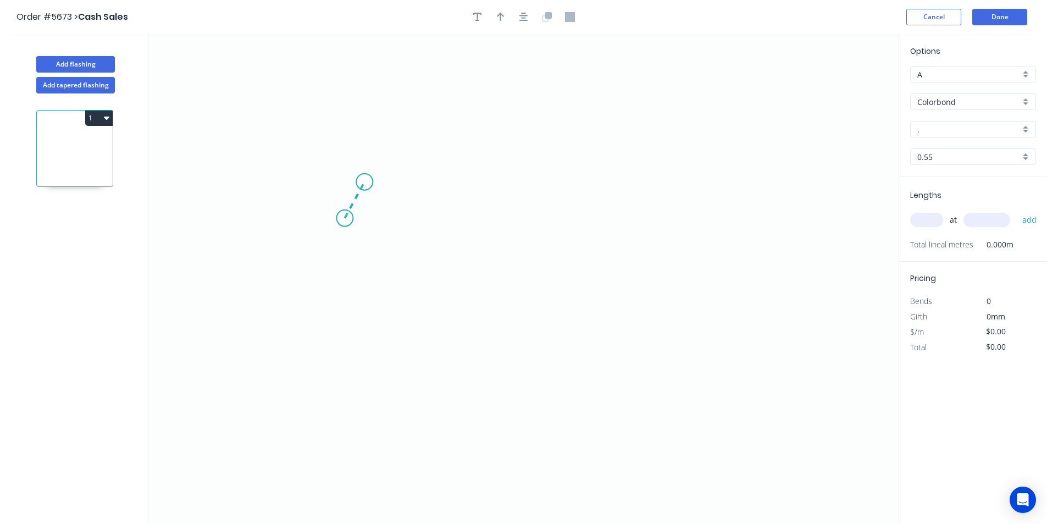
drag, startPoint x: 345, startPoint y: 218, endPoint x: 364, endPoint y: 182, distance: 41.3
click at [364, 182] on icon "0" at bounding box center [523, 279] width 750 height 490
drag, startPoint x: 364, startPoint y: 182, endPoint x: 585, endPoint y: 134, distance: 225.7
click at [585, 134] on icon "0 ?" at bounding box center [523, 279] width 750 height 490
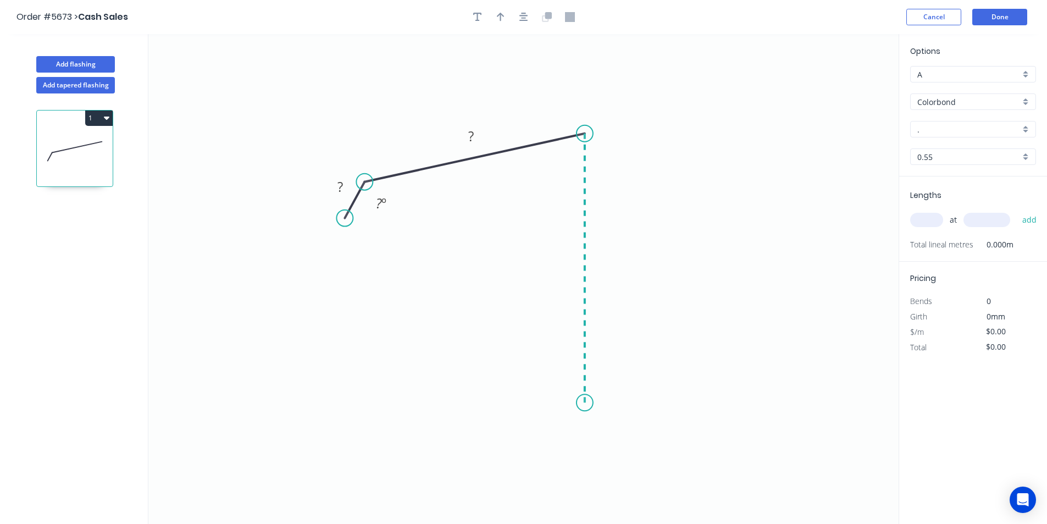
drag, startPoint x: 585, startPoint y: 134, endPoint x: 586, endPoint y: 403, distance: 269.3
click at [586, 403] on icon "0 ? ? ? º" at bounding box center [523, 279] width 750 height 490
drag, startPoint x: 586, startPoint y: 403, endPoint x: 566, endPoint y: 417, distance: 24.9
click at [566, 417] on icon "0 ? ? ? ? º ? º" at bounding box center [523, 279] width 750 height 490
click at [566, 417] on circle at bounding box center [565, 416] width 16 height 16
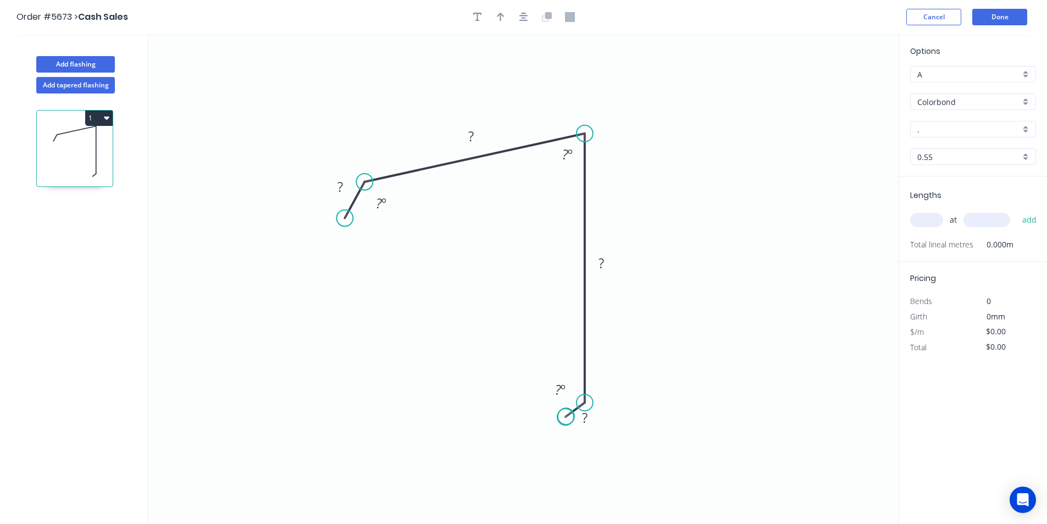
click at [566, 417] on circle at bounding box center [565, 416] width 16 height 16
click at [344, 191] on rect at bounding box center [340, 187] width 22 height 15
click at [473, 135] on tspan "?" at bounding box center [470, 136] width 5 height 18
click at [473, 136] on tspan "?" at bounding box center [470, 136] width 5 height 18
click at [473, 137] on tspan "?" at bounding box center [470, 136] width 5 height 18
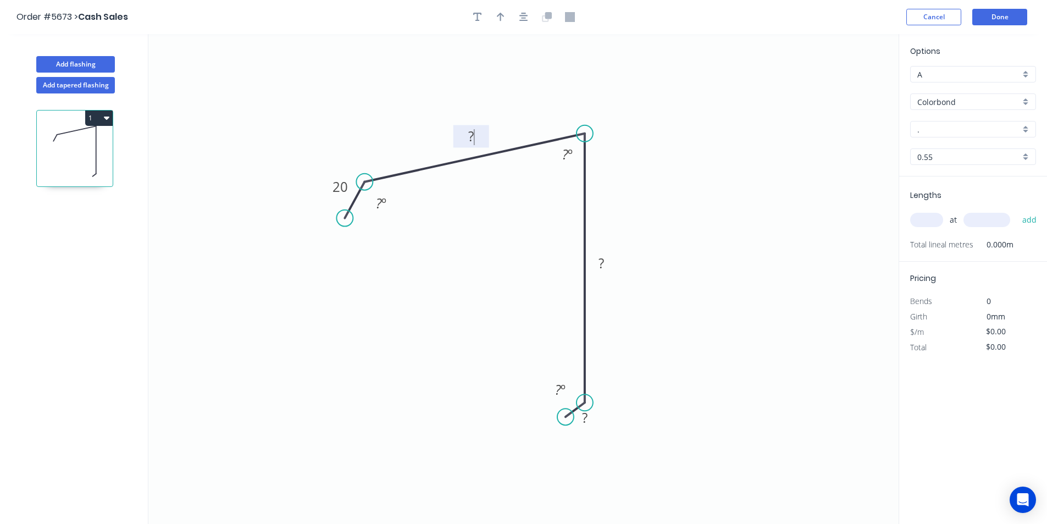
click at [473, 137] on tspan "?" at bounding box center [470, 136] width 5 height 18
click at [473, 136] on tspan "?" at bounding box center [470, 136] width 5 height 18
click at [562, 156] on tspan "?" at bounding box center [565, 154] width 6 height 18
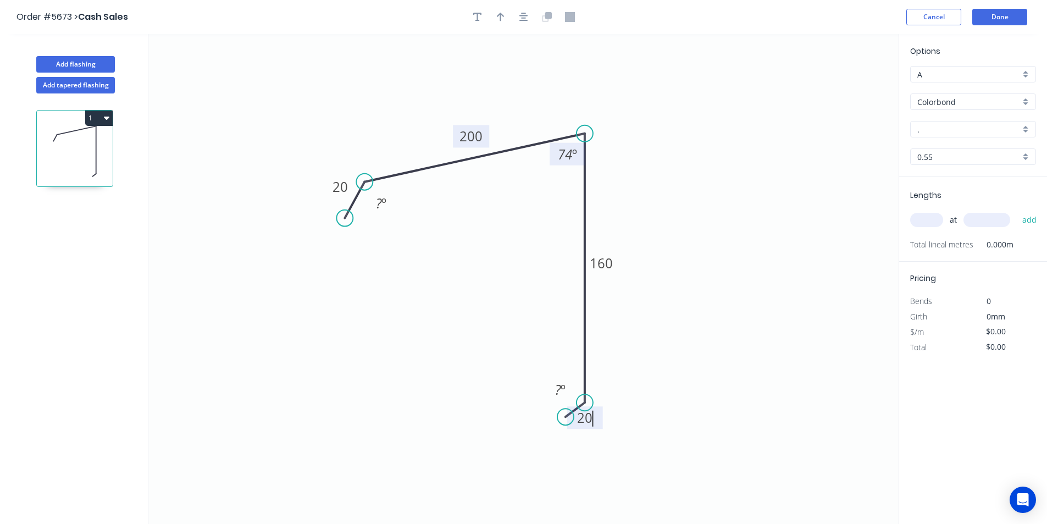
click at [753, 199] on icon "0 20 200 160 20 ? º 74 º ? º" at bounding box center [523, 279] width 750 height 490
type input "$18.92"
click at [943, 130] on input "." at bounding box center [968, 130] width 103 height 12
click at [933, 168] on div "Basalt" at bounding box center [973, 169] width 125 height 19
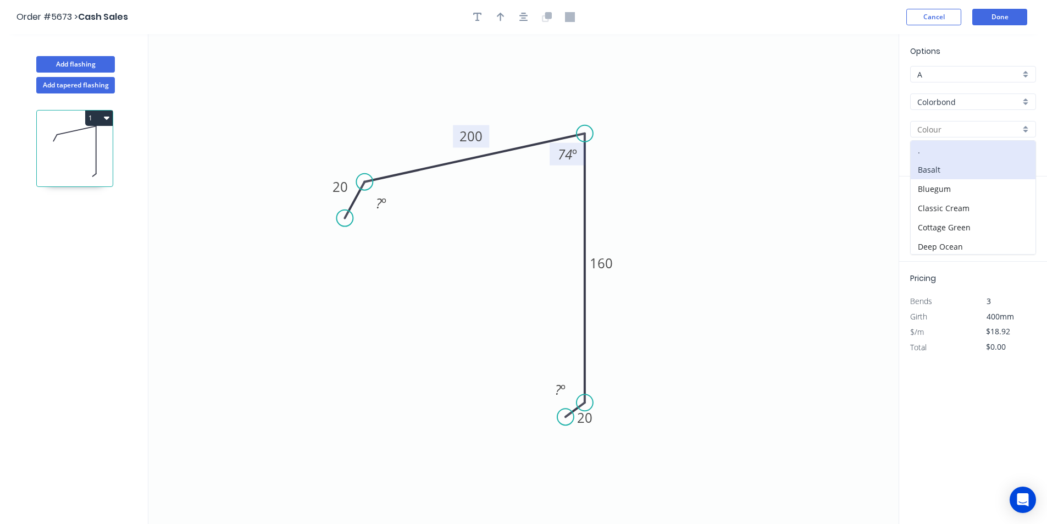
type input "Basalt"
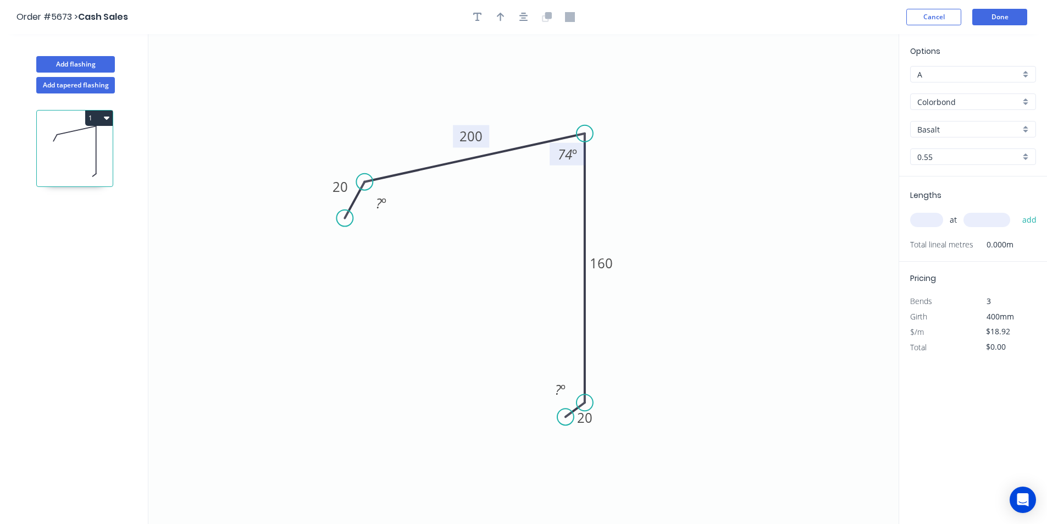
click at [922, 222] on input "text" at bounding box center [926, 220] width 33 height 14
type input "2"
type input "4400"
click at [1033, 218] on button "add" at bounding box center [1030, 220] width 26 height 19
type input "$166.50"
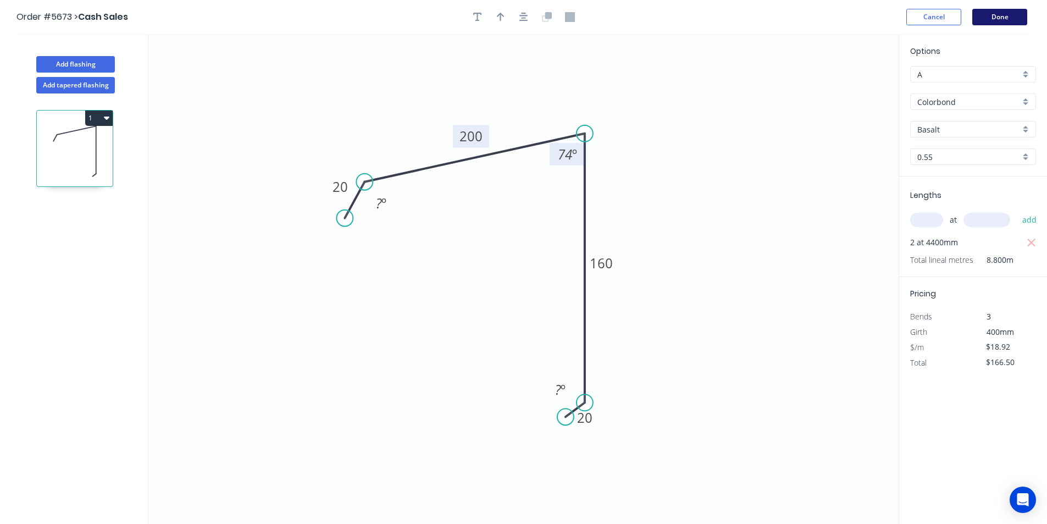
click at [1009, 10] on button "Done" at bounding box center [999, 17] width 55 height 16
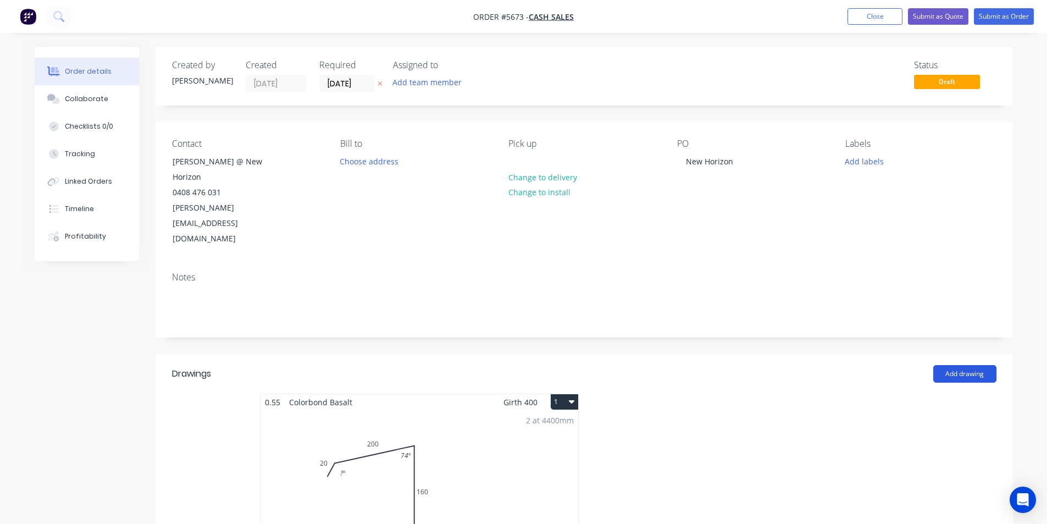
click at [969, 365] on button "Add drawing" at bounding box center [964, 374] width 63 height 18
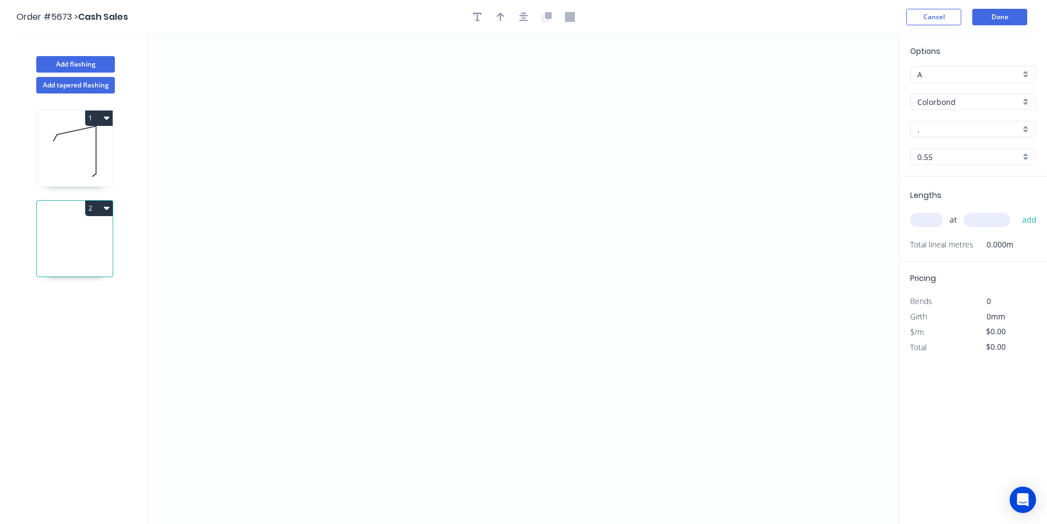
click at [108, 118] on icon "button" at bounding box center [106, 118] width 5 height 3
click at [54, 141] on div "Duplicate" at bounding box center [60, 145] width 85 height 16
type input "Basalt"
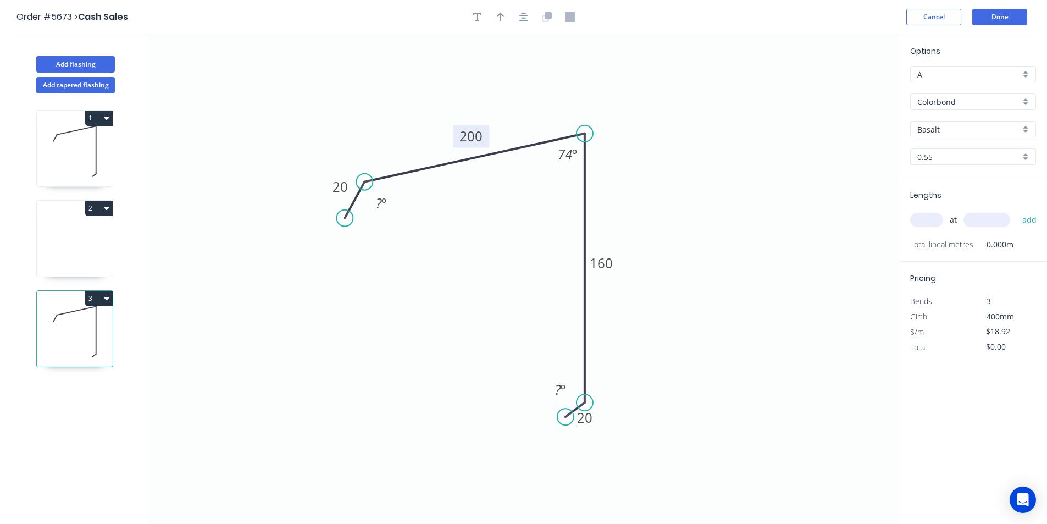
click at [471, 134] on tspan "200" at bounding box center [471, 136] width 23 height 18
type input "$25.53"
click at [790, 195] on icon "0 20 340 210 20 ? º 74 º ? º" at bounding box center [523, 279] width 750 height 490
click at [933, 219] on input "text" at bounding box center [926, 220] width 33 height 14
type input "1"
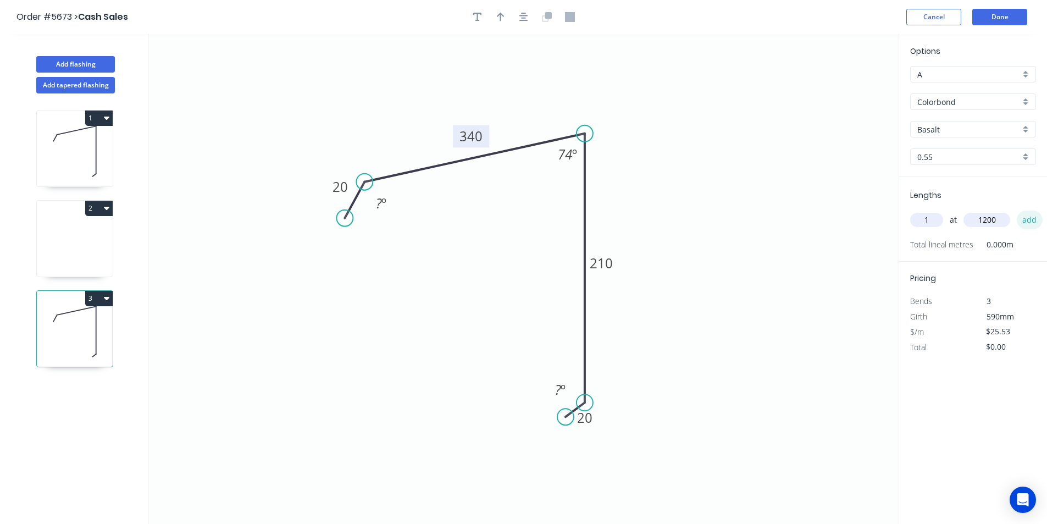
type input "1200"
click at [1030, 219] on button "add" at bounding box center [1030, 220] width 26 height 19
type input "$30.64"
click at [1014, 21] on button "Done" at bounding box center [999, 17] width 55 height 16
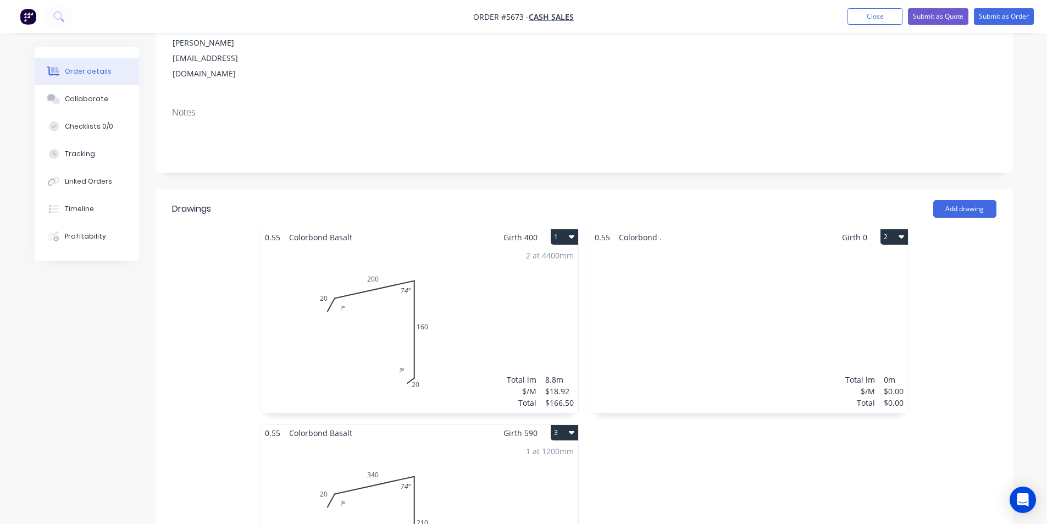
click at [457, 245] on div "2 at 4400mm Total lm $/M Total 8.8m $18.92 $166.50" at bounding box center [420, 329] width 318 height 168
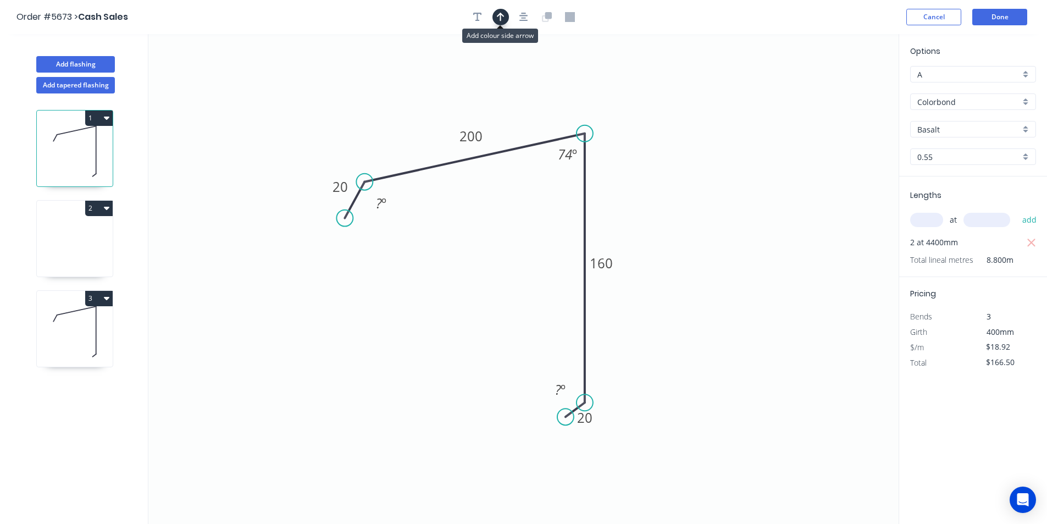
click at [501, 18] on icon "button" at bounding box center [501, 17] width 8 height 9
drag, startPoint x: 842, startPoint y: 86, endPoint x: 611, endPoint y: 98, distance: 231.2
click at [611, 98] on icon at bounding box center [615, 81] width 10 height 35
click at [611, 98] on icon at bounding box center [611, 85] width 10 height 35
click at [74, 315] on icon at bounding box center [75, 331] width 76 height 70
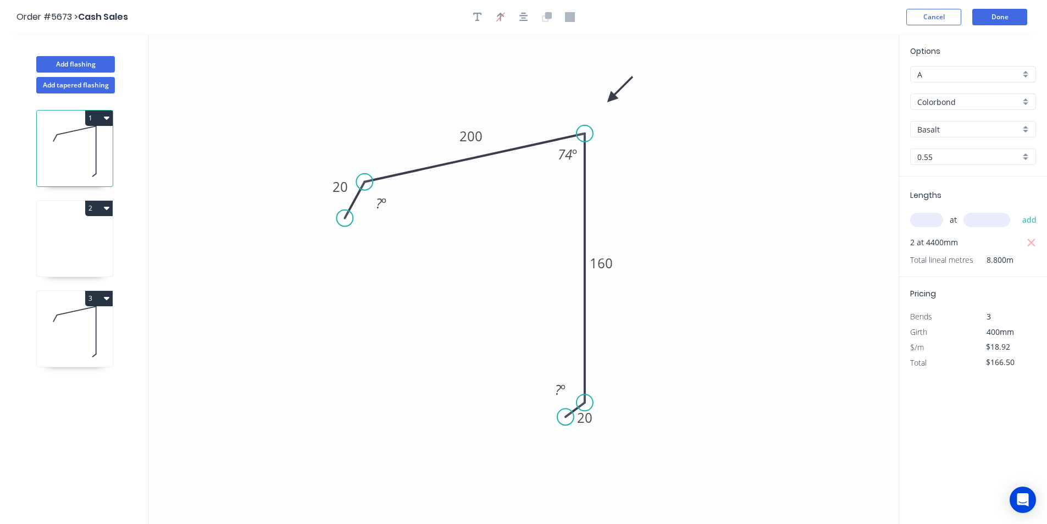
type input "$25.53"
type input "$30.64"
click at [498, 15] on icon "button" at bounding box center [501, 17] width 8 height 9
drag, startPoint x: 844, startPoint y: 87, endPoint x: 624, endPoint y: 109, distance: 221.5
click at [626, 109] on icon at bounding box center [626, 96] width 10 height 35
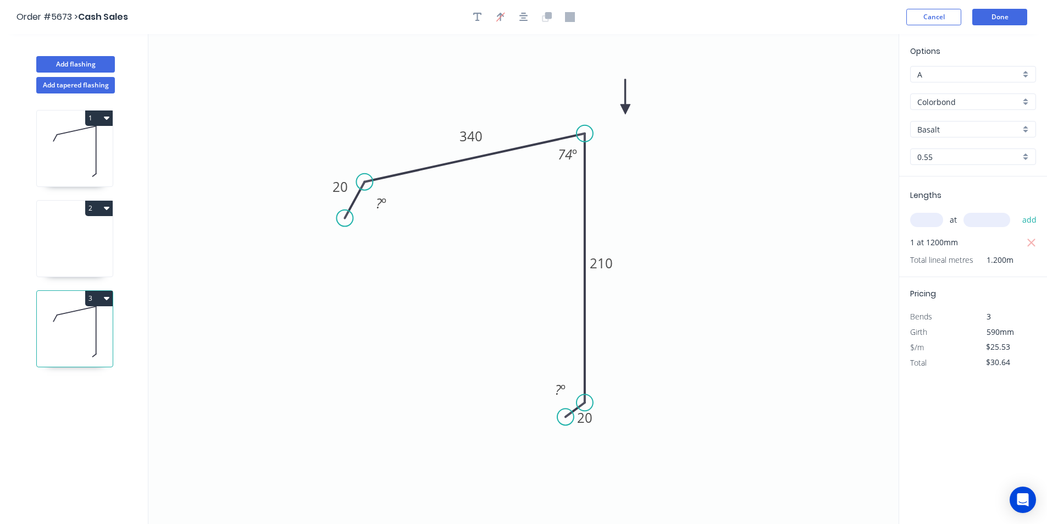
click at [624, 109] on icon at bounding box center [626, 96] width 10 height 35
drag, startPoint x: 68, startPoint y: 242, endPoint x: 75, endPoint y: 240, distance: 7.1
click at [68, 243] on icon at bounding box center [75, 241] width 76 height 70
type input "."
type input "$0.00"
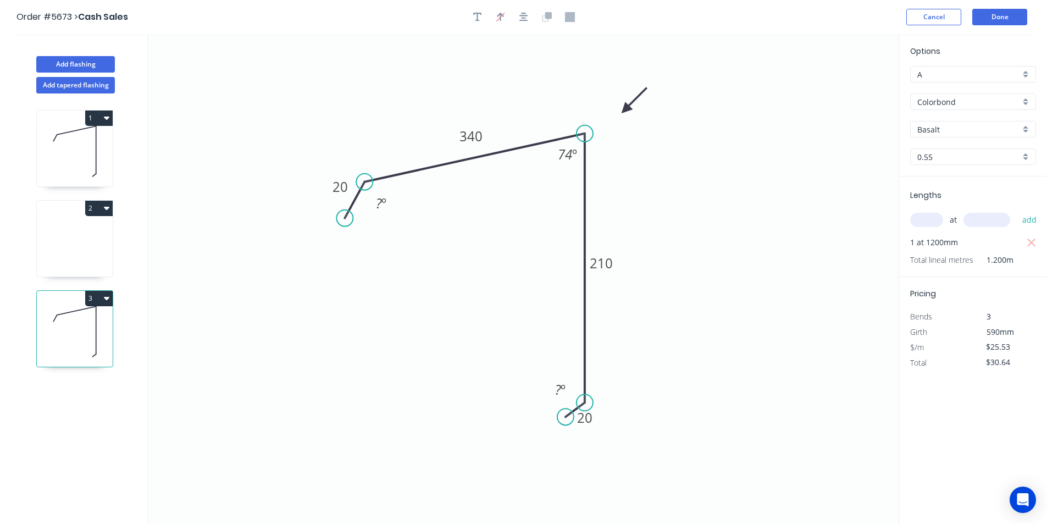
type input "$0.00"
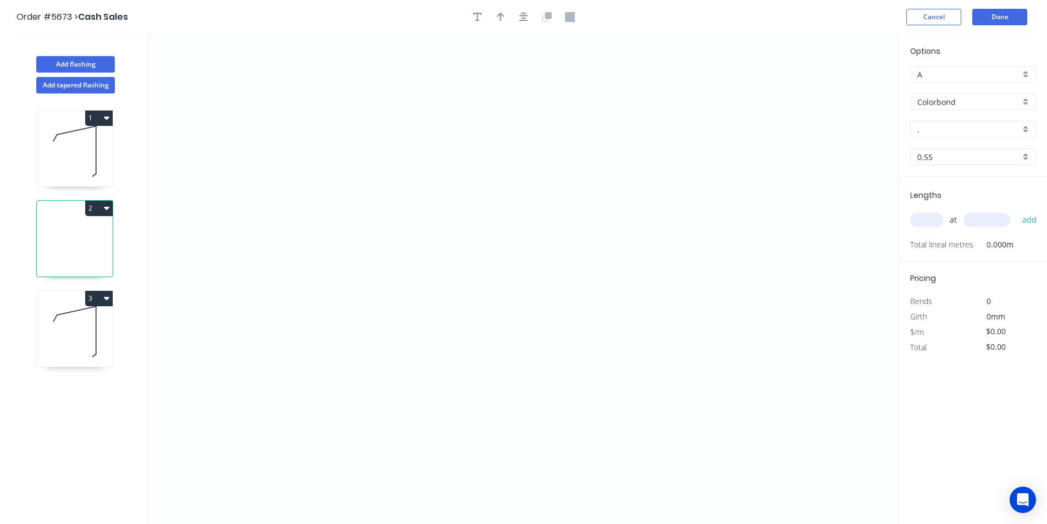
click at [107, 208] on icon "button" at bounding box center [106, 208] width 5 height 3
click at [40, 254] on div "Delete" at bounding box center [60, 258] width 85 height 16
type input "Basalt"
type input "$25.53"
type input "$30.64"
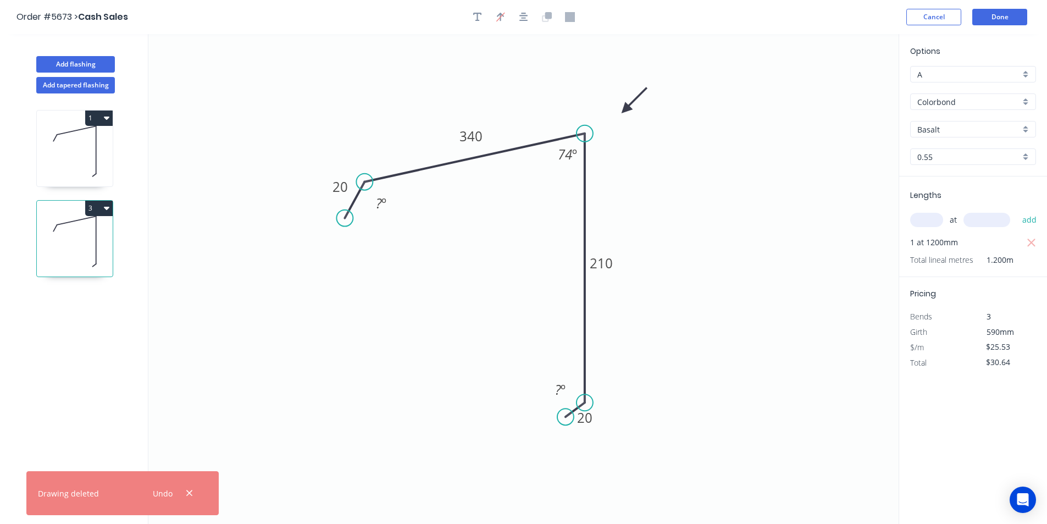
click at [834, 167] on icon "0 20 340 210 20 ? º 74 º ? º" at bounding box center [523, 279] width 750 height 490
click at [1006, 14] on button "Done" at bounding box center [999, 17] width 55 height 16
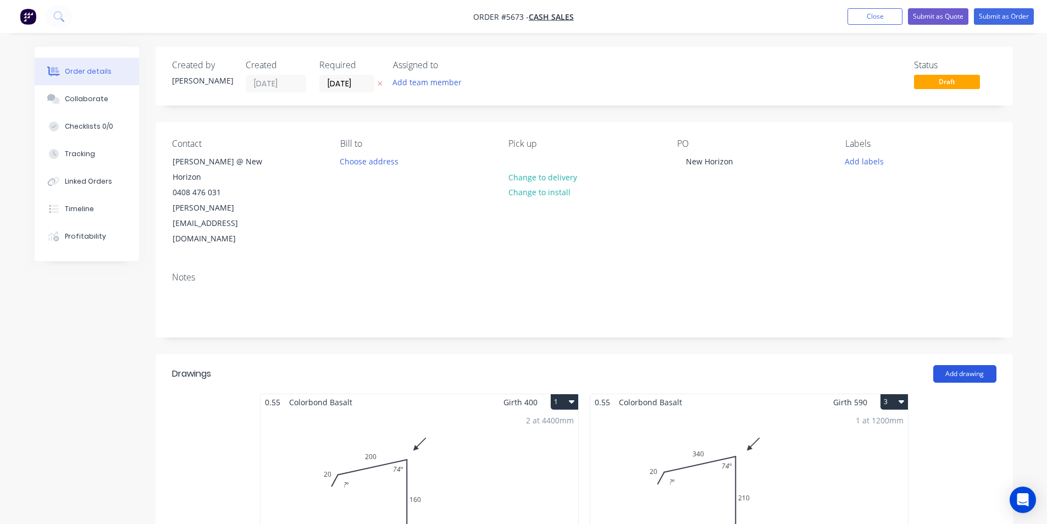
click at [972, 365] on button "Add drawing" at bounding box center [964, 374] width 63 height 18
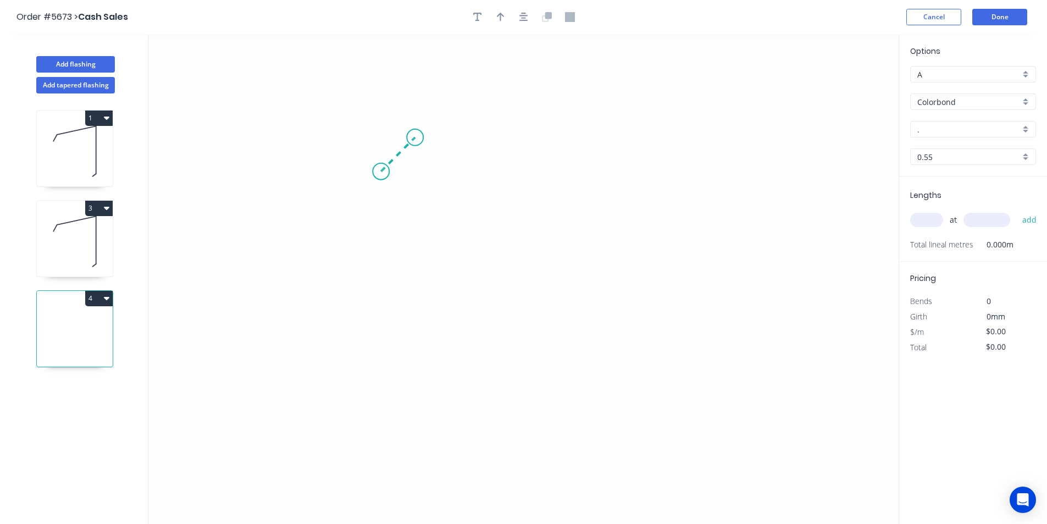
drag, startPoint x: 381, startPoint y: 171, endPoint x: 415, endPoint y: 138, distance: 47.4
click at [415, 138] on icon "0" at bounding box center [523, 279] width 750 height 490
click at [682, 144] on icon "0 ?" at bounding box center [523, 279] width 750 height 490
click at [684, 390] on icon "0 ? ?" at bounding box center [523, 279] width 750 height 490
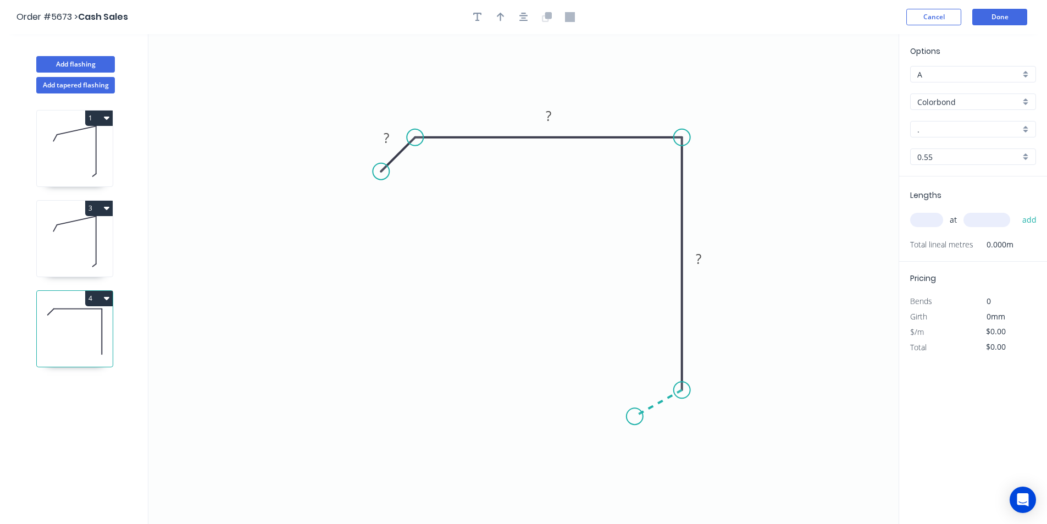
click at [635, 417] on icon "0 ? ? ?" at bounding box center [523, 279] width 750 height 490
click at [635, 417] on circle at bounding box center [635, 416] width 16 height 16
click at [390, 142] on rect at bounding box center [386, 138] width 22 height 15
click at [921, 134] on input "." at bounding box center [968, 130] width 103 height 12
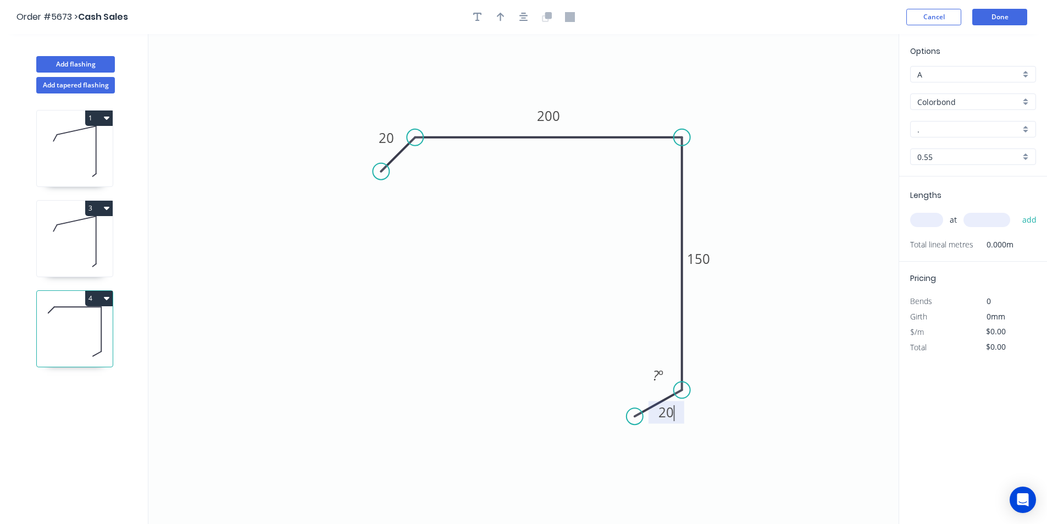
type input "$18.92"
click at [939, 173] on div "Basalt" at bounding box center [973, 169] width 125 height 19
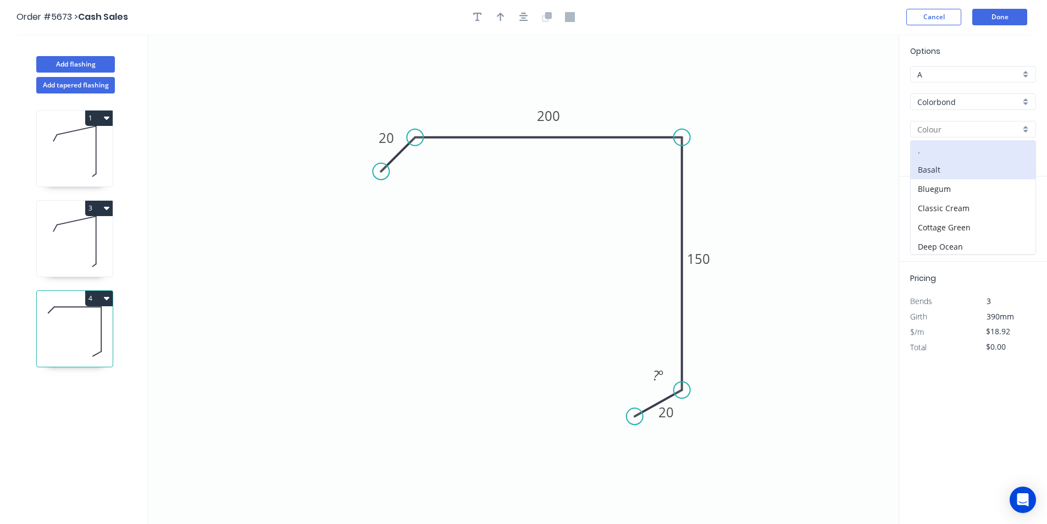
type input "Basalt"
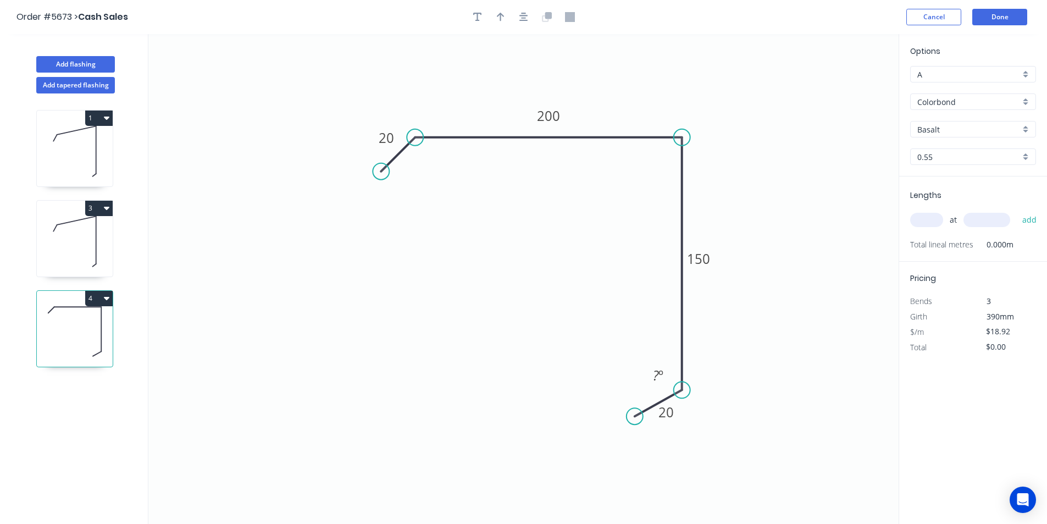
click at [917, 217] on input "text" at bounding box center [926, 220] width 33 height 14
type input "1"
type input "6200"
click at [1028, 219] on button "add" at bounding box center [1030, 220] width 26 height 19
type input "$117.30"
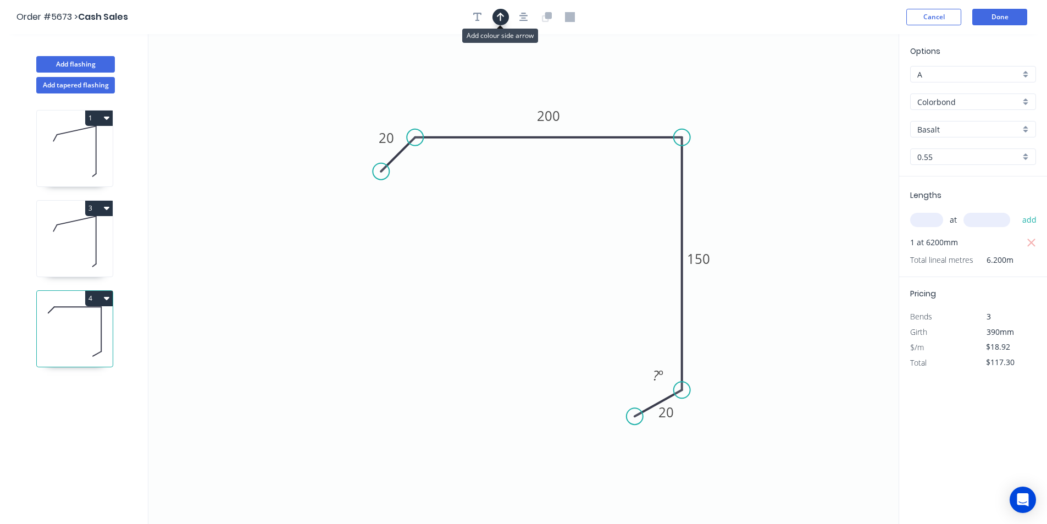
click at [503, 18] on icon "button" at bounding box center [501, 17] width 8 height 10
drag, startPoint x: 843, startPoint y: 87, endPoint x: 679, endPoint y: 98, distance: 164.2
click at [679, 98] on icon at bounding box center [679, 85] width 10 height 35
click at [681, 93] on icon at bounding box center [679, 85] width 10 height 35
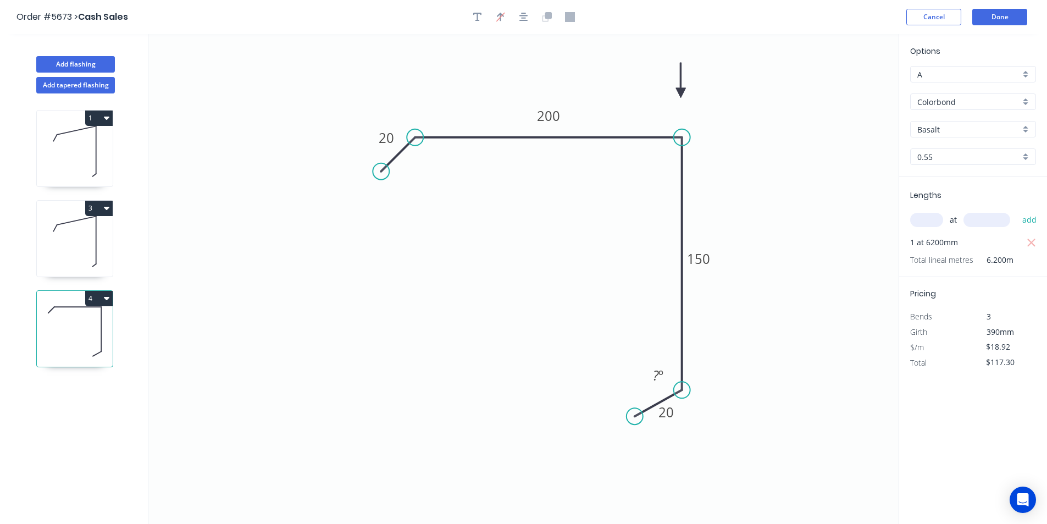
click at [686, 87] on icon "0 20 200 150 20 ? º" at bounding box center [523, 279] width 750 height 490
click at [684, 87] on icon "0 20 200 150 20 ? º" at bounding box center [523, 279] width 750 height 490
click at [682, 87] on icon "0 20 200 150 20 ? º" at bounding box center [523, 279] width 750 height 490
click at [680, 87] on icon at bounding box center [690, 84] width 32 height 32
click at [678, 139] on circle at bounding box center [682, 137] width 16 height 16
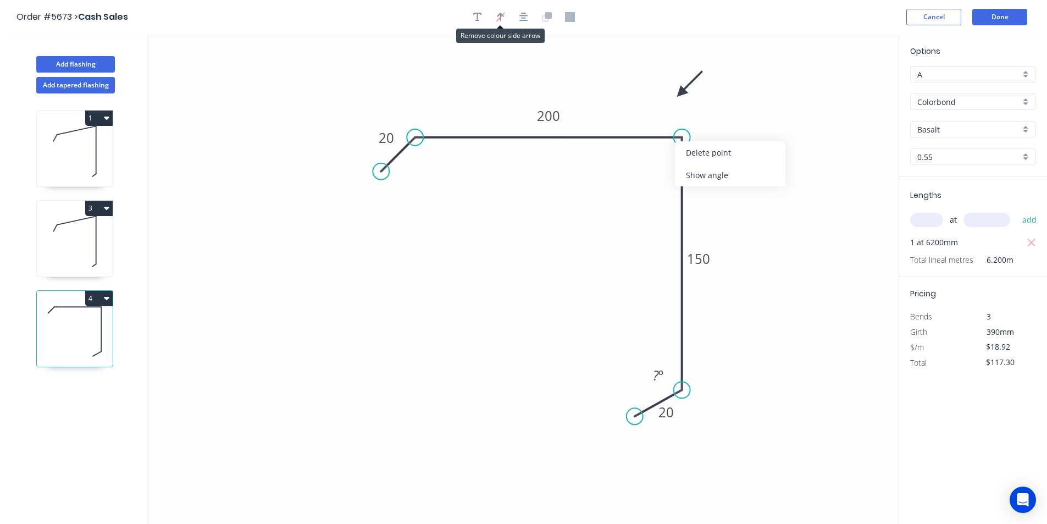
click at [814, 85] on icon "0 20 200 150 20 ? º" at bounding box center [523, 279] width 750 height 490
click at [702, 129] on icon "0 20 200 150 20 ? º" at bounding box center [523, 279] width 750 height 490
click at [1009, 18] on button "Done" at bounding box center [999, 17] width 55 height 16
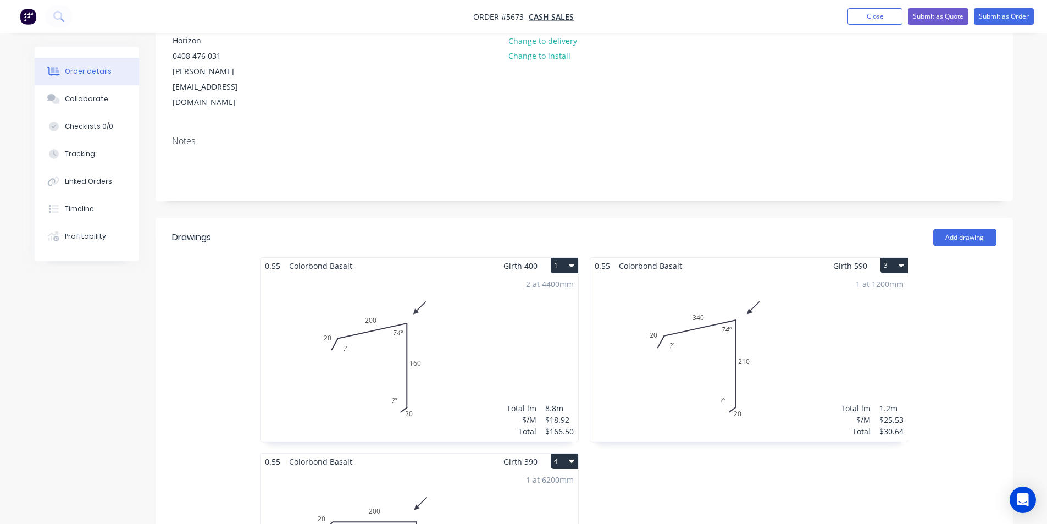
scroll to position [330, 0]
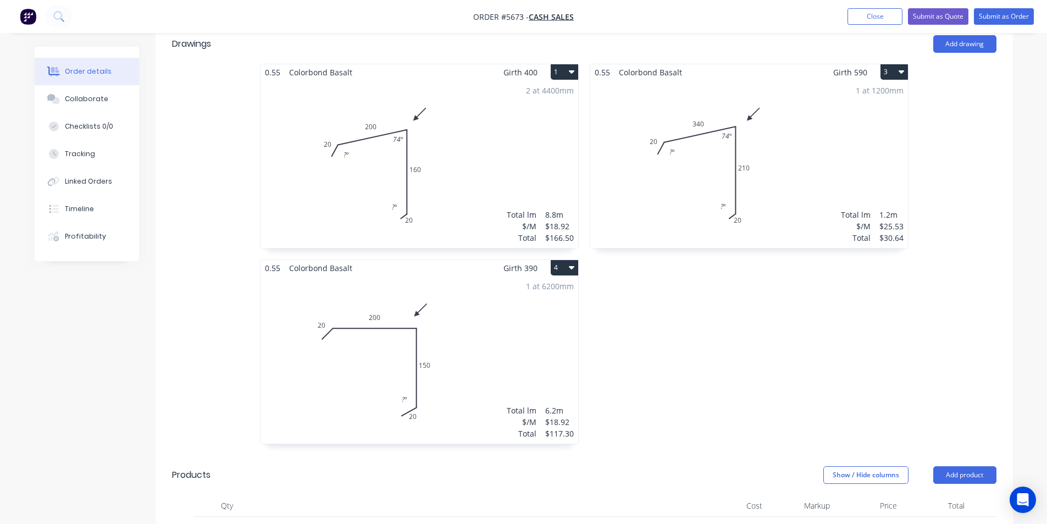
click at [524, 285] on div "1 at 6200mm Total lm $/M Total 6.2m $18.92 $117.30" at bounding box center [420, 360] width 318 height 168
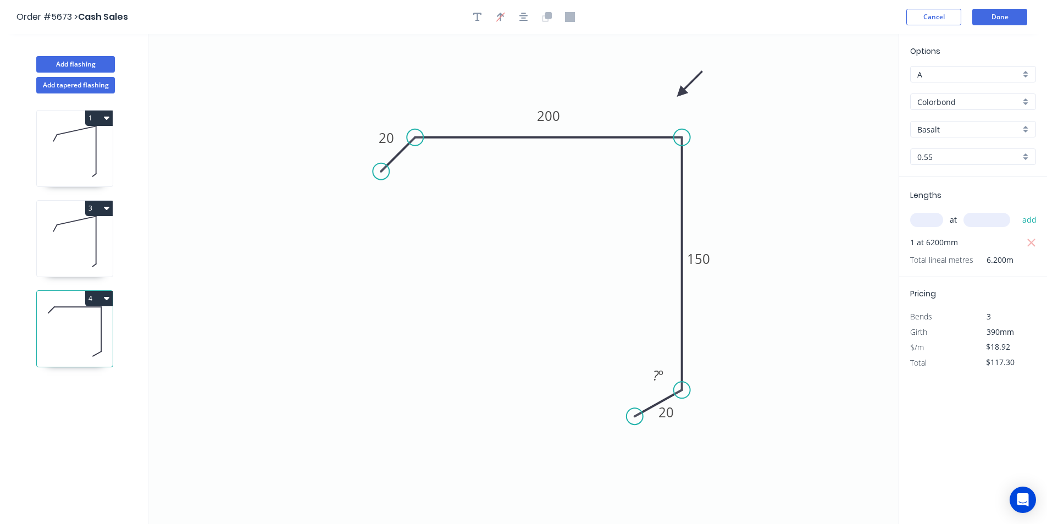
click at [104, 299] on icon "button" at bounding box center [106, 298] width 5 height 9
click at [92, 325] on div "Duplicate" at bounding box center [60, 326] width 85 height 16
type input "$0.00"
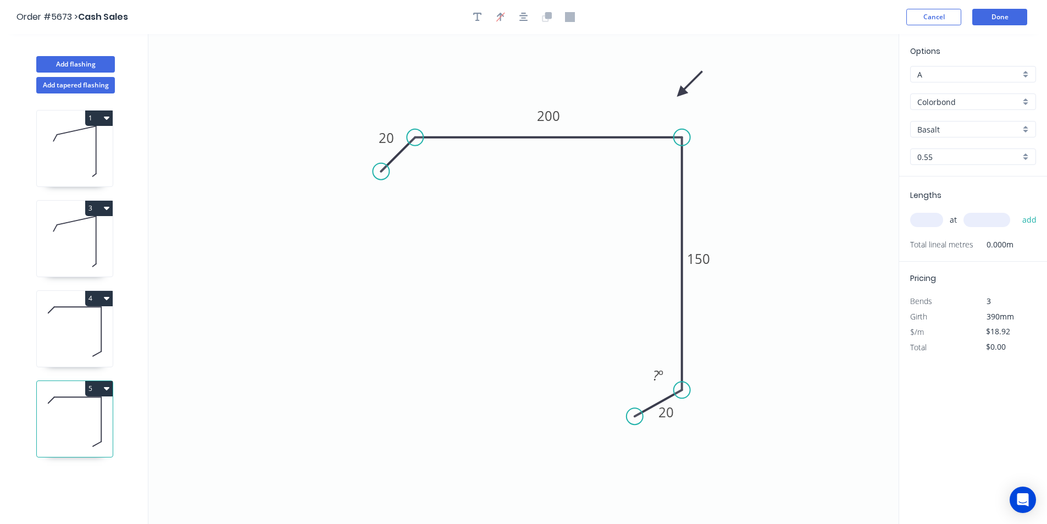
click at [85, 435] on icon at bounding box center [75, 421] width 76 height 70
click at [394, 135] on tspan "20" at bounding box center [386, 138] width 15 height 18
click at [702, 264] on tspan "150" at bounding box center [698, 259] width 23 height 18
click at [766, 385] on icon "0 20 200 200 20 ? º" at bounding box center [523, 279] width 750 height 490
type input "$22.22"
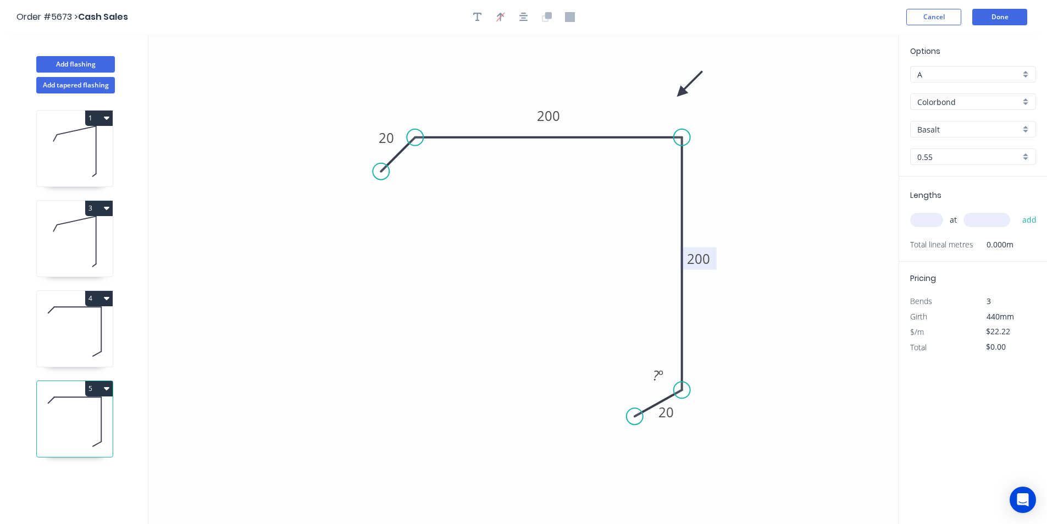
click at [934, 218] on input "text" at bounding box center [926, 220] width 33 height 14
type input "1"
type input "6700"
click at [1029, 216] on button "add" at bounding box center [1030, 220] width 26 height 19
type input "$148.87"
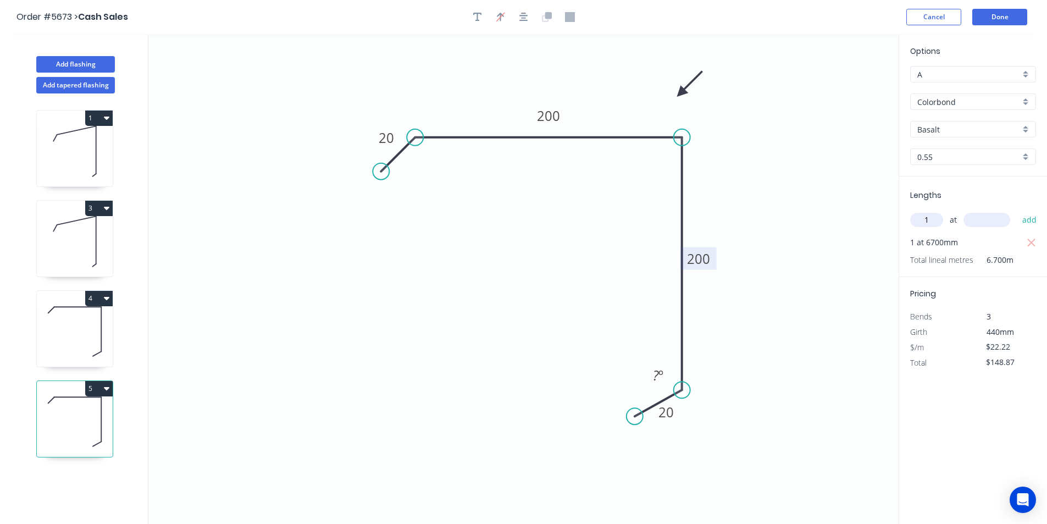
type input "1"
type input "2100"
click at [1032, 221] on button "add" at bounding box center [1030, 220] width 26 height 19
type input "$195.54"
click at [1010, 19] on button "Done" at bounding box center [999, 17] width 55 height 16
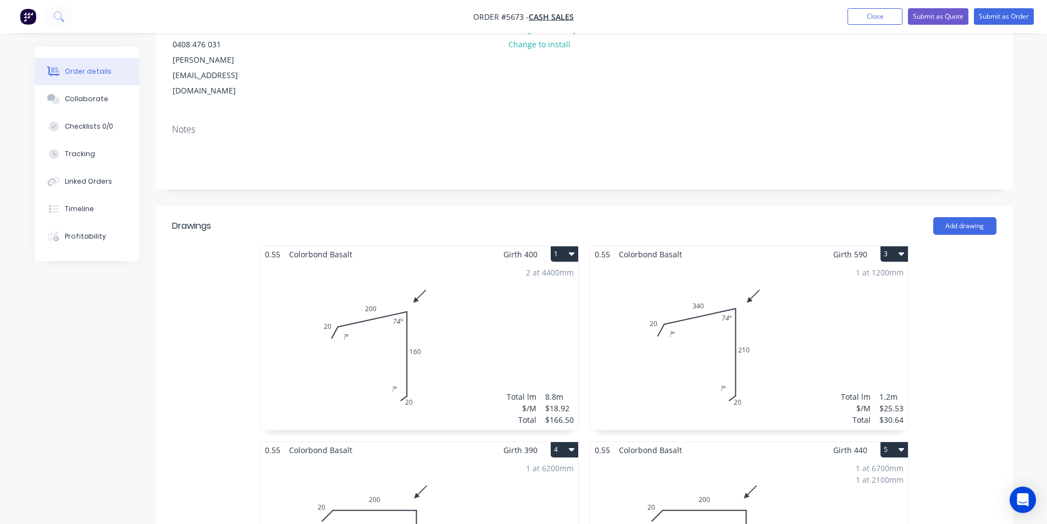
scroll to position [110, 0]
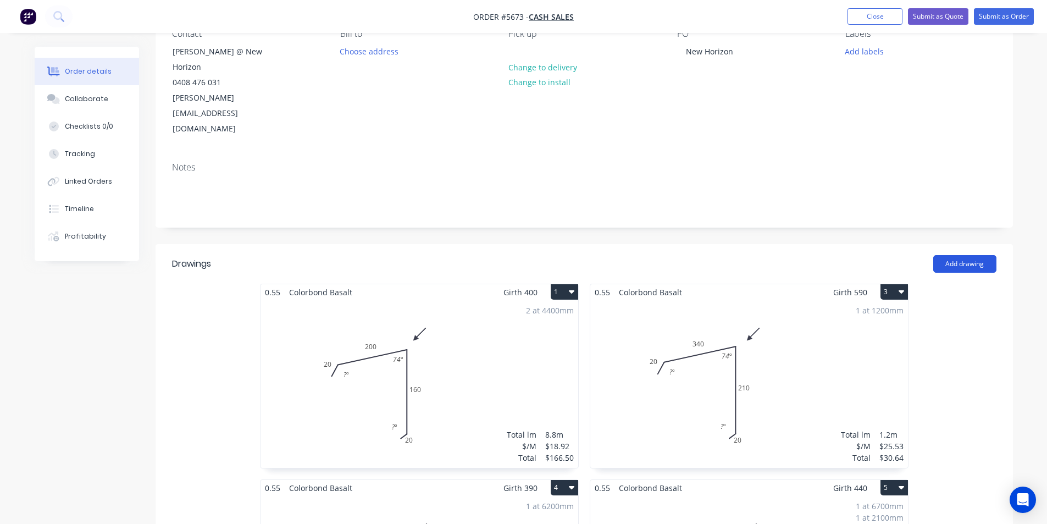
click at [973, 255] on button "Add drawing" at bounding box center [964, 264] width 63 height 18
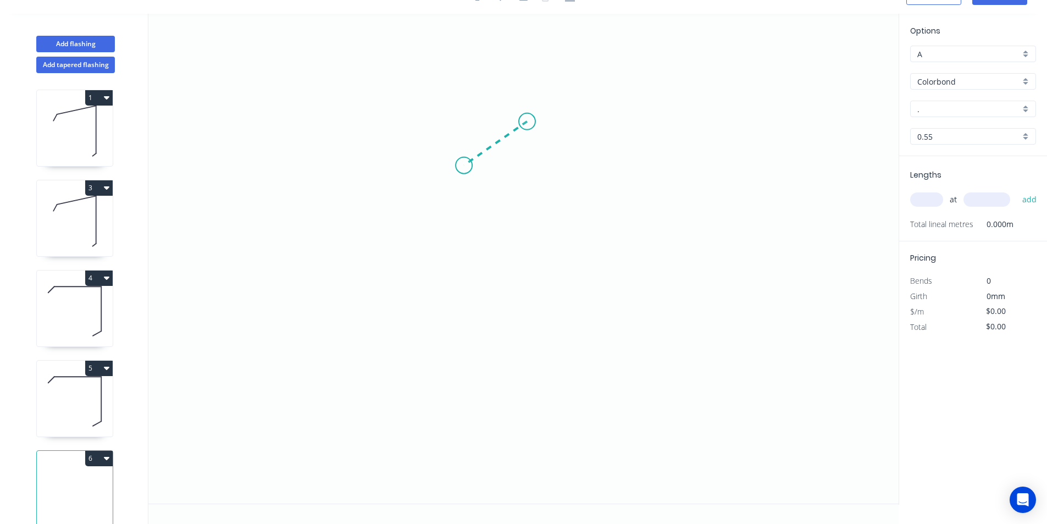
drag, startPoint x: 527, startPoint y: 121, endPoint x: 464, endPoint y: 165, distance: 76.6
click at [464, 165] on icon "0" at bounding box center [523, 259] width 750 height 490
drag, startPoint x: 463, startPoint y: 168, endPoint x: 456, endPoint y: 365, distance: 196.9
click at [456, 365] on icon "0 ?" at bounding box center [523, 259] width 750 height 490
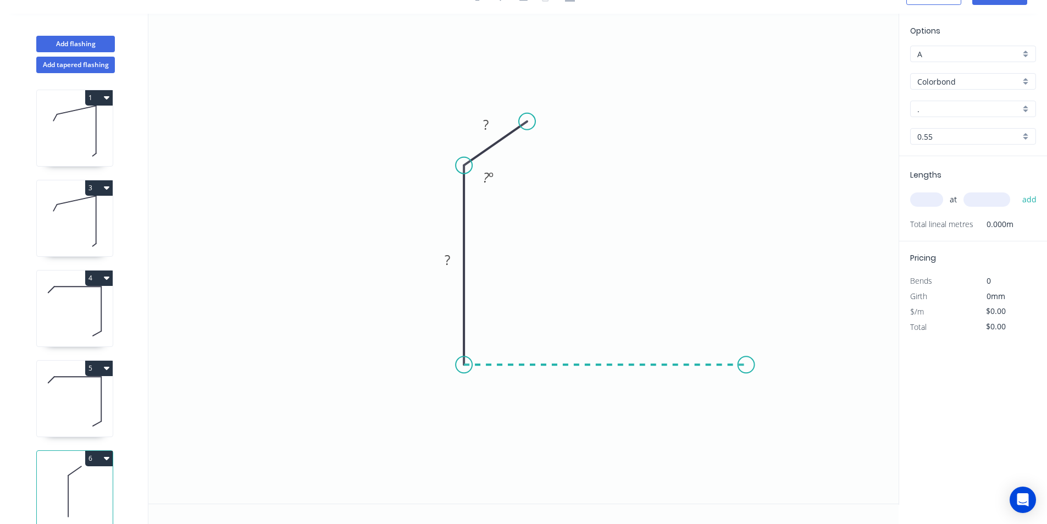
click at [746, 366] on icon "0 ? ? ? º" at bounding box center [523, 259] width 750 height 490
click at [778, 399] on icon "0 ? ? ? ? º" at bounding box center [523, 259] width 750 height 490
click at [778, 399] on circle at bounding box center [777, 396] width 16 height 16
click at [490, 130] on rect at bounding box center [486, 125] width 22 height 15
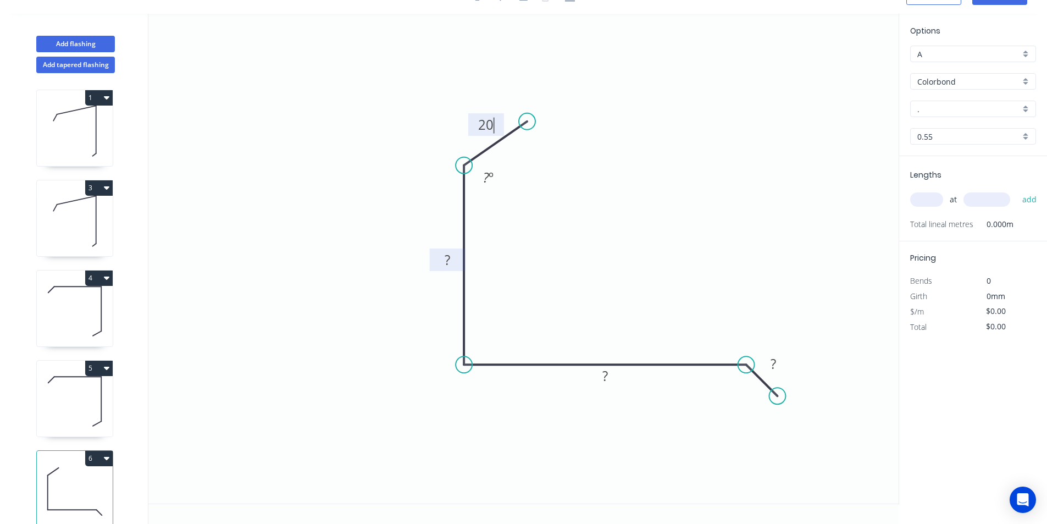
click at [449, 257] on tspan "?" at bounding box center [447, 260] width 5 height 18
click at [608, 379] on rect at bounding box center [605, 376] width 22 height 15
click at [779, 366] on rect at bounding box center [773, 364] width 22 height 15
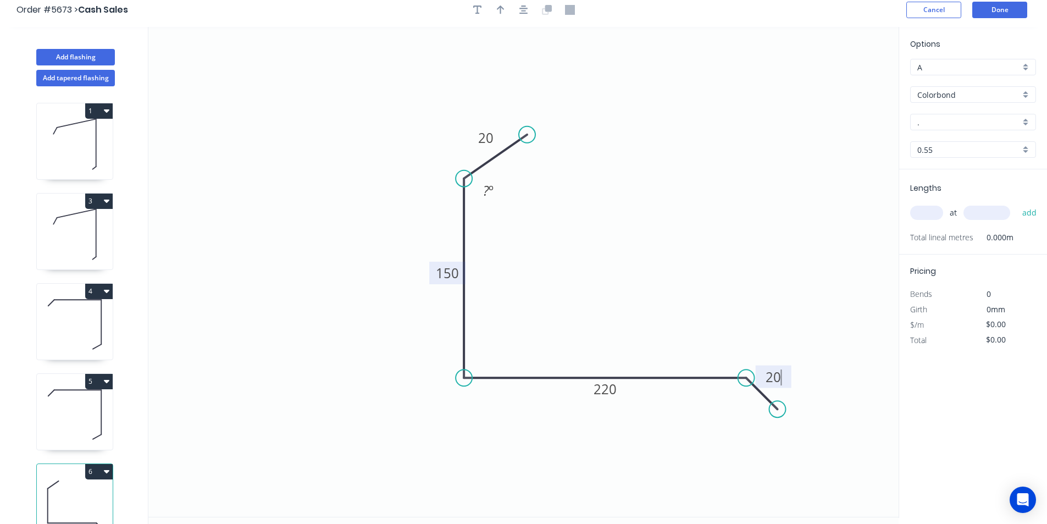
scroll to position [0, 0]
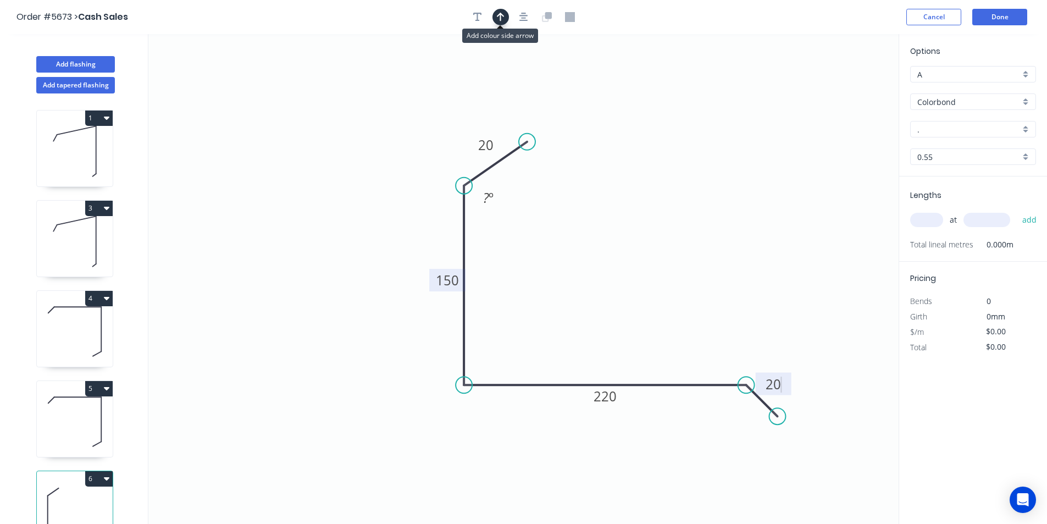
click at [501, 12] on icon "button" at bounding box center [501, 17] width 8 height 10
type input "$22.22"
drag, startPoint x: 840, startPoint y: 87, endPoint x: 649, endPoint y: 191, distance: 218.4
click at [649, 191] on icon at bounding box center [649, 178] width 10 height 35
click at [649, 190] on icon at bounding box center [649, 177] width 10 height 35
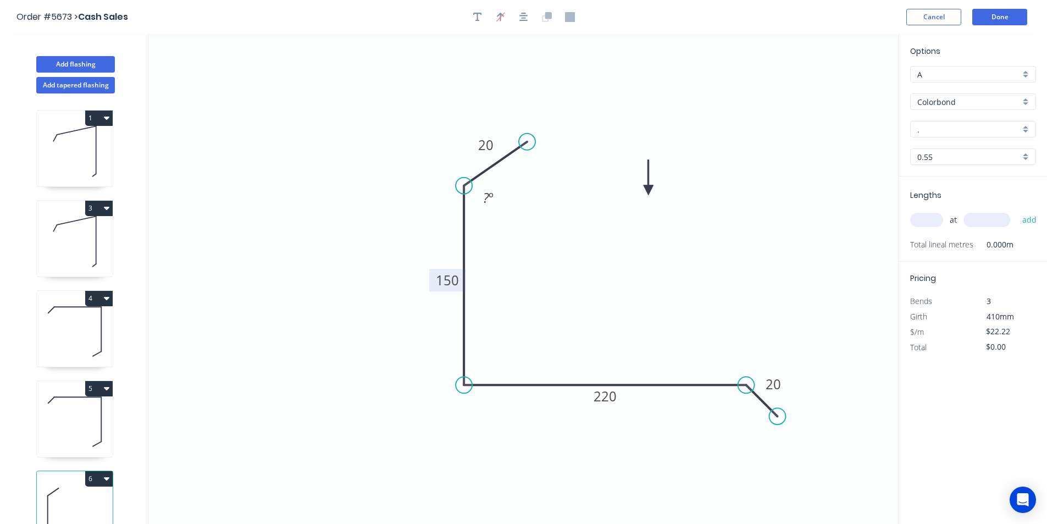
click at [649, 191] on icon at bounding box center [649, 177] width 10 height 35
click at [649, 191] on icon at bounding box center [649, 178] width 10 height 35
click at [958, 124] on input "." at bounding box center [968, 130] width 103 height 12
click at [944, 169] on div "Basalt" at bounding box center [973, 169] width 125 height 19
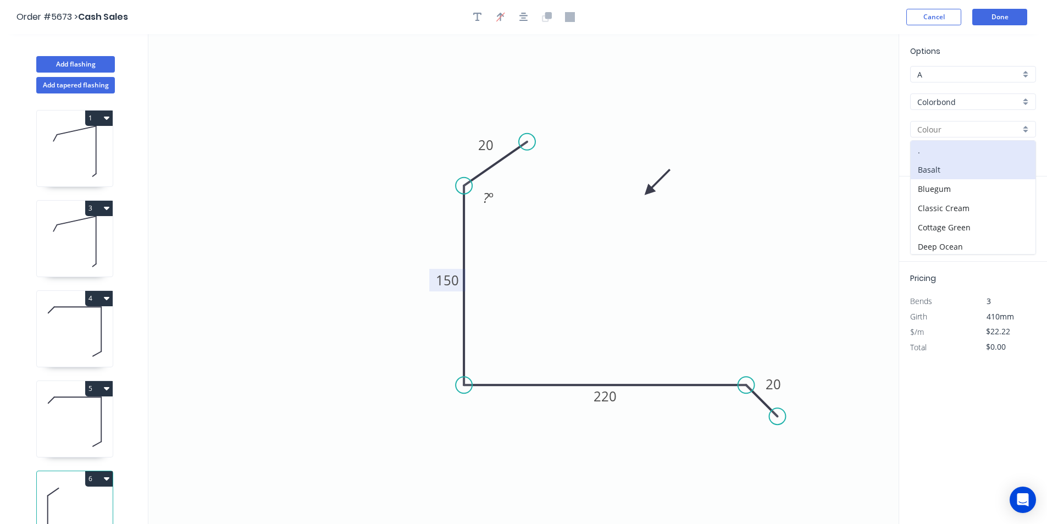
type input "Basalt"
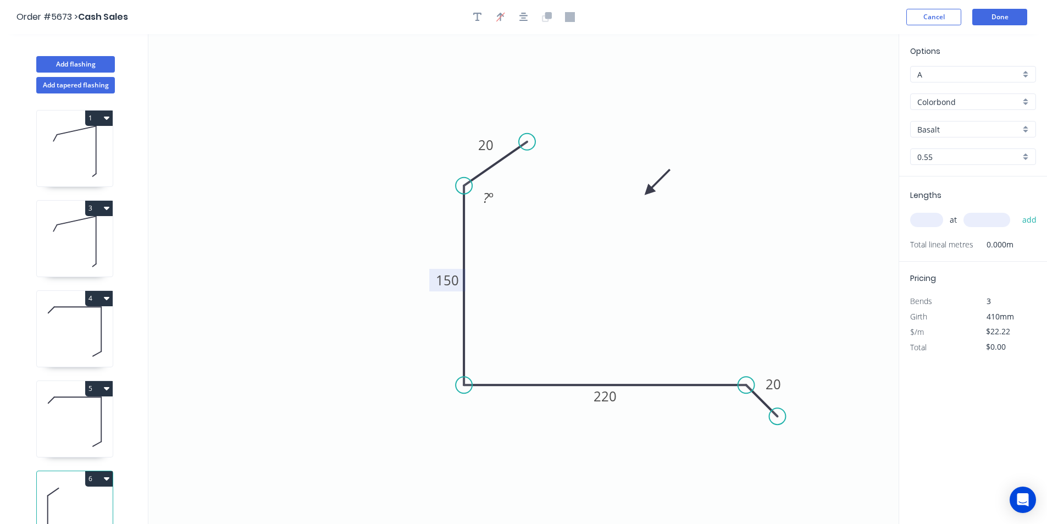
click at [926, 218] on input "text" at bounding box center [926, 220] width 33 height 14
type input "1"
type input "1500"
click at [1026, 217] on button "add" at bounding box center [1030, 220] width 26 height 19
type input "$33.33"
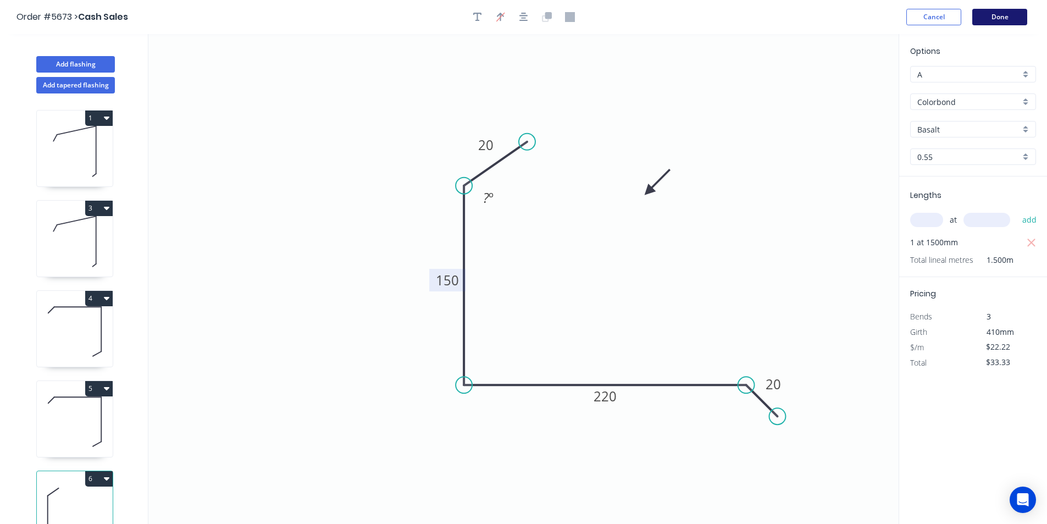
click at [1008, 16] on button "Done" at bounding box center [999, 17] width 55 height 16
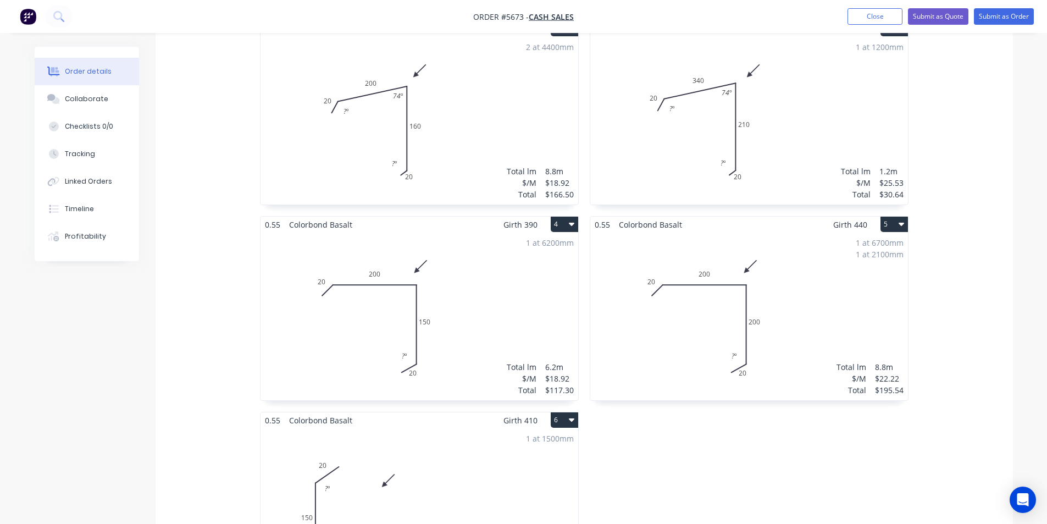
scroll to position [385, 0]
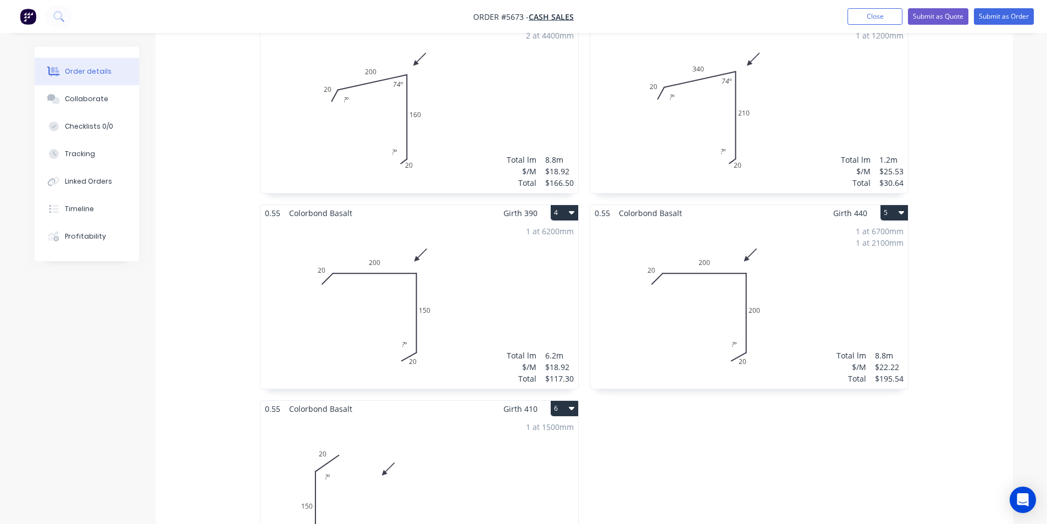
click at [706, 235] on div "1 at 6700mm 1 at 2100mm Total lm $/M Total 8.8m $22.22 $195.54" at bounding box center [749, 305] width 318 height 168
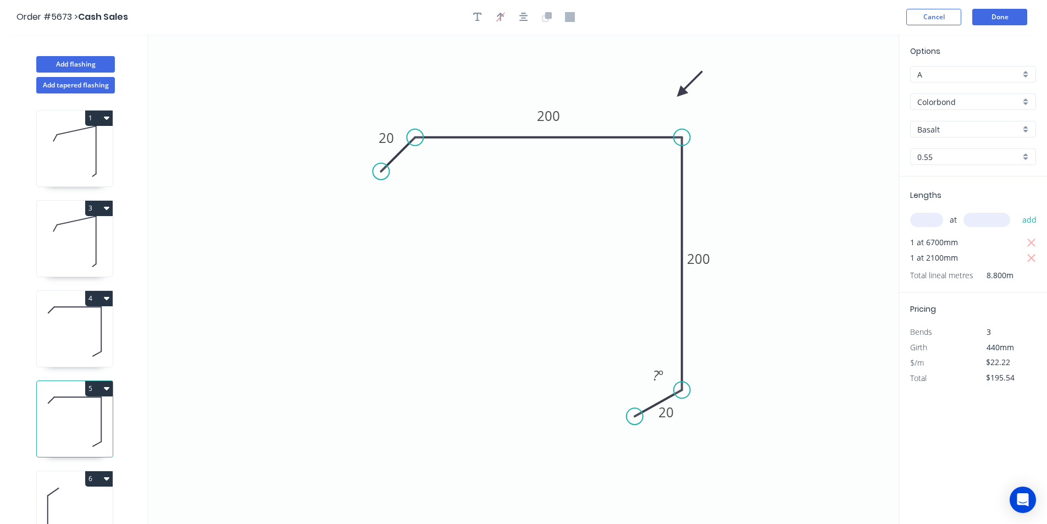
click at [106, 298] on icon "button" at bounding box center [106, 298] width 5 height 3
click at [55, 324] on div "Duplicate" at bounding box center [60, 326] width 85 height 16
type input "$18.92"
type input "$0.00"
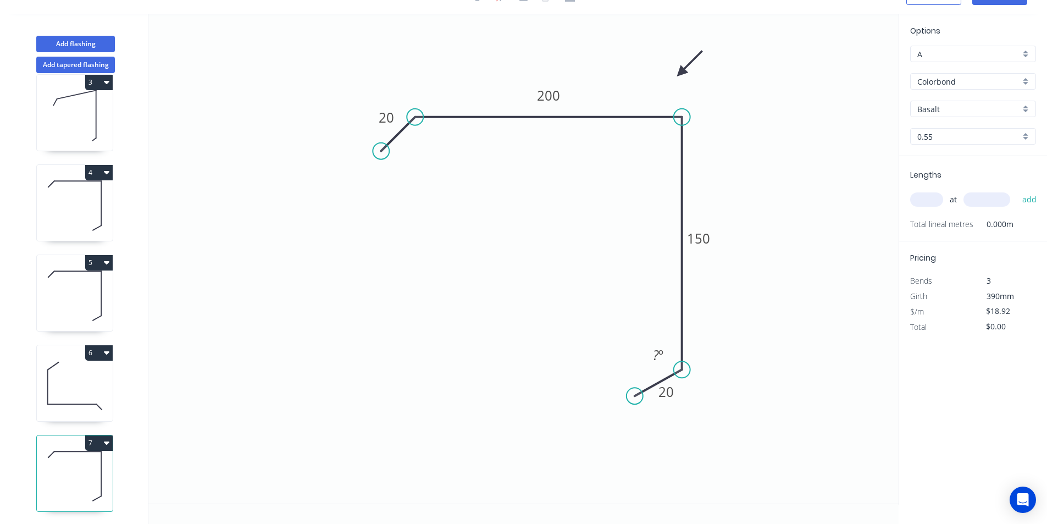
scroll to position [115, 0]
click at [566, 95] on rect at bounding box center [548, 95] width 36 height 23
click at [556, 95] on tspan "200" at bounding box center [548, 96] width 23 height 18
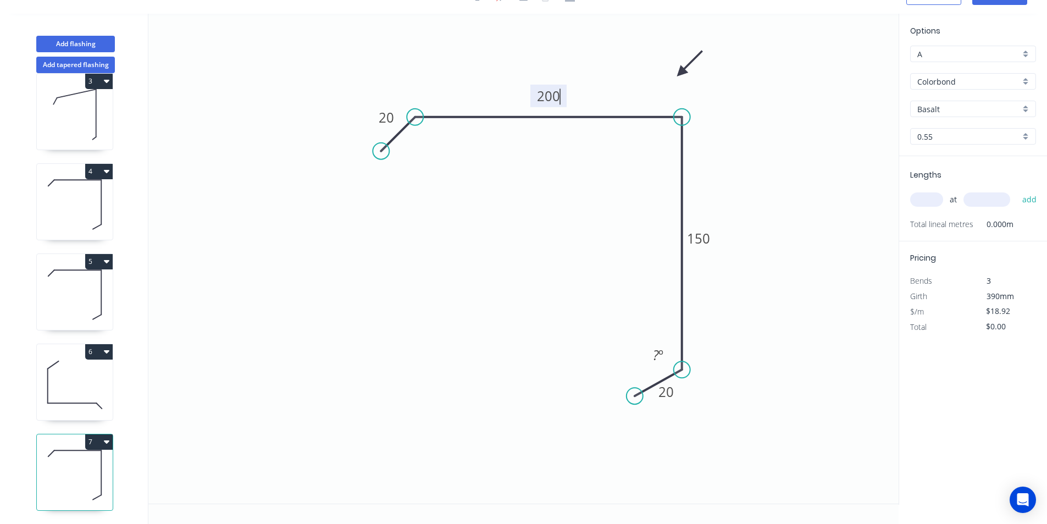
click at [556, 95] on tspan "200" at bounding box center [548, 96] width 23 height 18
click at [704, 244] on tspan "150" at bounding box center [698, 238] width 23 height 18
click at [928, 190] on div "at add" at bounding box center [974, 199] width 128 height 19
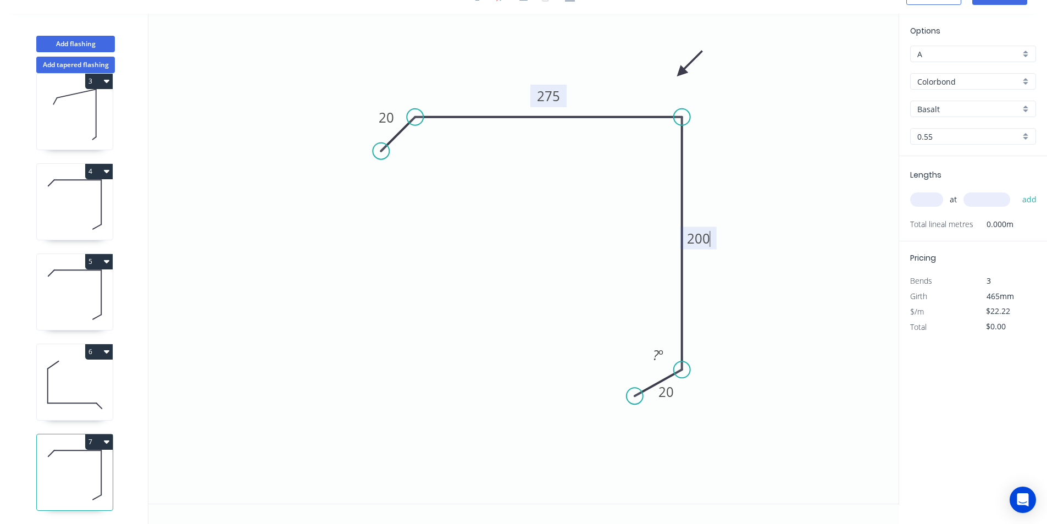
type input "$25.53"
click at [928, 197] on input "text" at bounding box center [926, 199] width 33 height 14
type input "1"
click at [1006, 190] on div "1 at add" at bounding box center [974, 200] width 128 height 30
click at [998, 197] on input "text" at bounding box center [987, 199] width 47 height 14
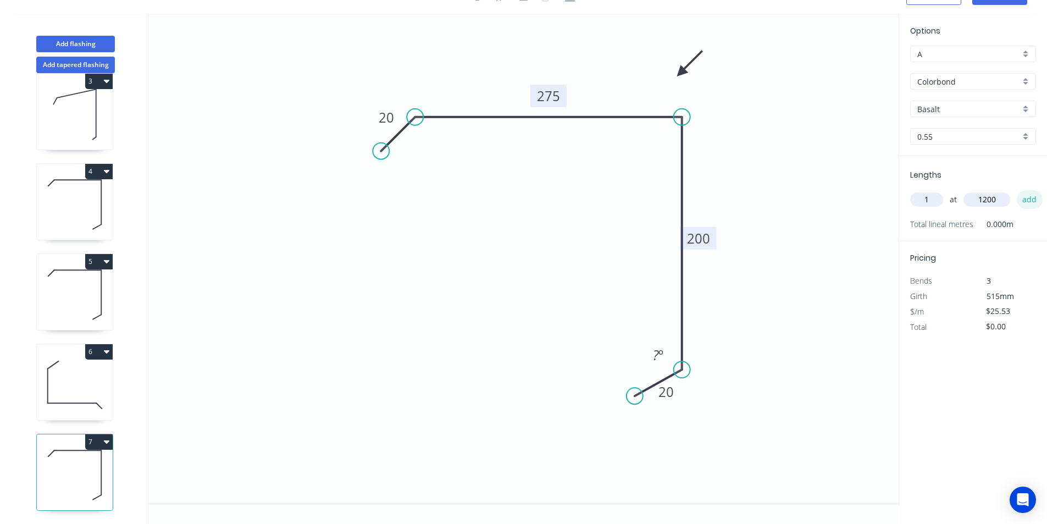
type input "1200"
click at [1027, 200] on button "add" at bounding box center [1030, 199] width 26 height 19
type input "$30.64"
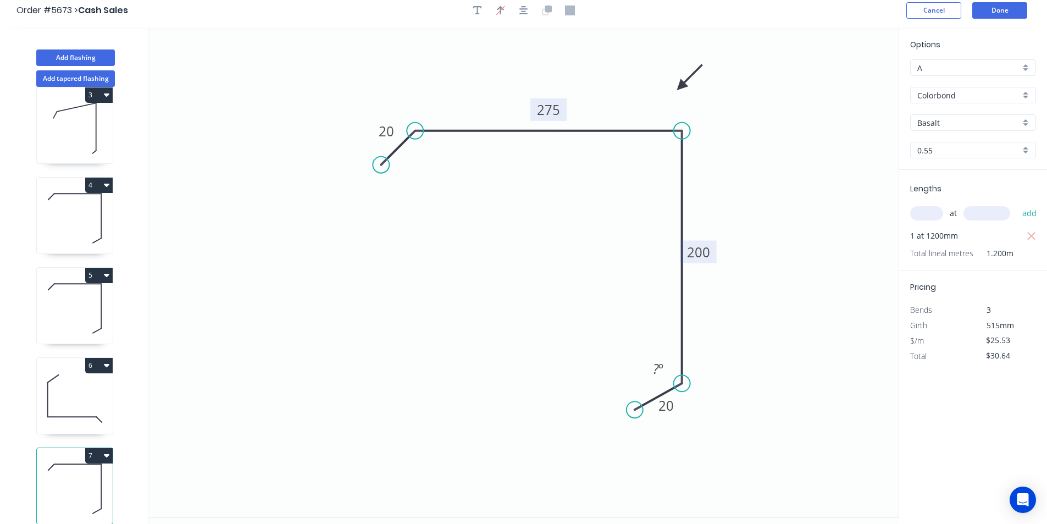
scroll to position [0, 0]
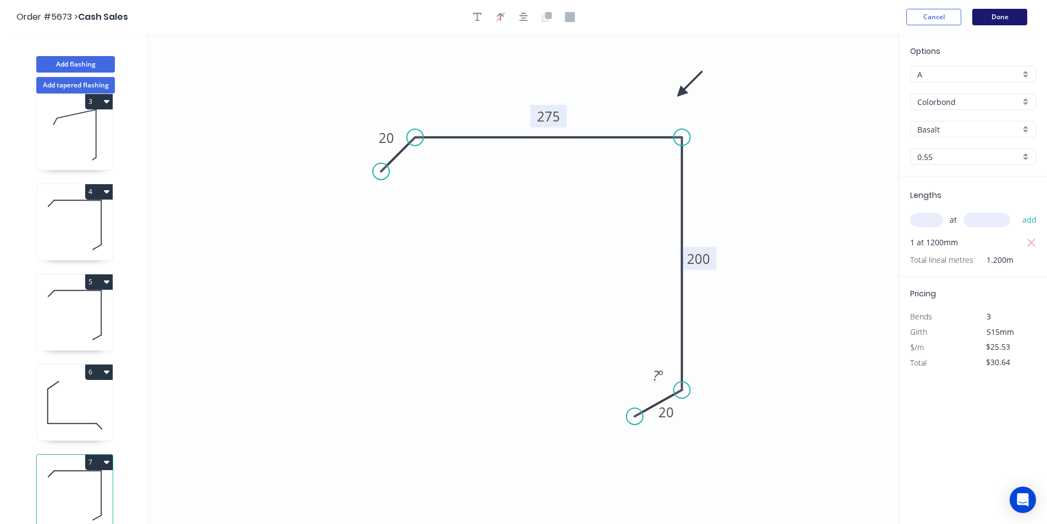
click at [1012, 16] on button "Done" at bounding box center [999, 17] width 55 height 16
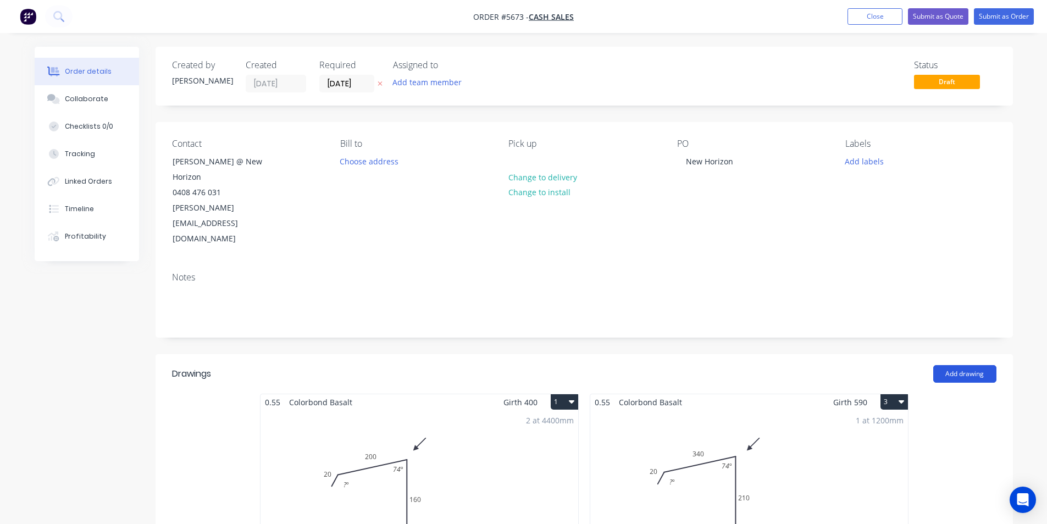
click at [964, 365] on button "Add drawing" at bounding box center [964, 374] width 63 height 18
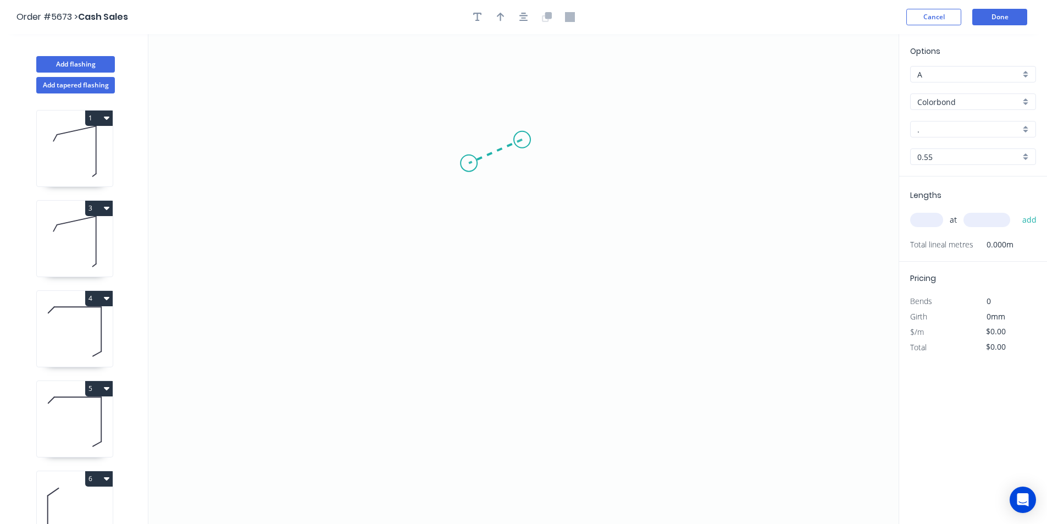
drag, startPoint x: 522, startPoint y: 140, endPoint x: 469, endPoint y: 163, distance: 58.3
click at [469, 163] on icon "0" at bounding box center [523, 279] width 750 height 490
click at [465, 304] on icon "0 ?" at bounding box center [523, 279] width 750 height 490
click at [512, 304] on icon "0 ? ? ? º" at bounding box center [523, 279] width 750 height 490
click at [514, 256] on icon "0 ? ? ? ? º" at bounding box center [523, 279] width 750 height 490
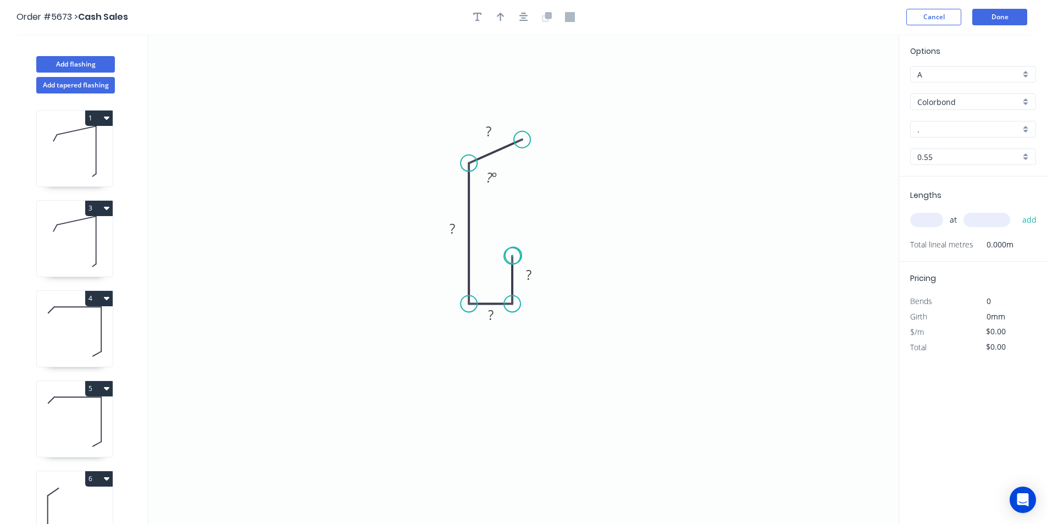
click at [513, 256] on circle at bounding box center [512, 256] width 16 height 16
drag, startPoint x: 467, startPoint y: 303, endPoint x: 480, endPoint y: 406, distance: 103.2
click at [477, 403] on circle at bounding box center [469, 402] width 16 height 16
drag, startPoint x: 515, startPoint y: 306, endPoint x: 516, endPoint y: 402, distance: 96.2
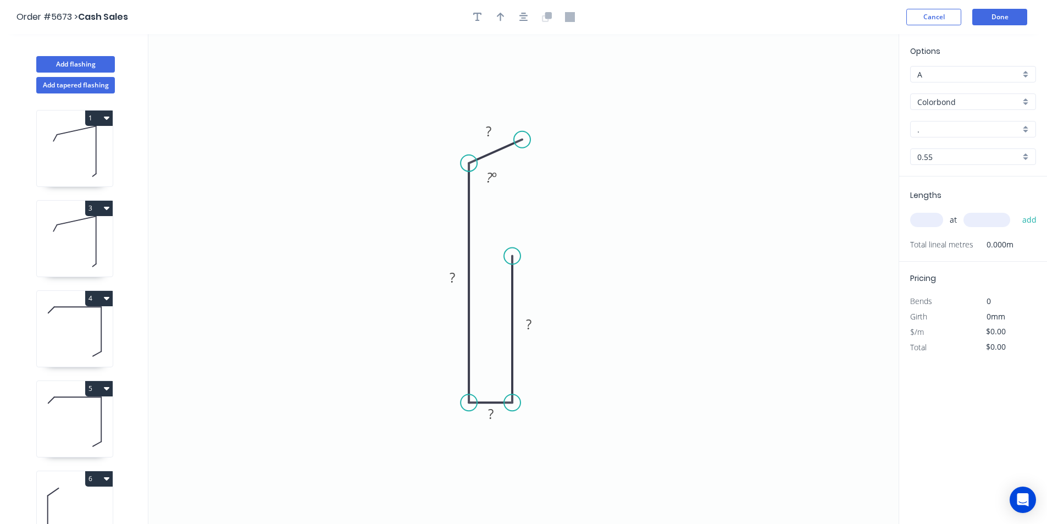
click at [516, 402] on circle at bounding box center [512, 402] width 16 height 16
drag, startPoint x: 516, startPoint y: 256, endPoint x: 512, endPoint y: 349, distance: 93.0
click at [512, 349] on circle at bounding box center [512, 348] width 16 height 16
click at [493, 135] on rect at bounding box center [489, 131] width 22 height 15
click at [448, 280] on rect at bounding box center [452, 278] width 22 height 15
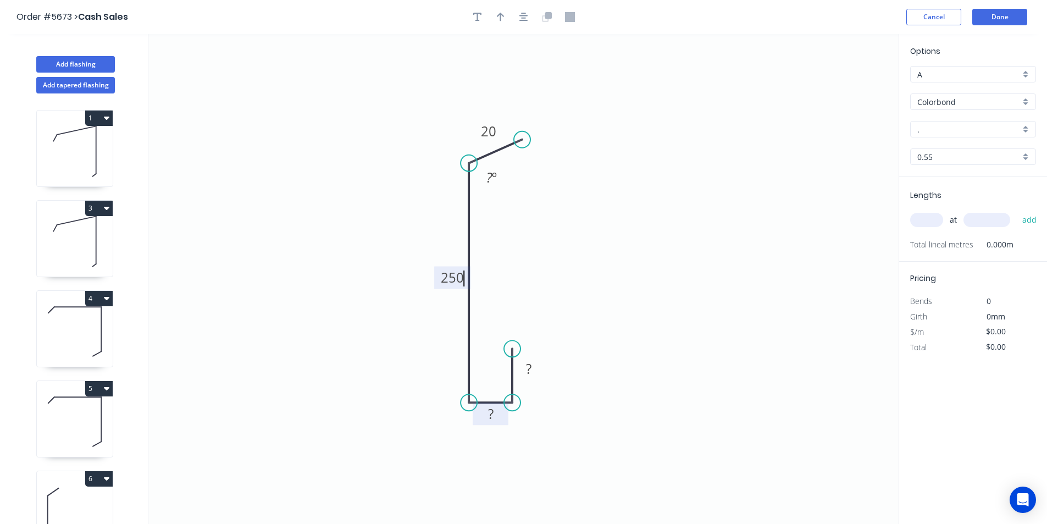
click at [496, 416] on rect at bounding box center [491, 414] width 22 height 15
click at [529, 366] on tspan "?" at bounding box center [528, 368] width 5 height 18
click at [675, 318] on icon "0 25 25 250 20 ? º" at bounding box center [523, 279] width 750 height 490
type input "$17.27"
click at [500, 18] on icon "button" at bounding box center [501, 17] width 8 height 9
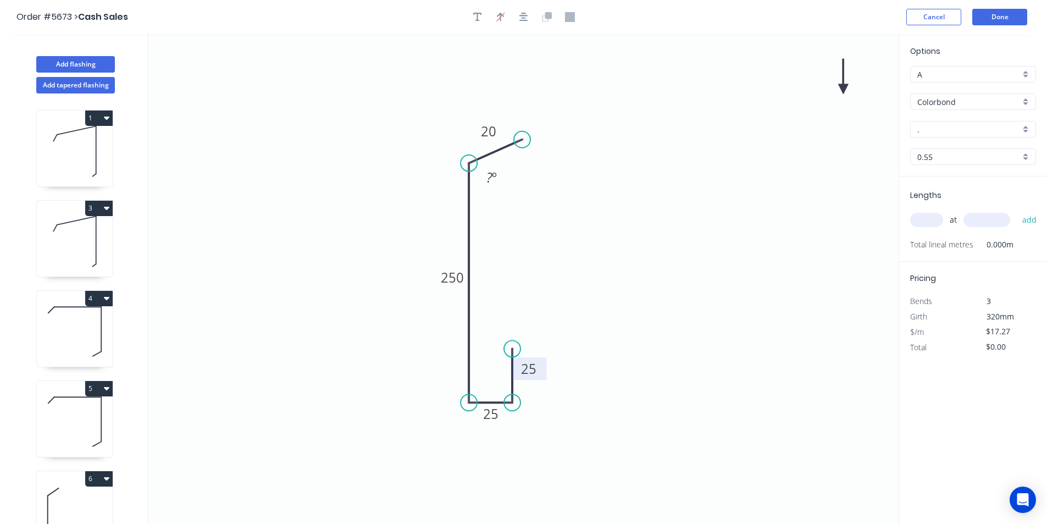
drag, startPoint x: 845, startPoint y: 82, endPoint x: 632, endPoint y: 81, distance: 213.8
click at [430, 108] on icon "0 25 25 250 20 ? º" at bounding box center [523, 279] width 750 height 490
drag, startPoint x: 841, startPoint y: 87, endPoint x: 334, endPoint y: 142, distance: 509.8
click at [334, 142] on icon at bounding box center [334, 129] width 10 height 35
click at [335, 143] on icon at bounding box center [334, 129] width 10 height 35
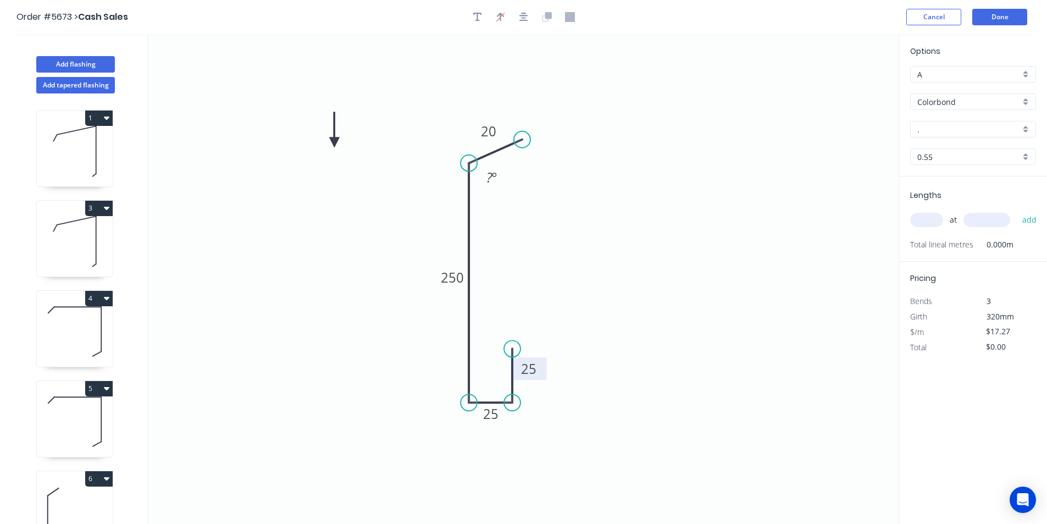
click at [334, 143] on icon at bounding box center [334, 129] width 10 height 35
click at [333, 139] on icon at bounding box center [344, 134] width 32 height 32
click at [333, 140] on icon "0 25 25 250 20 ? º" at bounding box center [523, 279] width 750 height 490
click at [333, 140] on icon at bounding box center [344, 151] width 32 height 32
click at [333, 140] on icon at bounding box center [343, 148] width 32 height 32
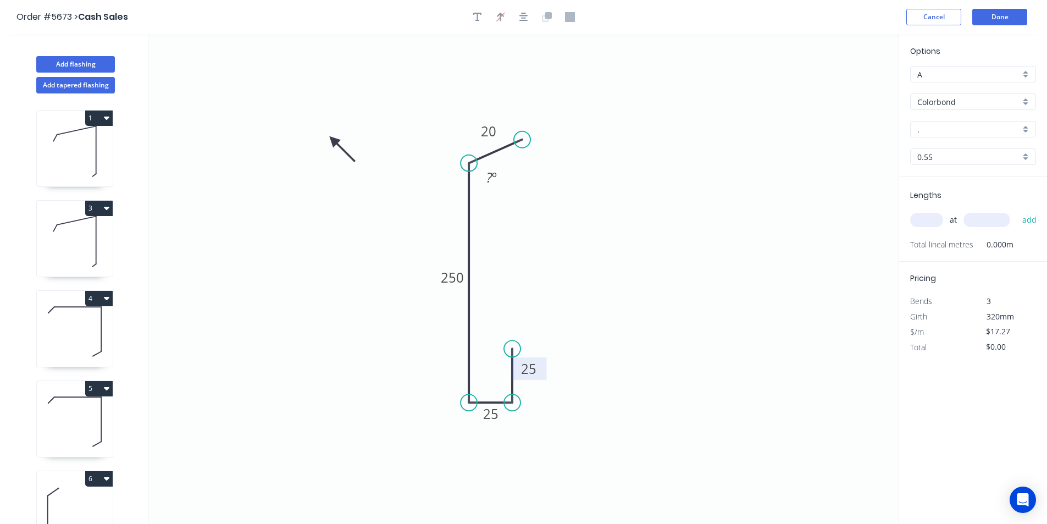
click at [333, 140] on icon at bounding box center [343, 149] width 32 height 32
click at [333, 140] on icon at bounding box center [333, 152] width 10 height 35
click at [333, 140] on icon at bounding box center [324, 149] width 32 height 32
click at [333, 140] on icon at bounding box center [320, 140] width 35 height 10
click at [330, 138] on icon at bounding box center [320, 140] width 35 height 10
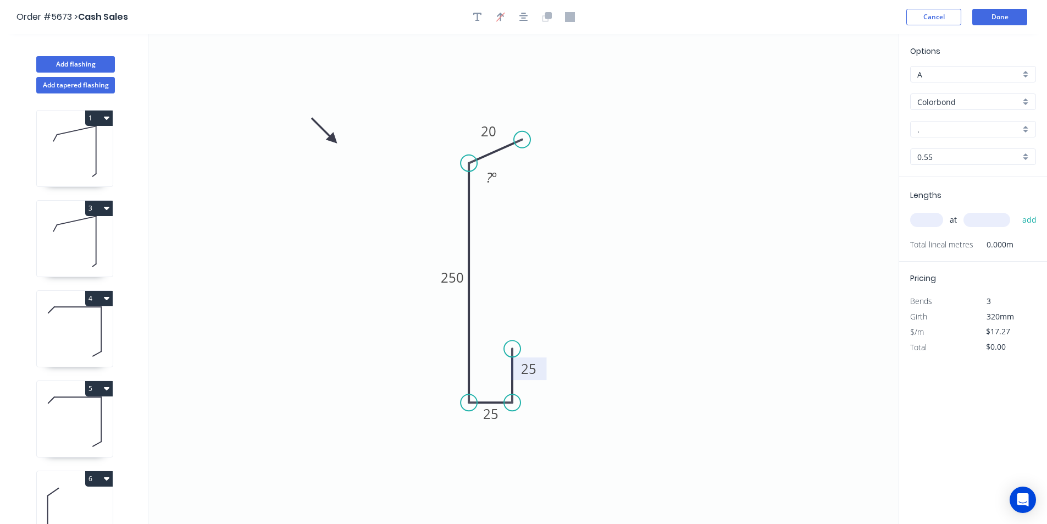
click at [992, 128] on input "." at bounding box center [968, 130] width 103 height 12
click at [935, 164] on div "Basalt" at bounding box center [973, 169] width 125 height 19
type input "Basalt"
click at [919, 224] on input "text" at bounding box center [926, 220] width 33 height 14
type input "1"
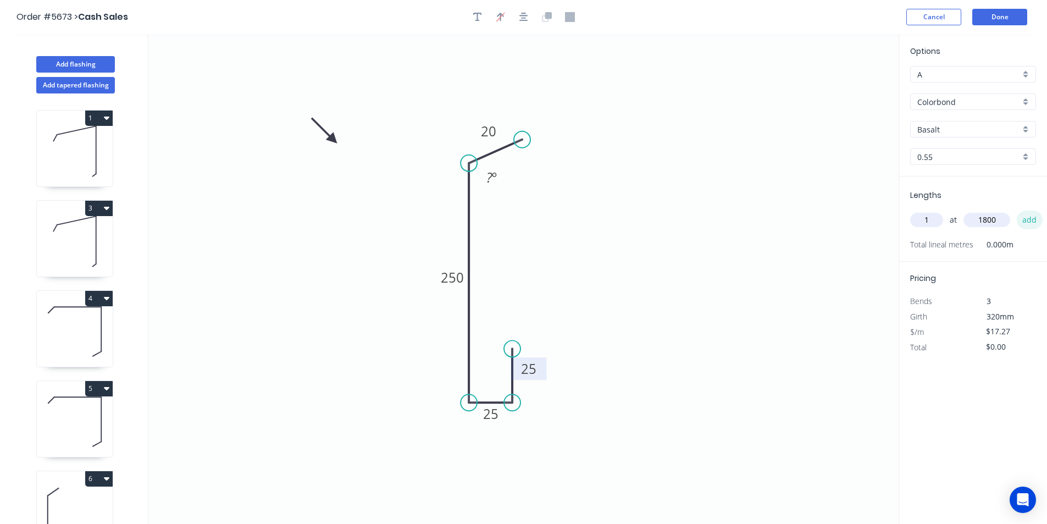
type input "1800"
click at [1033, 223] on button "add" at bounding box center [1030, 220] width 26 height 19
type input "$31.09"
type input "1"
type input "2250"
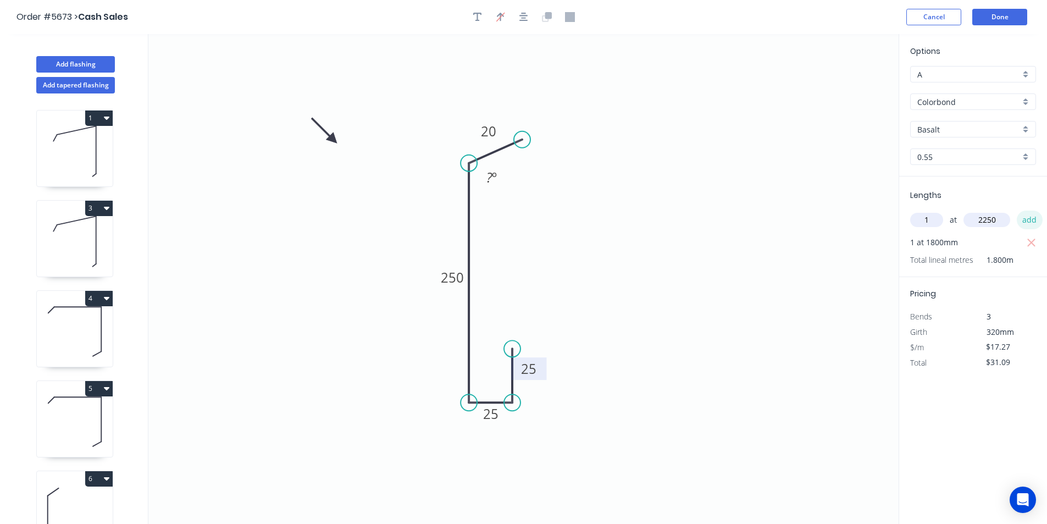
click at [1031, 220] on button "add" at bounding box center [1030, 220] width 26 height 19
type input "$69.94"
type input "1"
type input "6700"
click at [1034, 218] on button "add" at bounding box center [1030, 220] width 26 height 19
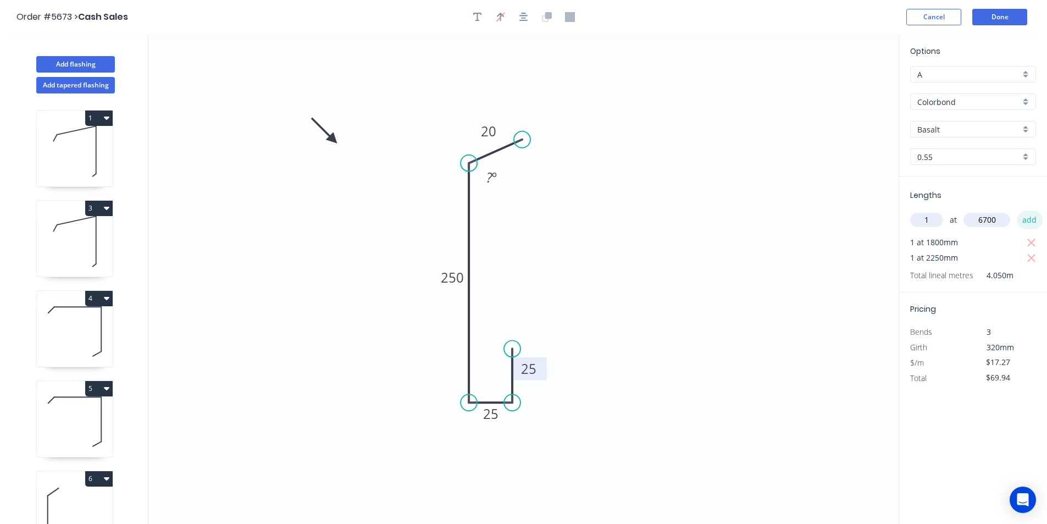
type input "$185.65"
type input "1"
type input "1200"
click at [1027, 217] on button "add" at bounding box center [1030, 220] width 26 height 19
type input "$206.38"
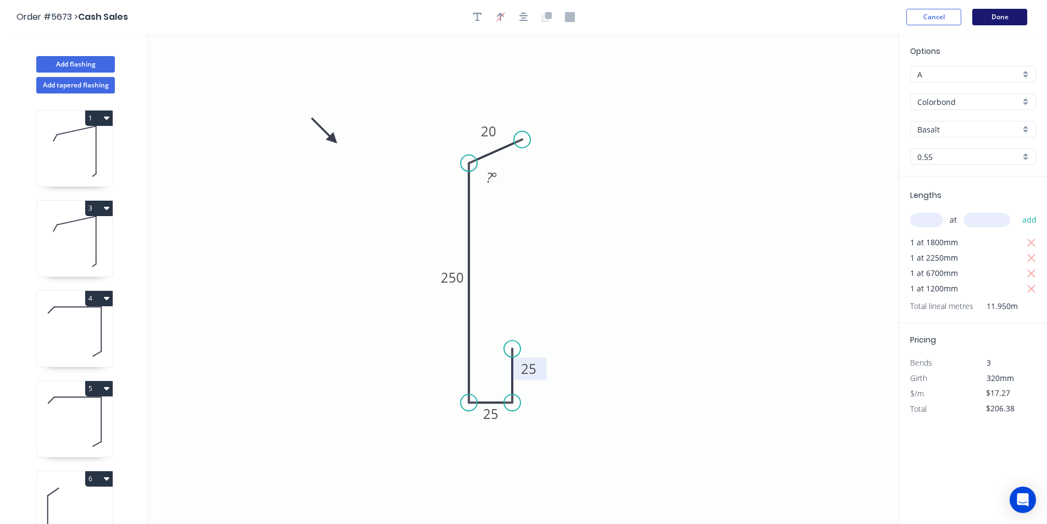
click at [1006, 13] on button "Done" at bounding box center [999, 17] width 55 height 16
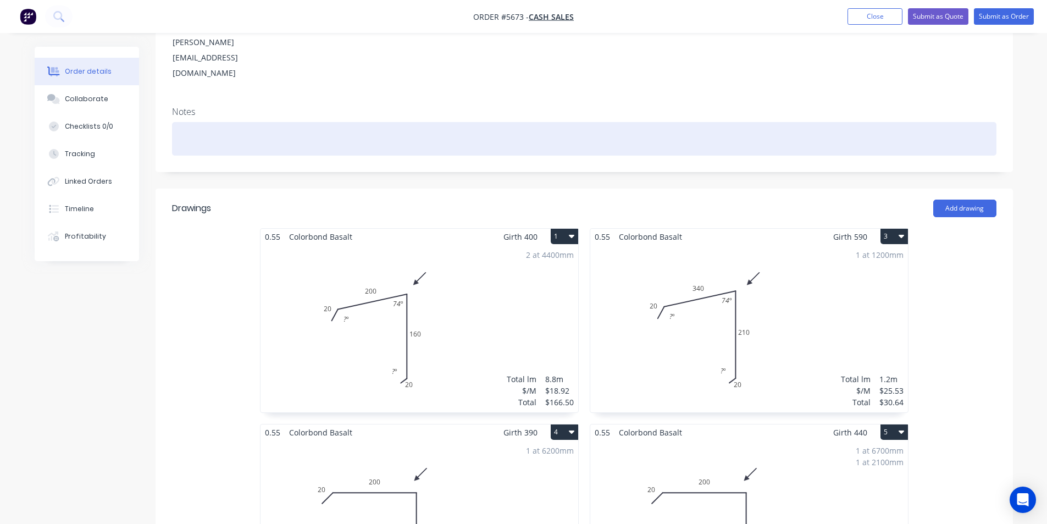
scroll to position [165, 0]
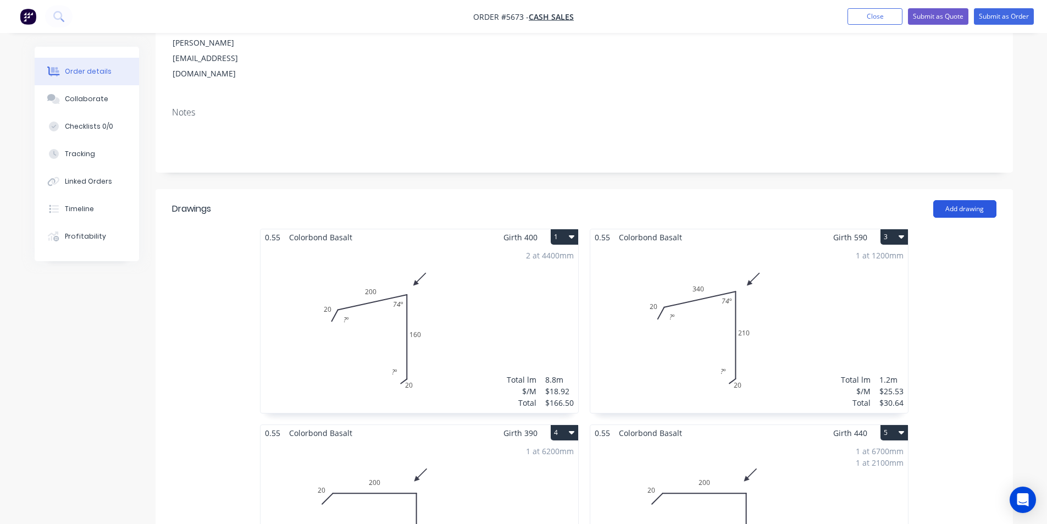
click at [967, 200] on button "Add drawing" at bounding box center [964, 209] width 63 height 18
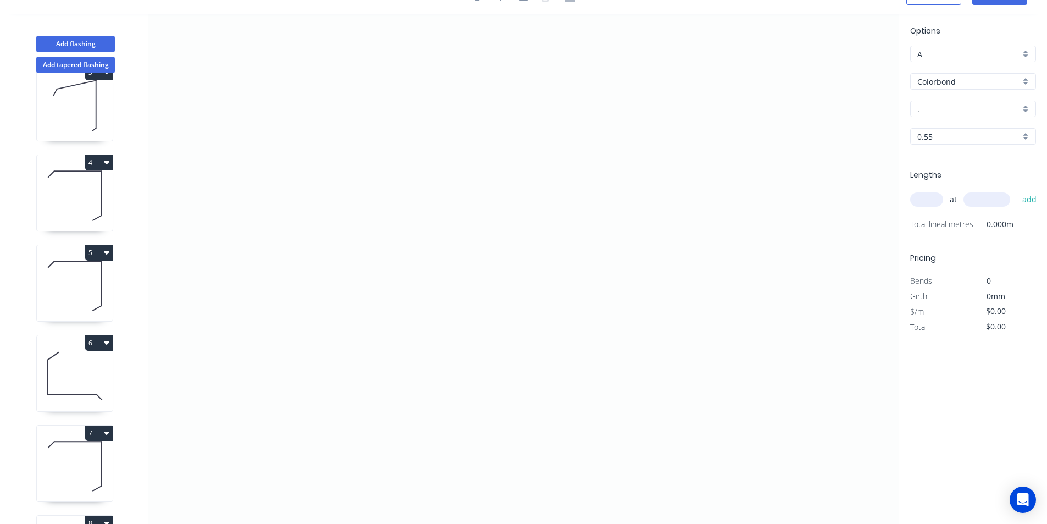
scroll to position [295, 0]
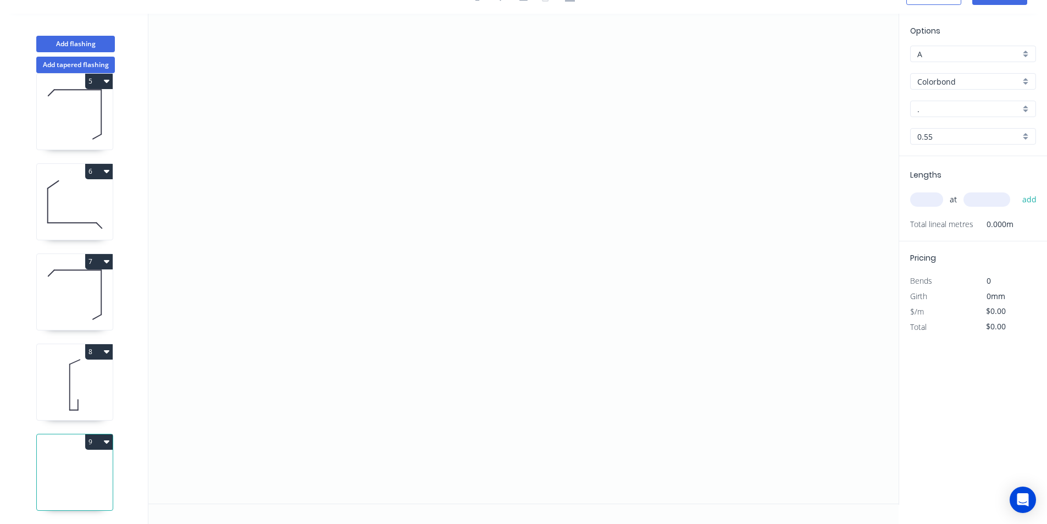
click at [83, 363] on icon at bounding box center [75, 385] width 76 height 70
type input "Basalt"
type input "$17.27"
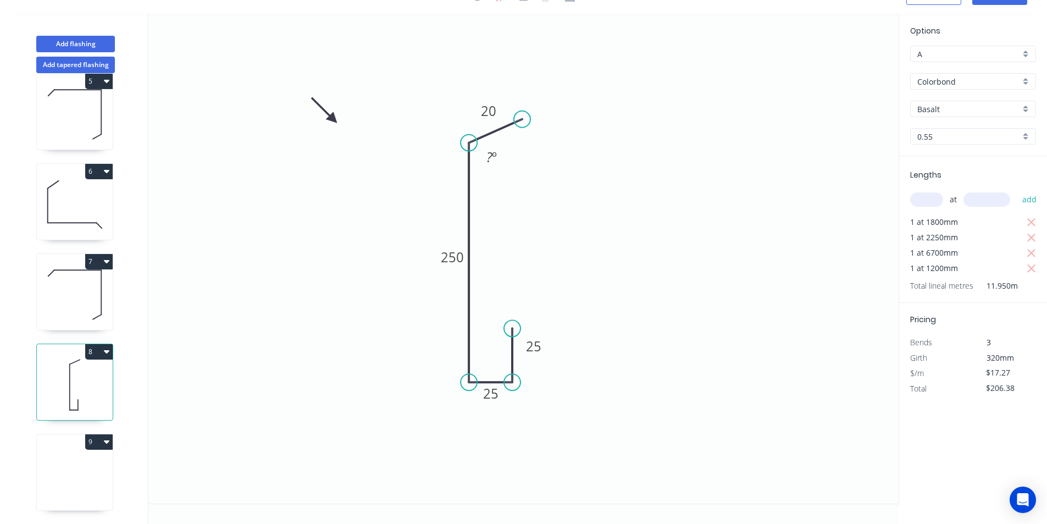
click at [102, 347] on button "8" at bounding box center [98, 351] width 27 height 15
click at [85, 372] on div "Duplicate" at bounding box center [60, 379] width 85 height 16
type input "$0.00"
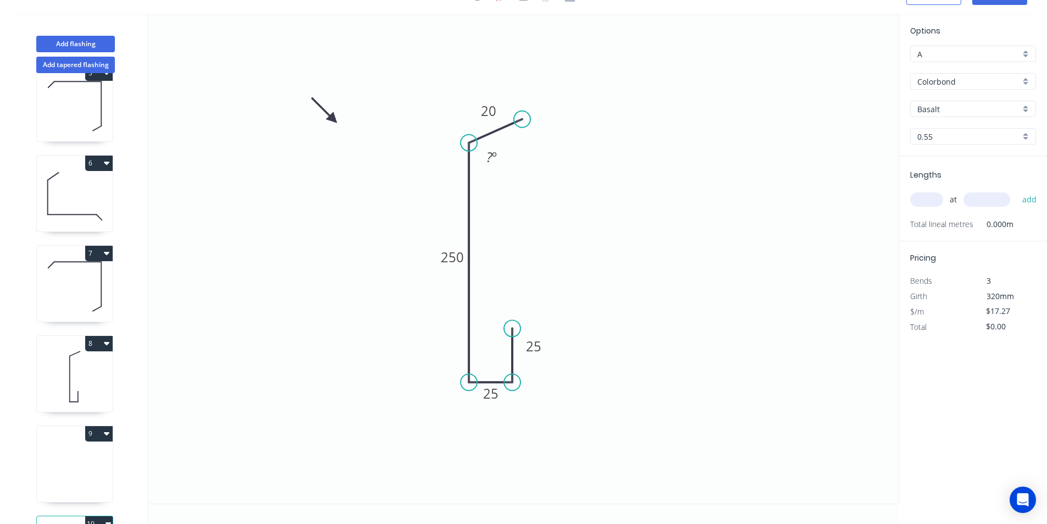
click at [87, 462] on icon at bounding box center [75, 466] width 76 height 70
type input "."
type input "$0.00"
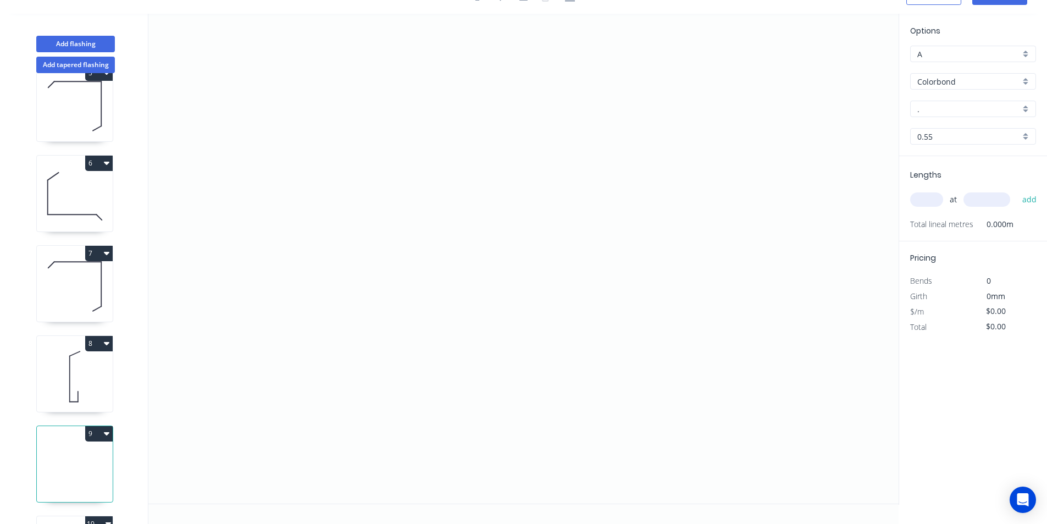
click at [109, 435] on icon "button" at bounding box center [106, 433] width 5 height 9
click at [67, 484] on div "Delete" at bounding box center [60, 483] width 85 height 16
type input "Basalt"
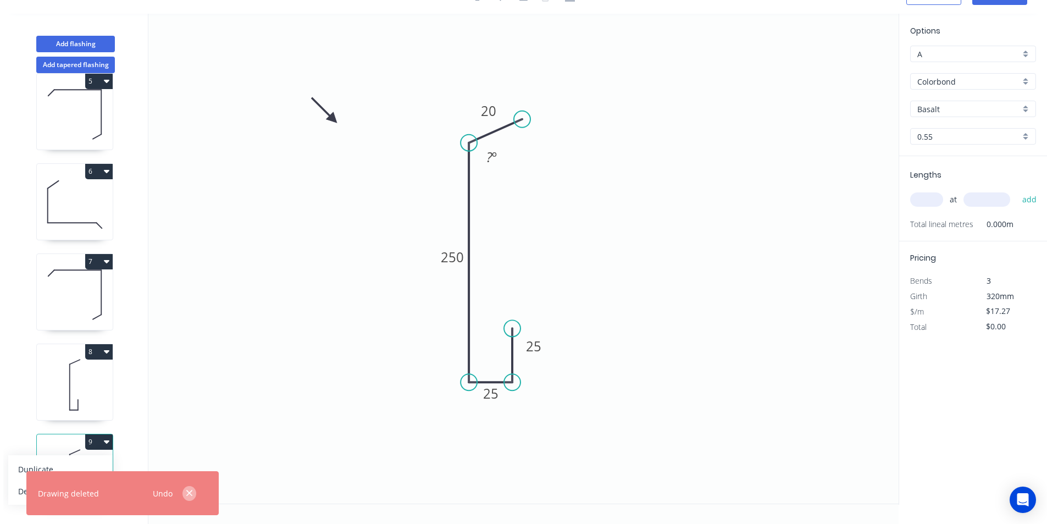
click at [189, 495] on icon "button" at bounding box center [189, 493] width 7 height 10
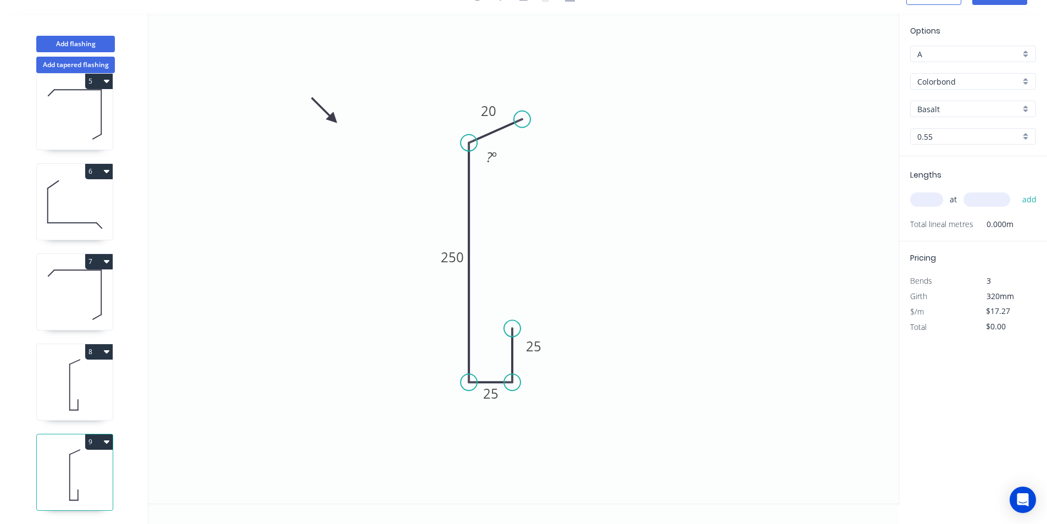
click at [71, 474] on icon at bounding box center [75, 475] width 76 height 70
click at [448, 259] on tspan "250" at bounding box center [452, 257] width 23 height 18
click at [448, 258] on tspan "250" at bounding box center [452, 257] width 23 height 18
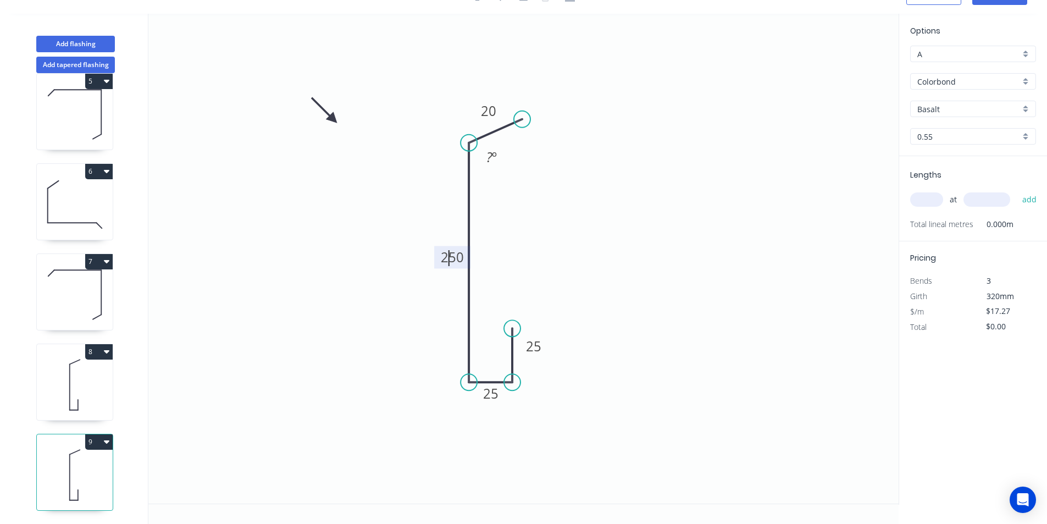
click at [448, 259] on tspan "250" at bounding box center [452, 257] width 23 height 18
click at [448, 258] on tspan "250" at bounding box center [452, 257] width 23 height 18
click at [456, 261] on tspan "250" at bounding box center [452, 257] width 23 height 18
click at [621, 264] on icon "0 25 25 220 20 ? º" at bounding box center [523, 259] width 750 height 490
type input "$15.61"
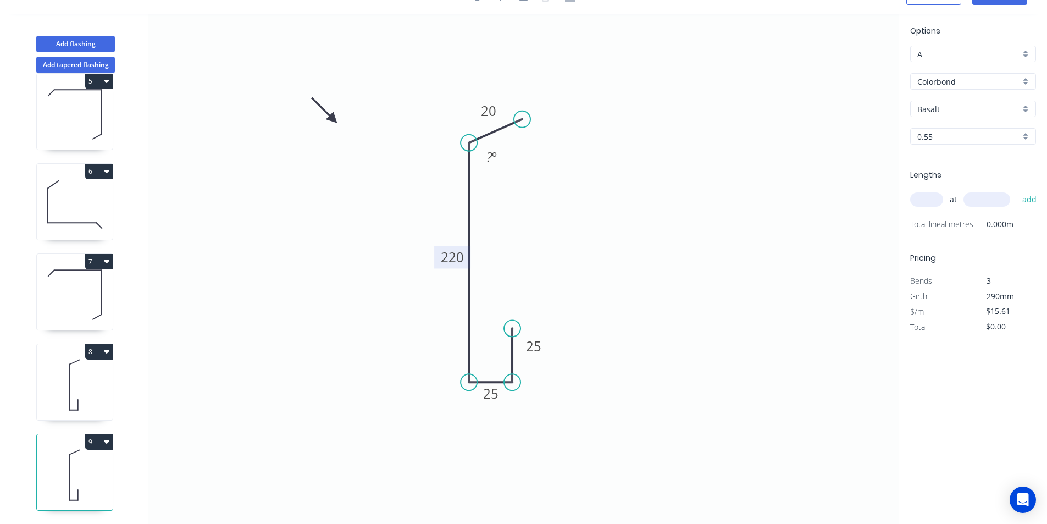
click at [924, 200] on input "text" at bounding box center [926, 199] width 33 height 14
type input "1"
type input "6200"
click at [1032, 198] on button "add" at bounding box center [1030, 199] width 26 height 19
type input "$96.78"
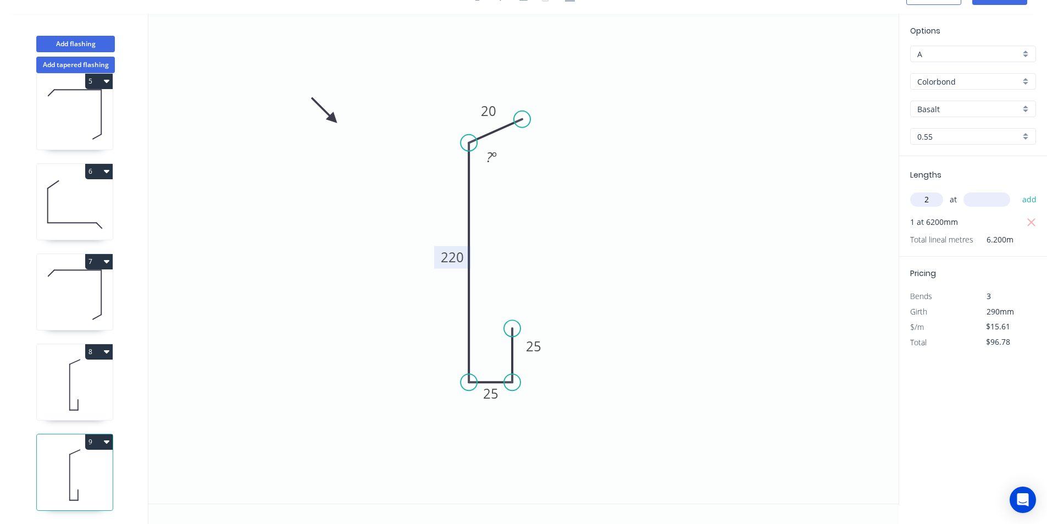
type input "2"
type input "4400"
click at [1034, 197] on button "add" at bounding box center [1030, 199] width 26 height 19
type input "$234.15"
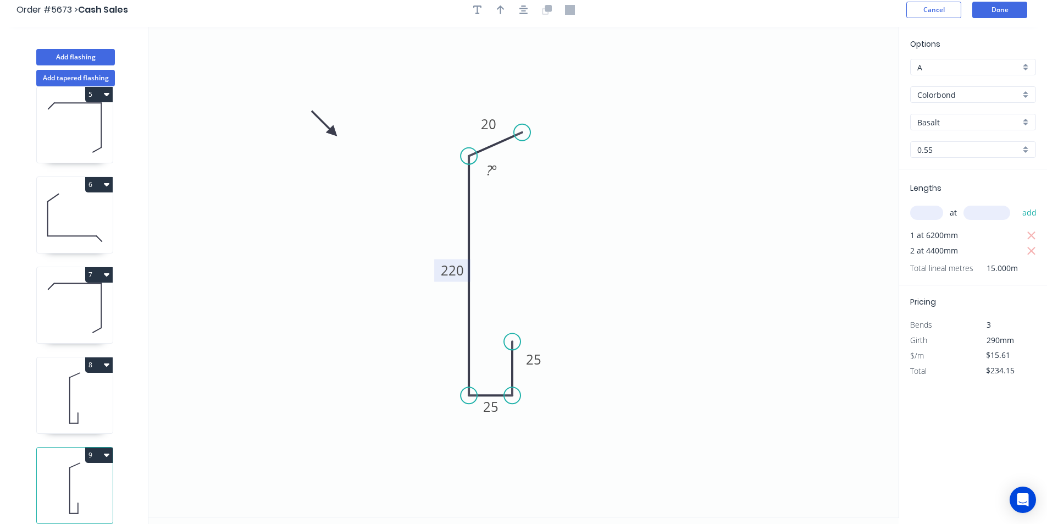
scroll to position [0, 0]
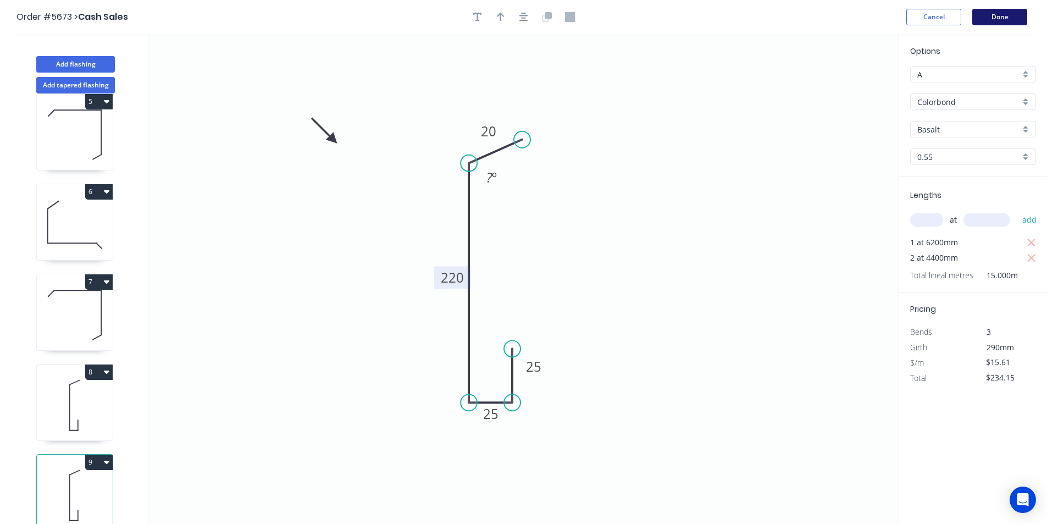
click at [1014, 13] on button "Done" at bounding box center [999, 17] width 55 height 16
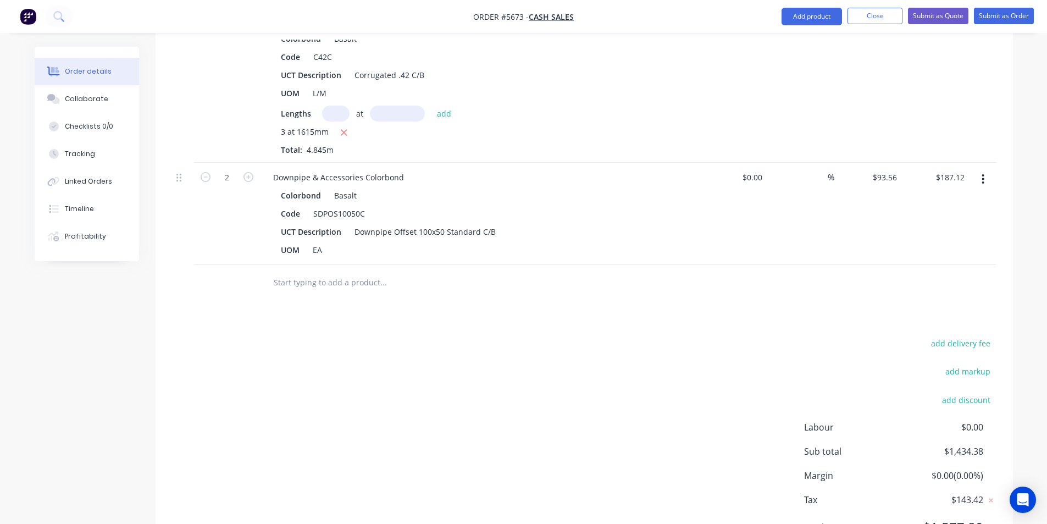
scroll to position [1604, 0]
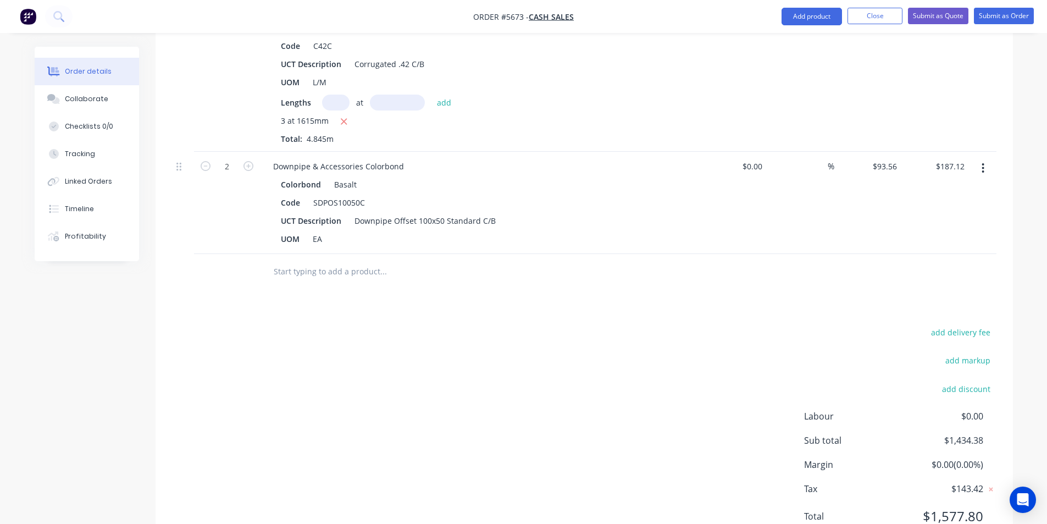
click at [340, 261] on input "text" at bounding box center [383, 272] width 220 height 22
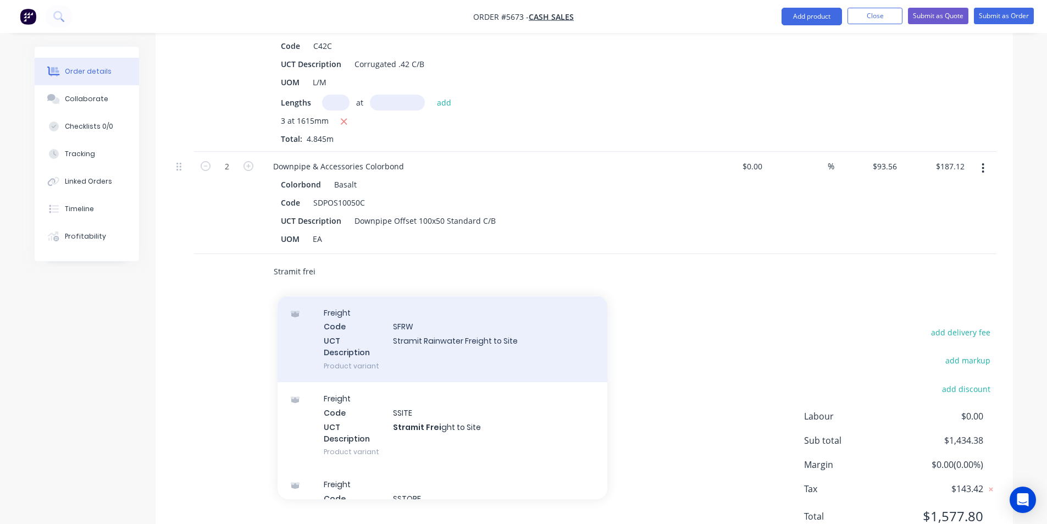
scroll to position [136, 0]
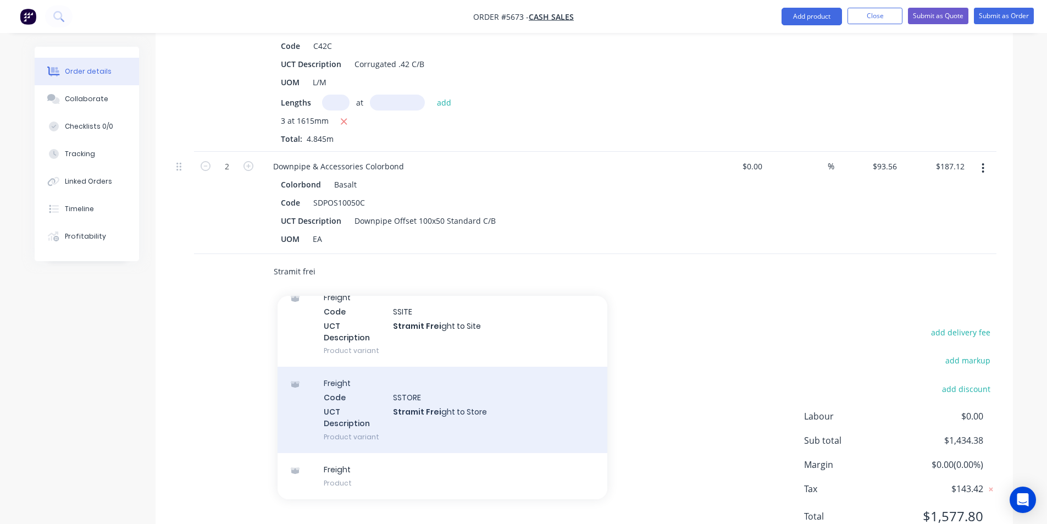
type input "Stramit frei"
click at [469, 367] on div "Freight Code SSTORE UCT Description Stramit Frei ght to Store Product variant" at bounding box center [443, 410] width 330 height 86
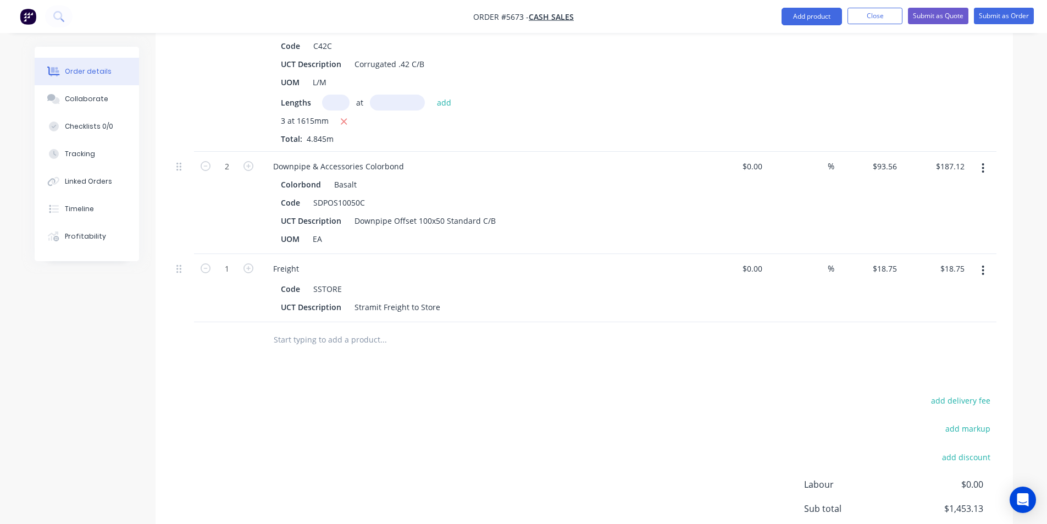
click at [514, 393] on div "add delivery fee add markup add discount Labour $0.00 Sub total $1,453.13 Margi…" at bounding box center [584, 499] width 825 height 212
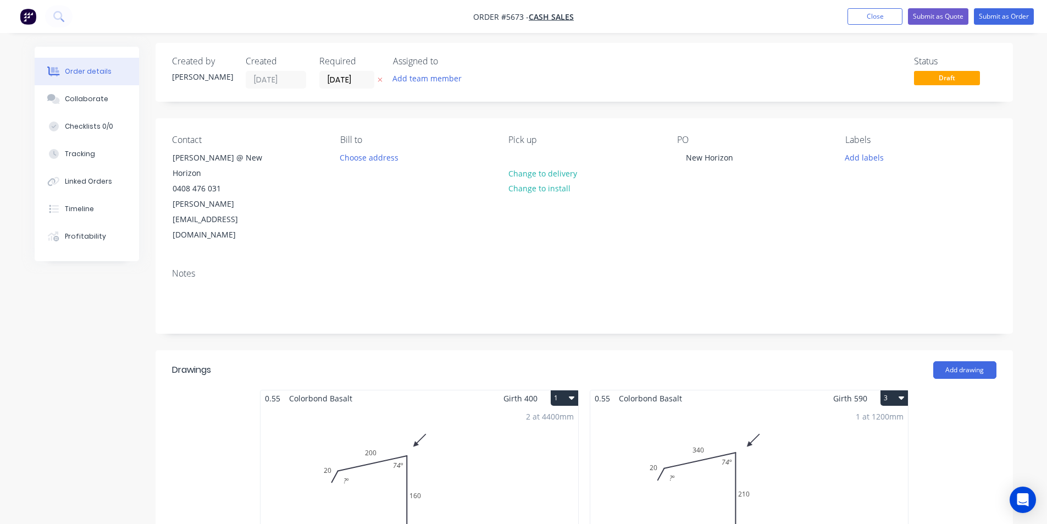
scroll to position [0, 0]
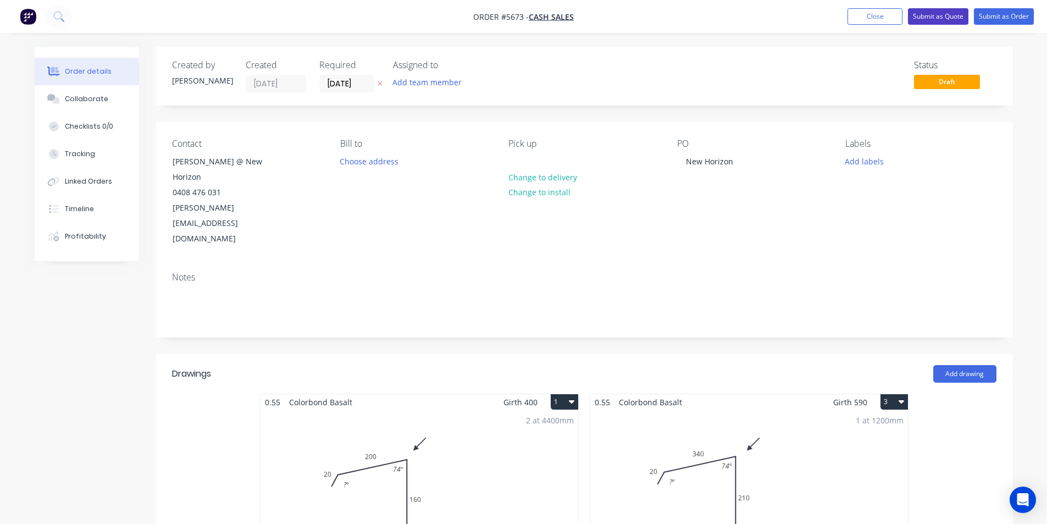
click at [945, 14] on button "Submit as Quote" at bounding box center [938, 16] width 60 height 16
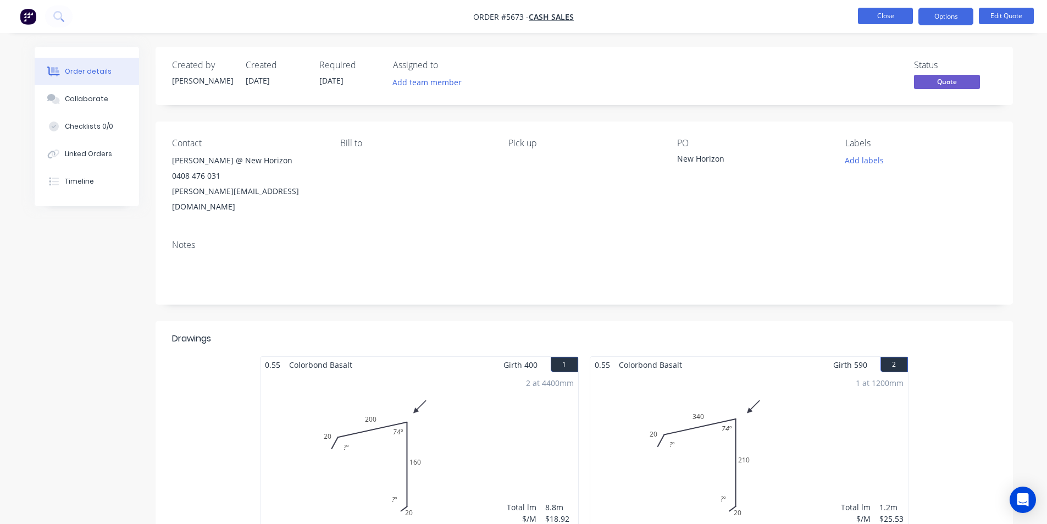
click at [893, 12] on button "Close" at bounding box center [885, 16] width 55 height 16
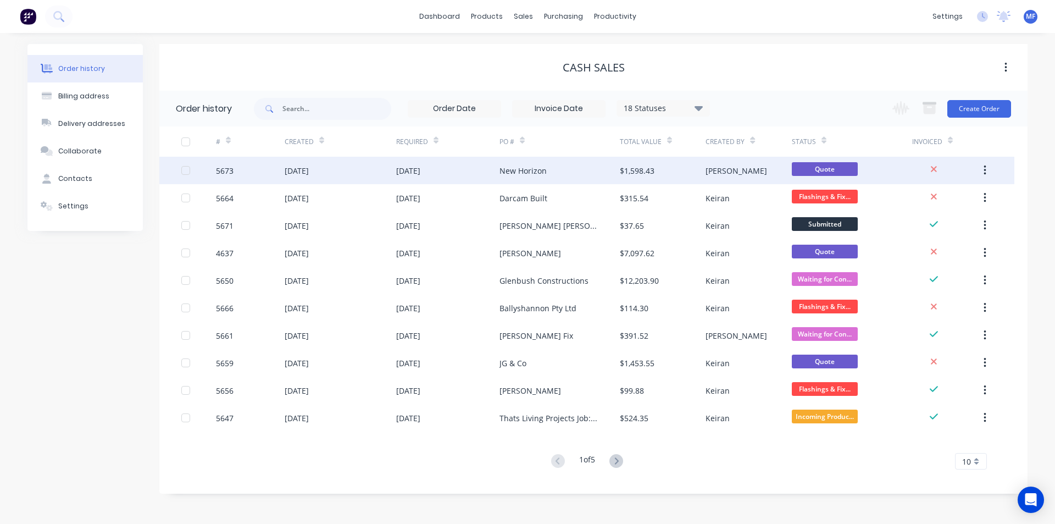
click at [668, 172] on div "$1,598.43" at bounding box center [663, 170] width 86 height 27
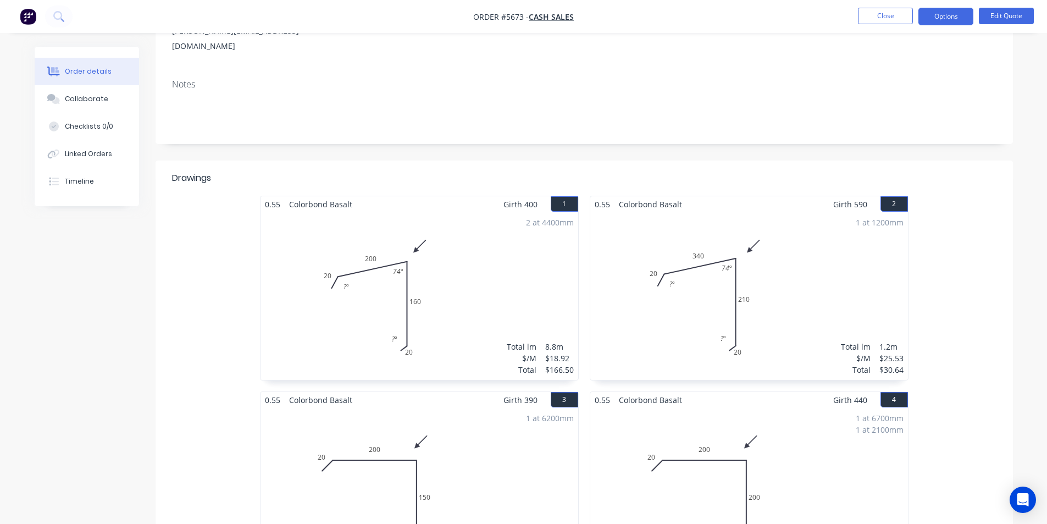
scroll to position [165, 0]
click at [472, 263] on div "2 at 4400mm Total lm $/M Total 8.8m $18.92 $166.50" at bounding box center [420, 292] width 318 height 168
click at [529, 263] on div "2 at 4400mm Total lm $/M Total 8.8m $18.92 $166.50" at bounding box center [420, 292] width 318 height 168
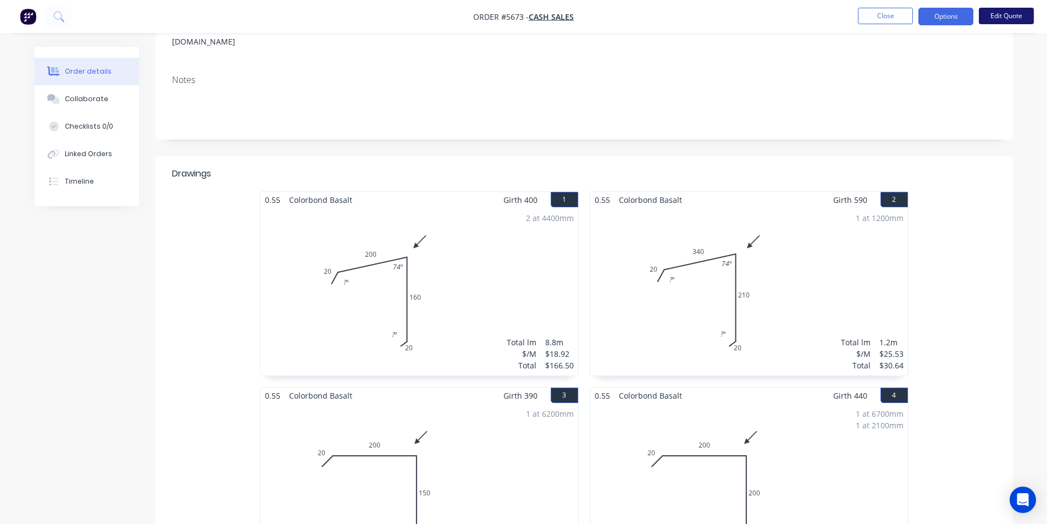
click at [1011, 14] on button "Edit Quote" at bounding box center [1006, 16] width 55 height 16
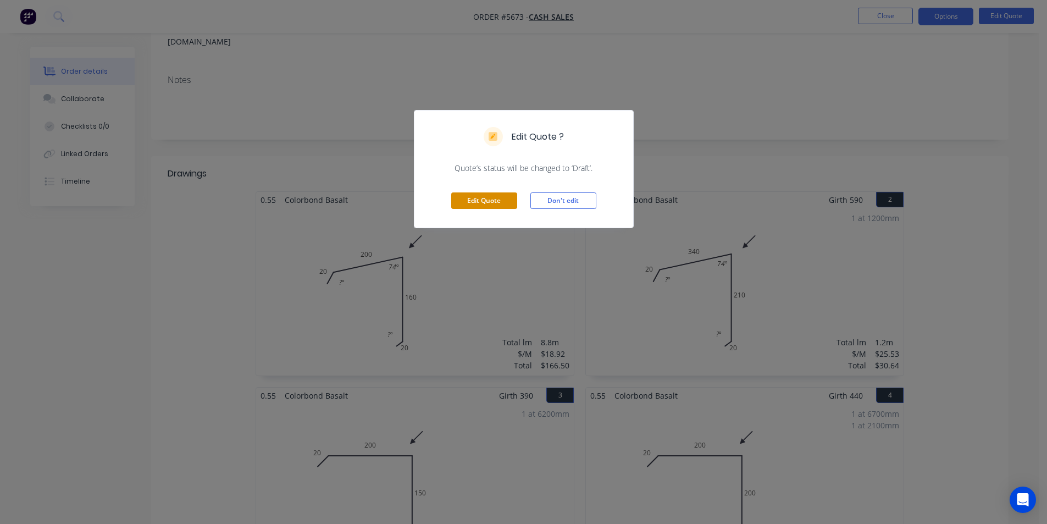
click at [488, 204] on button "Edit Quote" at bounding box center [484, 200] width 66 height 16
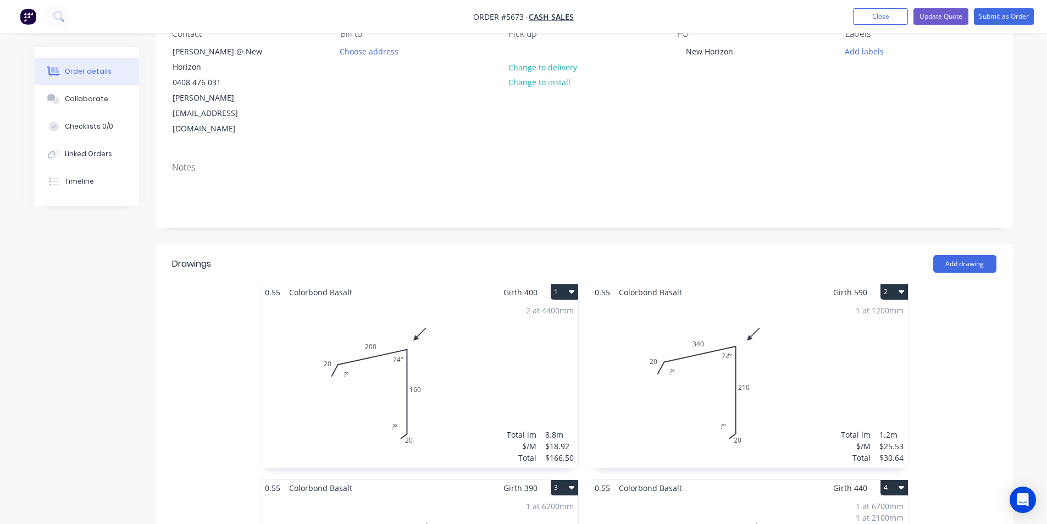
click at [356, 331] on div "2 at 4400mm Total lm $/M Total 8.8m $18.92 $166.50" at bounding box center [420, 384] width 318 height 168
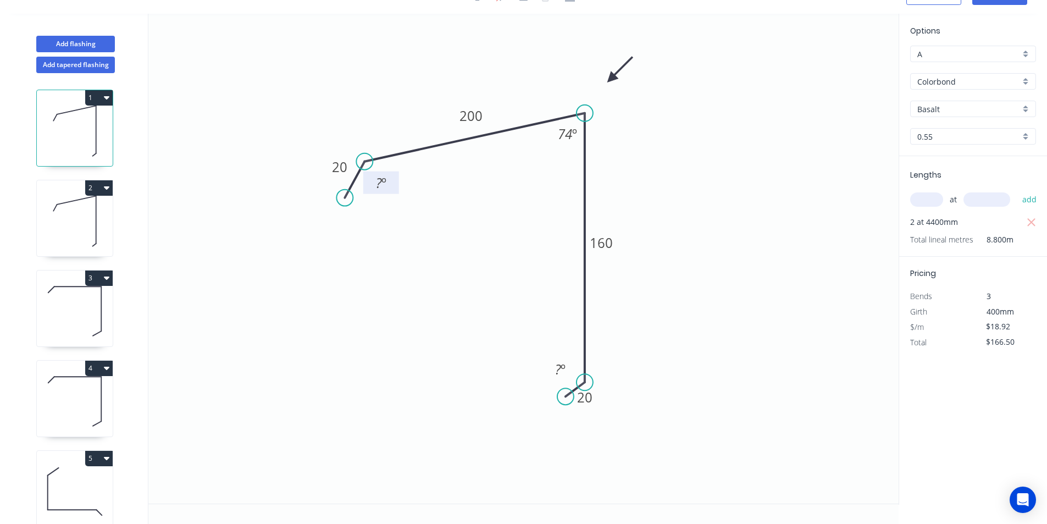
click at [388, 180] on rect at bounding box center [381, 183] width 22 height 15
click at [413, 220] on div "Hide angle" at bounding box center [434, 221] width 110 height 23
click at [601, 403] on div "Hide angle" at bounding box center [616, 405] width 110 height 23
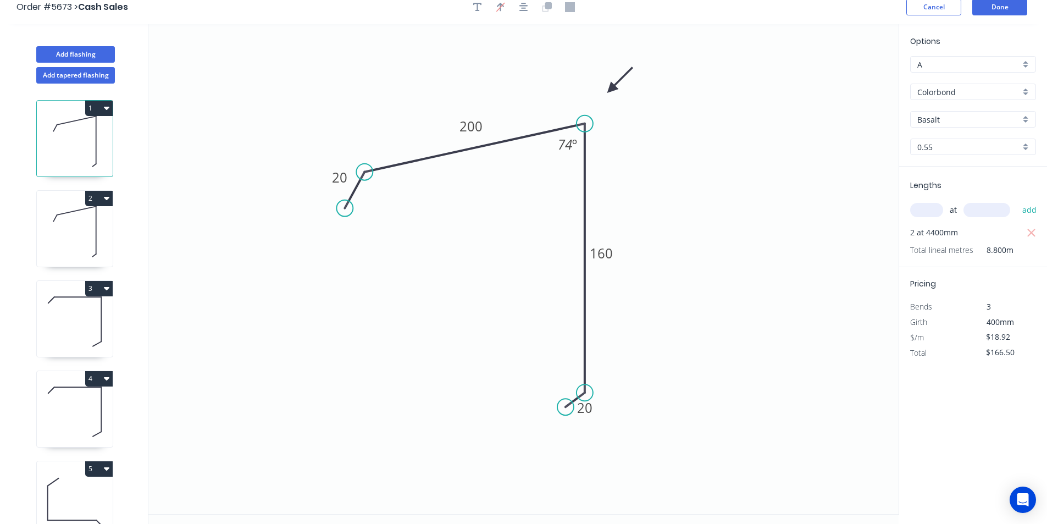
scroll to position [0, 0]
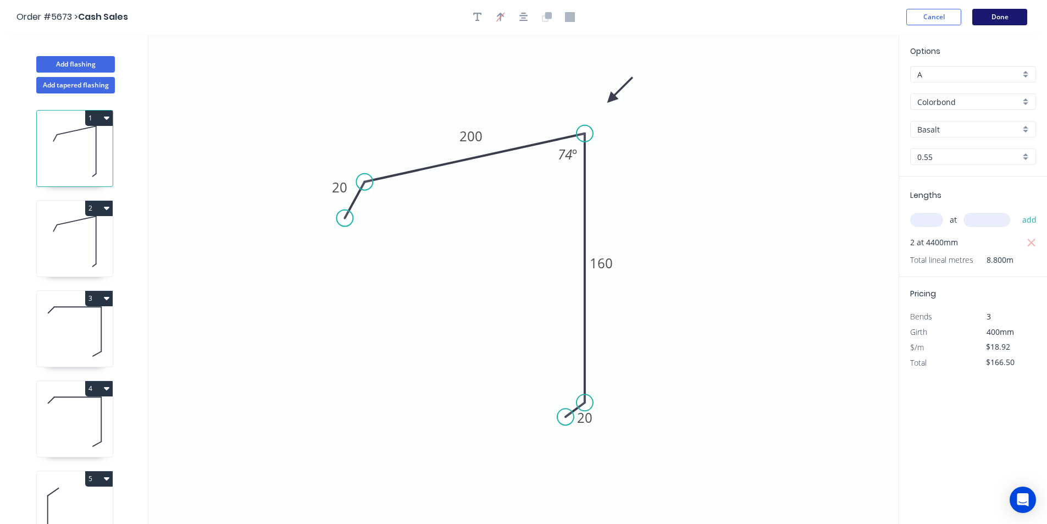
click at [1005, 15] on button "Done" at bounding box center [999, 17] width 55 height 16
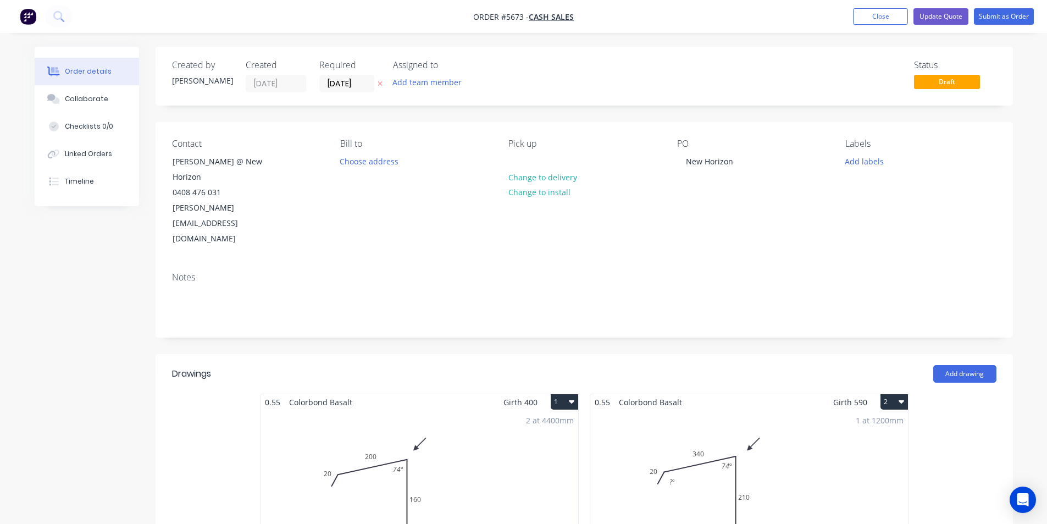
click at [702, 410] on div "1 at 1200mm Total lm $/M Total 1.2m $25.53 $30.64" at bounding box center [749, 494] width 318 height 168
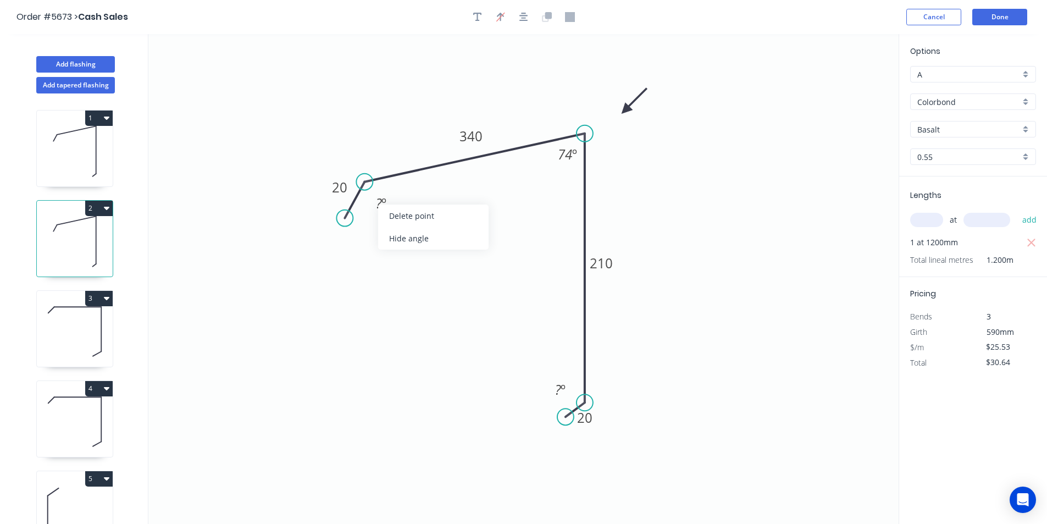
click at [420, 241] on div "Hide angle" at bounding box center [433, 238] width 110 height 23
click at [585, 423] on div "Hide angle" at bounding box center [611, 427] width 110 height 23
click at [64, 355] on icon at bounding box center [75, 331] width 76 height 70
type input "$18.92"
type input "$117.30"
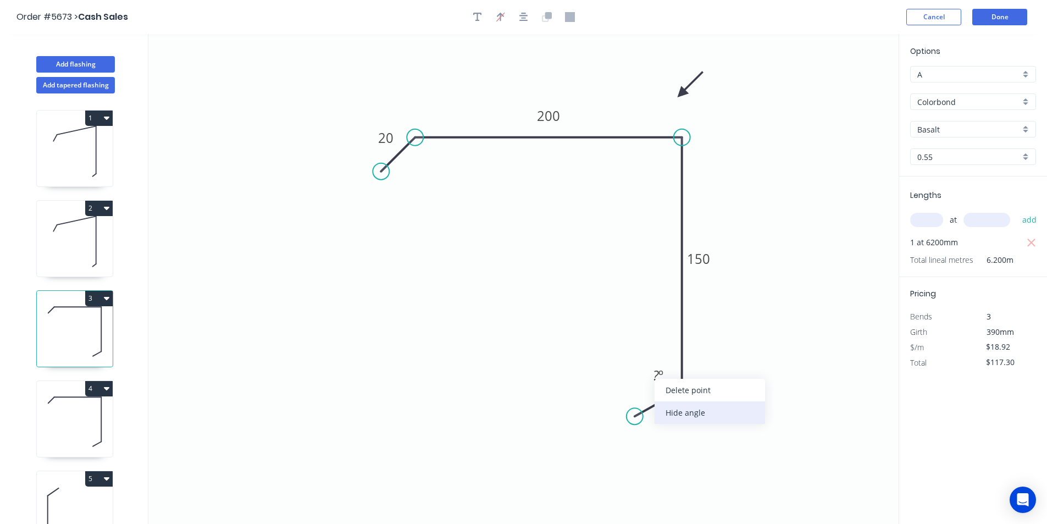
click at [683, 413] on div "Hide angle" at bounding box center [710, 412] width 110 height 23
click at [75, 412] on icon at bounding box center [75, 421] width 76 height 70
type input "$22.22"
click at [685, 411] on div "Hide angle" at bounding box center [712, 413] width 110 height 23
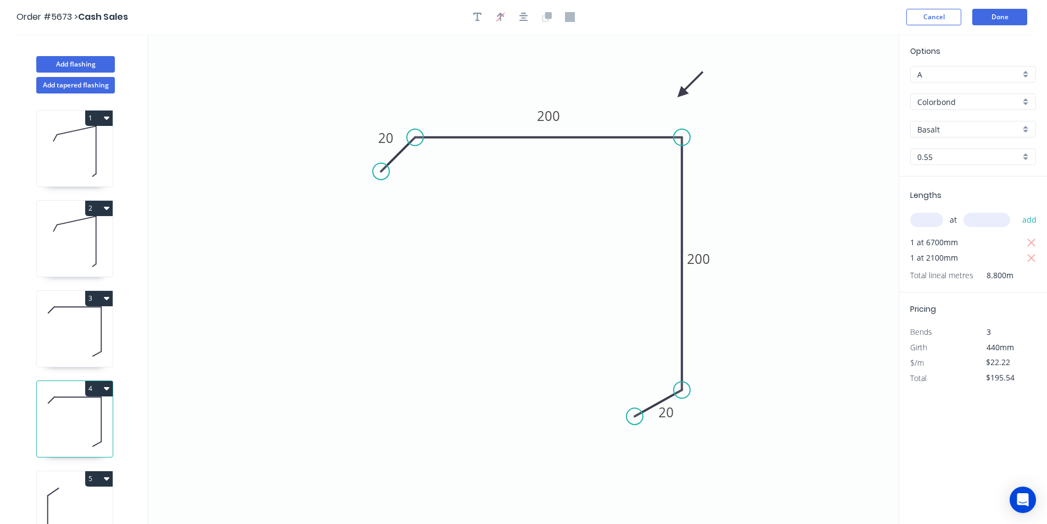
scroll to position [55, 0]
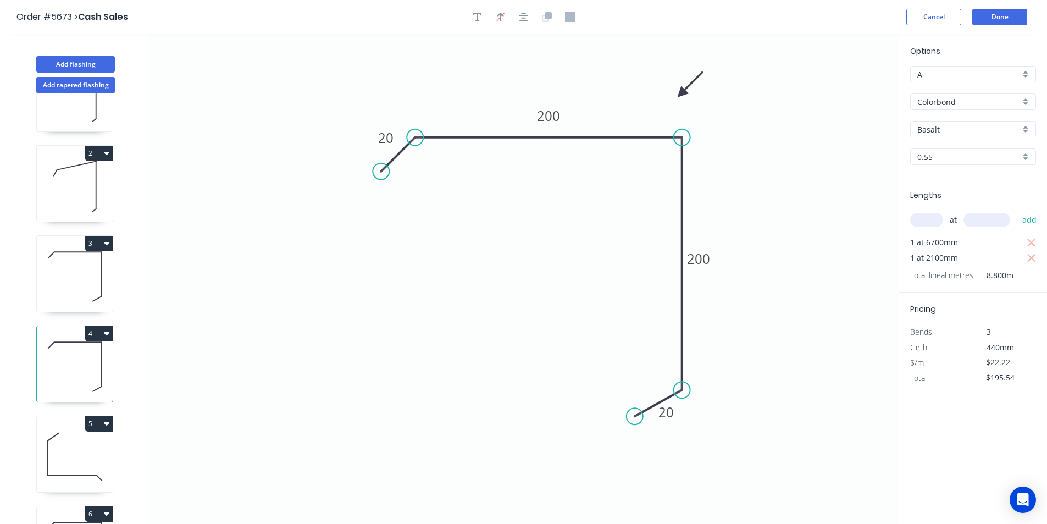
click at [81, 443] on icon at bounding box center [75, 457] width 76 height 70
type input "$33.33"
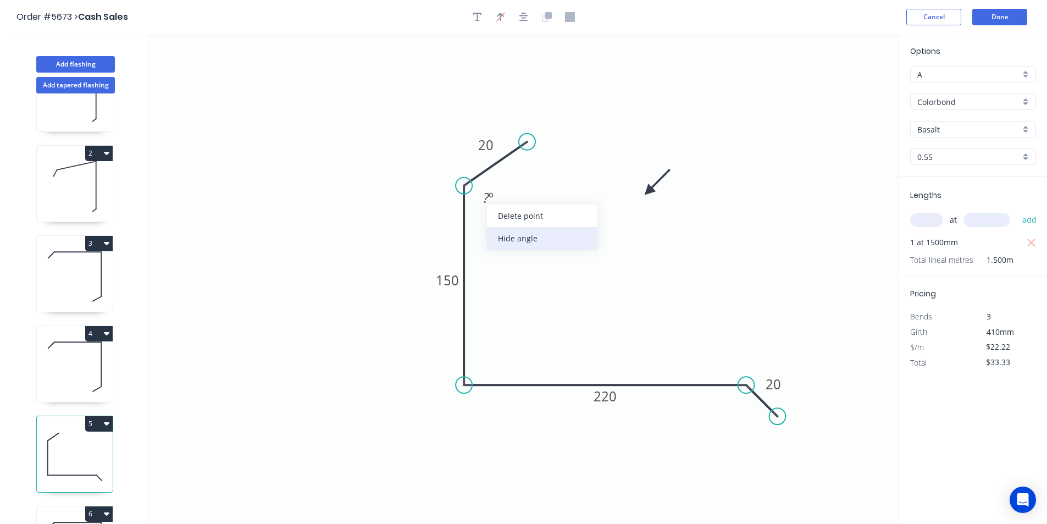
click at [534, 240] on div "Hide angle" at bounding box center [542, 238] width 110 height 23
click at [85, 450] on icon at bounding box center [75, 457] width 76 height 70
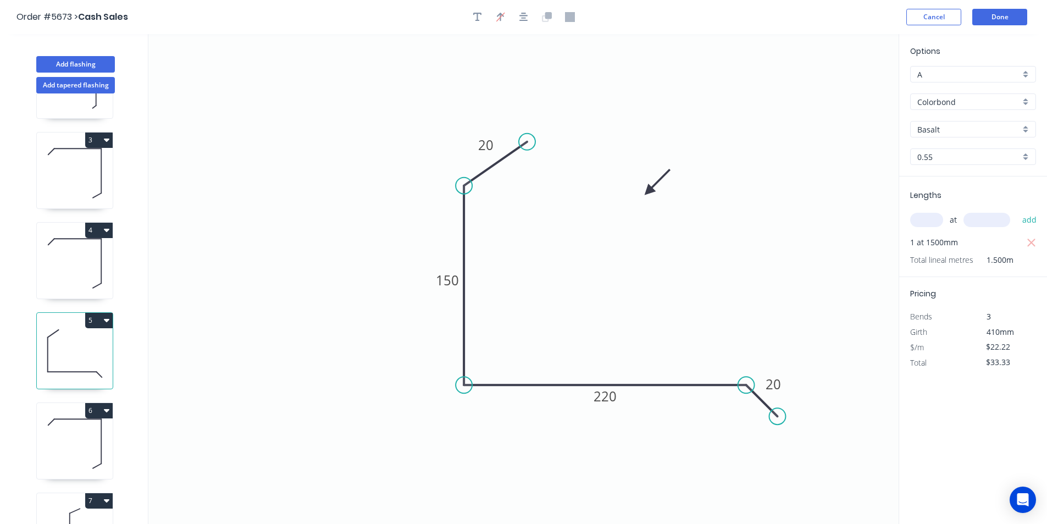
scroll to position [165, 0]
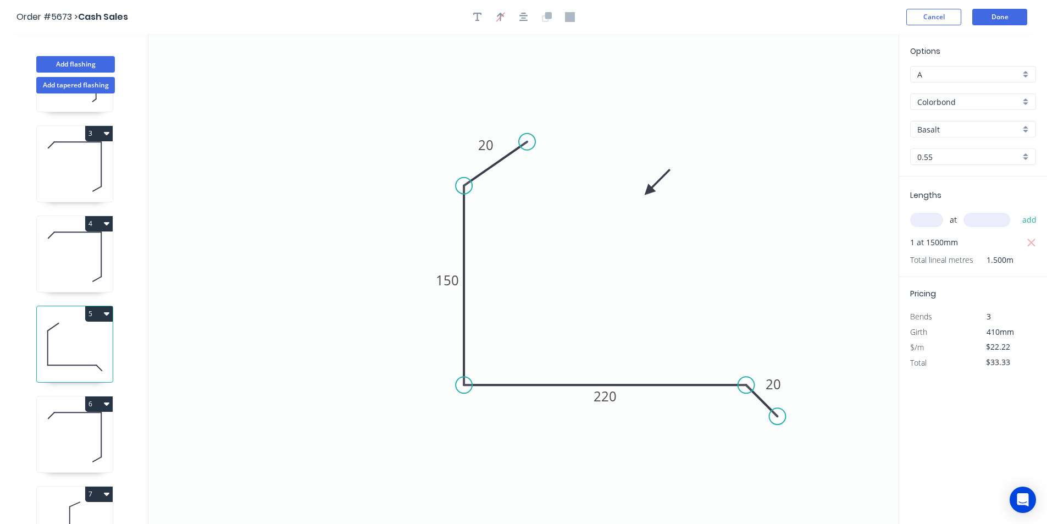
click at [84, 427] on icon at bounding box center [75, 437] width 76 height 70
type input "$25.53"
type input "$30.64"
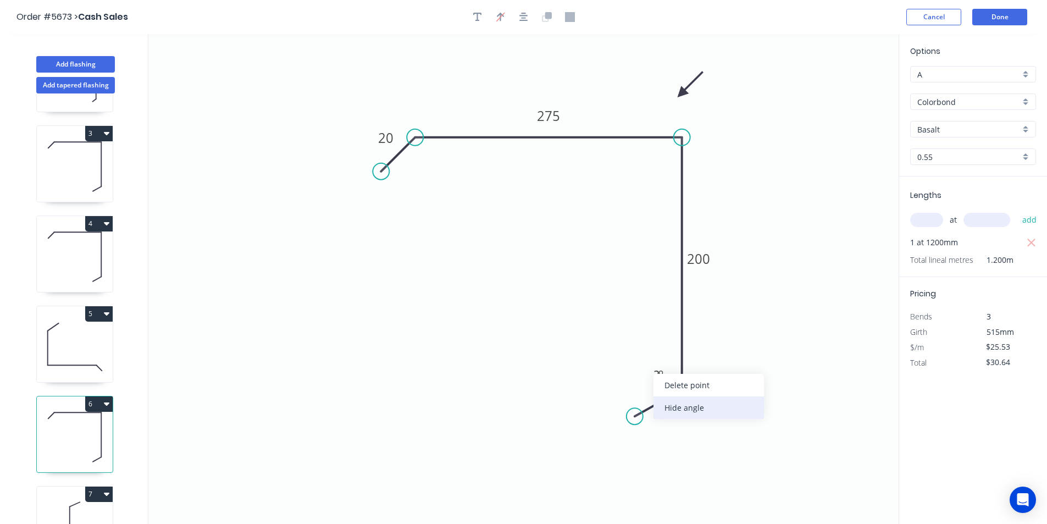
click at [687, 409] on div "Hide angle" at bounding box center [709, 407] width 110 height 23
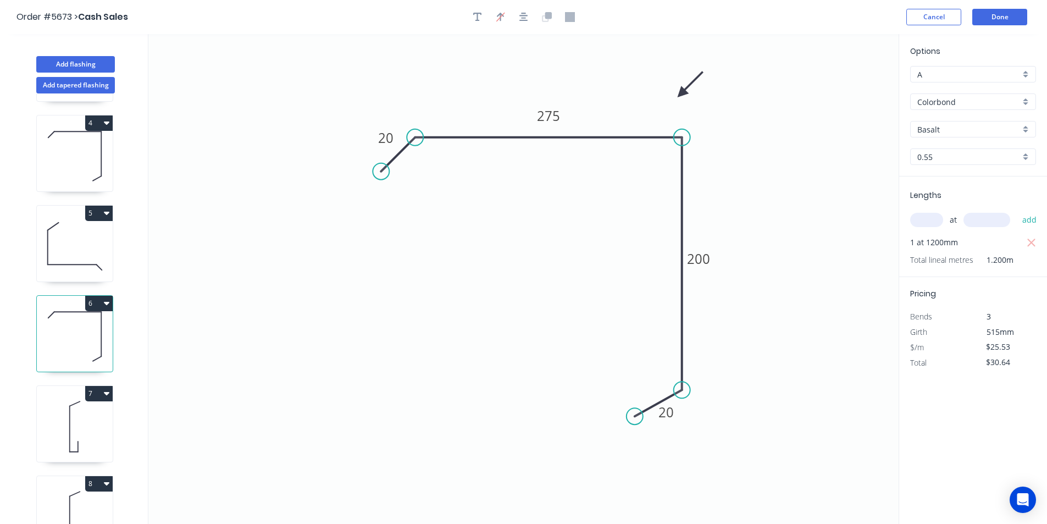
scroll to position [295, 0]
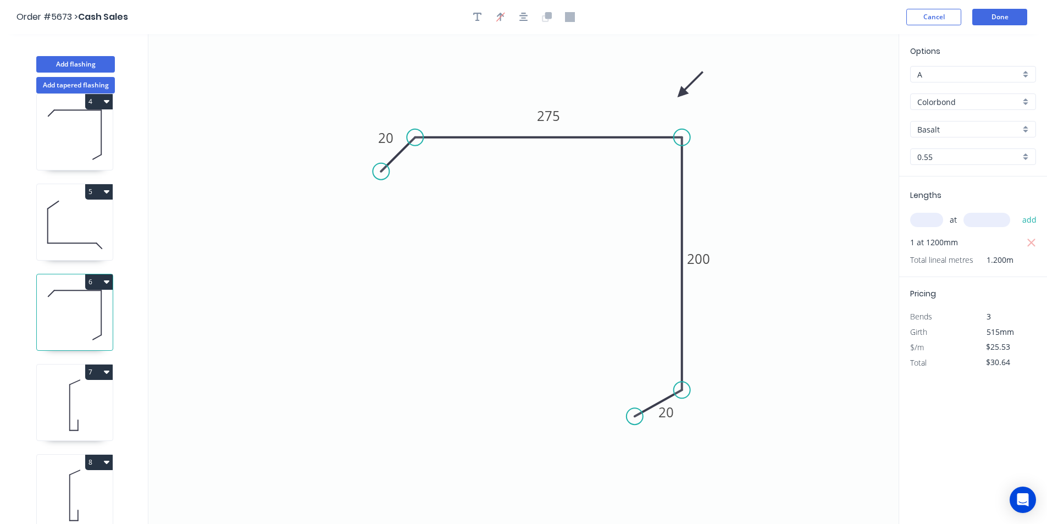
click at [74, 400] on icon at bounding box center [75, 405] width 76 height 70
type input "$17.27"
type input "$206.38"
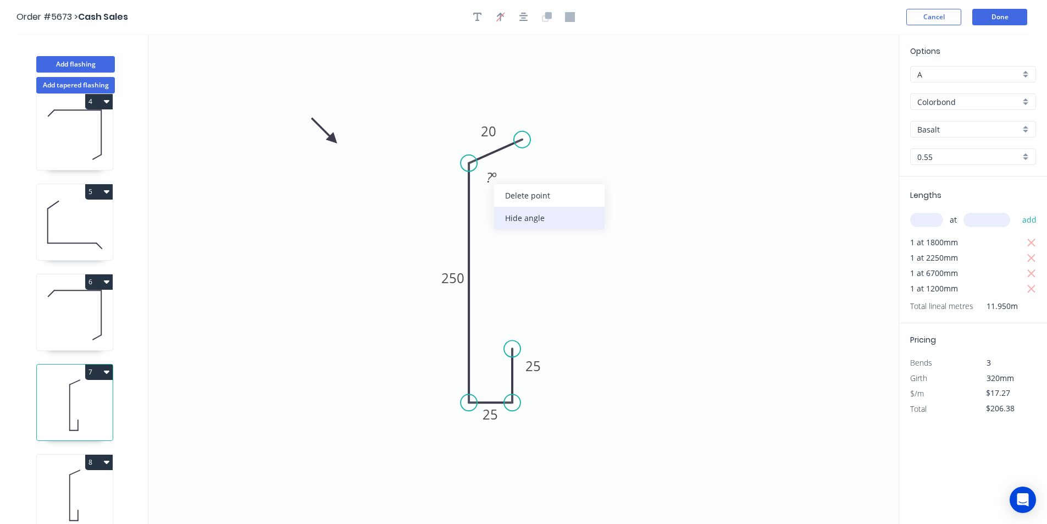
click at [539, 218] on div "Hide angle" at bounding box center [549, 218] width 110 height 23
drag, startPoint x: 86, startPoint y: 478, endPoint x: 131, endPoint y: 495, distance: 48.9
click at [86, 477] on icon at bounding box center [75, 495] width 76 height 70
type input "$15.61"
type input "$234.15"
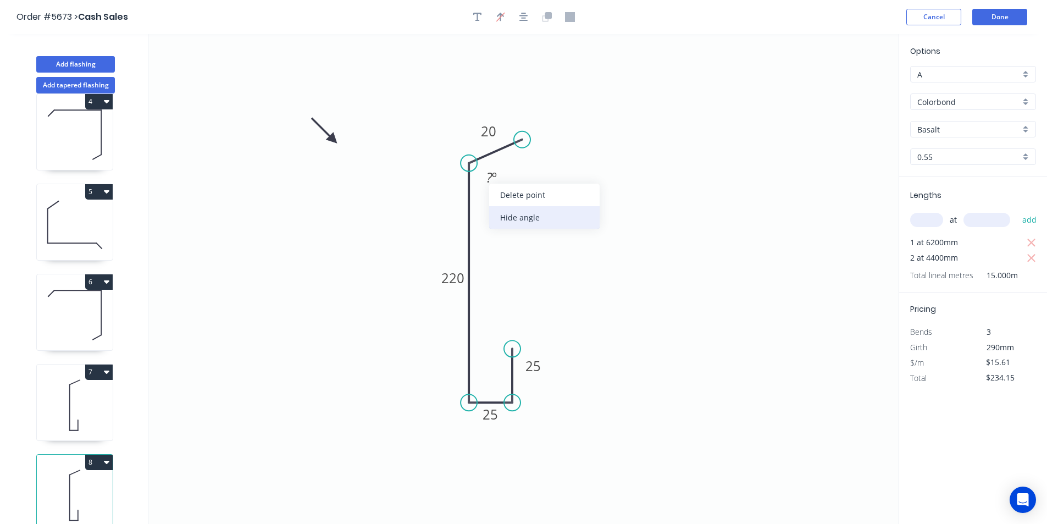
click at [538, 224] on div "Hide angle" at bounding box center [544, 217] width 110 height 23
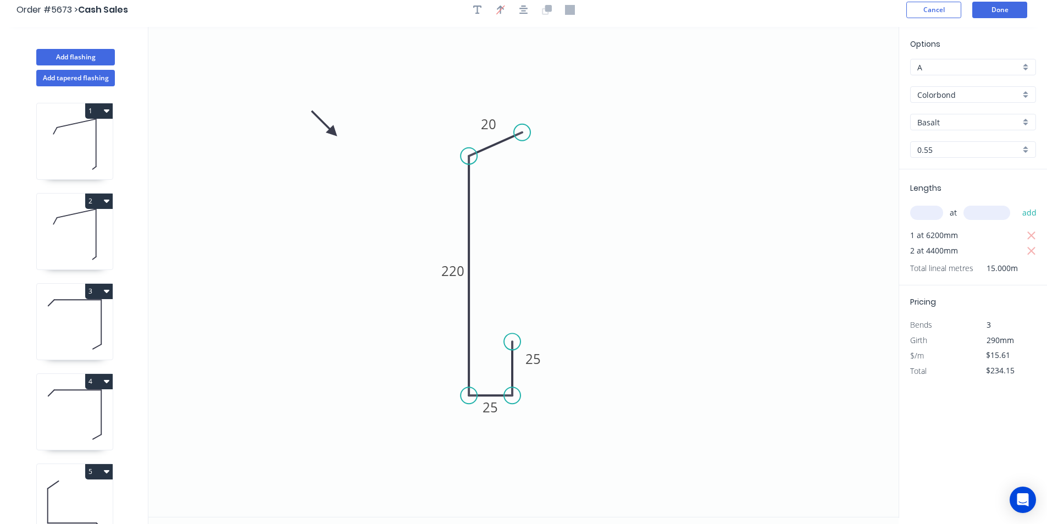
scroll to position [0, 0]
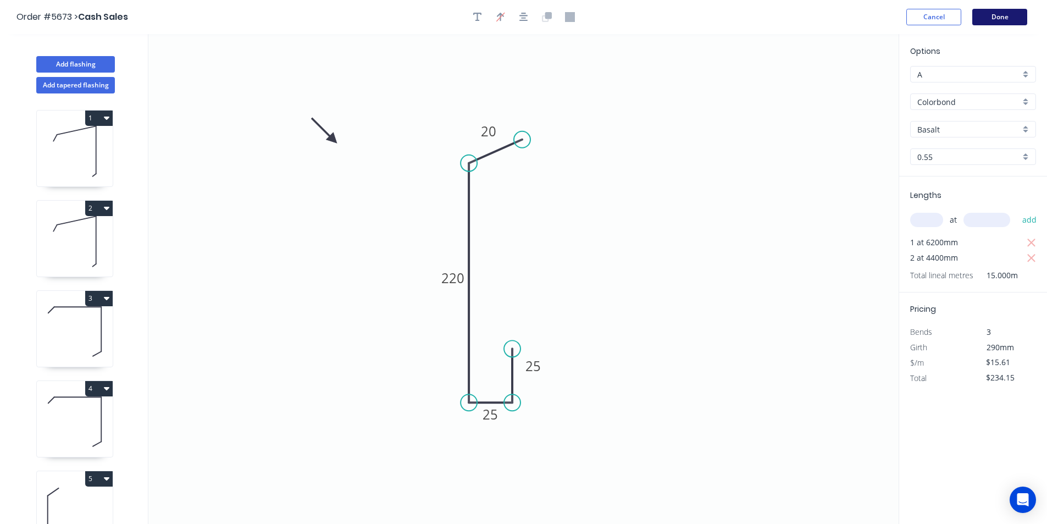
click at [1014, 15] on button "Done" at bounding box center [999, 17] width 55 height 16
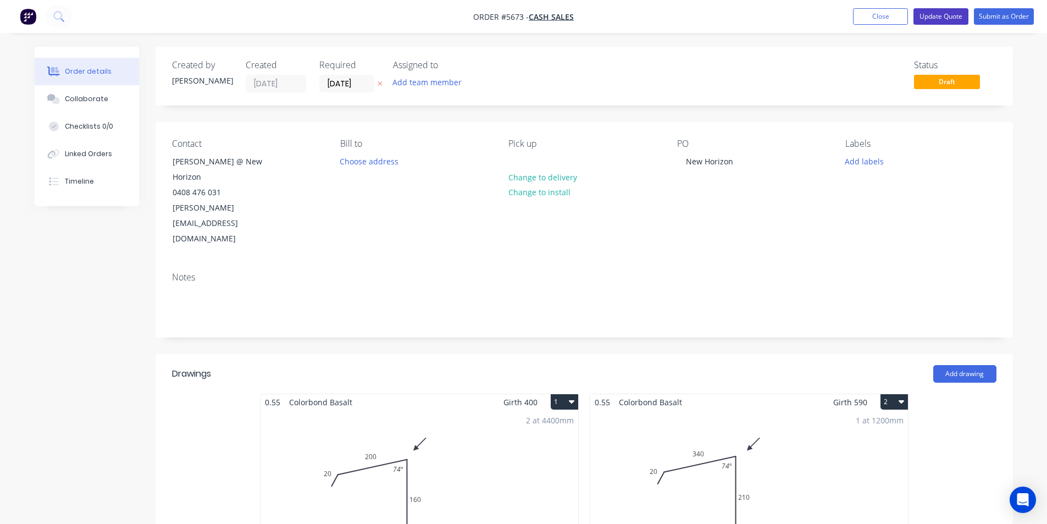
click at [943, 19] on button "Update Quote" at bounding box center [941, 16] width 55 height 16
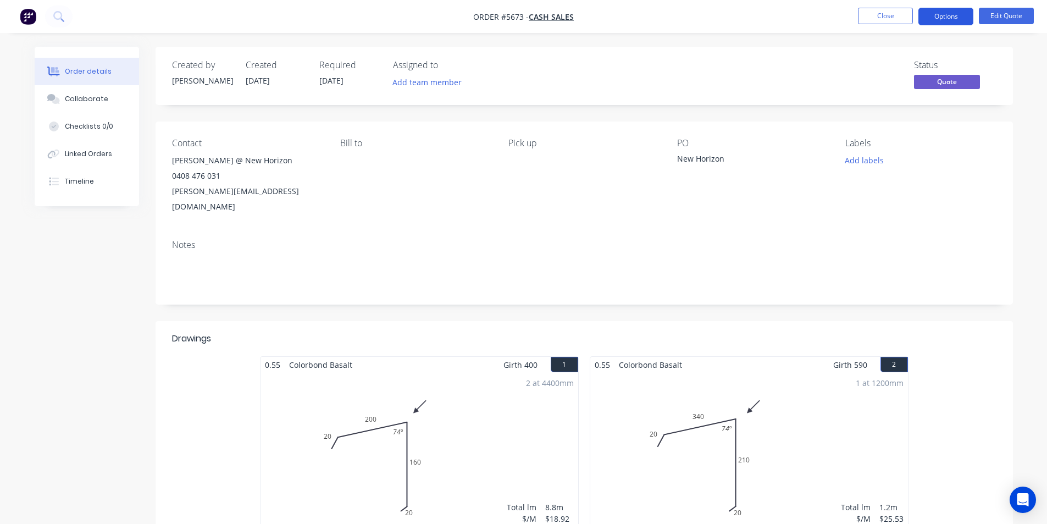
click at [954, 16] on button "Options" at bounding box center [946, 17] width 55 height 18
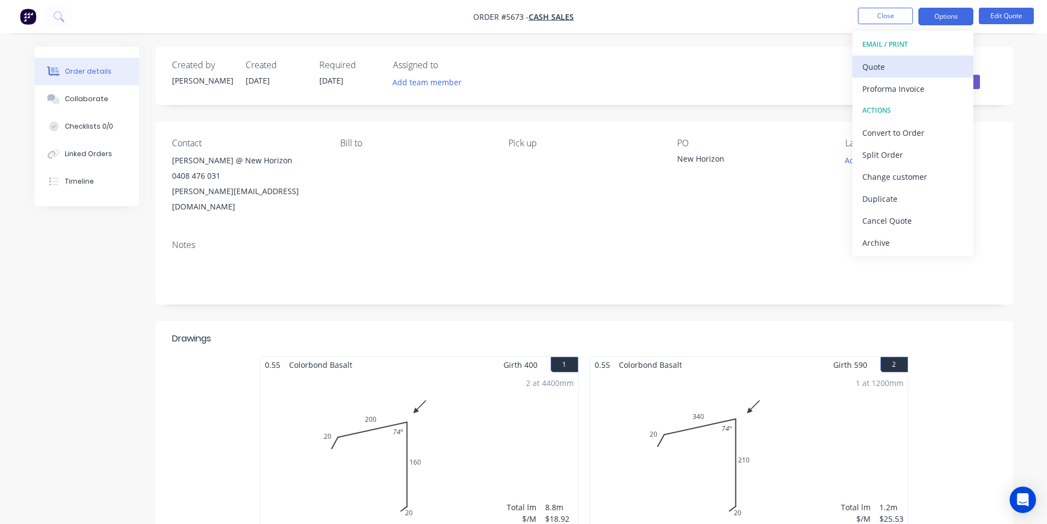
click at [894, 62] on div "Quote" at bounding box center [912, 67] width 101 height 16
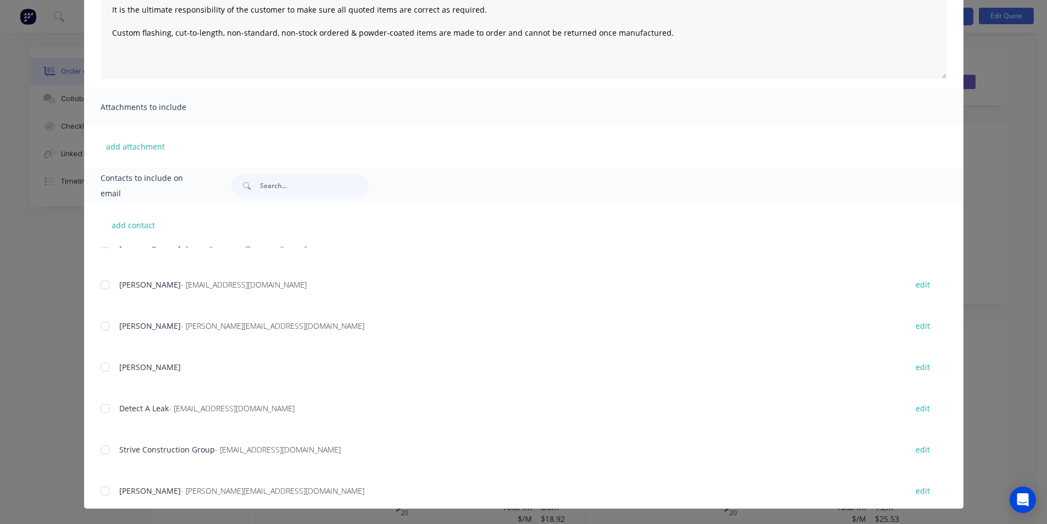
scroll to position [2239, 0]
click at [97, 363] on div at bounding box center [105, 365] width 22 height 22
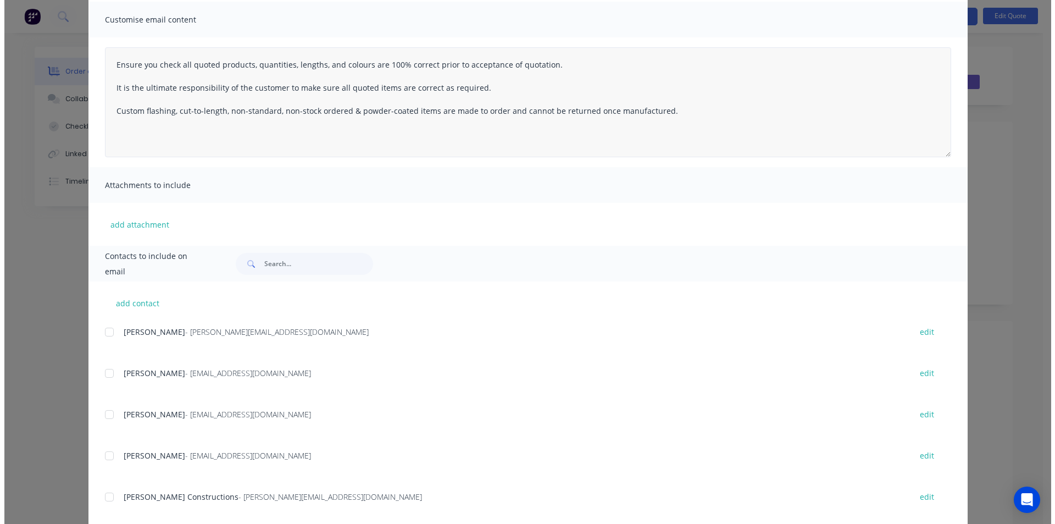
scroll to position [0, 0]
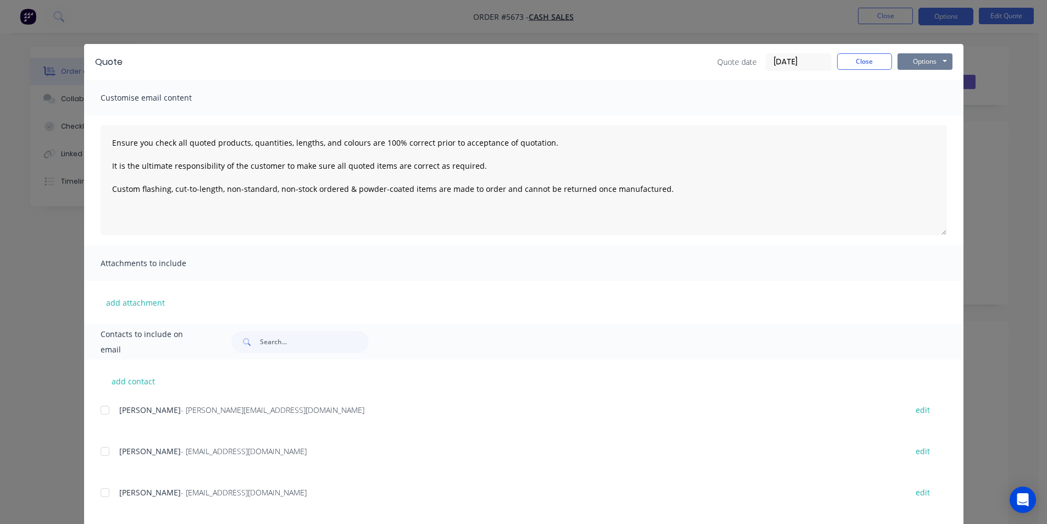
click at [929, 62] on button "Options" at bounding box center [925, 61] width 55 height 16
click at [926, 119] on button "Email" at bounding box center [933, 117] width 70 height 18
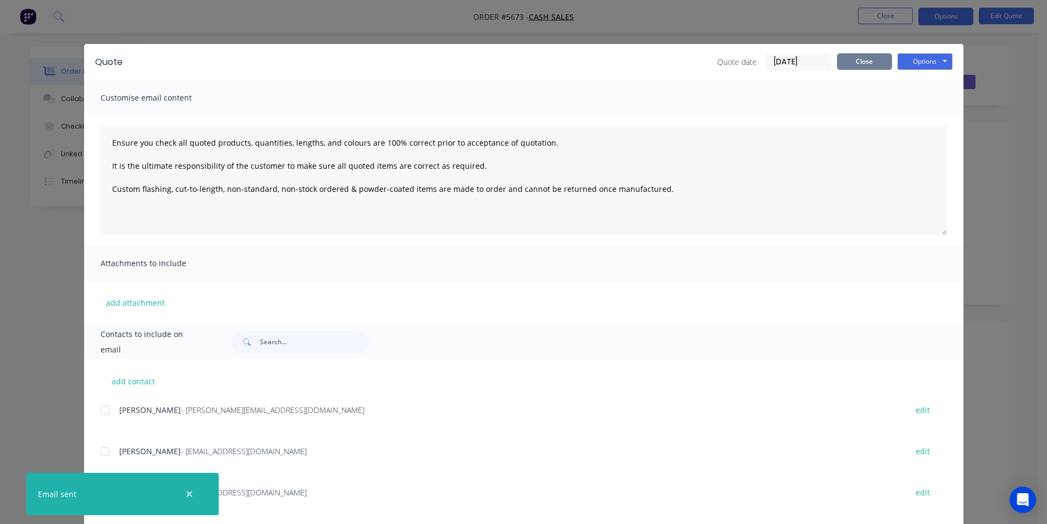
click at [867, 64] on button "Close" at bounding box center [864, 61] width 55 height 16
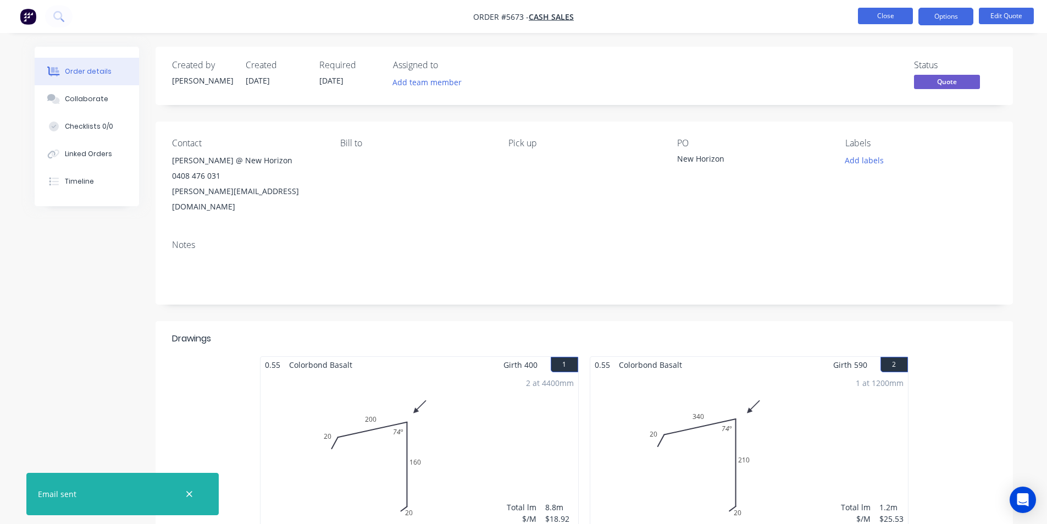
click at [881, 17] on button "Close" at bounding box center [885, 16] width 55 height 16
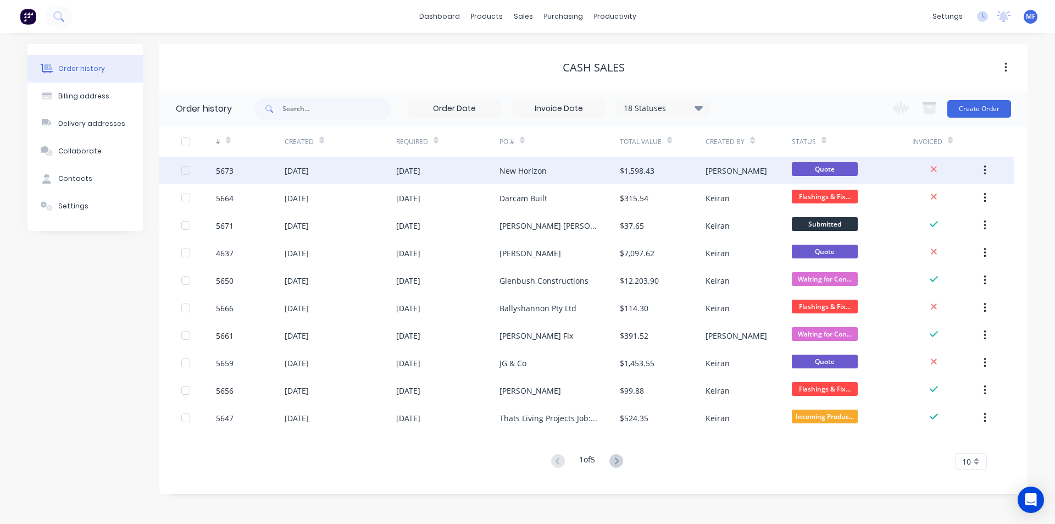
click at [533, 172] on div "New Horizon" at bounding box center [523, 171] width 47 height 12
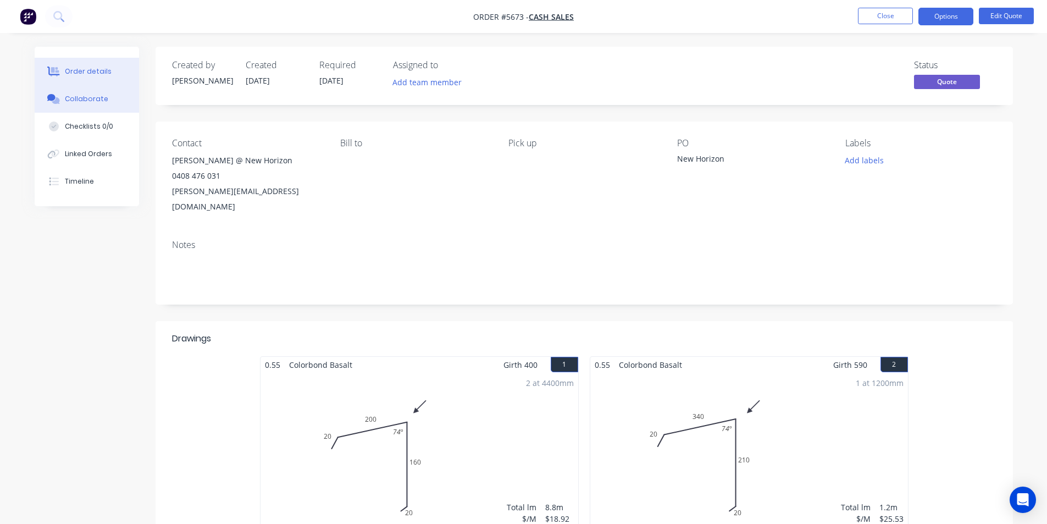
click at [95, 99] on div "Collaborate" at bounding box center [86, 99] width 43 height 10
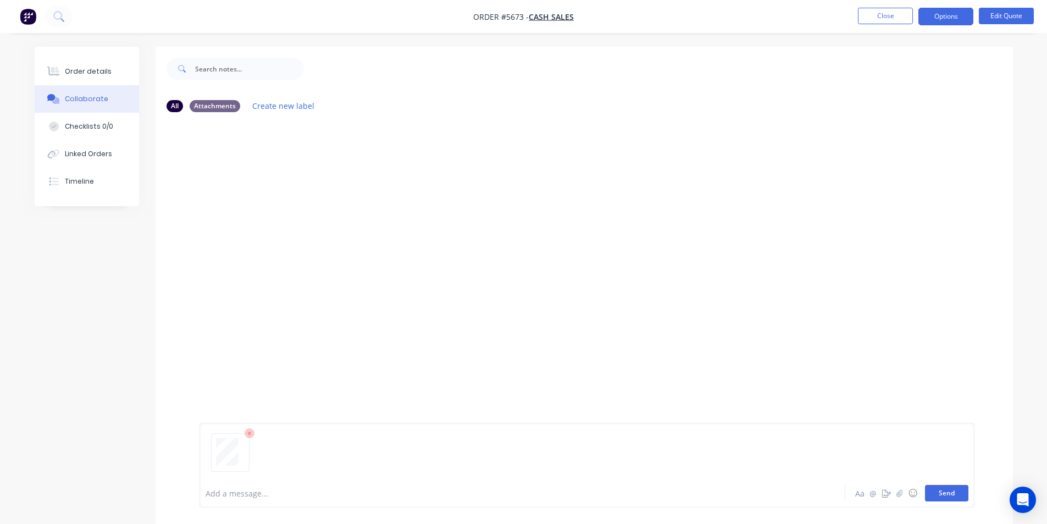
click at [948, 493] on button "Send" at bounding box center [946, 493] width 43 height 16
click at [787, 274] on div "MF You 12:24pm [DATE] 3836_001.pdf Labels Download Delete" at bounding box center [584, 300] width 857 height 358
click at [106, 68] on div "Order details" at bounding box center [88, 72] width 47 height 10
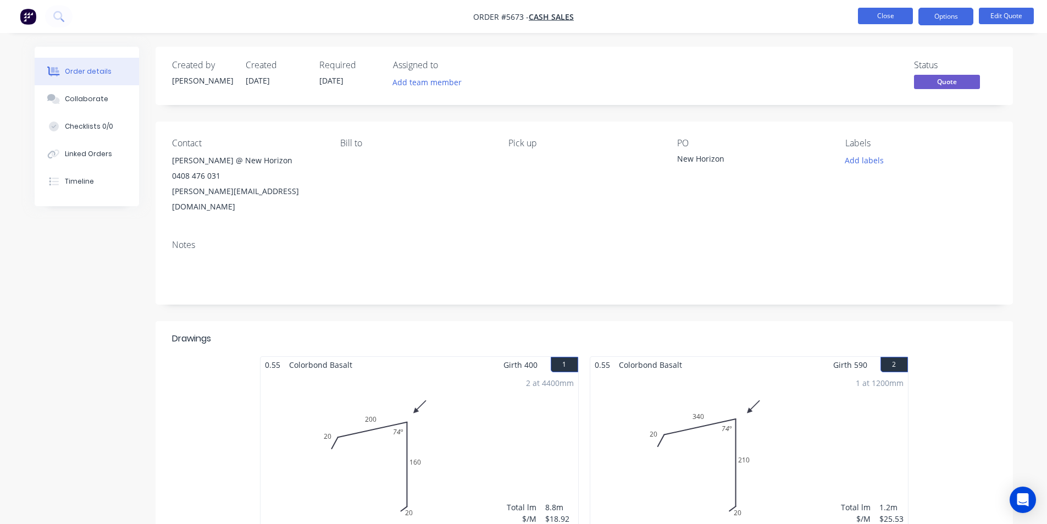
click at [888, 17] on button "Close" at bounding box center [885, 16] width 55 height 16
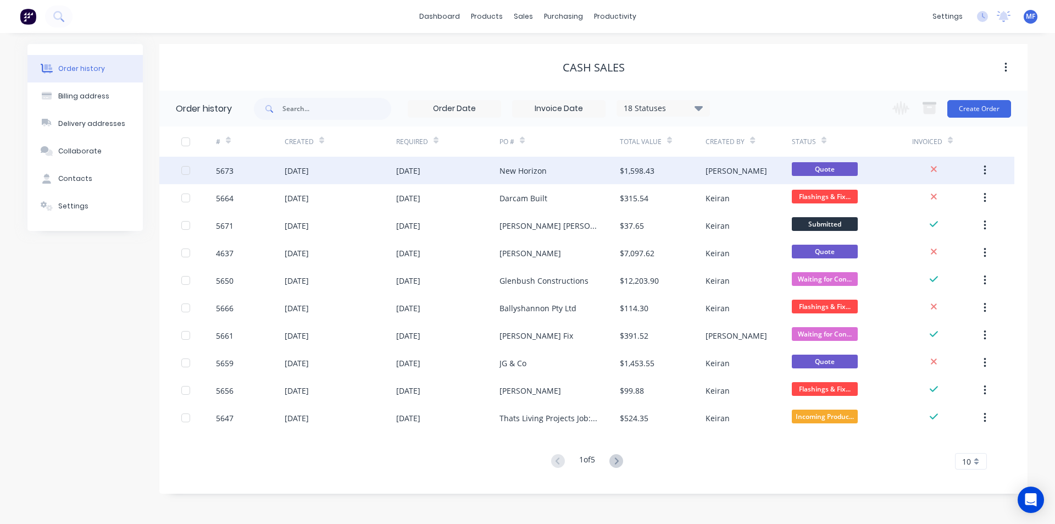
click at [619, 178] on div "New Horizon" at bounding box center [560, 170] width 120 height 27
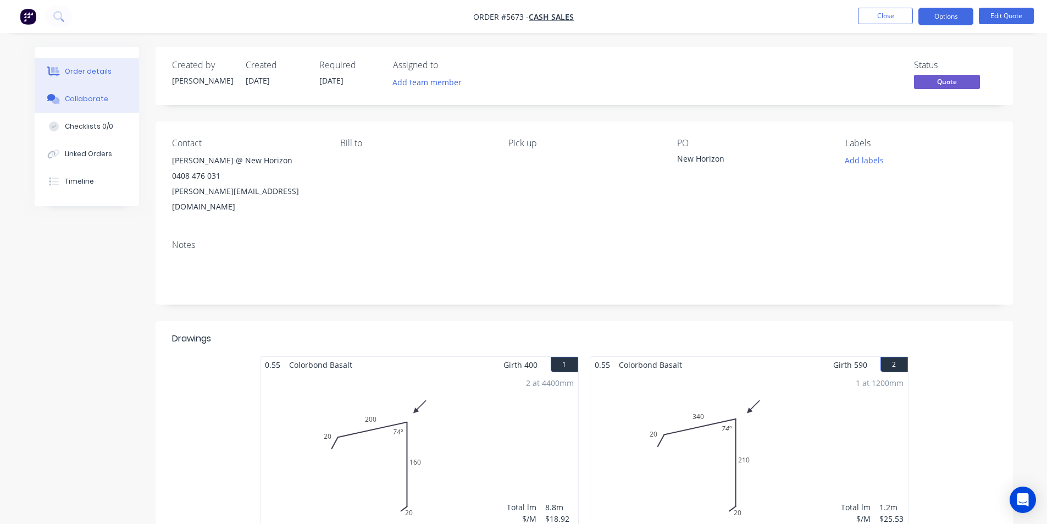
click at [87, 102] on div "Collaborate" at bounding box center [86, 99] width 43 height 10
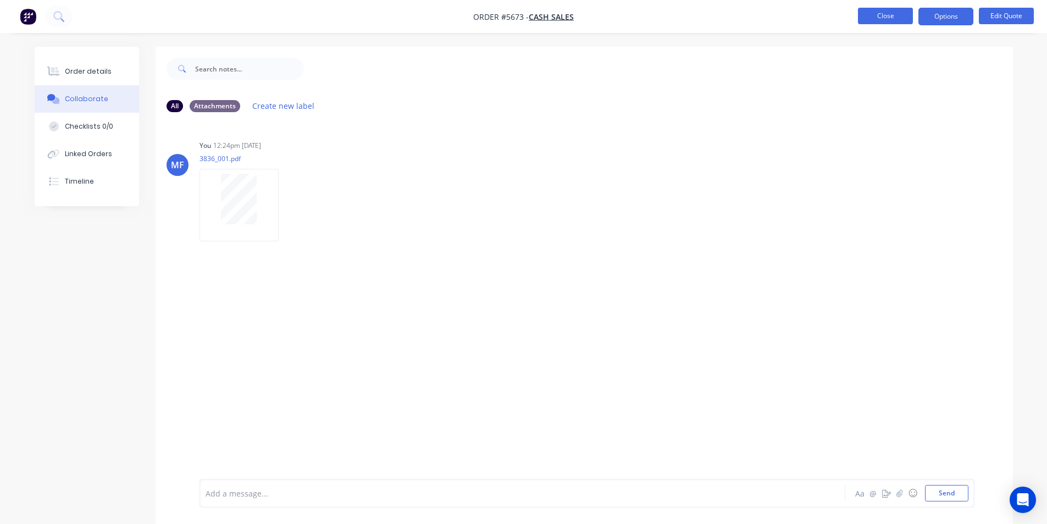
click at [879, 12] on button "Close" at bounding box center [885, 16] width 55 height 16
